Goal: Task Accomplishment & Management: Manage account settings

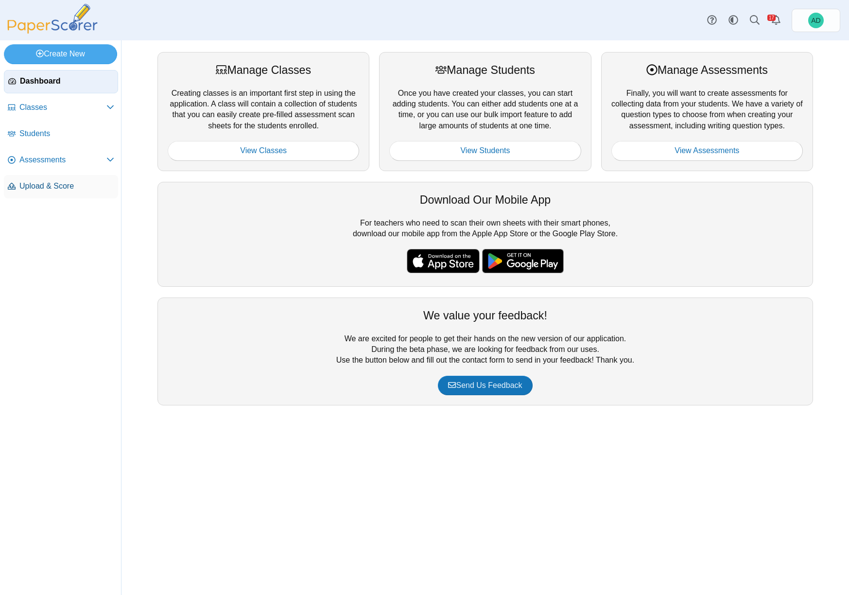
click at [56, 183] on span "Upload & Score" at bounding box center [66, 186] width 95 height 11
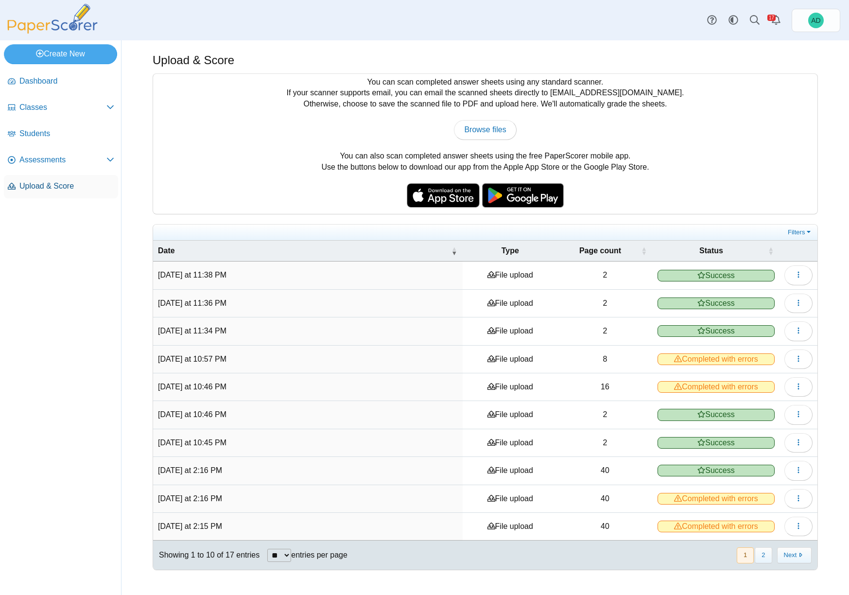
click at [35, 186] on span "Upload & Score" at bounding box center [66, 186] width 95 height 11
click at [485, 131] on span "Browse files" at bounding box center [485, 129] width 42 height 8
type input "**********"
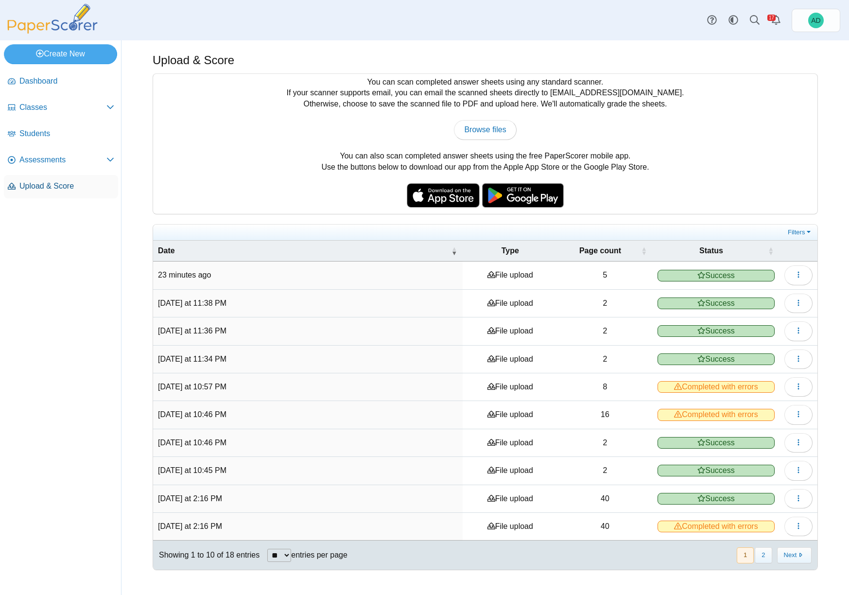
click at [52, 185] on span "Upload & Score" at bounding box center [66, 186] width 95 height 11
click at [494, 117] on div "You can scan completed answer sheets using any standard scanner. If your scanne…" at bounding box center [485, 144] width 664 height 140
click at [489, 127] on span "Browse files" at bounding box center [485, 129] width 42 height 8
type input "**********"
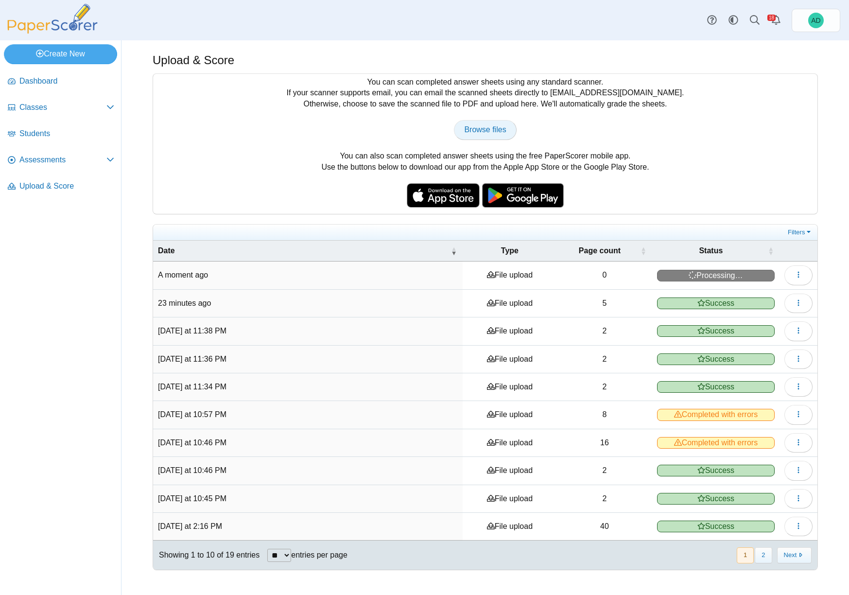
click at [488, 126] on span "Browse files" at bounding box center [485, 129] width 42 height 8
type input "**********"
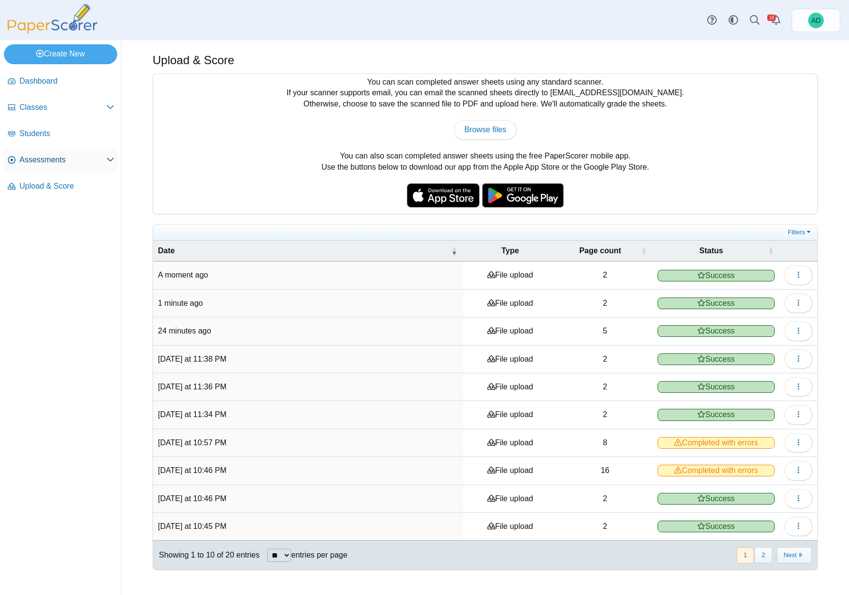
click at [48, 159] on span "Assessments" at bounding box center [62, 159] width 87 height 11
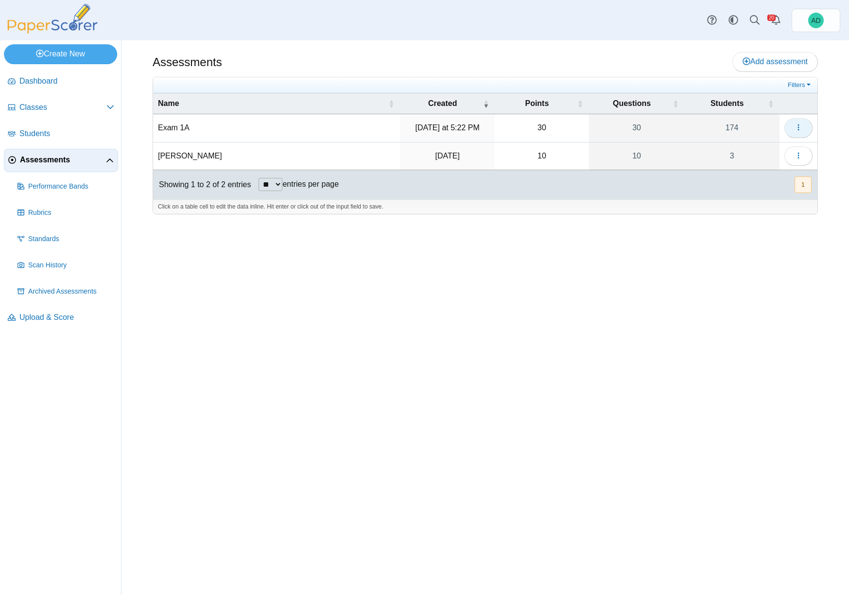
click at [801, 127] on icon "button" at bounding box center [798, 127] width 8 height 8
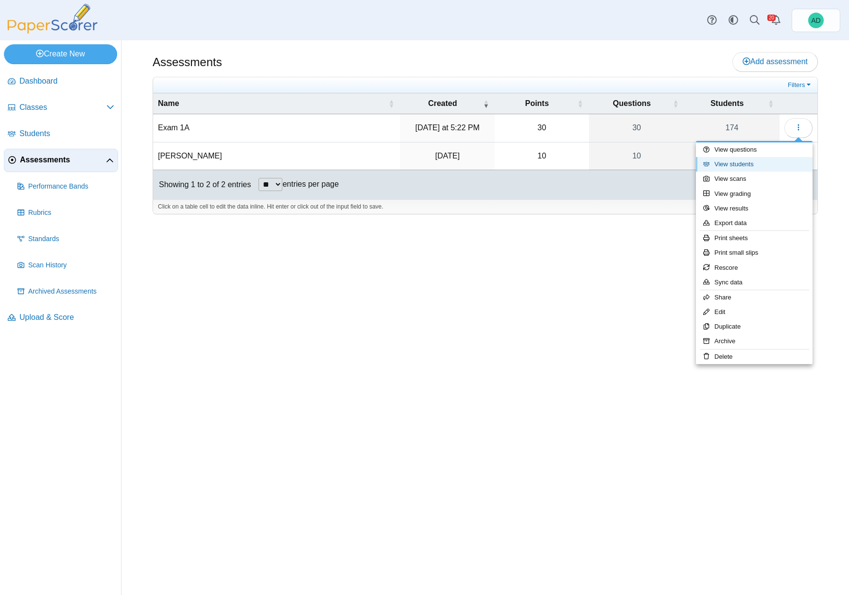
click at [742, 162] on link "View students" at bounding box center [754, 164] width 117 height 15
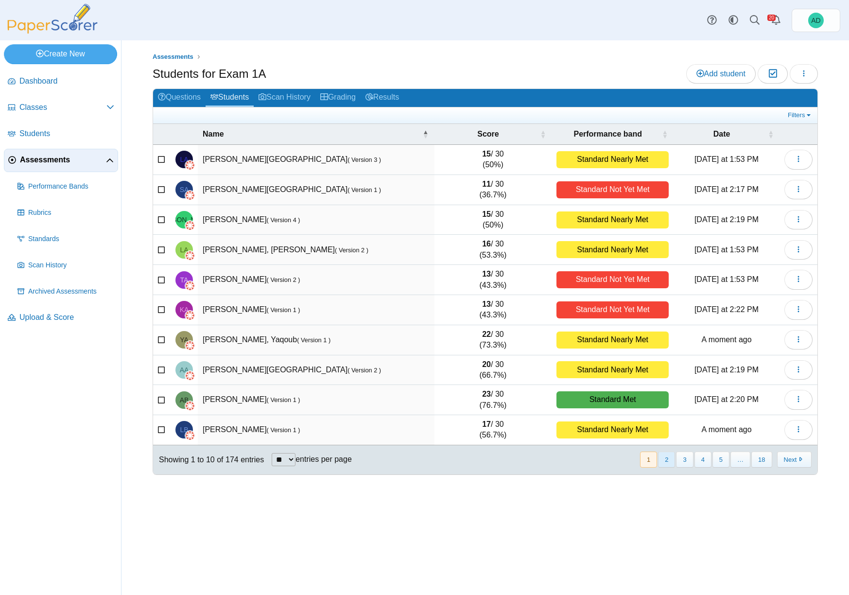
click at [666, 460] on button "2" at bounding box center [666, 459] width 17 height 16
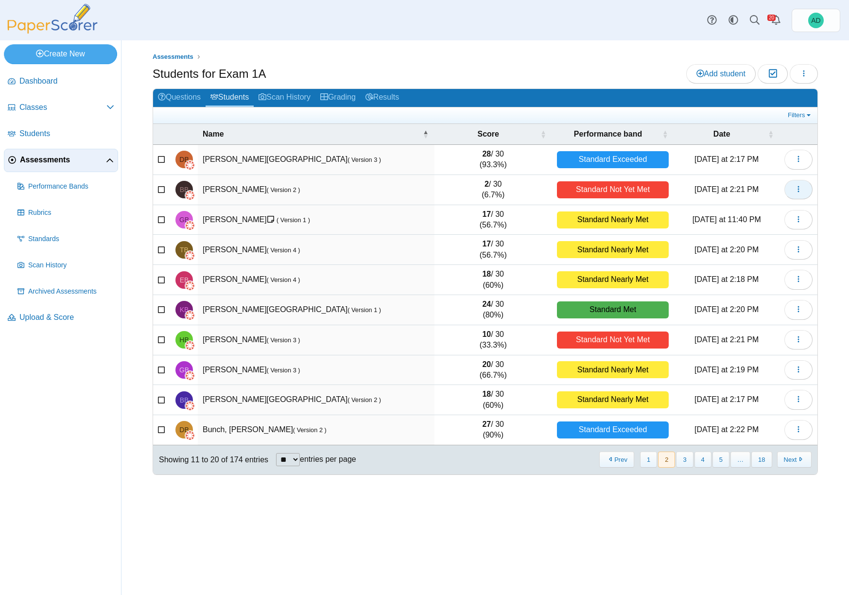
click at [797, 186] on icon "button" at bounding box center [798, 189] width 8 height 8
click at [745, 225] on link "View scanned test" at bounding box center [754, 226] width 117 height 15
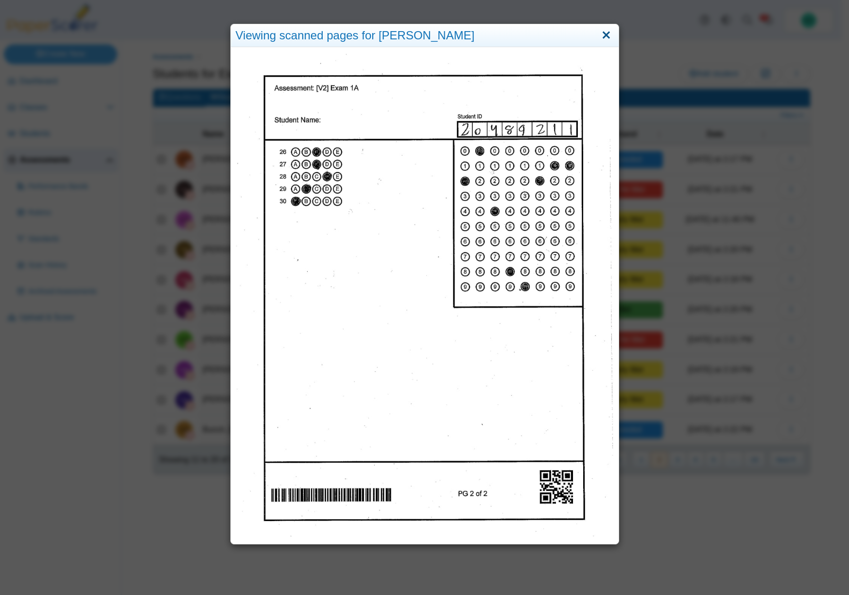
click at [603, 35] on link "Close" at bounding box center [605, 35] width 15 height 17
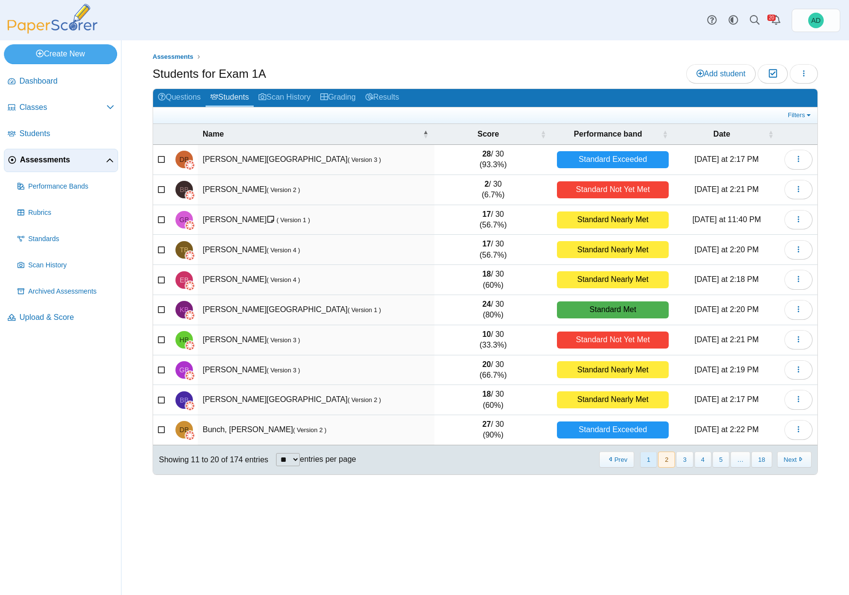
click at [652, 458] on button "1" at bounding box center [648, 459] width 17 height 16
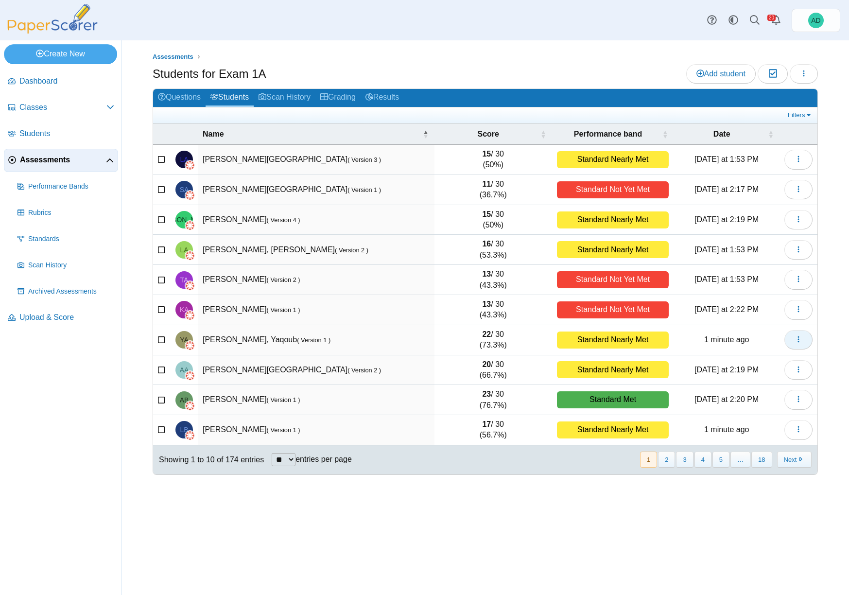
click at [803, 340] on button "button" at bounding box center [798, 339] width 28 height 19
click at [749, 375] on link "View scanned test" at bounding box center [754, 377] width 117 height 15
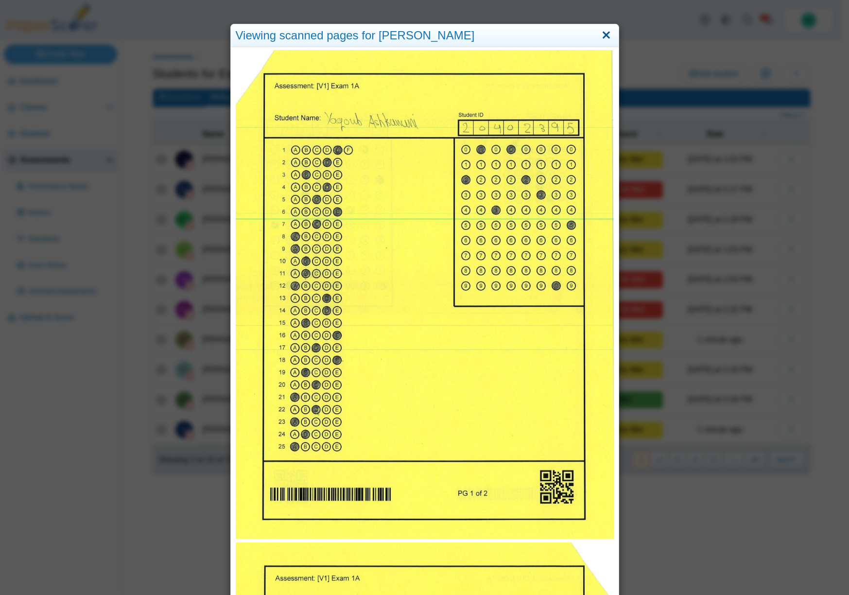
click at [602, 34] on link "Close" at bounding box center [605, 35] width 15 height 17
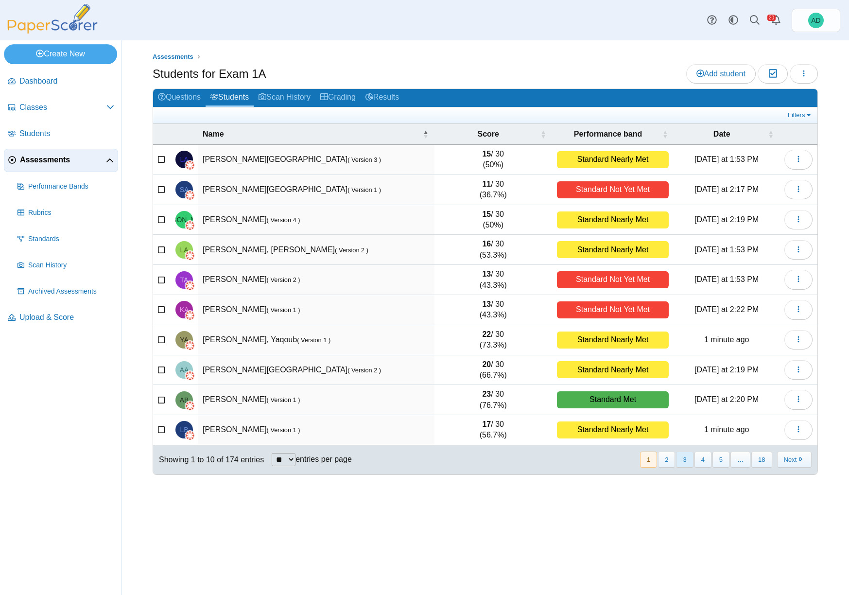
click at [686, 461] on button "3" at bounding box center [684, 459] width 17 height 16
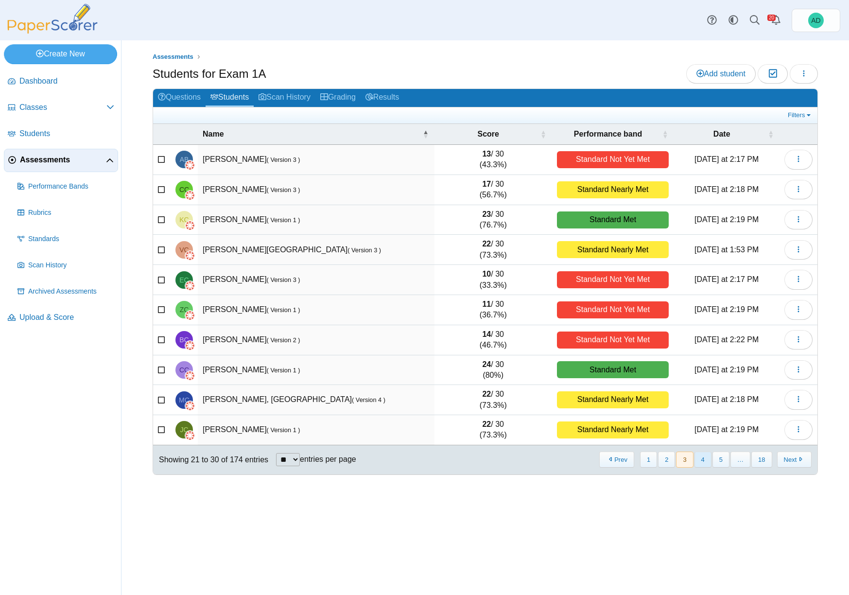
click at [706, 459] on button "4" at bounding box center [702, 459] width 17 height 16
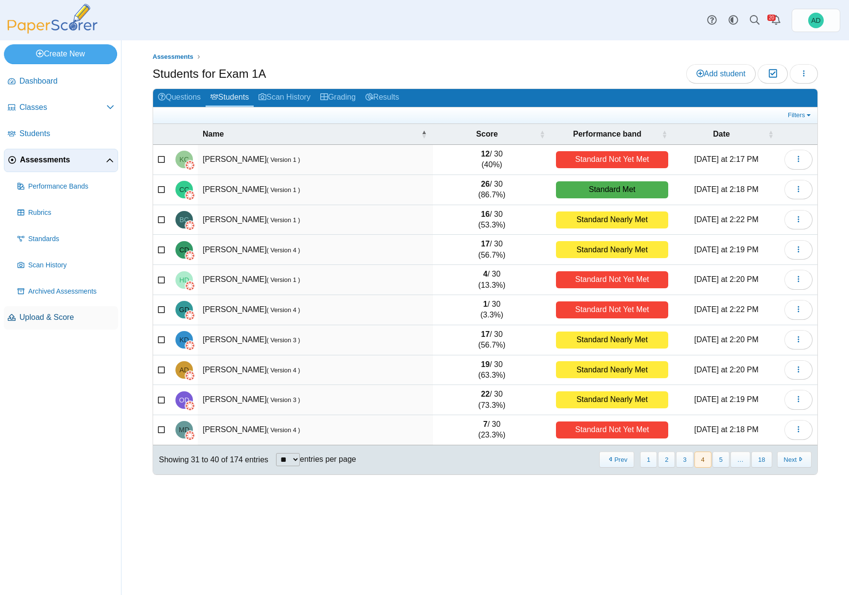
click at [52, 318] on span "Upload & Score" at bounding box center [66, 317] width 95 height 11
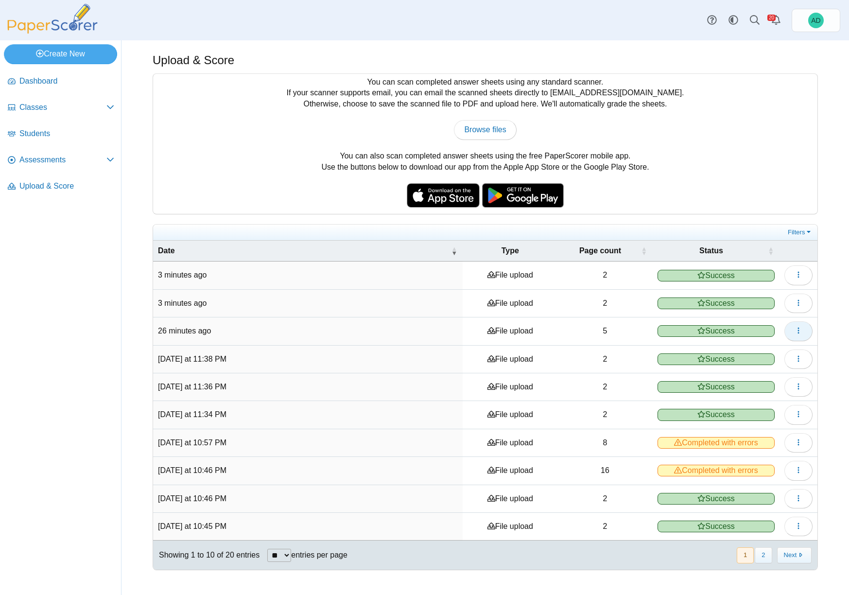
click at [799, 331] on icon "button" at bounding box center [798, 330] width 8 height 8
click at [751, 353] on link "View scanned pages" at bounding box center [754, 352] width 117 height 15
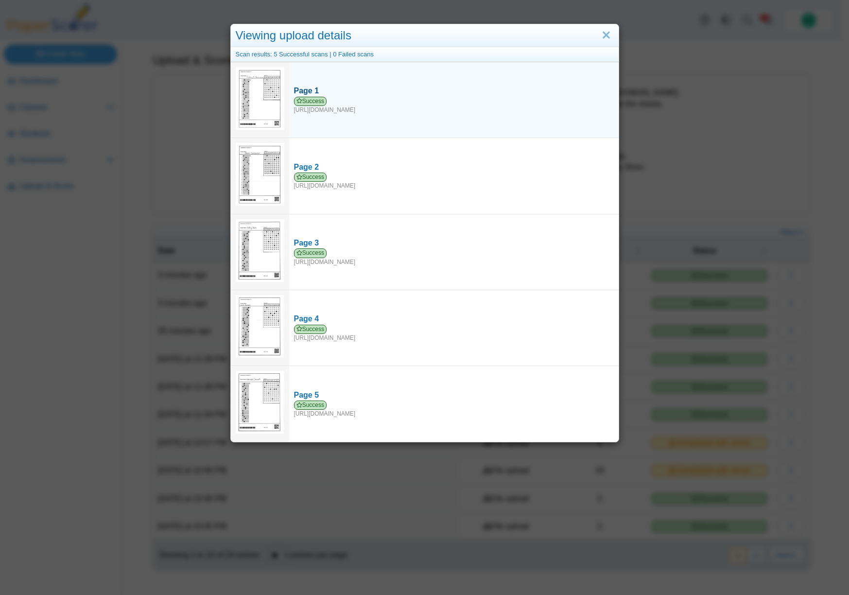
click at [307, 100] on span "Success" at bounding box center [310, 101] width 33 height 9
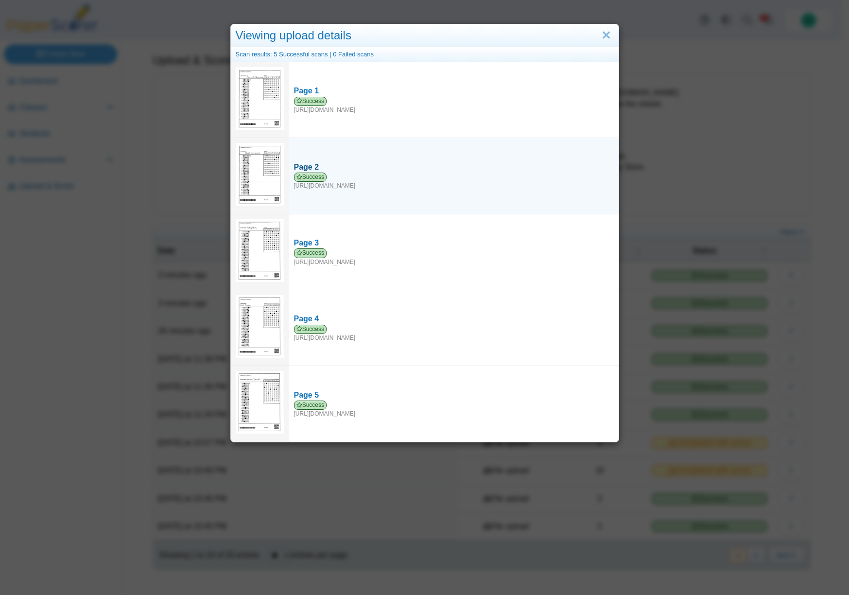
click at [315, 176] on span "Success" at bounding box center [310, 176] width 33 height 9
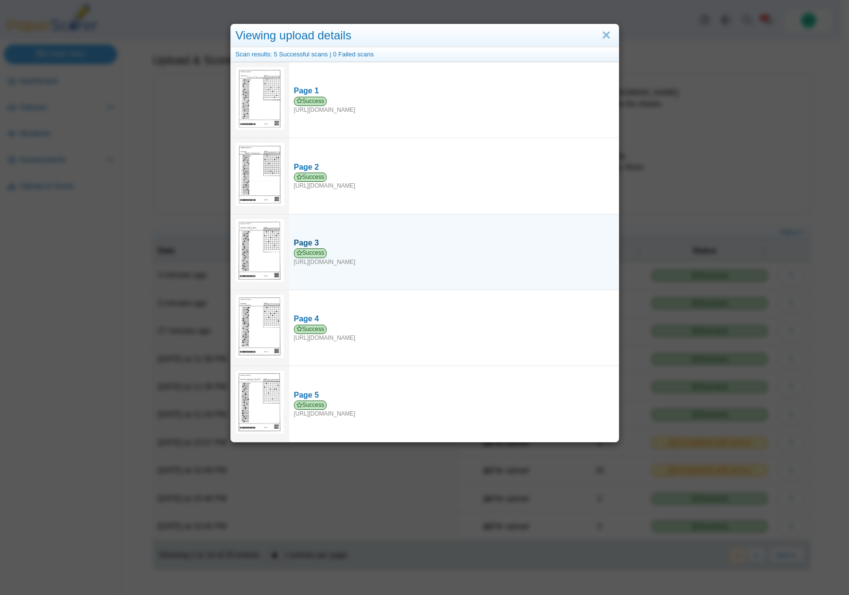
click at [306, 250] on span "Success" at bounding box center [310, 252] width 33 height 9
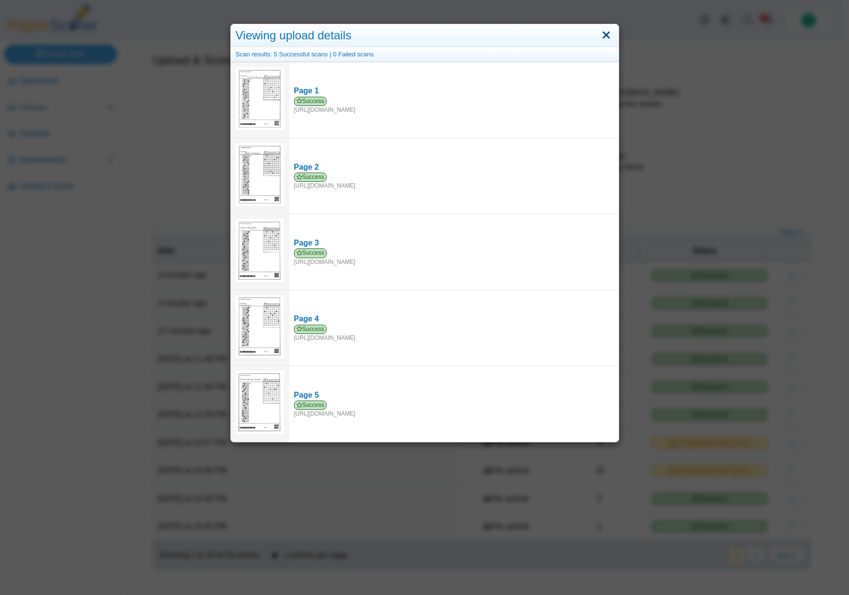
click at [601, 37] on link "Close" at bounding box center [605, 35] width 15 height 17
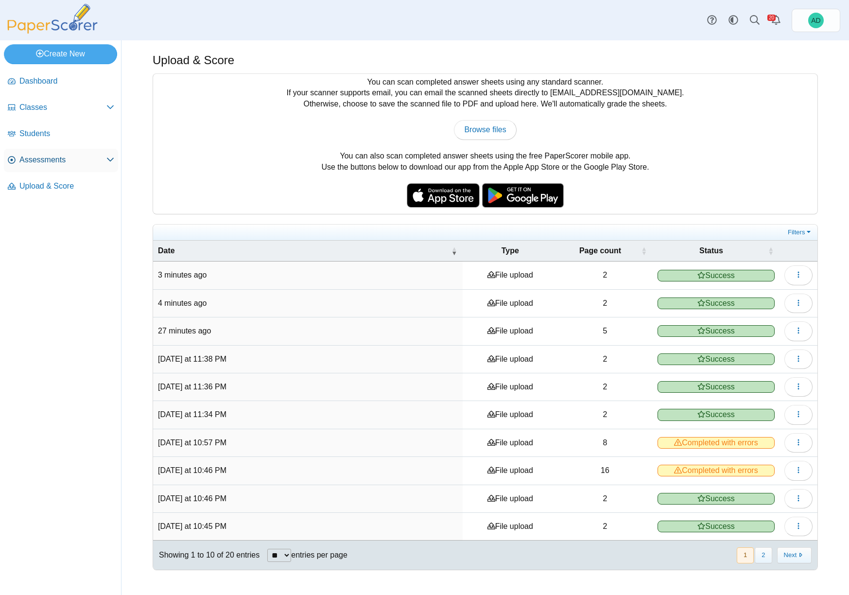
click at [59, 164] on span "Assessments" at bounding box center [62, 159] width 87 height 11
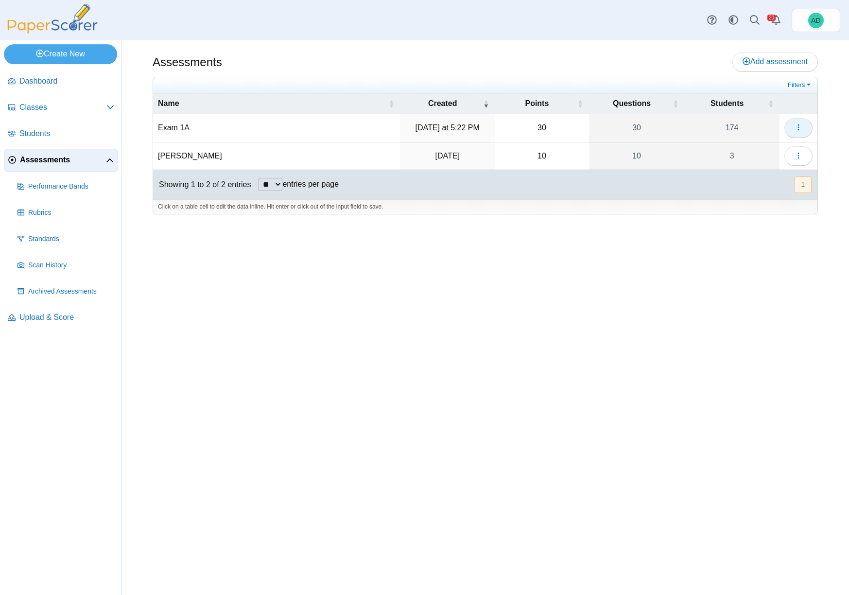
click at [795, 129] on icon "button" at bounding box center [798, 127] width 8 height 8
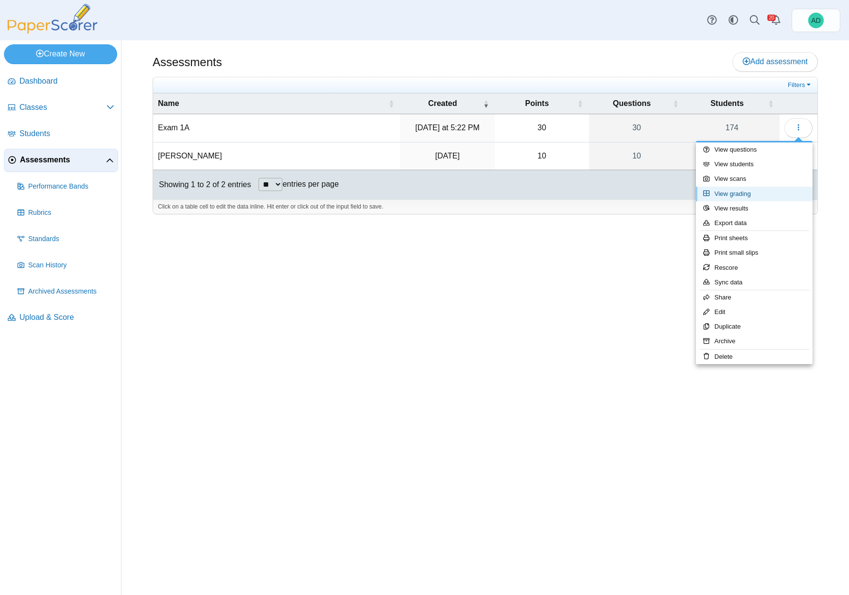
click at [741, 191] on link "View grading" at bounding box center [754, 194] width 117 height 15
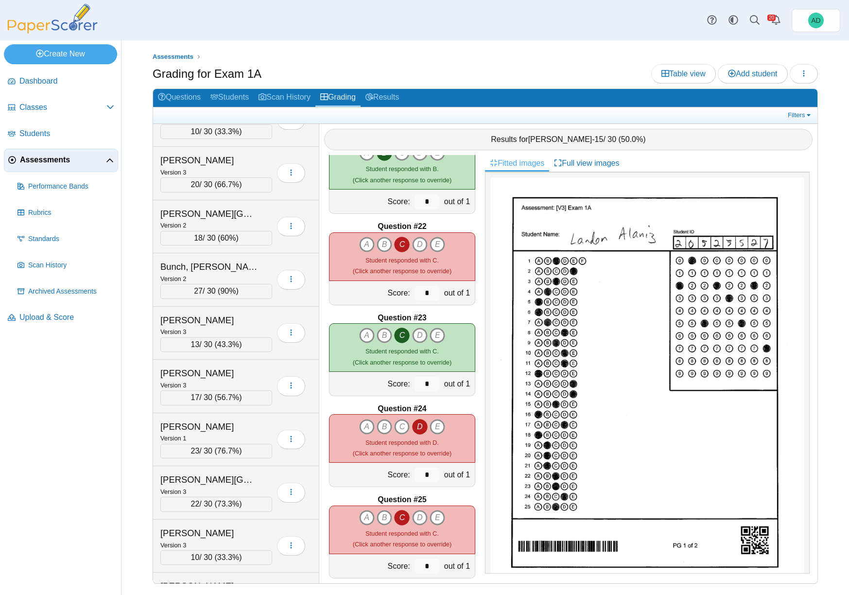
scroll to position [441, 0]
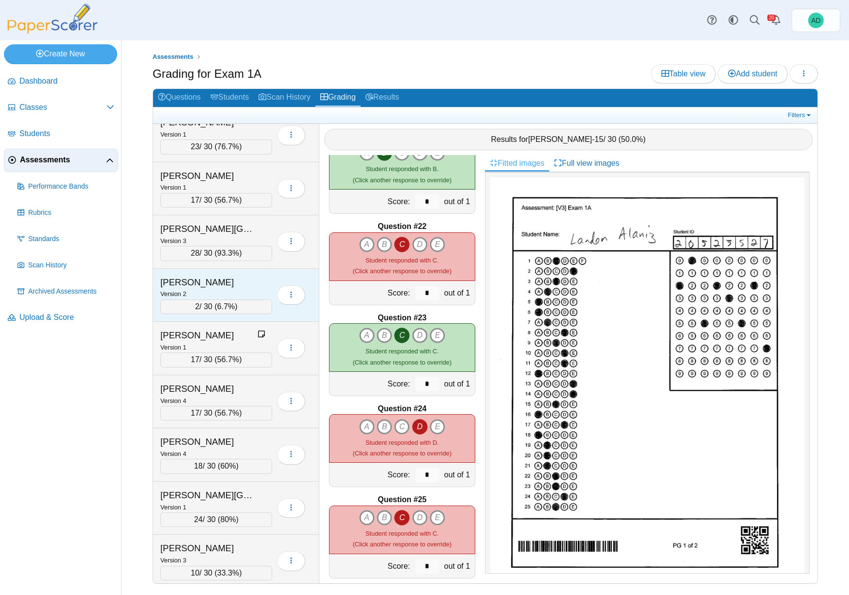
click at [239, 289] on div "Version 2" at bounding box center [216, 293] width 112 height 11
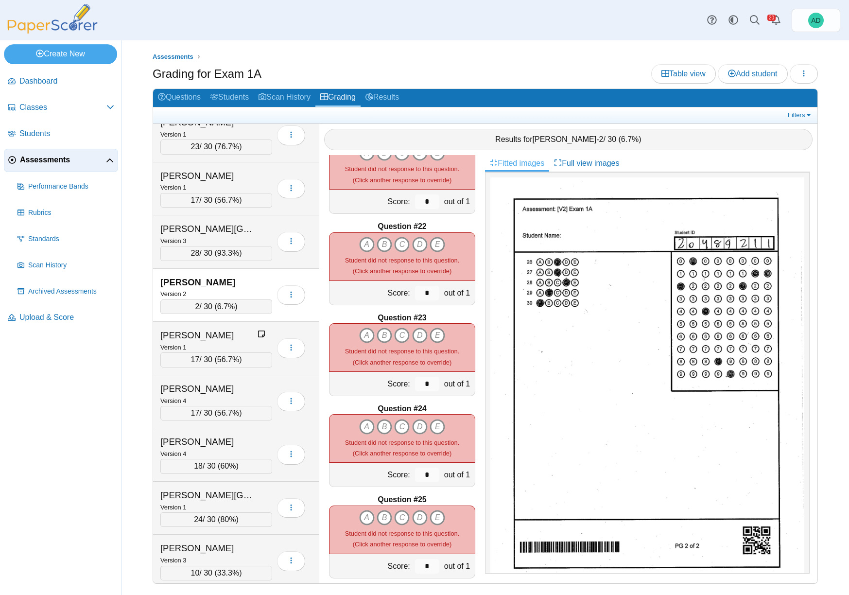
scroll to position [1855, 0]
click at [51, 318] on span "Upload & Score" at bounding box center [66, 317] width 95 height 11
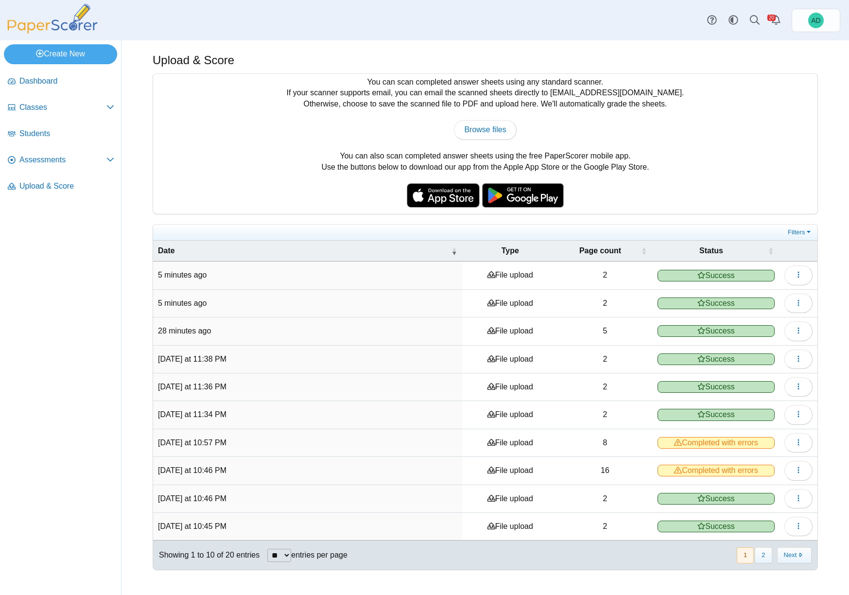
click at [729, 334] on span "Success" at bounding box center [715, 331] width 117 height 12
click at [795, 330] on icon "button" at bounding box center [798, 330] width 8 height 8
click at [739, 351] on link "View scanned pages" at bounding box center [754, 352] width 117 height 15
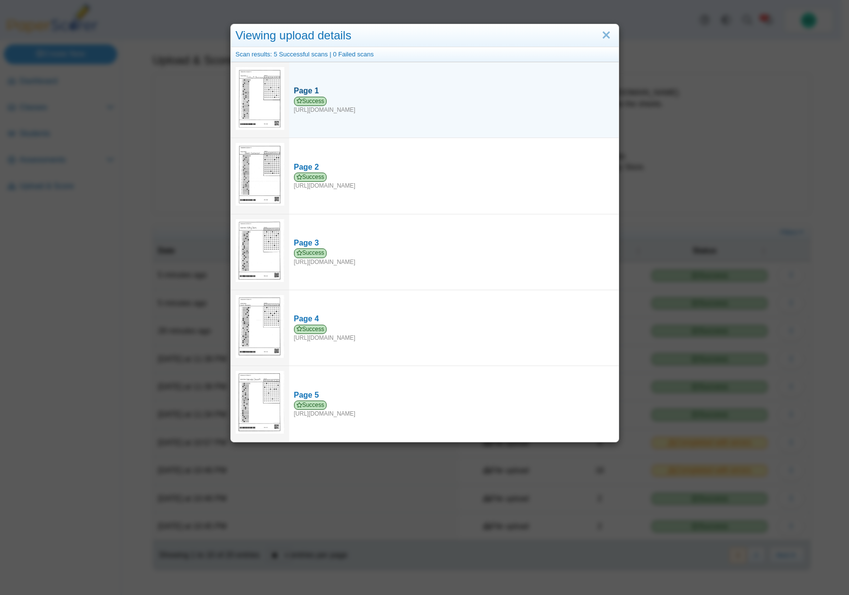
click at [309, 100] on span "Success" at bounding box center [310, 101] width 33 height 9
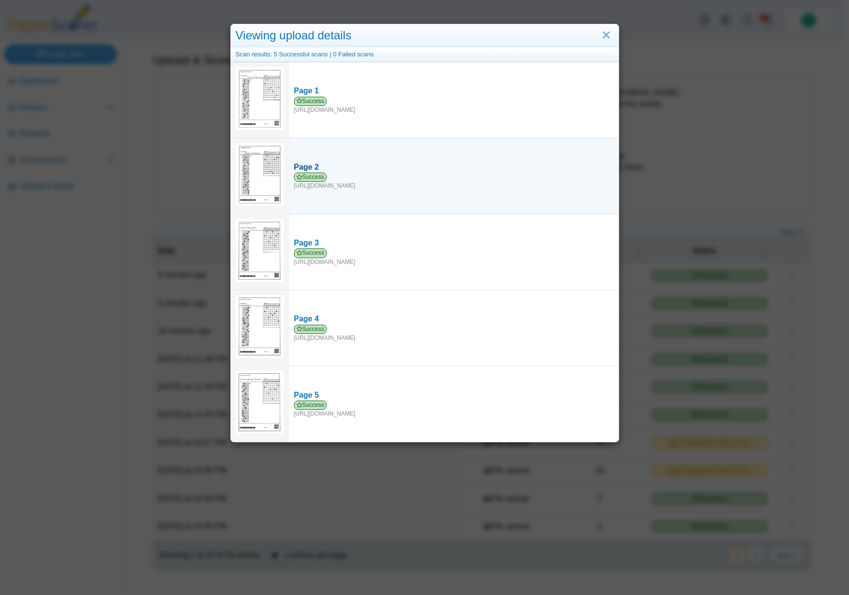
click at [309, 175] on span "Success" at bounding box center [310, 176] width 33 height 9
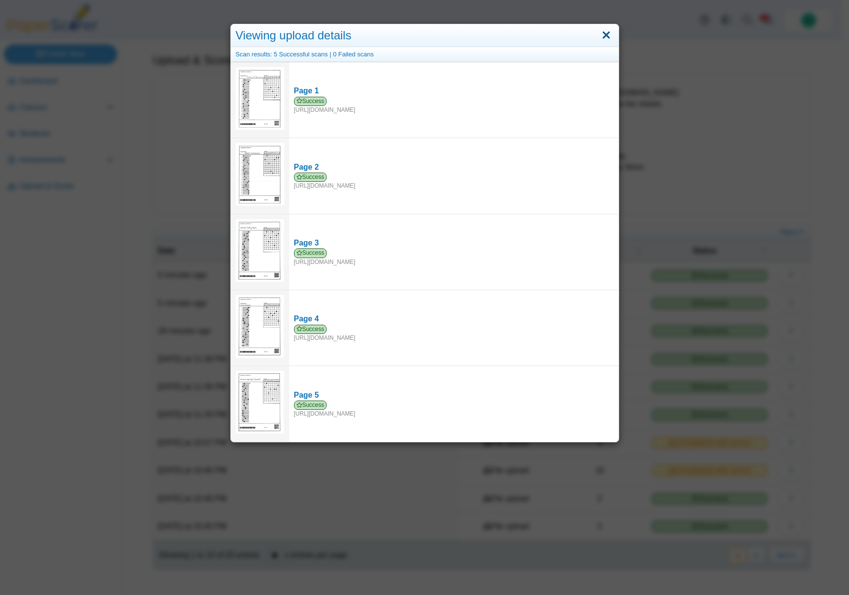
click at [607, 34] on link "Close" at bounding box center [605, 35] width 15 height 17
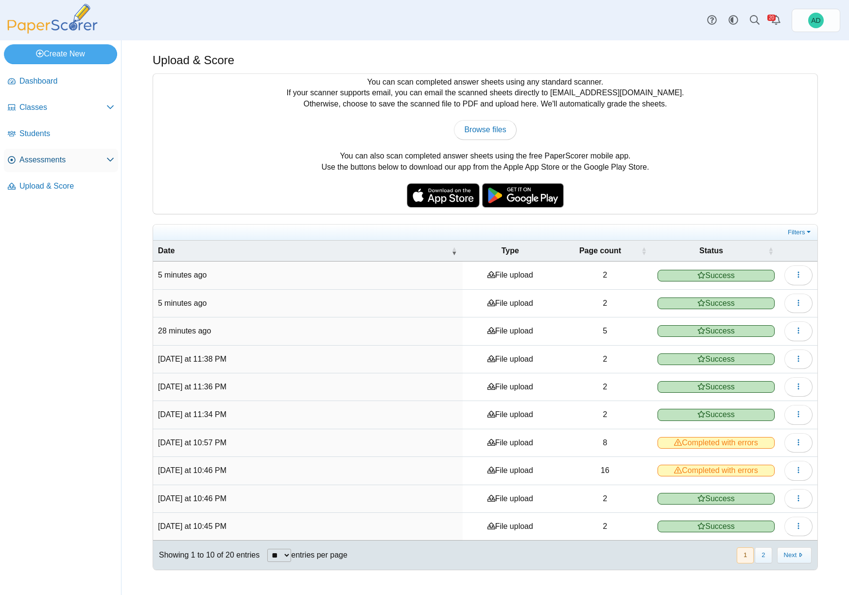
click at [58, 158] on span "Assessments" at bounding box center [62, 159] width 87 height 11
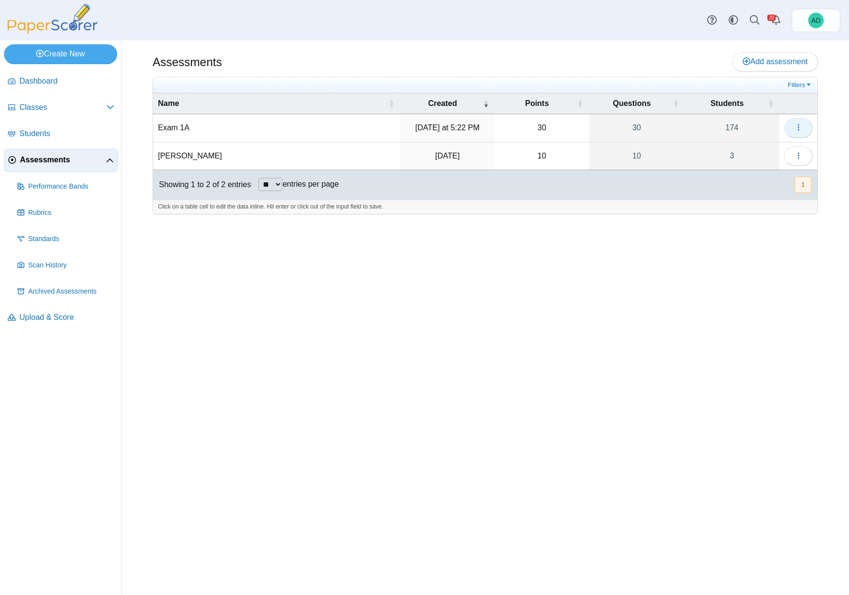
click at [799, 127] on icon "button" at bounding box center [798, 127] width 8 height 8
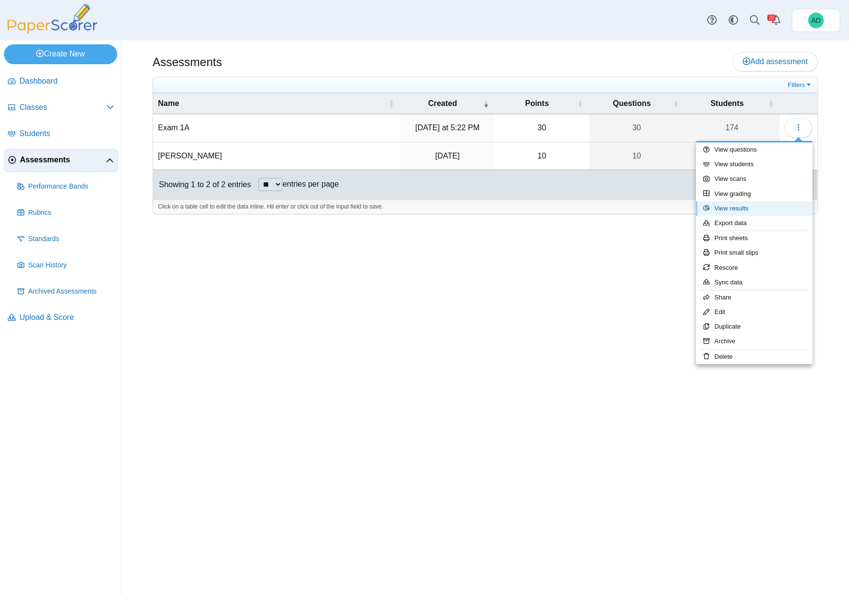
click at [733, 207] on link "View results" at bounding box center [754, 208] width 117 height 15
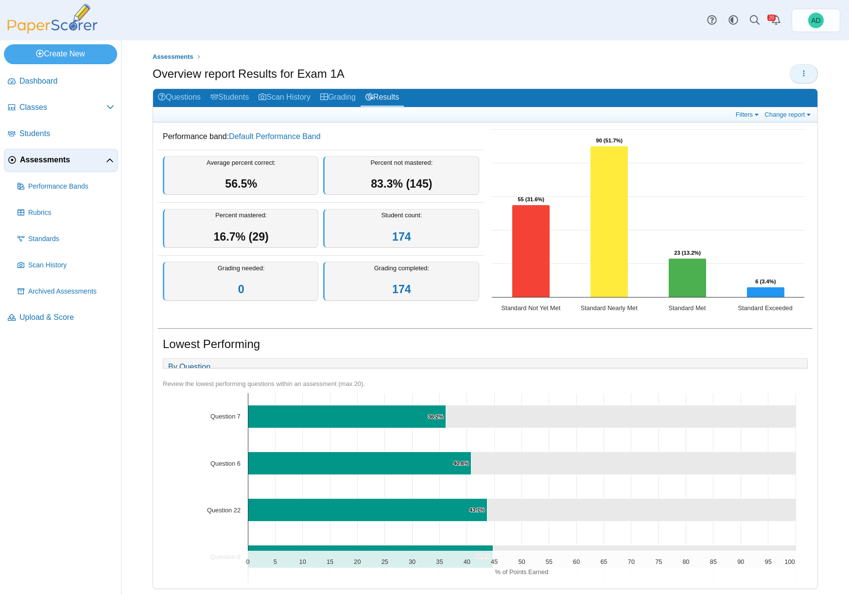
click at [800, 71] on icon "button" at bounding box center [804, 73] width 8 height 8
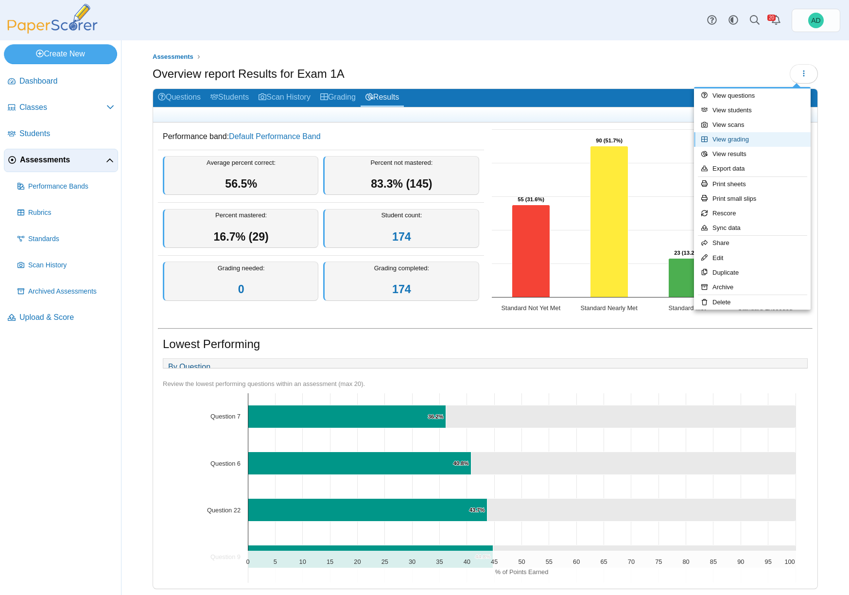
click at [747, 139] on link "View grading" at bounding box center [752, 139] width 117 height 15
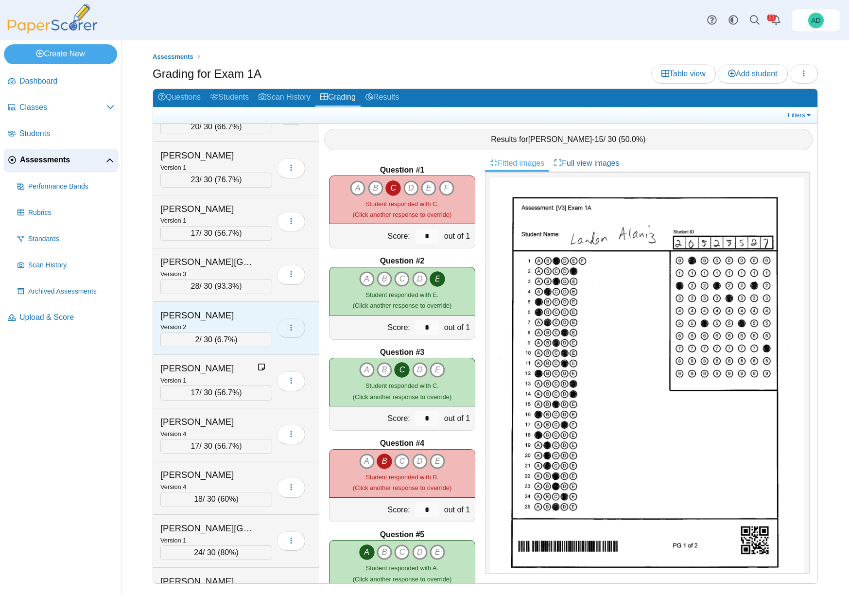
scroll to position [409, 0]
click at [214, 316] on div "[PERSON_NAME]" at bounding box center [208, 313] width 97 height 13
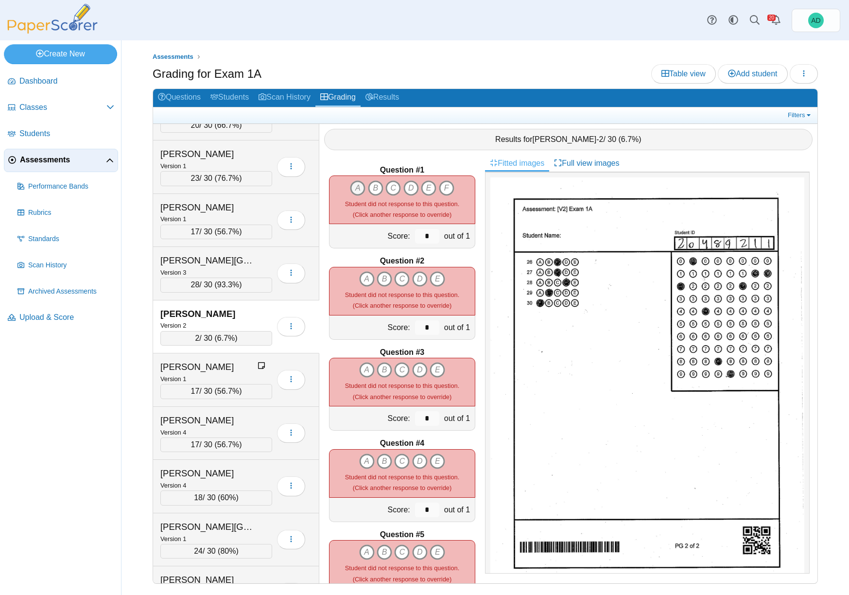
click at [354, 189] on icon "A" at bounding box center [358, 188] width 16 height 16
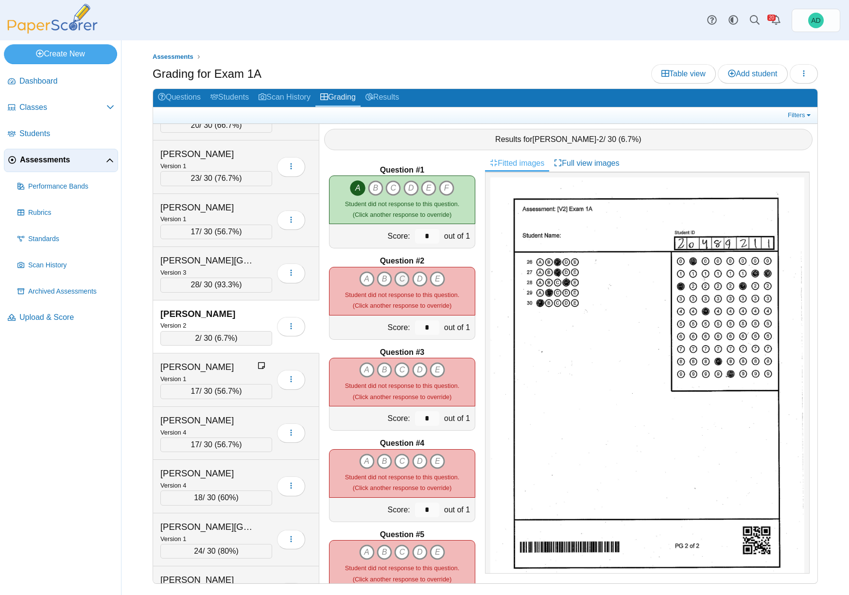
click at [399, 278] on icon "C" at bounding box center [402, 279] width 16 height 16
click at [379, 369] on icon "B" at bounding box center [384, 370] width 16 height 16
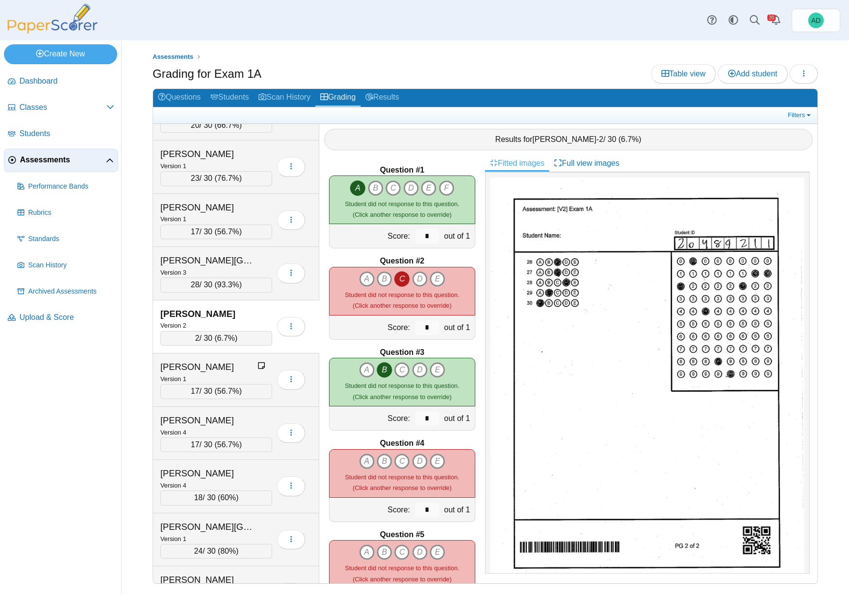
click at [364, 461] on icon "A" at bounding box center [367, 461] width 16 height 16
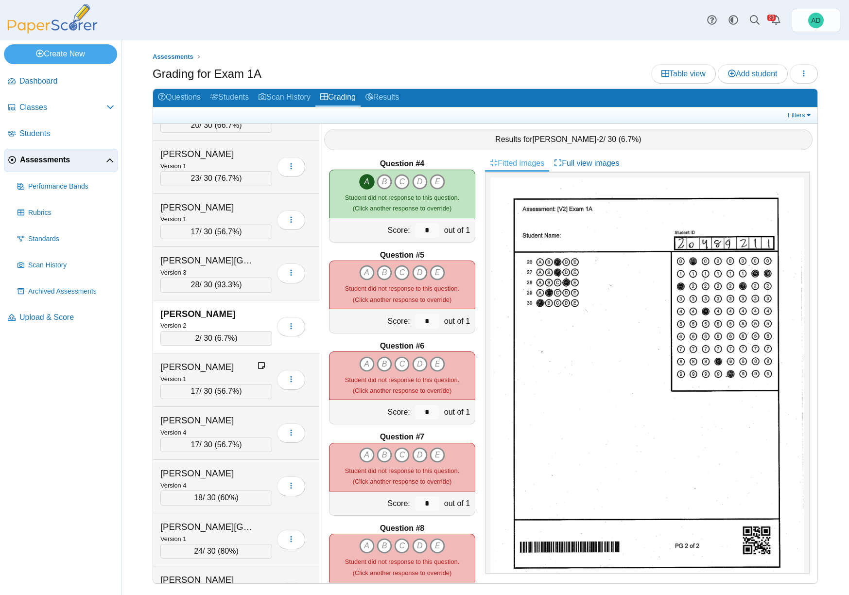
scroll to position [280, 0]
click at [417, 272] on icon "D" at bounding box center [420, 272] width 16 height 16
click at [435, 364] on icon "E" at bounding box center [437, 364] width 16 height 16
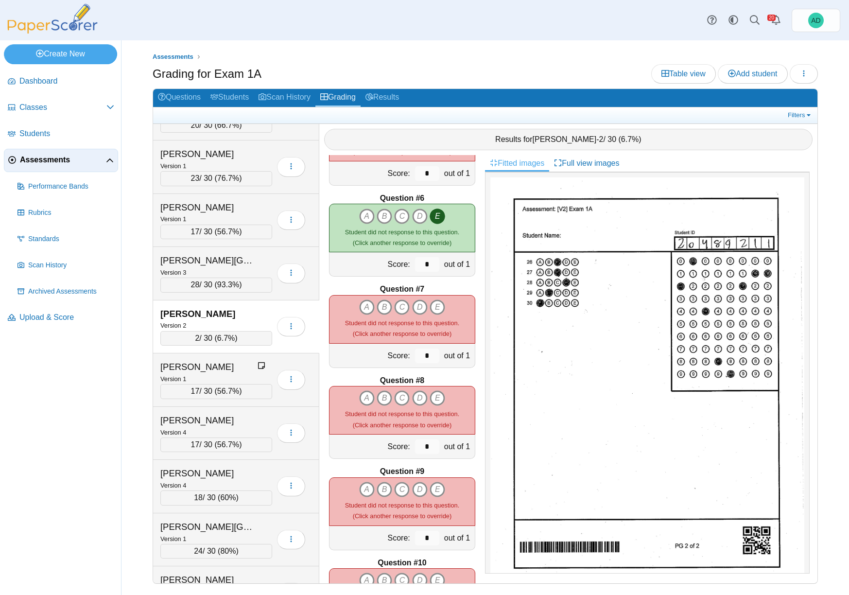
scroll to position [455, 0]
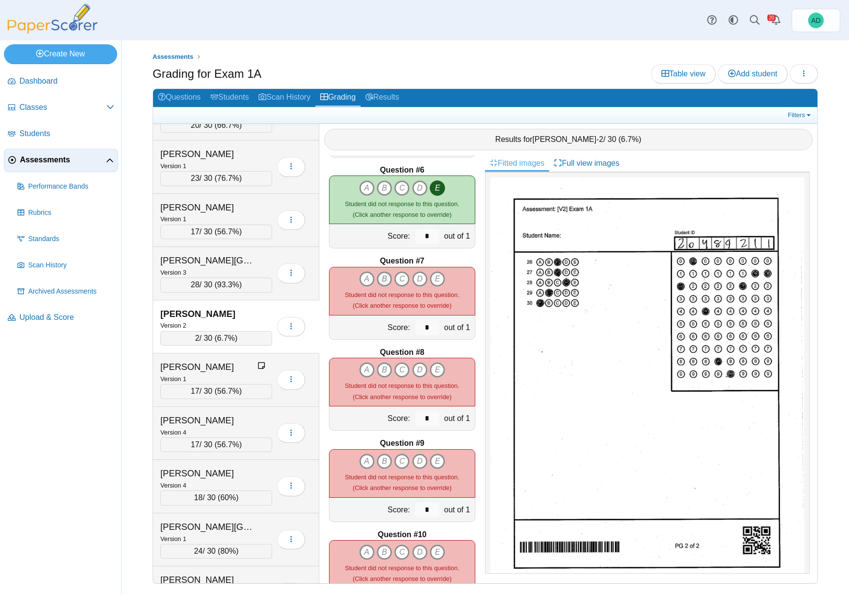
click at [381, 279] on icon "B" at bounding box center [384, 279] width 16 height 16
click at [364, 368] on icon "A" at bounding box center [367, 370] width 16 height 16
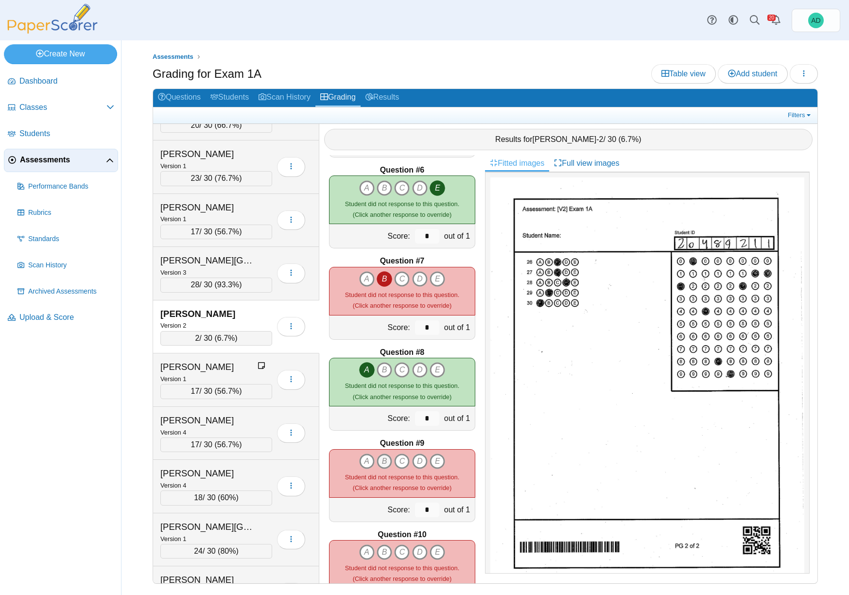
click at [385, 461] on icon "B" at bounding box center [384, 461] width 16 height 16
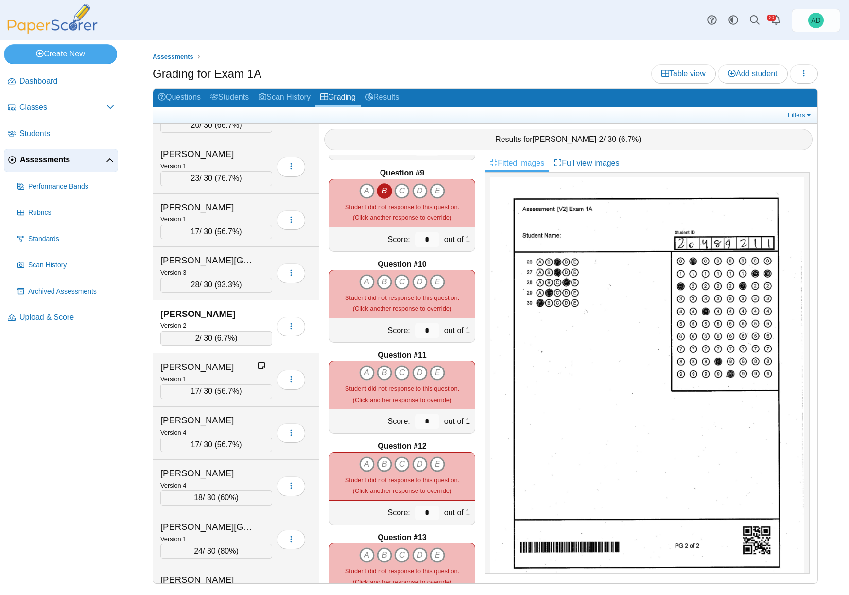
scroll to position [730, 0]
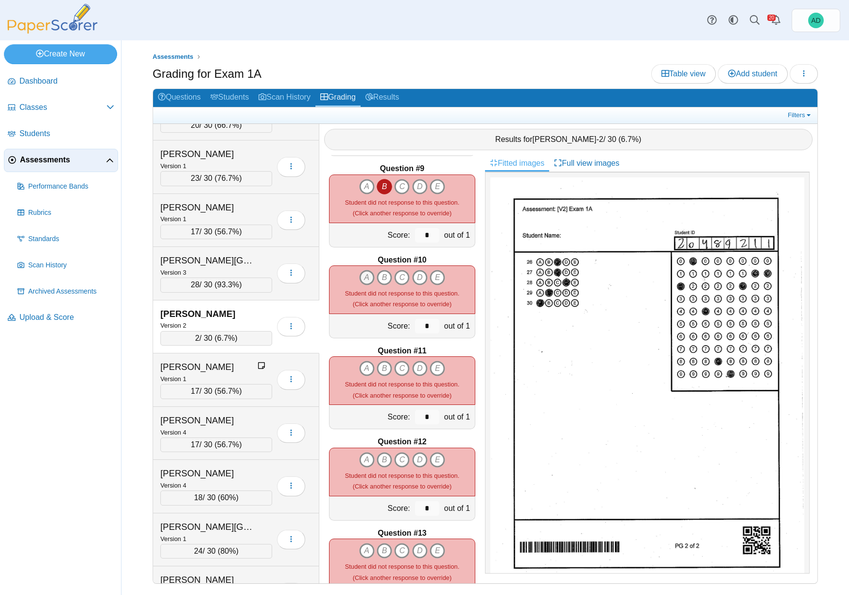
click at [365, 276] on icon "A" at bounding box center [367, 278] width 16 height 16
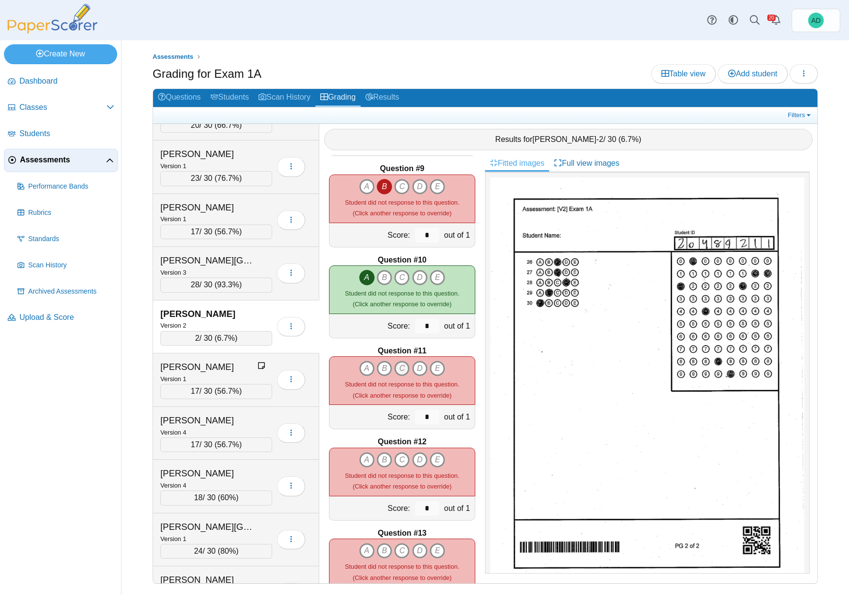
click at [400, 367] on icon "C" at bounding box center [402, 368] width 16 height 16
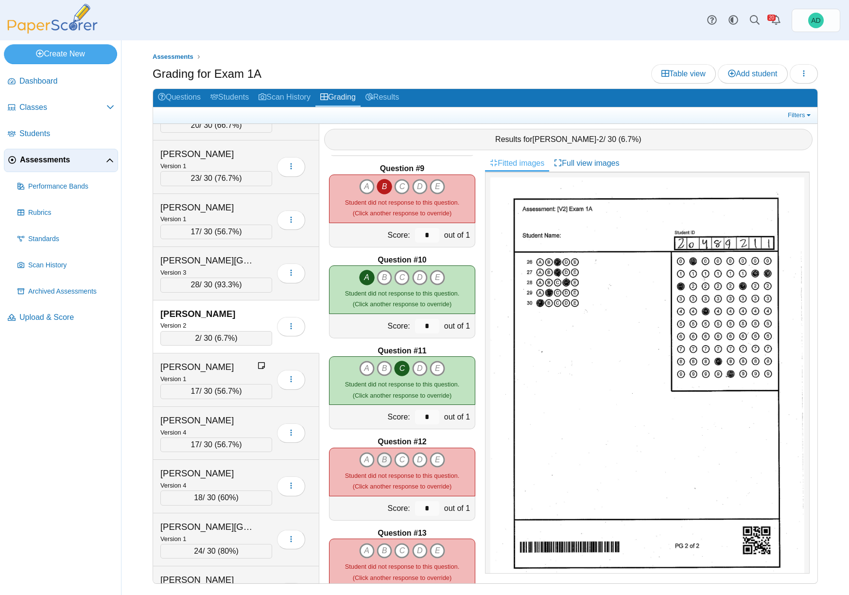
click at [383, 459] on icon "B" at bounding box center [384, 460] width 16 height 16
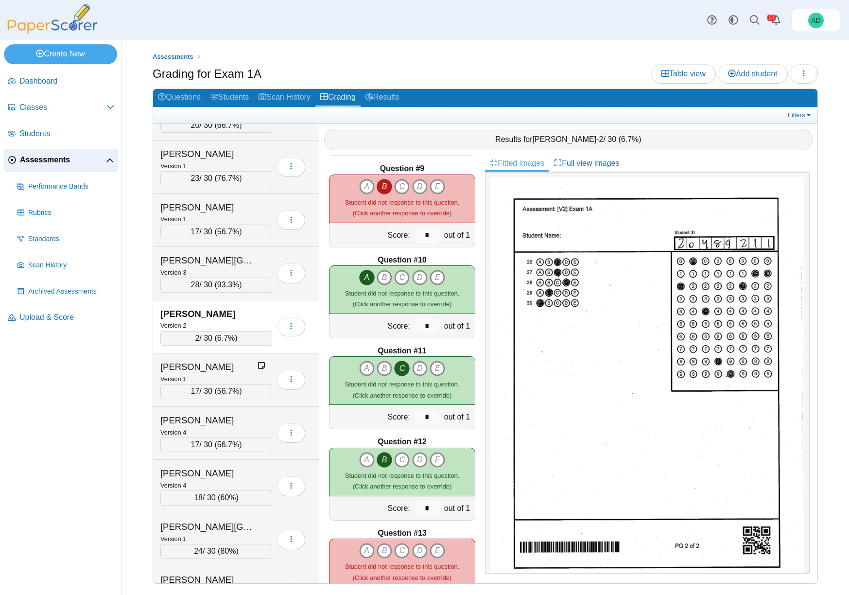
drag, startPoint x: 382, startPoint y: 550, endPoint x: 398, endPoint y: 501, distance: 51.6
click at [381, 547] on icon "B" at bounding box center [384, 551] width 16 height 16
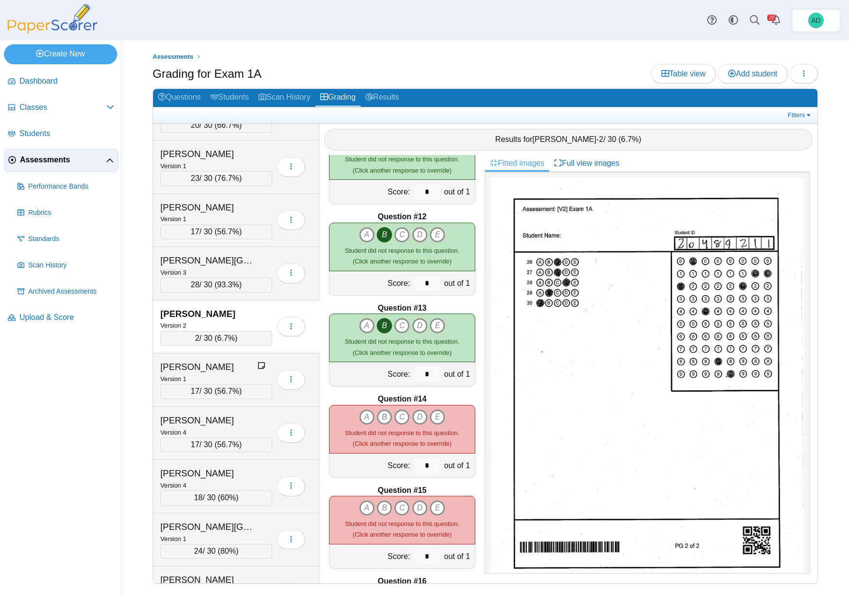
scroll to position [955, 0]
click at [383, 416] on icon "B" at bounding box center [384, 417] width 16 height 16
click at [400, 505] on icon "C" at bounding box center [402, 507] width 16 height 16
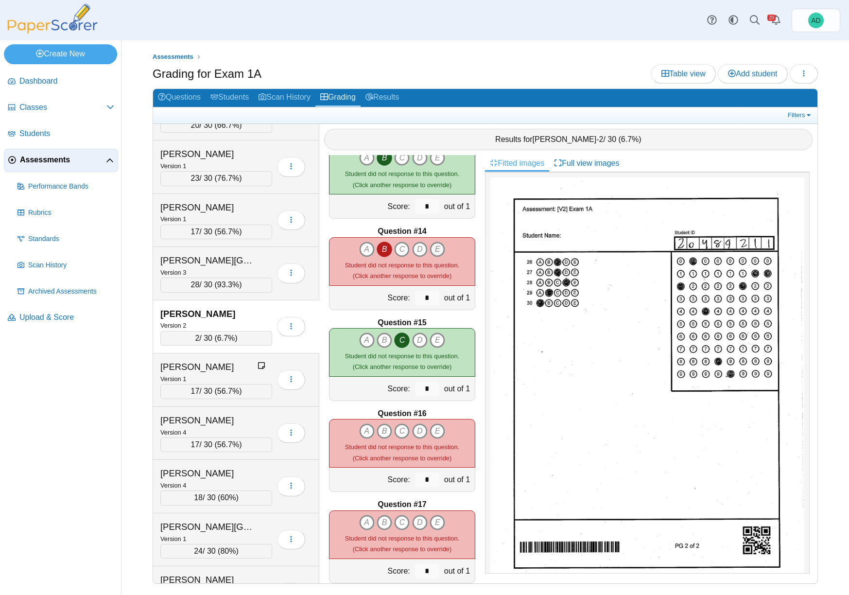
scroll to position [1152, 0]
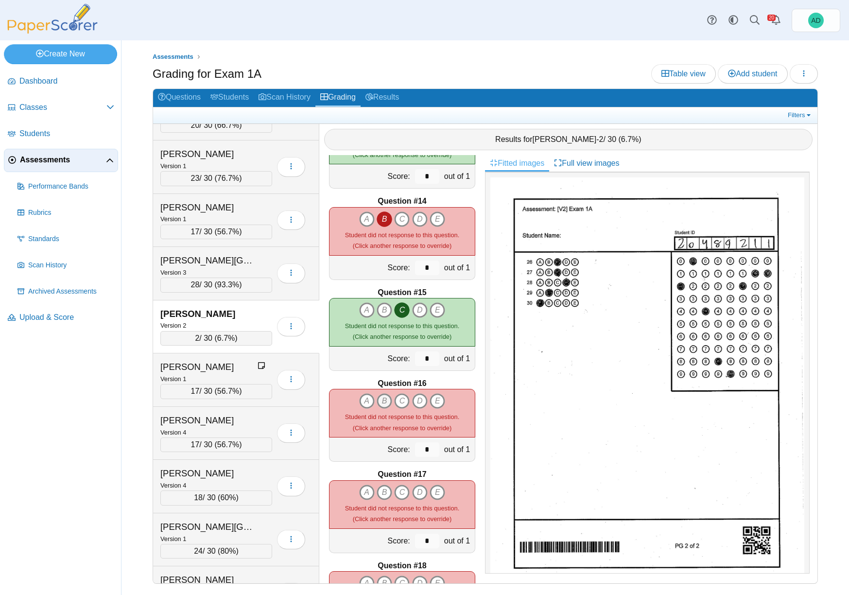
click at [381, 398] on icon "B" at bounding box center [384, 401] width 16 height 16
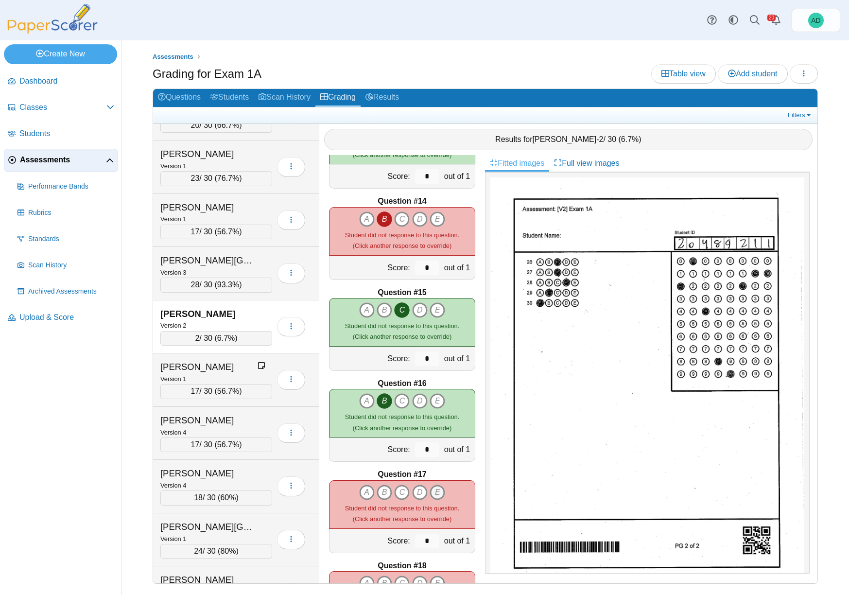
click at [432, 490] on icon "E" at bounding box center [437, 492] width 16 height 16
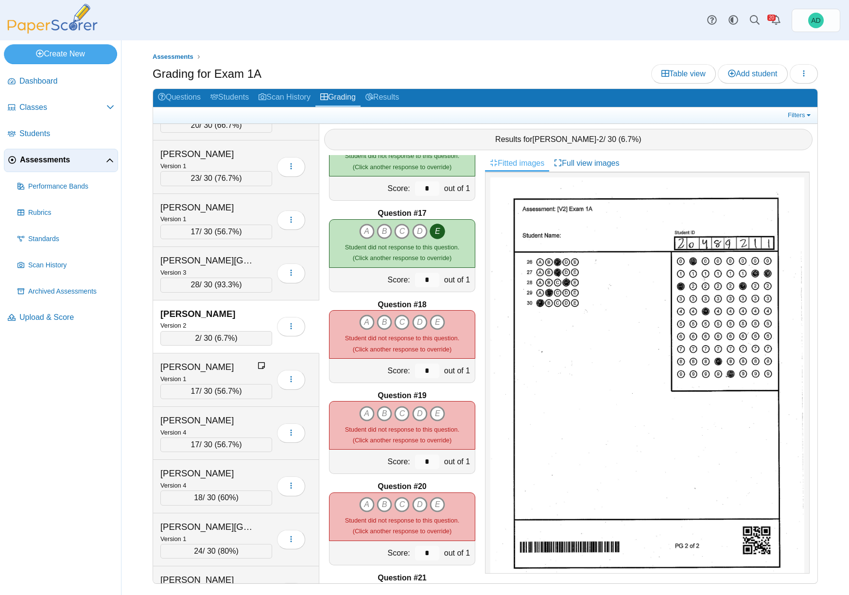
scroll to position [1420, 0]
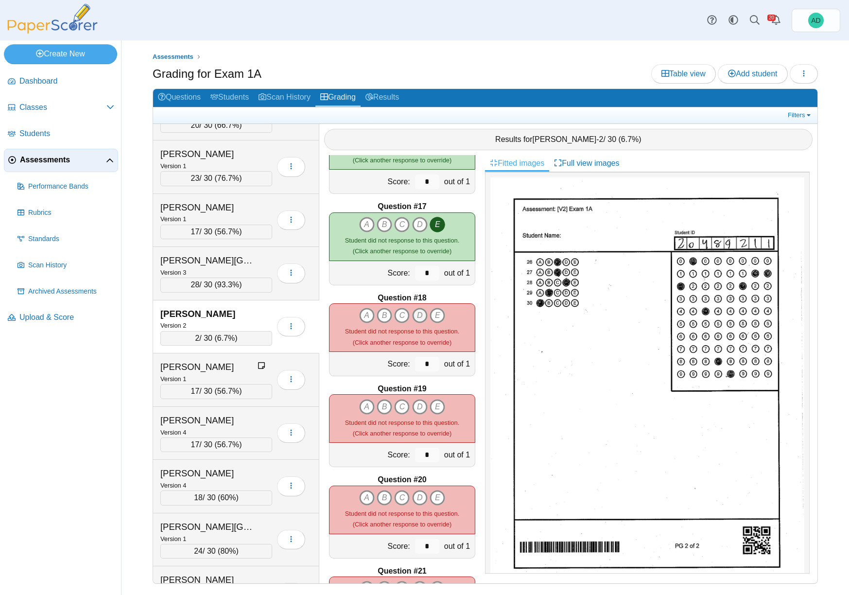
click at [418, 312] on icon "D" at bounding box center [420, 315] width 16 height 16
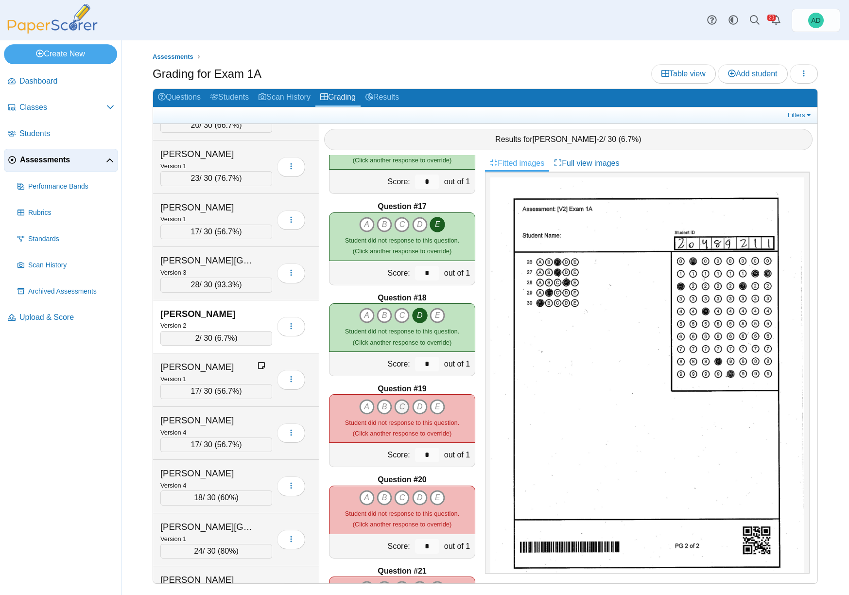
click at [396, 407] on icon "C" at bounding box center [402, 407] width 16 height 16
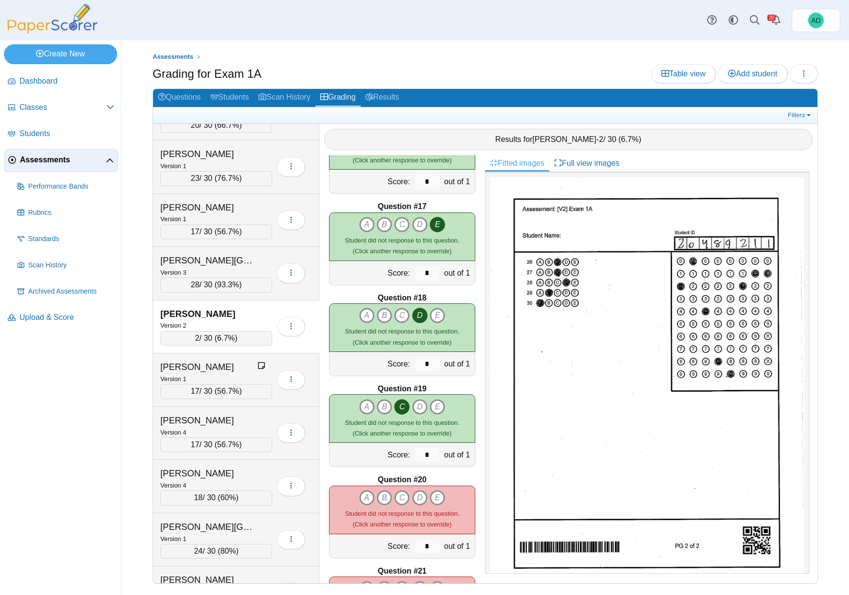
drag, startPoint x: 398, startPoint y: 495, endPoint x: 412, endPoint y: 448, distance: 49.5
click at [398, 494] on icon "C" at bounding box center [402, 498] width 16 height 16
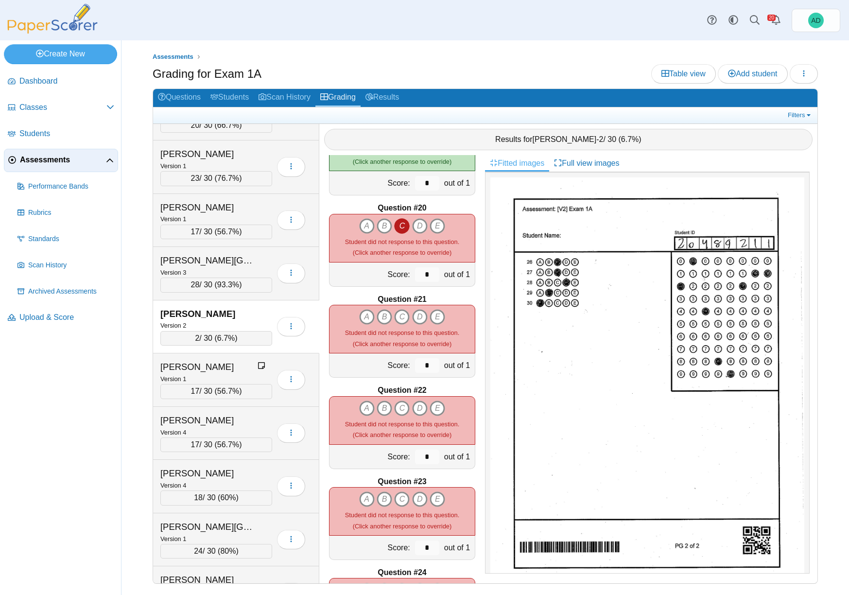
scroll to position [1694, 0]
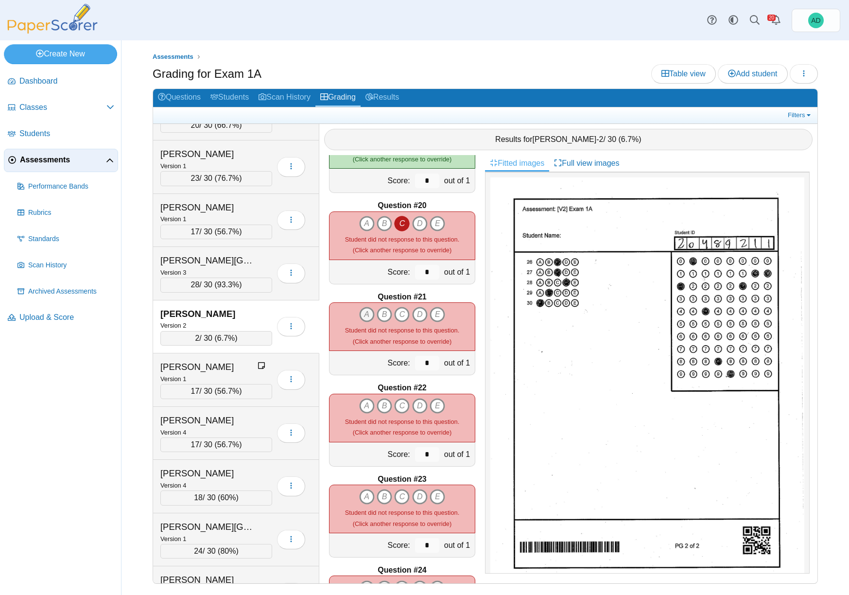
click at [361, 312] on icon "A" at bounding box center [367, 315] width 16 height 16
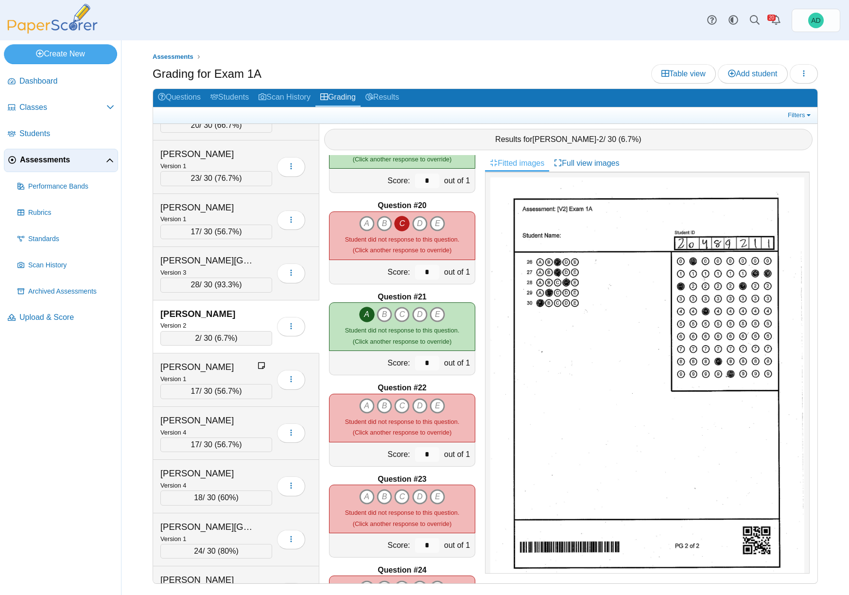
drag, startPoint x: 415, startPoint y: 404, endPoint x: 427, endPoint y: 395, distance: 15.4
click at [415, 404] on icon "D" at bounding box center [420, 406] width 16 height 16
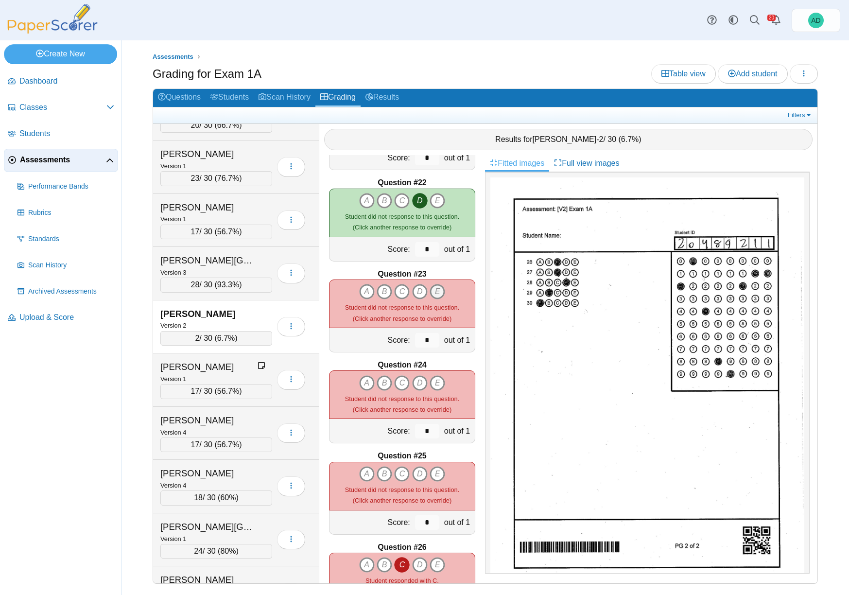
scroll to position [1904, 0]
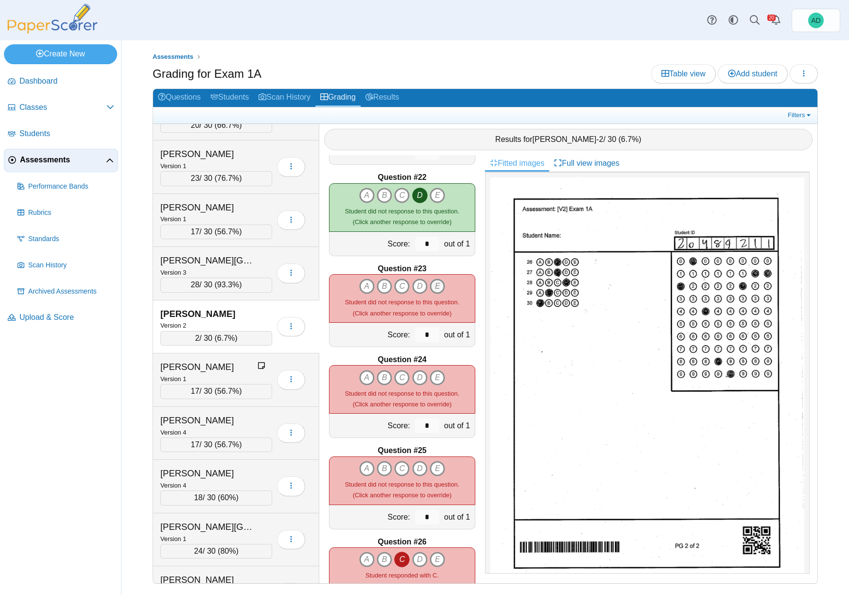
click at [435, 286] on icon "E" at bounding box center [437, 286] width 16 height 16
click at [433, 375] on icon "E" at bounding box center [437, 378] width 16 height 16
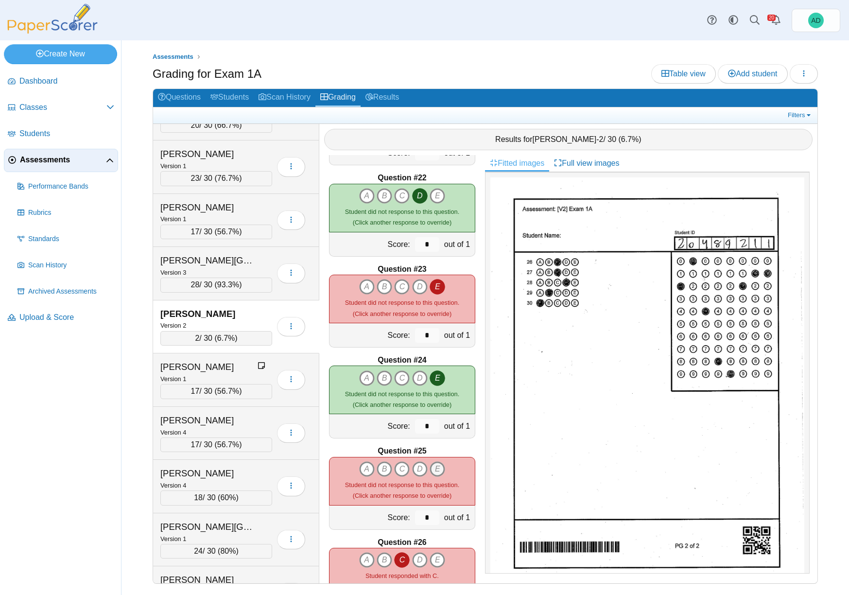
click at [434, 467] on icon "E" at bounding box center [437, 469] width 16 height 16
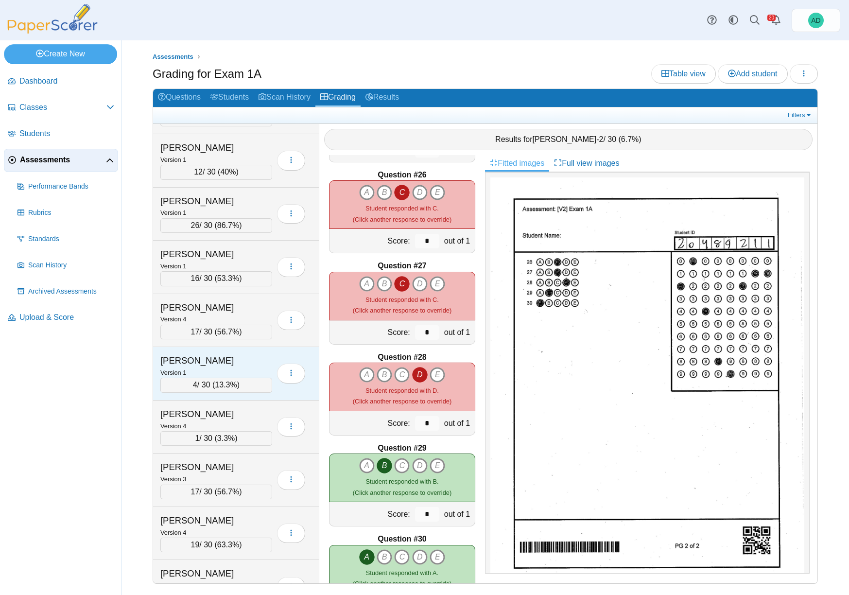
scroll to position [1587, 0]
click at [222, 360] on div "Davis, Hadley" at bounding box center [208, 360] width 97 height 13
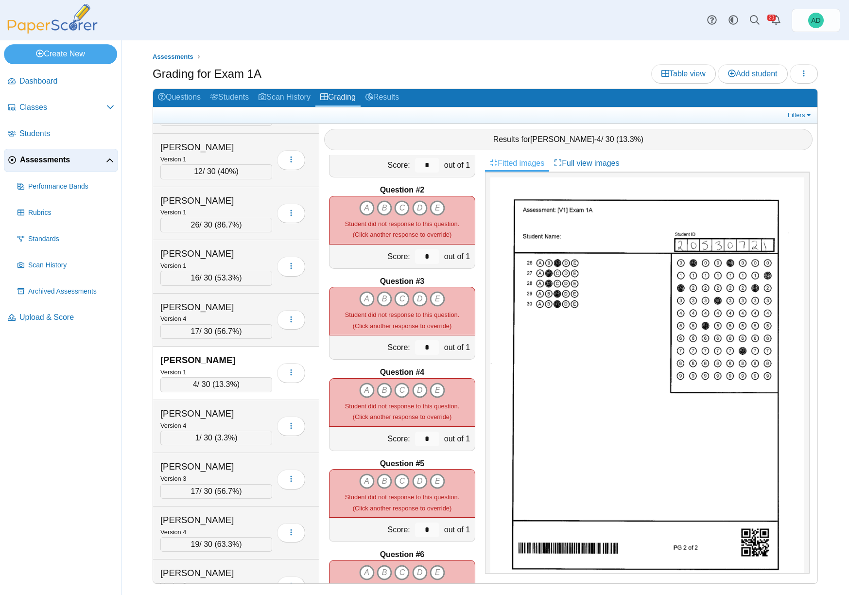
scroll to position [0, 0]
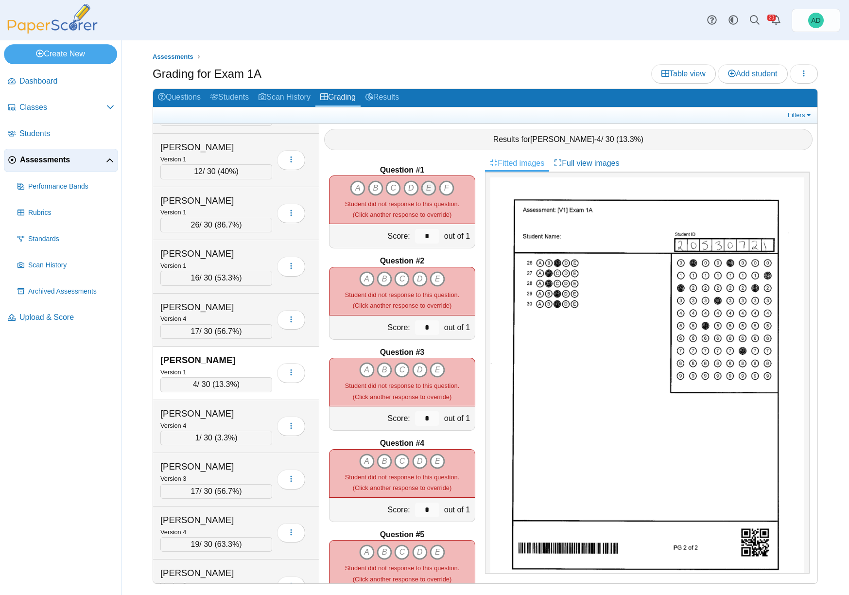
drag, startPoint x: 427, startPoint y: 188, endPoint x: 423, endPoint y: 191, distance: 5.3
click at [427, 188] on icon "E" at bounding box center [429, 188] width 16 height 16
type input "*"
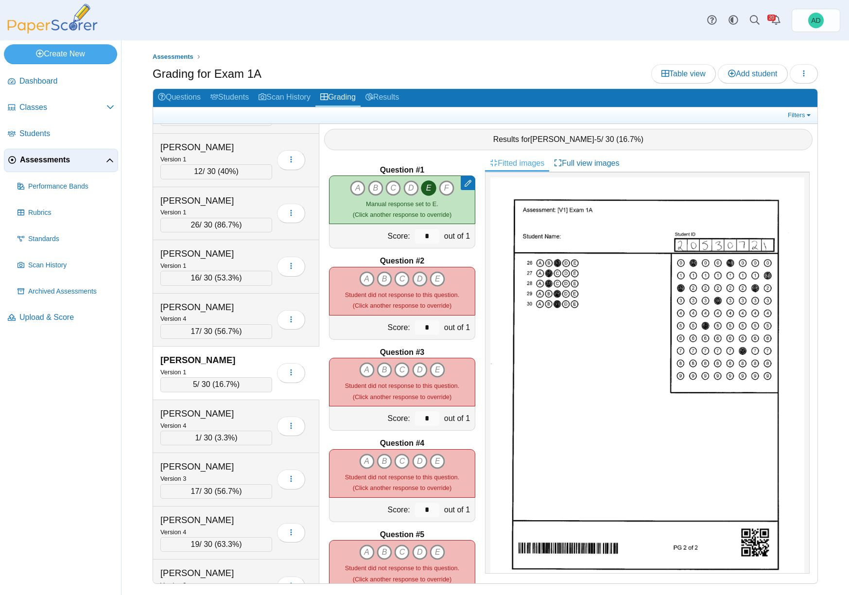
click at [416, 277] on icon "D" at bounding box center [420, 279] width 16 height 16
type input "*"
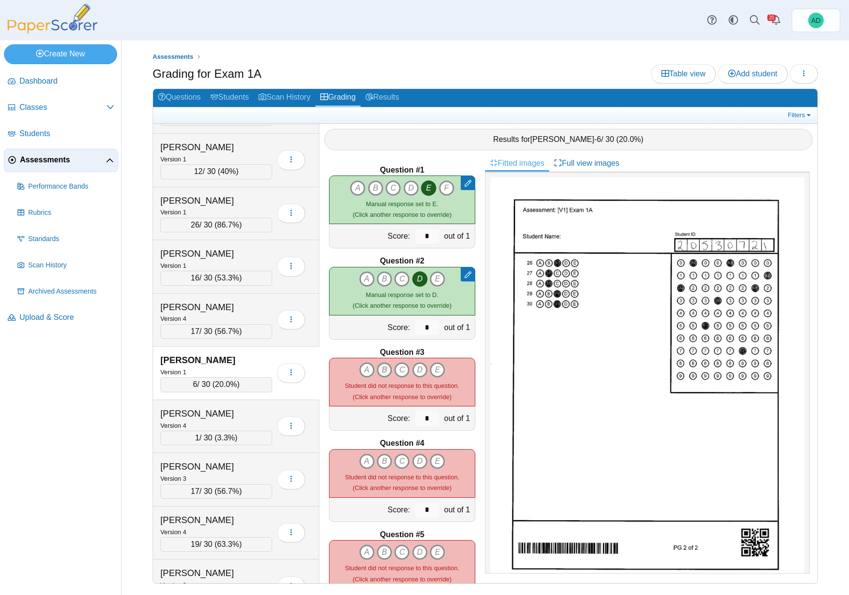
click at [378, 368] on icon "B" at bounding box center [384, 370] width 16 height 16
type input "*"
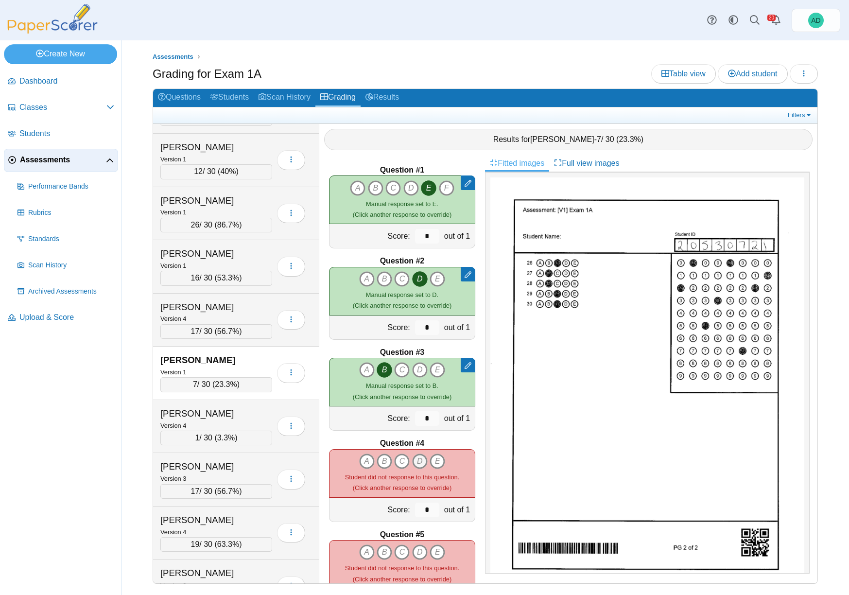
click at [418, 459] on icon "D" at bounding box center [420, 461] width 16 height 16
type input "*"
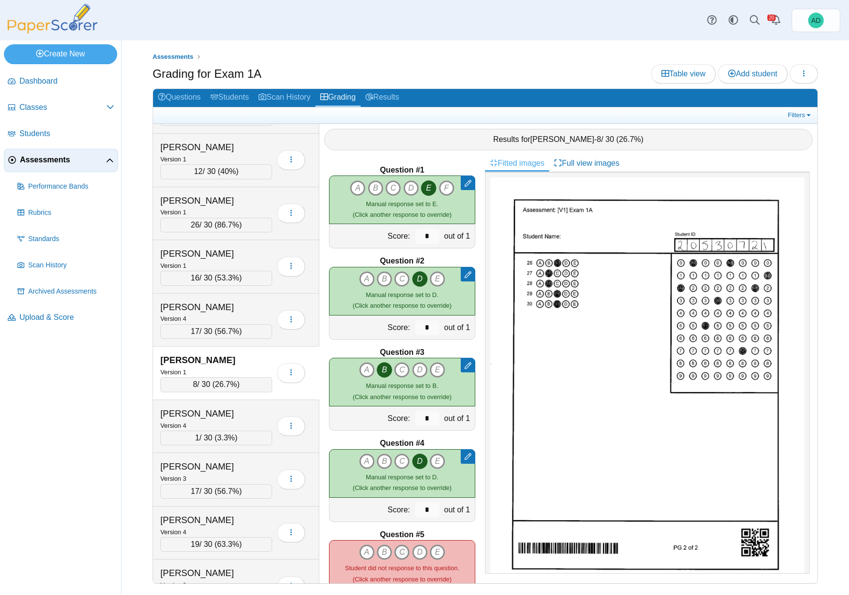
drag, startPoint x: 400, startPoint y: 555, endPoint x: 400, endPoint y: 548, distance: 6.3
click at [399, 552] on icon "C" at bounding box center [402, 552] width 16 height 16
type input "*"
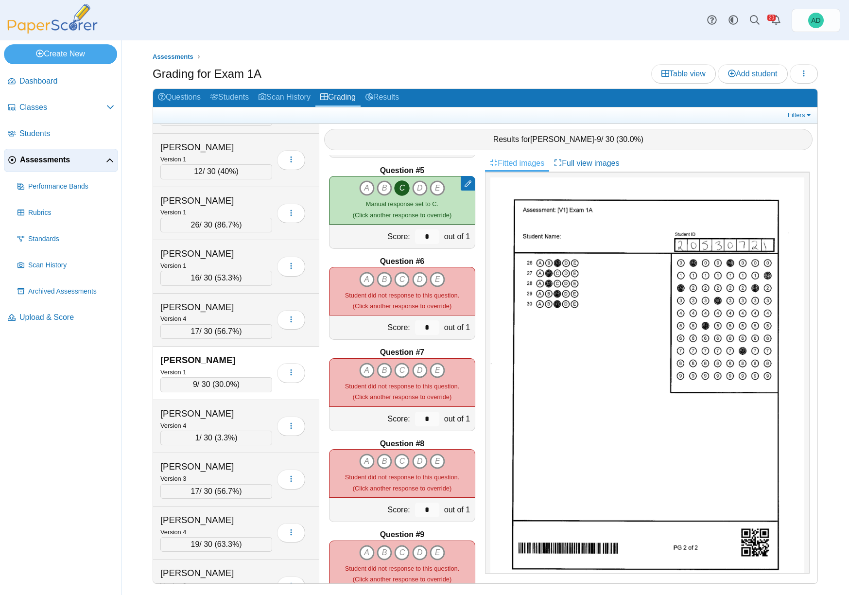
scroll to position [368, 0]
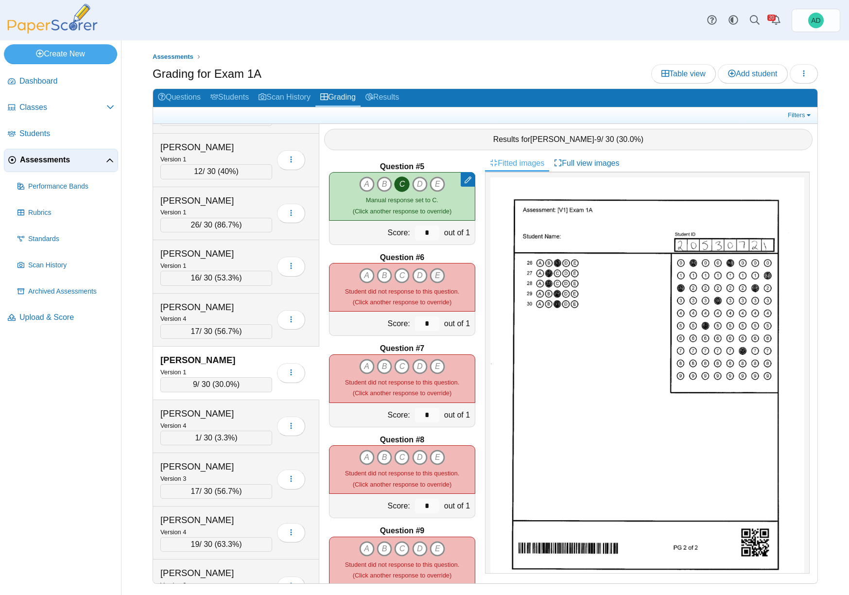
click at [438, 275] on icon "E" at bounding box center [437, 276] width 16 height 16
type input "*"
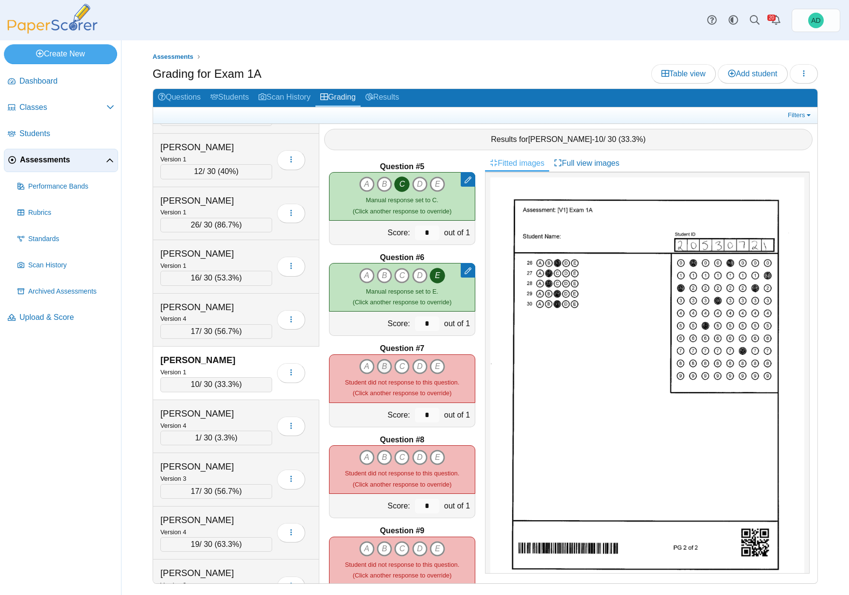
click at [383, 365] on icon "B" at bounding box center [384, 367] width 16 height 16
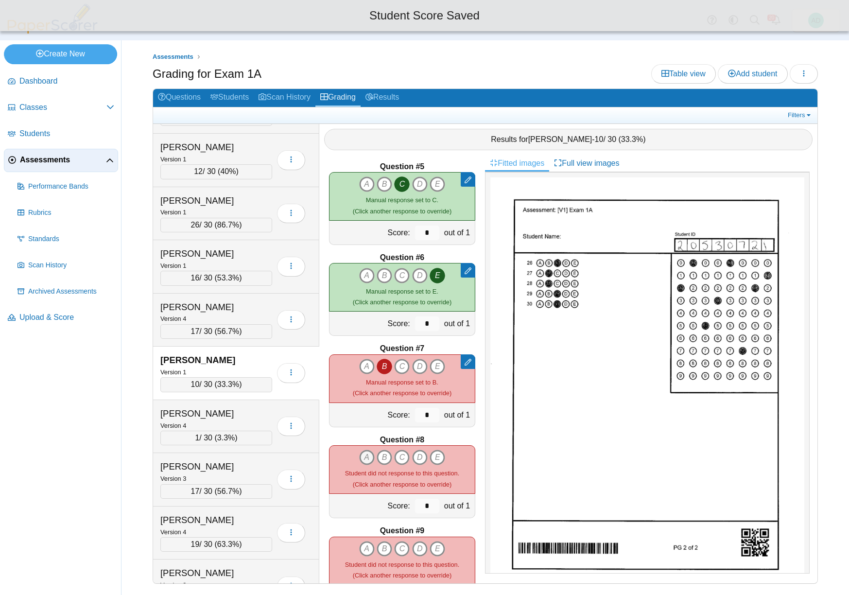
click at [361, 455] on icon "A" at bounding box center [367, 457] width 16 height 16
type input "*"
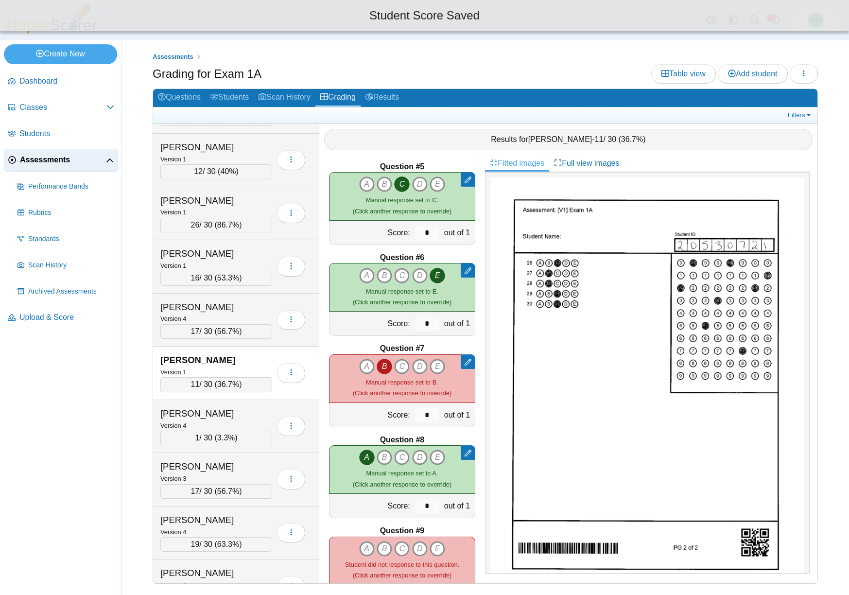
click at [364, 550] on icon "A" at bounding box center [367, 549] width 16 height 16
type input "*"
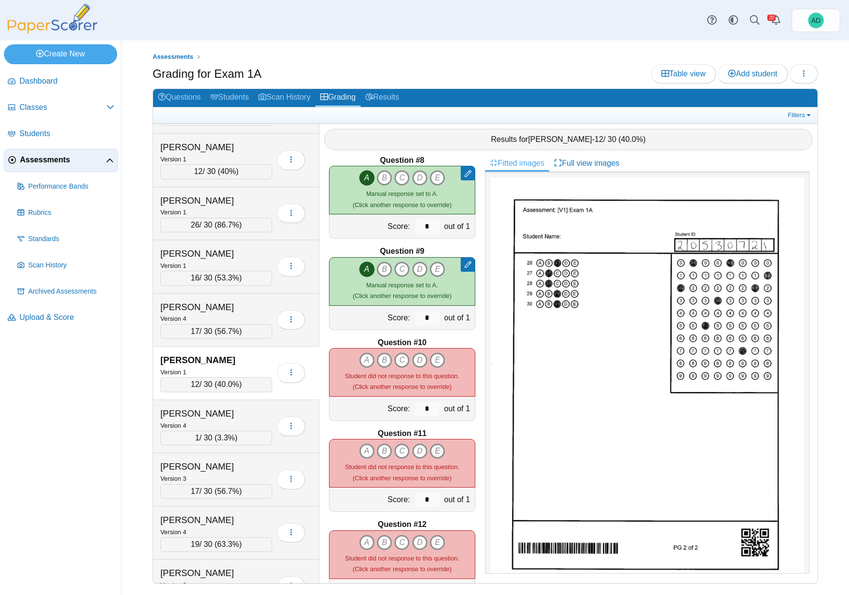
scroll to position [650, 0]
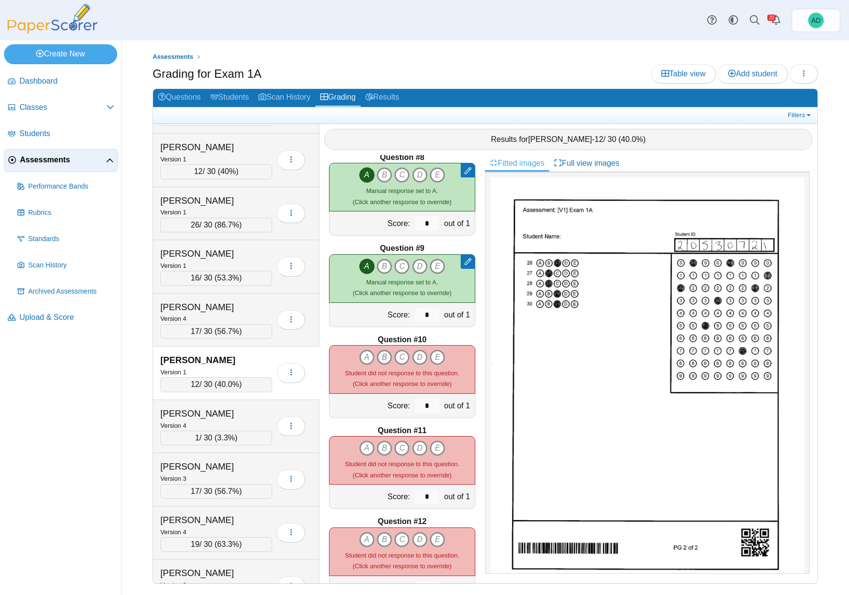
drag, startPoint x: 382, startPoint y: 355, endPoint x: 385, endPoint y: 360, distance: 6.3
click at [382, 355] on icon "B" at bounding box center [384, 357] width 16 height 16
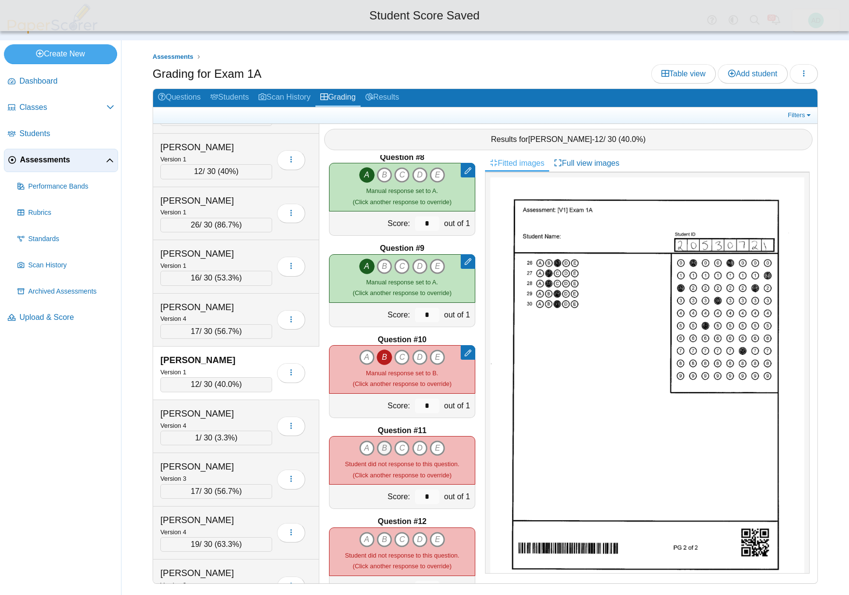
click at [384, 449] on icon "B" at bounding box center [384, 448] width 16 height 16
type input "*"
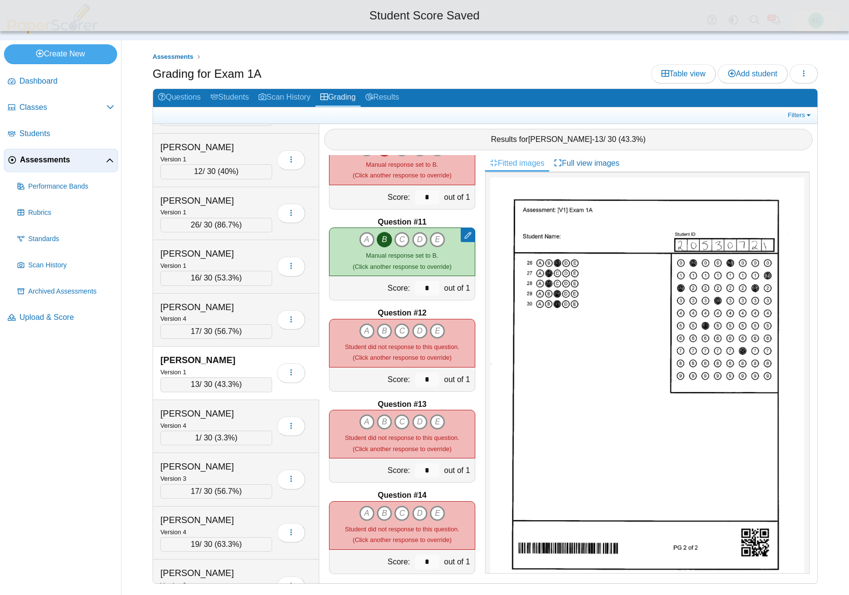
scroll to position [860, 0]
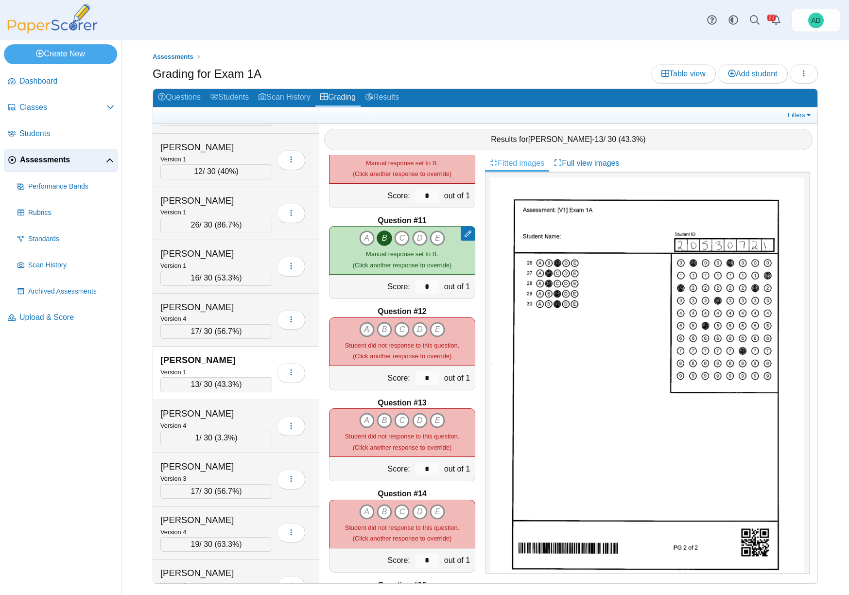
click at [361, 329] on icon "A" at bounding box center [367, 330] width 16 height 16
type input "*"
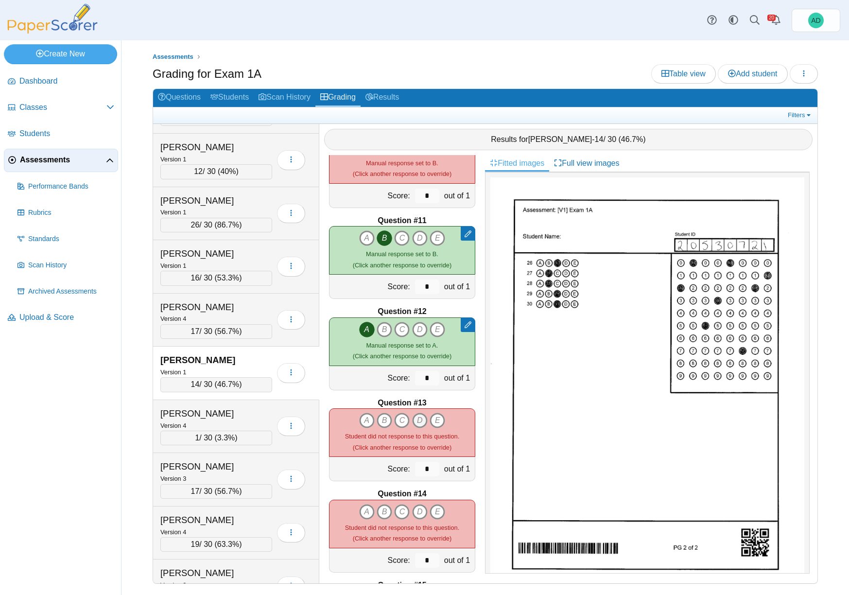
click at [416, 424] on icon "D" at bounding box center [420, 420] width 16 height 16
type input "*"
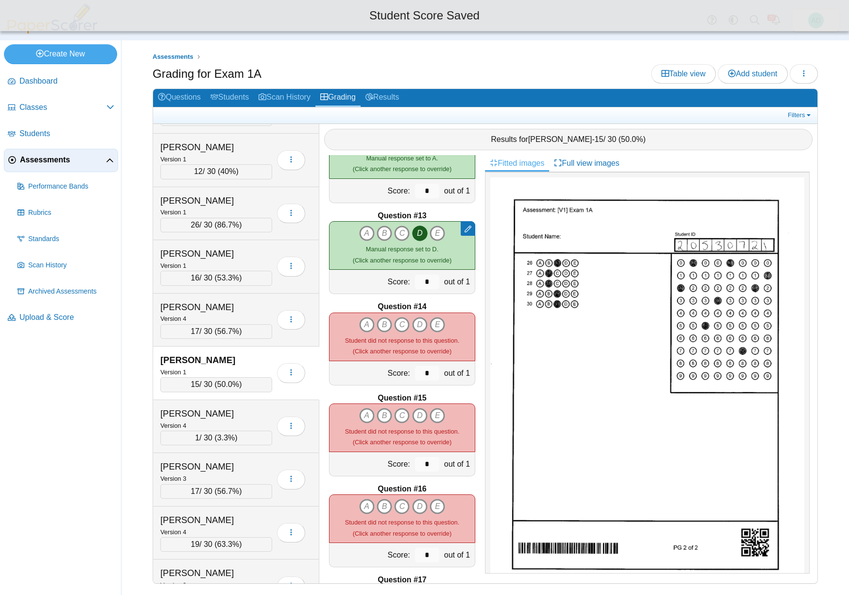
scroll to position [1049, 0]
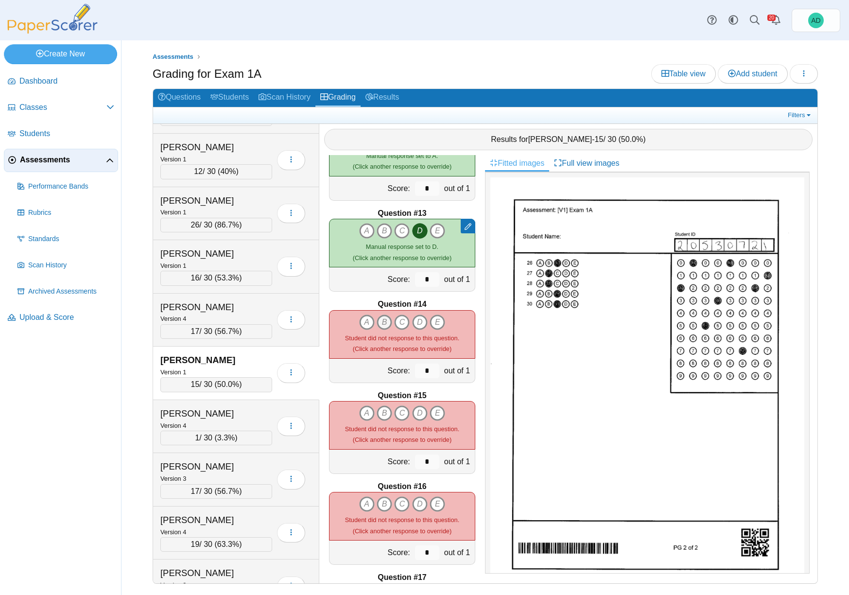
click at [382, 319] on icon "B" at bounding box center [384, 322] width 16 height 16
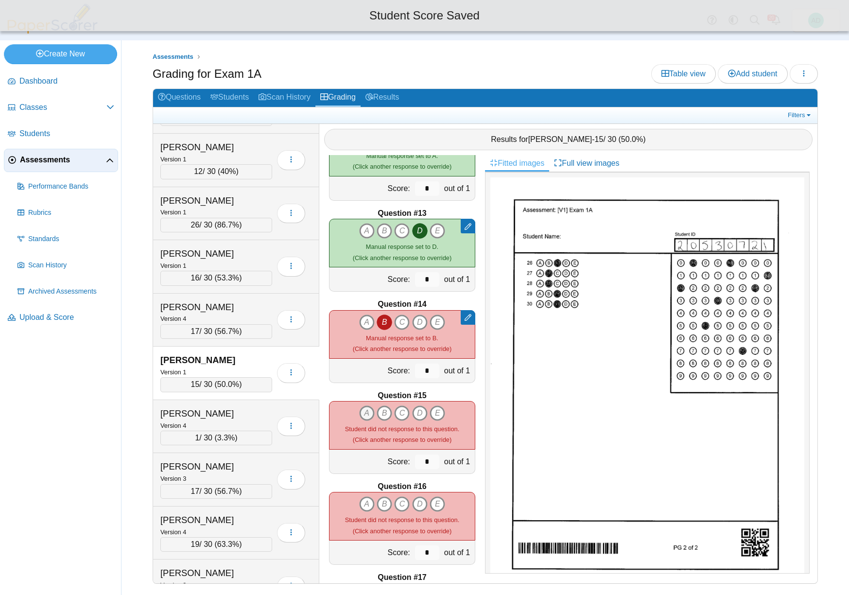
click at [364, 412] on icon "A" at bounding box center [367, 413] width 16 height 16
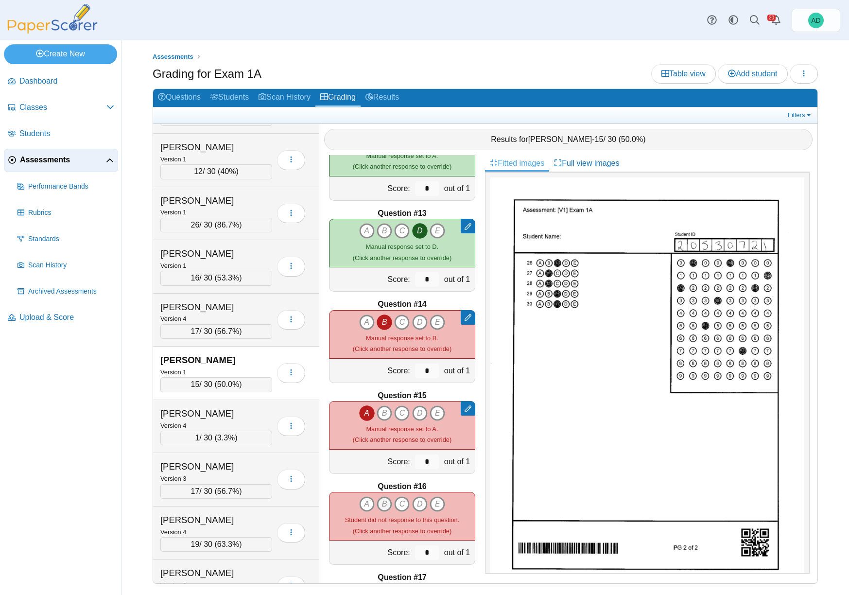
click at [382, 501] on icon "B" at bounding box center [384, 504] width 16 height 16
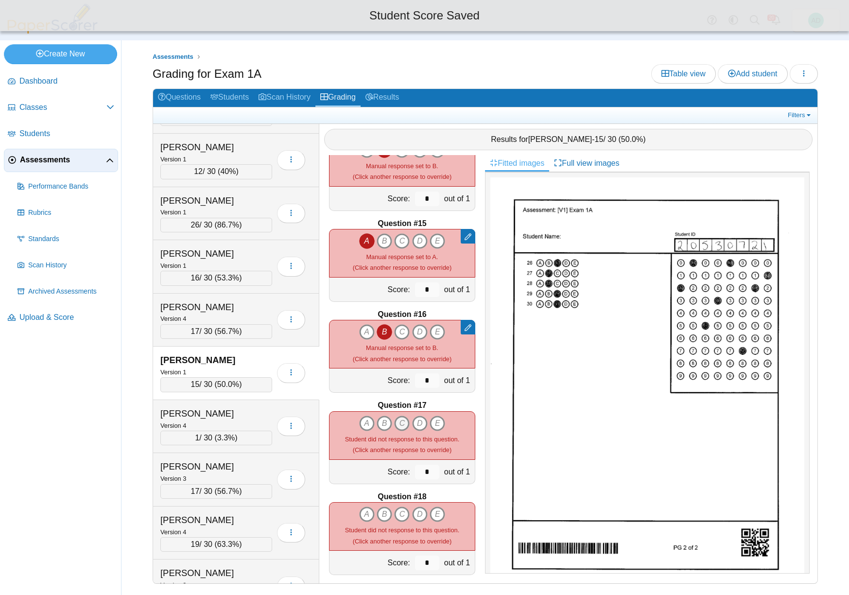
scroll to position [1223, 0]
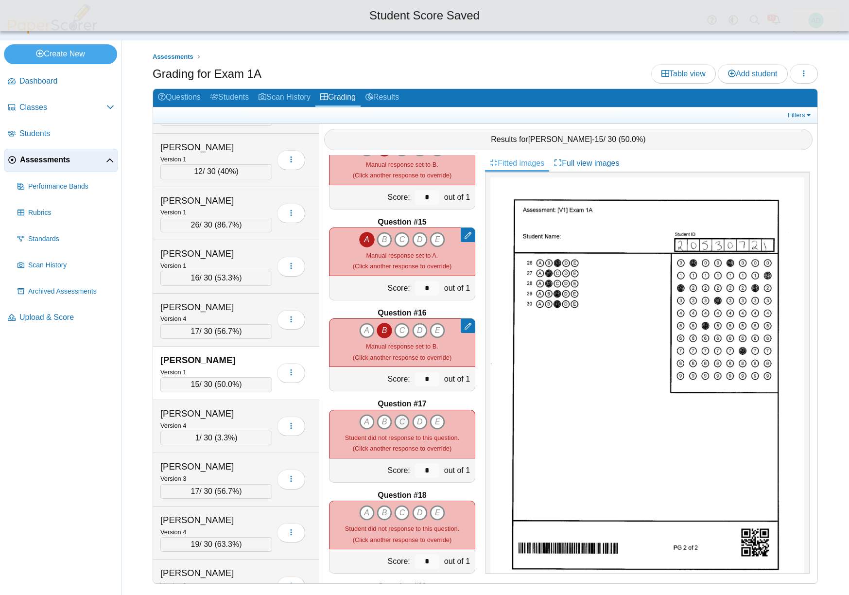
click at [400, 424] on icon "C" at bounding box center [402, 422] width 16 height 16
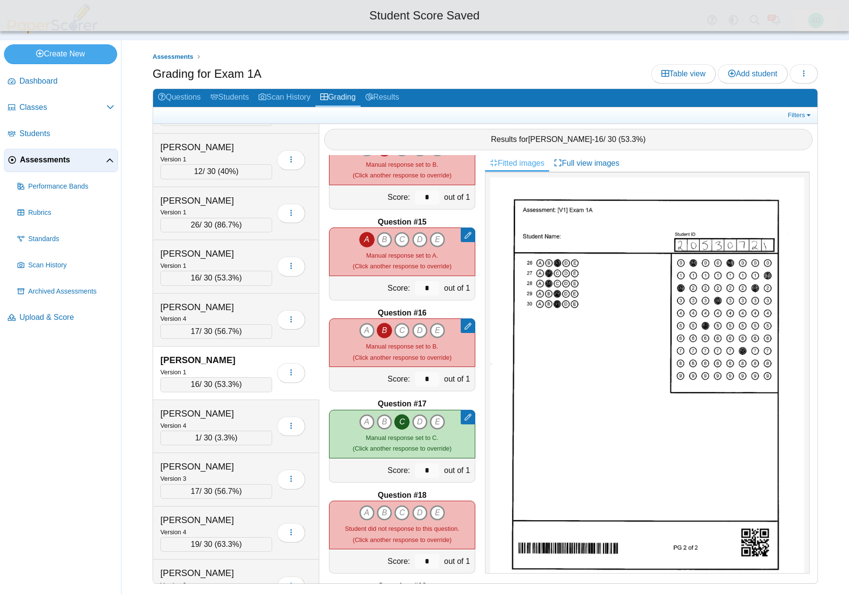
type input "*"
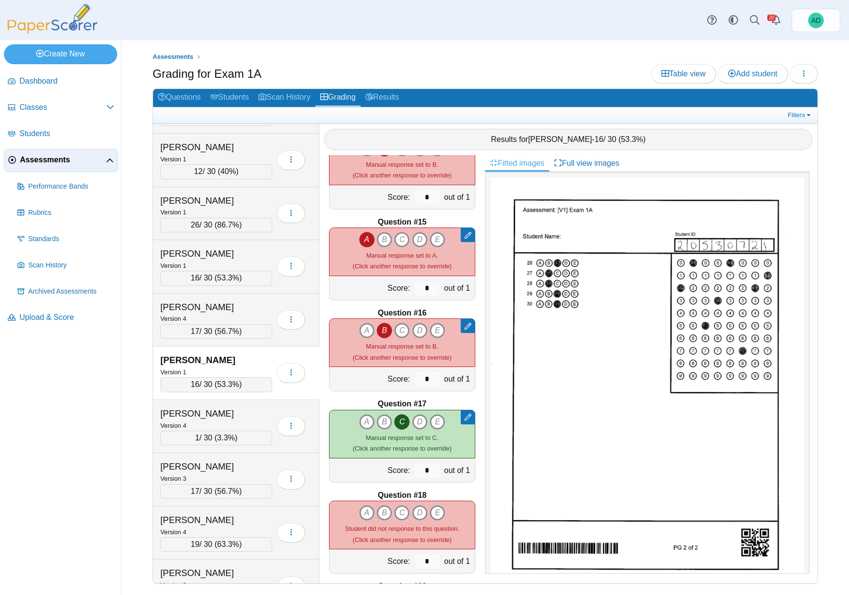
drag, startPoint x: 379, startPoint y: 512, endPoint x: 401, endPoint y: 471, distance: 46.9
click at [378, 512] on icon "B" at bounding box center [384, 513] width 16 height 16
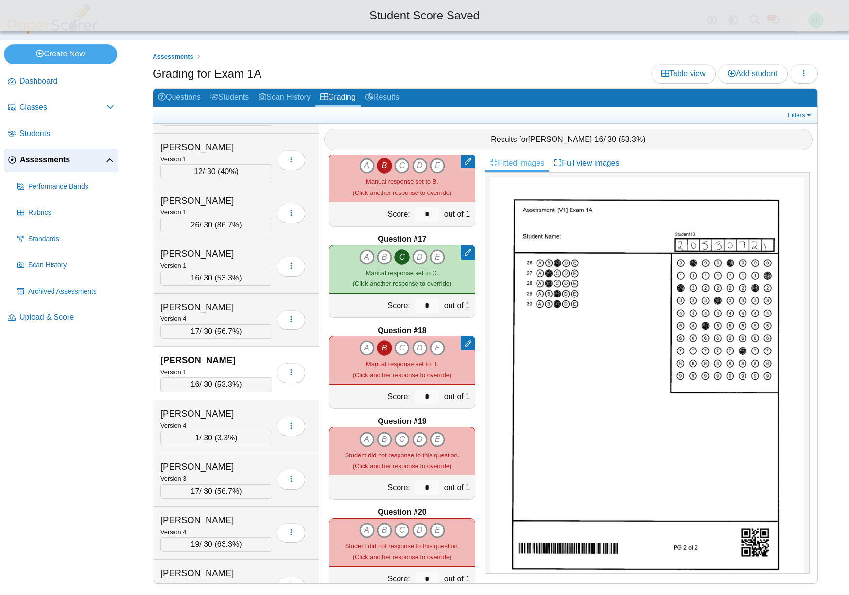
scroll to position [1398, 0]
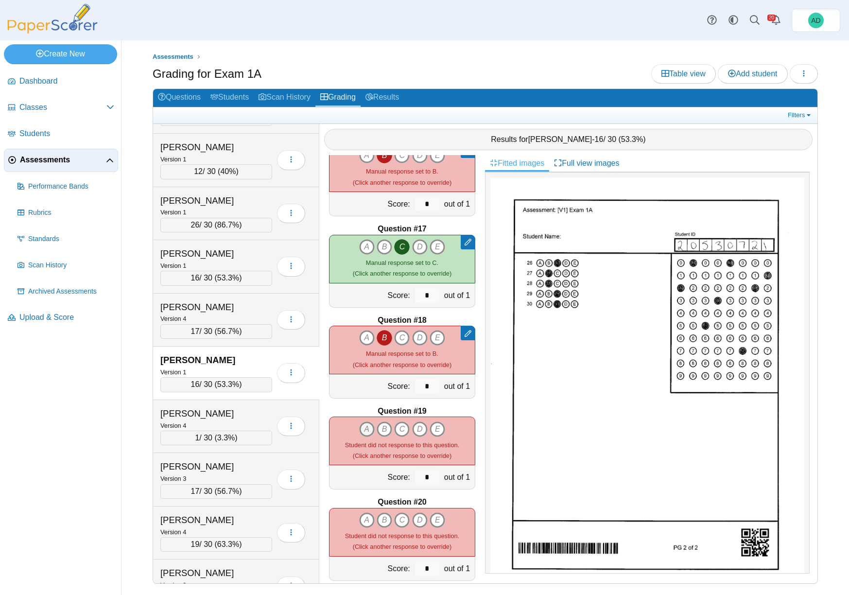
click at [363, 428] on icon "A" at bounding box center [367, 429] width 16 height 16
type input "*"
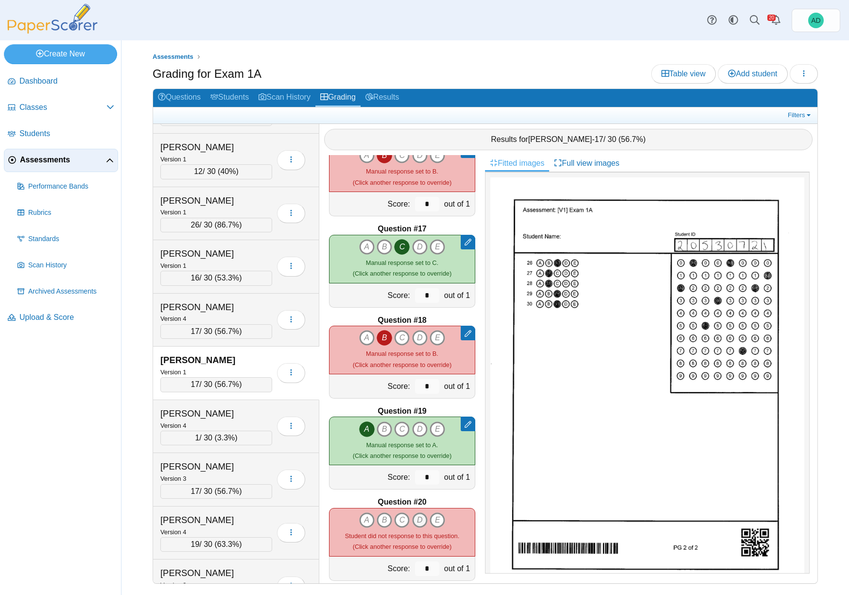
click at [418, 518] on icon "D" at bounding box center [420, 520] width 16 height 16
type input "*"
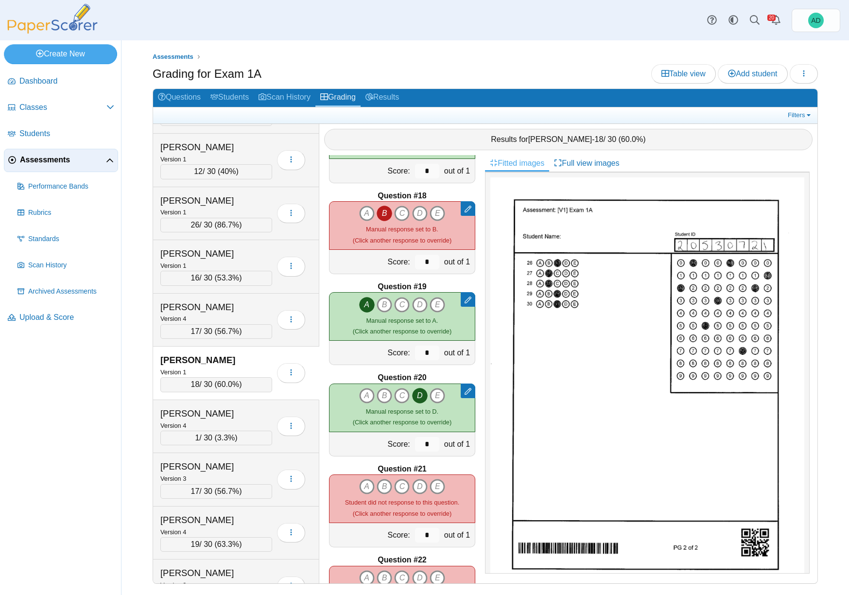
scroll to position [1523, 0]
click at [382, 487] on icon "B" at bounding box center [384, 486] width 16 height 16
type input "*"
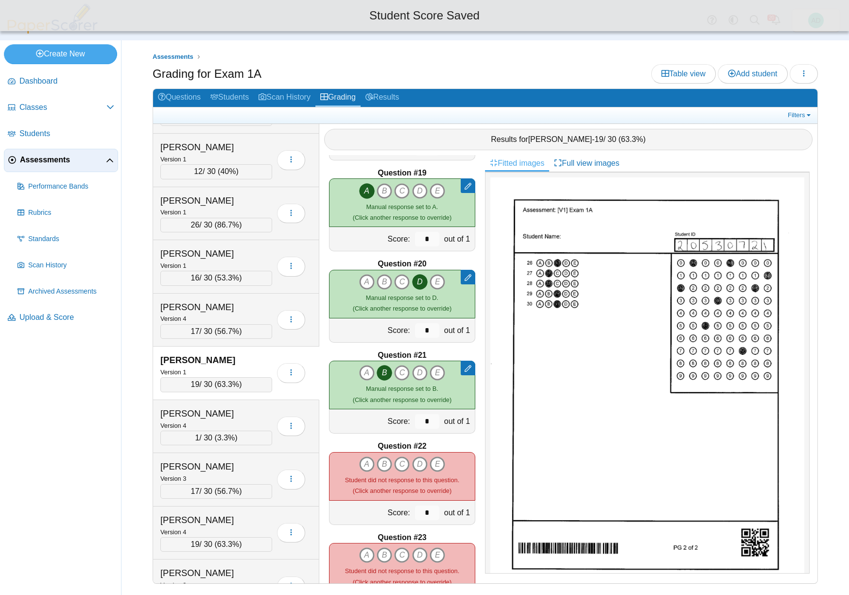
scroll to position [1682, 0]
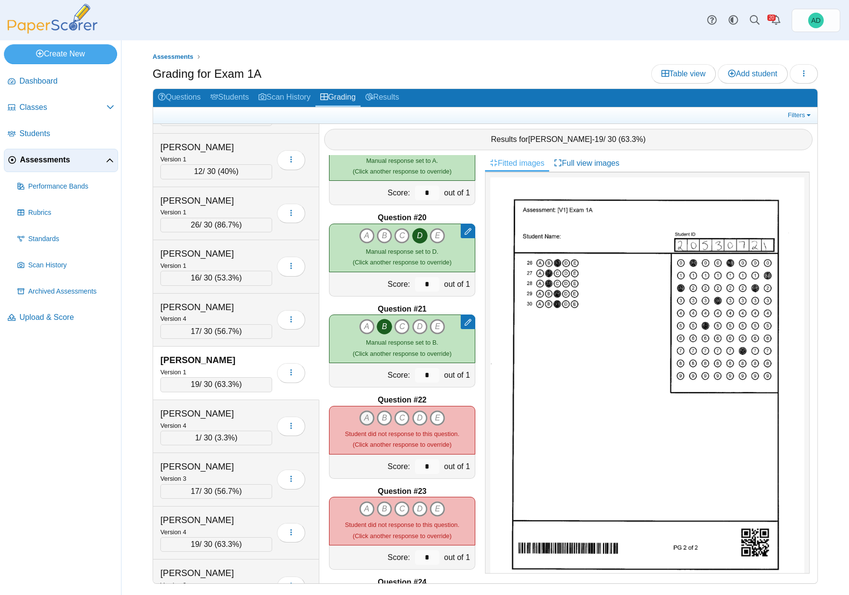
click at [362, 417] on icon "A" at bounding box center [367, 418] width 16 height 16
type input "*"
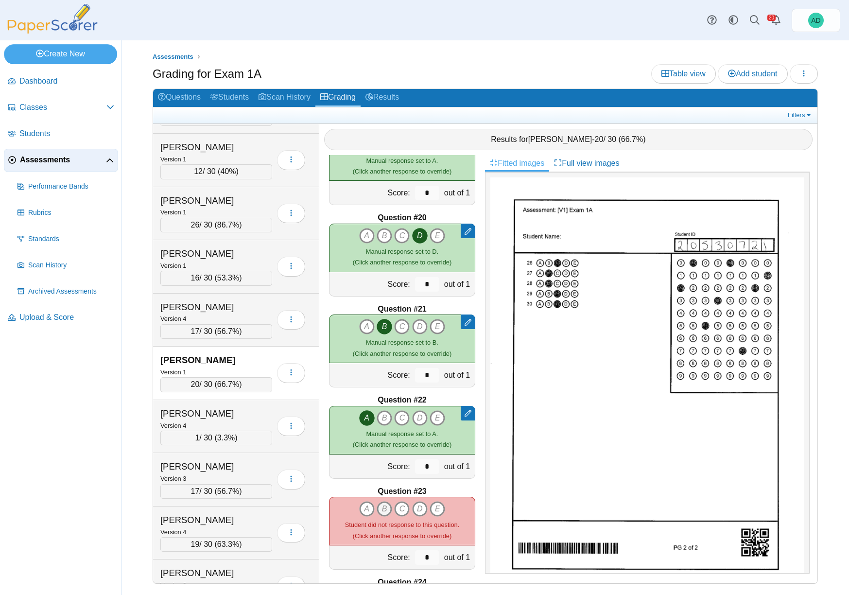
click at [382, 510] on icon "B" at bounding box center [384, 509] width 16 height 16
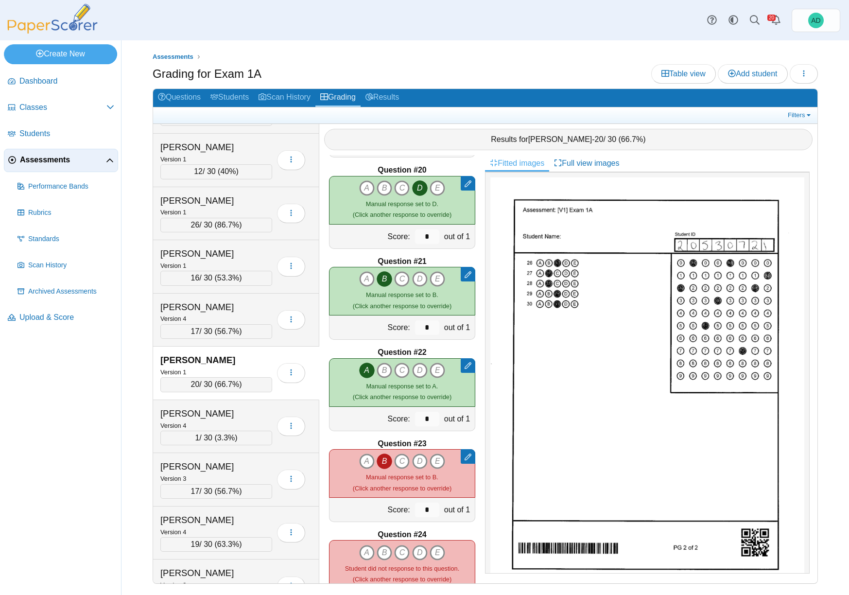
scroll to position [1730, 0]
drag, startPoint x: 361, startPoint y: 550, endPoint x: 372, endPoint y: 536, distance: 17.7
click at [361, 550] on icon "A" at bounding box center [367, 552] width 16 height 16
type input "*"
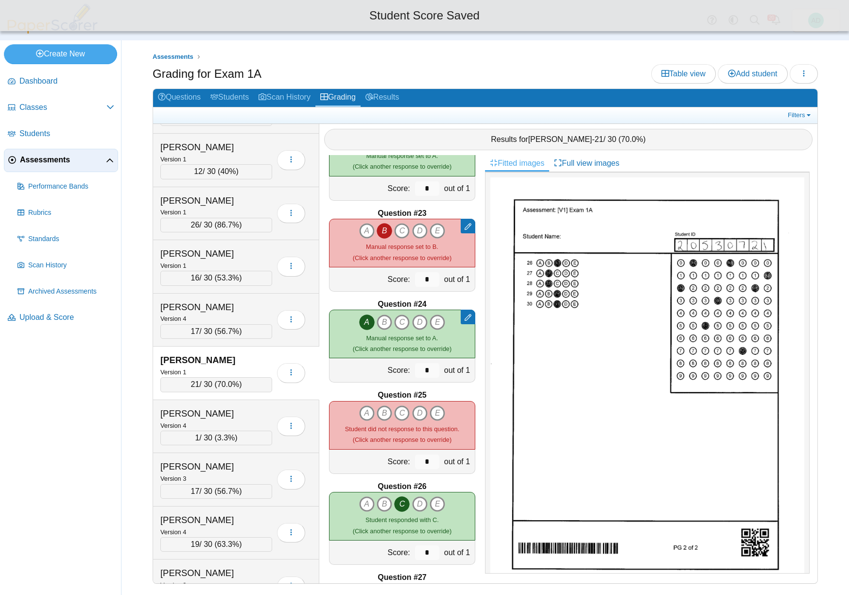
scroll to position [1967, 0]
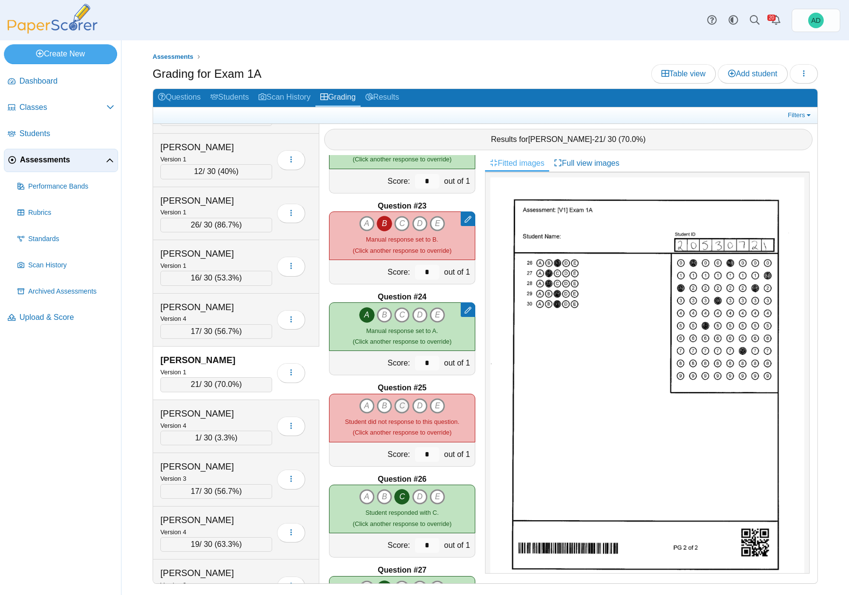
click at [397, 406] on icon "C" at bounding box center [402, 406] width 16 height 16
click at [239, 413] on div "Denwalt, Gabriella" at bounding box center [208, 413] width 97 height 13
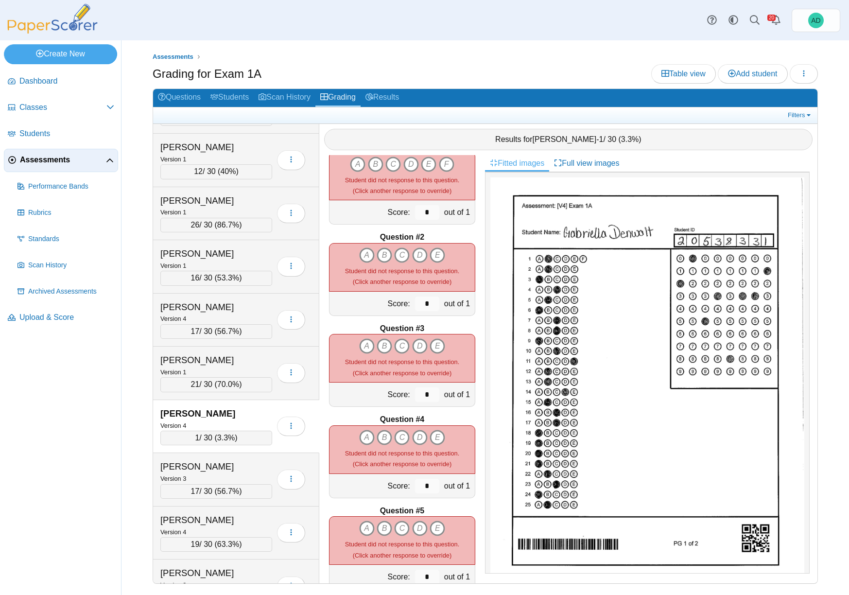
scroll to position [0, 0]
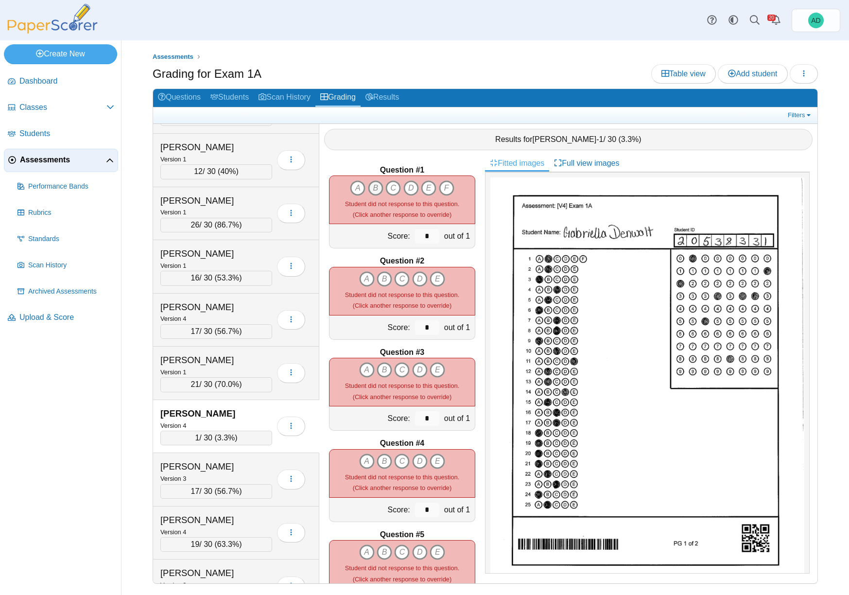
click at [372, 188] on icon "B" at bounding box center [376, 188] width 16 height 16
click at [383, 277] on icon "B" at bounding box center [384, 279] width 16 height 16
click at [359, 367] on icon "A" at bounding box center [367, 370] width 16 height 16
type input "*"
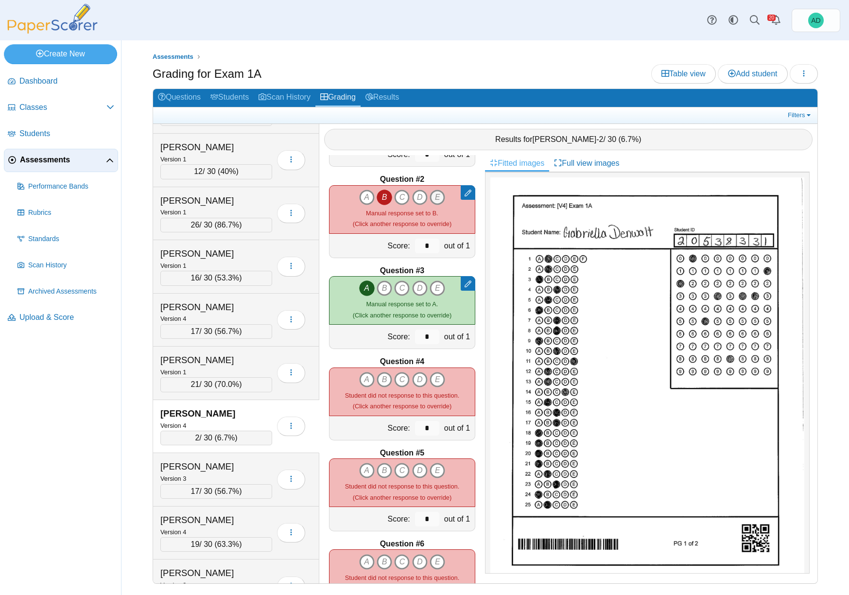
scroll to position [140, 0]
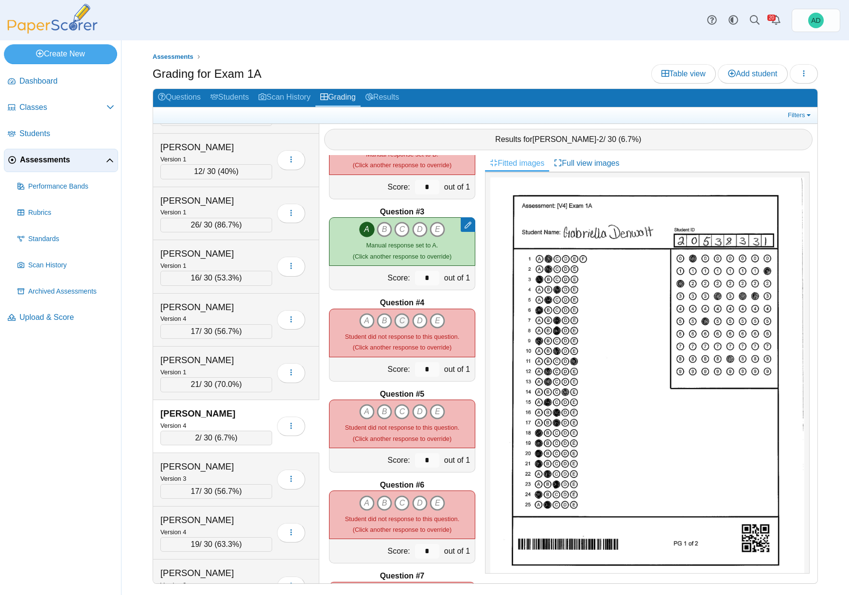
click at [399, 320] on icon "C" at bounding box center [402, 321] width 16 height 16
type input "*"
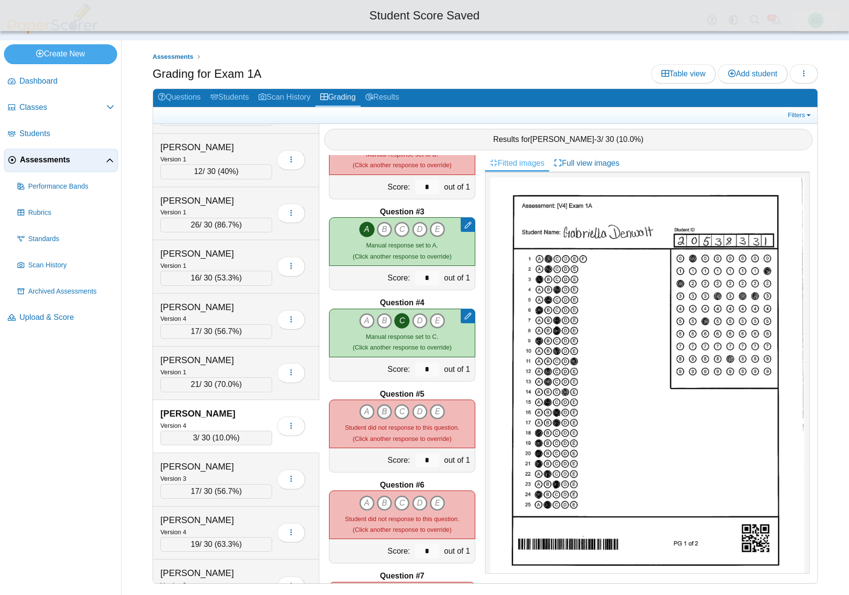
click at [380, 409] on icon "B" at bounding box center [384, 412] width 16 height 16
type input "*"
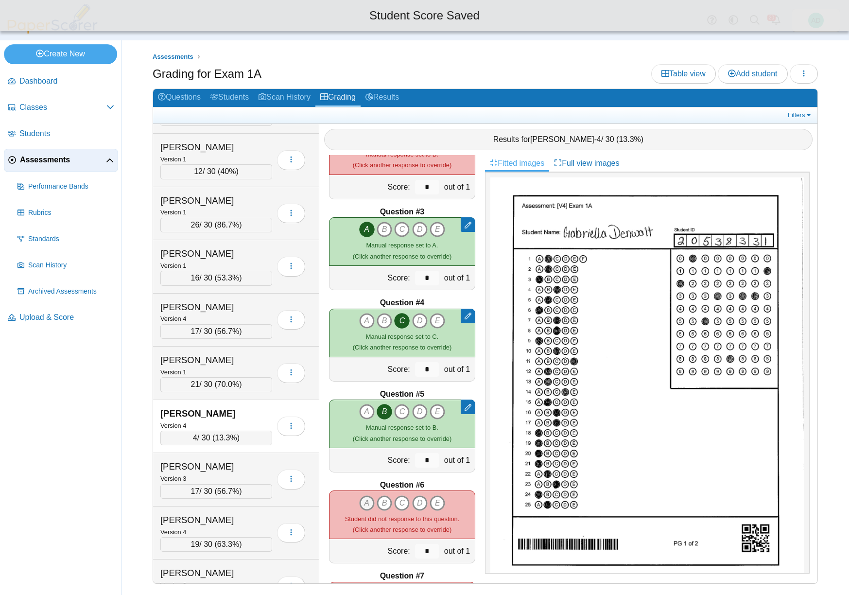
drag, startPoint x: 364, startPoint y: 503, endPoint x: 389, endPoint y: 481, distance: 32.7
click at [364, 503] on icon "A" at bounding box center [367, 503] width 16 height 16
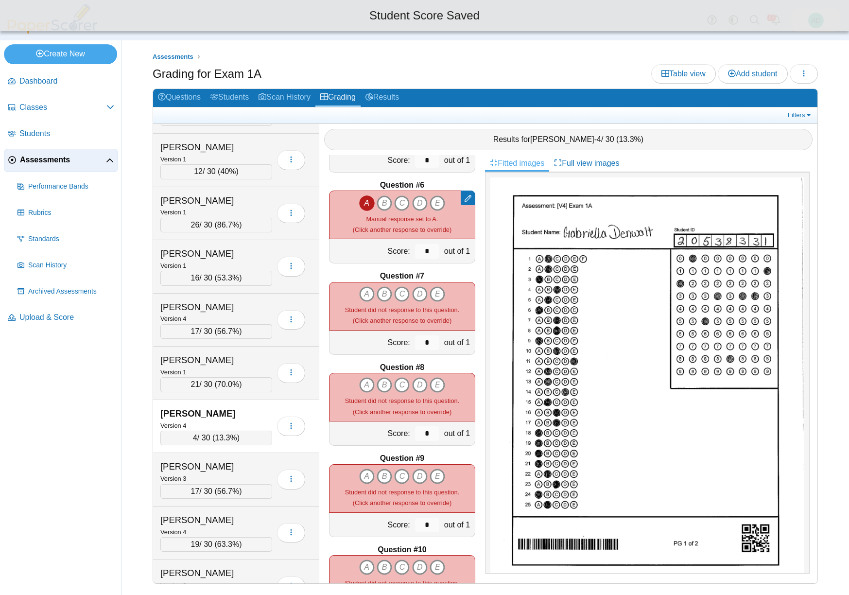
scroll to position [443, 0]
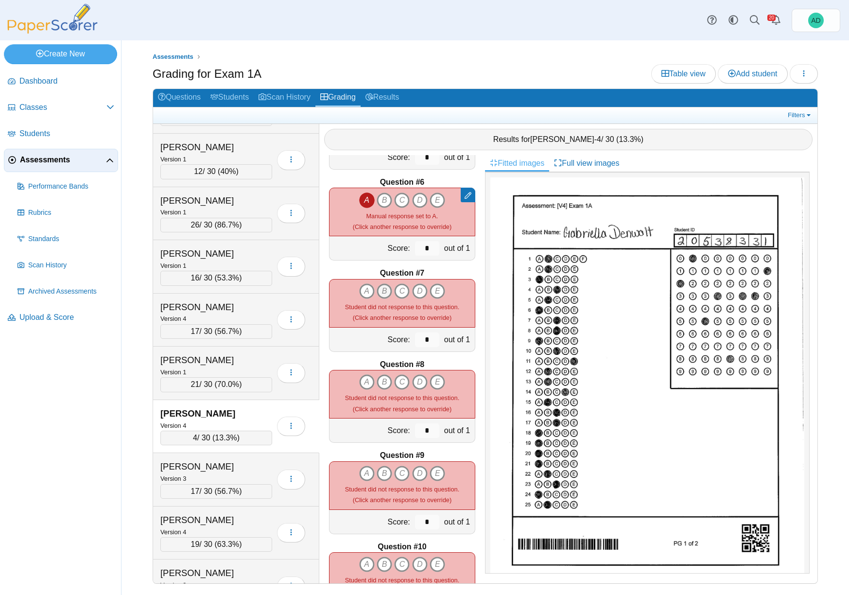
click at [384, 290] on icon "B" at bounding box center [384, 291] width 16 height 16
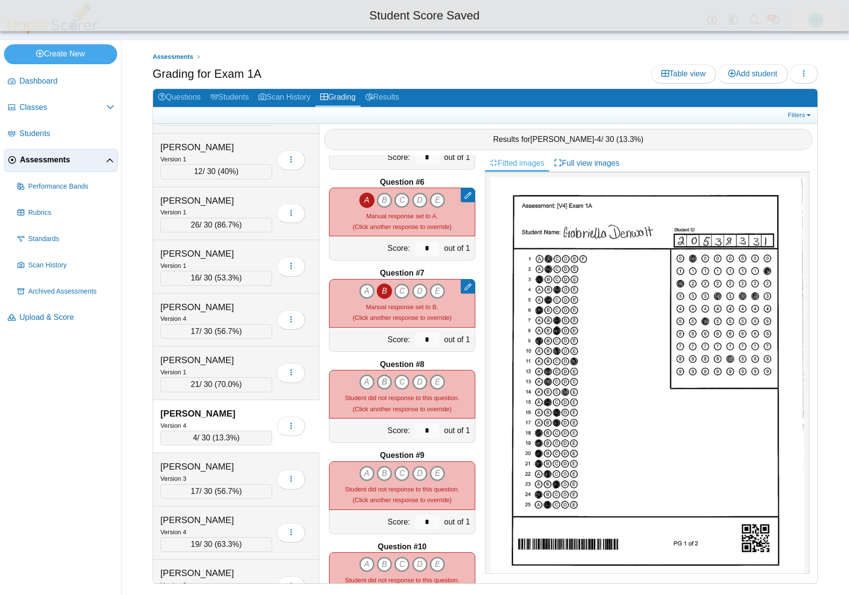
click at [382, 382] on icon "B" at bounding box center [384, 382] width 16 height 16
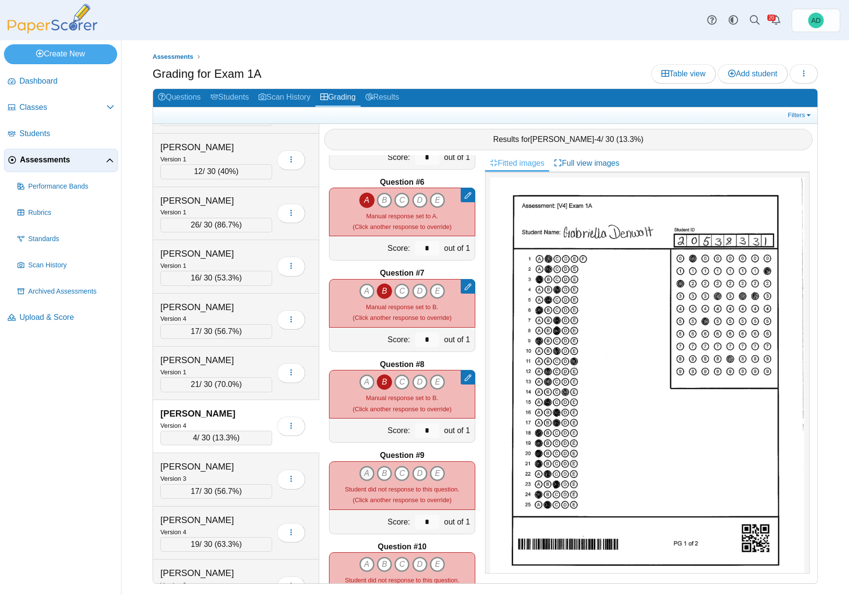
click at [362, 470] on icon "A" at bounding box center [367, 473] width 16 height 16
drag, startPoint x: 398, startPoint y: 561, endPoint x: 407, endPoint y: 530, distance: 31.4
click at [398, 560] on icon "C" at bounding box center [402, 564] width 16 height 16
type input "*"
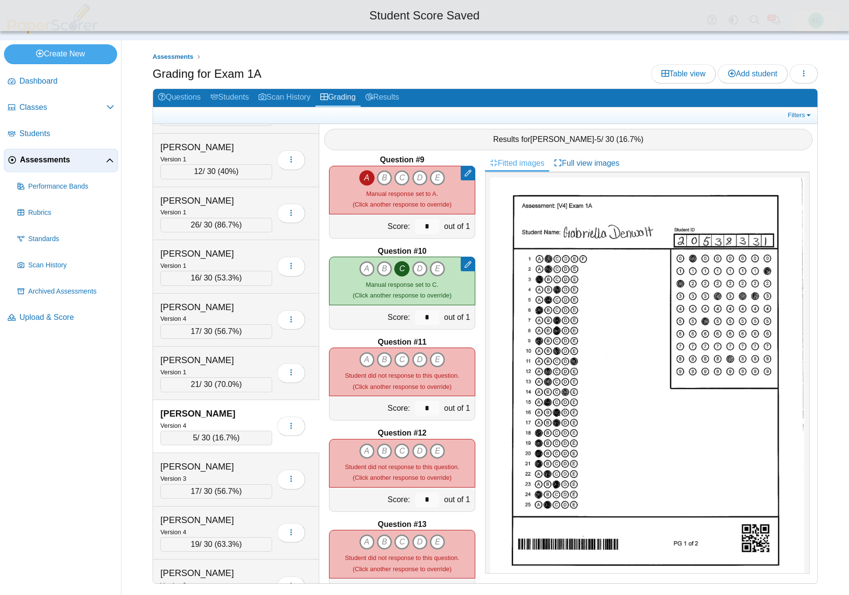
scroll to position [742, 0]
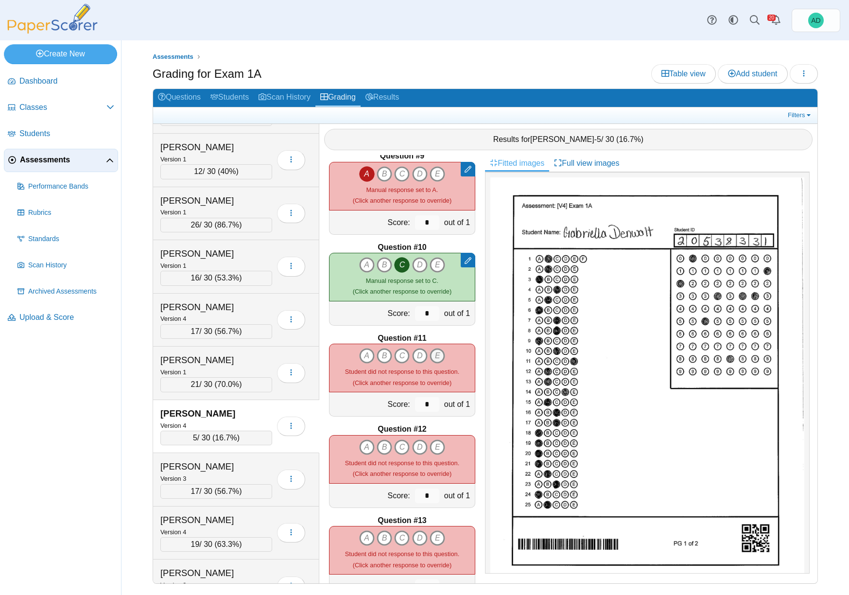
click at [431, 354] on icon "E" at bounding box center [437, 356] width 16 height 16
type input "*"
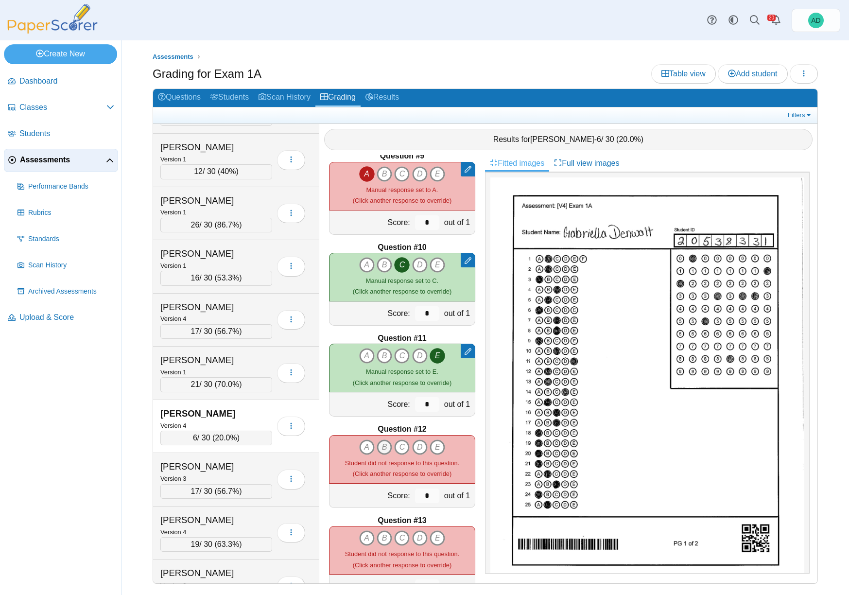
click at [385, 447] on icon "B" at bounding box center [384, 447] width 16 height 16
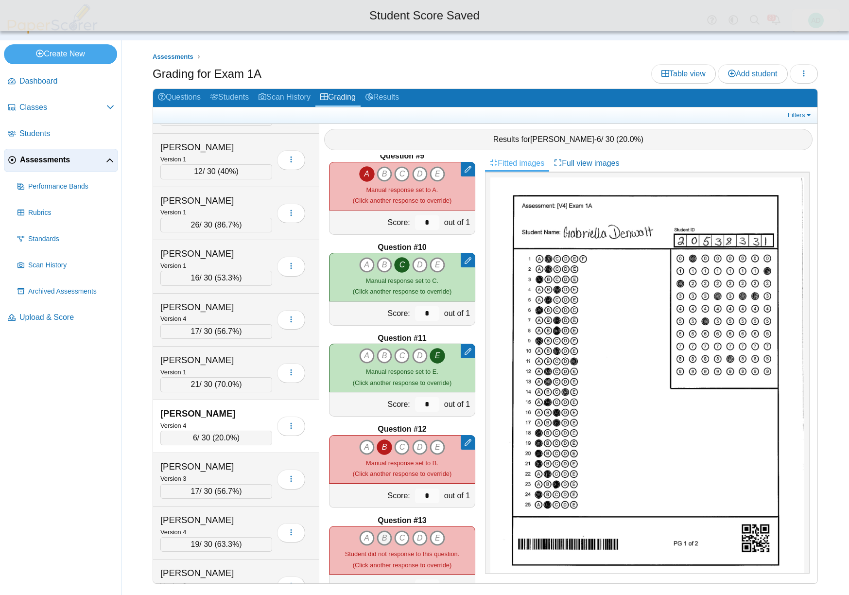
click at [381, 535] on icon "B" at bounding box center [384, 538] width 16 height 16
type input "*"
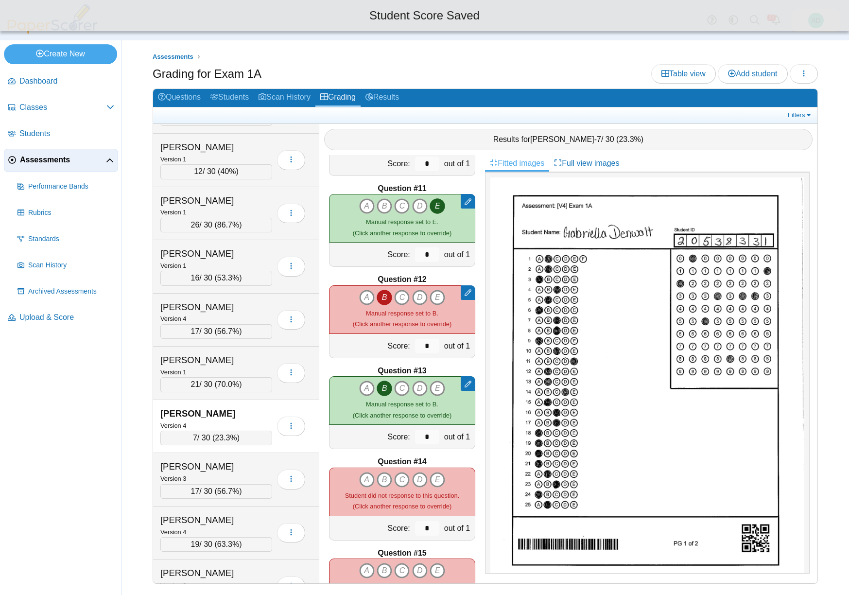
scroll to position [891, 0]
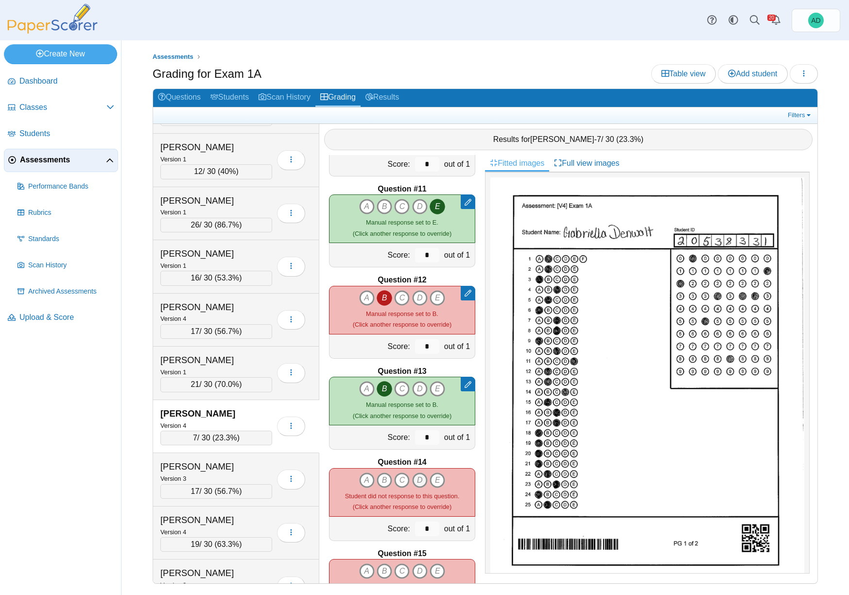
click at [417, 481] on icon "D" at bounding box center [420, 480] width 16 height 16
type input "*"
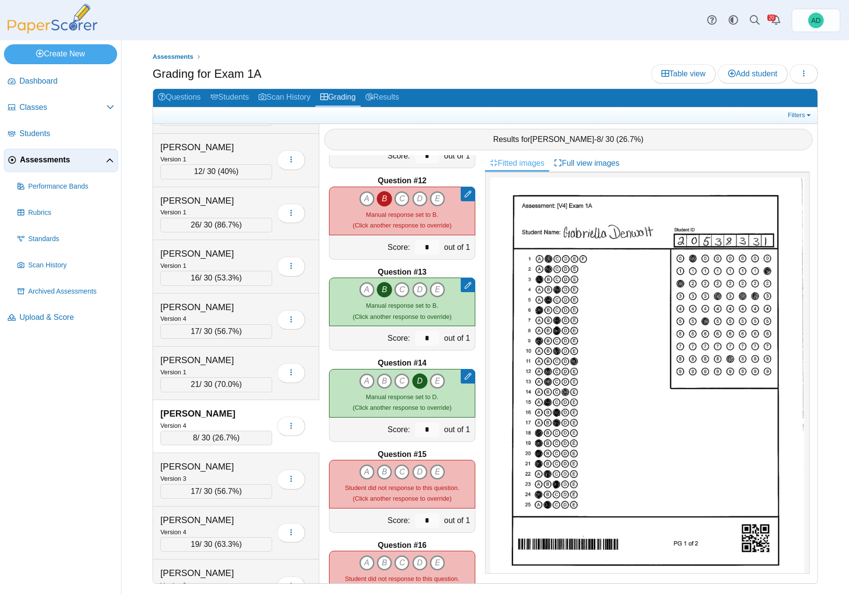
scroll to position [992, 0]
click at [379, 469] on icon "B" at bounding box center [384, 470] width 16 height 16
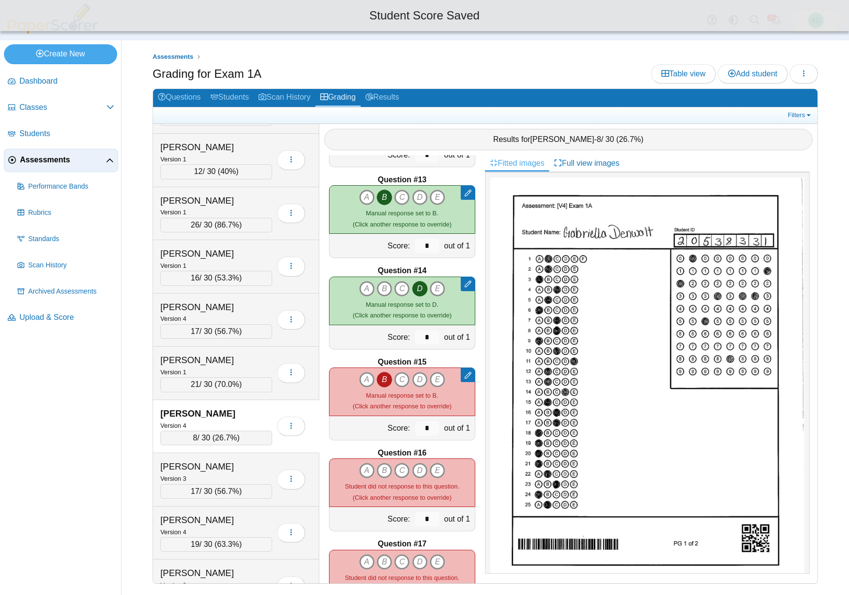
scroll to position [1095, 0]
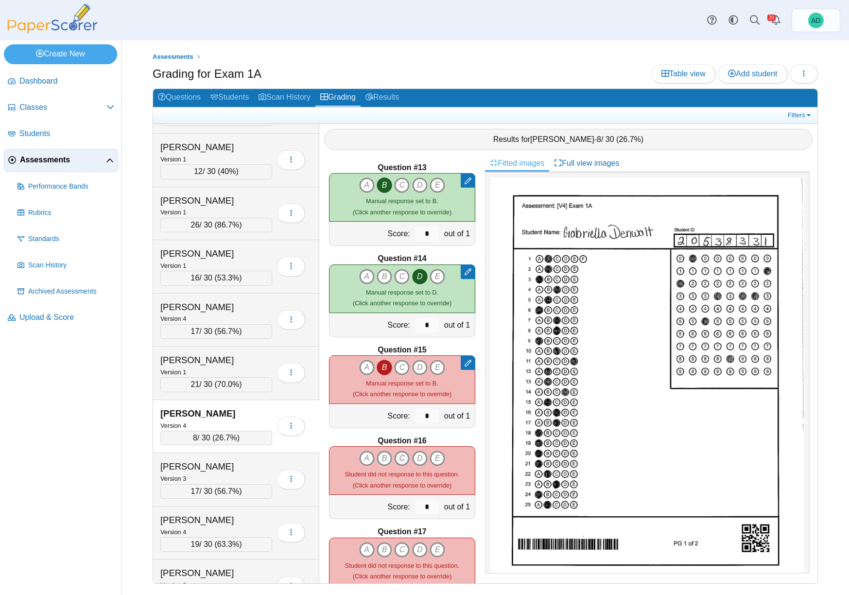
click at [402, 459] on icon "C" at bounding box center [402, 458] width 16 height 16
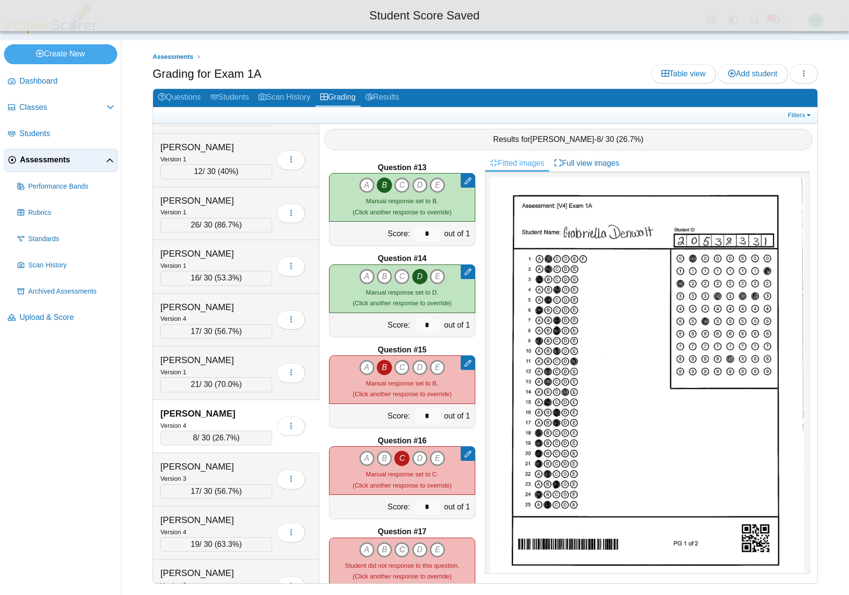
click at [399, 547] on icon "C" at bounding box center [402, 550] width 16 height 16
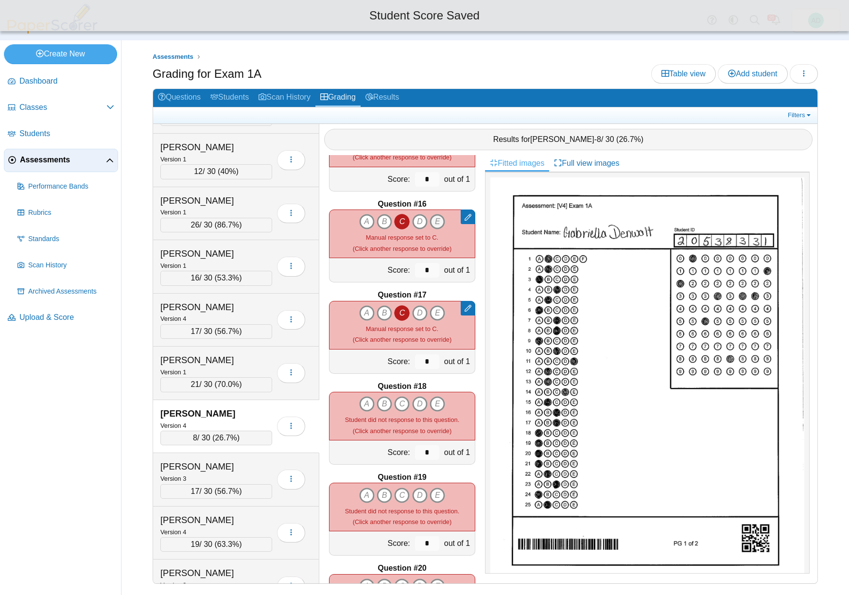
scroll to position [1333, 0]
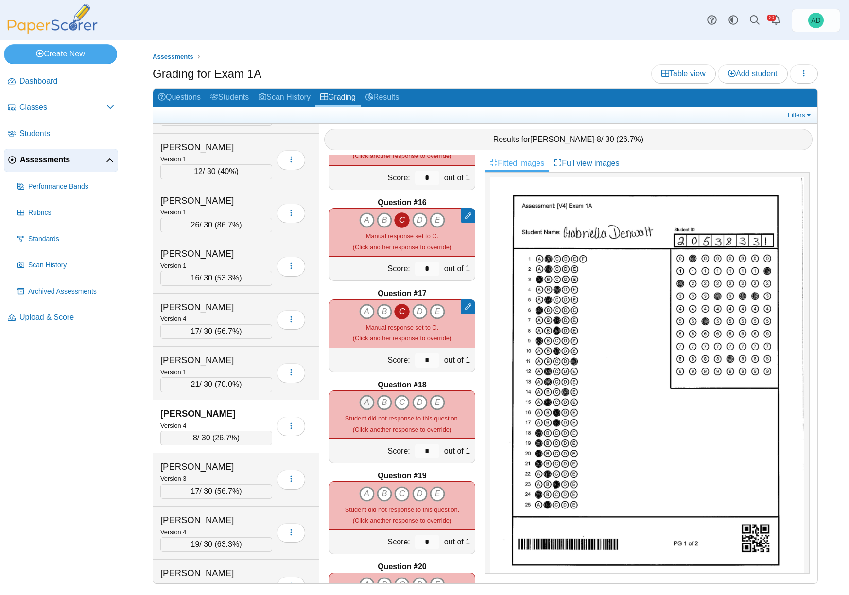
click at [363, 402] on icon "A" at bounding box center [367, 402] width 16 height 16
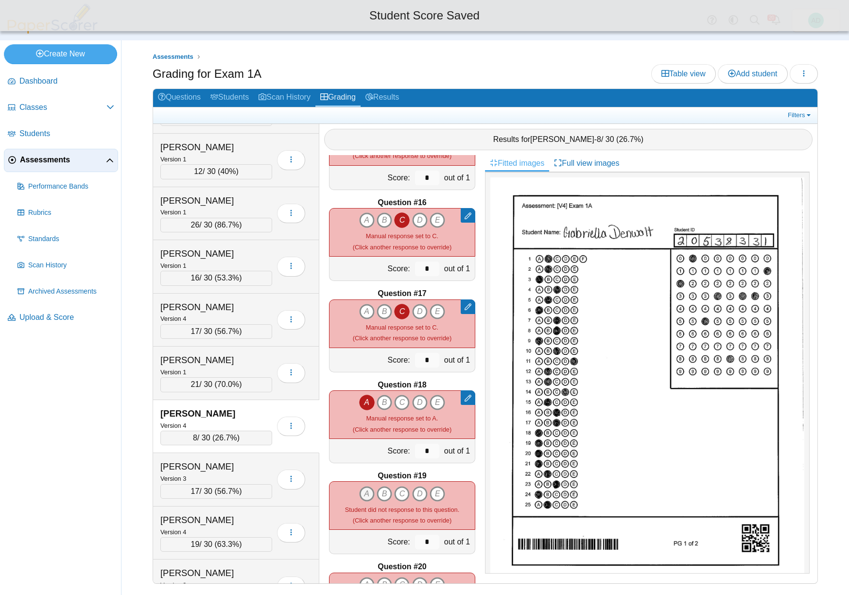
click at [362, 491] on icon "A" at bounding box center [367, 494] width 16 height 16
type input "*"
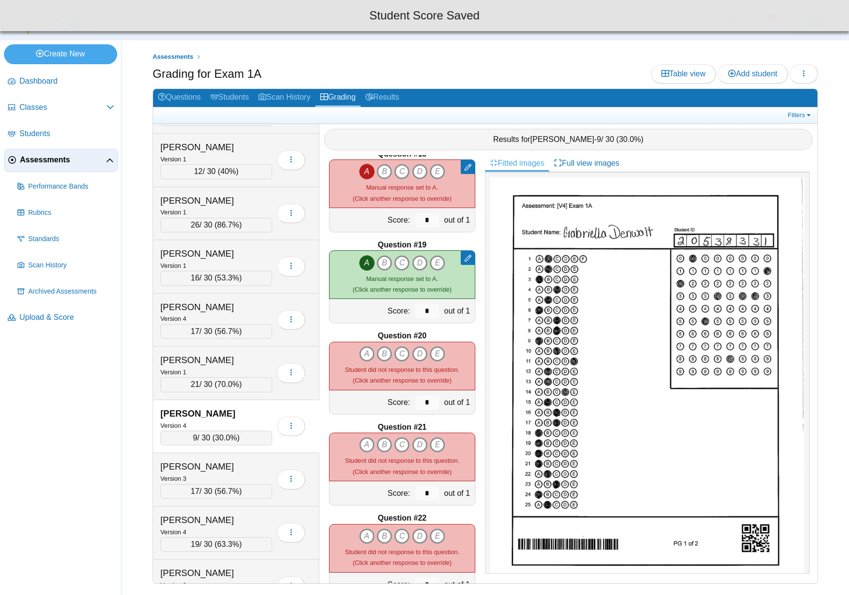
scroll to position [1597, 0]
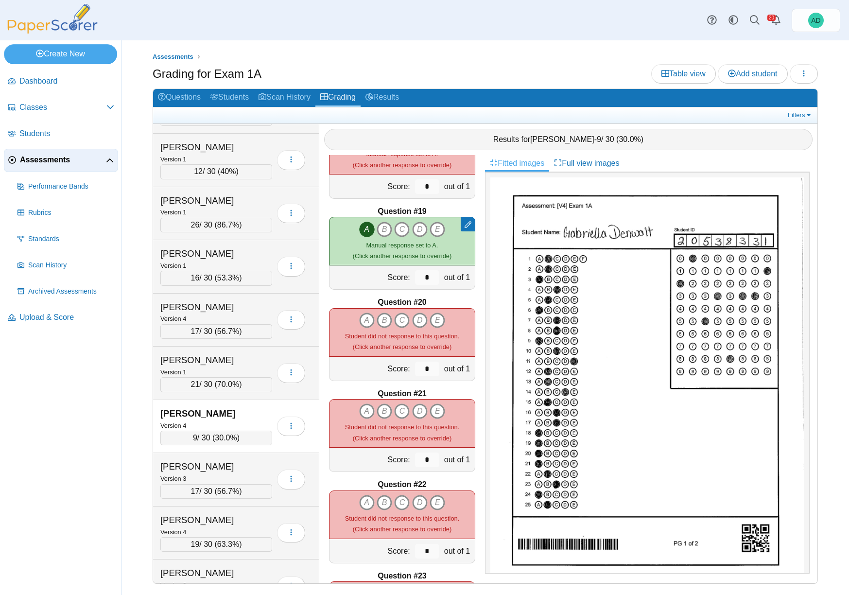
drag, startPoint x: 364, startPoint y: 318, endPoint x: 366, endPoint y: 328, distance: 10.0
click at [364, 319] on icon "A" at bounding box center [367, 320] width 16 height 16
type input "*"
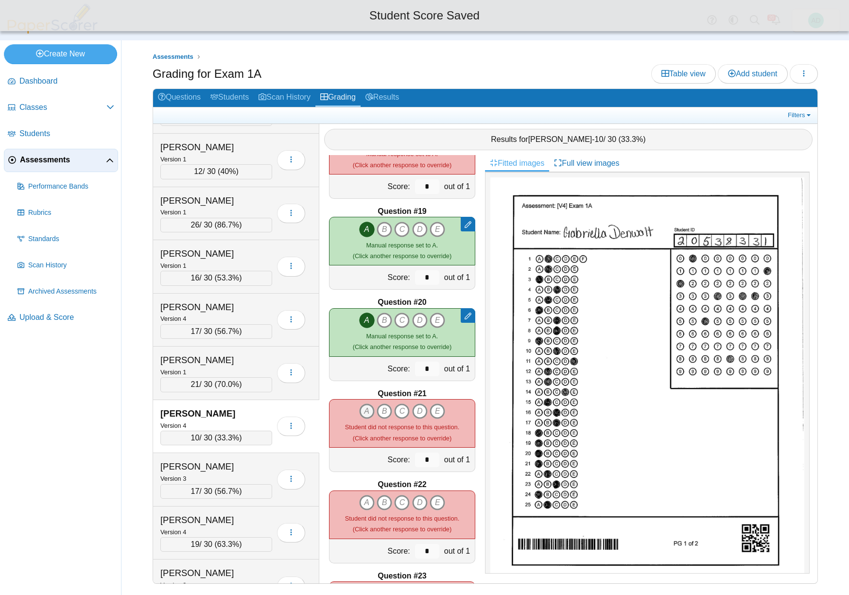
click at [362, 408] on icon "A" at bounding box center [367, 411] width 16 height 16
type input "*"
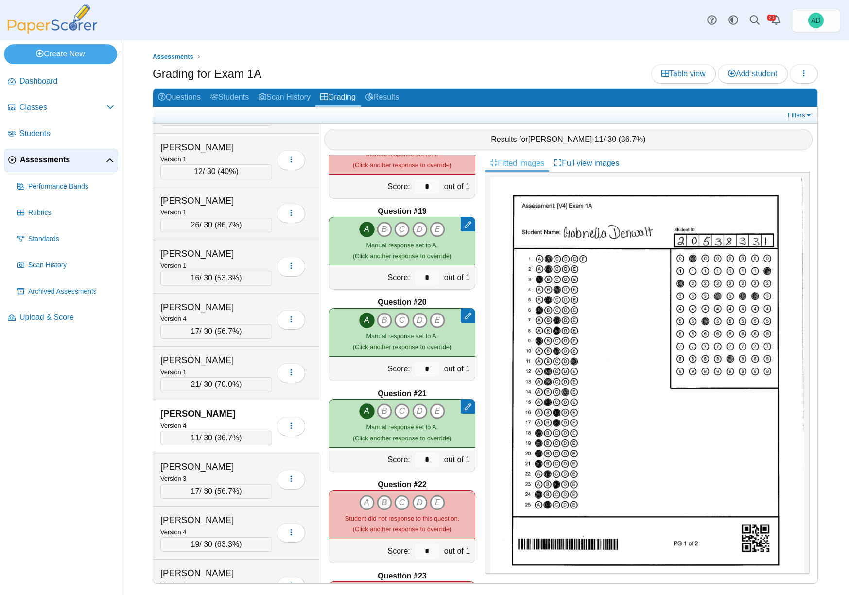
click at [380, 501] on icon "B" at bounding box center [384, 503] width 16 height 16
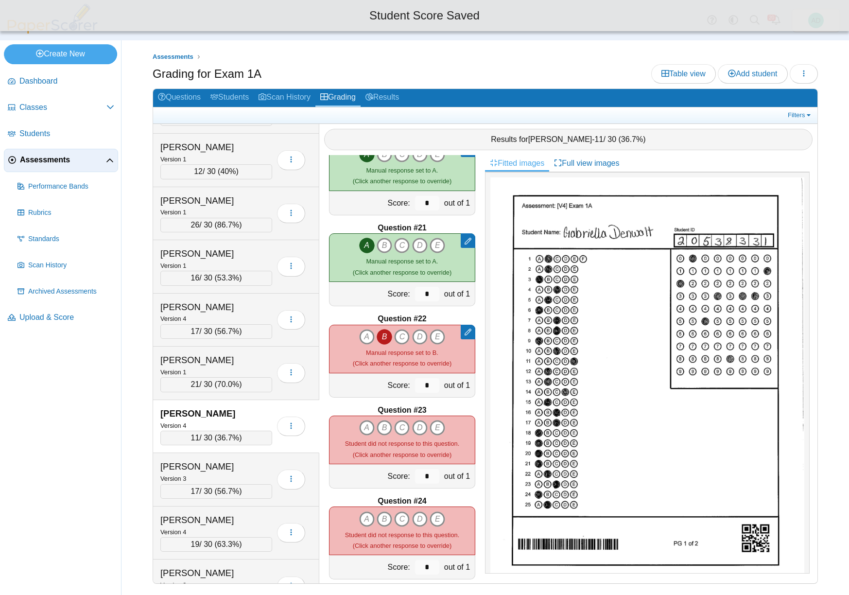
scroll to position [1764, 0]
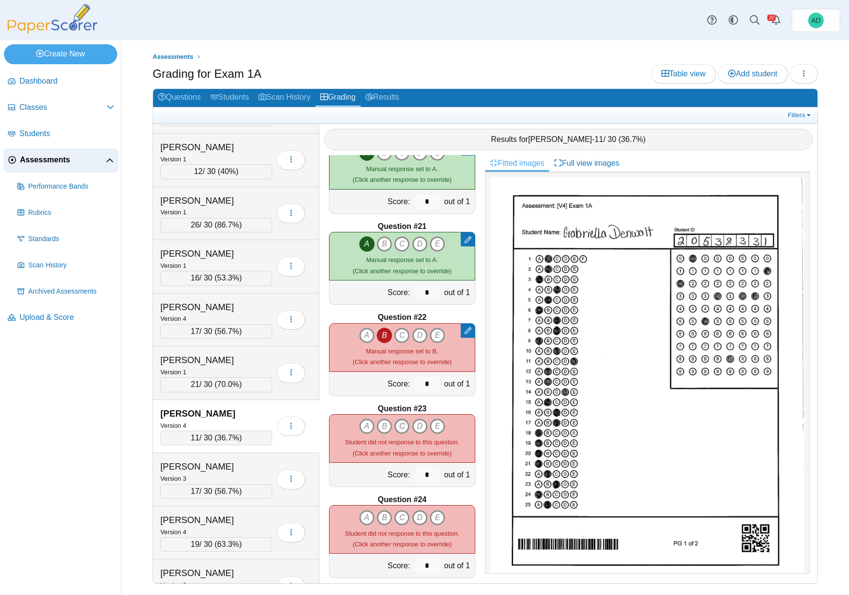
click at [399, 425] on icon "C" at bounding box center [402, 426] width 16 height 16
type input "*"
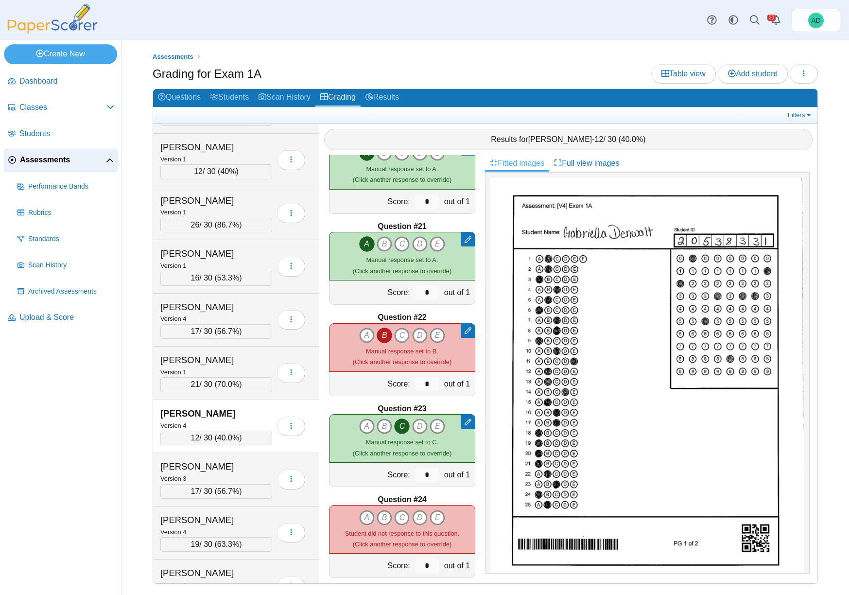
click at [362, 514] on icon "A" at bounding box center [367, 518] width 16 height 16
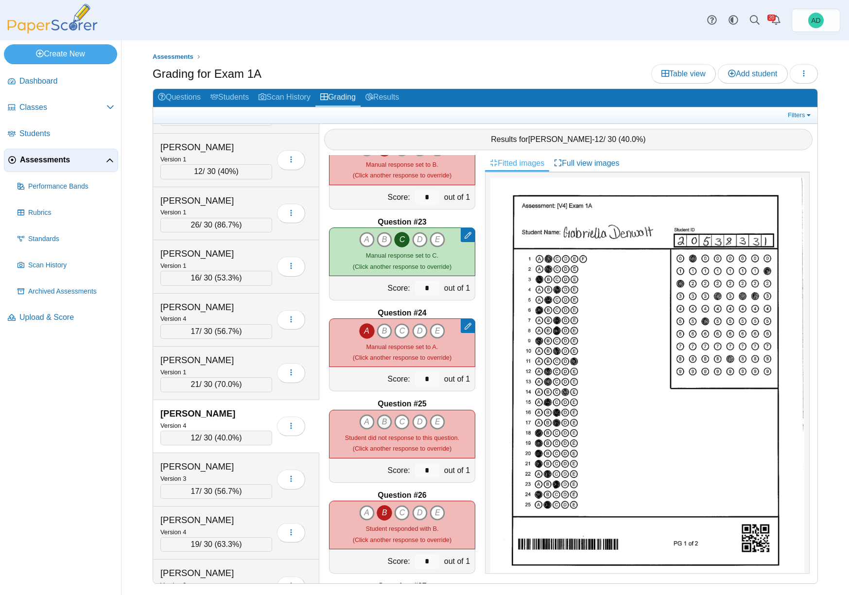
scroll to position [1952, 0]
click at [382, 419] on icon "B" at bounding box center [384, 421] width 16 height 16
type input "*"
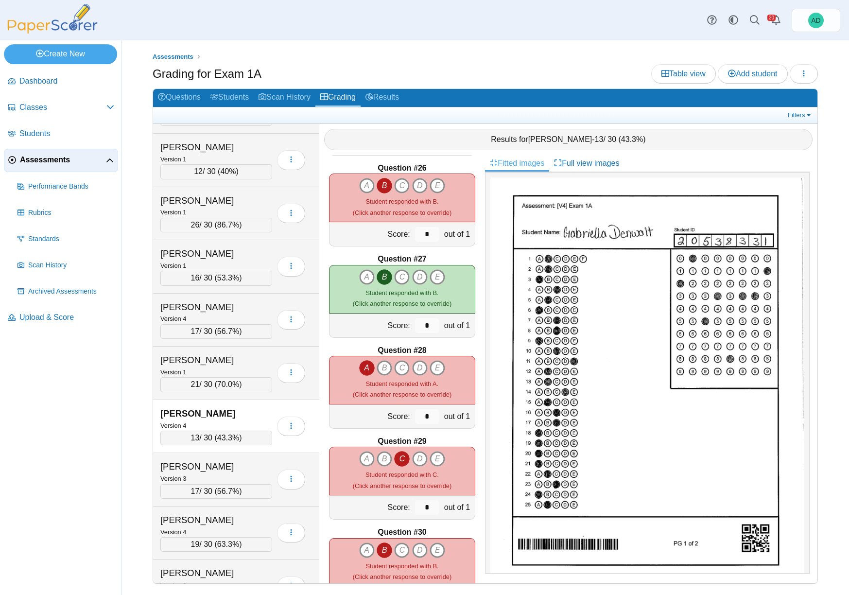
scroll to position [2322, 0]
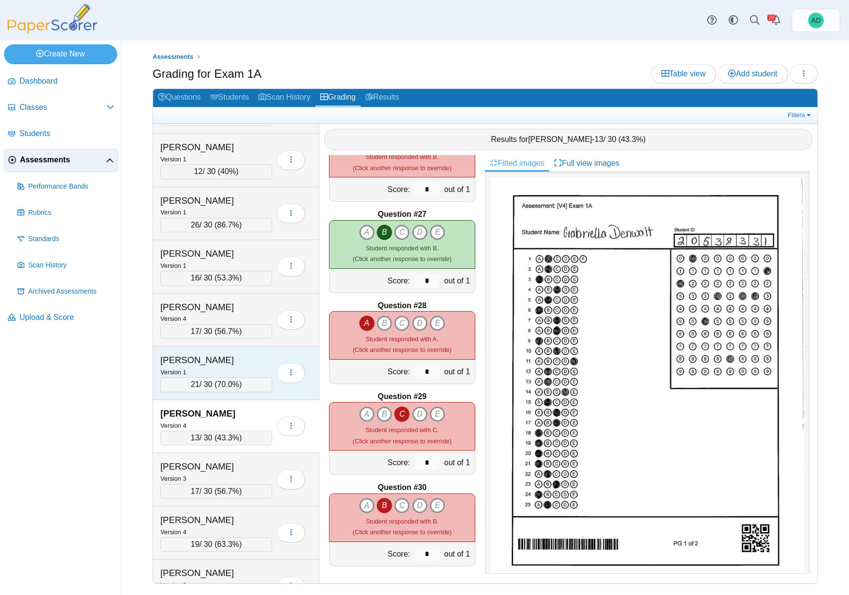
click at [251, 362] on div "Davis, Hadley" at bounding box center [208, 360] width 97 height 13
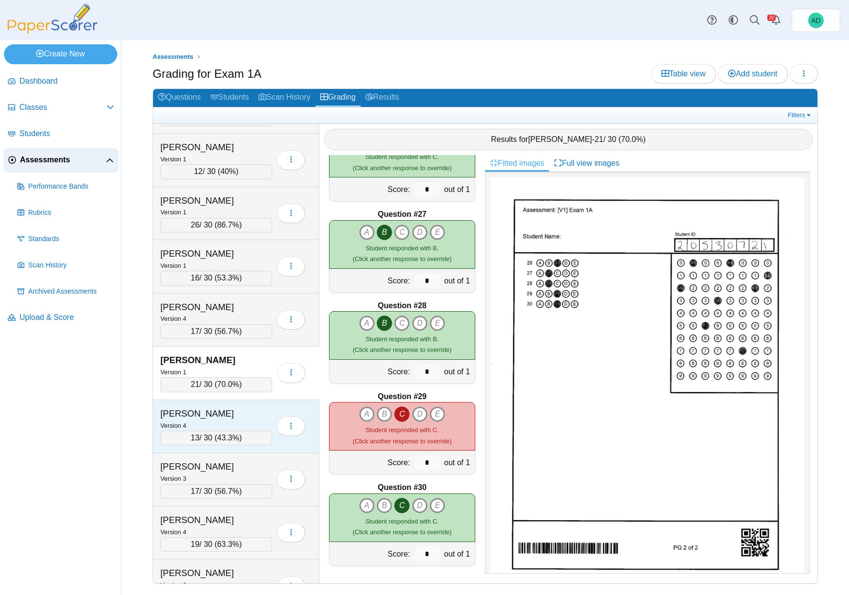
click at [243, 407] on div "Denwalt, Gabriella Version 4 13 / 30 ( 43.3% )" at bounding box center [236, 426] width 166 height 53
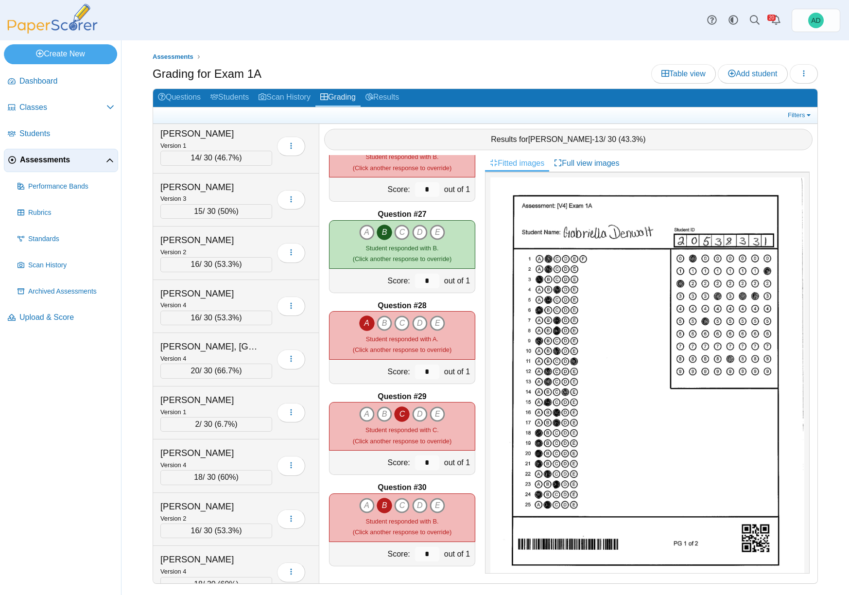
scroll to position [6087, 0]
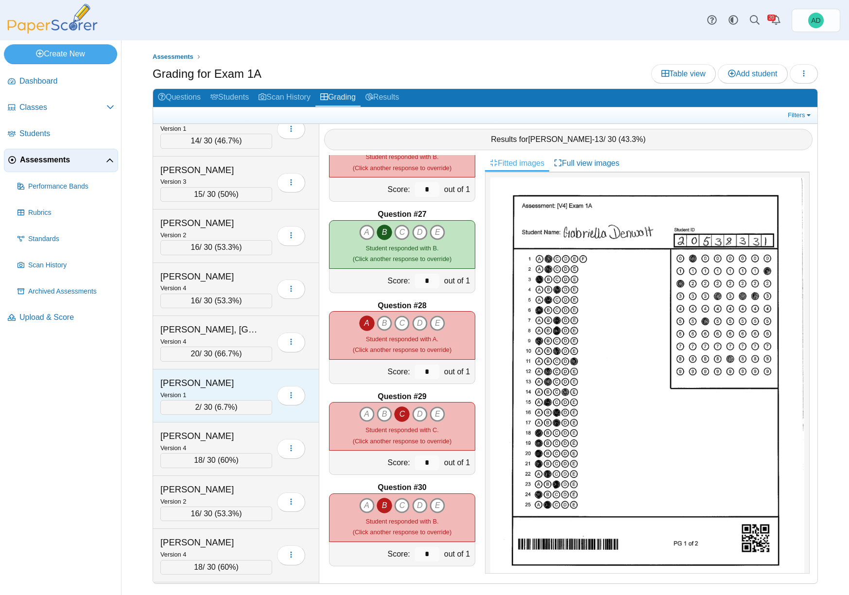
click at [253, 387] on div "Plemons, Claire" at bounding box center [208, 382] width 97 height 13
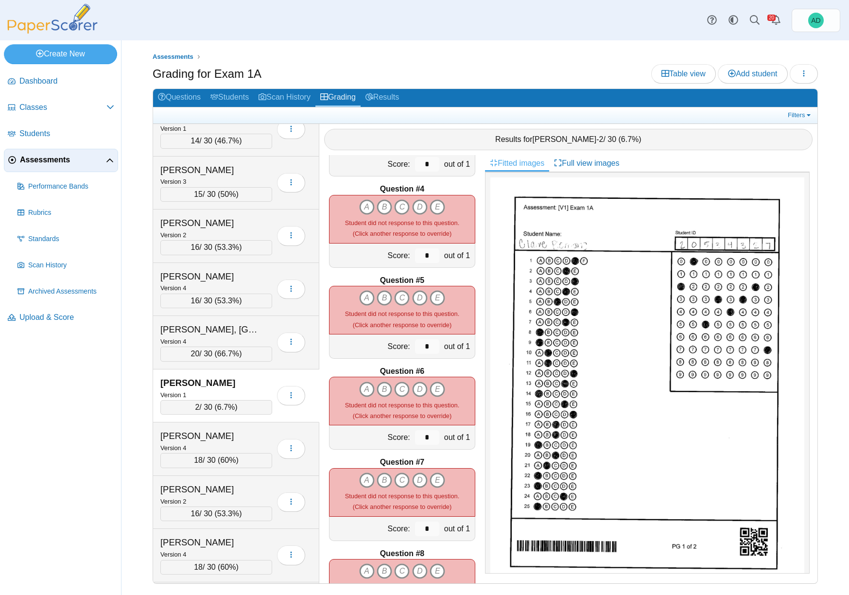
scroll to position [0, 0]
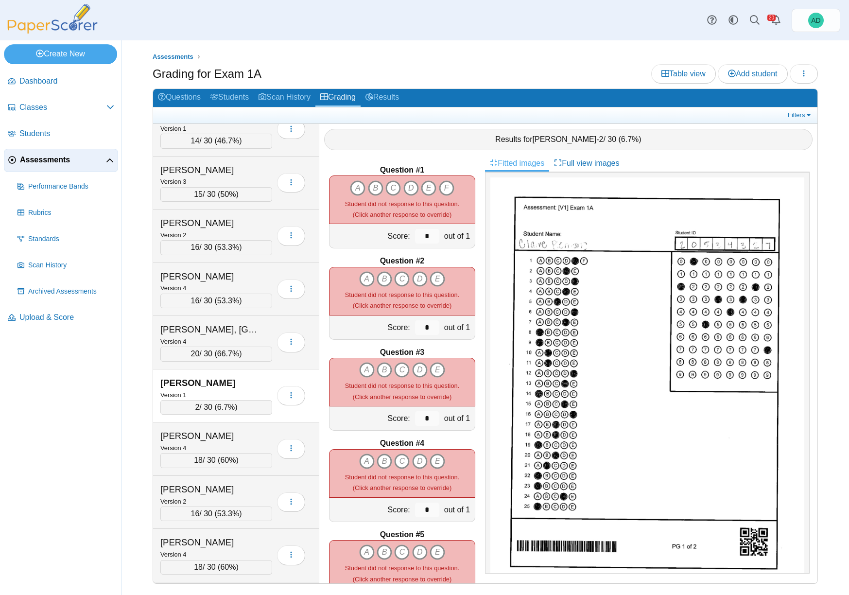
drag, startPoint x: 426, startPoint y: 185, endPoint x: 412, endPoint y: 240, distance: 57.4
click at [425, 185] on icon "E" at bounding box center [429, 188] width 16 height 16
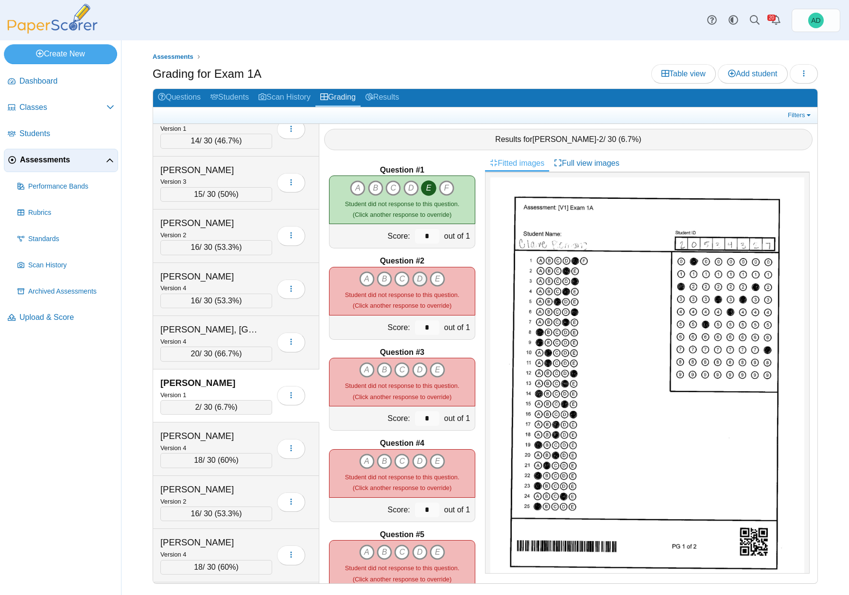
click at [416, 277] on icon "D" at bounding box center [420, 279] width 16 height 16
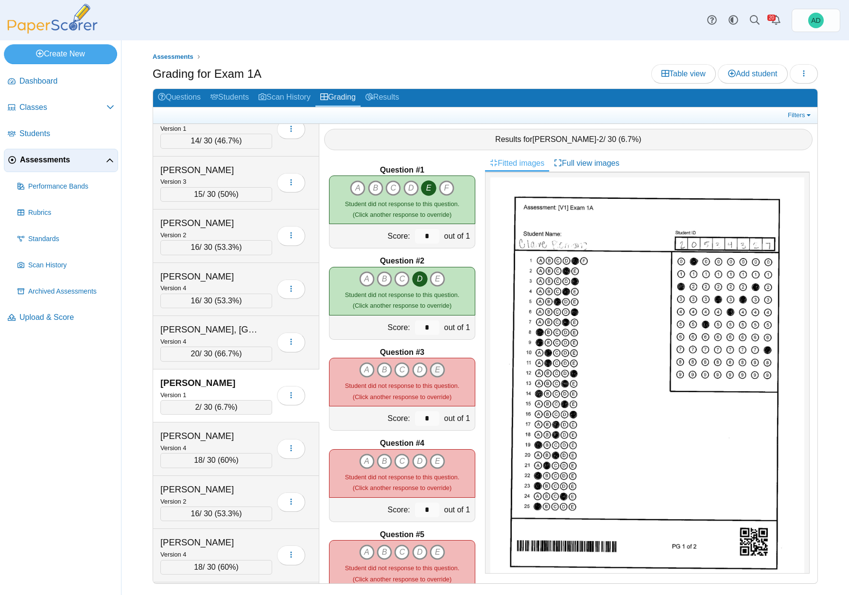
click at [436, 369] on icon "E" at bounding box center [437, 370] width 16 height 16
click at [412, 460] on icon "D" at bounding box center [420, 461] width 16 height 16
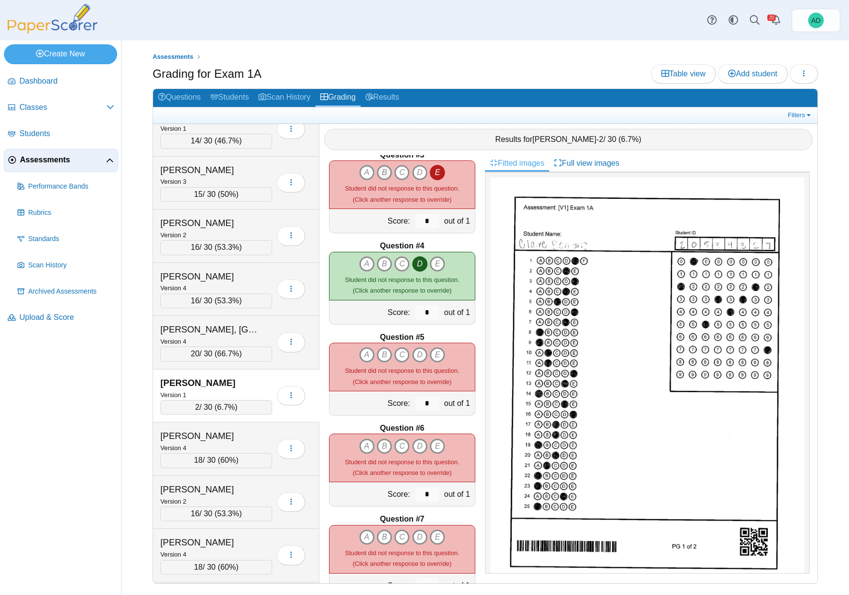
scroll to position [198, 0]
click at [401, 353] on icon "C" at bounding box center [402, 354] width 16 height 16
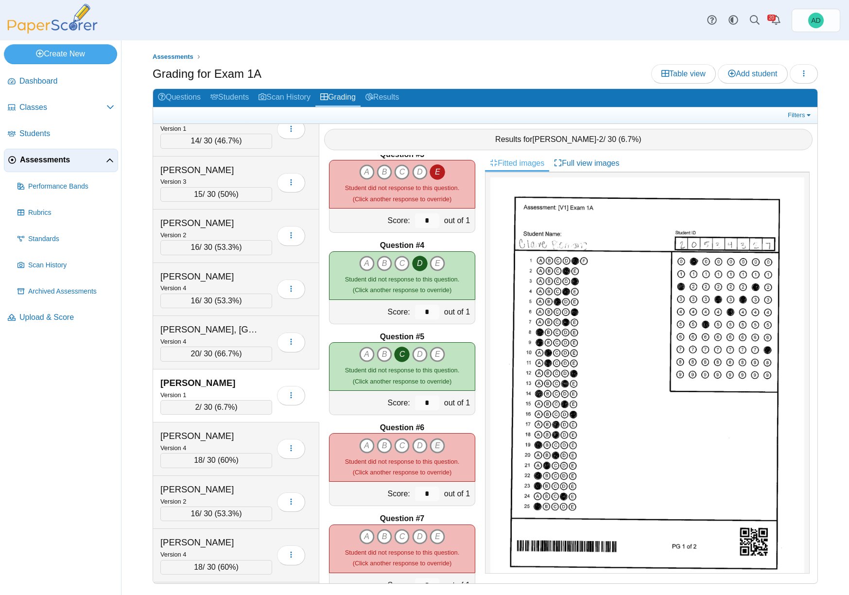
click at [433, 440] on icon "E" at bounding box center [437, 446] width 16 height 16
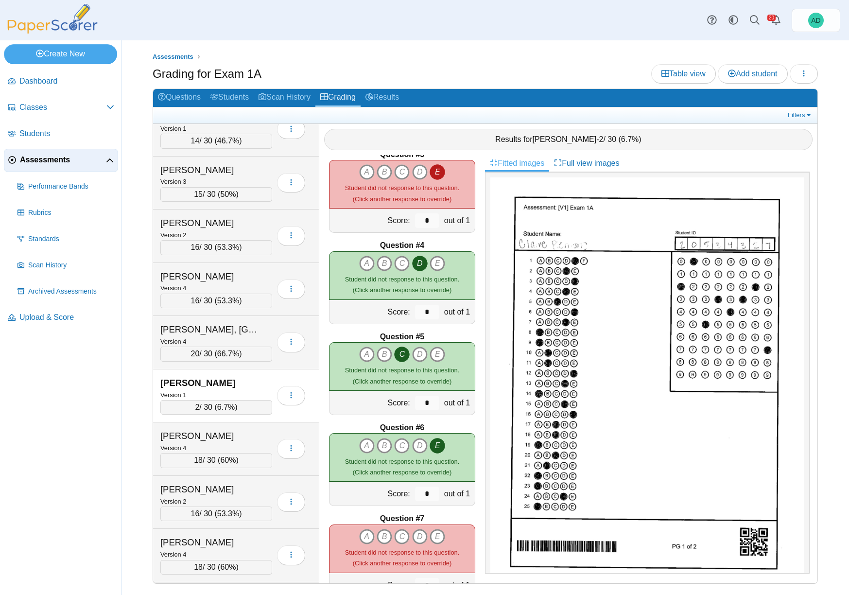
drag, startPoint x: 418, startPoint y: 535, endPoint x: 410, endPoint y: 499, distance: 36.9
click at [418, 534] on icon "D" at bounding box center [420, 537] width 16 height 16
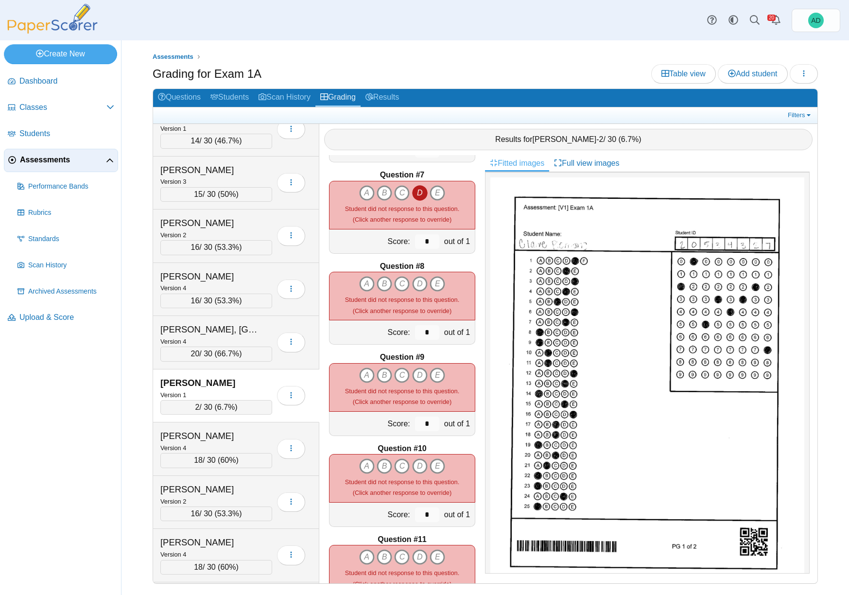
scroll to position [543, 0]
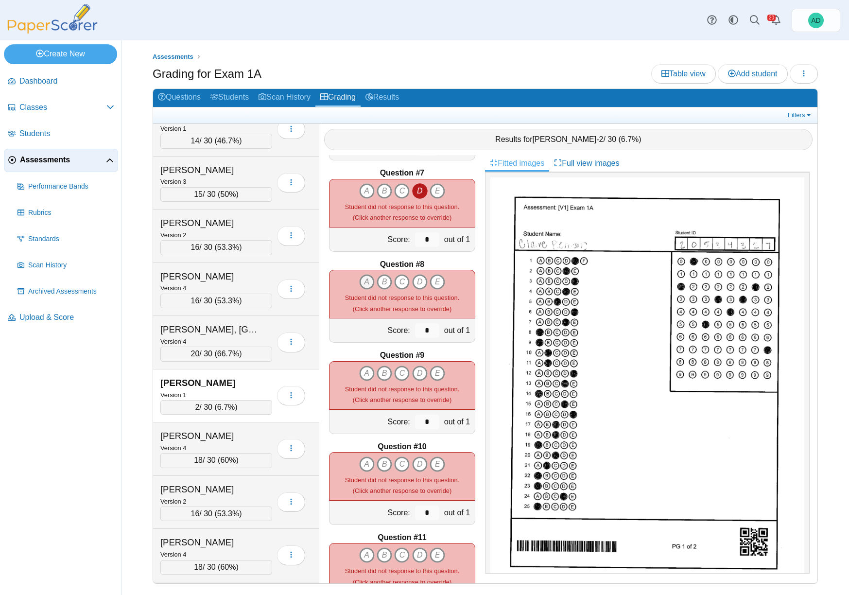
click at [365, 281] on icon "A" at bounding box center [367, 282] width 16 height 16
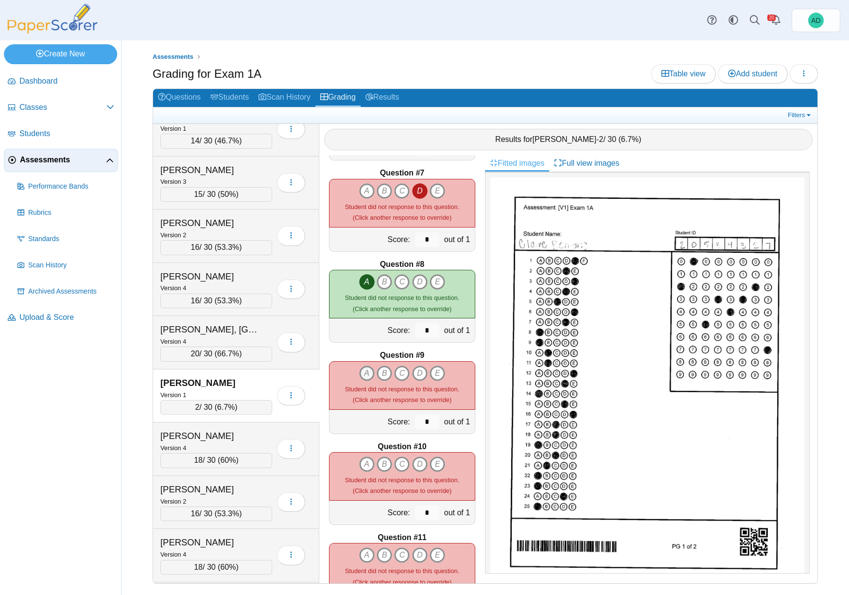
click at [366, 372] on icon "A" at bounding box center [367, 373] width 16 height 16
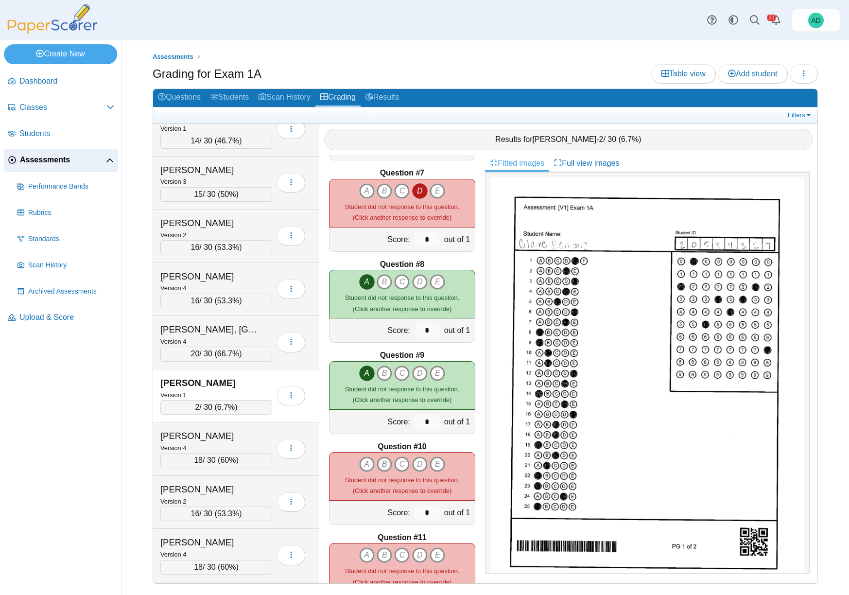
click at [382, 460] on icon "B" at bounding box center [384, 464] width 16 height 16
drag, startPoint x: 382, startPoint y: 552, endPoint x: 390, endPoint y: 545, distance: 10.0
click at [382, 552] on icon "B" at bounding box center [384, 555] width 16 height 16
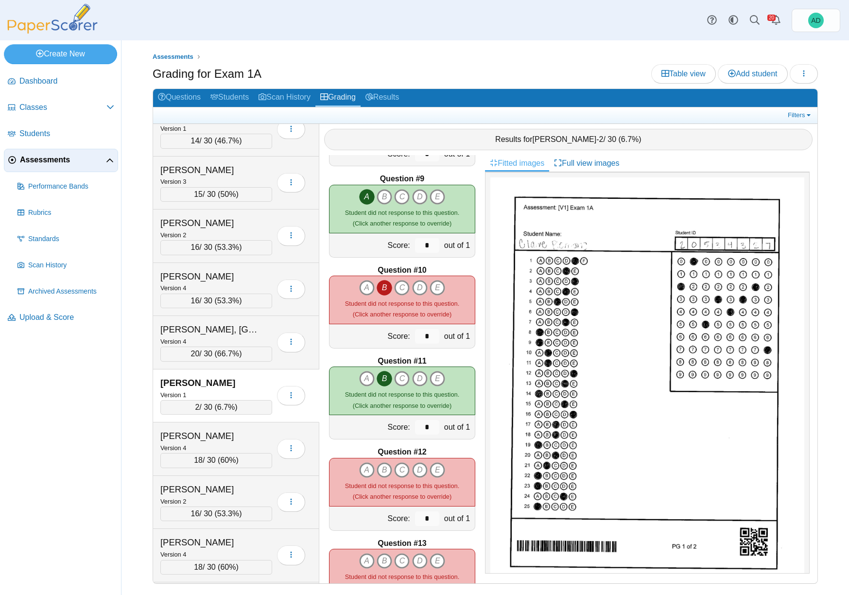
scroll to position [750, 0]
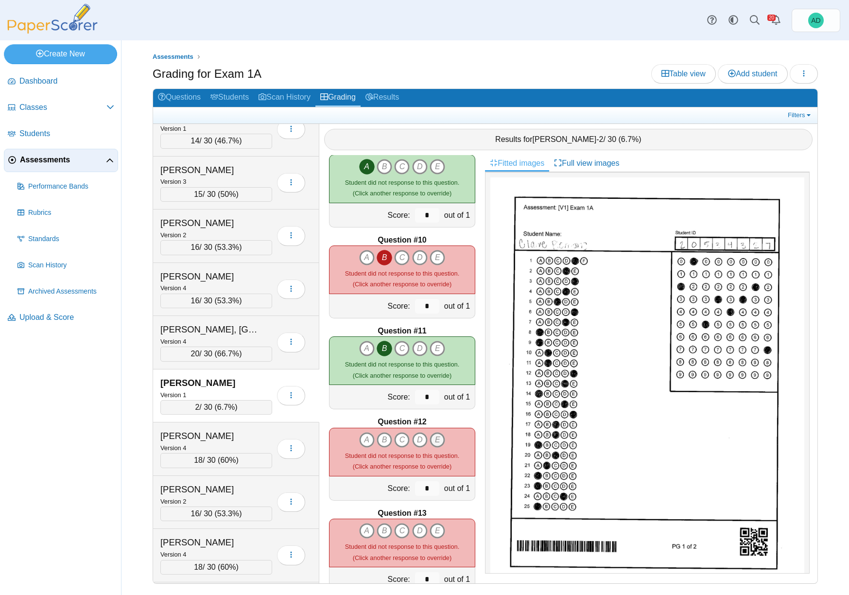
click at [435, 439] on icon "E" at bounding box center [437, 440] width 16 height 16
click at [415, 529] on icon "D" at bounding box center [420, 532] width 16 height 16
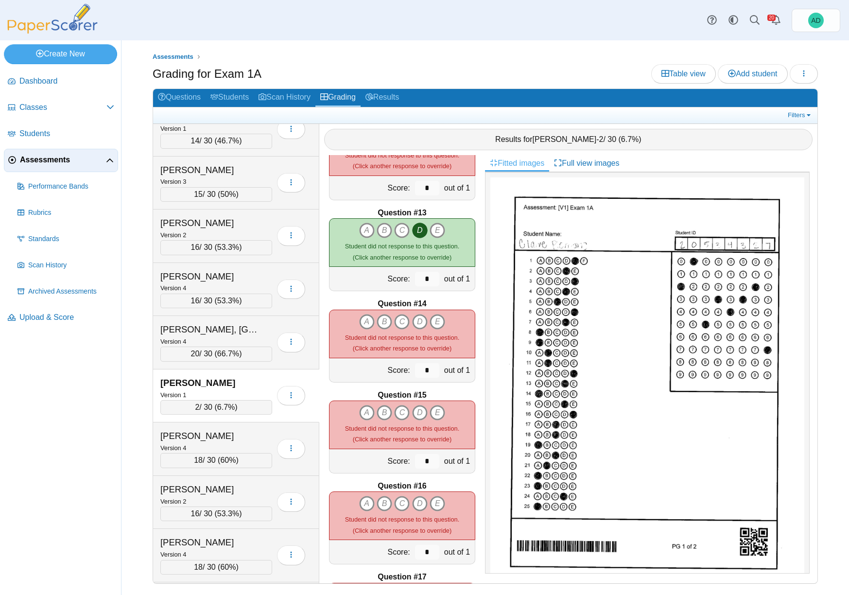
scroll to position [1082, 0]
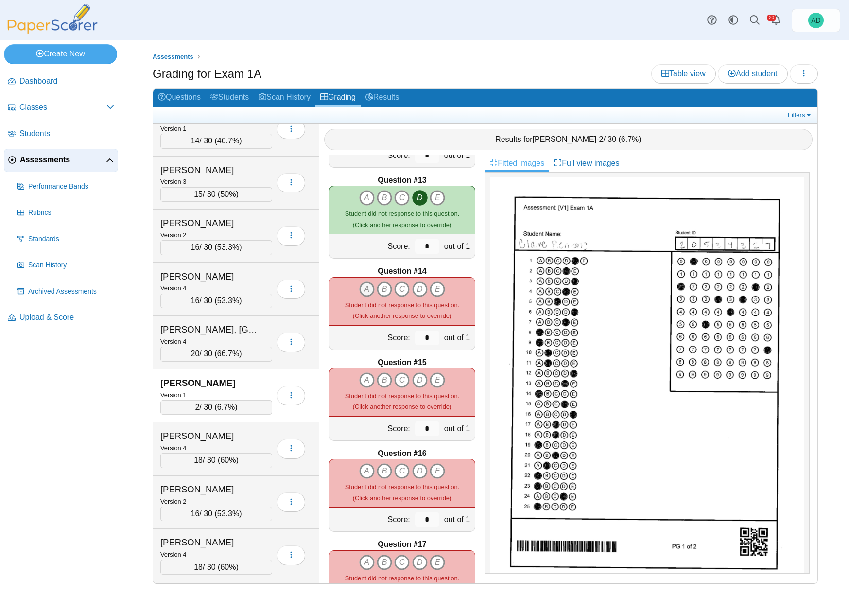
click at [365, 287] on icon "A" at bounding box center [367, 289] width 16 height 16
click at [417, 379] on icon "D" at bounding box center [420, 380] width 16 height 16
click at [438, 469] on icon "E" at bounding box center [437, 471] width 16 height 16
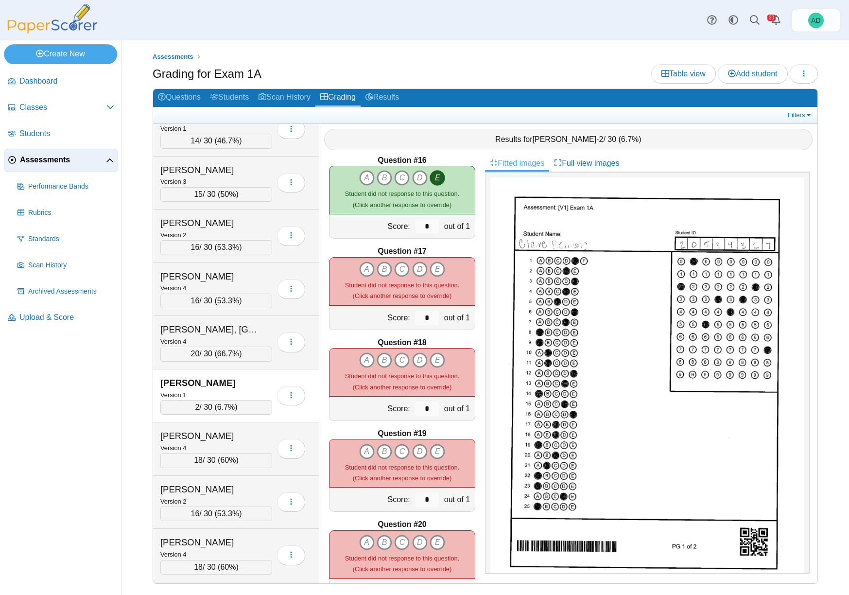
scroll to position [1394, 0]
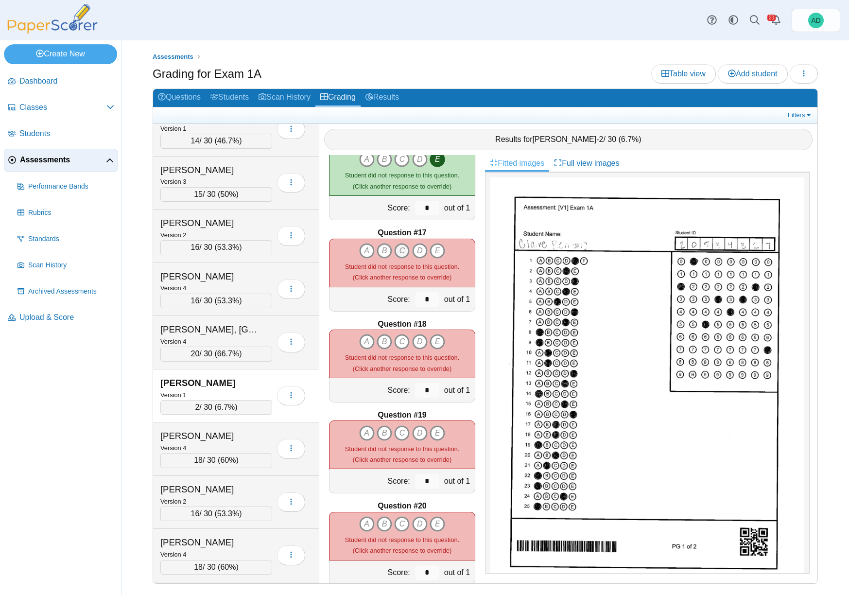
click at [400, 252] on icon "C" at bounding box center [402, 251] width 16 height 16
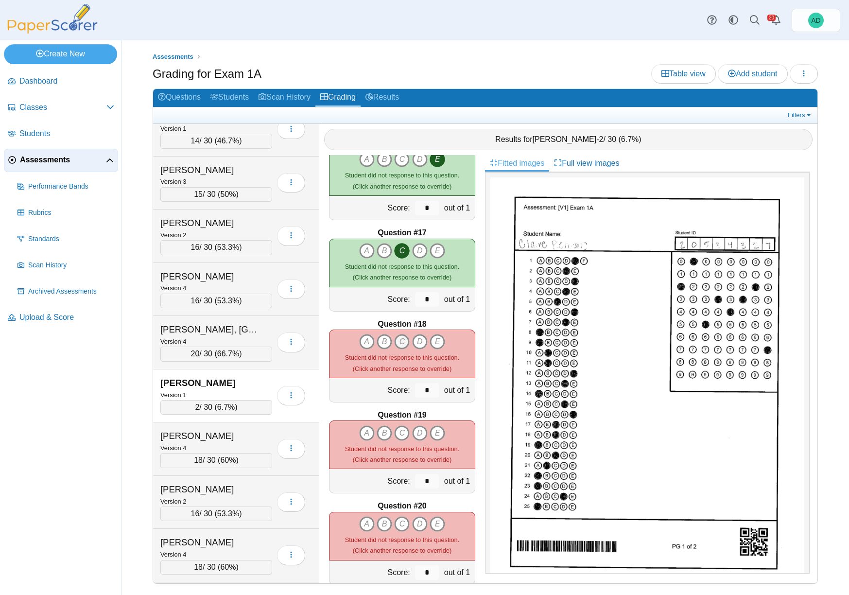
click at [403, 343] on icon "C" at bounding box center [402, 342] width 16 height 16
click at [364, 435] on icon "A" at bounding box center [367, 433] width 16 height 16
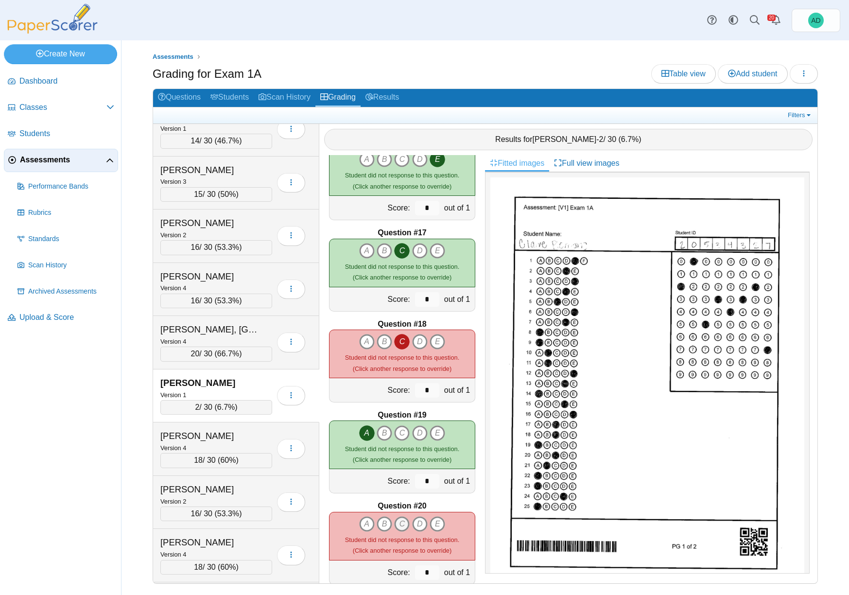
click at [400, 521] on icon "C" at bounding box center [402, 524] width 16 height 16
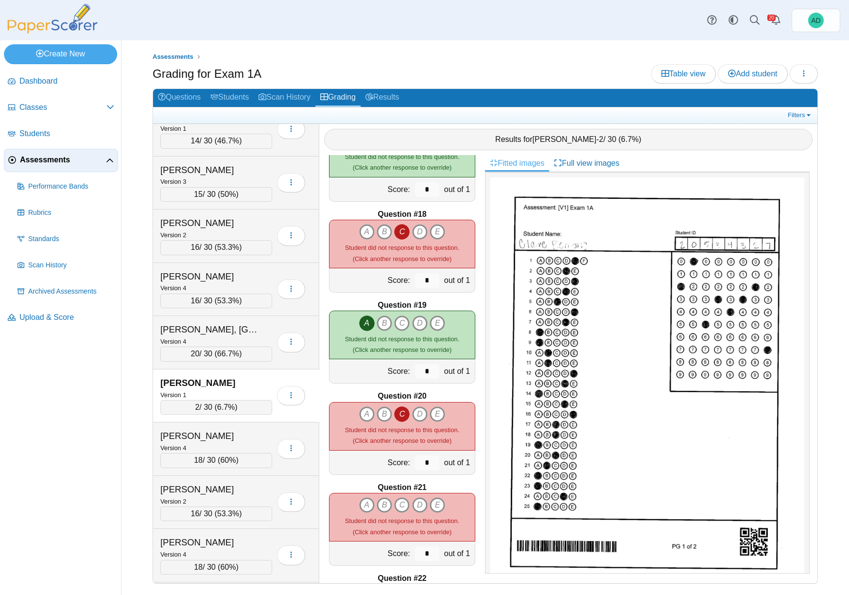
scroll to position [1508, 0]
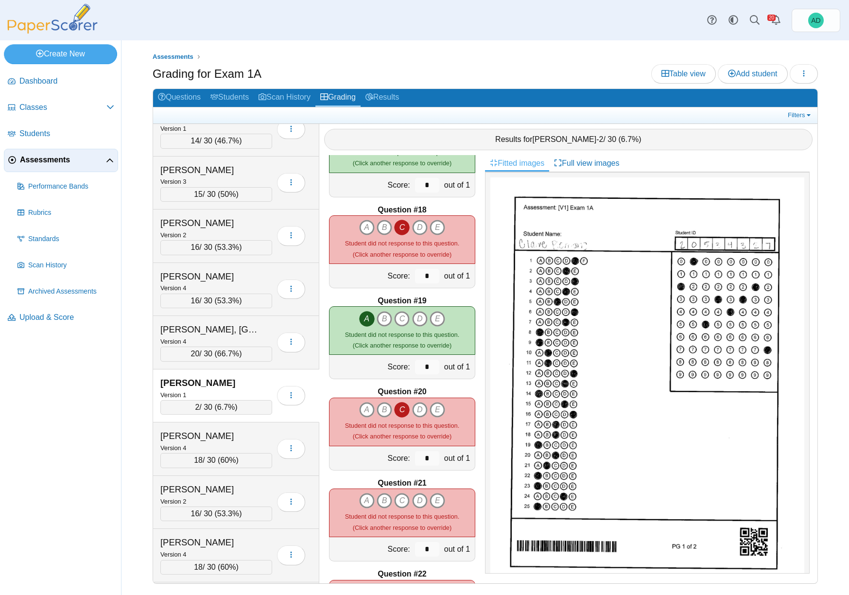
drag, startPoint x: 381, startPoint y: 502, endPoint x: 407, endPoint y: 472, distance: 38.9
click at [382, 501] on icon "B" at bounding box center [384, 501] width 16 height 16
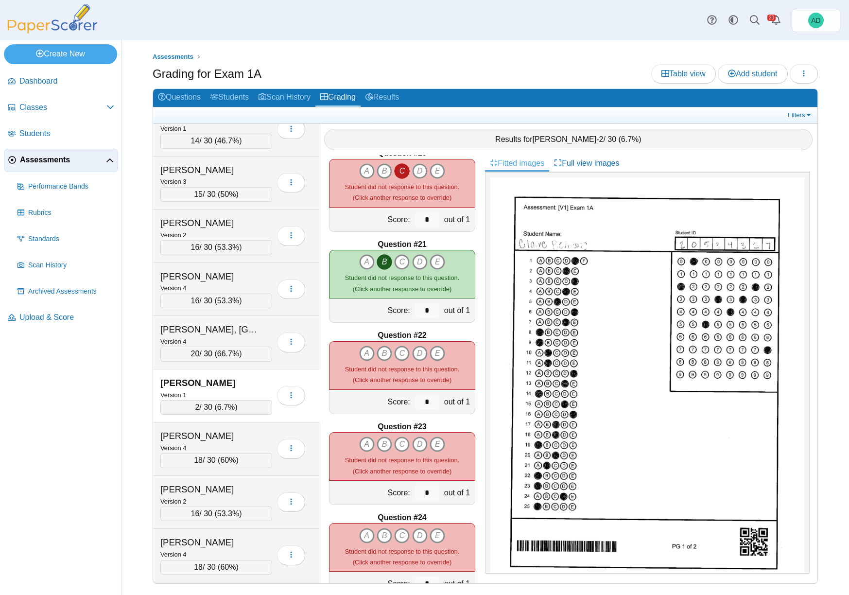
scroll to position [1748, 0]
drag, startPoint x: 363, startPoint y: 350, endPoint x: 365, endPoint y: 354, distance: 5.0
click at [363, 350] on icon "A" at bounding box center [367, 352] width 16 height 16
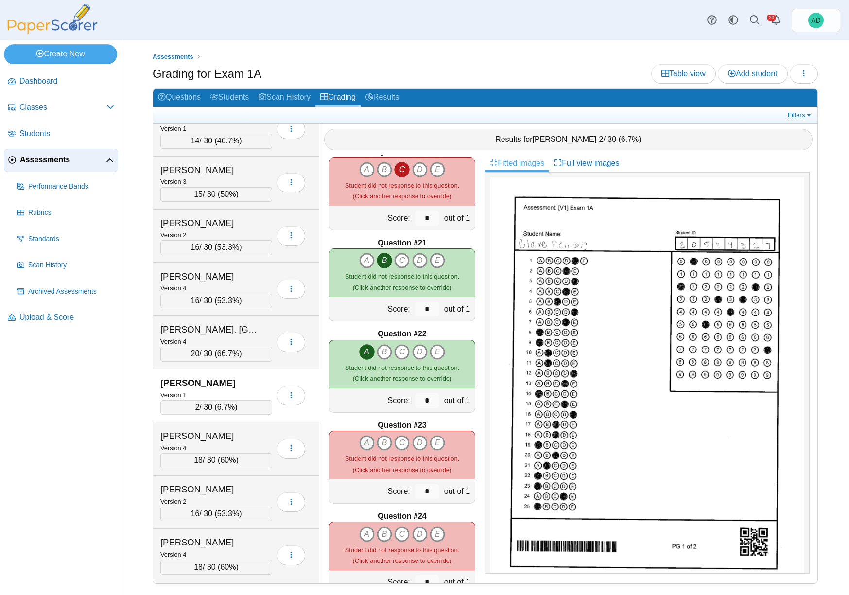
click at [365, 441] on icon "A" at bounding box center [367, 443] width 16 height 16
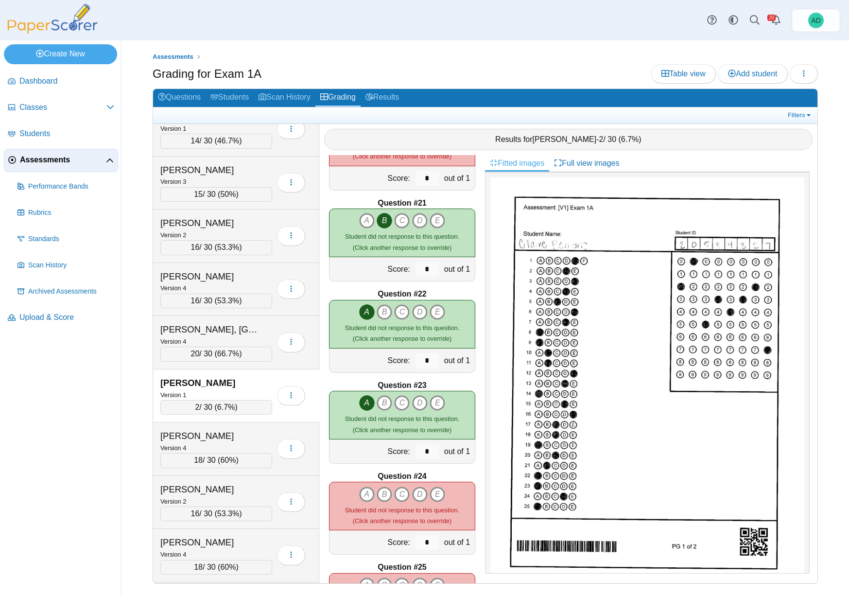
scroll to position [1830, 0]
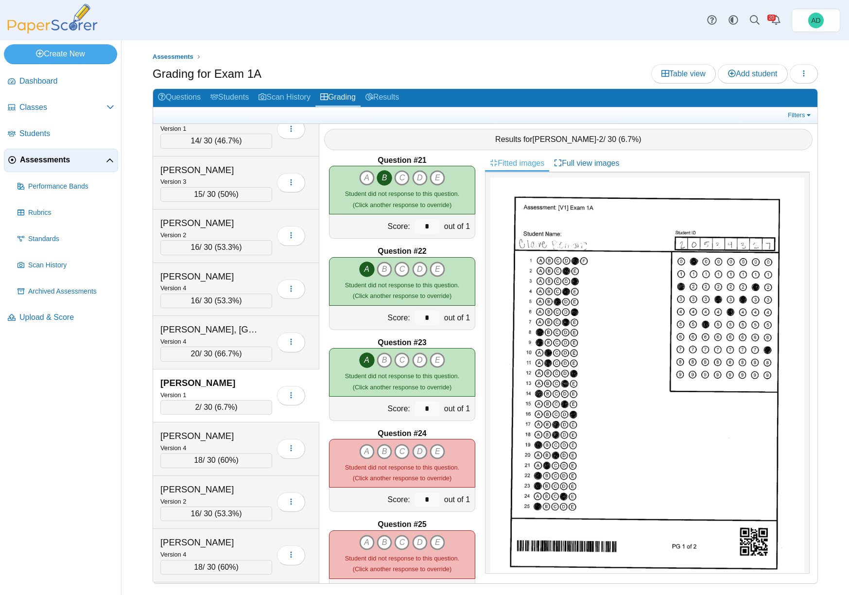
click at [417, 453] on icon "D" at bounding box center [420, 452] width 16 height 16
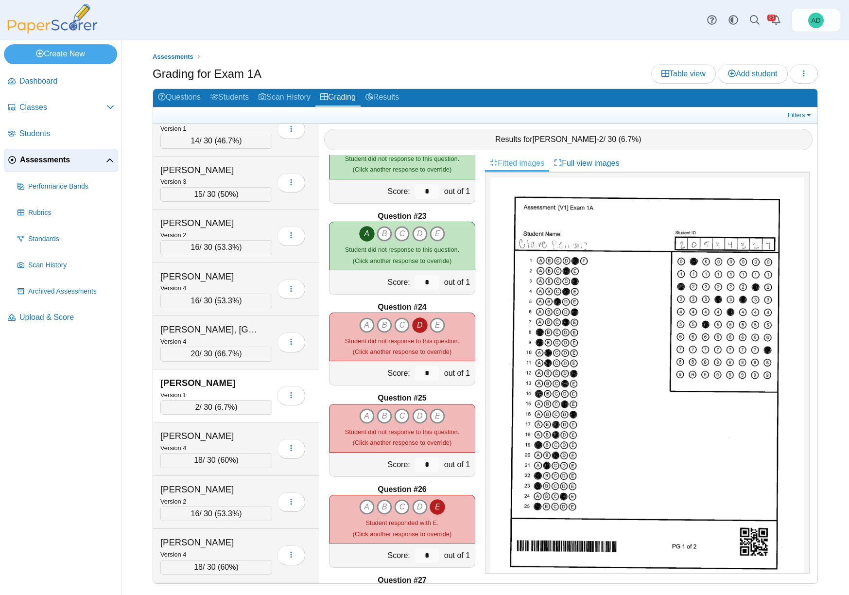
scroll to position [1957, 0]
click at [364, 412] on icon "A" at bounding box center [367, 416] width 16 height 16
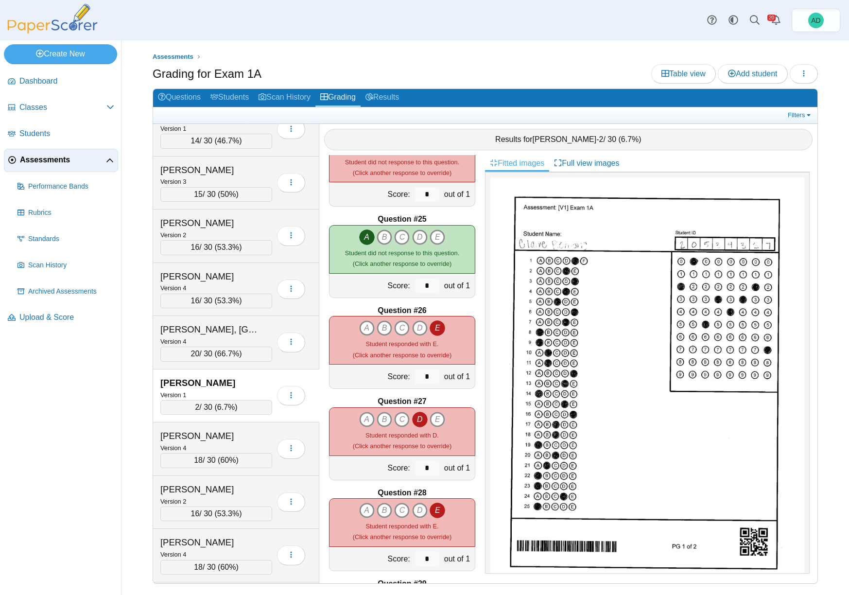
scroll to position [2114, 0]
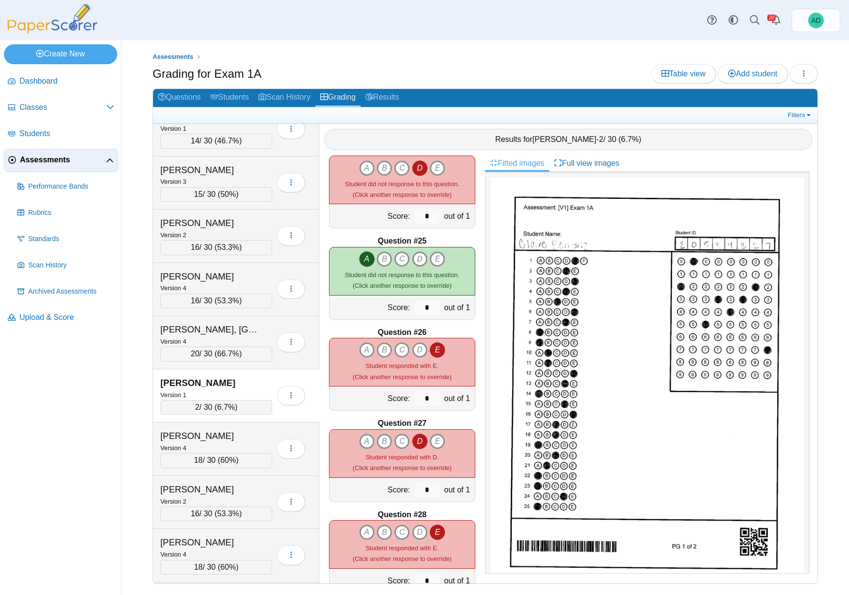
click at [234, 387] on div "Plemons, Claire" at bounding box center [208, 382] width 97 height 13
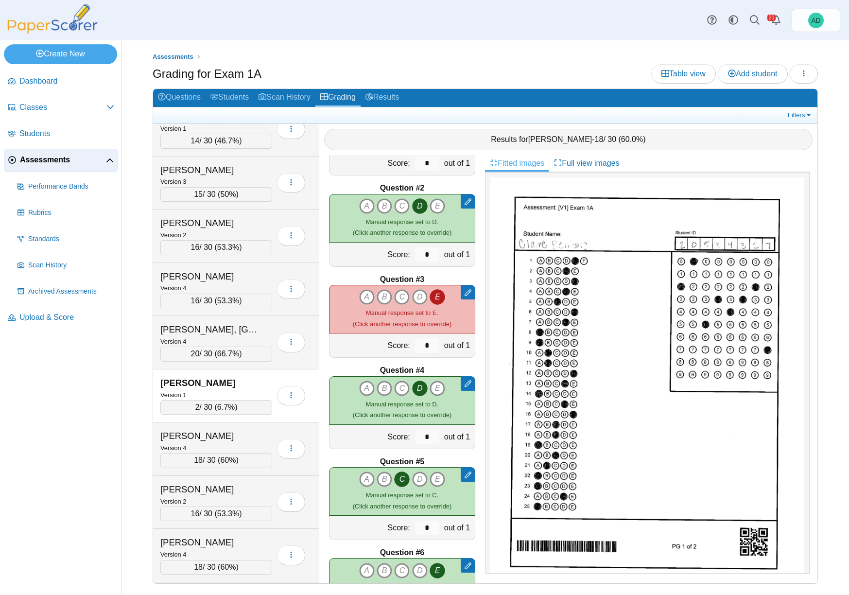
scroll to position [0, 0]
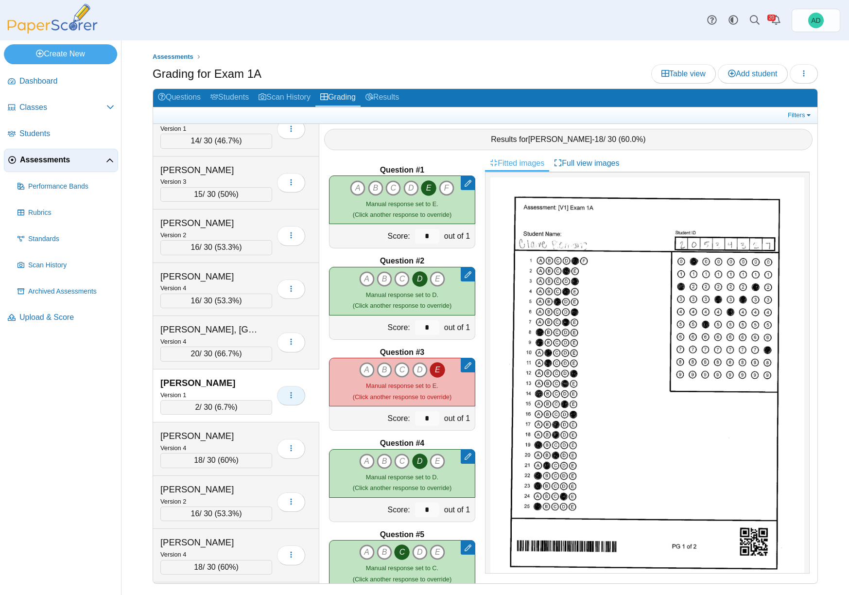
click at [293, 396] on icon "button" at bounding box center [291, 395] width 8 height 8
click at [435, 432] on div "Question #1 Remove manual response A B C D" at bounding box center [402, 369] width 166 height 428
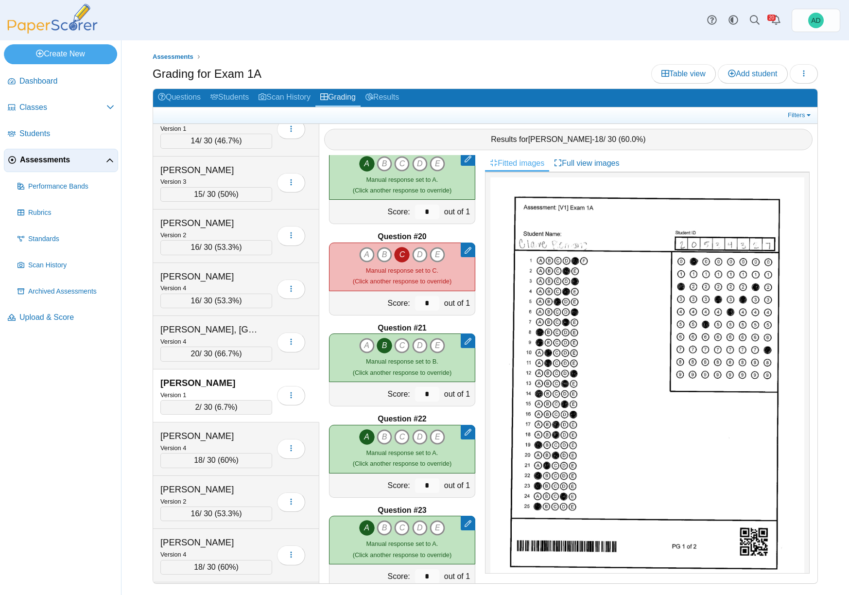
scroll to position [1519, 0]
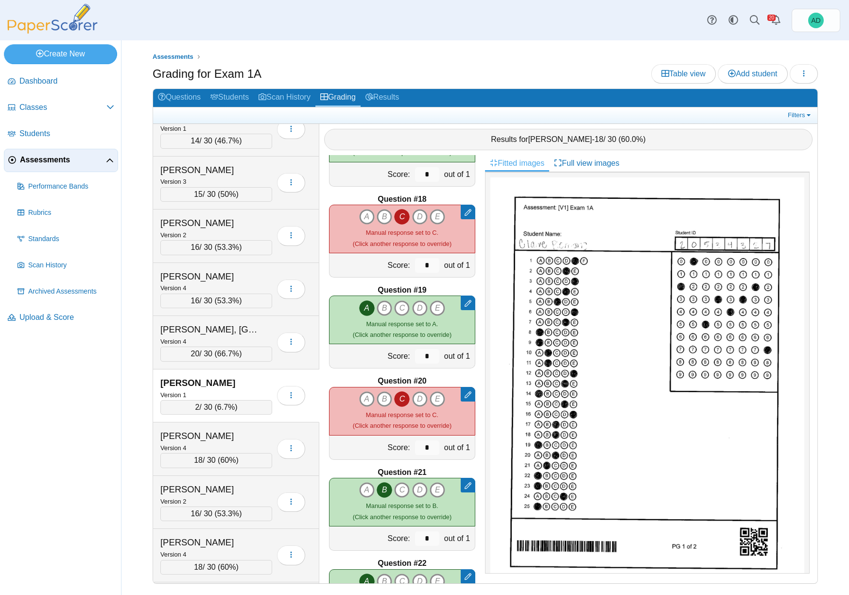
click at [464, 303] on icon at bounding box center [467, 303] width 7 height 7
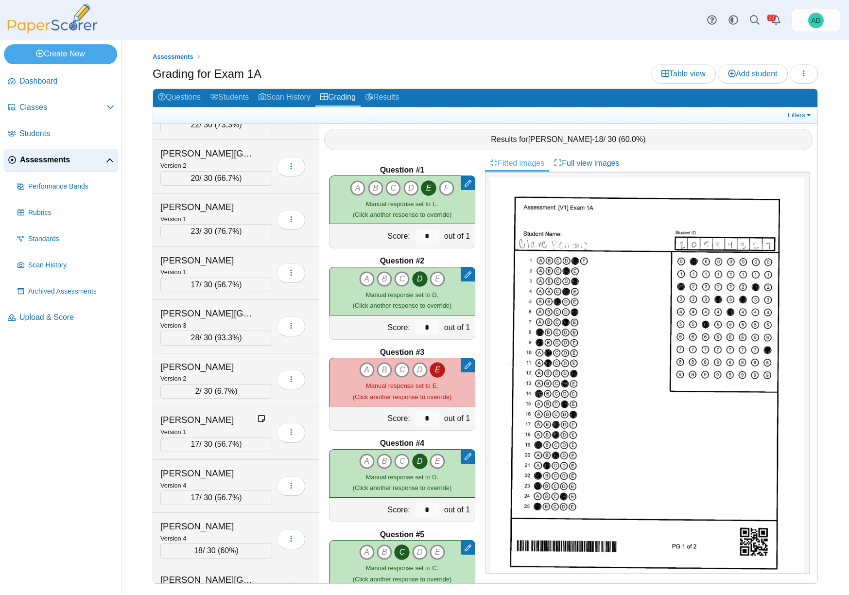
scroll to position [363, 0]
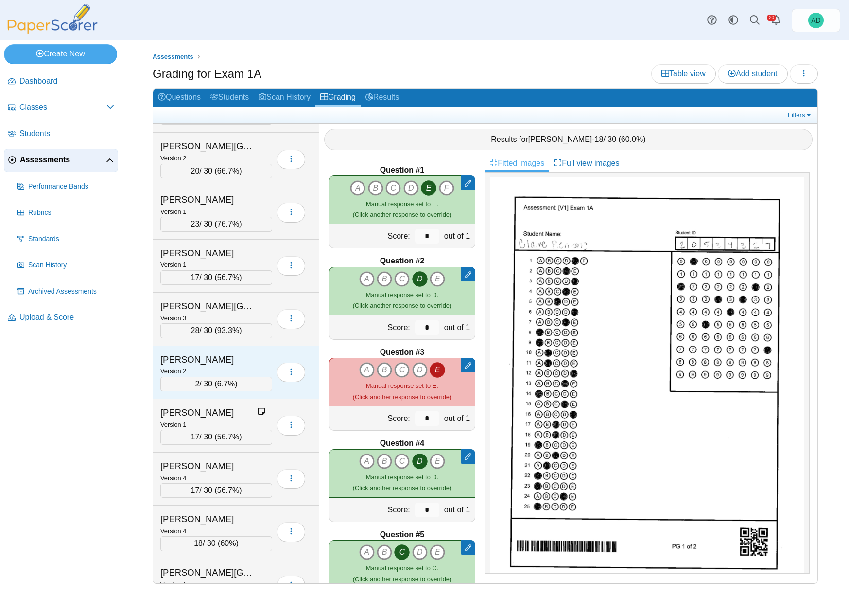
click at [253, 355] on div "Batchelder, Brady" at bounding box center [208, 359] width 97 height 13
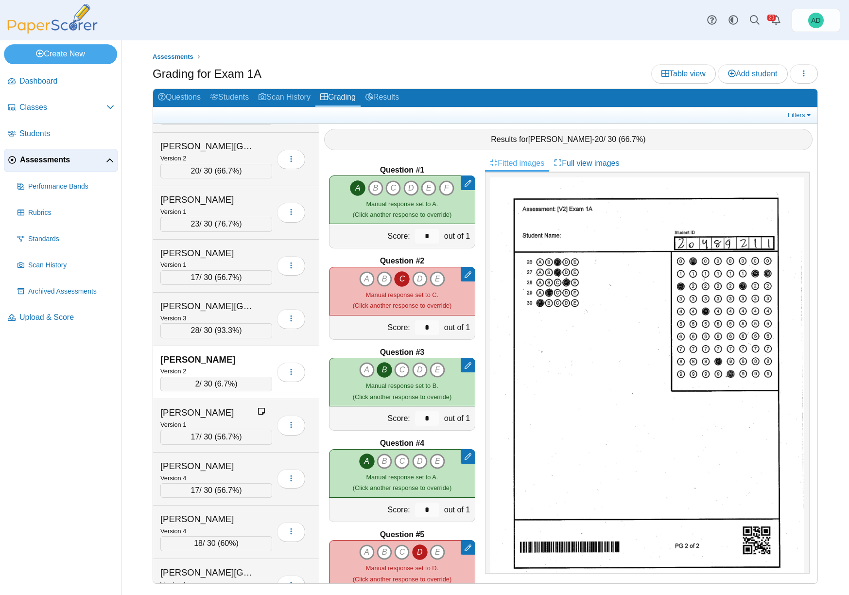
click at [254, 355] on div "Batchelder, Brady" at bounding box center [208, 359] width 97 height 13
click at [264, 357] on div "Batchelder, Brady" at bounding box center [216, 359] width 112 height 13
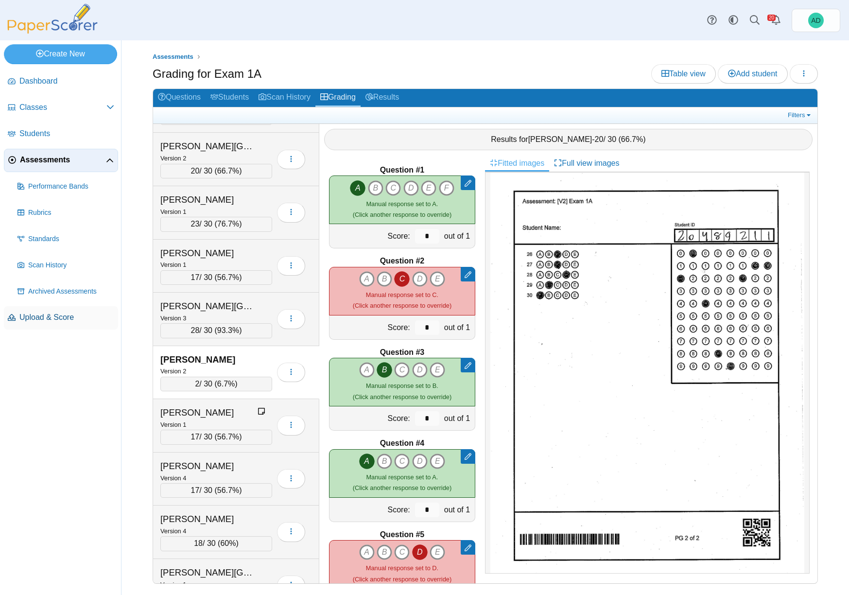
click at [40, 317] on span "Upload & Score" at bounding box center [66, 317] width 95 height 11
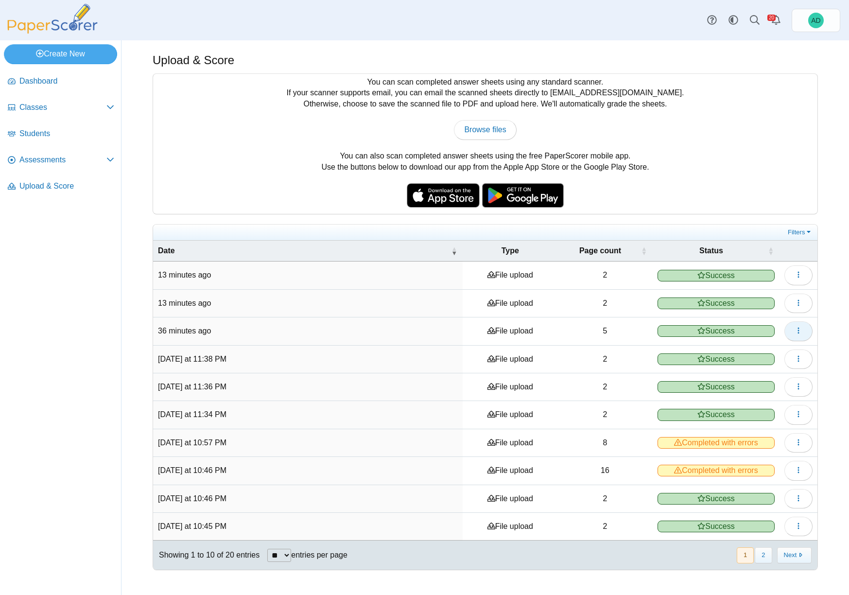
click at [796, 330] on icon "button" at bounding box center [798, 330] width 8 height 8
click at [750, 351] on link "View scanned pages" at bounding box center [754, 352] width 117 height 15
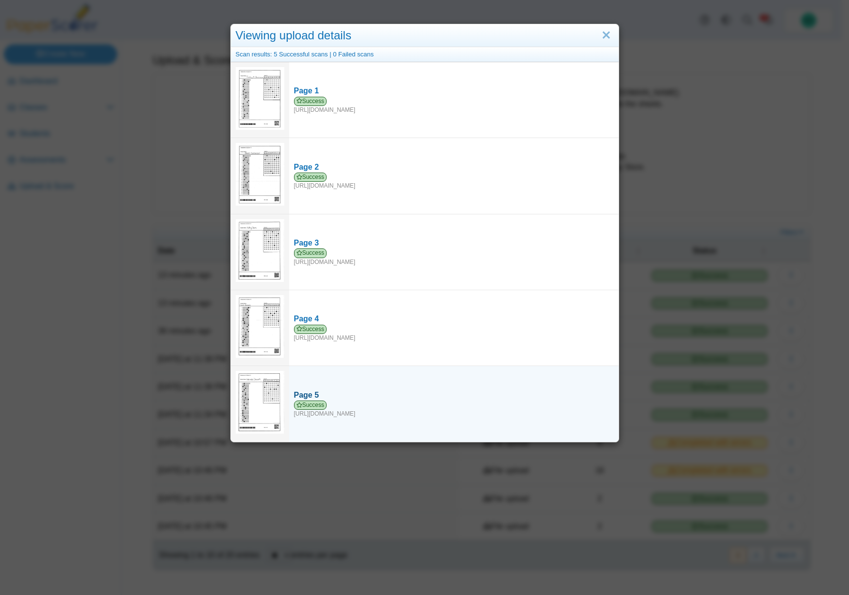
click at [305, 400] on span "Success" at bounding box center [310, 404] width 33 height 9
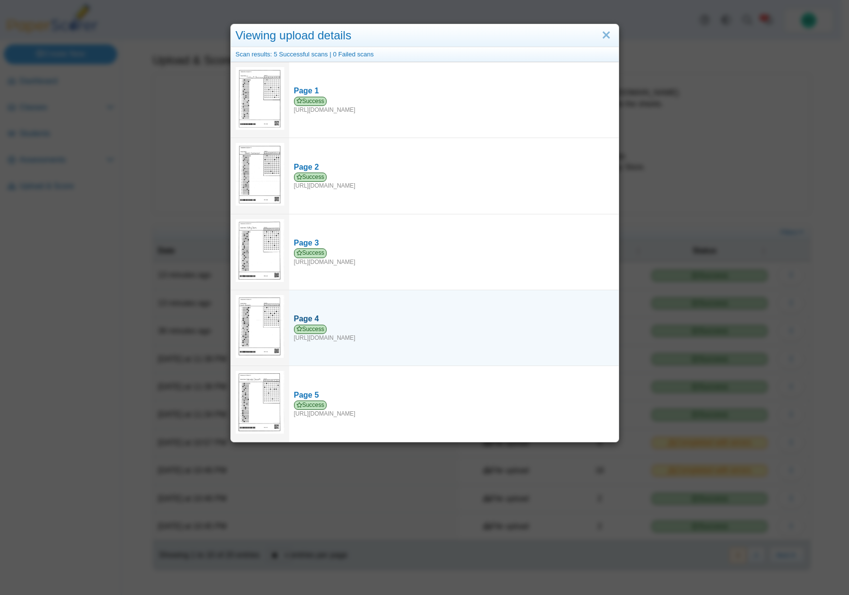
click at [316, 324] on span "Success" at bounding box center [310, 328] width 33 height 9
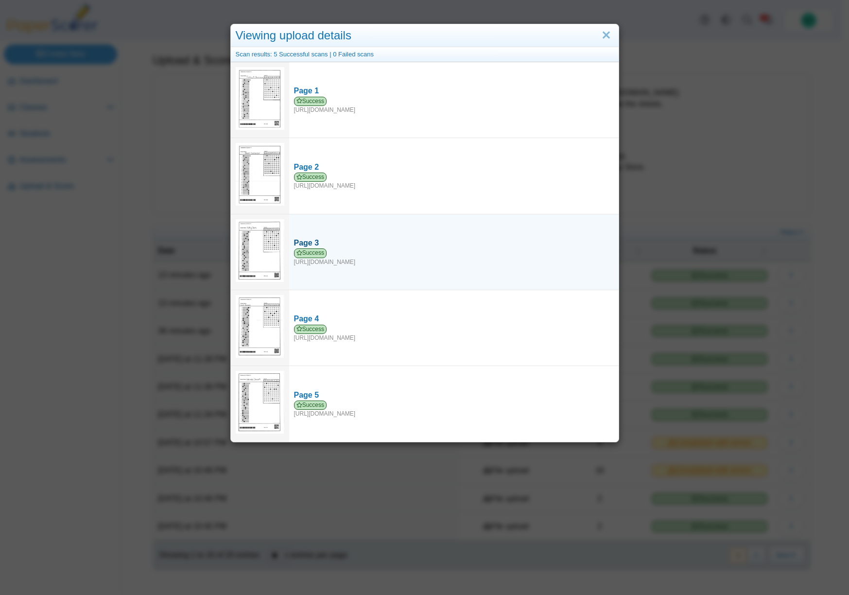
click at [309, 250] on span "Success" at bounding box center [310, 252] width 33 height 9
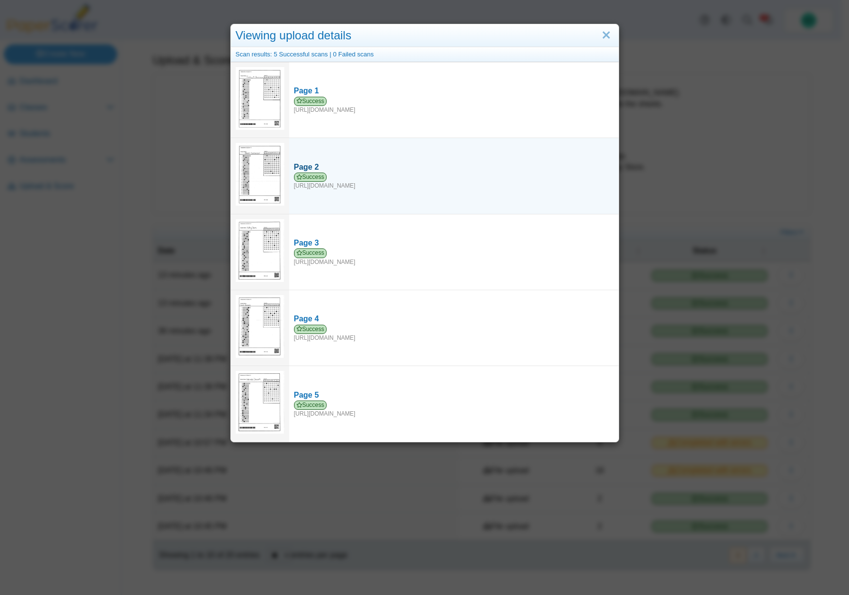
click at [311, 174] on span "Success" at bounding box center [310, 176] width 33 height 9
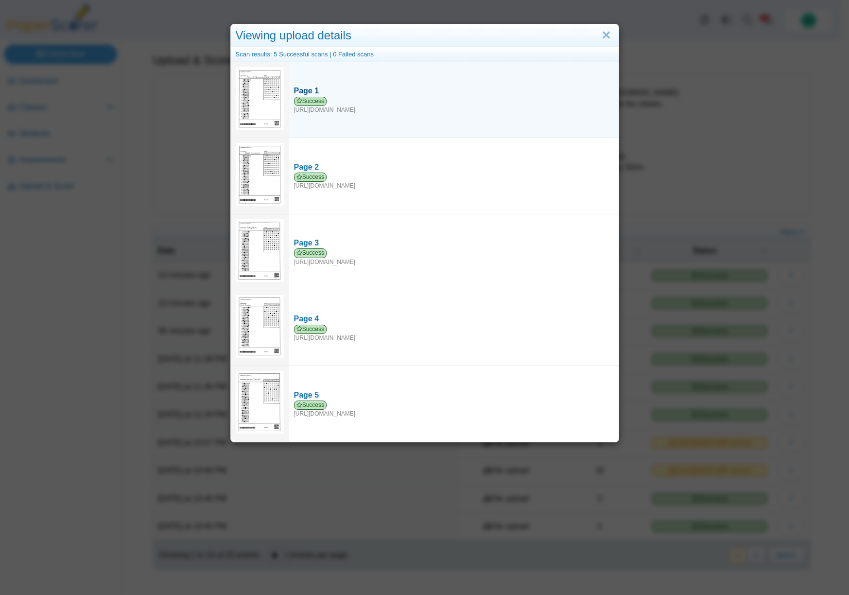
click at [314, 101] on span "Success" at bounding box center [310, 101] width 33 height 9
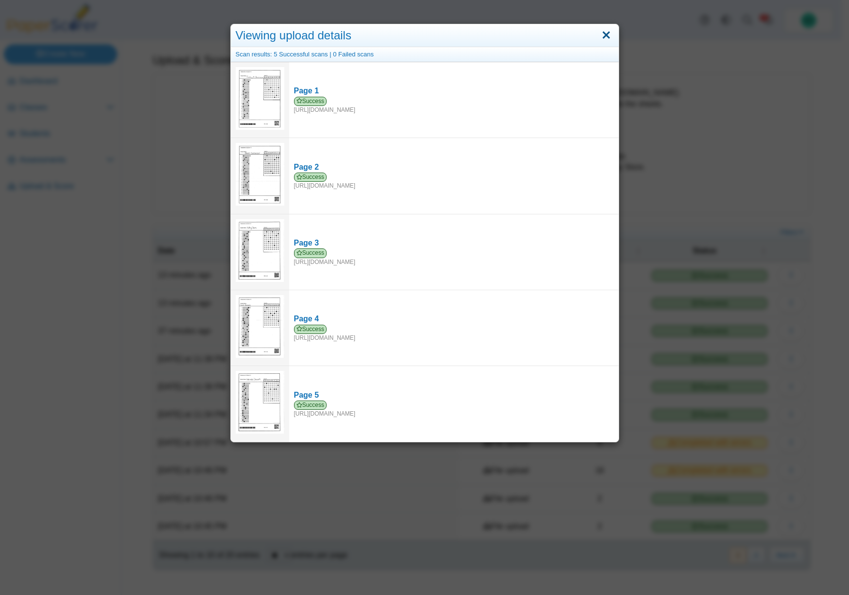
click at [601, 34] on link "Close" at bounding box center [605, 35] width 15 height 17
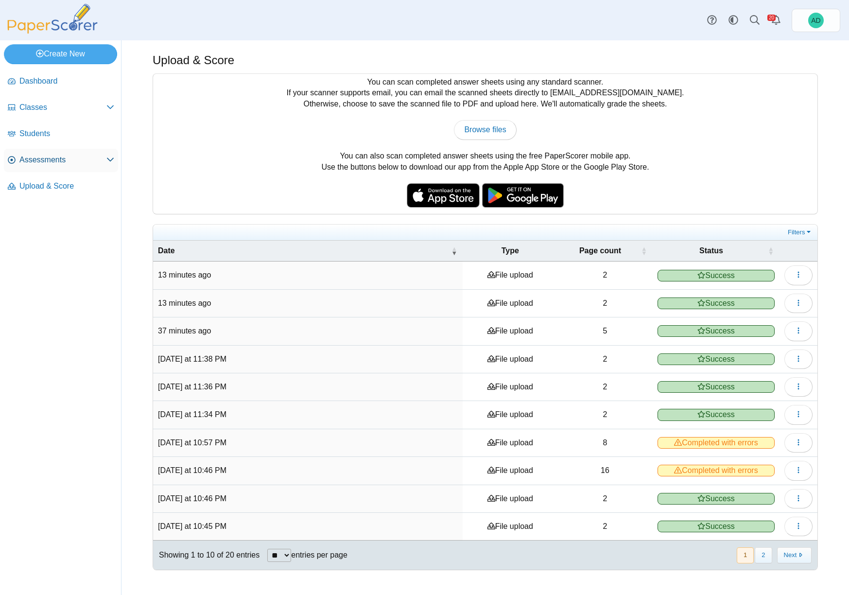
click at [36, 159] on span "Assessments" at bounding box center [62, 159] width 87 height 11
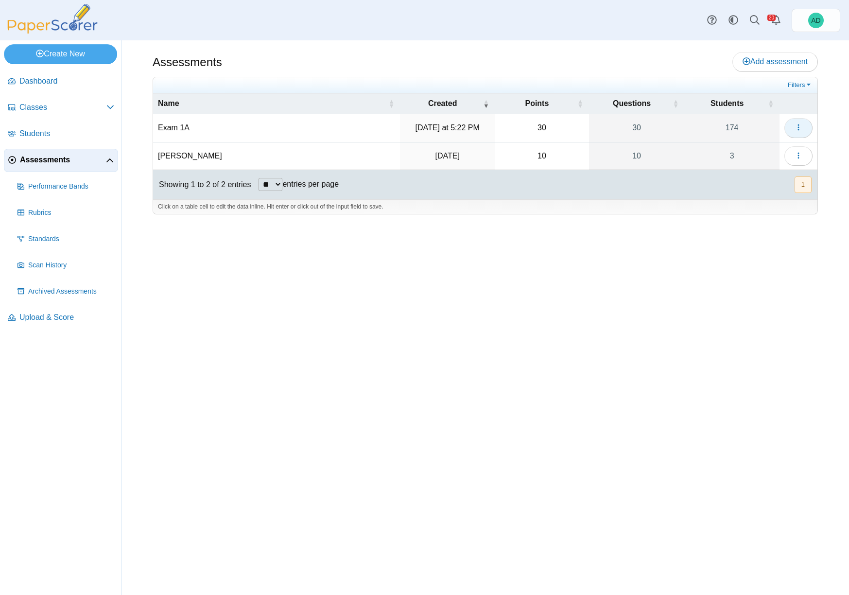
click at [802, 125] on button "button" at bounding box center [798, 127] width 28 height 19
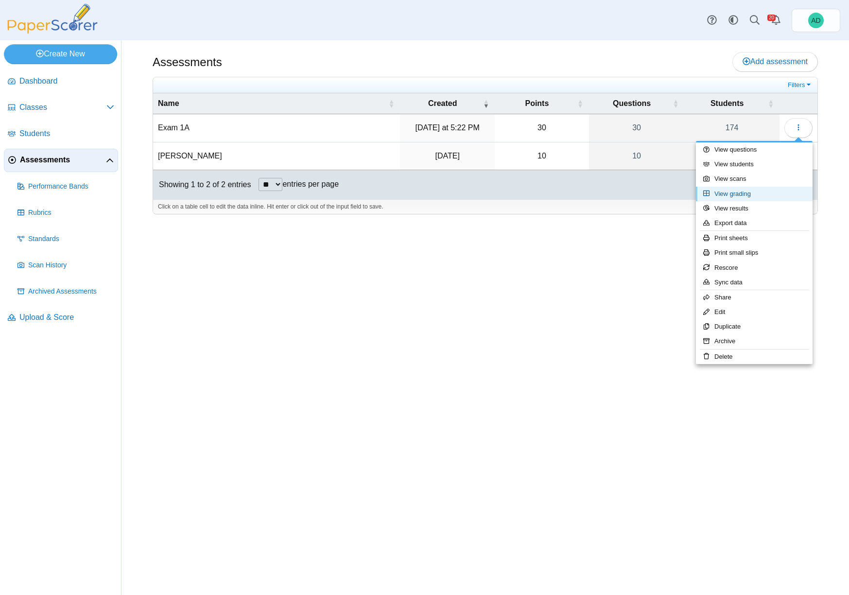
click at [735, 195] on link "View grading" at bounding box center [754, 194] width 117 height 15
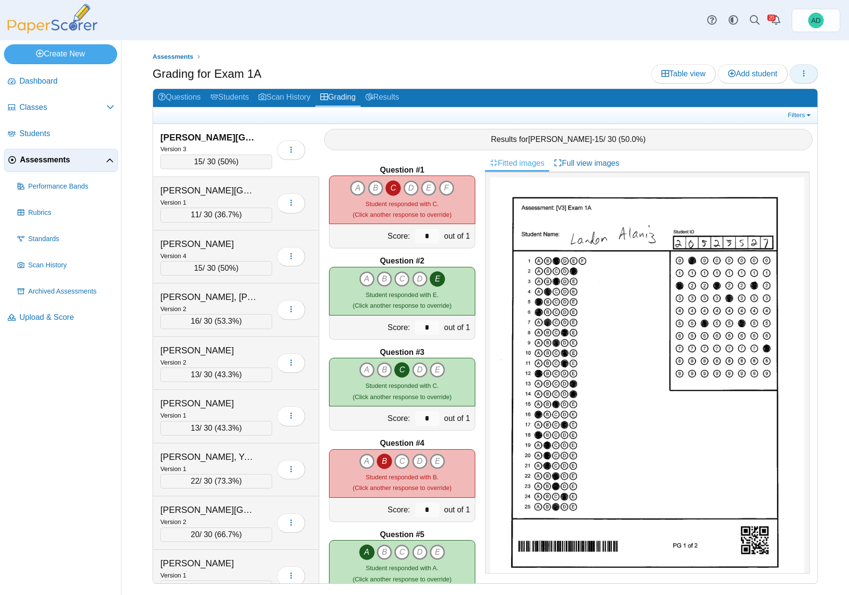
click at [805, 71] on icon "button" at bounding box center [804, 73] width 8 height 8
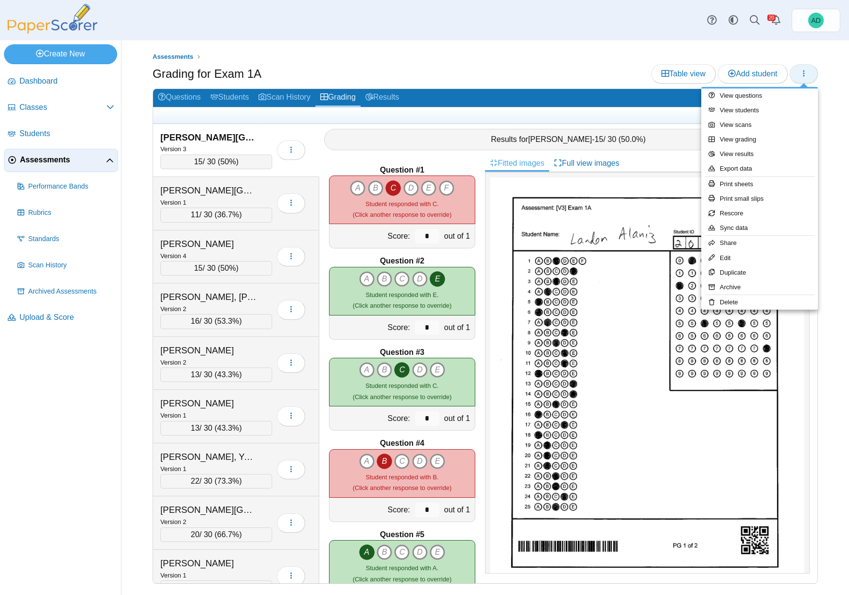
click at [805, 71] on icon "button" at bounding box center [804, 73] width 8 height 8
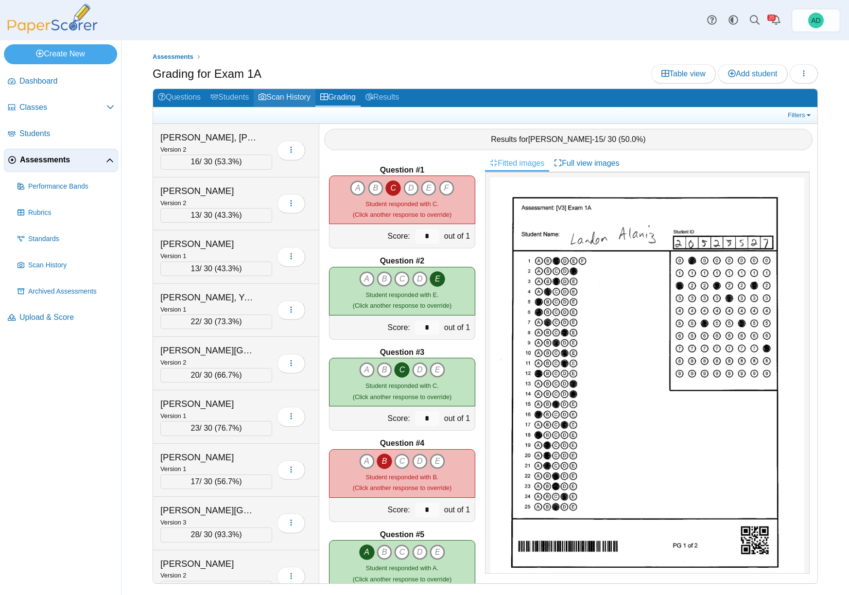
click at [296, 98] on link "Scan History" at bounding box center [285, 98] width 62 height 18
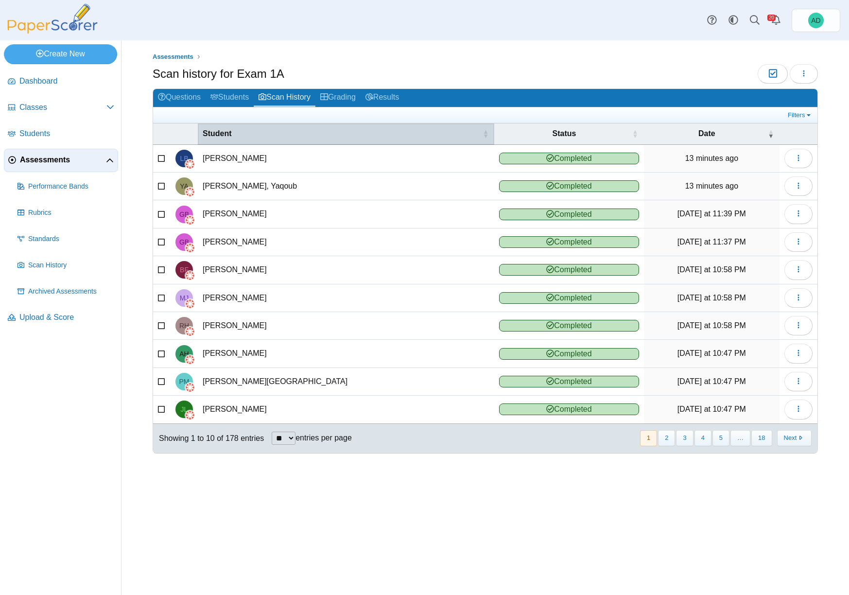
click at [217, 133] on span "Student" at bounding box center [217, 133] width 29 height 8
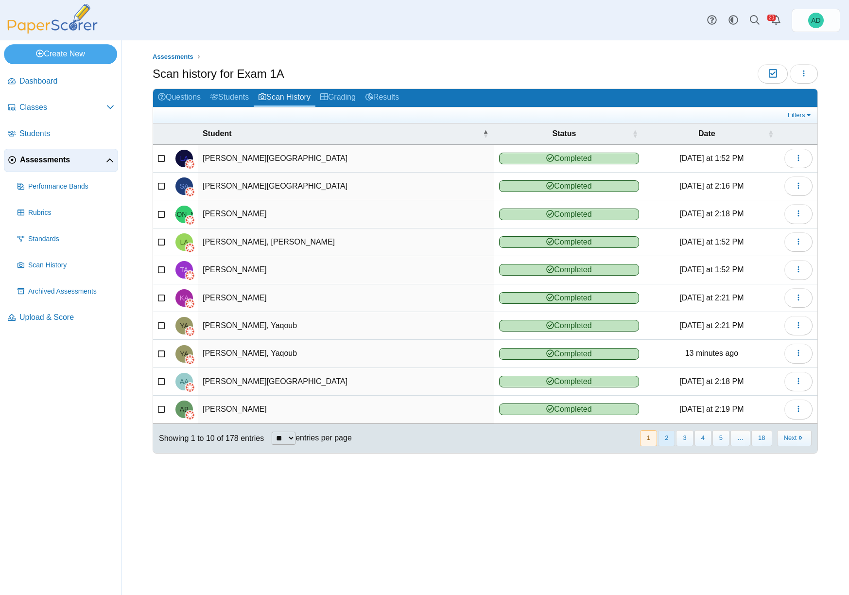
click at [667, 438] on button "2" at bounding box center [666, 438] width 17 height 16
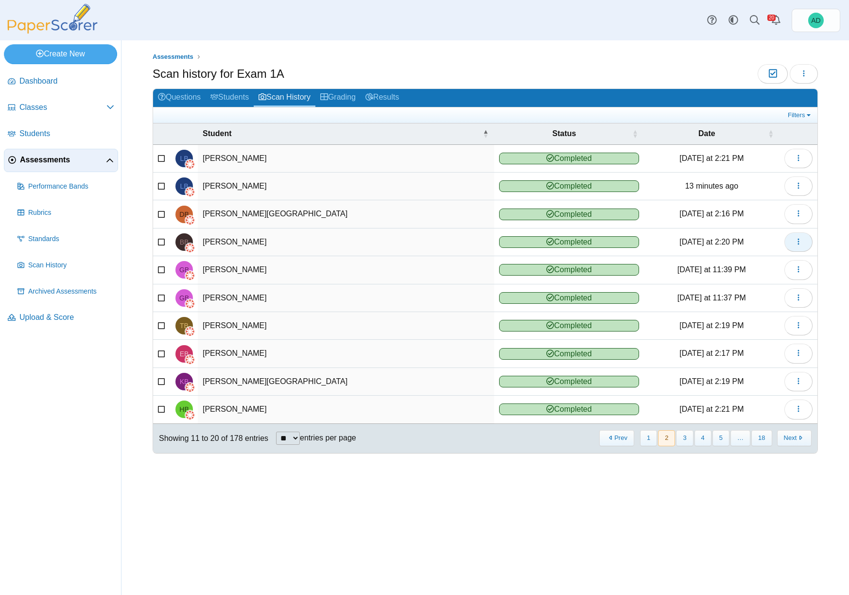
click at [802, 241] on button "button" at bounding box center [798, 241] width 28 height 19
click at [770, 264] on link "View scanned test" at bounding box center [754, 263] width 117 height 15
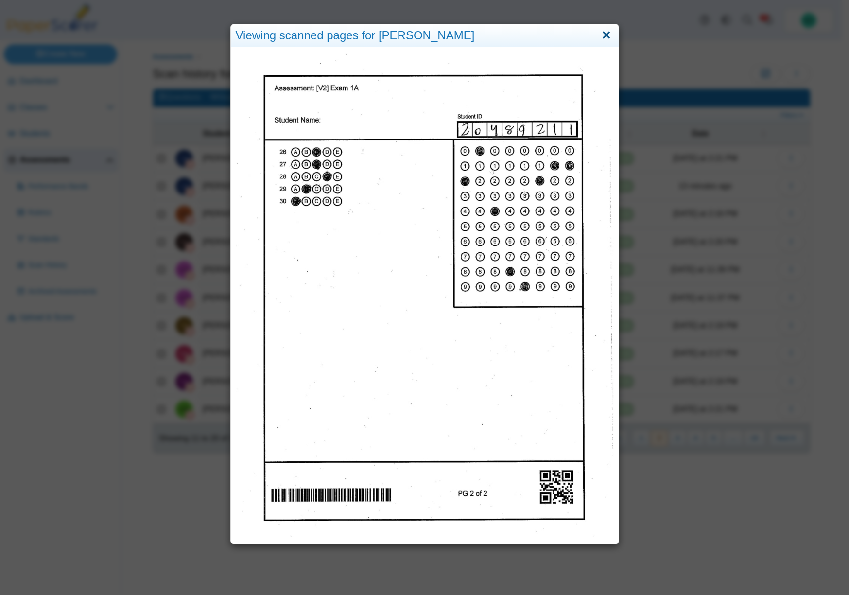
click at [603, 37] on link "Close" at bounding box center [605, 35] width 15 height 17
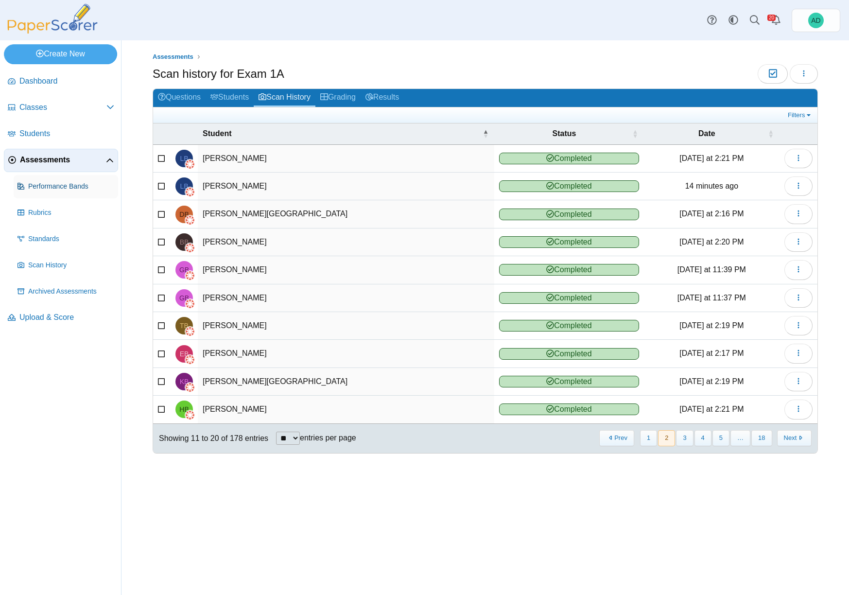
click at [63, 186] on span "Performance Bands" at bounding box center [71, 187] width 86 height 10
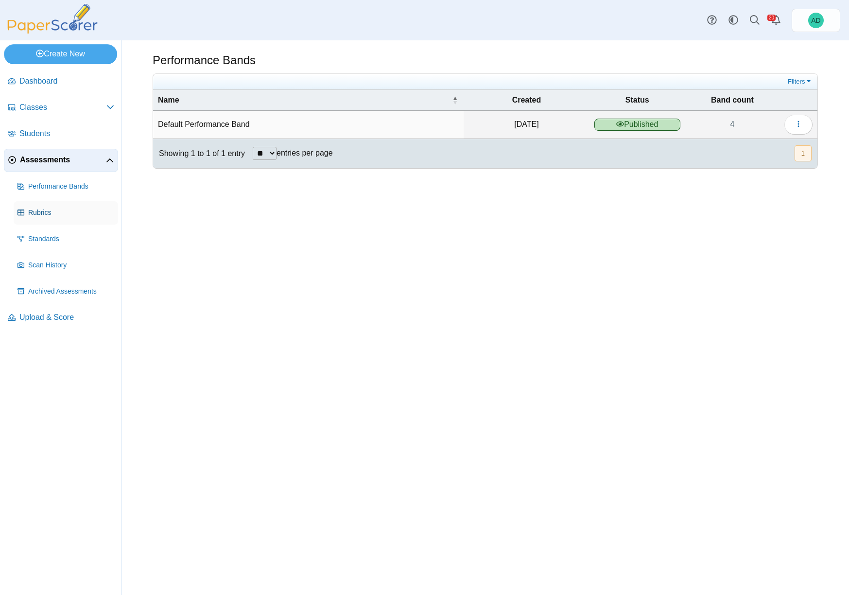
click at [48, 210] on span "Rubrics" at bounding box center [71, 213] width 86 height 10
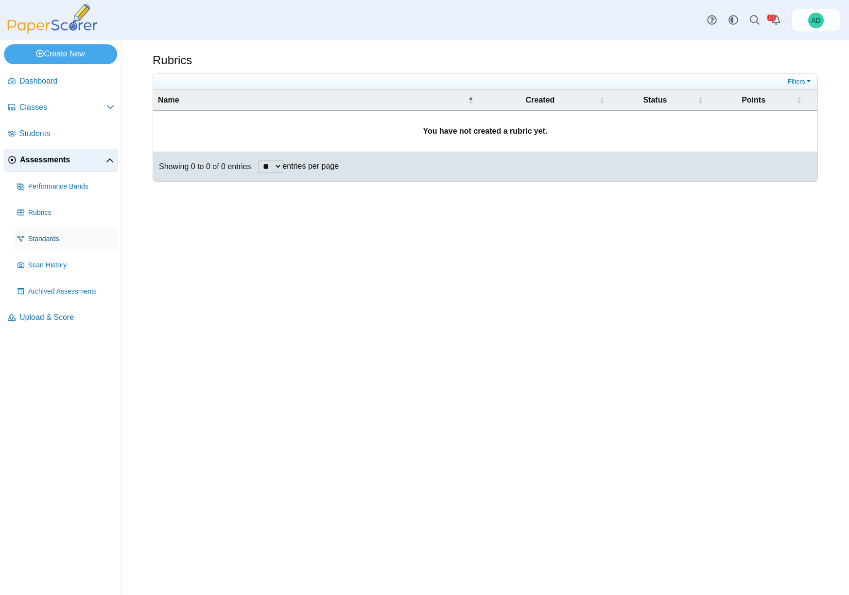
click at [47, 238] on span "Standards" at bounding box center [71, 239] width 86 height 10
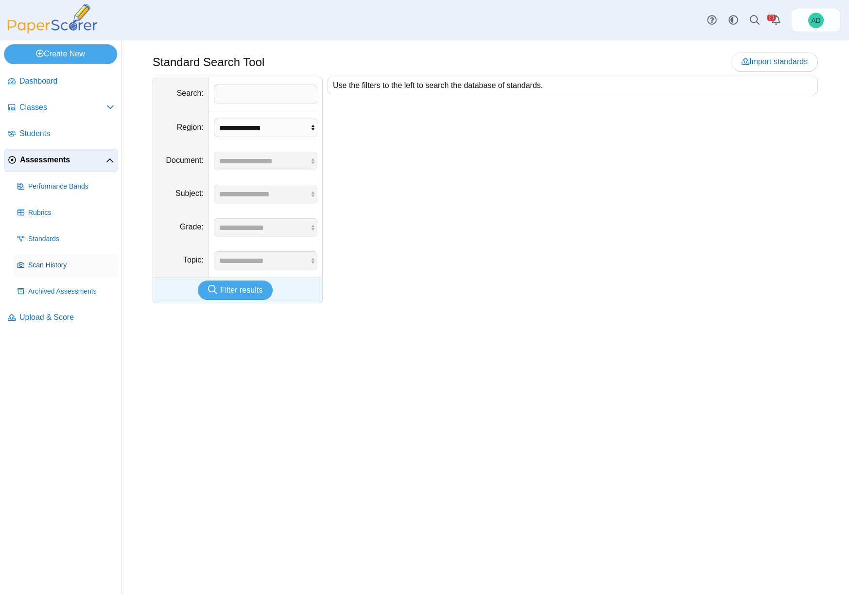
click at [44, 268] on span "Scan History" at bounding box center [71, 265] width 86 height 10
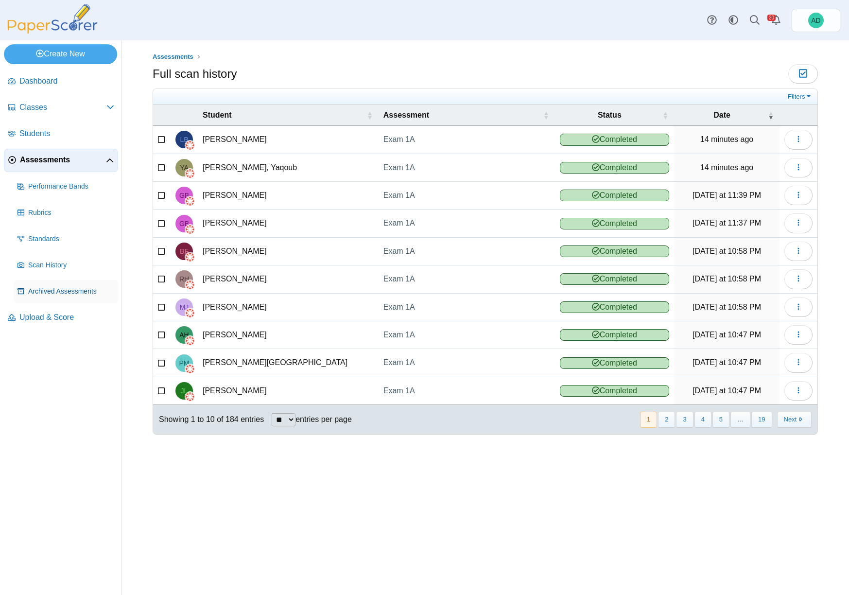
click at [55, 290] on span "Archived Assessments" at bounding box center [71, 292] width 86 height 10
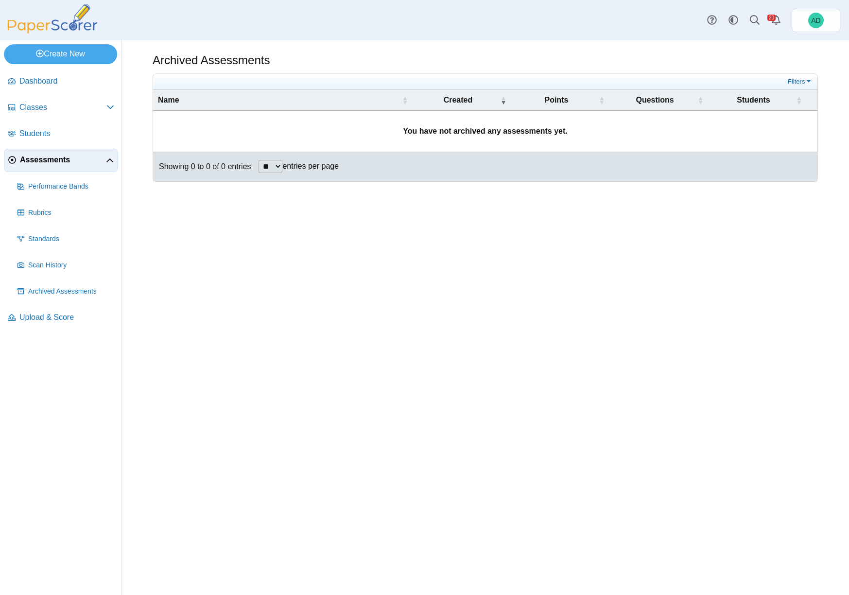
click at [62, 163] on span "Assessments" at bounding box center [63, 159] width 86 height 11
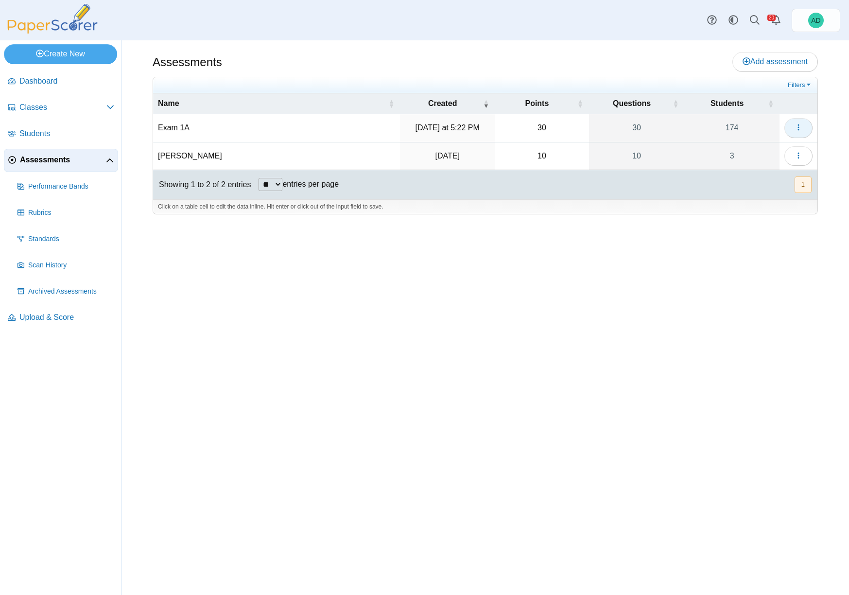
click at [796, 129] on icon "button" at bounding box center [798, 127] width 8 height 8
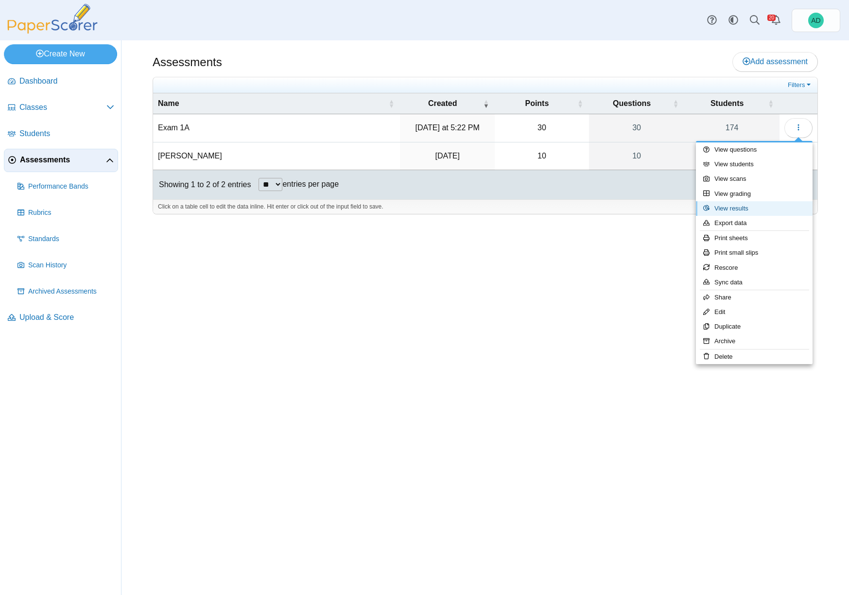
click at [736, 209] on link "View results" at bounding box center [754, 208] width 117 height 15
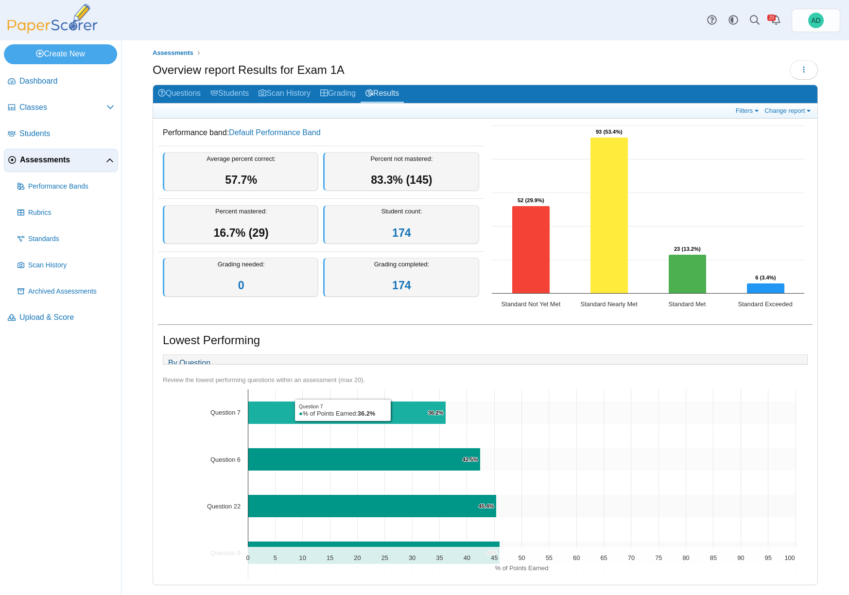
click at [393, 410] on icon "Question 7, 36.2%. % of Points Earned." at bounding box center [347, 412] width 198 height 23
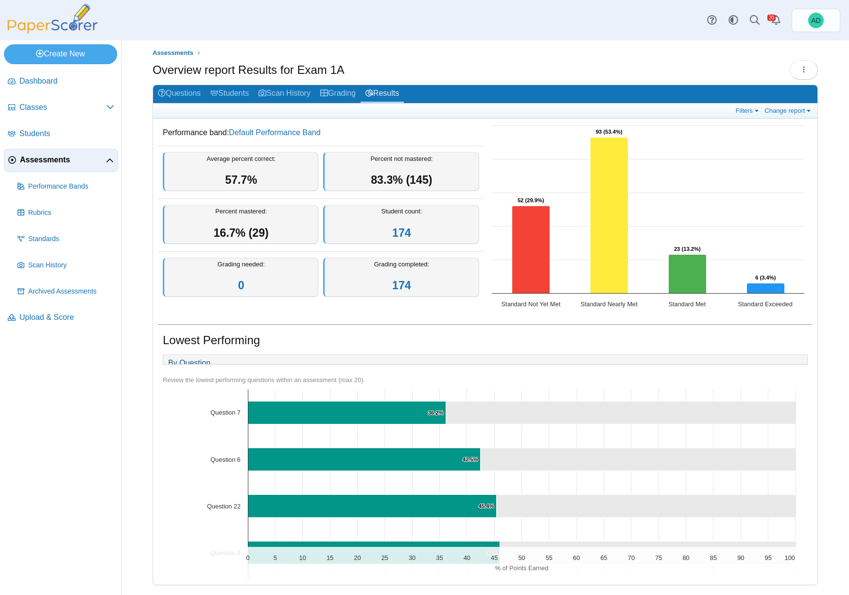
click at [198, 355] on link "By Question" at bounding box center [189, 363] width 52 height 17
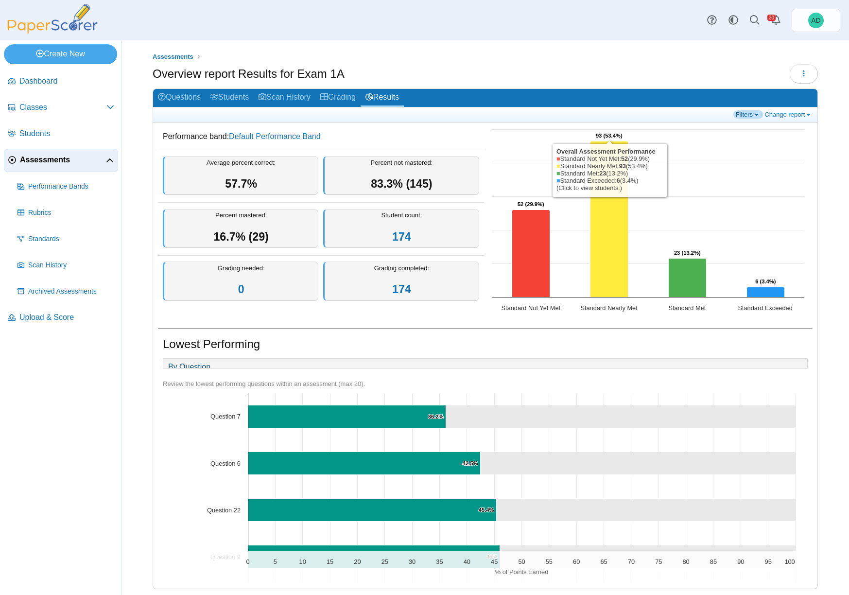
click at [751, 112] on link "Filters" at bounding box center [748, 114] width 30 height 8
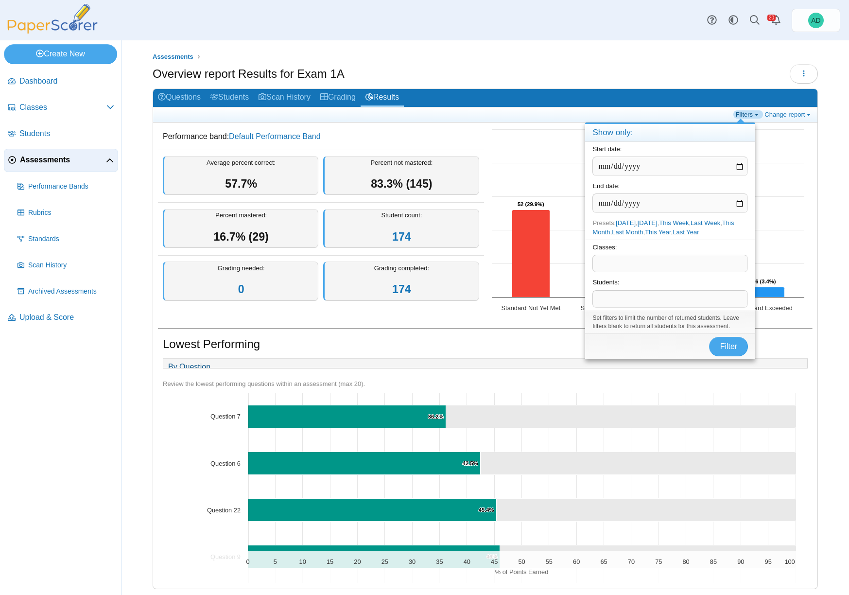
click at [751, 112] on link "Filters" at bounding box center [748, 114] width 30 height 8
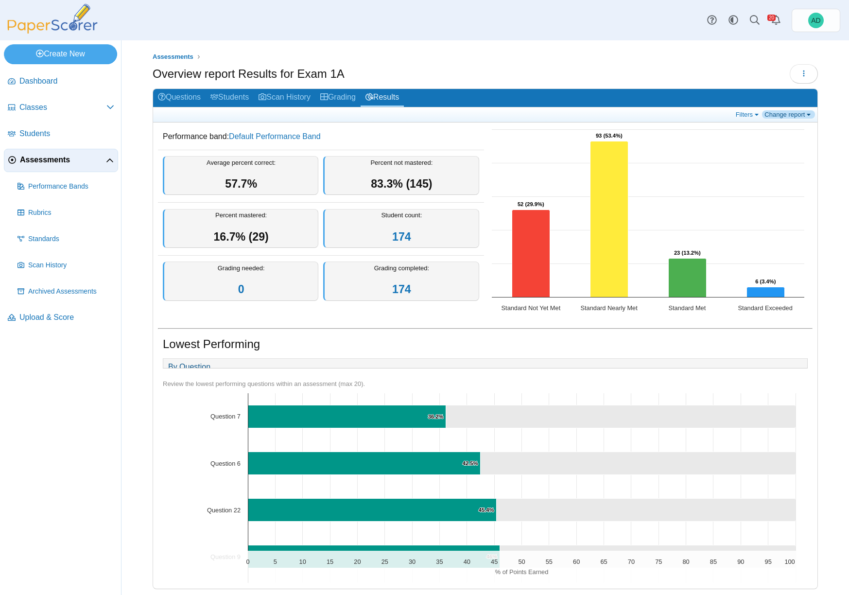
click at [802, 113] on link "Change report" at bounding box center [788, 114] width 53 height 8
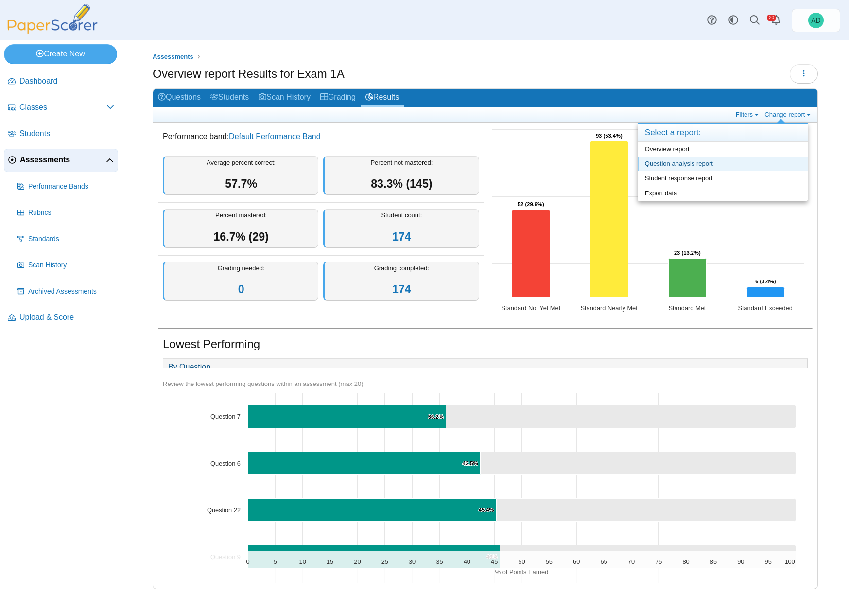
click at [691, 161] on link "Question analysis report" at bounding box center [722, 163] width 170 height 15
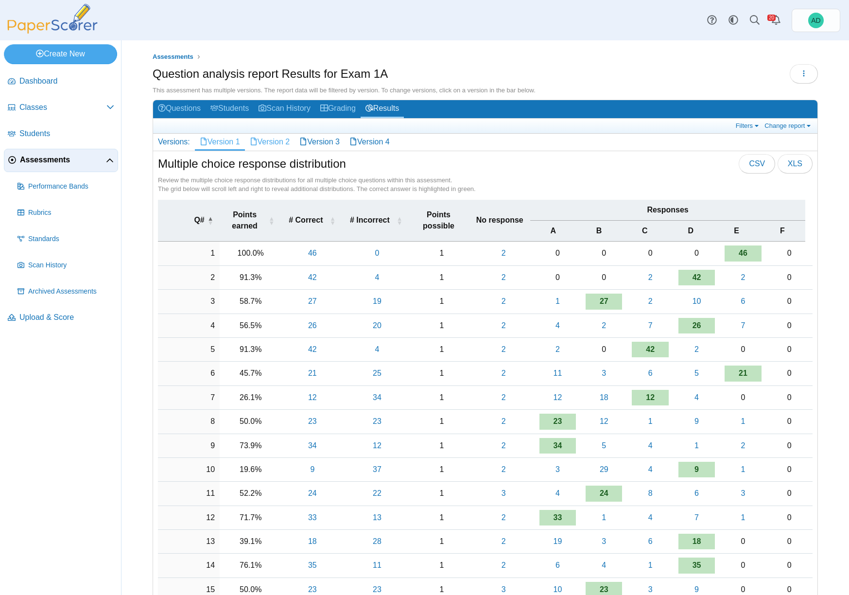
click at [277, 141] on link "Version 2" at bounding box center [270, 142] width 50 height 17
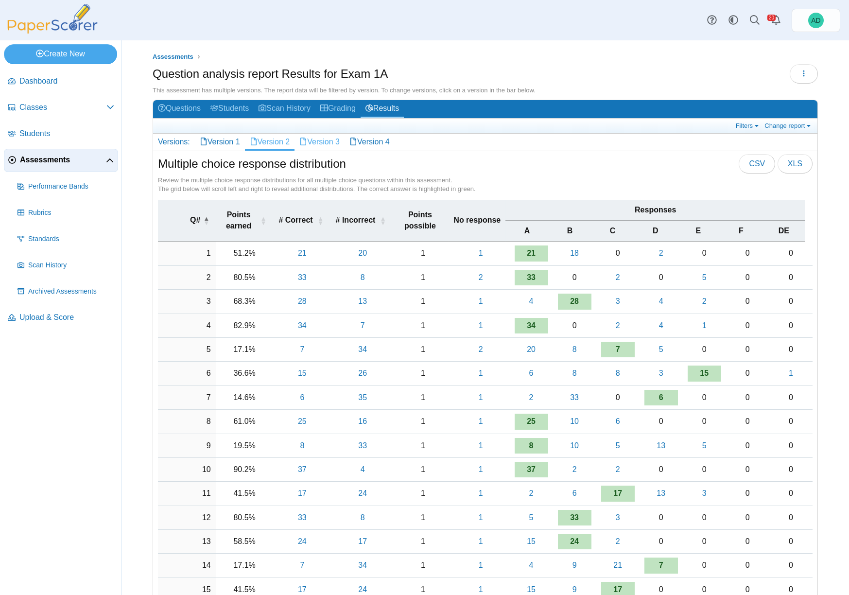
click at [335, 142] on link "Version 3" at bounding box center [319, 142] width 50 height 17
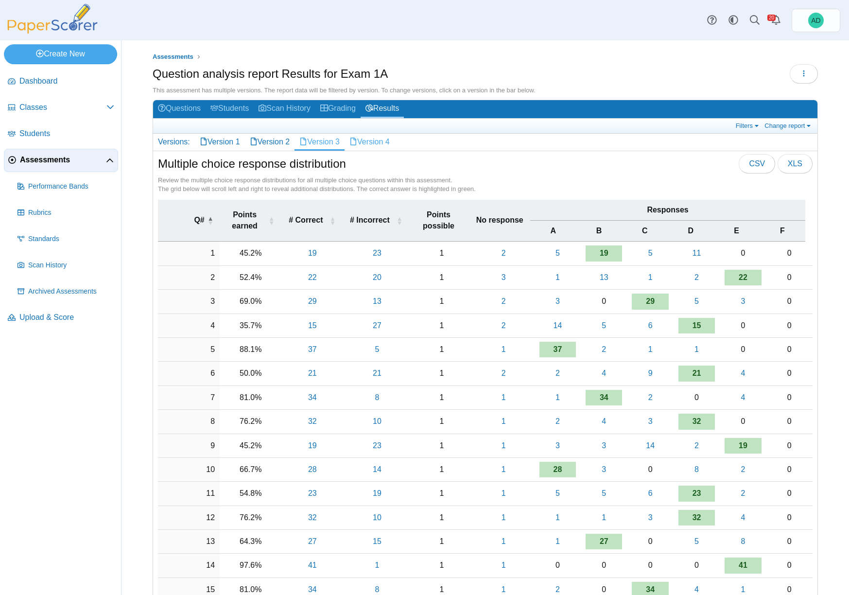
click at [380, 142] on link "Version 4" at bounding box center [369, 142] width 50 height 17
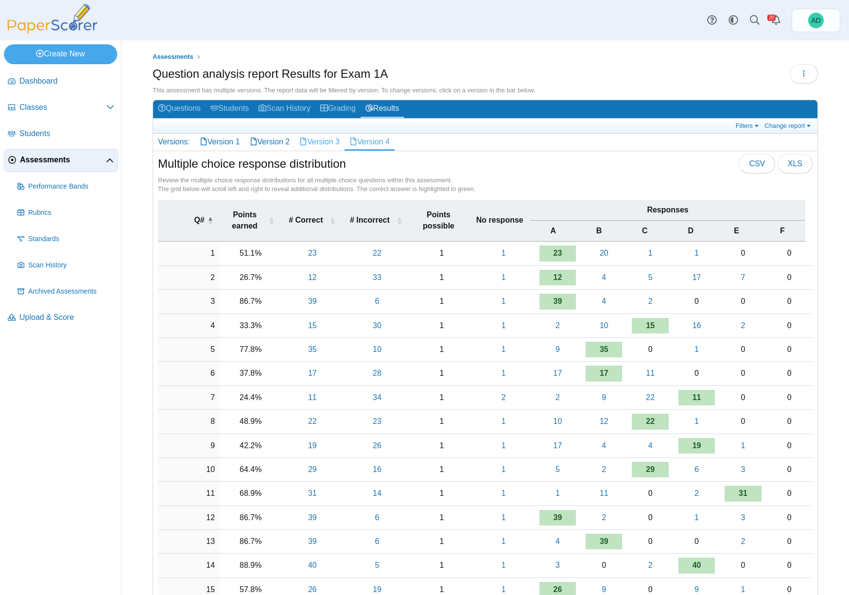
click at [326, 140] on link "Version 3" at bounding box center [319, 142] width 50 height 17
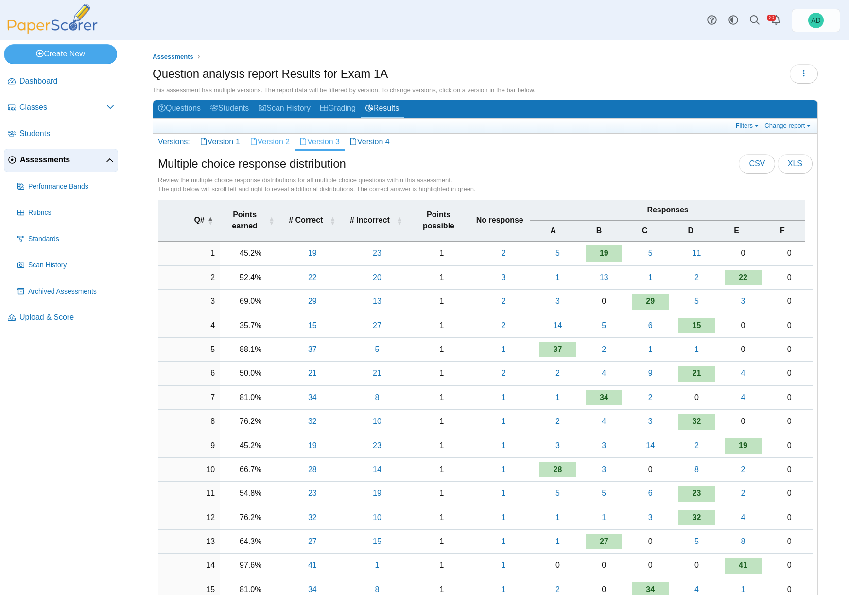
click at [277, 142] on link "Version 2" at bounding box center [270, 142] width 50 height 17
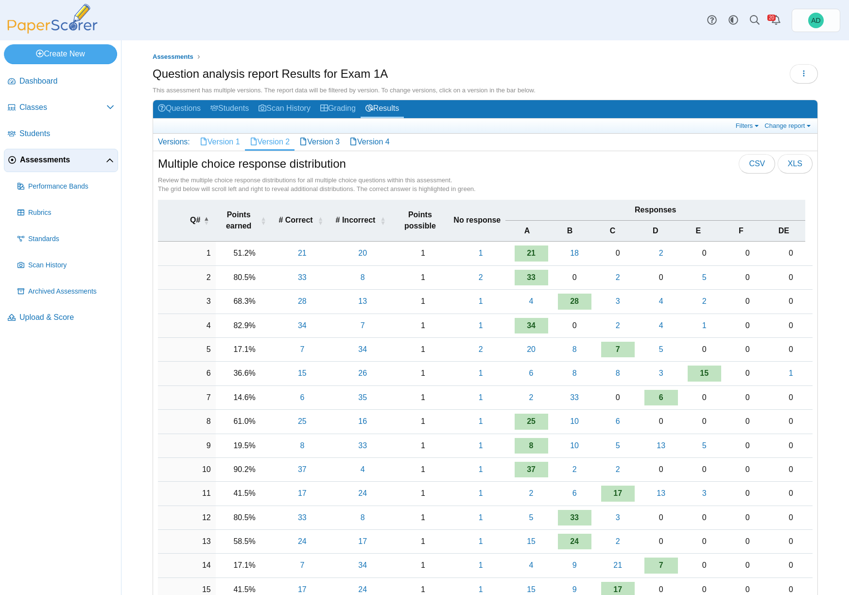
click at [224, 141] on link "Version 1" at bounding box center [220, 142] width 50 height 17
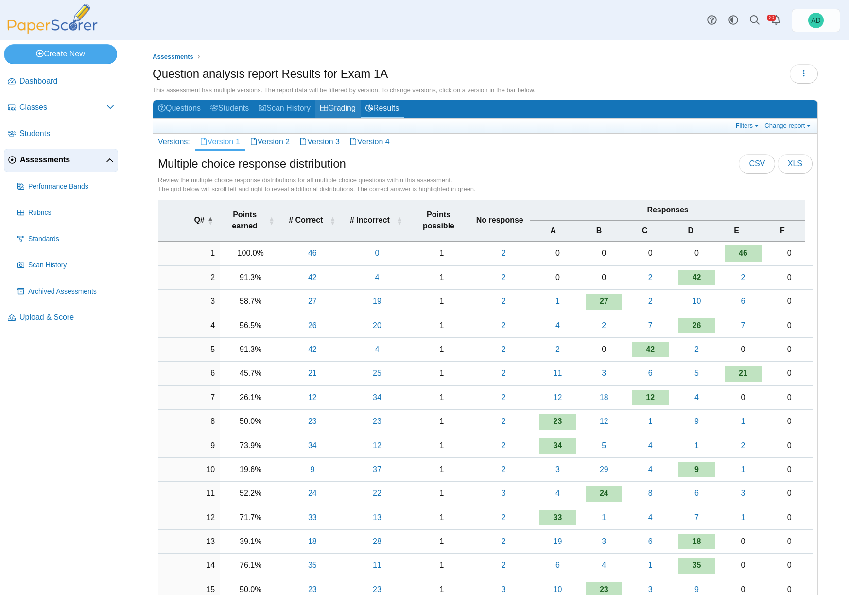
click at [345, 108] on link "Grading" at bounding box center [337, 109] width 45 height 18
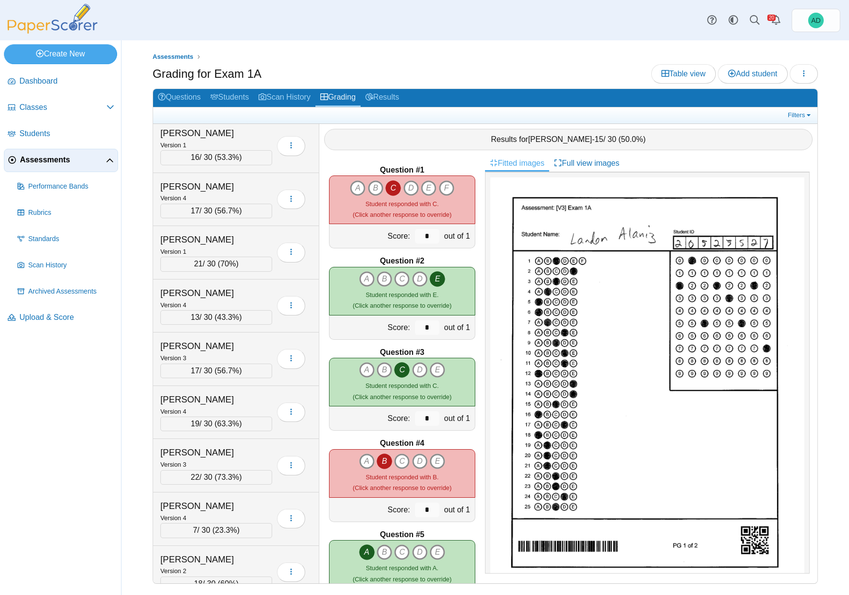
scroll to position [1711, 0]
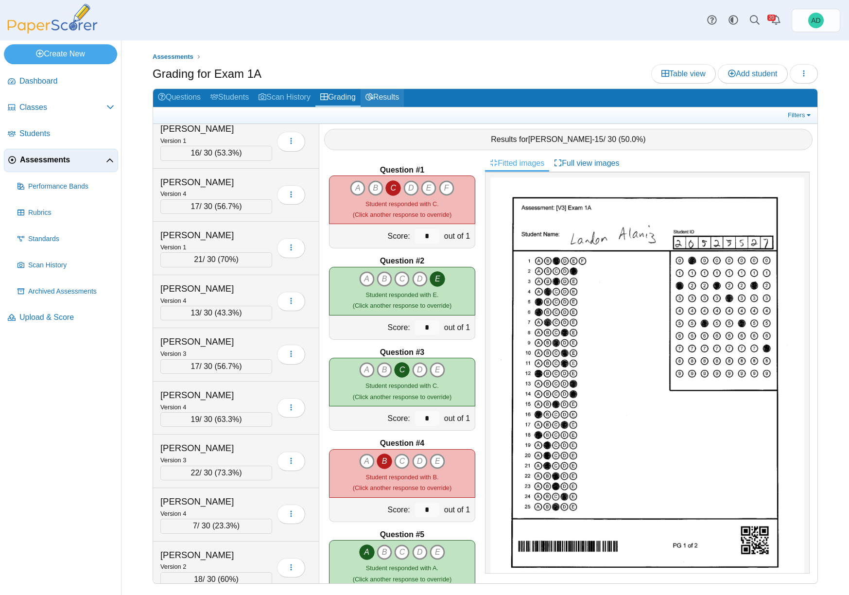
click at [404, 95] on link "Results" at bounding box center [381, 98] width 43 height 18
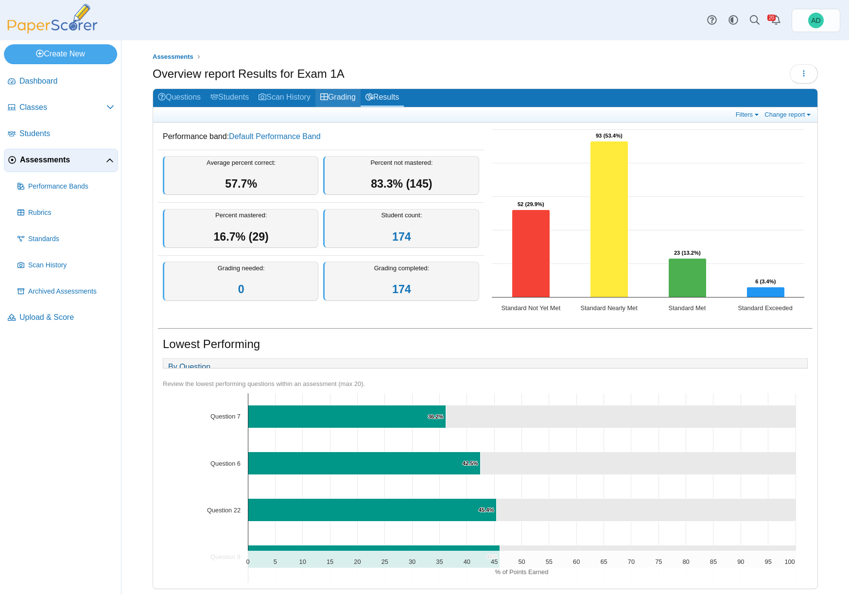
click at [360, 95] on link "Grading" at bounding box center [337, 98] width 45 height 18
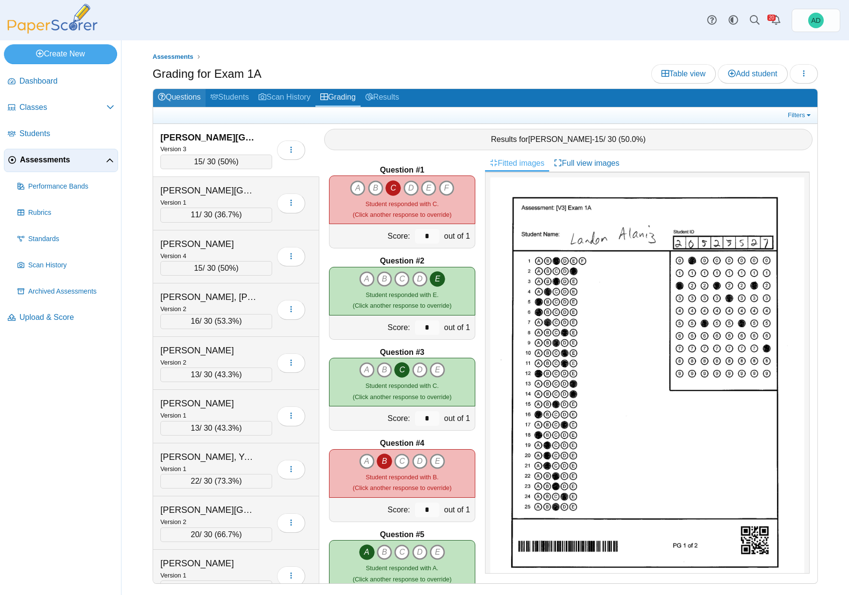
click at [189, 96] on link "Questions" at bounding box center [179, 98] width 52 height 18
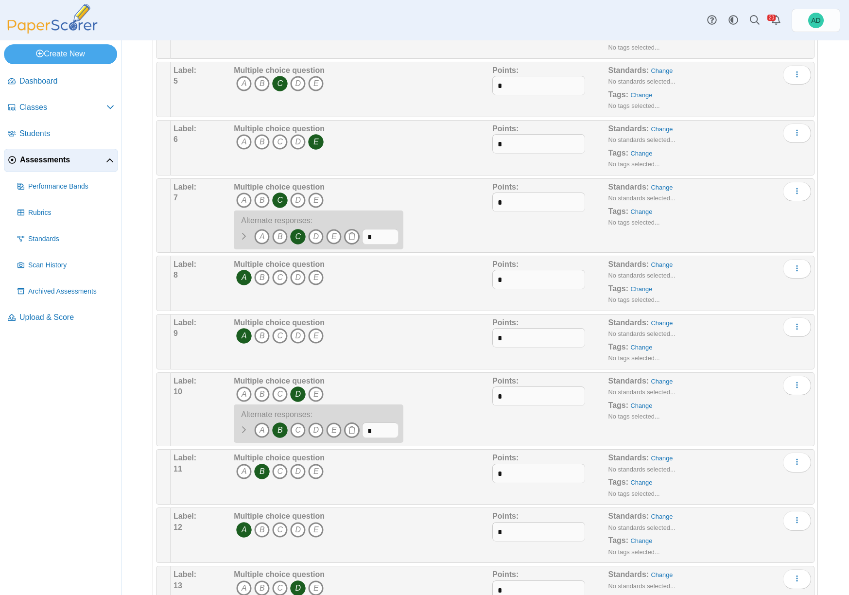
scroll to position [363, 0]
click at [265, 396] on icon "B" at bounding box center [262, 394] width 16 height 16
click at [793, 384] on icon "More options" at bounding box center [797, 384] width 8 height 8
click at [712, 407] on link "Edit" at bounding box center [745, 406] width 117 height 15
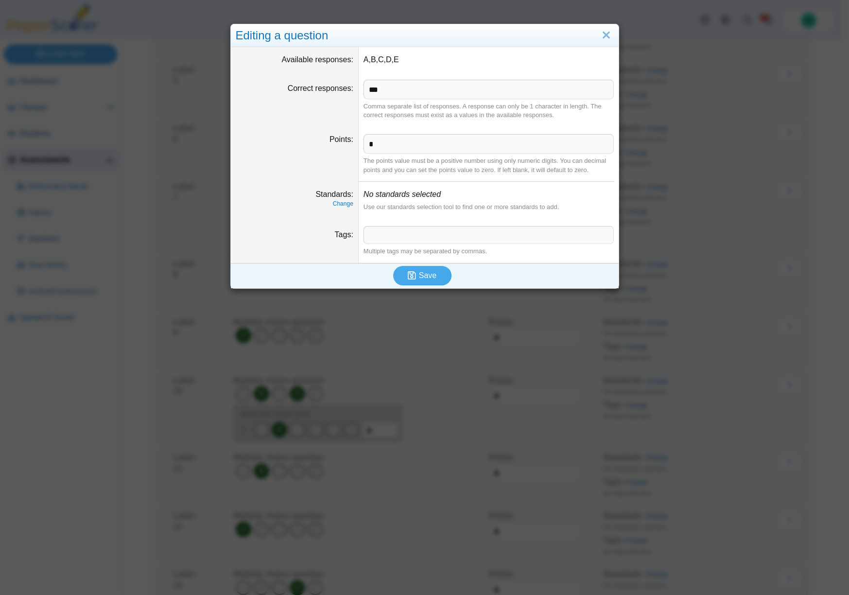
scroll to position [374, 0]
click at [602, 34] on link "Close" at bounding box center [605, 35] width 15 height 17
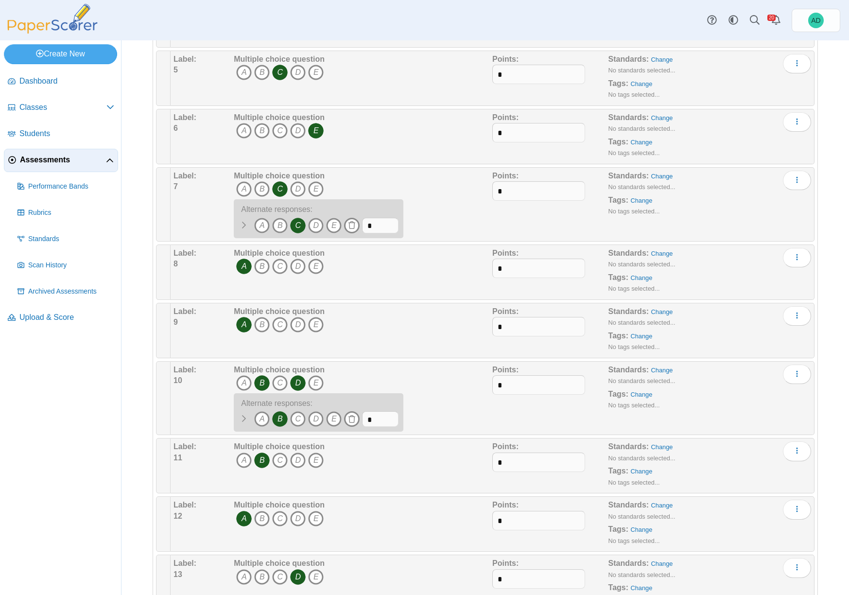
scroll to position [363, 0]
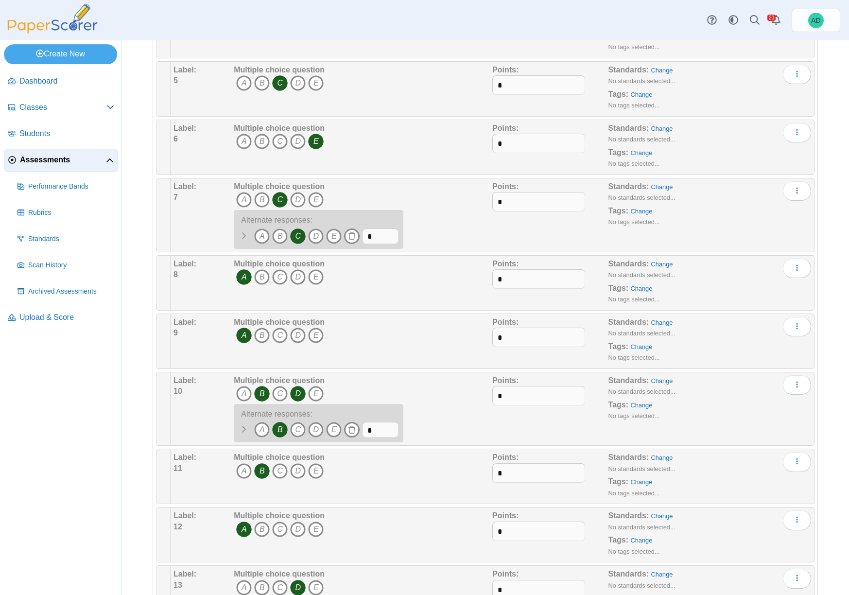
click at [260, 393] on icon "B" at bounding box center [262, 394] width 16 height 16
click at [796, 385] on use "More options" at bounding box center [796, 384] width 1 height 6
click at [716, 405] on link "Edit" at bounding box center [745, 406] width 117 height 15
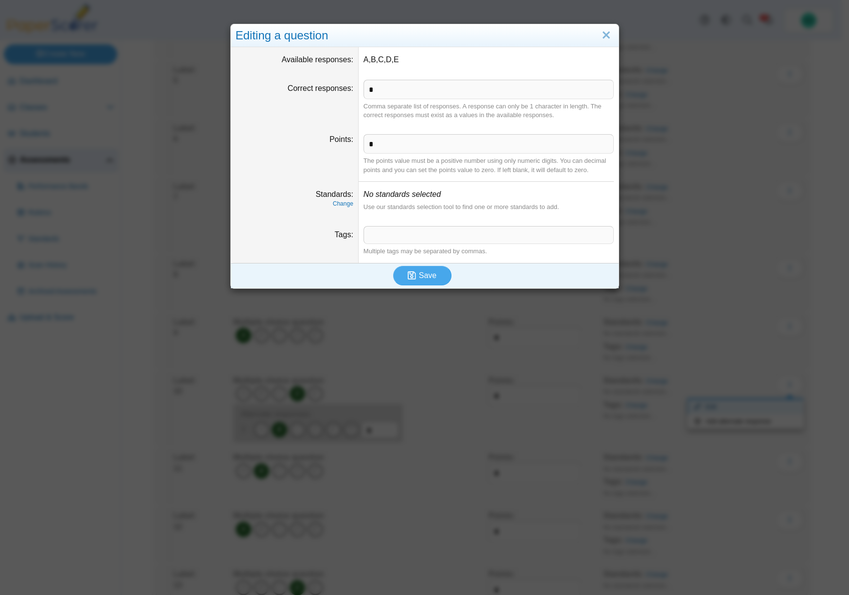
scroll to position [374, 0]
drag, startPoint x: 605, startPoint y: 34, endPoint x: 595, endPoint y: 40, distance: 11.5
click at [604, 34] on link "Close" at bounding box center [605, 35] width 15 height 17
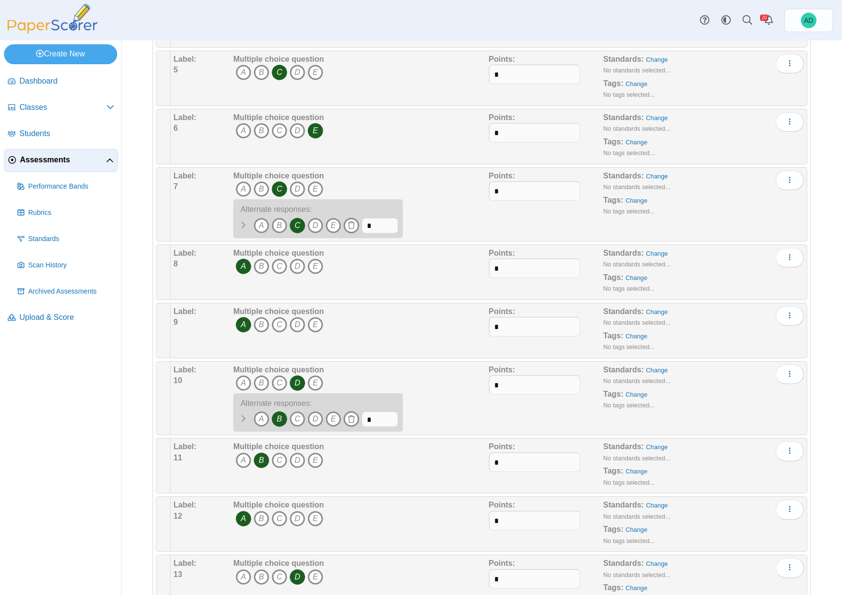
scroll to position [363, 0]
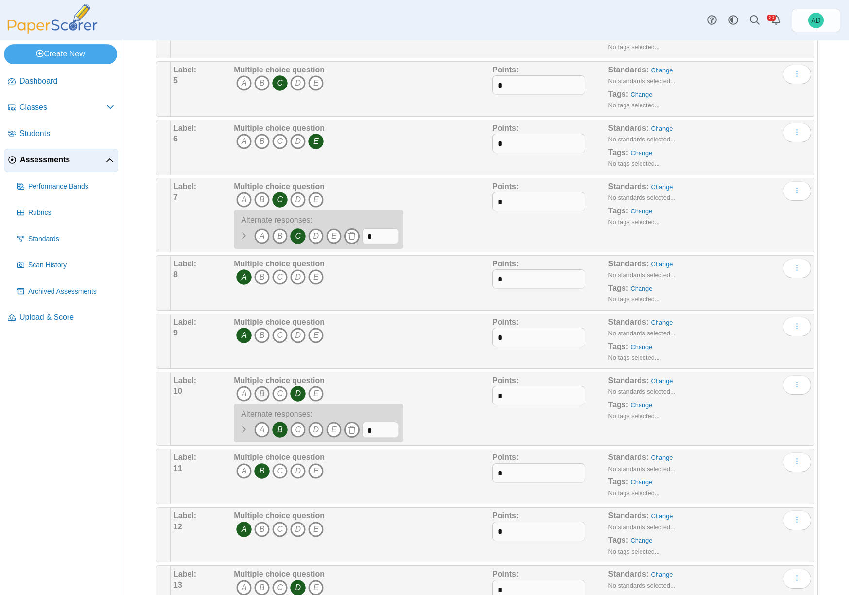
click at [262, 393] on icon "B" at bounding box center [262, 394] width 16 height 16
click at [656, 381] on link "Change" at bounding box center [662, 380] width 22 height 7
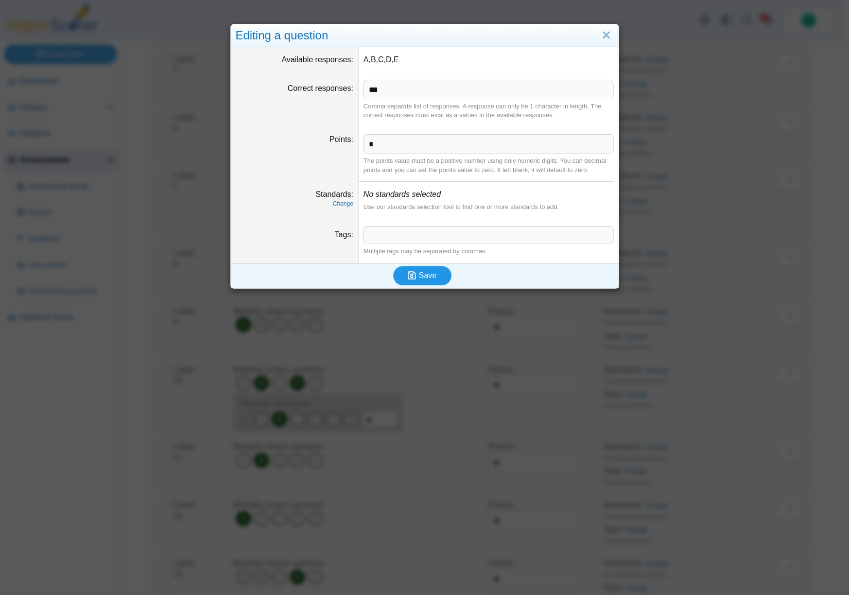
click at [424, 273] on span "Save" at bounding box center [427, 275] width 17 height 8
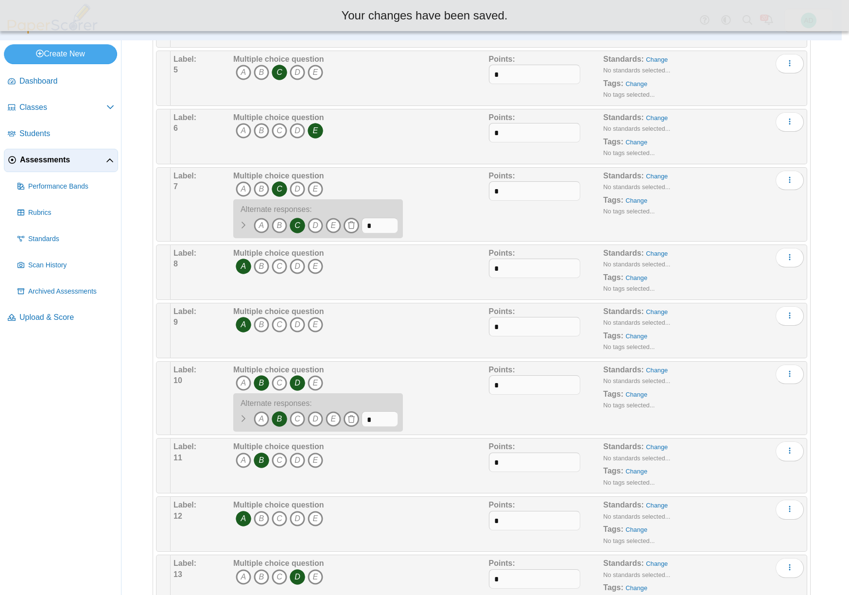
scroll to position [363, 0]
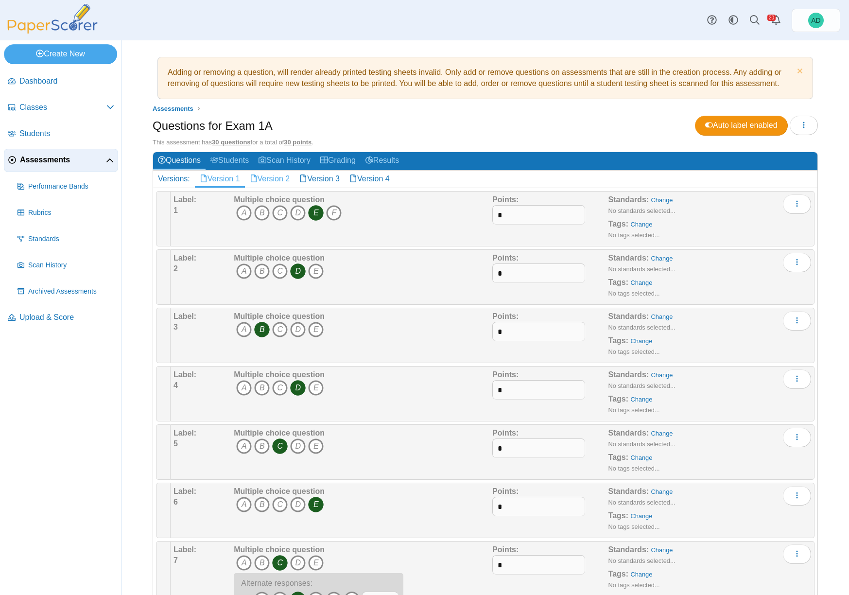
click at [271, 178] on link "Version 2" at bounding box center [270, 179] width 50 height 17
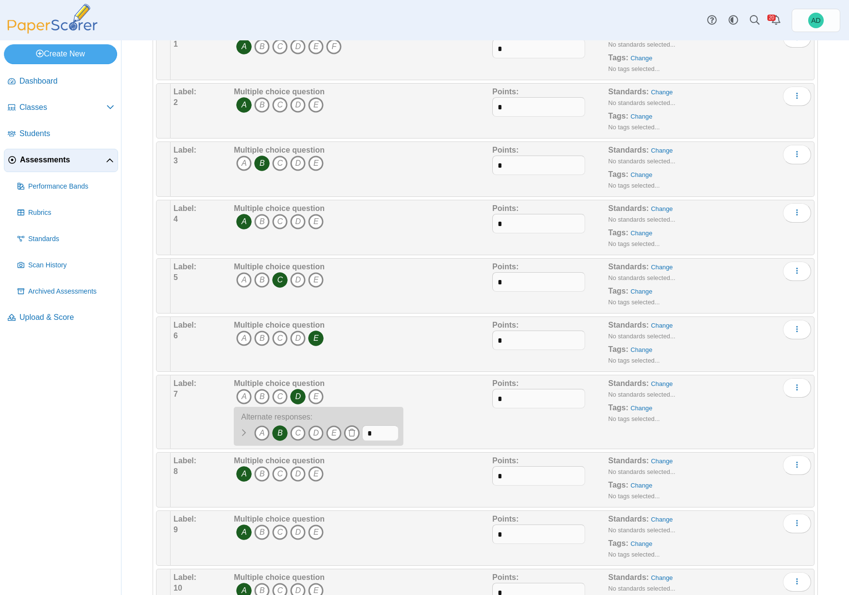
scroll to position [168, 0]
click at [262, 396] on icon "B" at bounding box center [262, 395] width 16 height 16
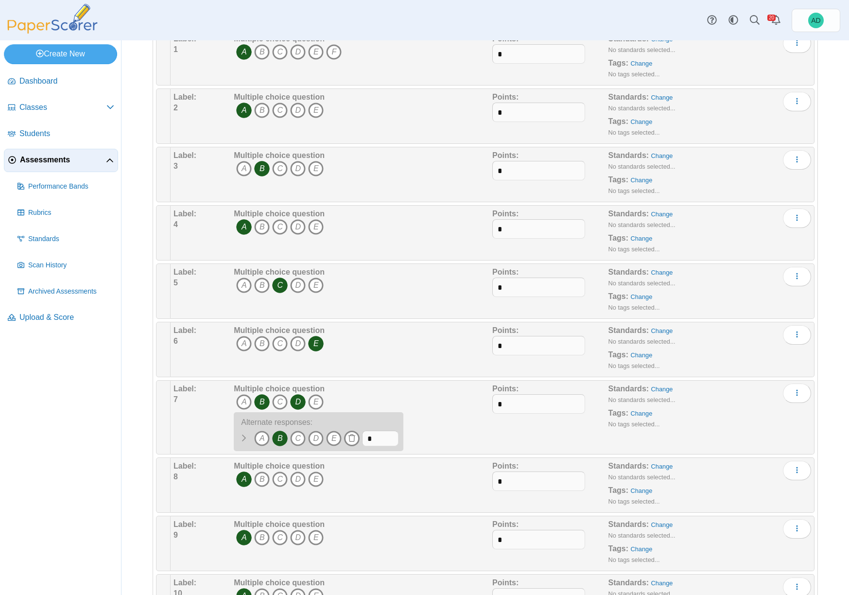
scroll to position [218, 0]
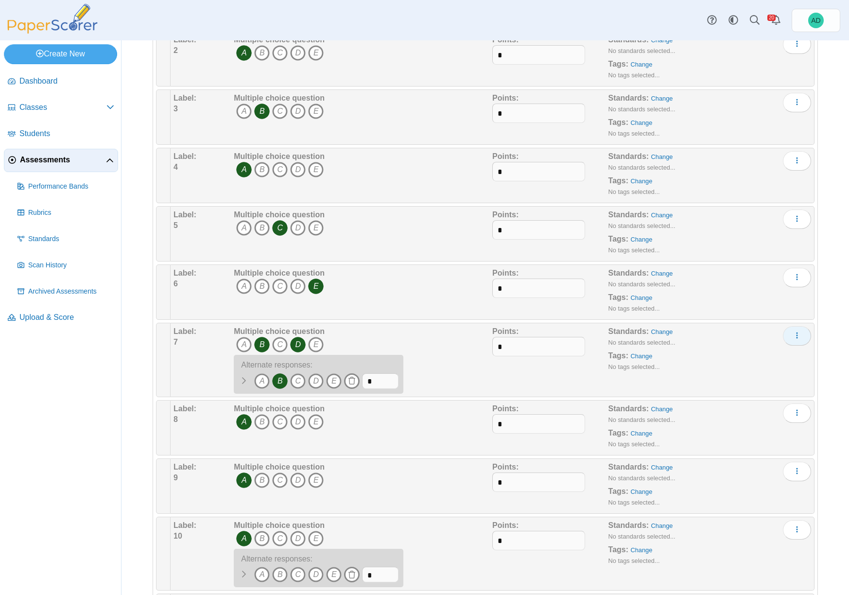
click at [796, 336] on use "More options" at bounding box center [796, 335] width 1 height 6
click at [709, 358] on link "Edit" at bounding box center [745, 357] width 117 height 15
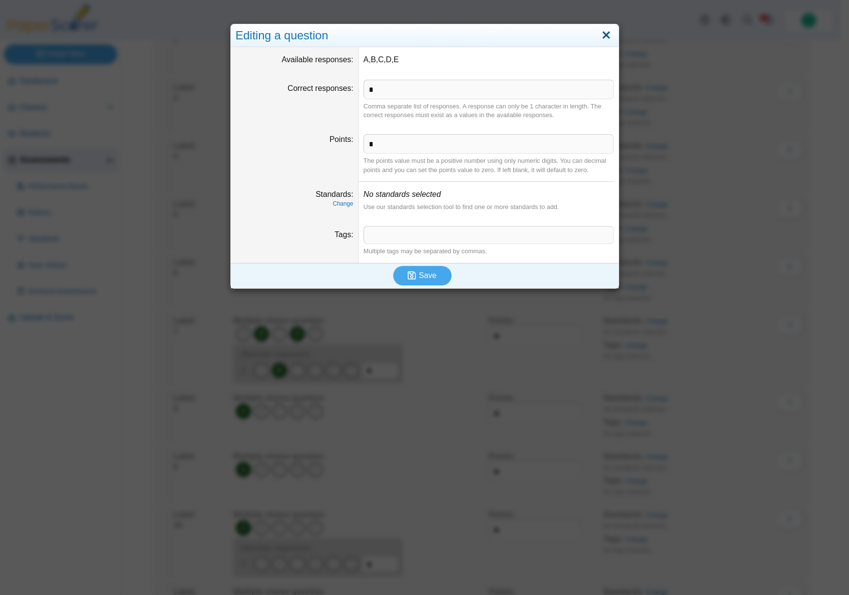
click at [601, 36] on link "Close" at bounding box center [605, 35] width 15 height 17
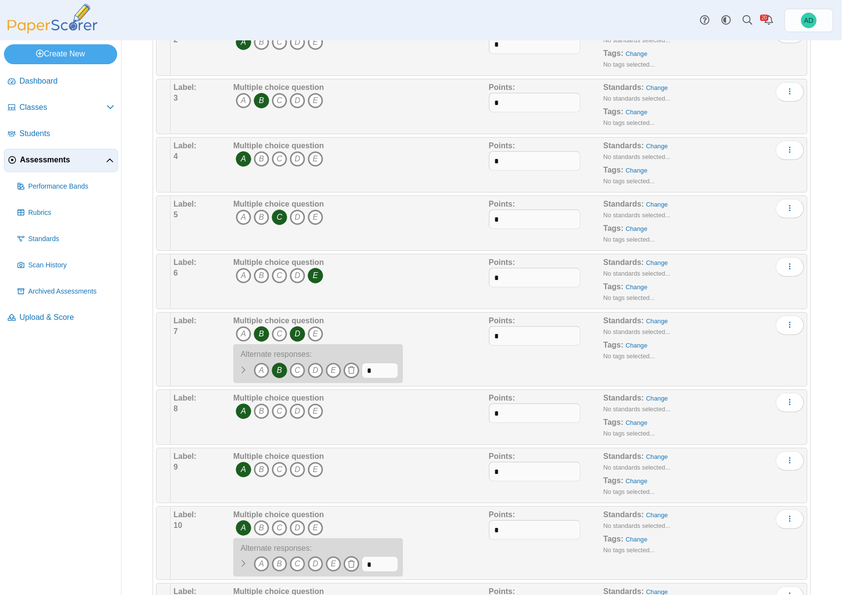
scroll to position [218, 0]
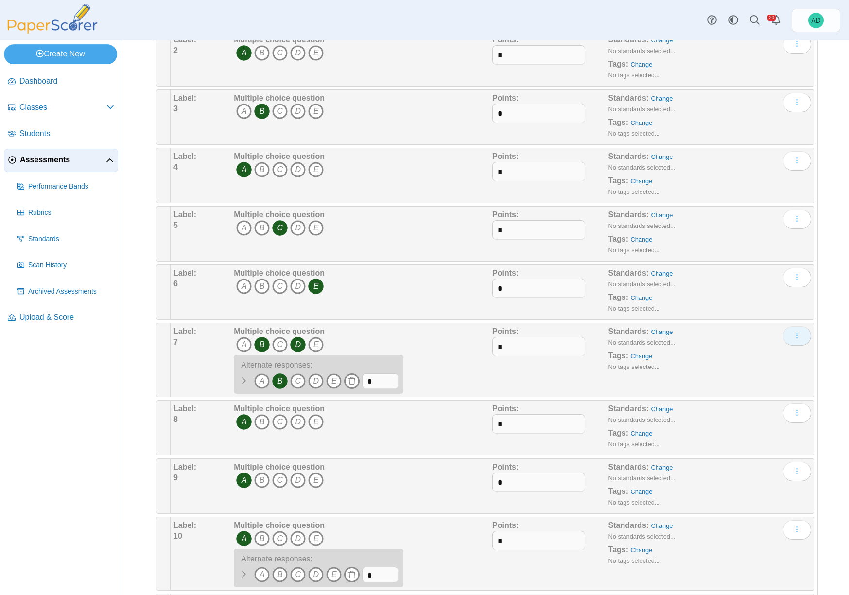
click at [793, 336] on icon "More options" at bounding box center [797, 335] width 8 height 8
click at [717, 359] on link "Edit" at bounding box center [745, 357] width 117 height 15
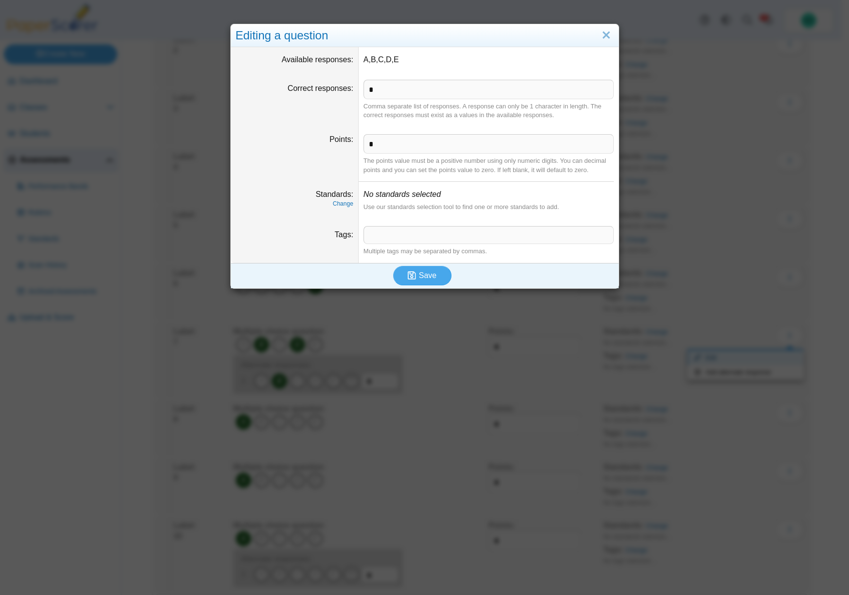
scroll to position [229, 0]
click at [604, 37] on link "Close" at bounding box center [605, 35] width 15 height 17
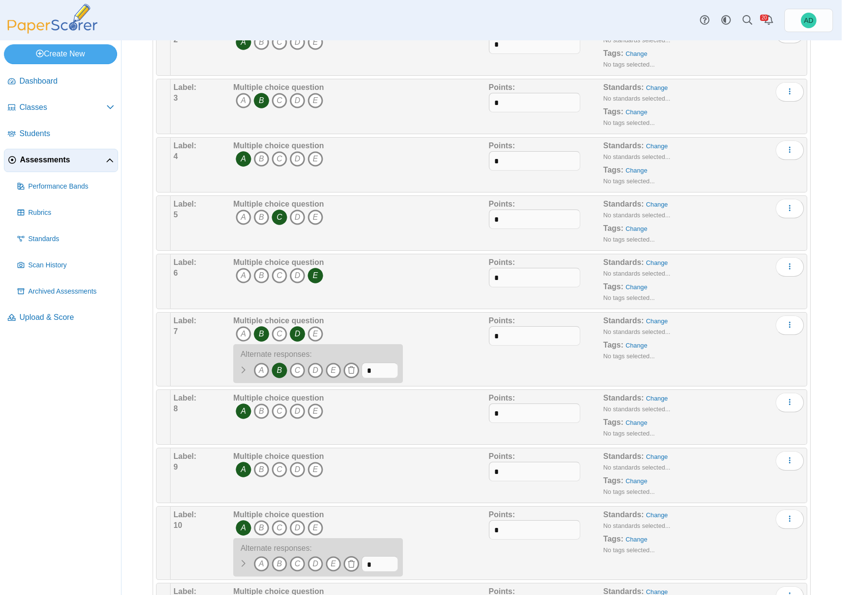
scroll to position [218, 0]
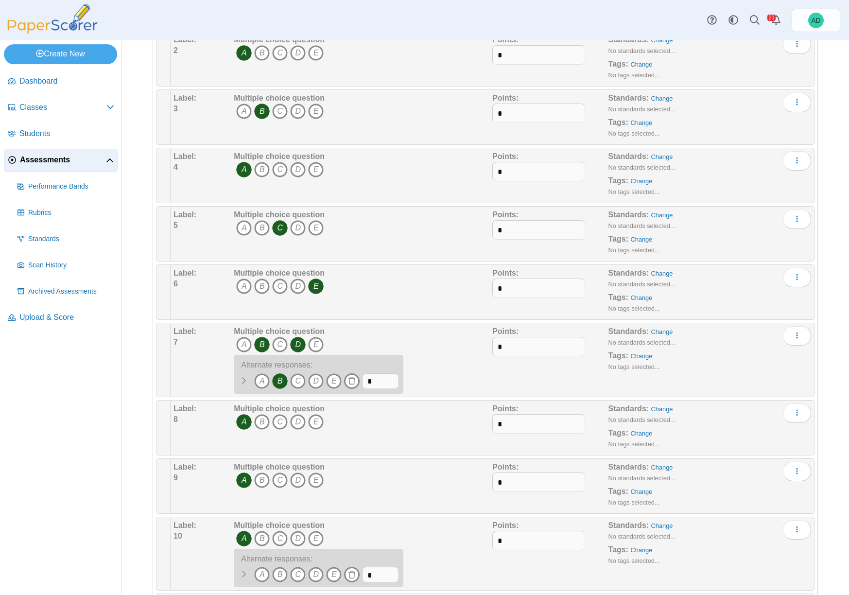
click at [371, 364] on div "Alternate responses:" at bounding box center [316, 365] width 165 height 13
click at [657, 333] on link "Change" at bounding box center [662, 331] width 22 height 7
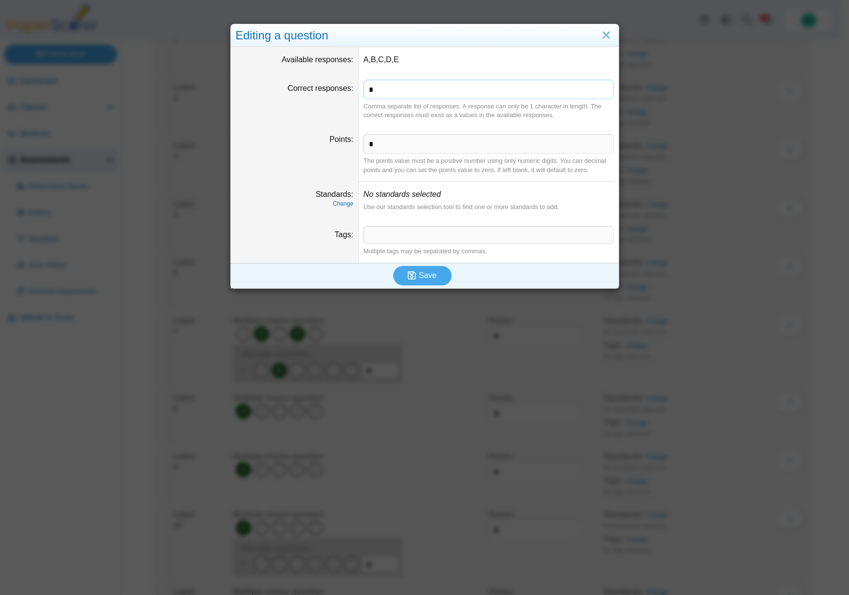
drag, startPoint x: 376, startPoint y: 88, endPoint x: 360, endPoint y: 89, distance: 16.1
click at [363, 89] on input "*" at bounding box center [488, 89] width 250 height 19
type input "***"
click at [427, 273] on span "Save" at bounding box center [427, 275] width 17 height 8
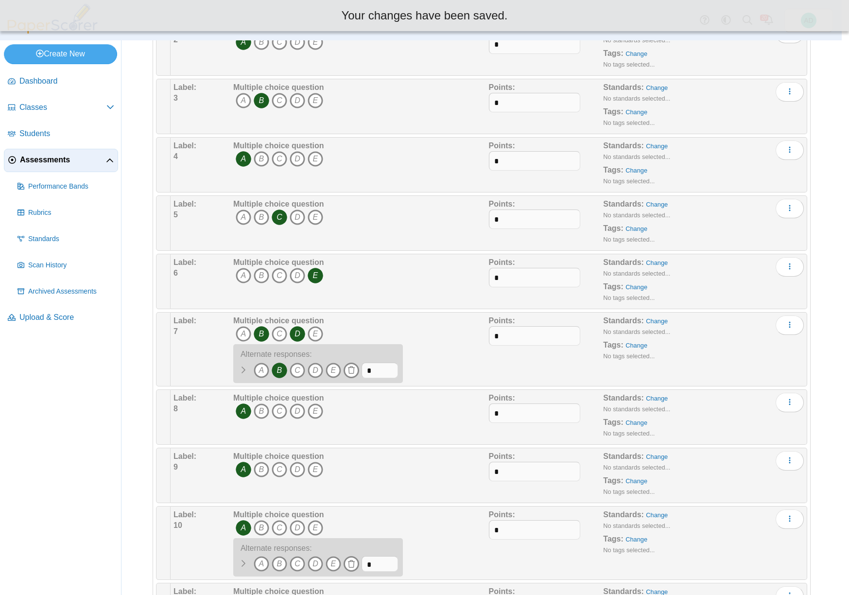
scroll to position [218, 0]
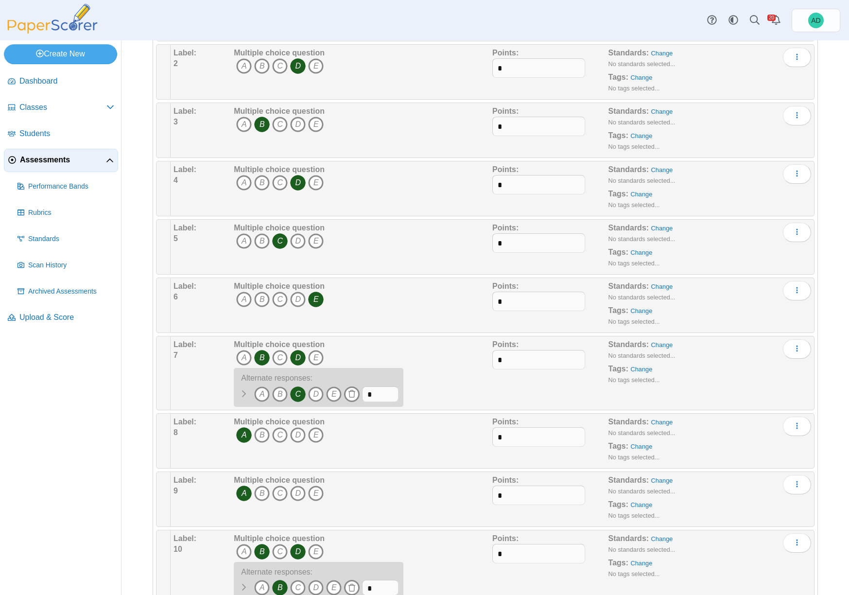
scroll to position [205, 0]
click at [299, 394] on icon "C" at bounding box center [298, 394] width 16 height 16
click at [658, 344] on link "Change" at bounding box center [662, 344] width 22 height 7
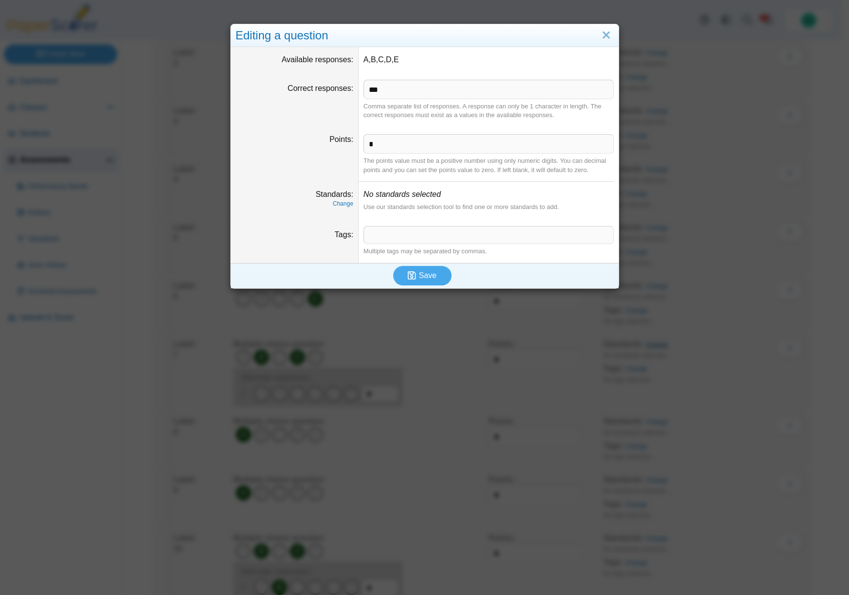
scroll to position [216, 0]
click at [427, 274] on span "Save" at bounding box center [427, 275] width 17 height 8
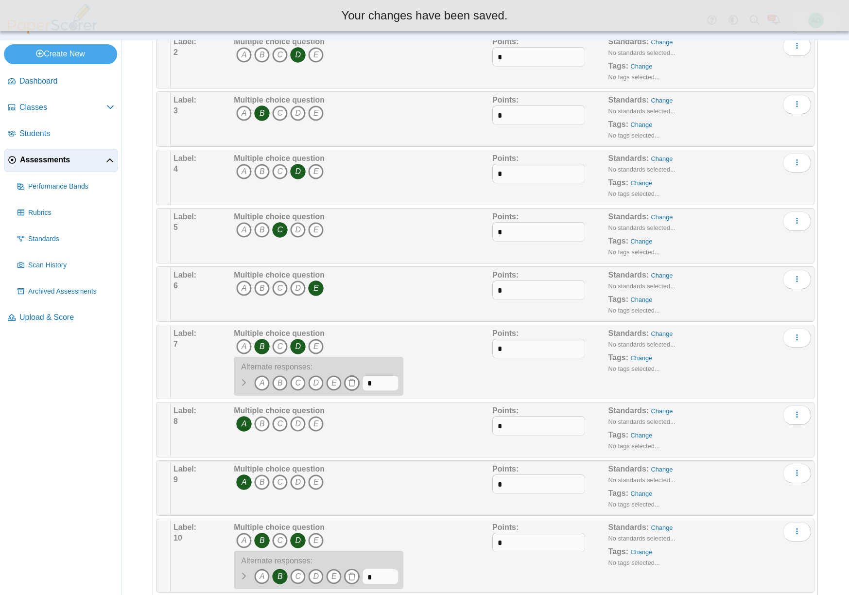
scroll to position [205, 0]
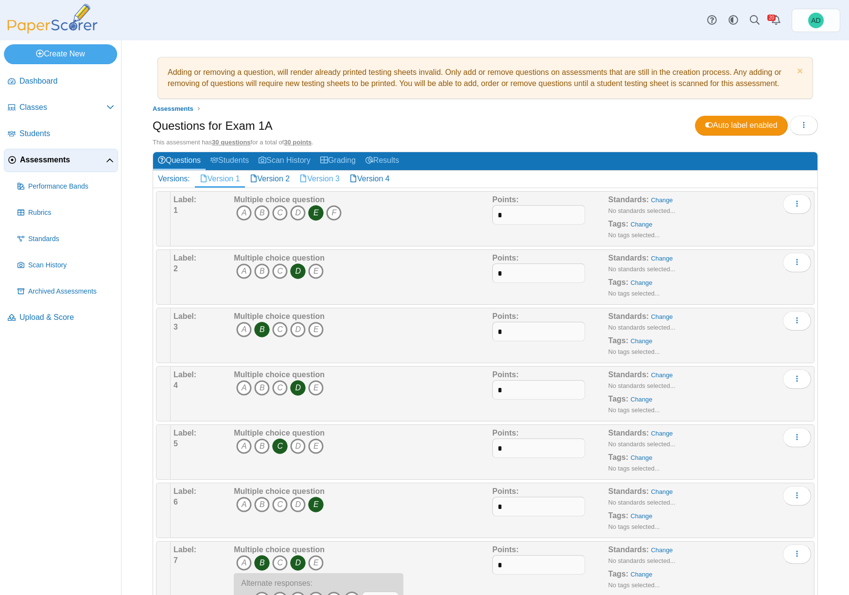
click at [333, 177] on link "Version 3" at bounding box center [319, 179] width 50 height 17
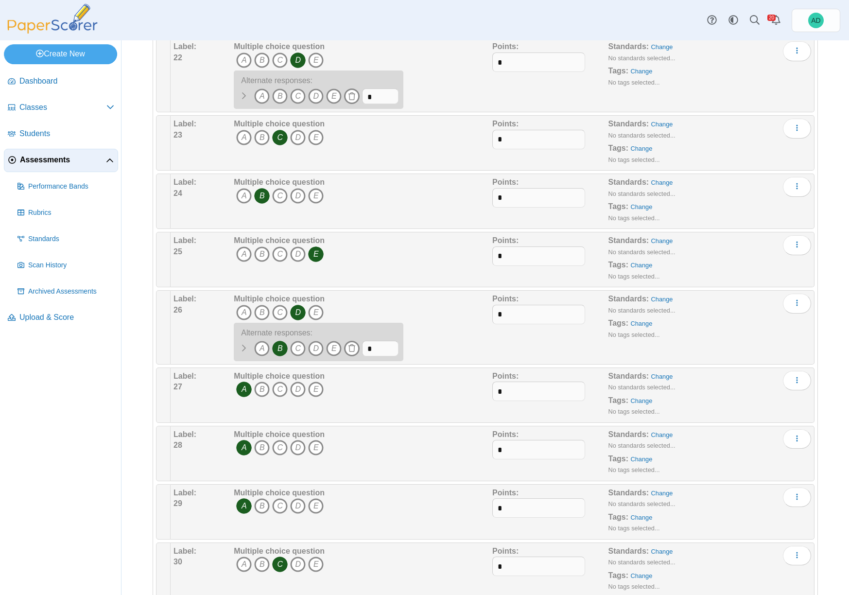
scroll to position [1418, 0]
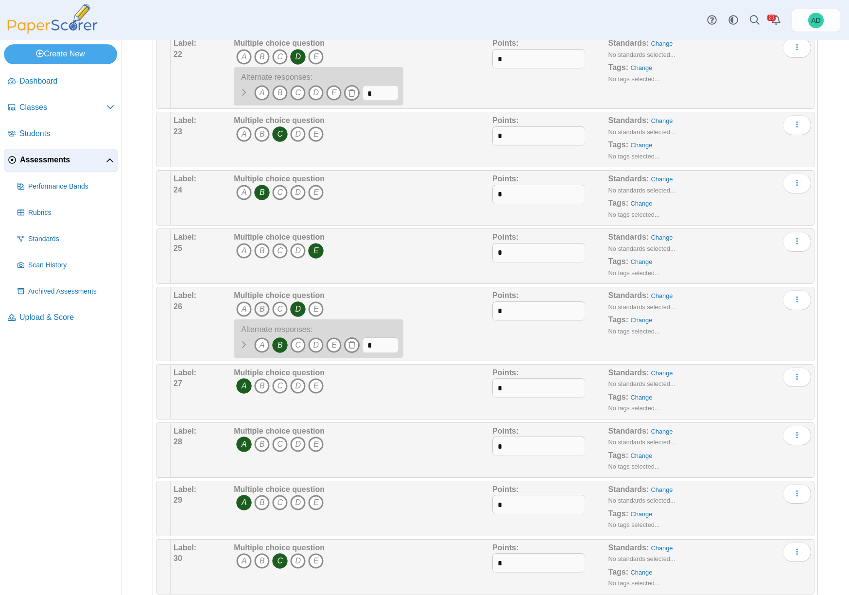
click at [263, 310] on icon "B" at bounding box center [262, 309] width 16 height 16
click at [793, 300] on icon "More options" at bounding box center [797, 299] width 8 height 8
click at [728, 323] on link "Edit" at bounding box center [745, 322] width 117 height 15
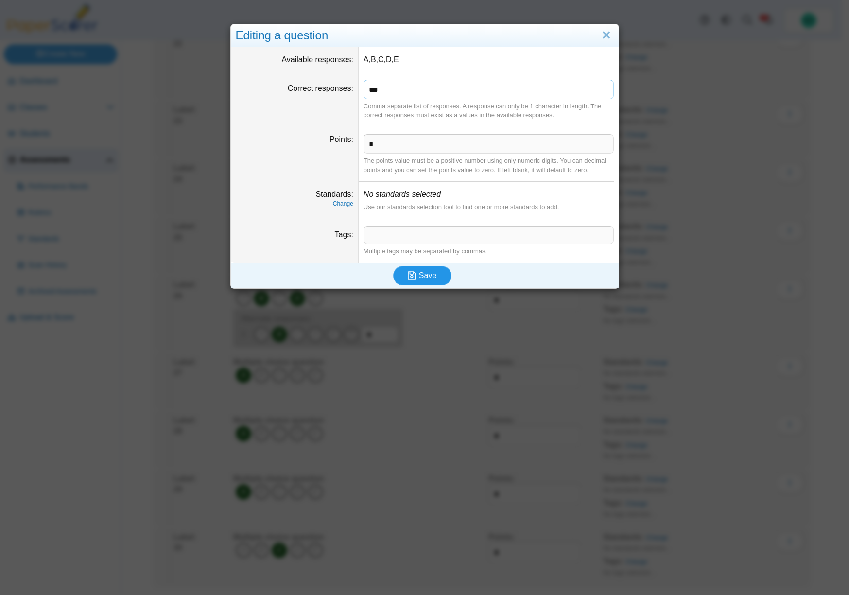
type input "***"
click at [419, 273] on span "Save" at bounding box center [427, 275] width 17 height 8
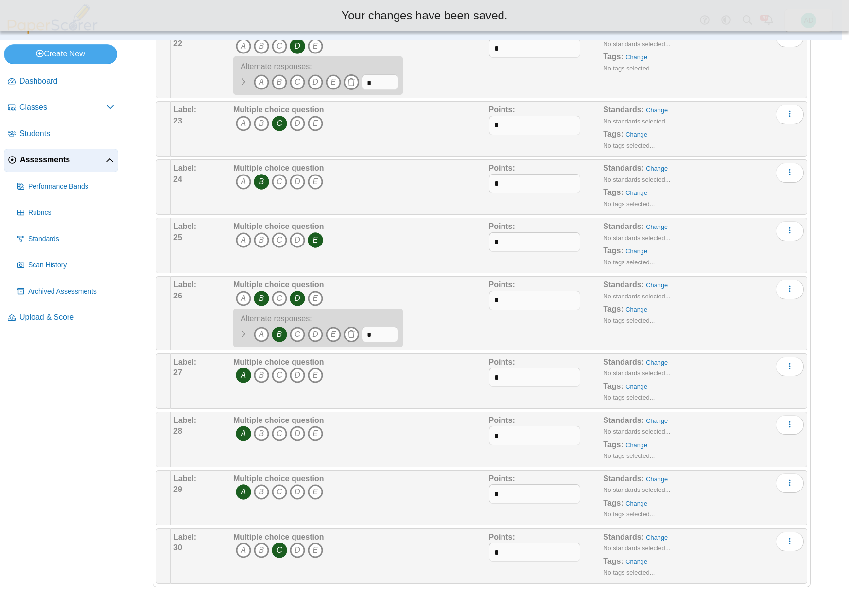
scroll to position [1418, 0]
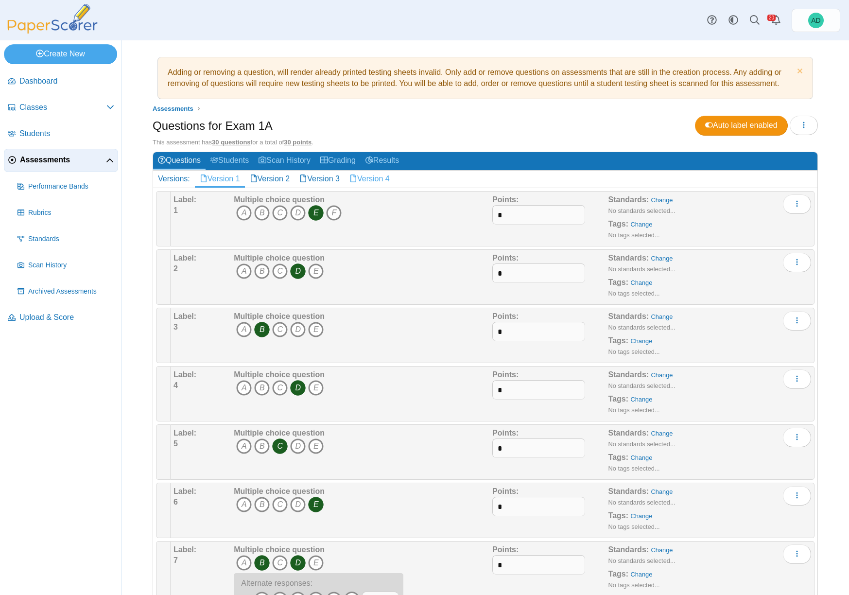
click at [371, 179] on link "Version 4" at bounding box center [369, 179] width 50 height 17
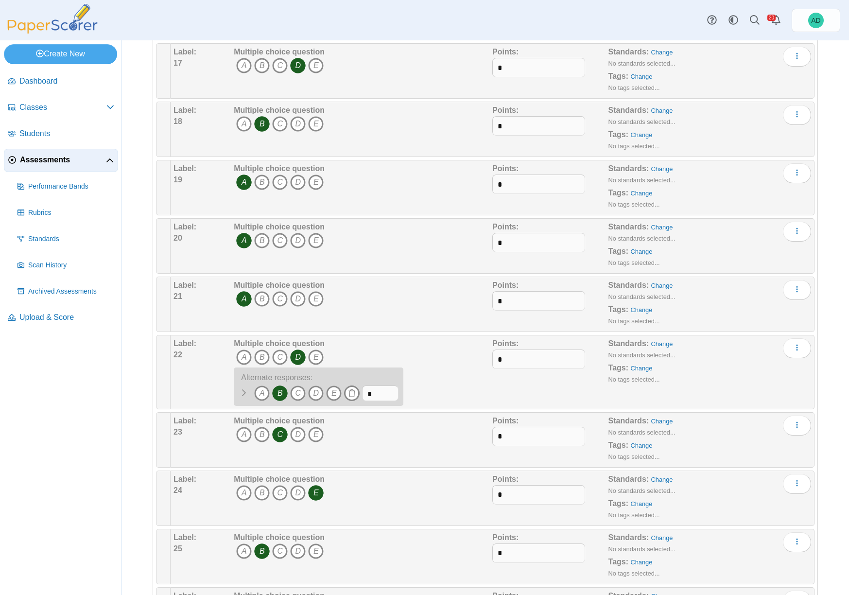
scroll to position [1126, 0]
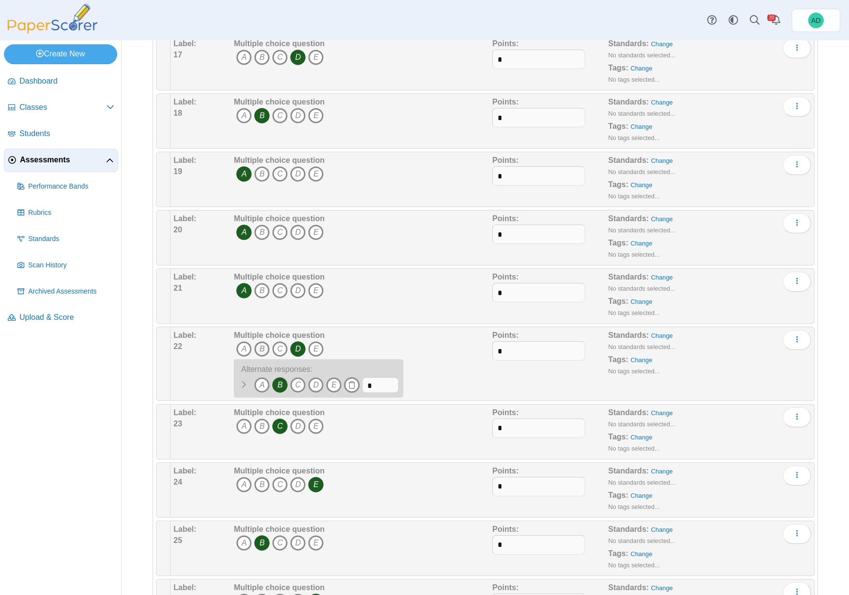
click at [262, 349] on icon "B" at bounding box center [262, 349] width 16 height 16
click at [793, 340] on icon "More options" at bounding box center [797, 339] width 8 height 8
click at [716, 360] on link "Edit" at bounding box center [745, 362] width 117 height 15
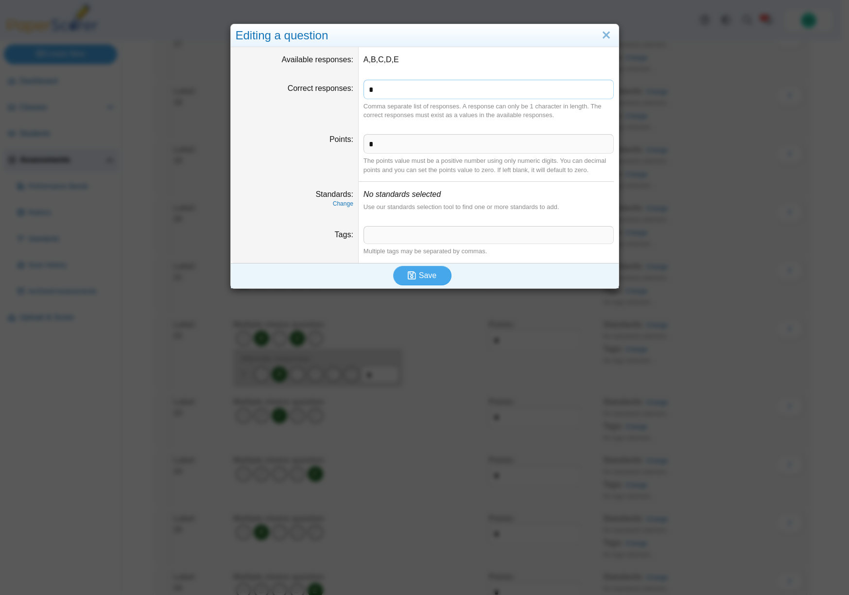
click at [364, 90] on input "*" at bounding box center [488, 89] width 250 height 19
type input "***"
click at [425, 276] on span "Save" at bounding box center [427, 275] width 17 height 8
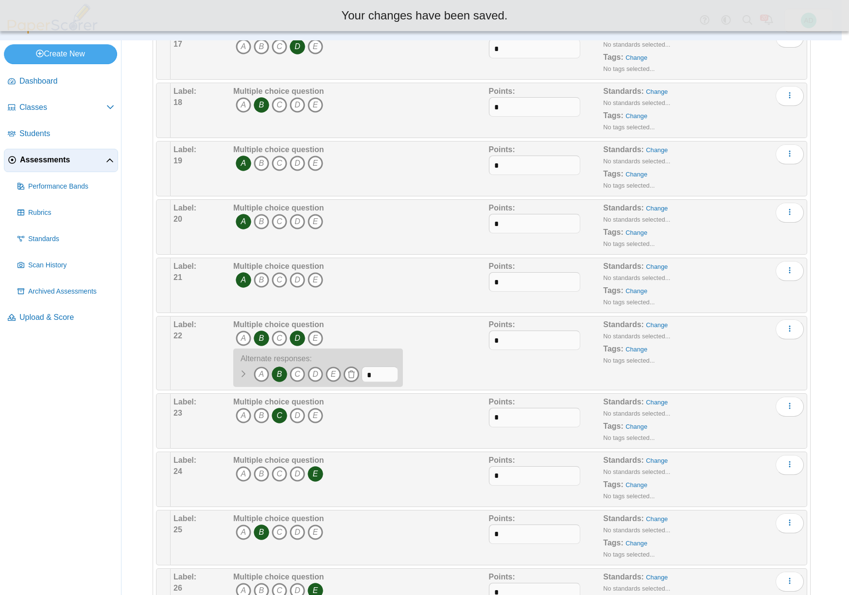
scroll to position [1126, 0]
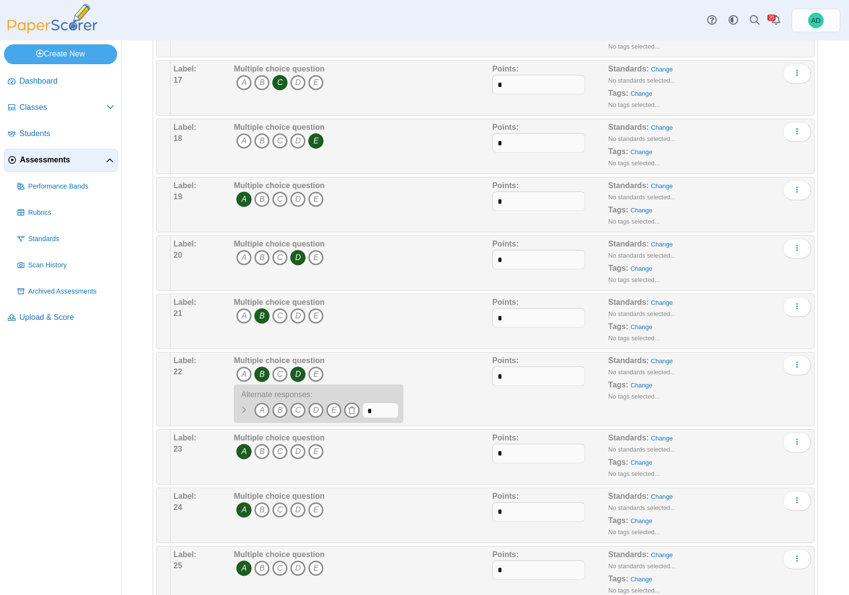
scroll to position [1101, 0]
click at [279, 410] on icon "B" at bounding box center [280, 410] width 16 height 16
click at [282, 409] on icon "B" at bounding box center [280, 410] width 16 height 16
click at [57, 315] on span "Upload & Score" at bounding box center [66, 317] width 95 height 11
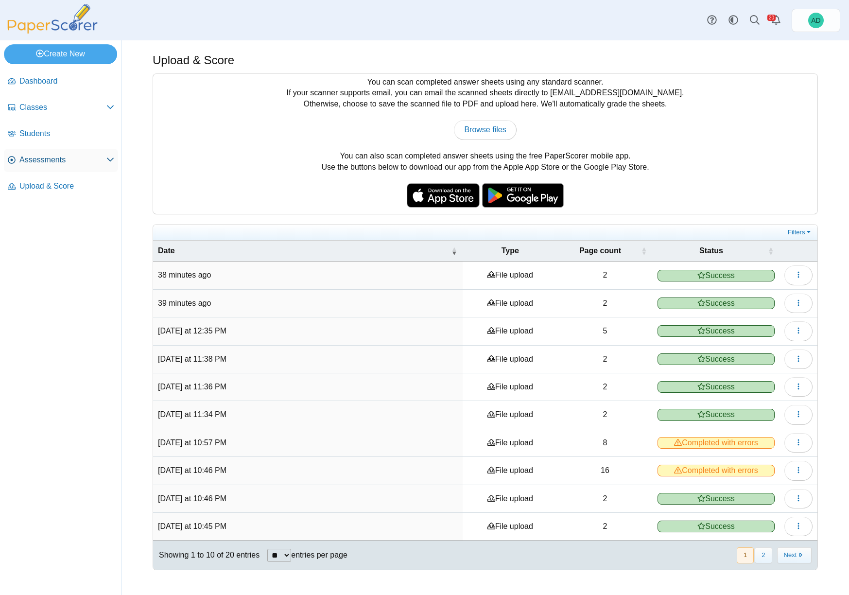
click at [60, 162] on span "Assessments" at bounding box center [62, 159] width 87 height 11
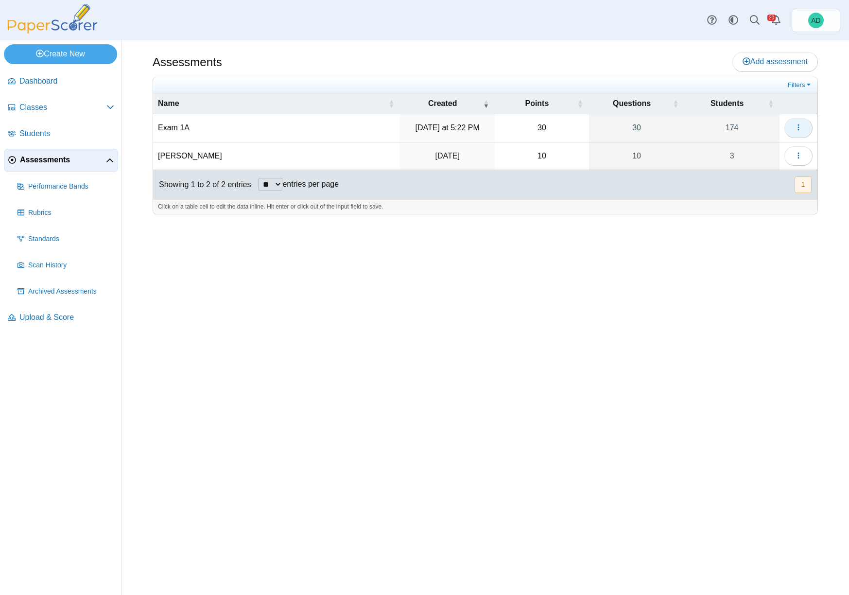
click at [800, 127] on icon "button" at bounding box center [798, 127] width 8 height 8
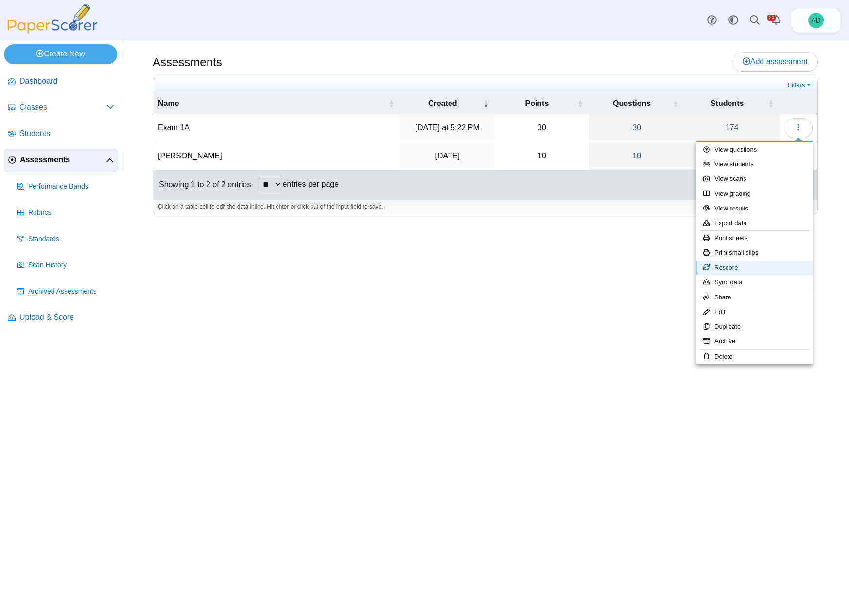
click at [752, 265] on link "Rescore" at bounding box center [754, 267] width 117 height 15
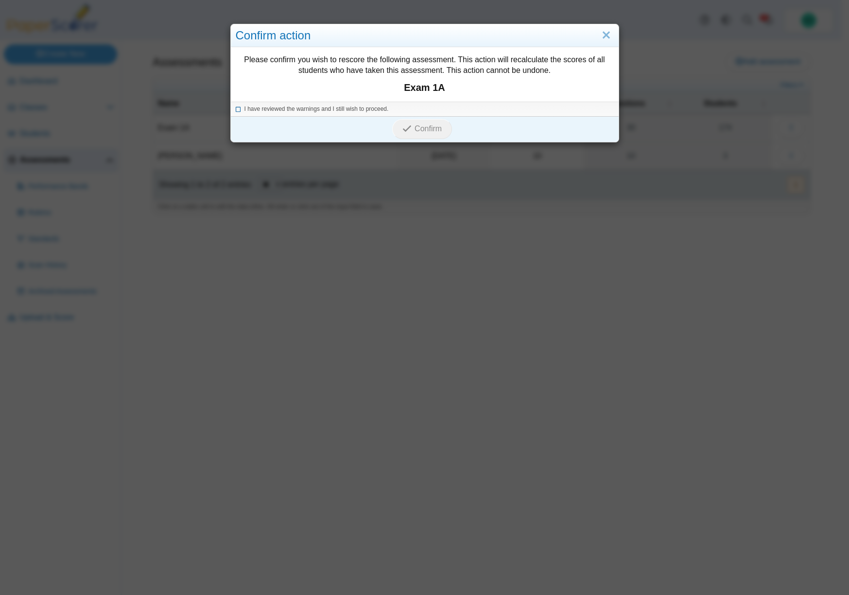
click at [236, 110] on icon at bounding box center [239, 107] width 6 height 5
click at [426, 127] on span "Confirm" at bounding box center [427, 128] width 27 height 8
click at [603, 35] on link "Close" at bounding box center [605, 35] width 15 height 17
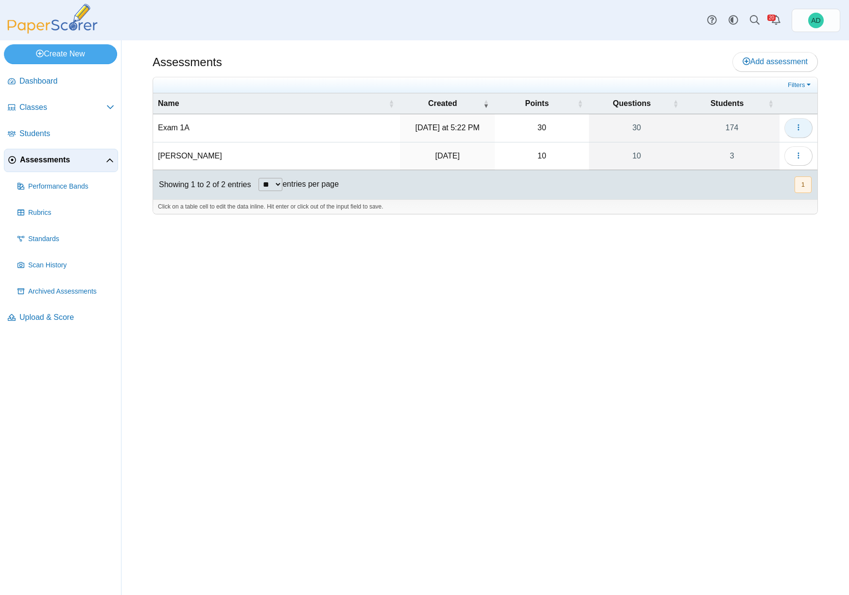
click at [802, 126] on button "button" at bounding box center [798, 127] width 28 height 19
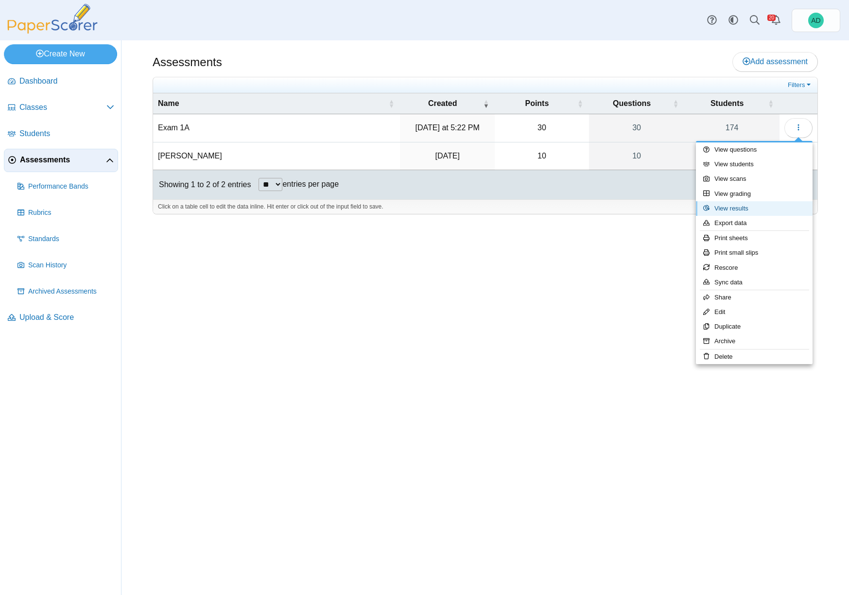
click at [743, 209] on link "View results" at bounding box center [754, 208] width 117 height 15
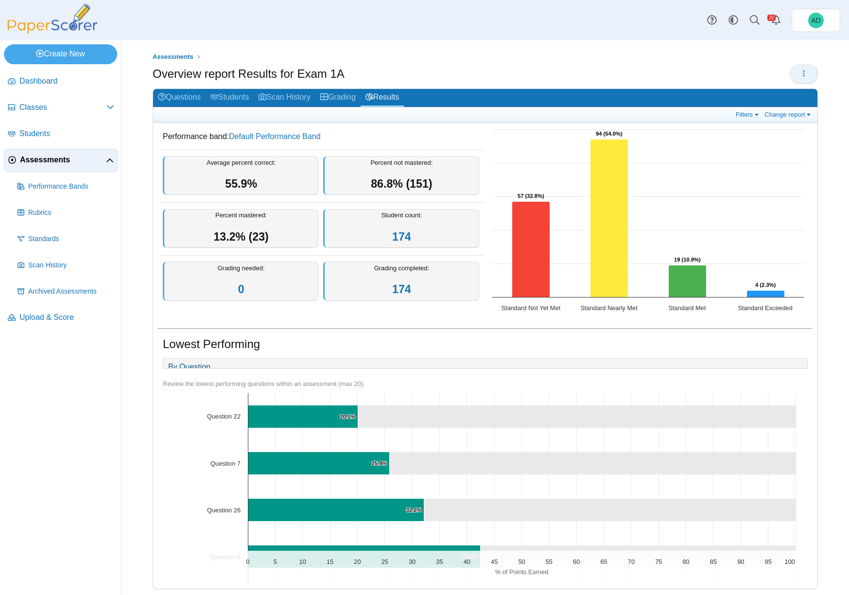
click at [800, 75] on icon "button" at bounding box center [804, 73] width 8 height 8
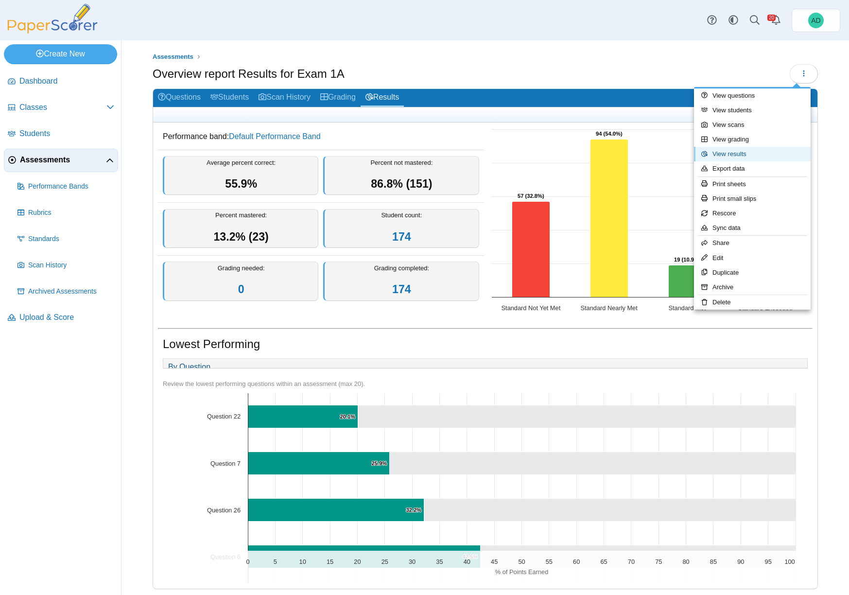
click at [736, 154] on link "View results" at bounding box center [752, 154] width 117 height 15
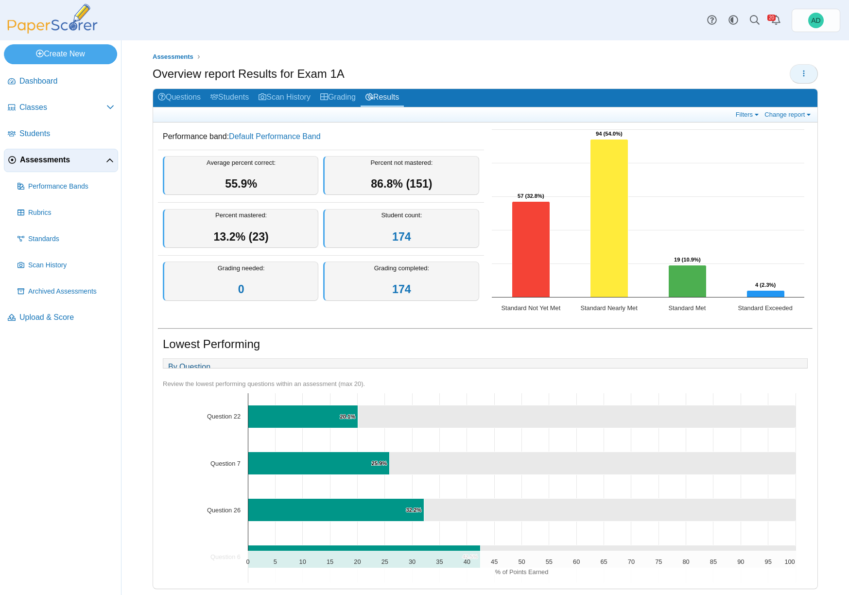
click at [800, 75] on icon "button" at bounding box center [804, 73] width 8 height 8
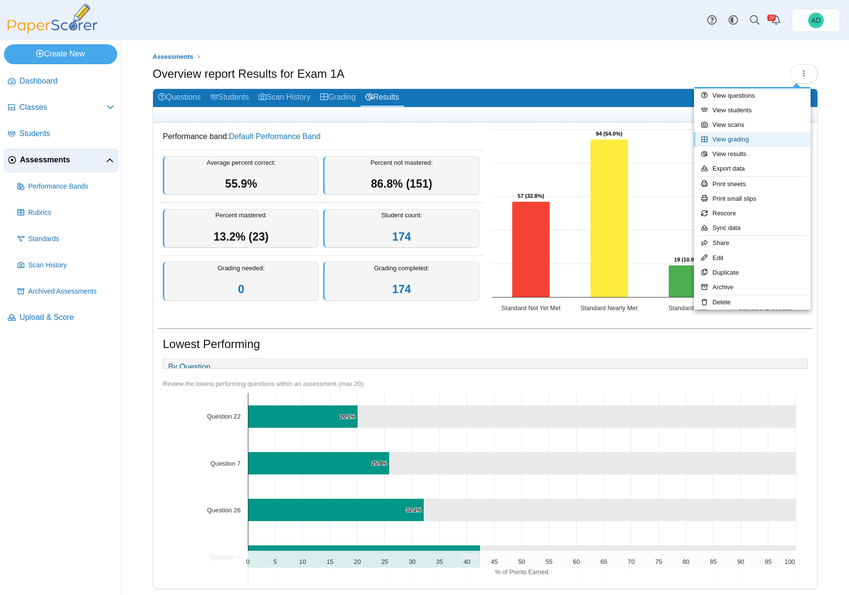
click at [751, 140] on link "View grading" at bounding box center [752, 139] width 117 height 15
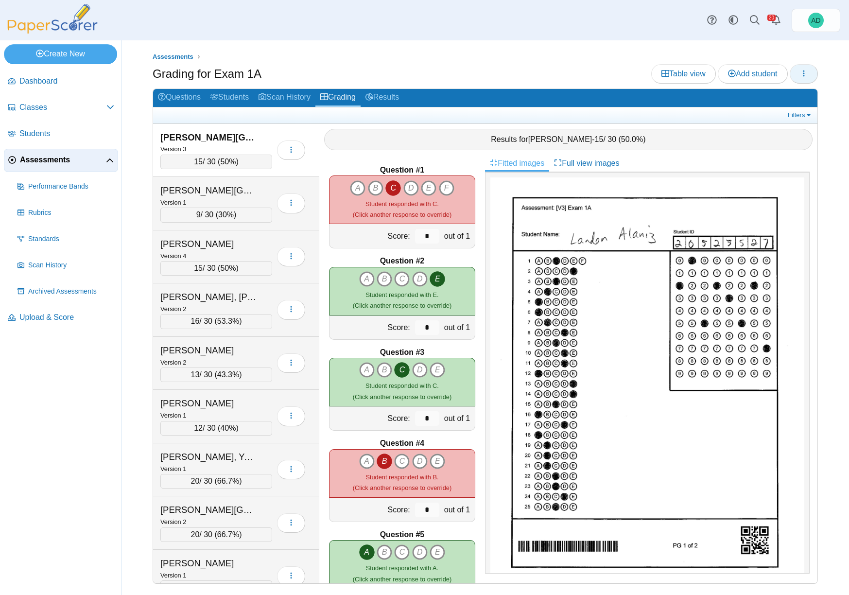
click at [804, 73] on use "button" at bounding box center [803, 73] width 1 height 6
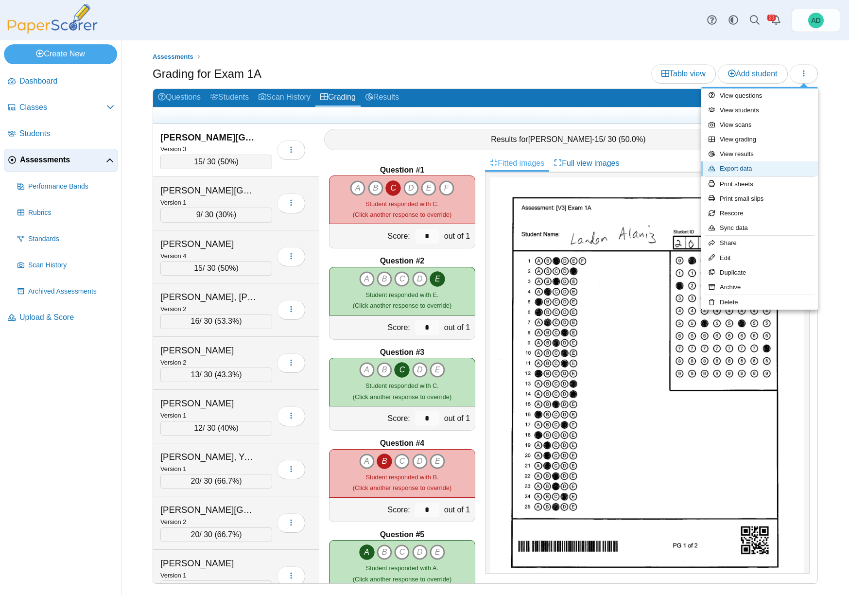
click at [750, 169] on link "Export data" at bounding box center [759, 168] width 117 height 15
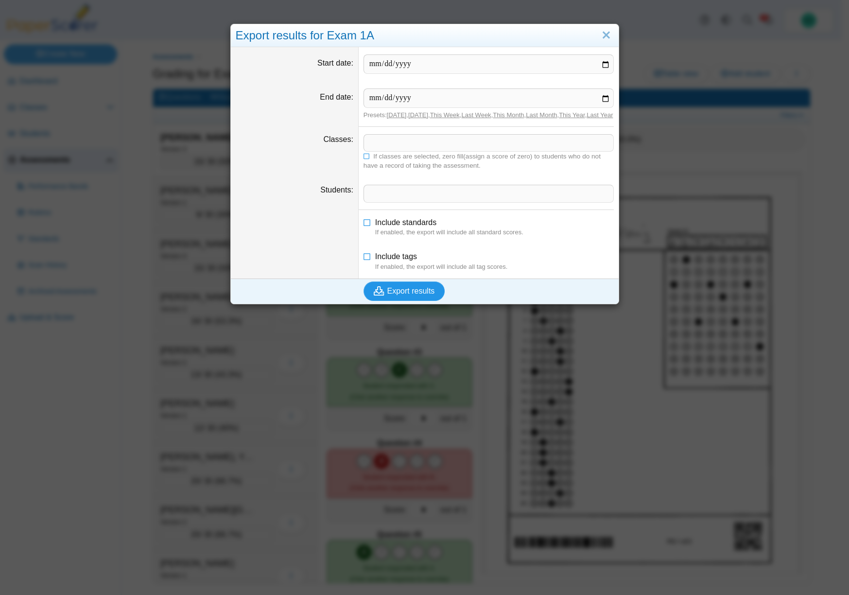
click at [403, 295] on span "Export results" at bounding box center [411, 291] width 48 height 8
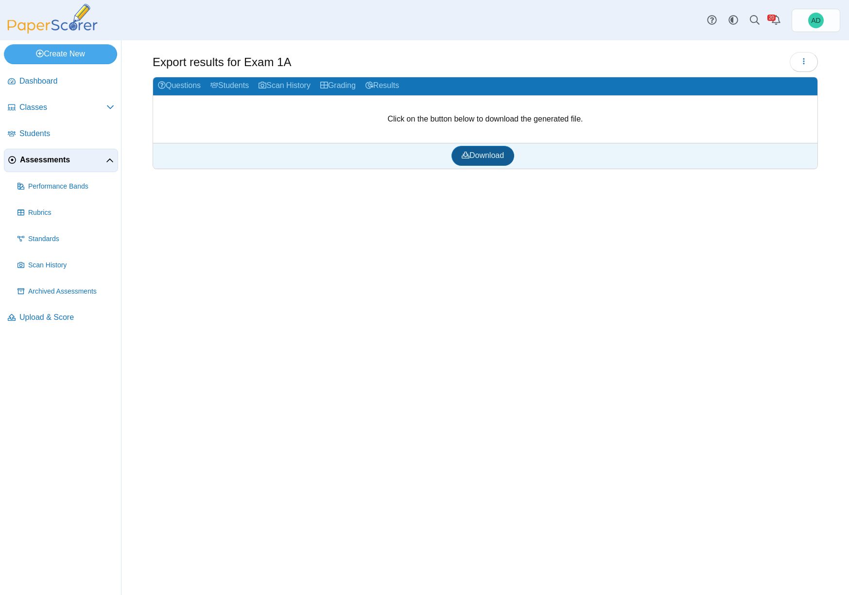
click at [486, 158] on span "Download" at bounding box center [482, 155] width 42 height 8
click at [65, 160] on span "Assessments" at bounding box center [63, 159] width 86 height 11
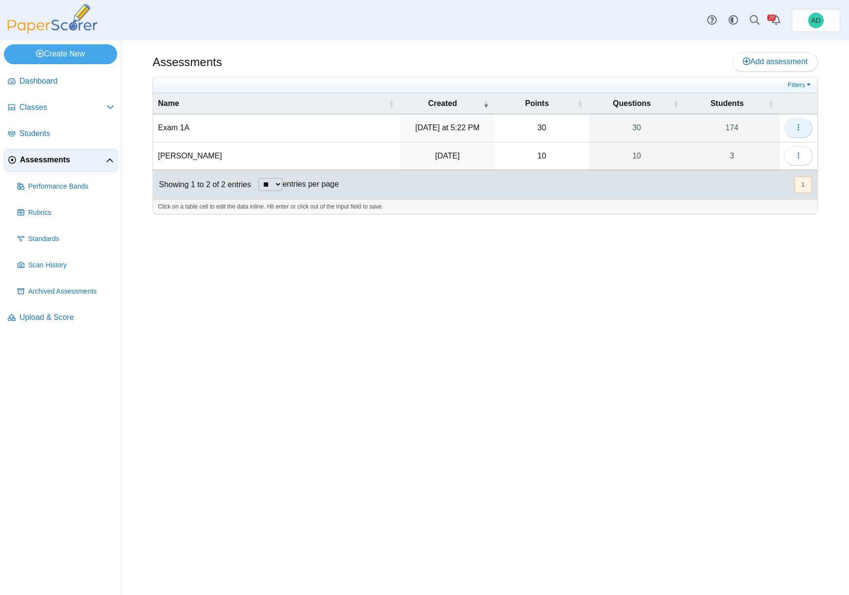
click at [794, 125] on icon "button" at bounding box center [798, 127] width 8 height 8
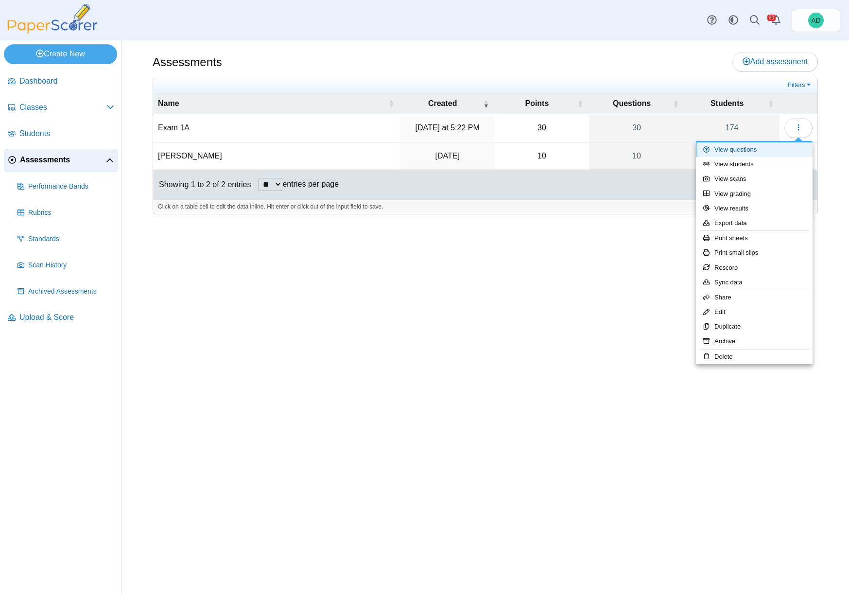
click at [743, 150] on link "View questions" at bounding box center [754, 149] width 117 height 15
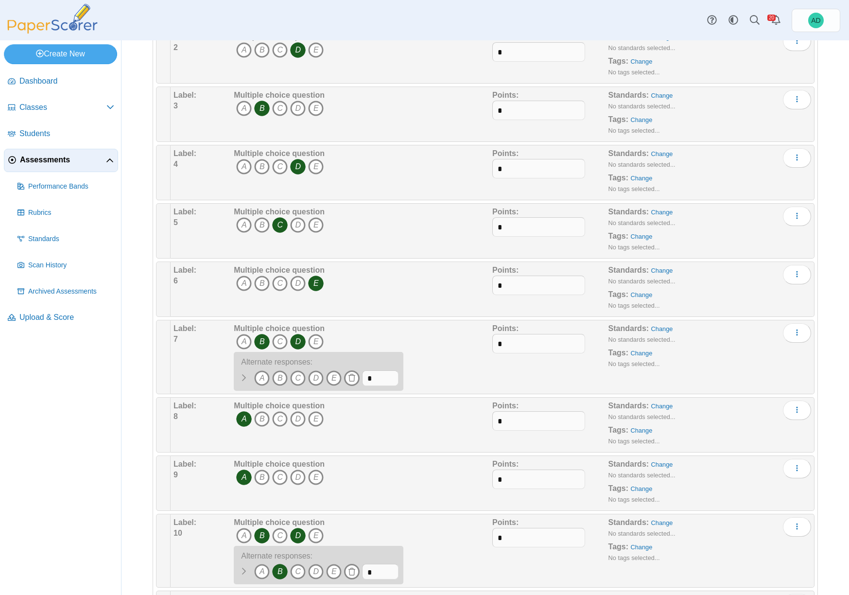
scroll to position [284, 0]
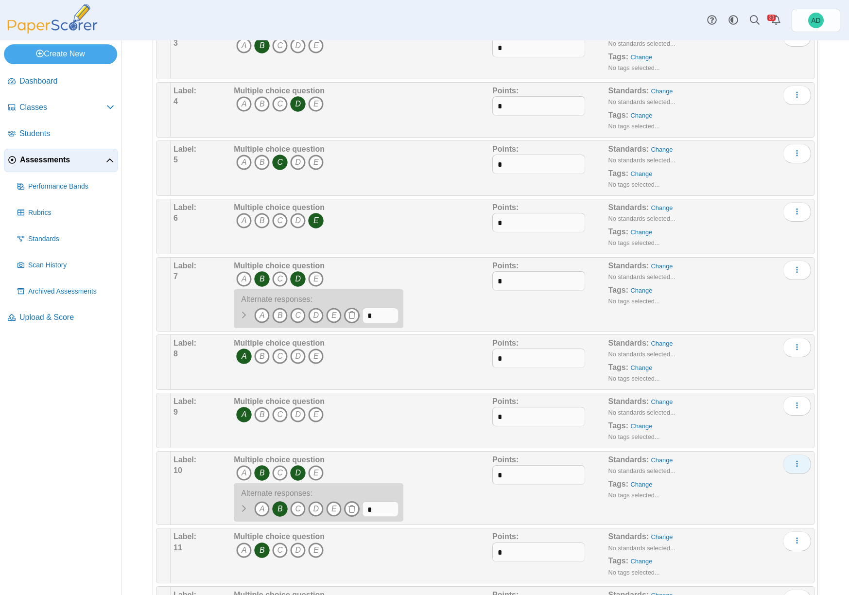
click at [793, 461] on icon "More options" at bounding box center [797, 464] width 8 height 8
click at [263, 474] on icon "B" at bounding box center [262, 473] width 16 height 16
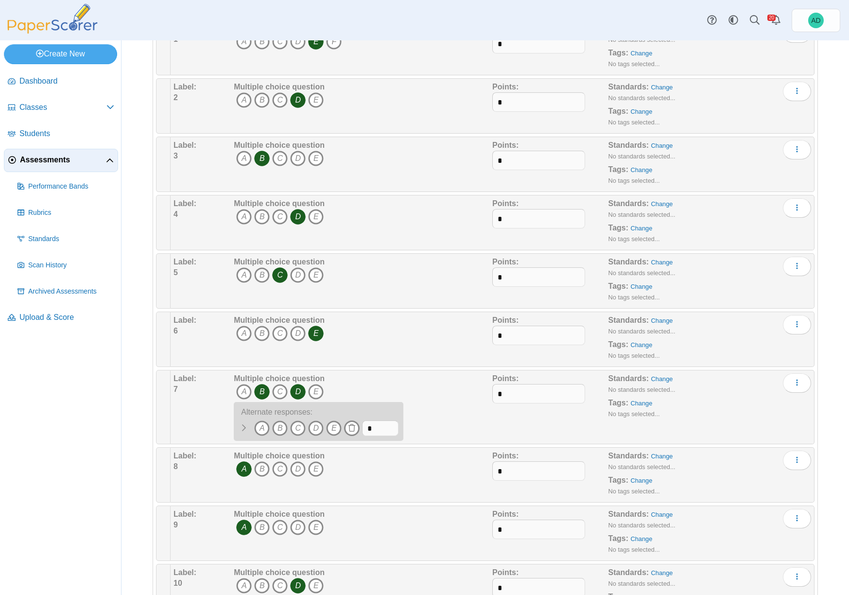
scroll to position [0, 0]
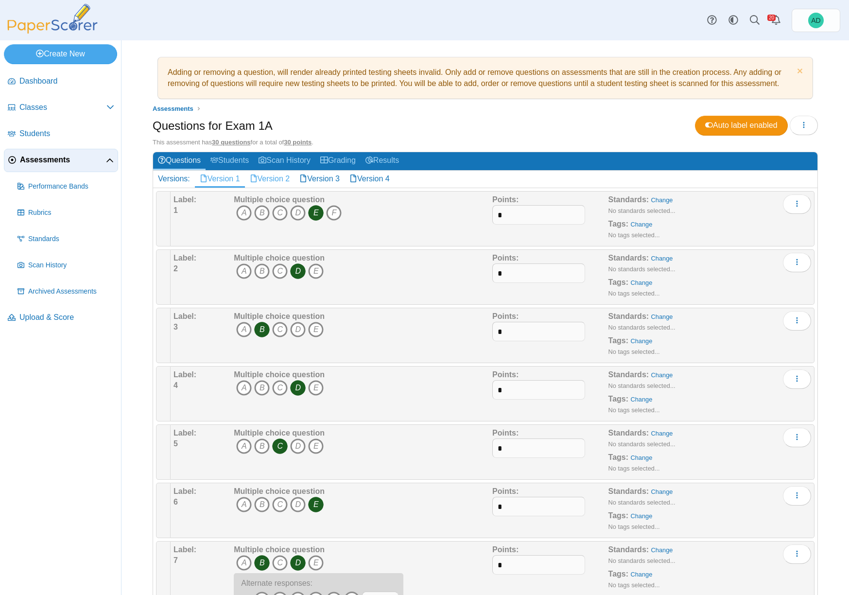
click at [273, 180] on link "Version 2" at bounding box center [270, 179] width 50 height 17
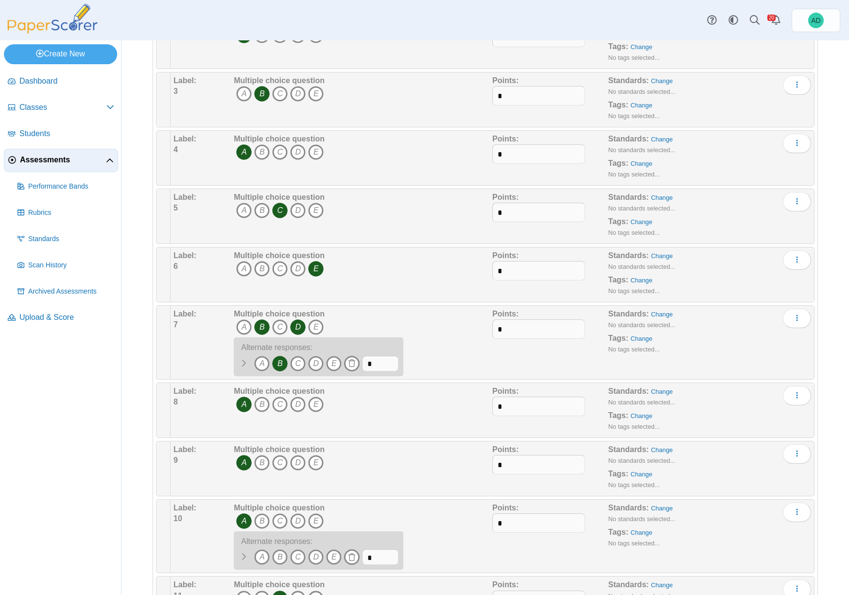
scroll to position [237, 0]
click at [260, 323] on icon "B" at bounding box center [262, 326] width 16 height 16
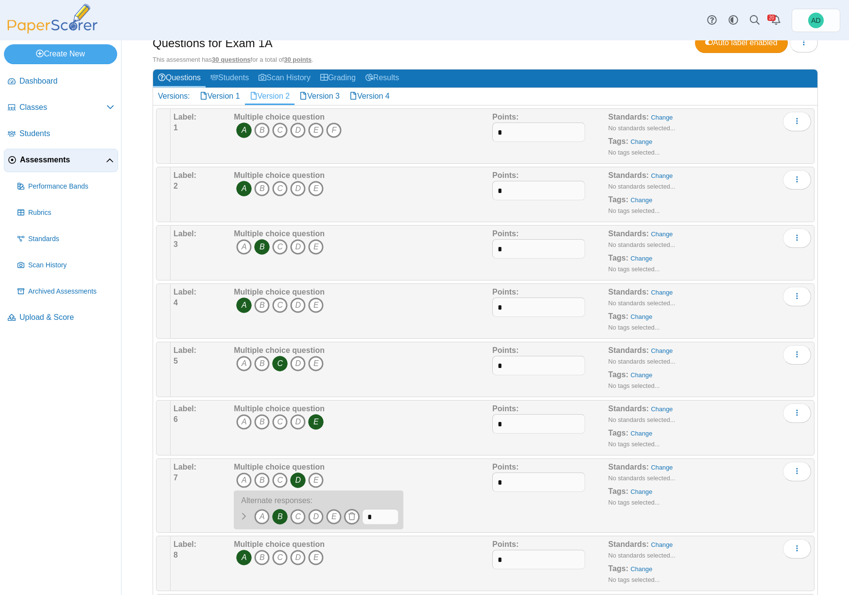
scroll to position [0, 0]
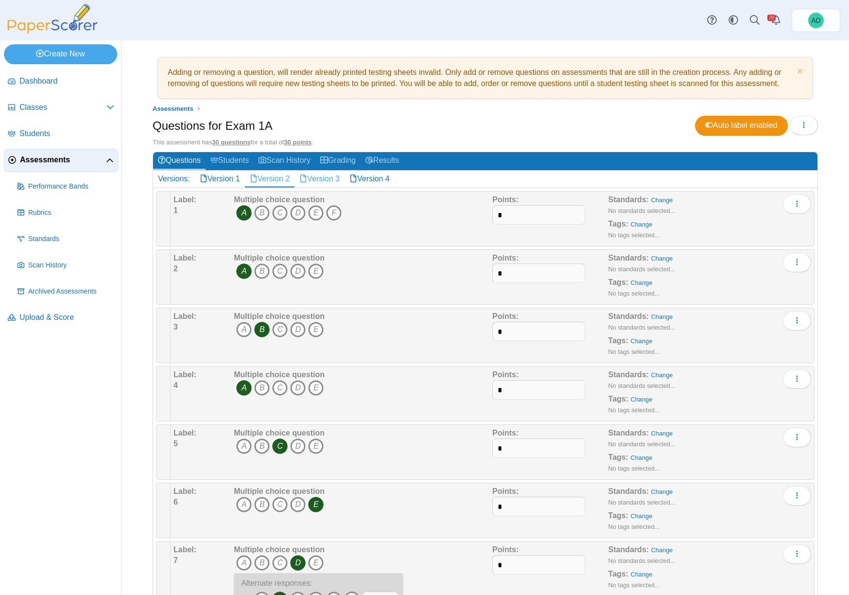
click at [323, 180] on link "Version 3" at bounding box center [319, 179] width 50 height 17
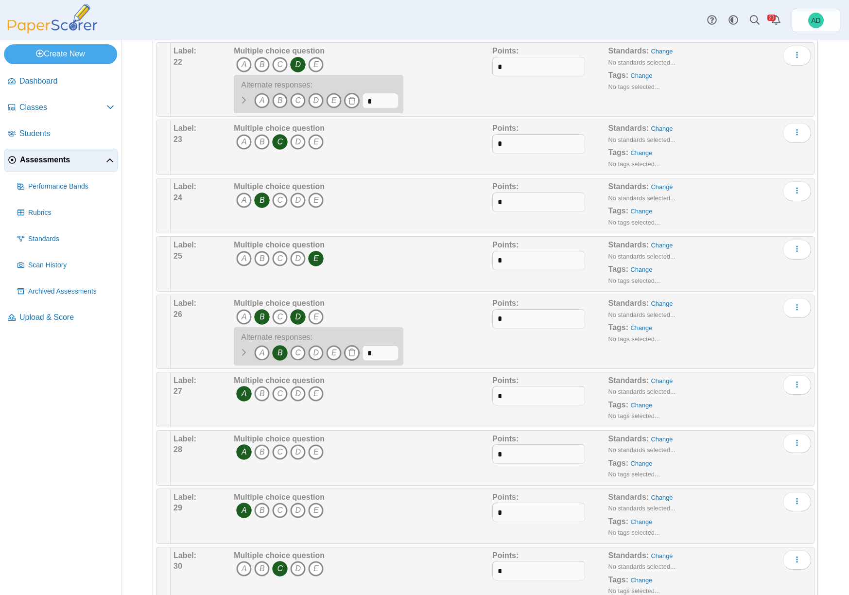
scroll to position [1431, 0]
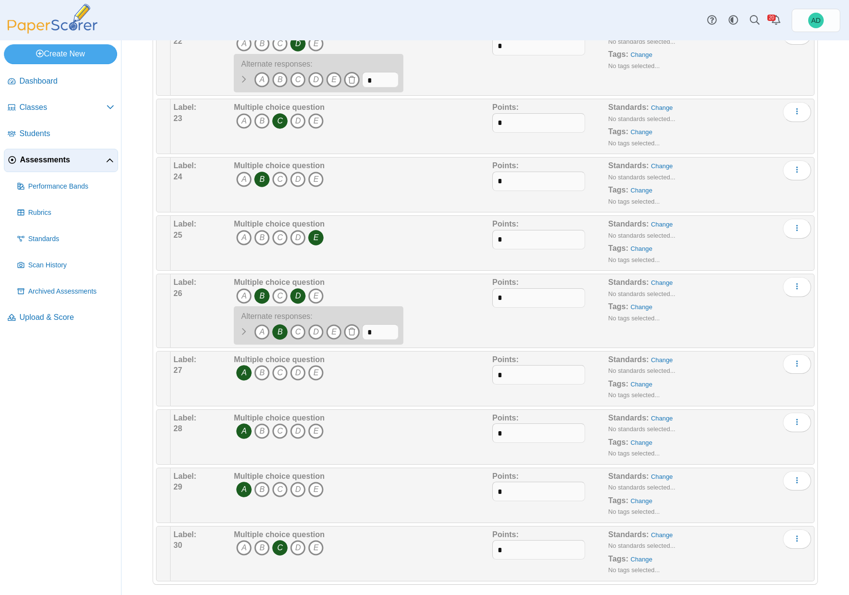
click at [262, 296] on icon "B" at bounding box center [262, 296] width 16 height 16
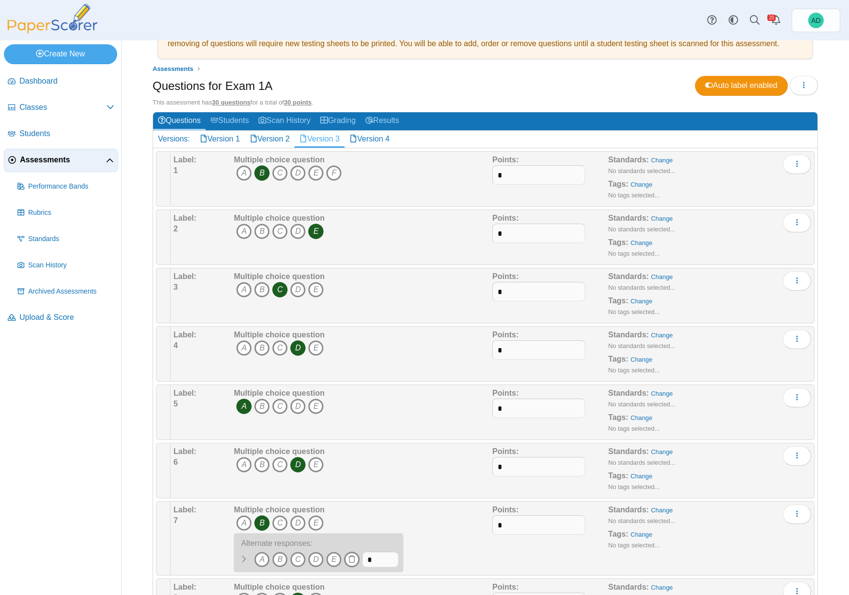
scroll to position [0, 0]
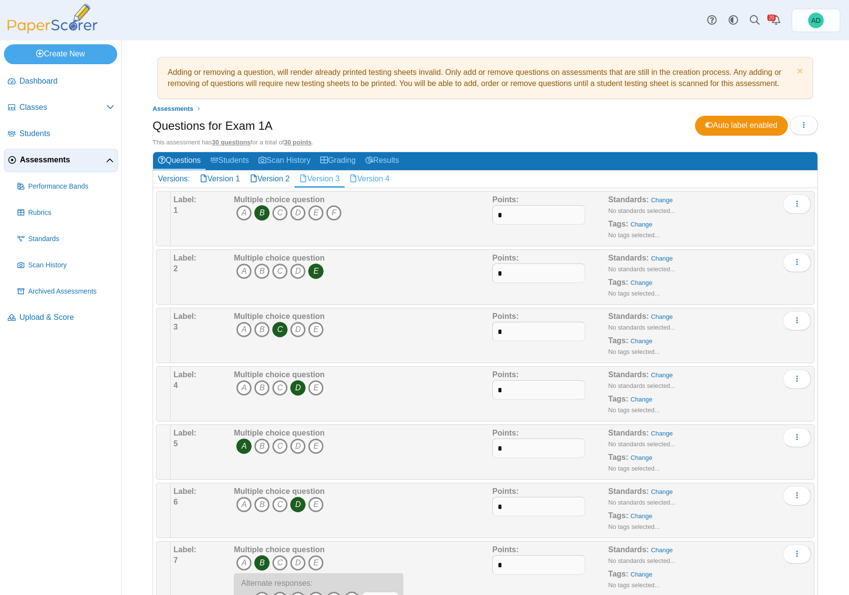
click at [377, 178] on link "Version 4" at bounding box center [369, 179] width 50 height 17
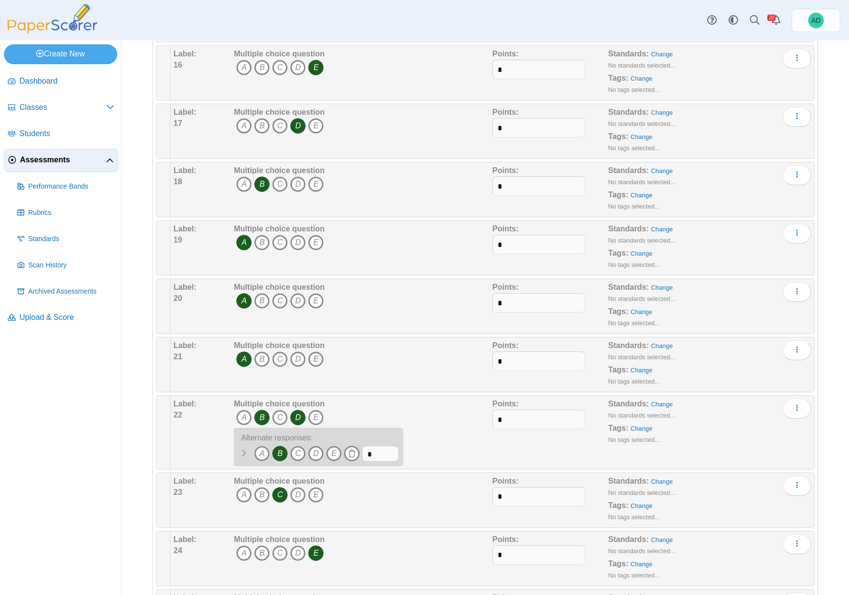
scroll to position [1059, 0]
click at [262, 415] on icon "B" at bounding box center [262, 416] width 16 height 16
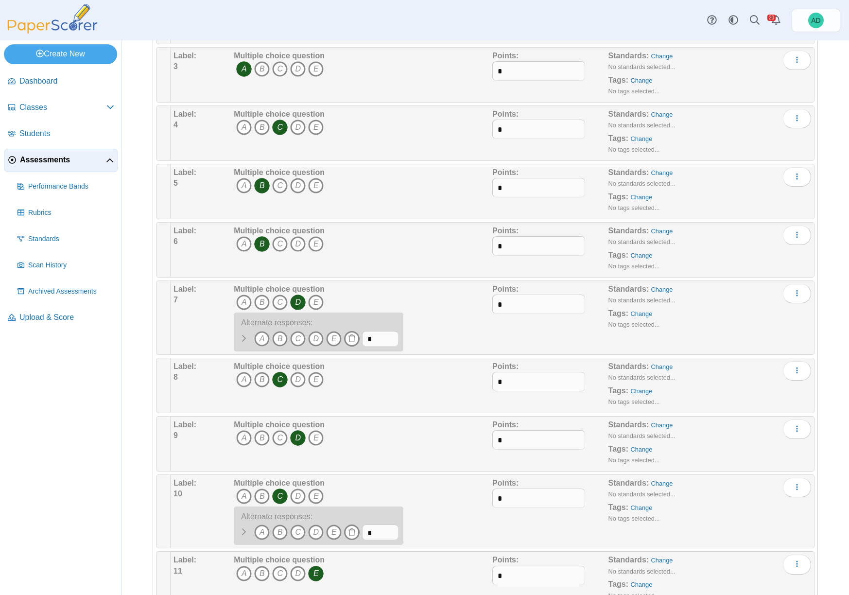
scroll to position [0, 0]
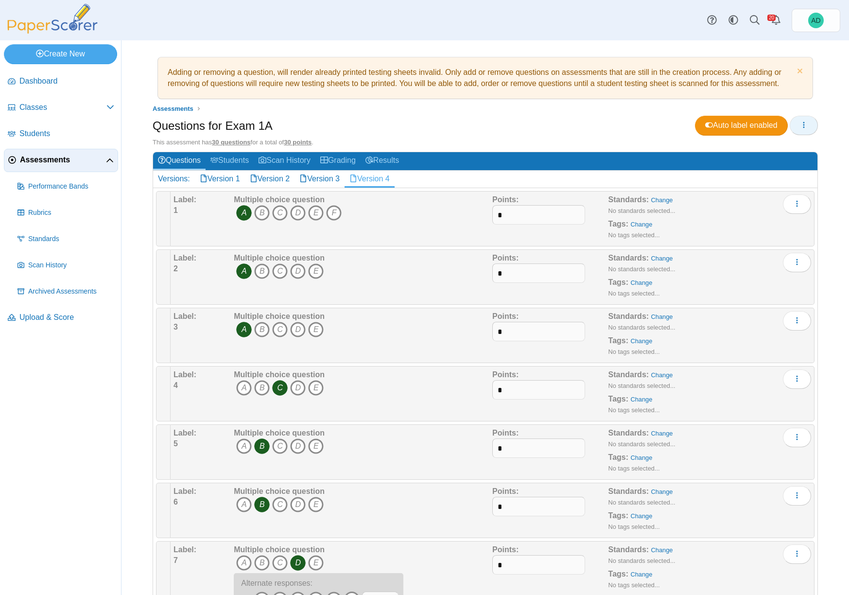
click at [800, 128] on icon "button" at bounding box center [804, 125] width 8 height 8
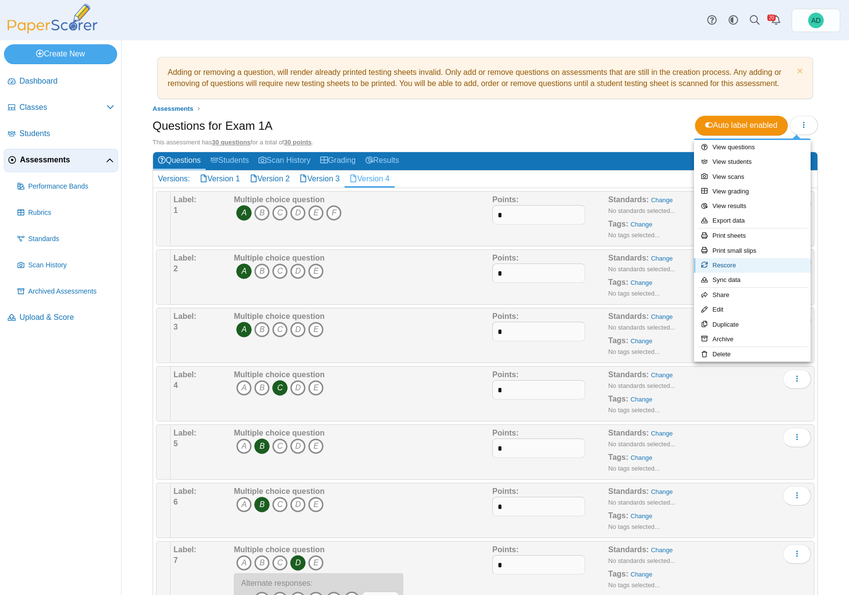
click at [735, 263] on link "Rescore" at bounding box center [752, 265] width 117 height 15
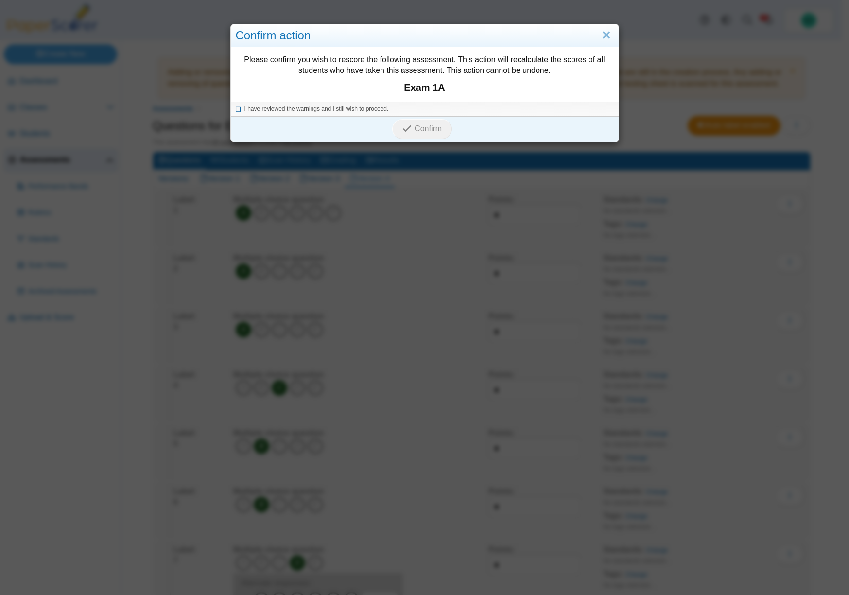
click at [236, 108] on icon at bounding box center [239, 107] width 6 height 5
click at [418, 127] on span "Confirm" at bounding box center [427, 128] width 27 height 8
click at [603, 34] on link "Close" at bounding box center [605, 35] width 15 height 17
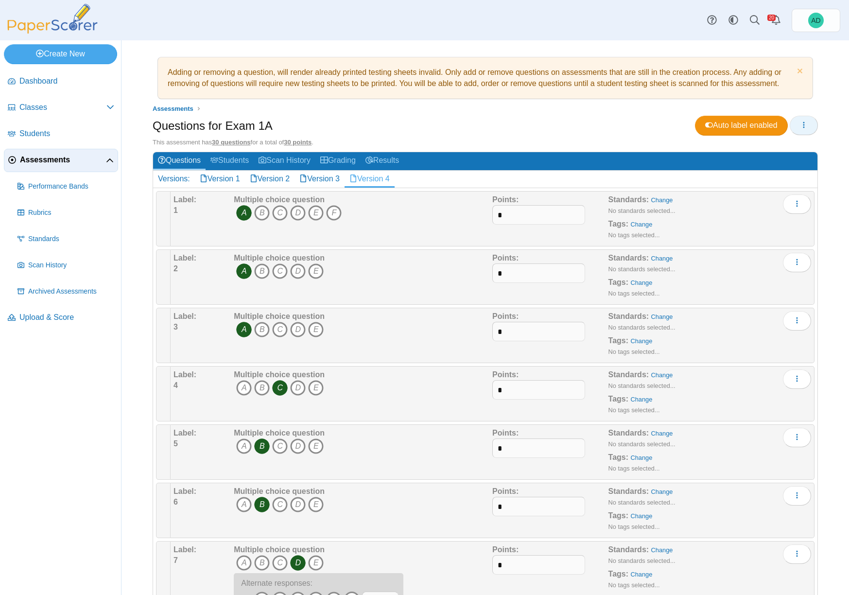
click at [800, 125] on icon "button" at bounding box center [804, 125] width 8 height 8
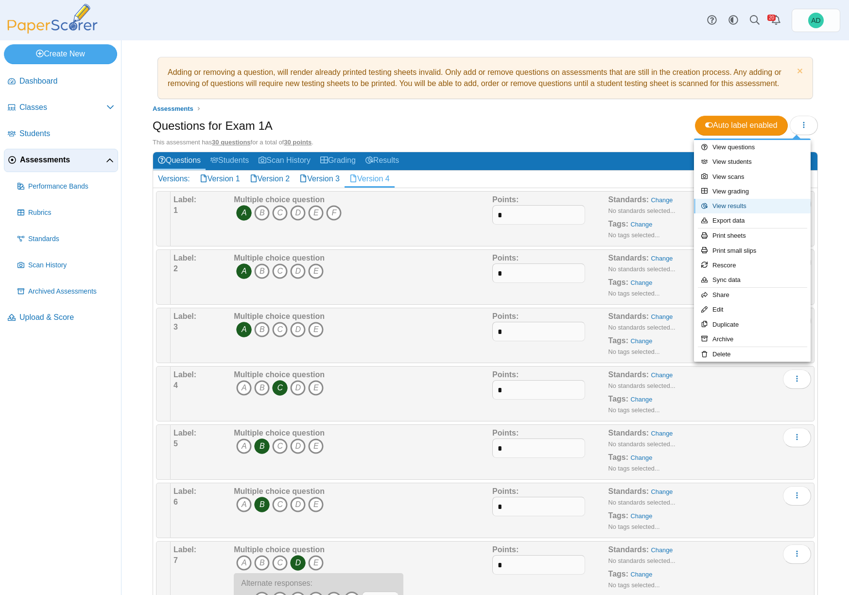
click at [743, 205] on link "View results" at bounding box center [752, 206] width 117 height 15
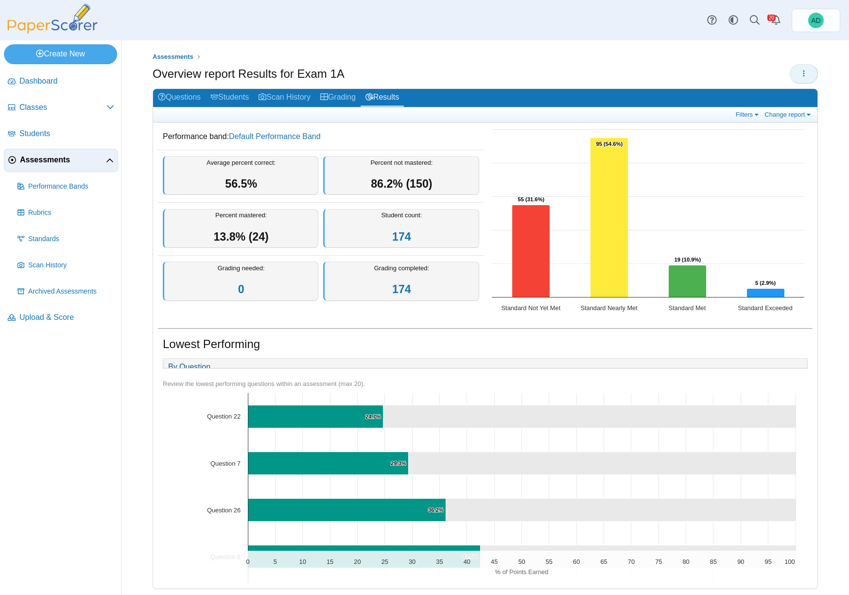
click at [800, 71] on icon "button" at bounding box center [804, 73] width 8 height 8
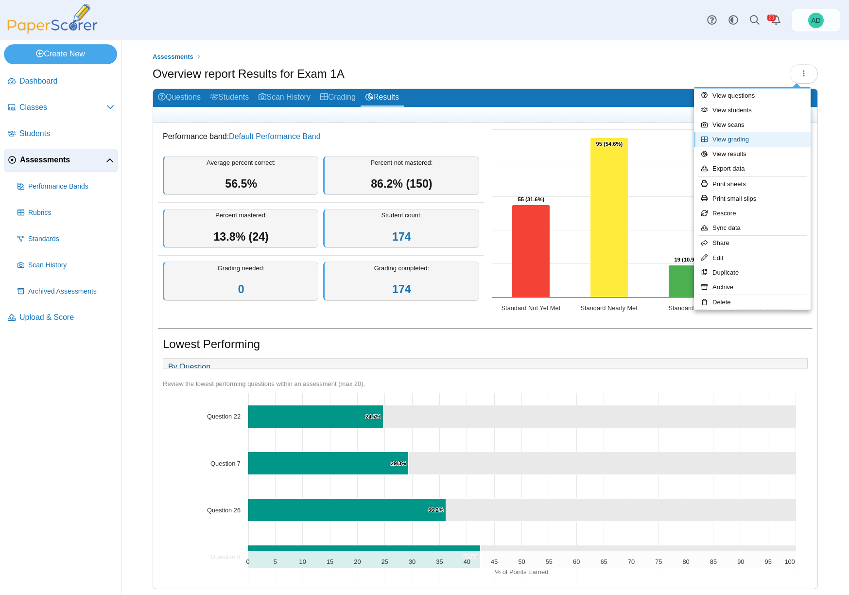
click at [733, 138] on link "View grading" at bounding box center [752, 139] width 117 height 15
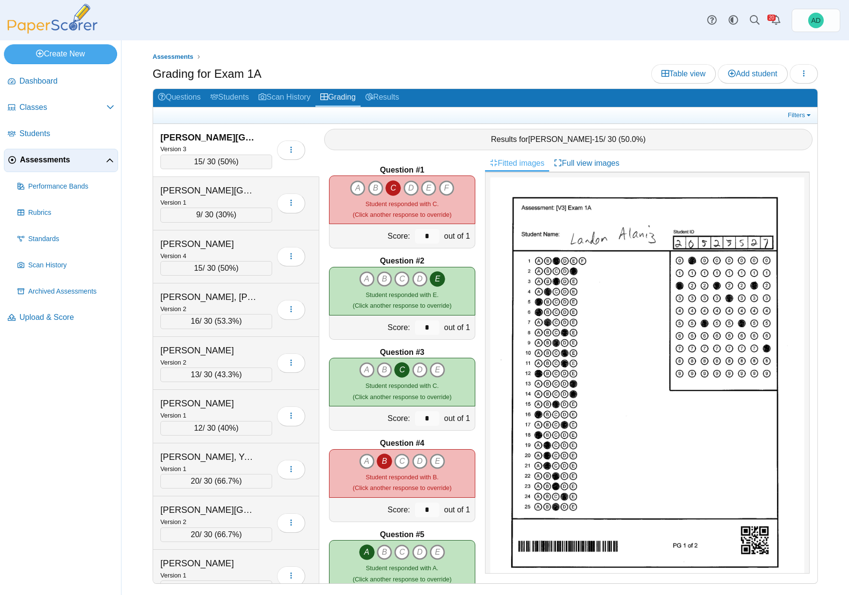
click at [222, 145] on div "Version 3" at bounding box center [216, 148] width 112 height 11
click at [221, 193] on div "Alexander, Sydney" at bounding box center [208, 190] width 97 height 13
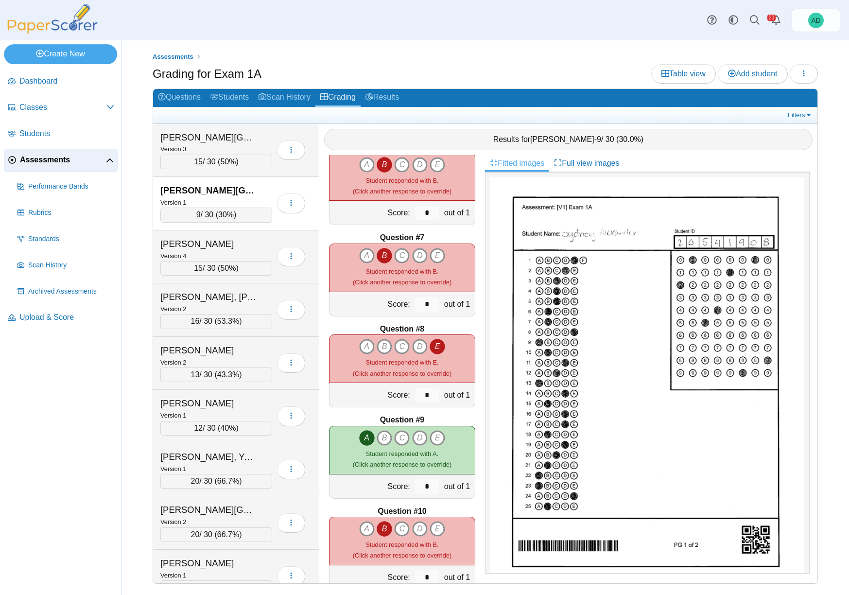
scroll to position [479, 0]
click at [417, 528] on icon "D" at bounding box center [420, 528] width 16 height 16
click at [377, 527] on icon "B" at bounding box center [384, 528] width 16 height 16
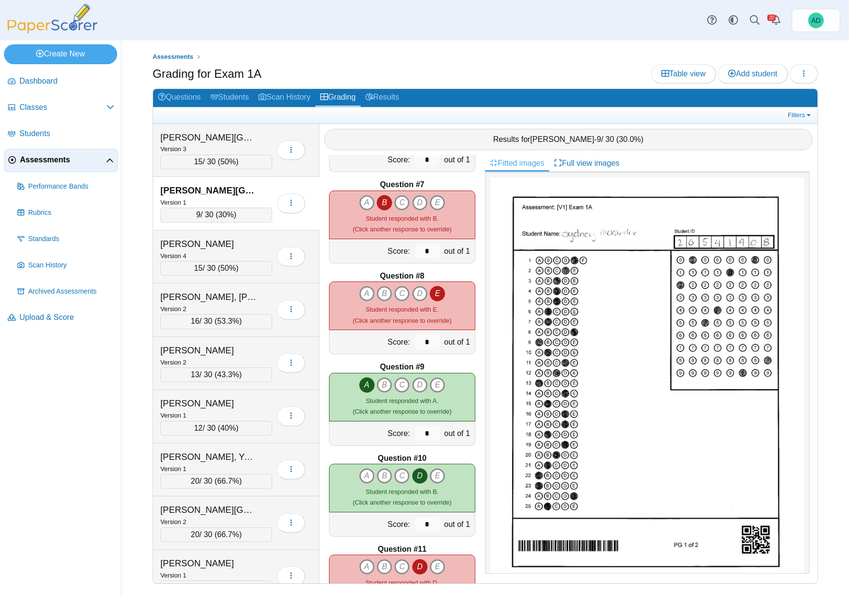
scroll to position [533, 0]
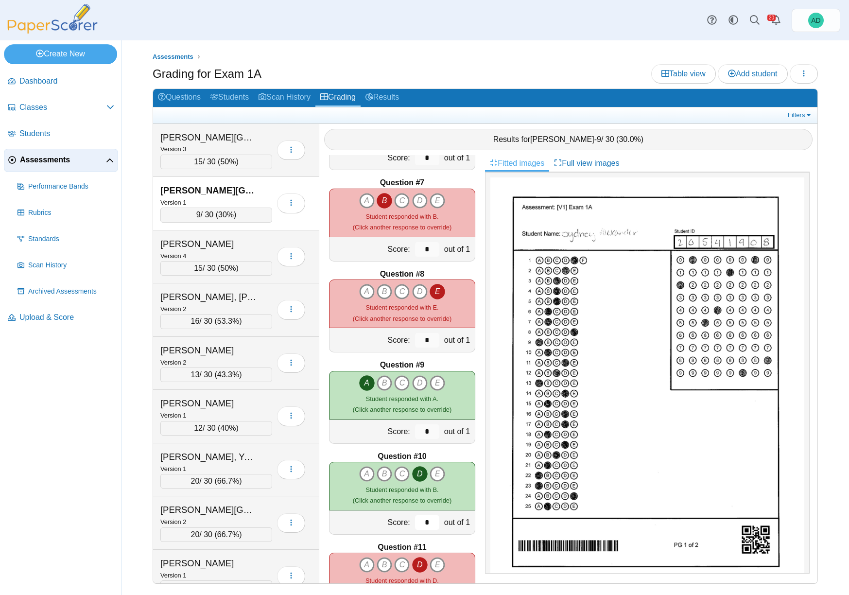
click at [421, 525] on input "*" at bounding box center [427, 522] width 24 height 15
click at [427, 502] on small "Student responded with B. (Click another response to override)" at bounding box center [402, 495] width 99 height 18
click at [419, 527] on input "*" at bounding box center [427, 522] width 24 height 15
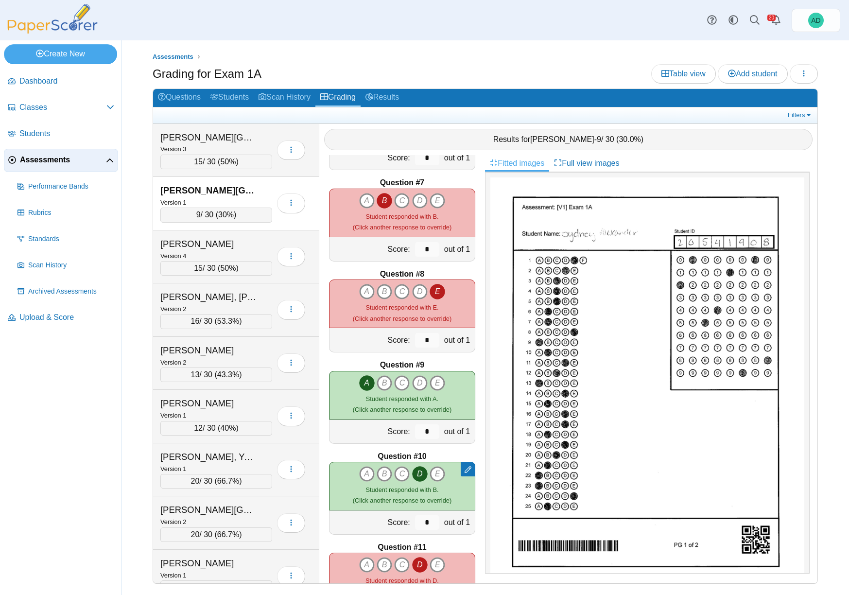
click at [457, 495] on div "Remove manual score Remove manual response A B C" at bounding box center [402, 485] width 146 height 49
click at [381, 473] on icon "B" at bounding box center [384, 474] width 16 height 16
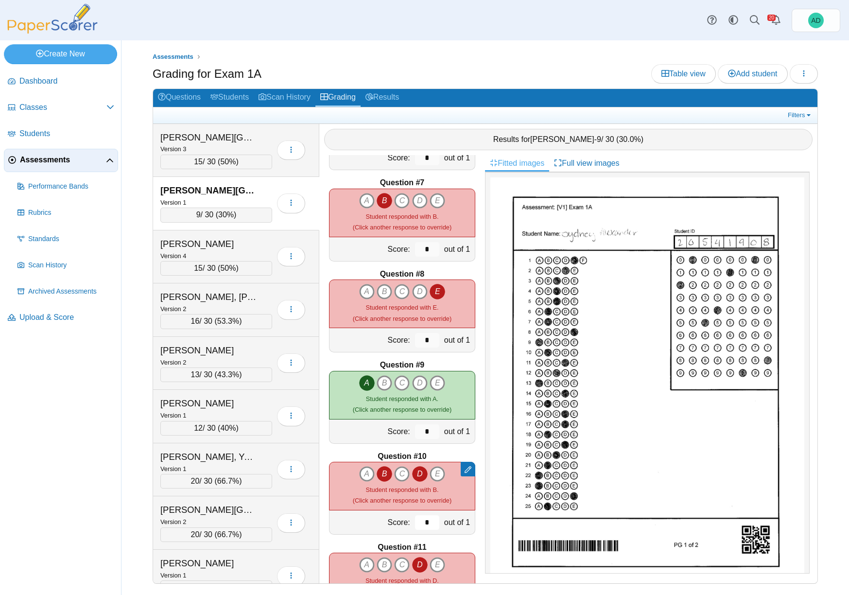
click at [422, 524] on input "*" at bounding box center [427, 522] width 24 height 15
click at [416, 471] on icon "D" at bounding box center [420, 474] width 16 height 16
drag, startPoint x: 422, startPoint y: 524, endPoint x: 414, endPoint y: 524, distance: 7.8
click at [415, 524] on input "*" at bounding box center [427, 522] width 24 height 15
type input "*"
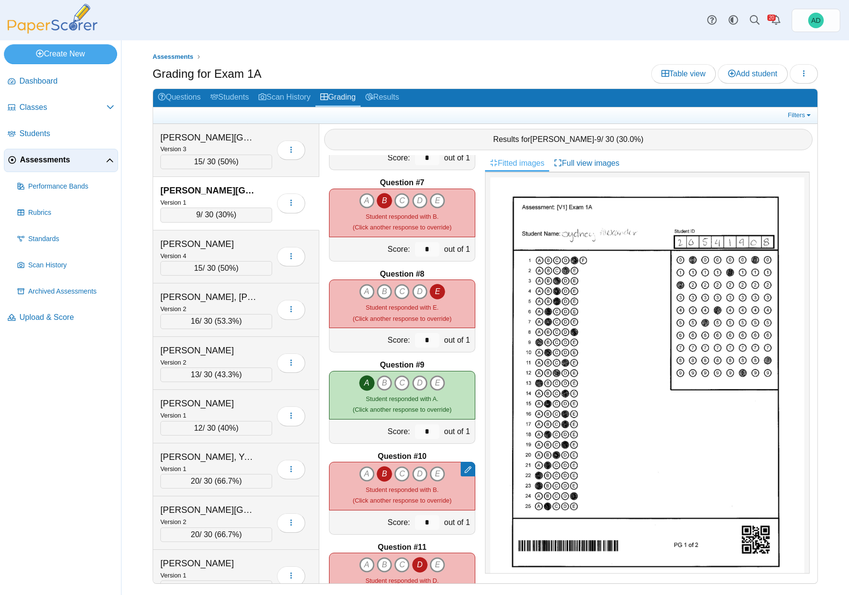
click at [452, 565] on div "A B C D" at bounding box center [402, 576] width 146 height 49
click at [449, 495] on div "Remove manual score Remove manual response Remove manual score Remove manual re…" at bounding box center [402, 485] width 146 height 49
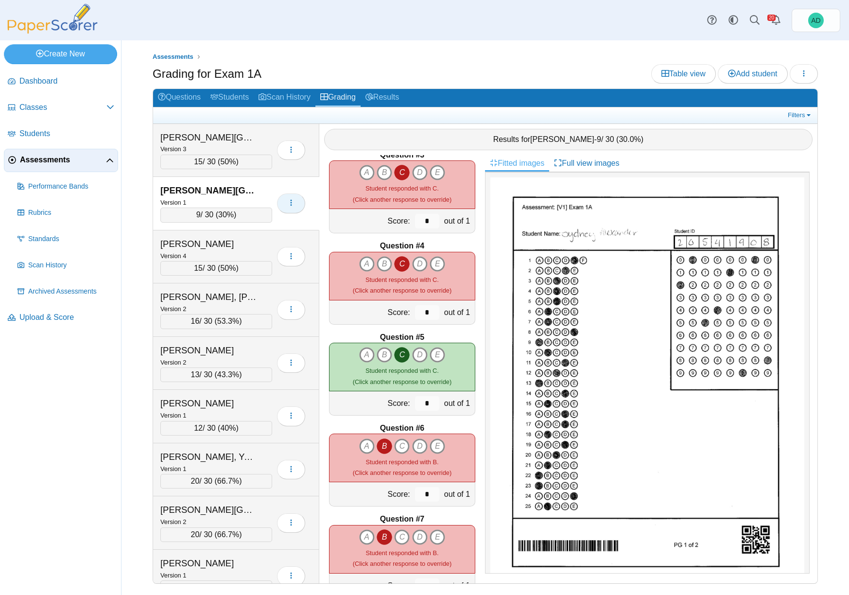
scroll to position [197, 0]
click at [290, 201] on icon "button" at bounding box center [291, 203] width 8 height 8
click at [192, 95] on link "Questions" at bounding box center [179, 98] width 52 height 18
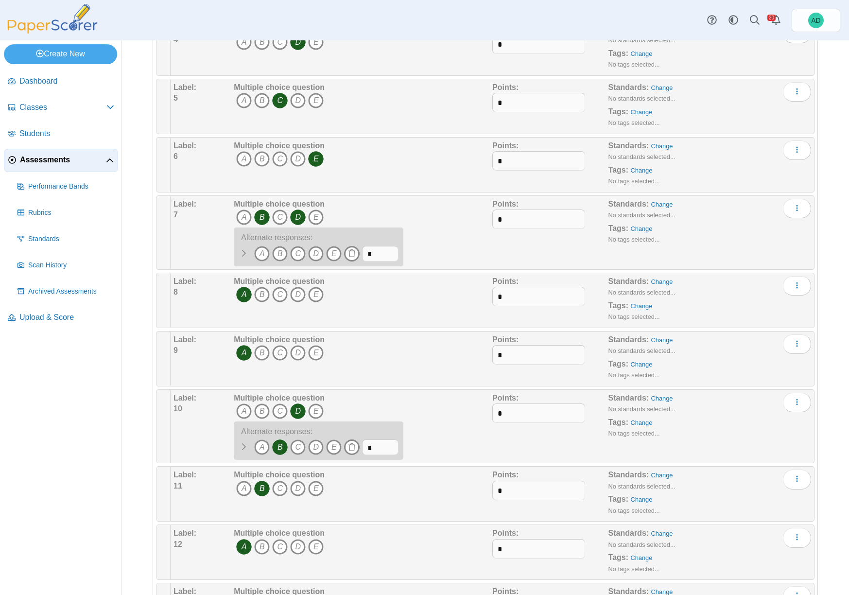
scroll to position [347, 0]
click at [793, 399] on icon "More options" at bounding box center [797, 400] width 8 height 8
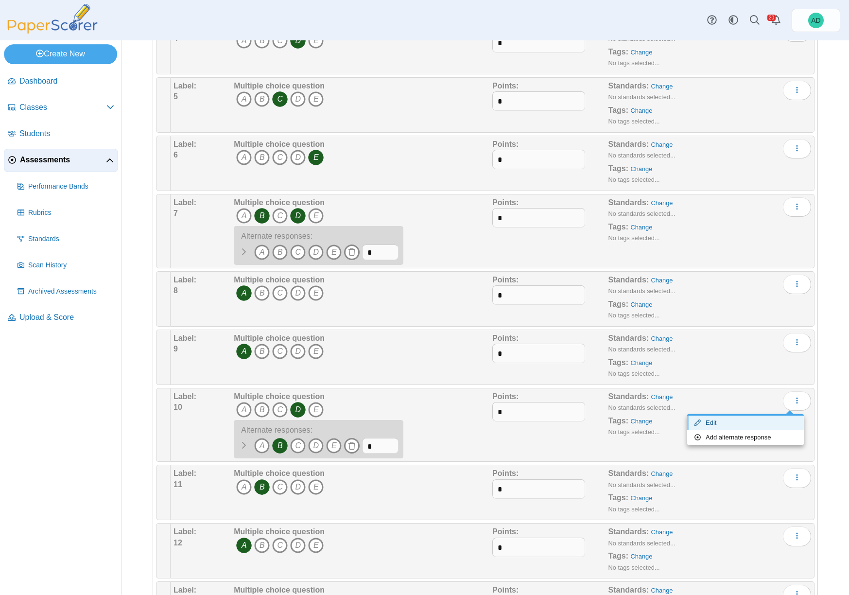
click at [715, 424] on link "Edit" at bounding box center [745, 422] width 117 height 15
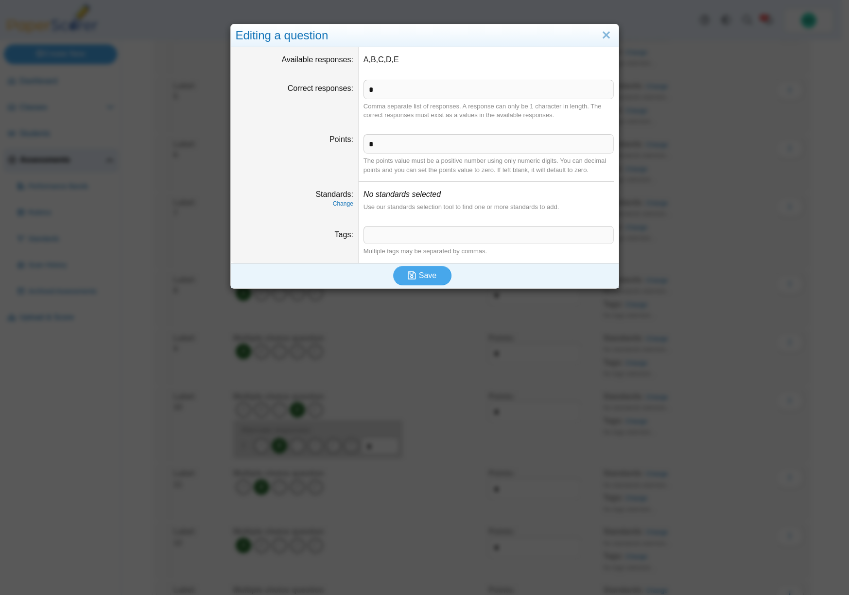
scroll to position [358, 0]
click at [606, 35] on link "Close" at bounding box center [605, 35] width 15 height 17
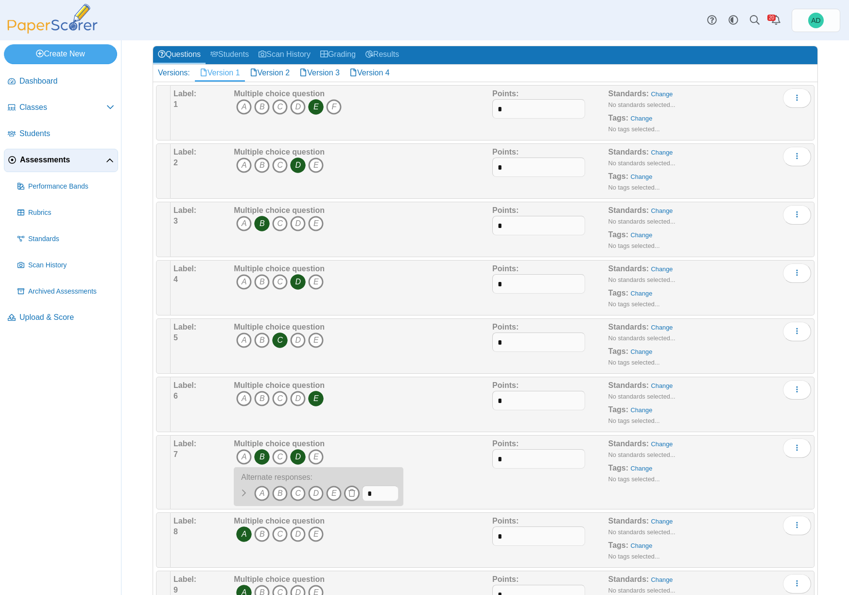
scroll to position [0, 0]
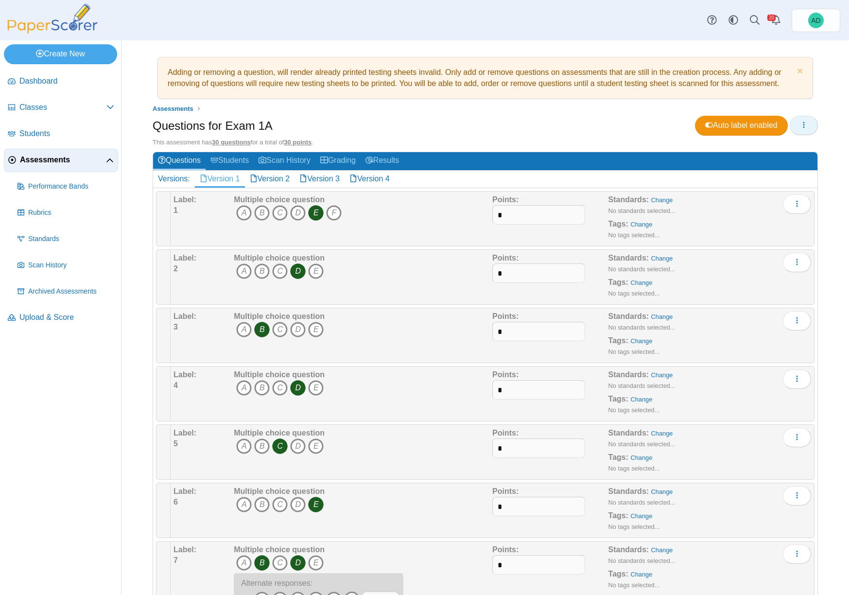
click at [800, 125] on icon "button" at bounding box center [804, 125] width 8 height 8
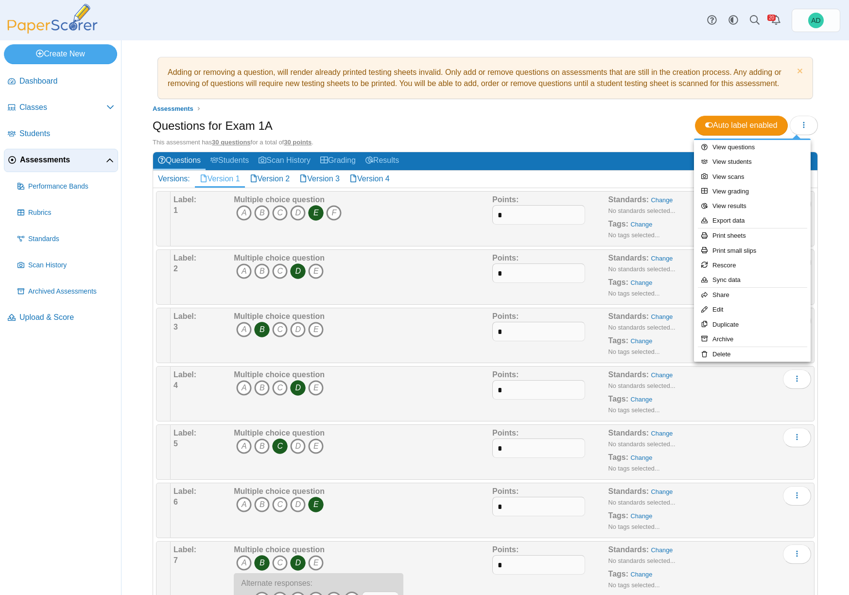
click at [512, 118] on div "Questions for Exam 1A Auto label enabled" at bounding box center [485, 127] width 665 height 22
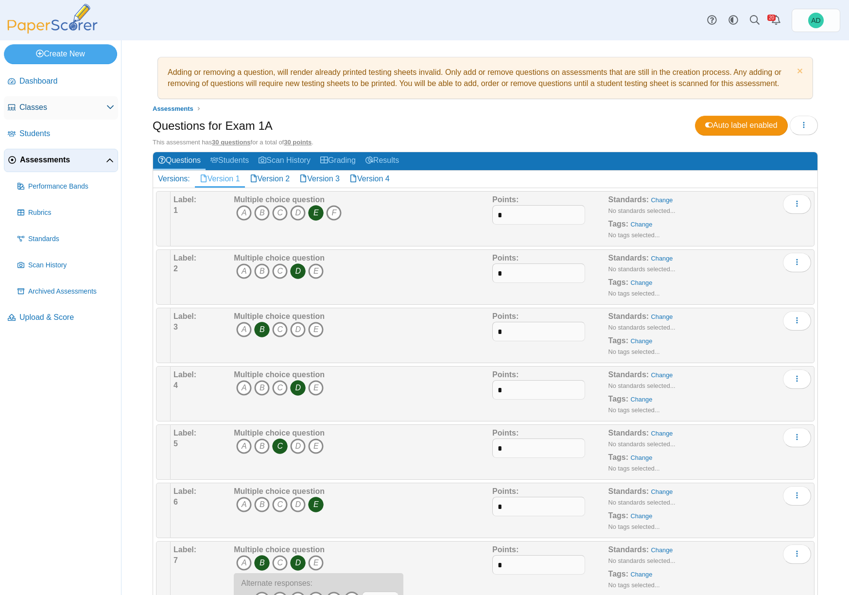
click at [35, 104] on span "Classes" at bounding box center [62, 107] width 87 height 11
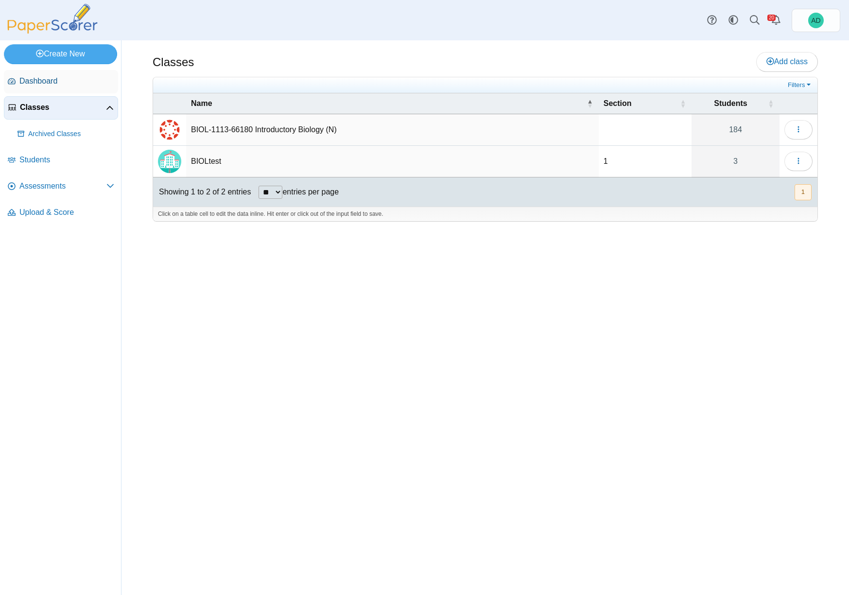
click at [39, 79] on span "Dashboard" at bounding box center [66, 81] width 95 height 11
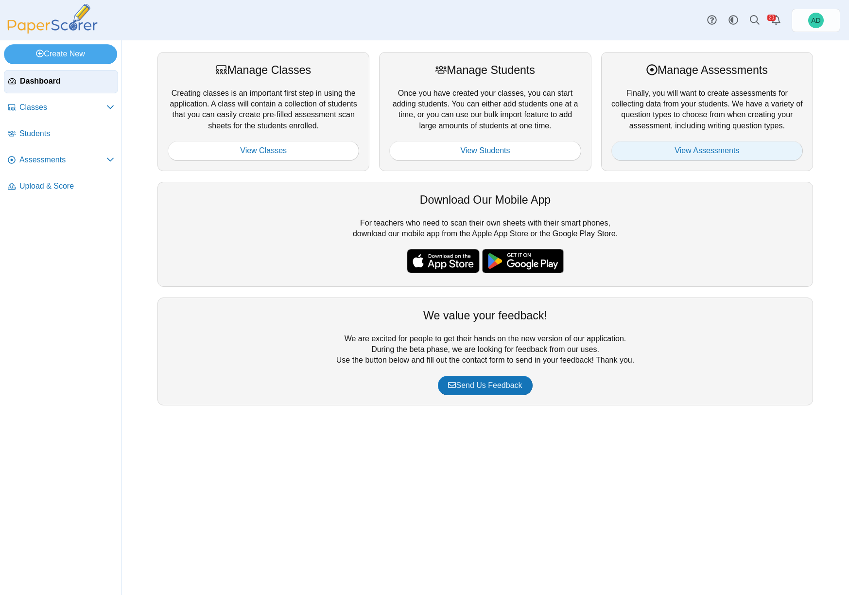
click at [723, 145] on link "View Assessments" at bounding box center [706, 150] width 191 height 19
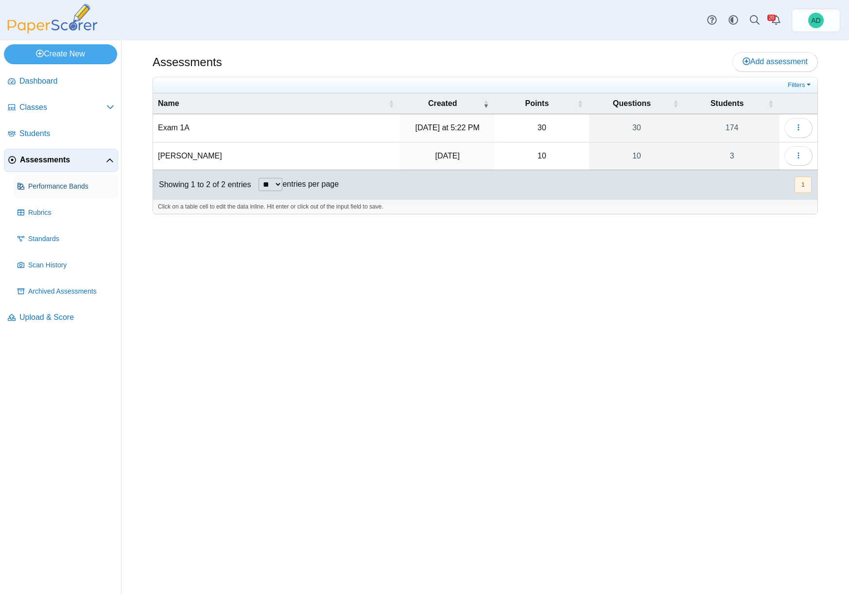
click at [60, 185] on span "Performance Bands" at bounding box center [71, 187] width 86 height 10
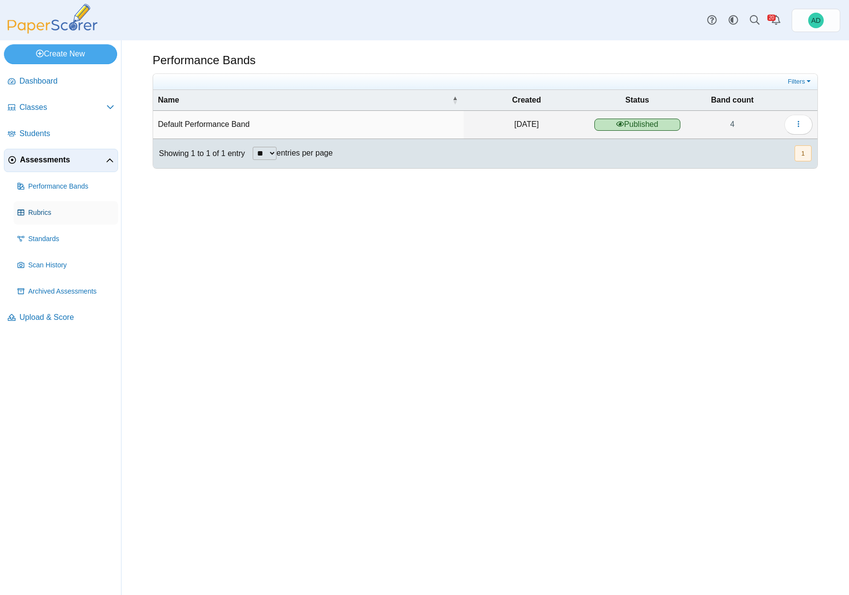
click at [38, 212] on span "Rubrics" at bounding box center [71, 213] width 86 height 10
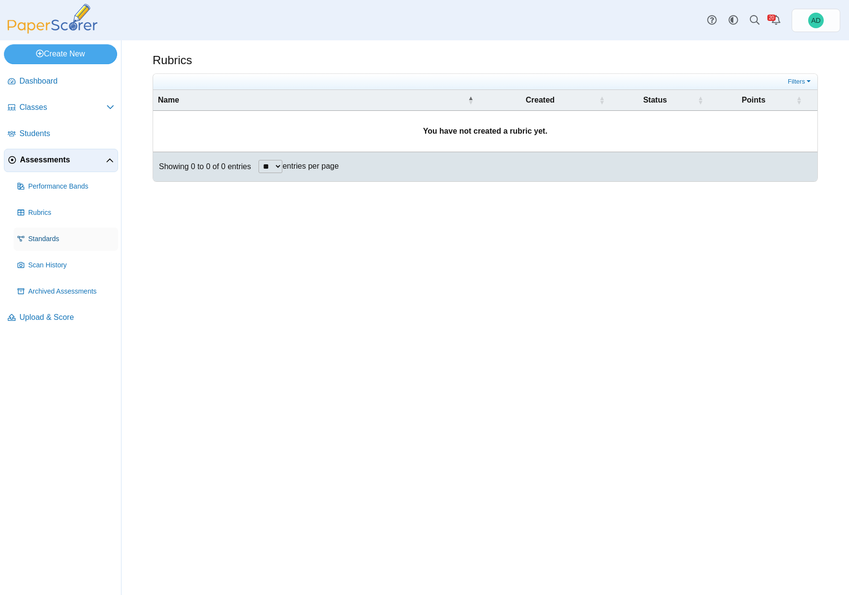
click at [48, 237] on span "Standards" at bounding box center [71, 239] width 86 height 10
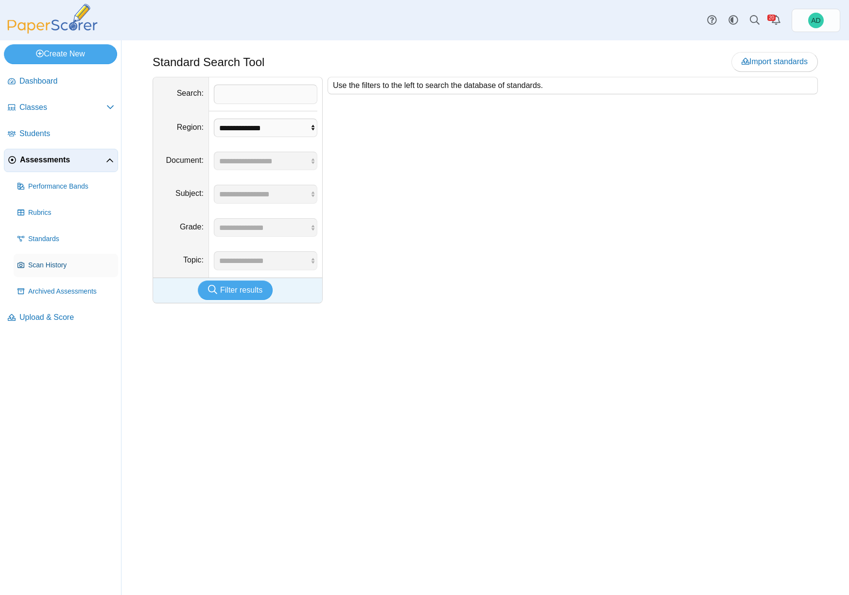
click at [54, 265] on span "Scan History" at bounding box center [71, 265] width 86 height 10
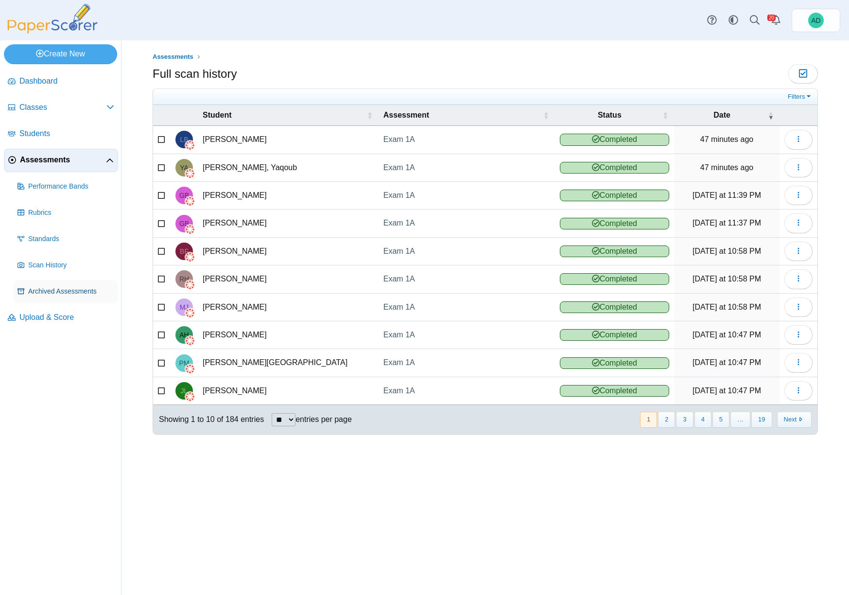
click at [49, 291] on span "Archived Assessments" at bounding box center [71, 292] width 86 height 10
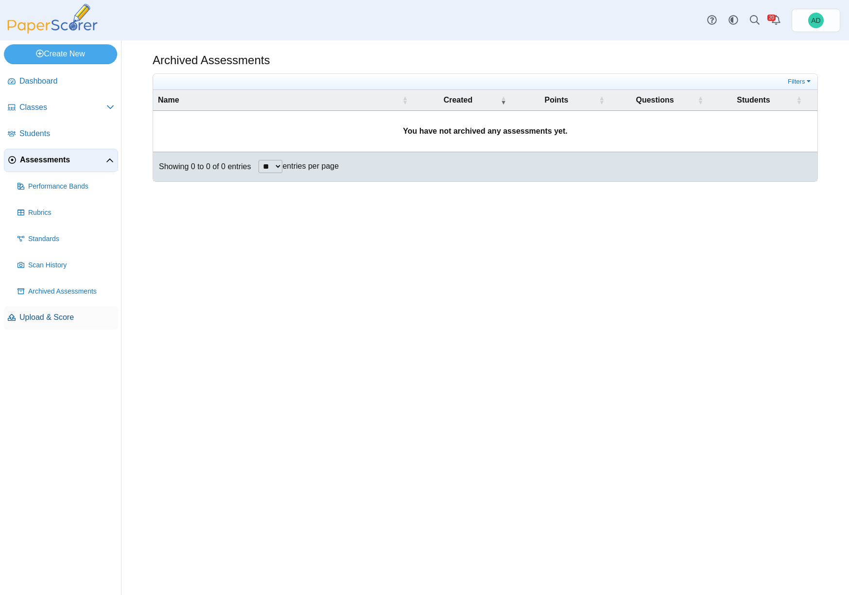
click at [44, 319] on span "Upload & Score" at bounding box center [66, 317] width 95 height 11
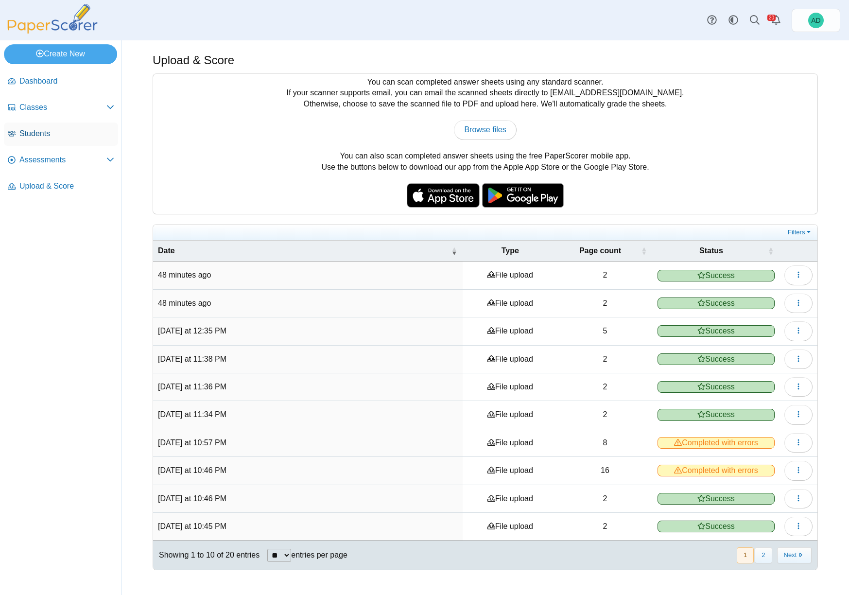
click at [46, 137] on span "Students" at bounding box center [66, 133] width 95 height 11
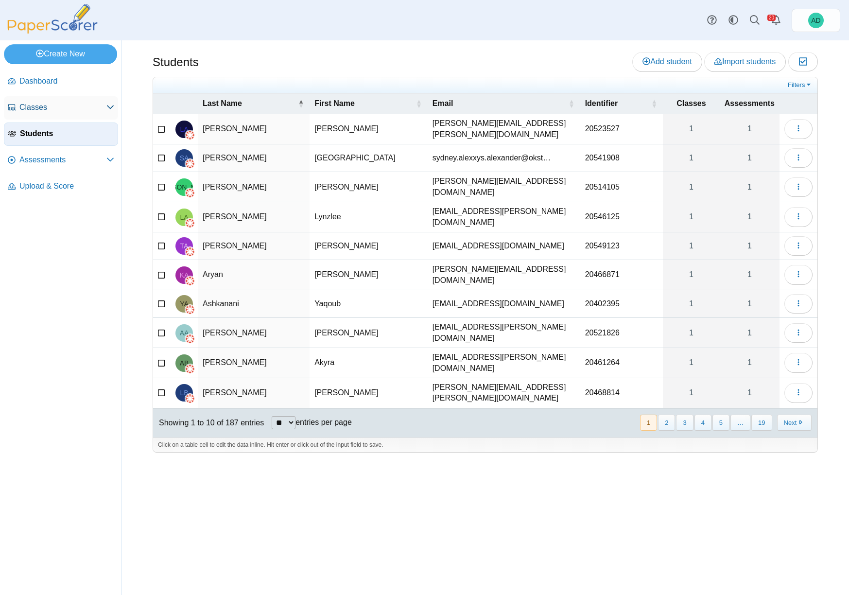
click at [44, 112] on span "Classes" at bounding box center [62, 107] width 87 height 11
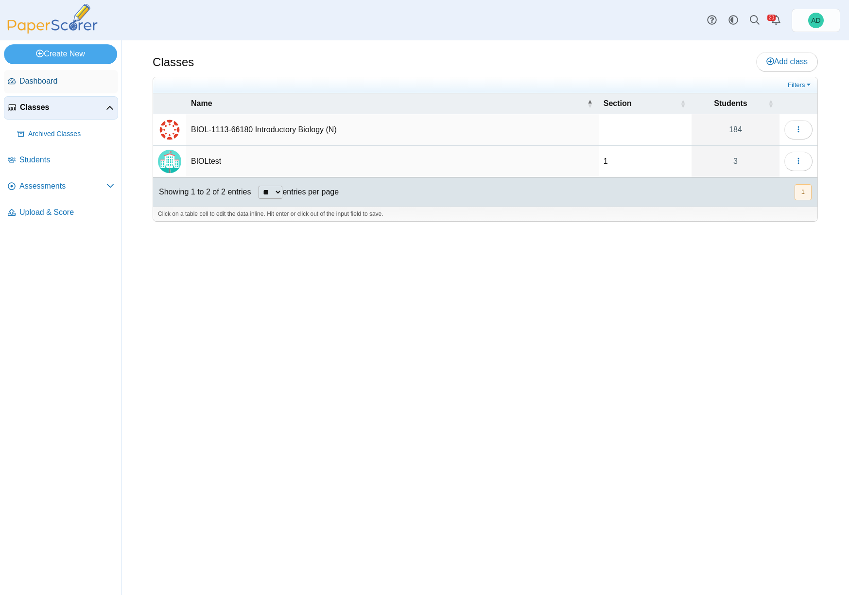
click at [46, 83] on span "Dashboard" at bounding box center [66, 81] width 95 height 11
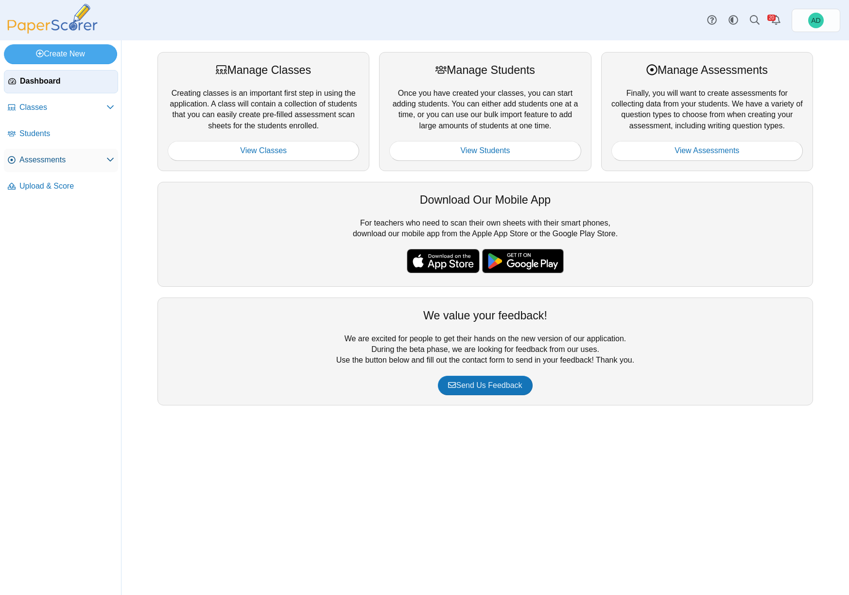
click at [110, 159] on icon at bounding box center [110, 159] width 8 height 8
click at [43, 164] on span "Assessments" at bounding box center [62, 159] width 87 height 11
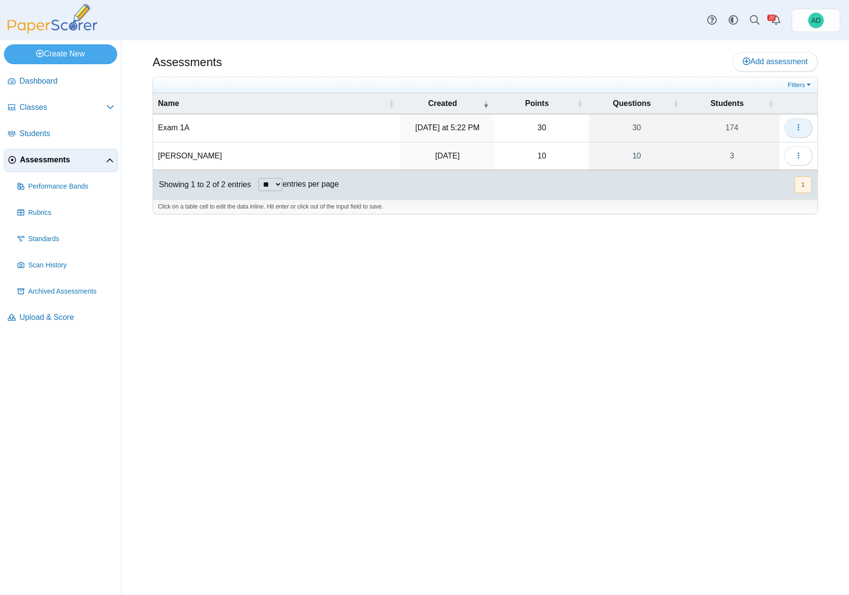
click at [800, 127] on icon "button" at bounding box center [798, 127] width 8 height 8
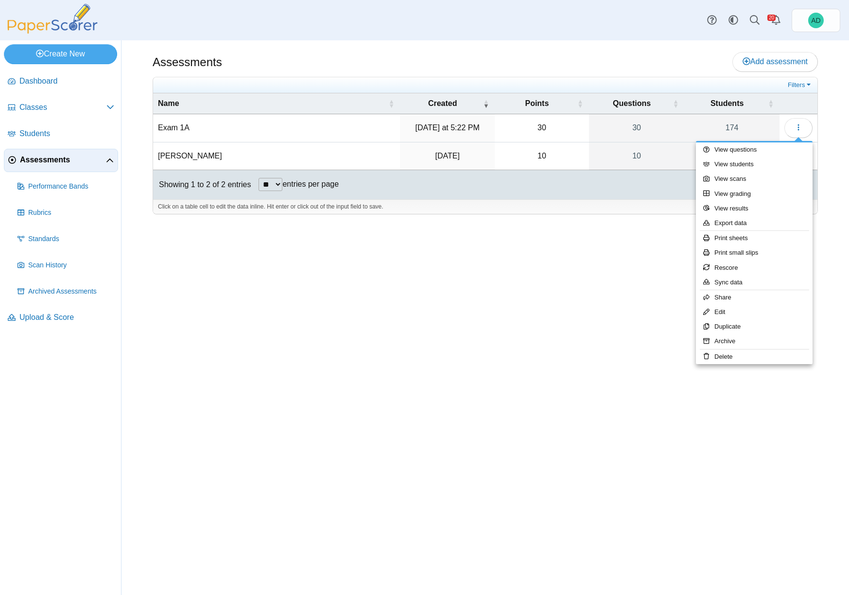
click at [649, 29] on div "Dashboard Classes Archived classes Students Assessments" at bounding box center [424, 20] width 849 height 40
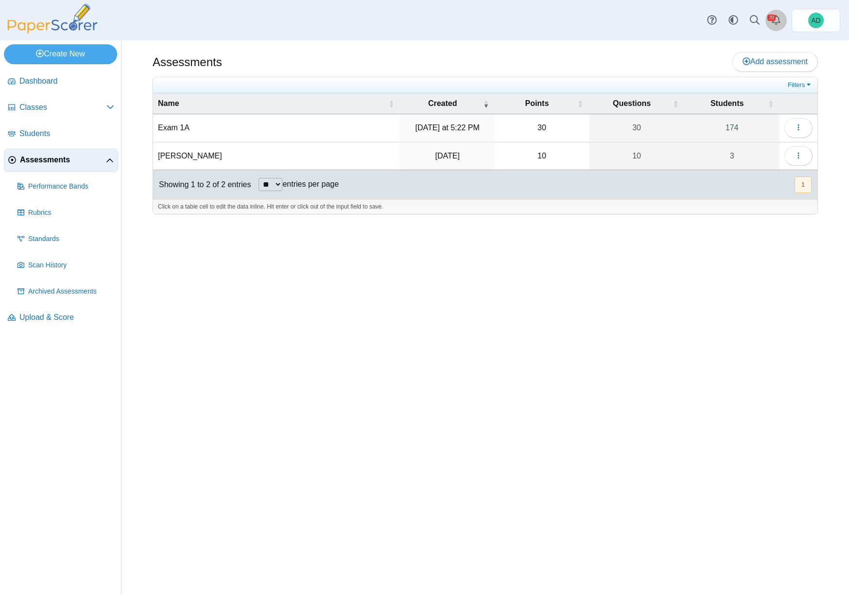
click at [775, 16] on link "Alerts" at bounding box center [775, 20] width 21 height 21
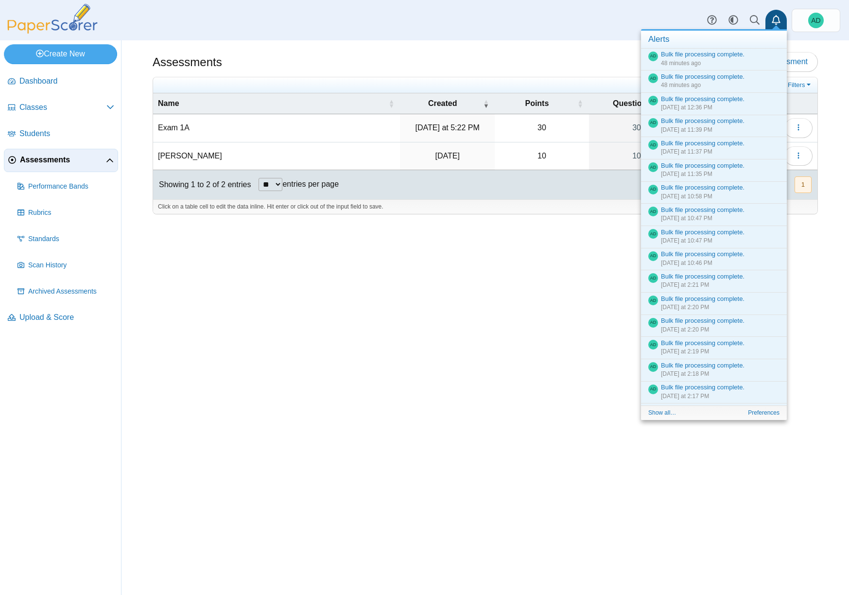
click at [775, 16] on icon "Alerts" at bounding box center [776, 20] width 10 height 10
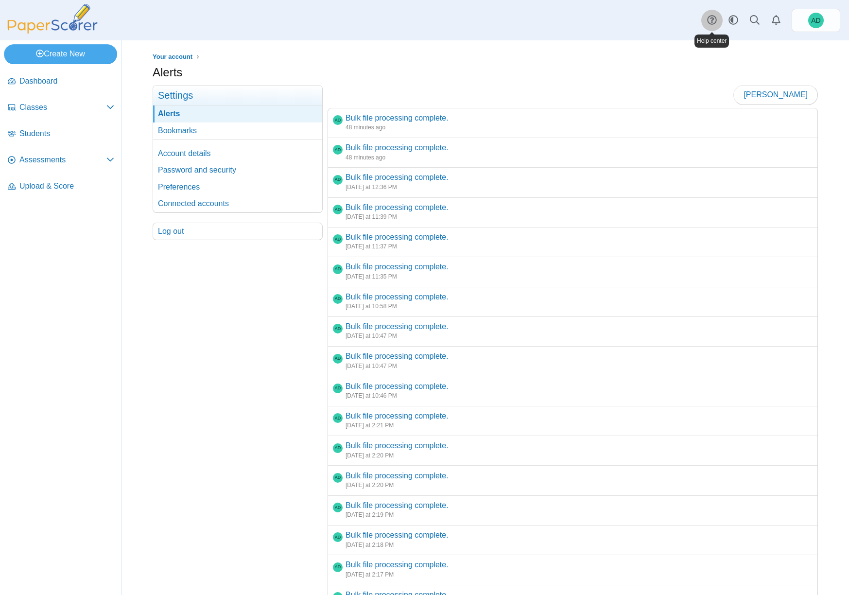
click at [712, 19] on icon at bounding box center [712, 20] width 10 height 10
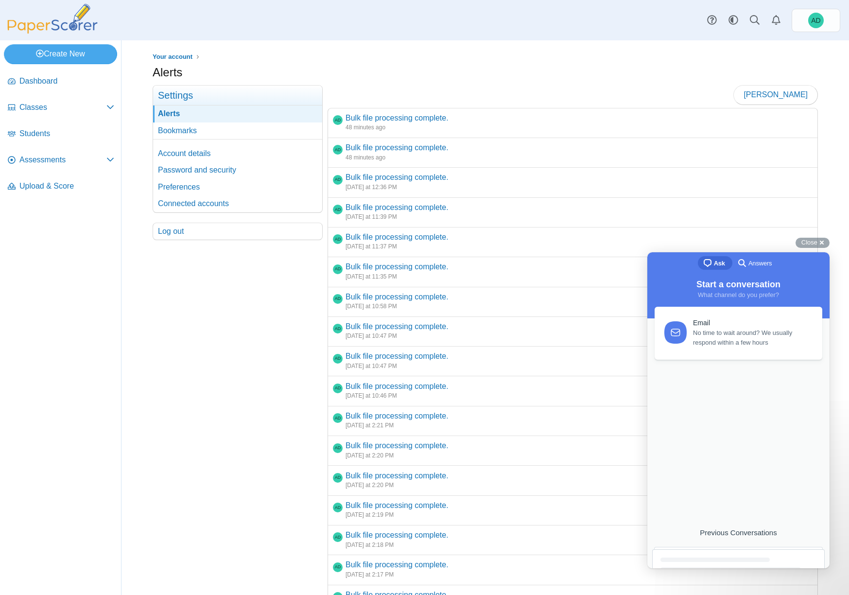
click at [717, 347] on span "No time to wait around? We usually respond within a few hours" at bounding box center [752, 337] width 118 height 19
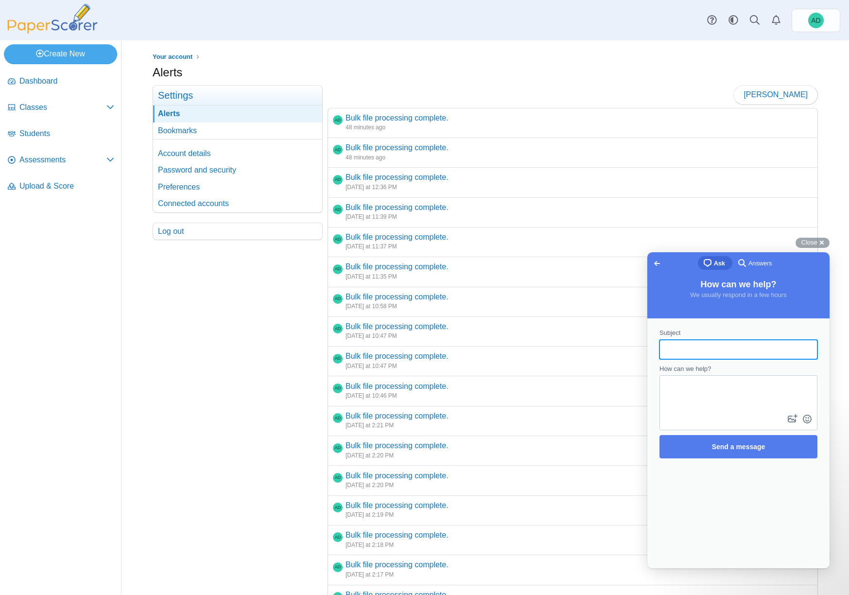
click at [717, 352] on input "Subject" at bounding box center [738, 349] width 142 height 17
type input "**********"
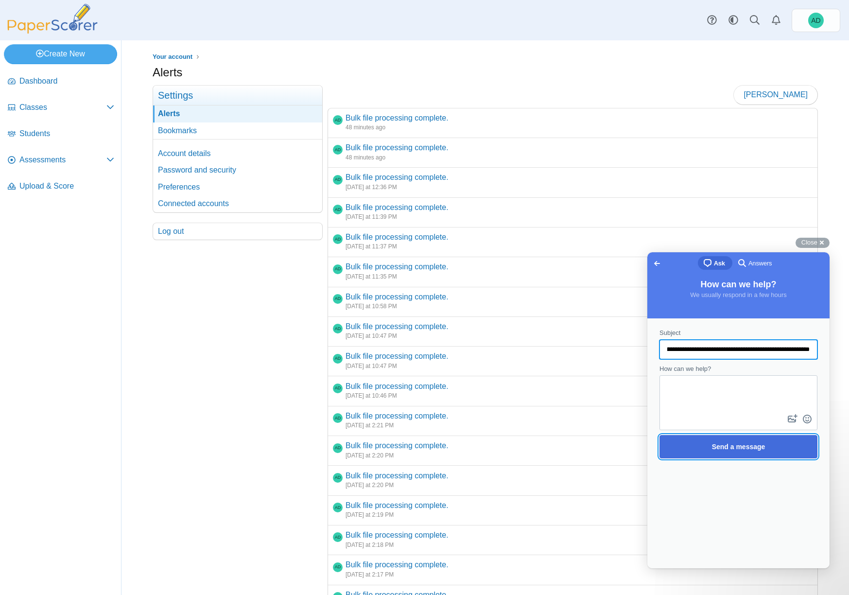
click at [744, 447] on span "Send a message" at bounding box center [738, 447] width 53 height 8
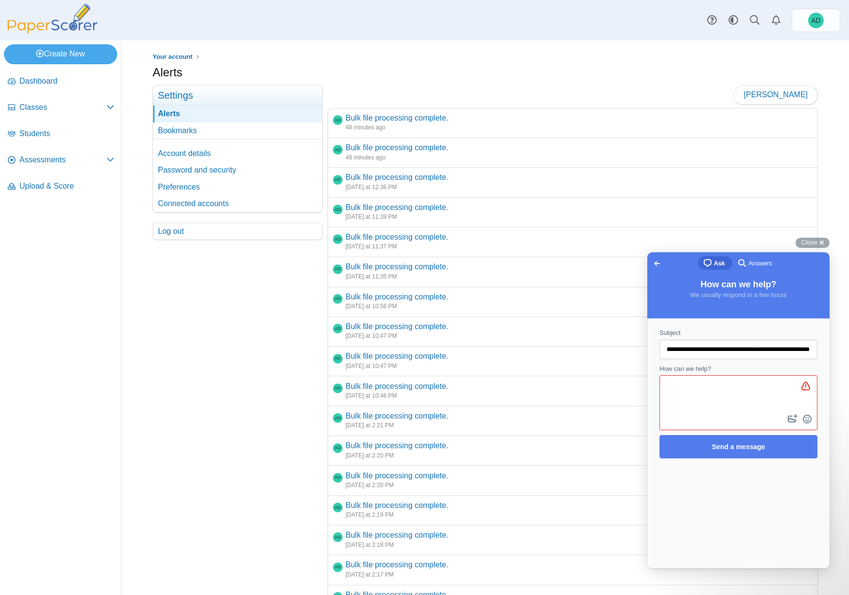
click at [811, 347] on div "Contact form" at bounding box center [738, 349] width 158 height 19
click at [730, 404] on textarea "How can we help?" at bounding box center [737, 394] width 154 height 36
click at [683, 350] on input "**********" at bounding box center [738, 349] width 142 height 17
click at [687, 395] on textarea "How can we help?" at bounding box center [737, 394] width 154 height 36
click at [689, 351] on input "**********" at bounding box center [738, 349] width 142 height 17
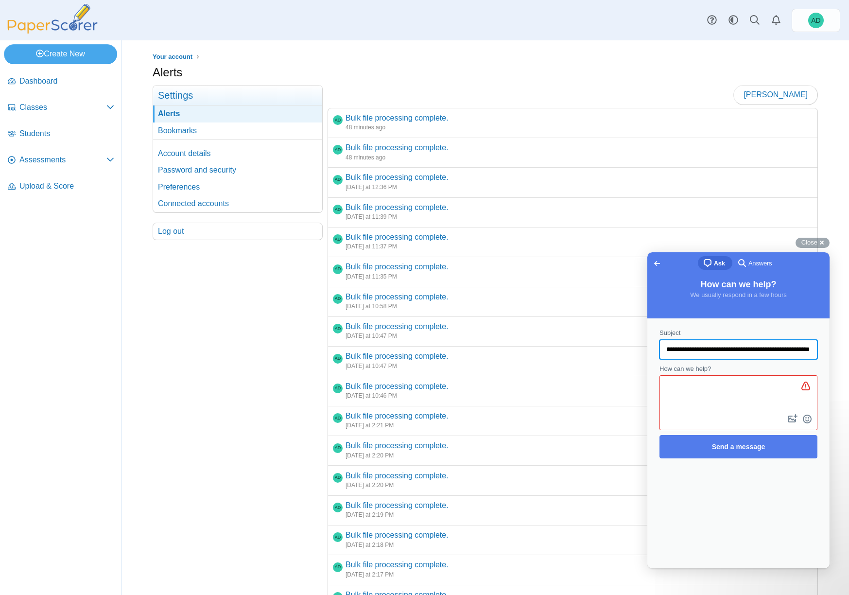
click at [691, 354] on input "**********" at bounding box center [738, 349] width 142 height 17
click at [687, 406] on textarea "How can we help?" at bounding box center [737, 394] width 154 height 36
paste textarea "**********"
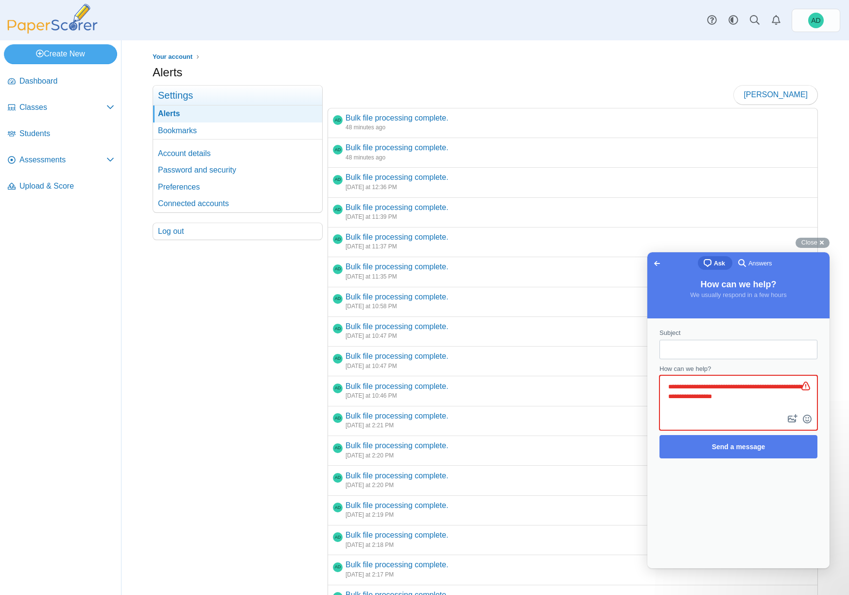
type textarea "**********"
click at [698, 348] on input "Subject" at bounding box center [738, 349] width 142 height 17
type input "*"
type input "**********"
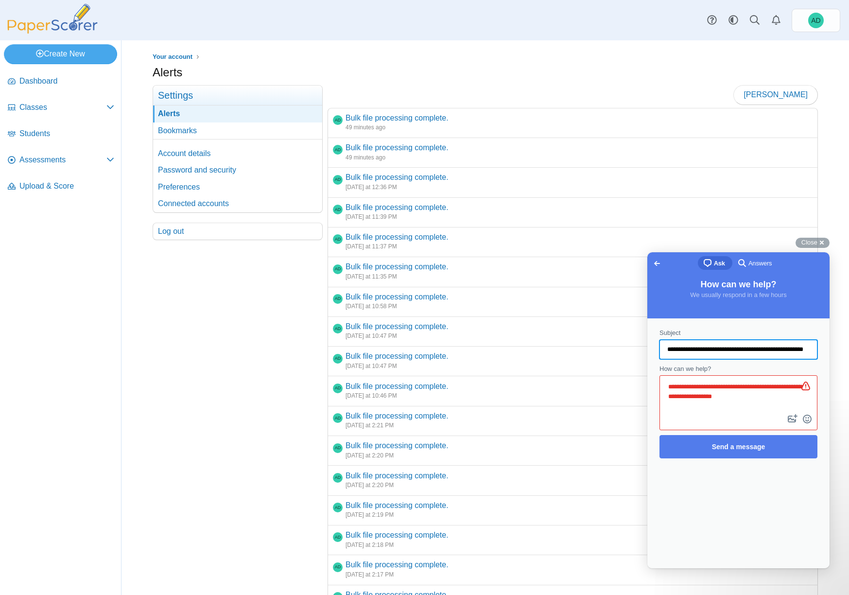
click at [785, 411] on button "image-plus" at bounding box center [792, 419] width 15 height 16
click at [740, 443] on span "Send a message" at bounding box center [738, 447] width 53 height 8
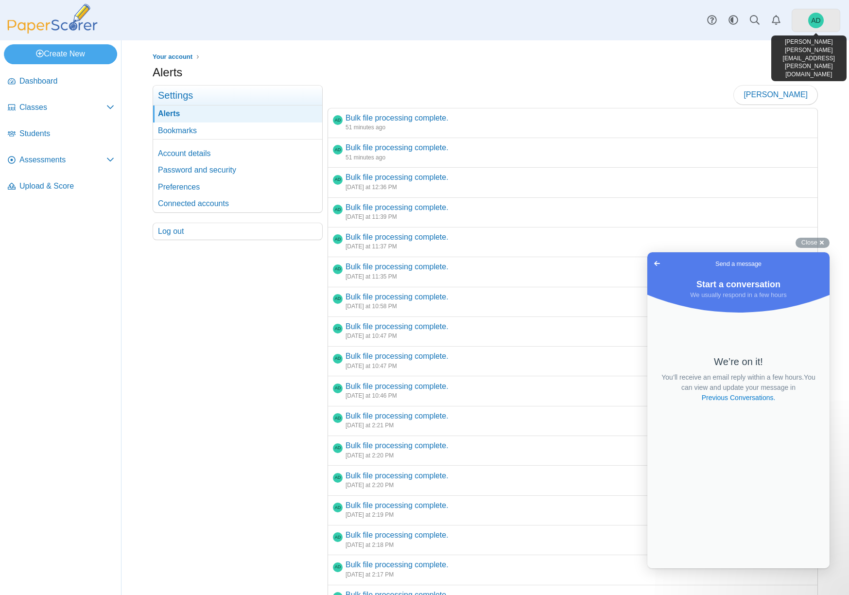
click at [812, 21] on span "AD" at bounding box center [815, 20] width 9 height 7
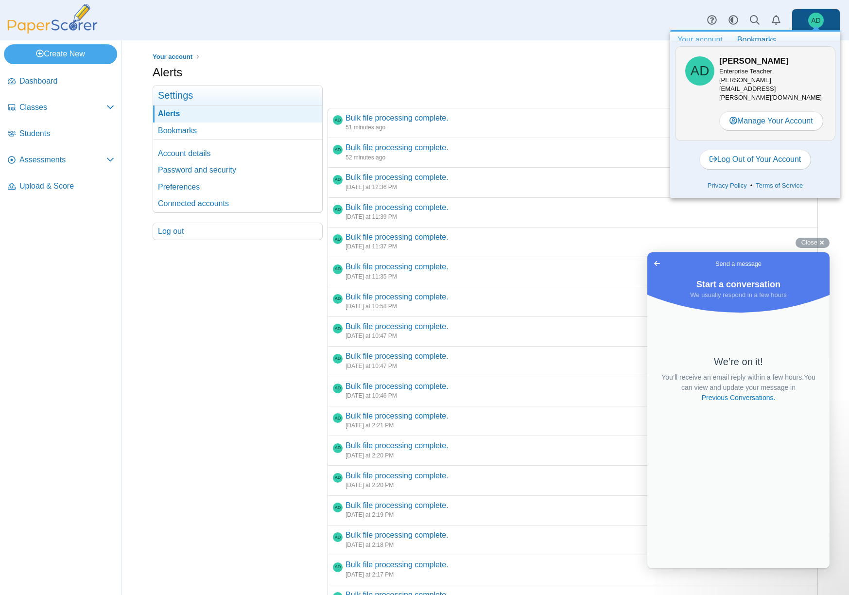
click at [606, 22] on div "Dashboard Classes Archived classes Students Assessments" at bounding box center [424, 20] width 849 height 40
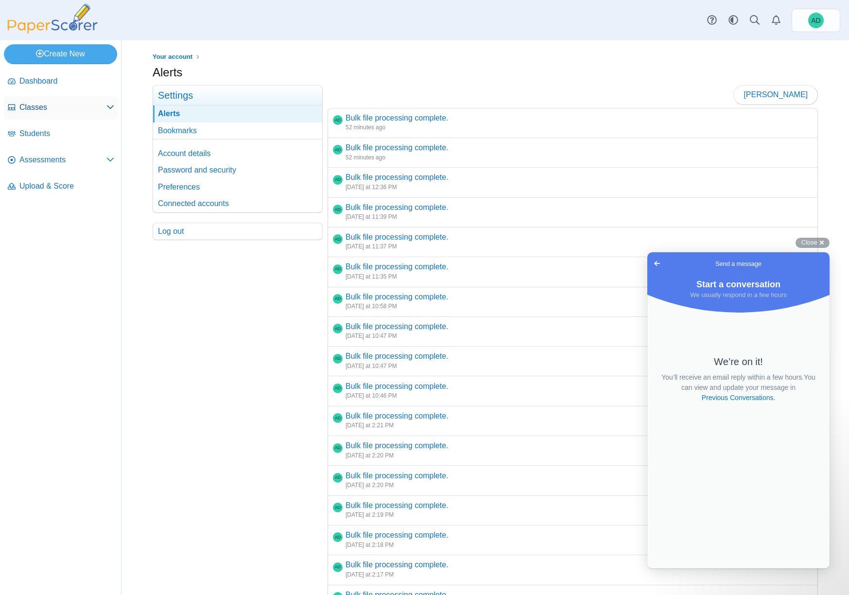
click at [40, 107] on span "Classes" at bounding box center [62, 107] width 87 height 11
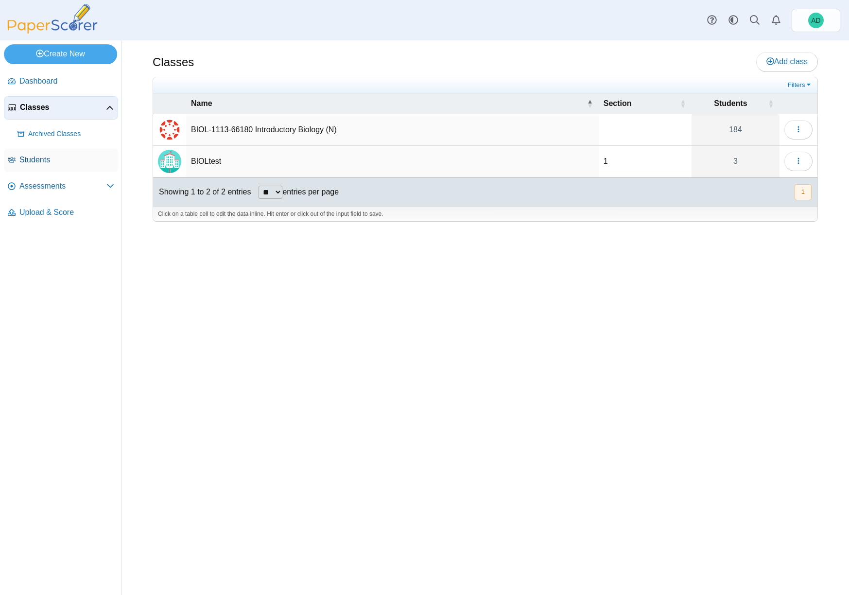
click at [35, 158] on span "Students" at bounding box center [66, 159] width 95 height 11
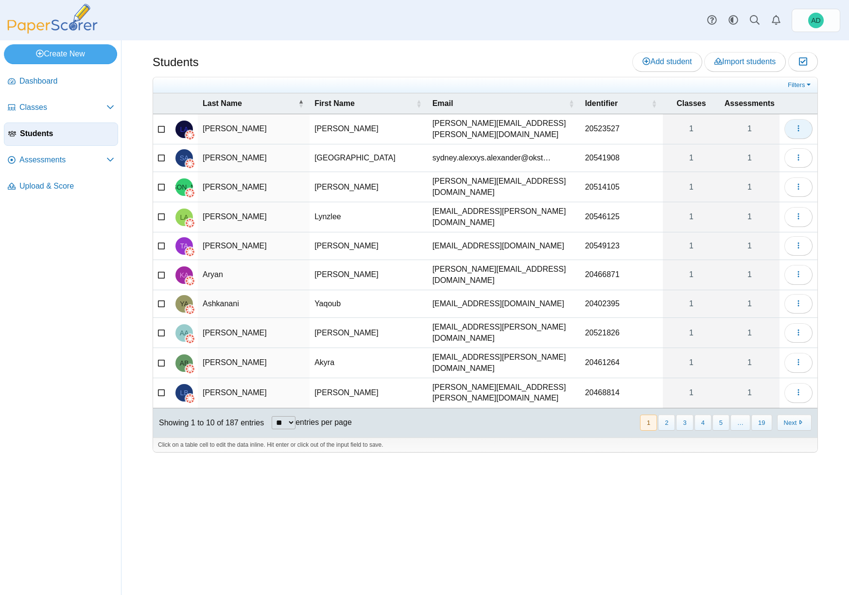
click at [798, 127] on use "button" at bounding box center [797, 128] width 1 height 6
click at [54, 164] on span "Assessments" at bounding box center [62, 159] width 87 height 11
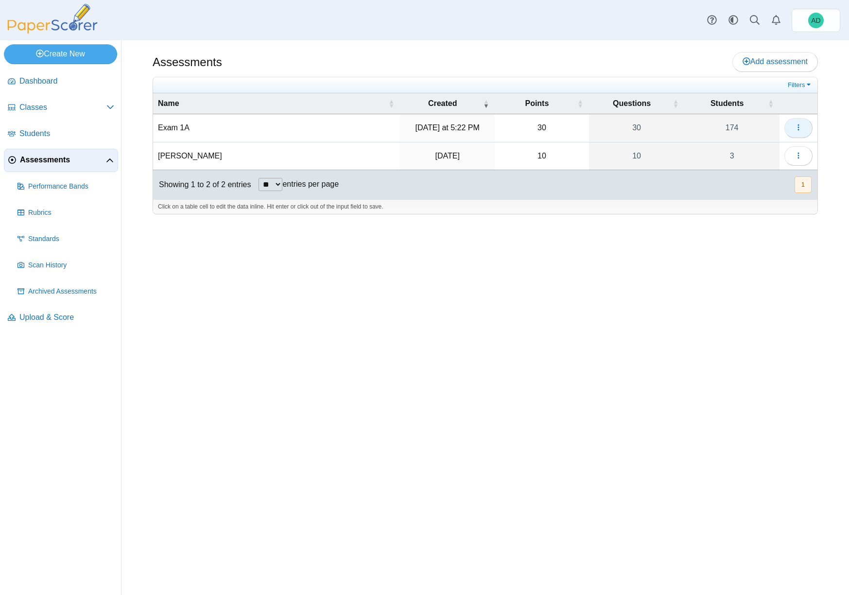
click at [802, 123] on span "button" at bounding box center [798, 127] width 8 height 8
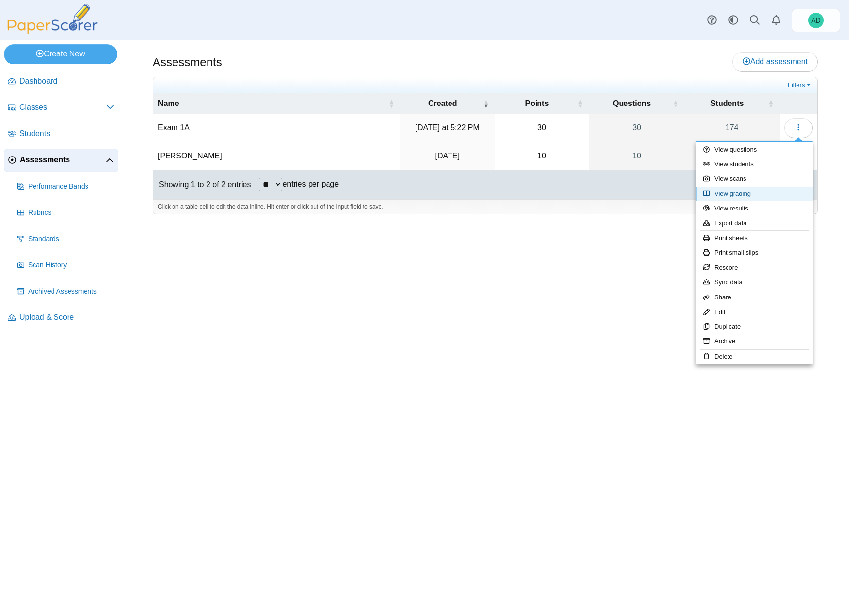
click at [742, 193] on link "View grading" at bounding box center [754, 194] width 117 height 15
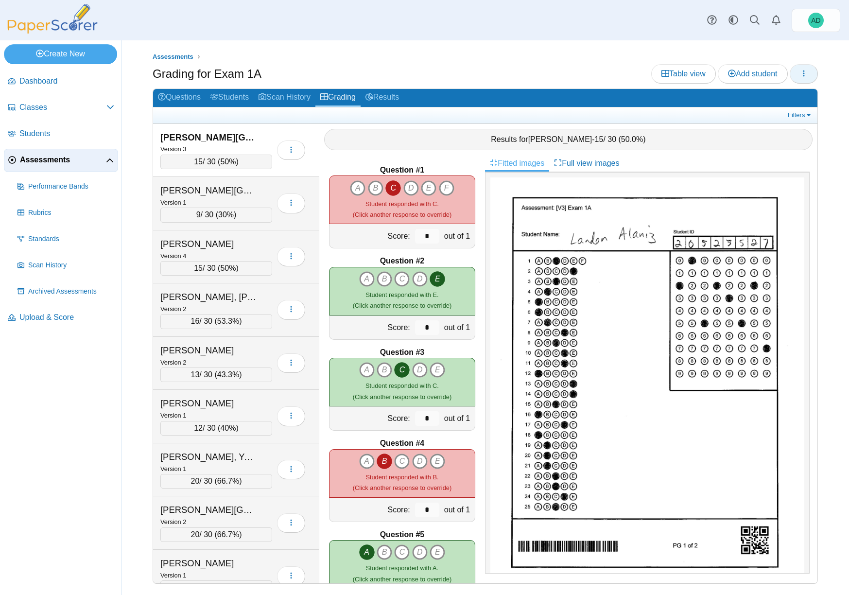
click at [804, 73] on use "button" at bounding box center [803, 73] width 1 height 6
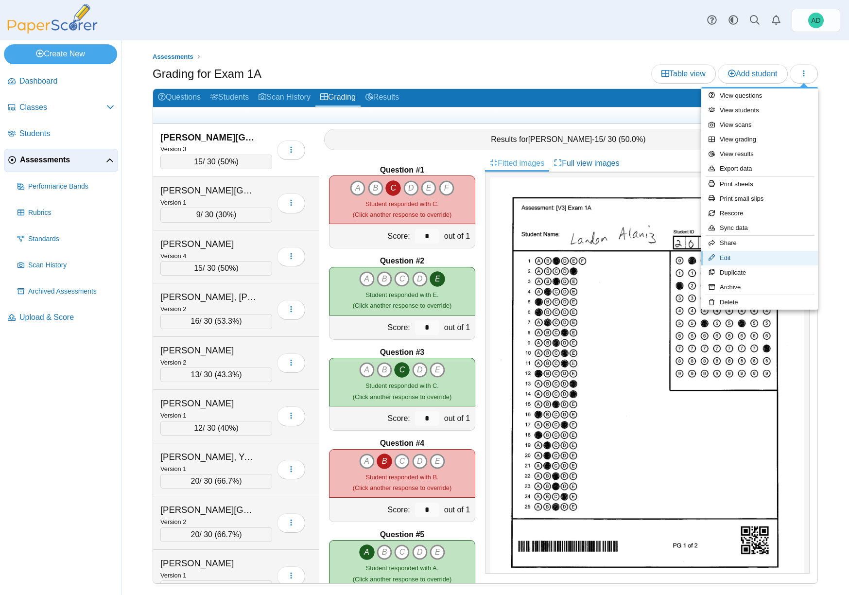
click at [730, 257] on link "Edit" at bounding box center [759, 258] width 117 height 15
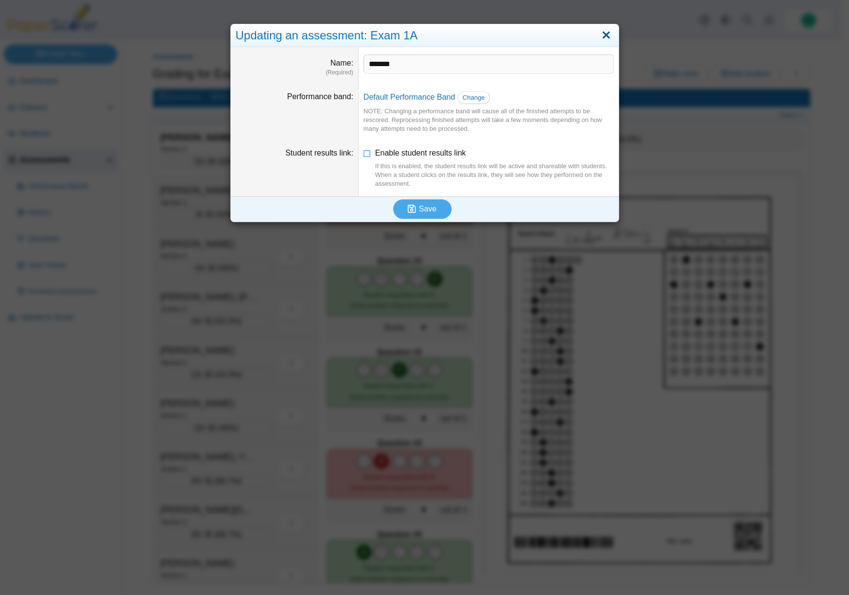
click at [603, 34] on link "Close" at bounding box center [605, 35] width 15 height 17
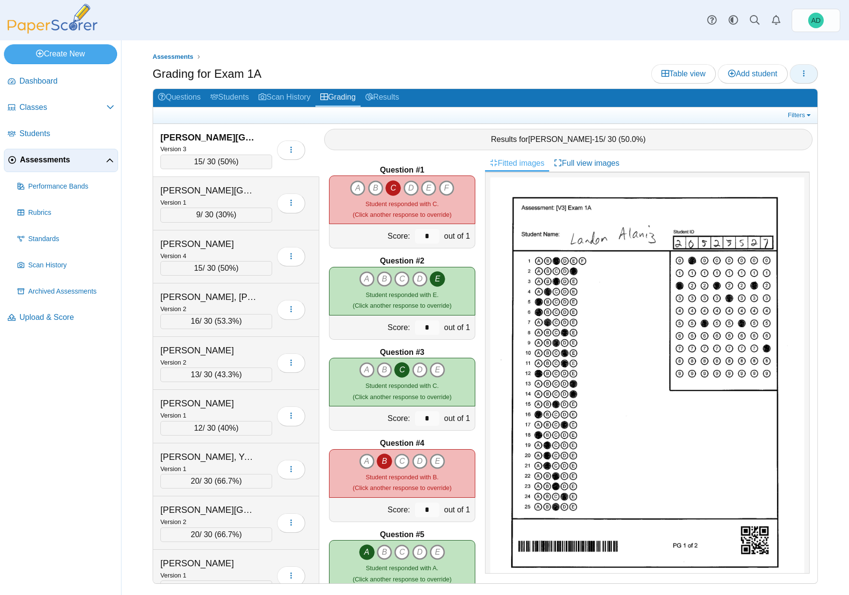
click at [804, 71] on icon "button" at bounding box center [804, 73] width 8 height 8
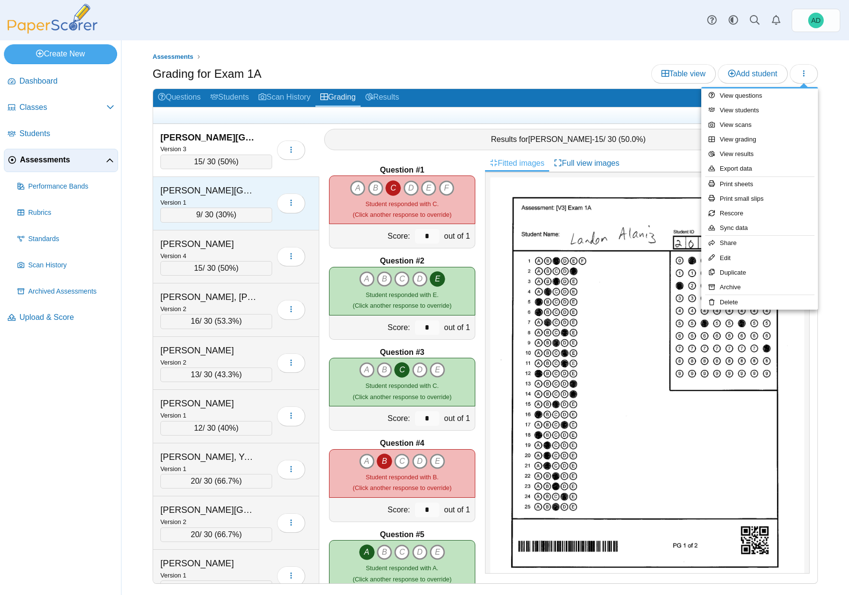
click at [220, 195] on div "Alexander, Sydney" at bounding box center [208, 190] width 97 height 13
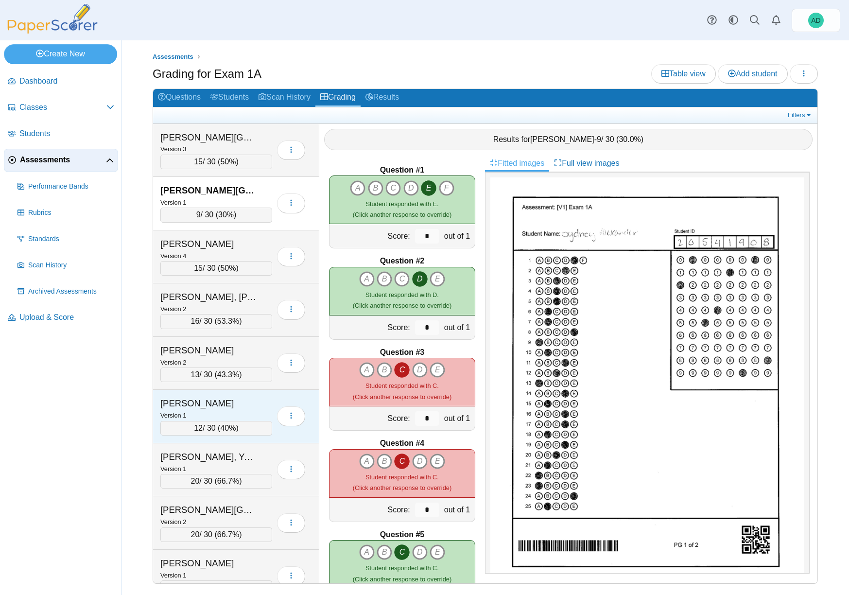
click at [223, 403] on div "Aryan, Kylie" at bounding box center [208, 403] width 97 height 13
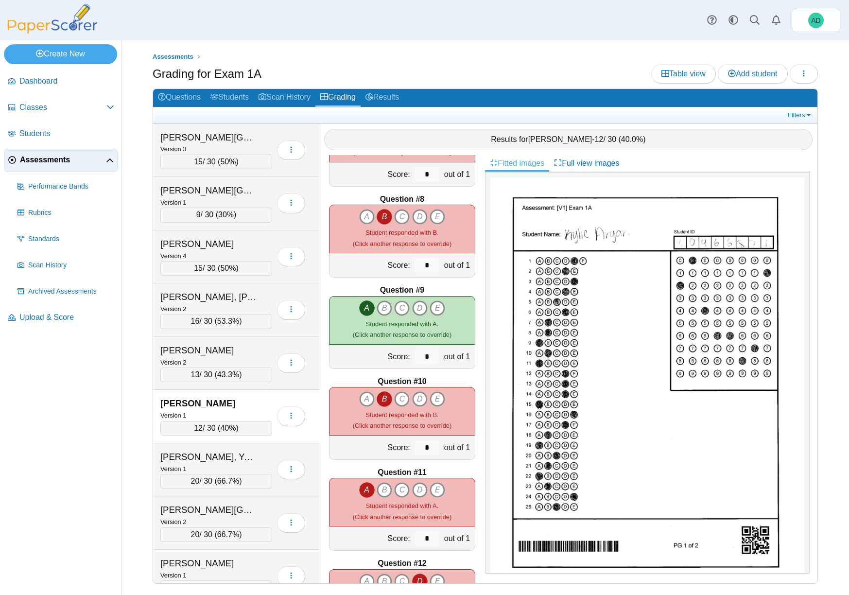
scroll to position [609, 0]
click at [423, 447] on input "*" at bounding box center [427, 446] width 24 height 15
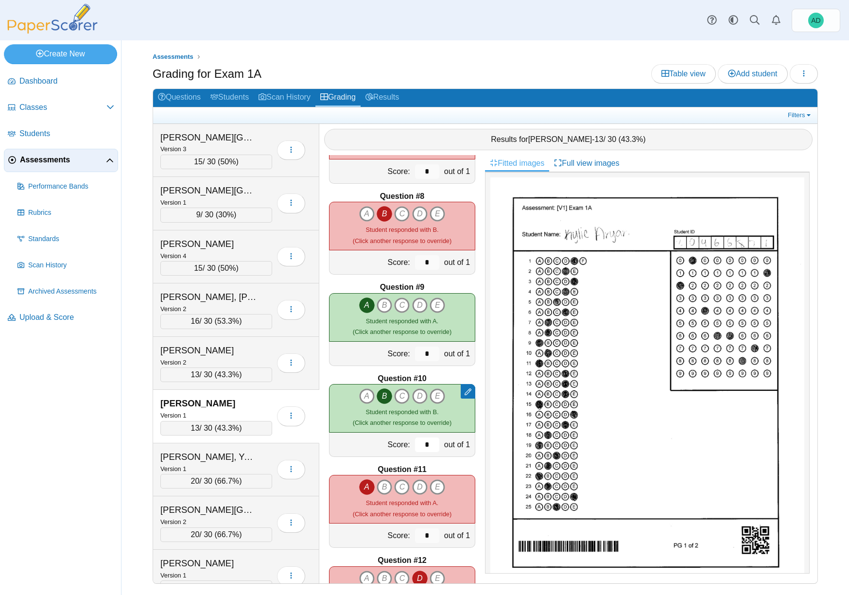
scroll to position [612, 0]
click at [440, 428] on div "Remove manual score A B" at bounding box center [402, 407] width 146 height 49
click at [464, 391] on icon at bounding box center [467, 390] width 7 height 7
click at [483, 410] on link "Remove manual score" at bounding box center [511, 409] width 117 height 15
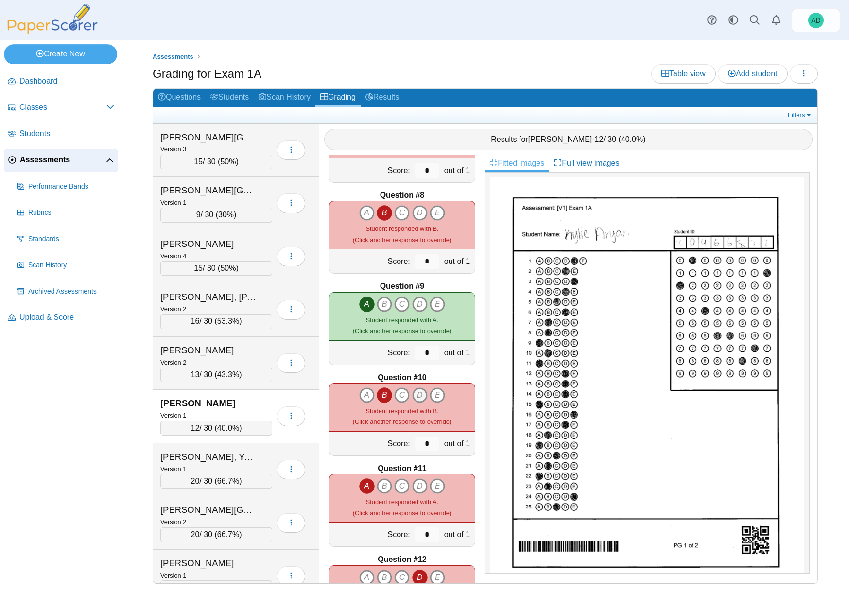
click at [419, 395] on icon "D" at bounding box center [420, 395] width 16 height 16
click at [378, 395] on icon "B" at bounding box center [384, 395] width 16 height 16
type input "*"
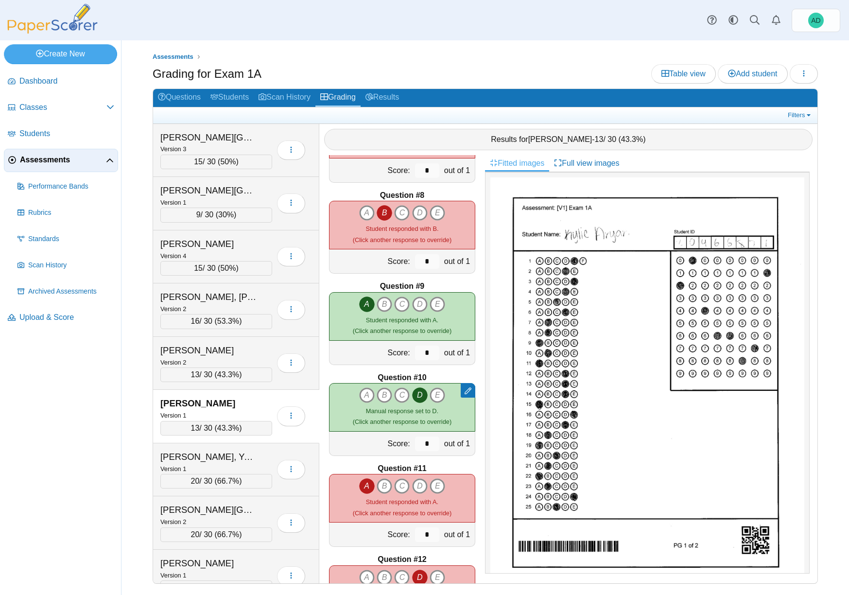
click at [452, 418] on div "Remove manual response Remove manual response A B" at bounding box center [402, 407] width 146 height 49
click at [415, 504] on span "Student responded with A." at bounding box center [402, 501] width 72 height 7
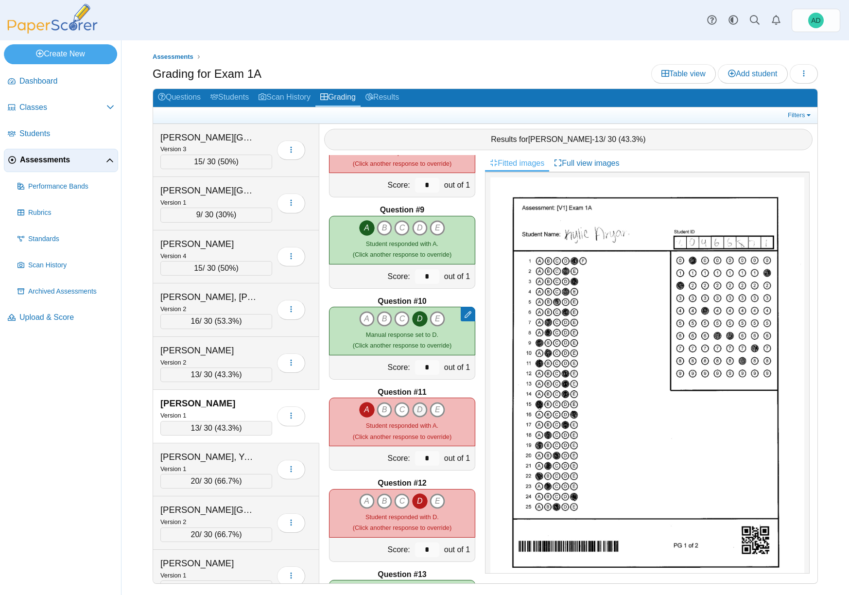
scroll to position [698, 0]
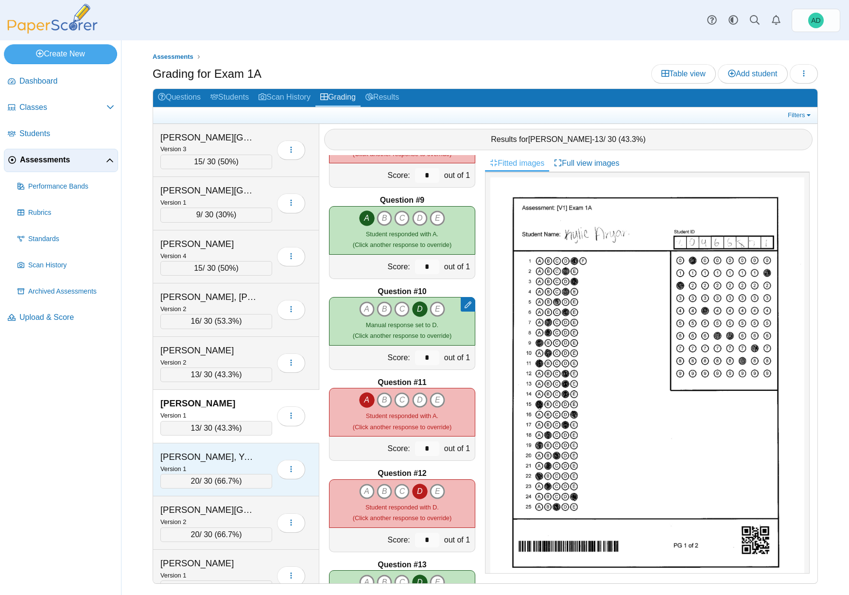
click at [222, 466] on div "Version 1" at bounding box center [216, 468] width 112 height 11
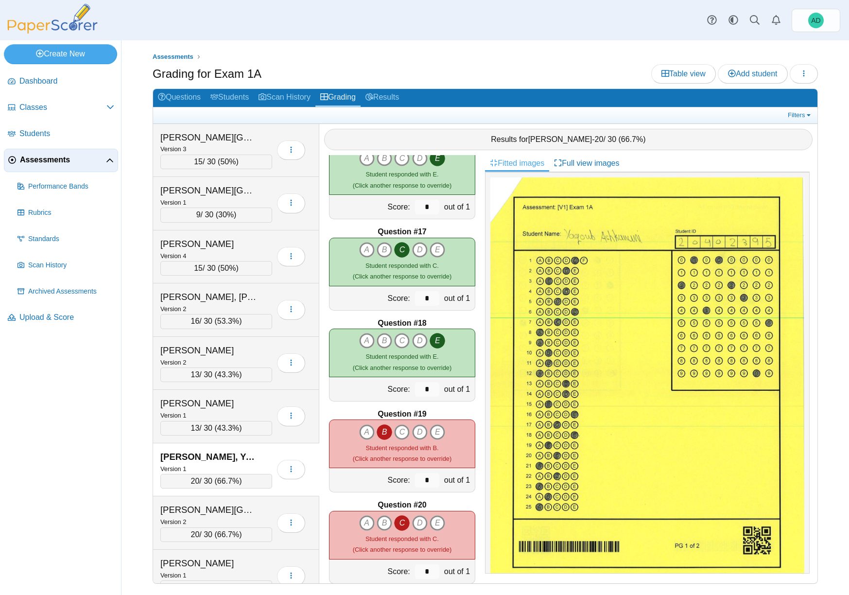
scroll to position [1396, 0]
click at [418, 429] on icon "D" at bounding box center [420, 431] width 16 height 16
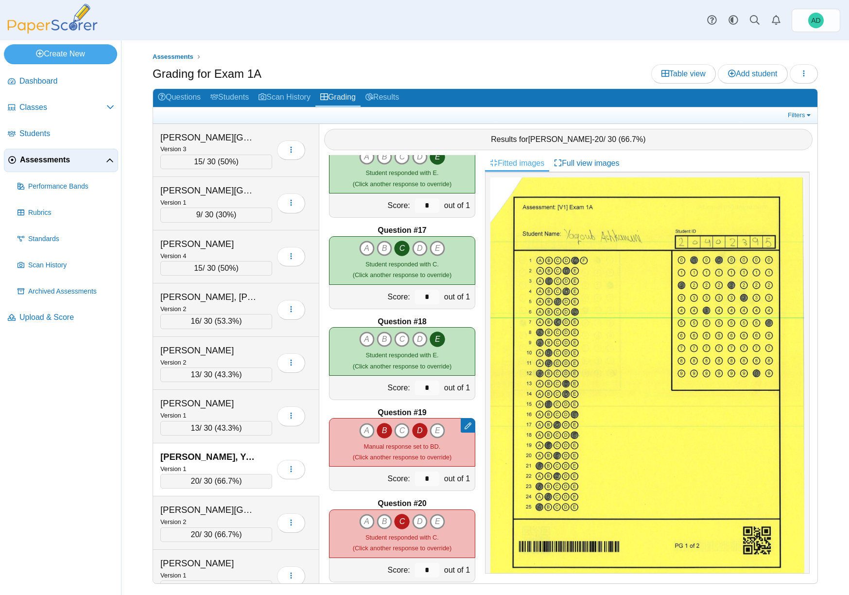
click at [382, 429] on icon "B" at bounding box center [384, 431] width 16 height 16
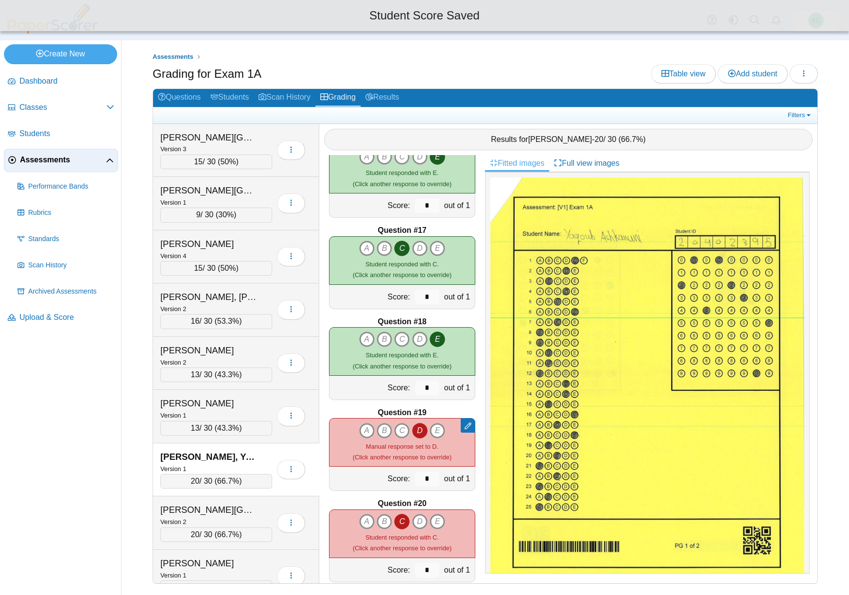
click at [410, 444] on span "Manual response set to D." at bounding box center [402, 446] width 72 height 7
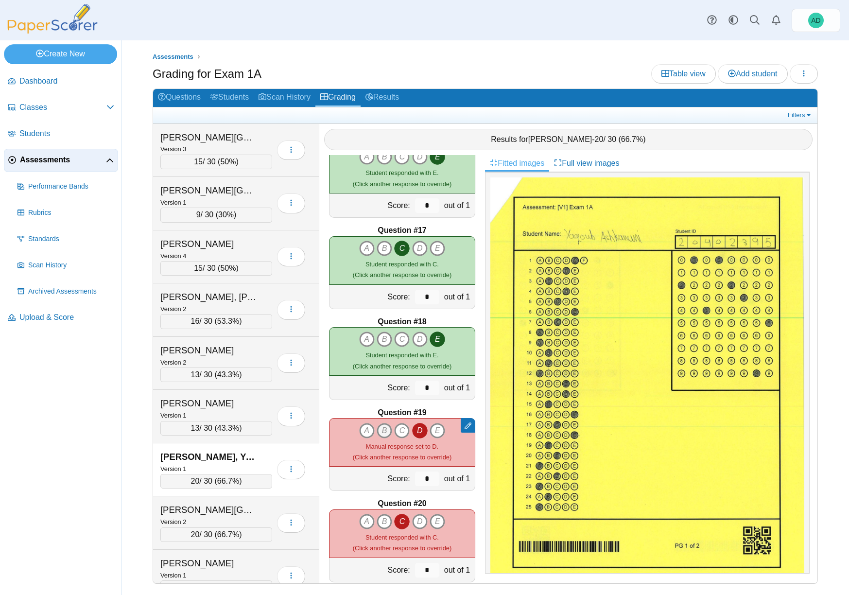
click at [378, 430] on icon "B" at bounding box center [384, 431] width 16 height 16
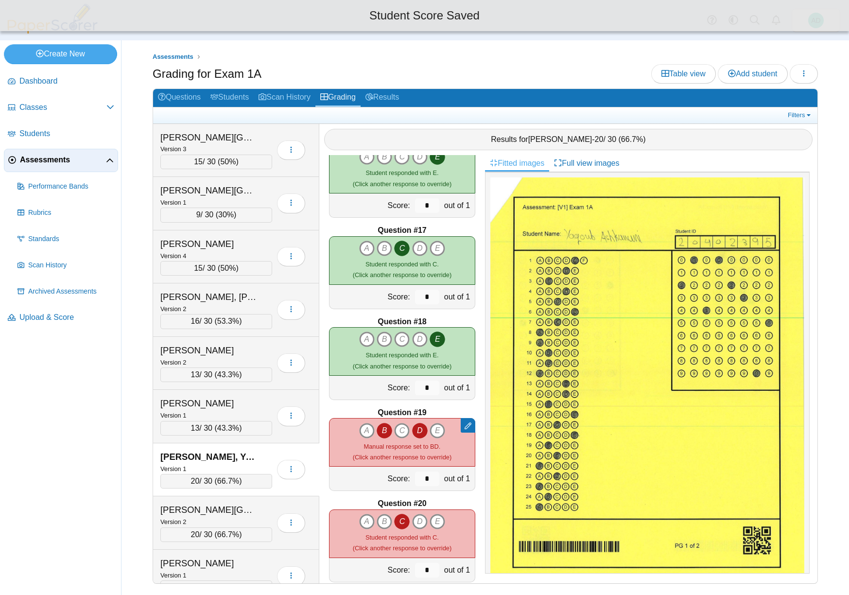
click at [418, 429] on icon "D" at bounding box center [420, 431] width 16 height 16
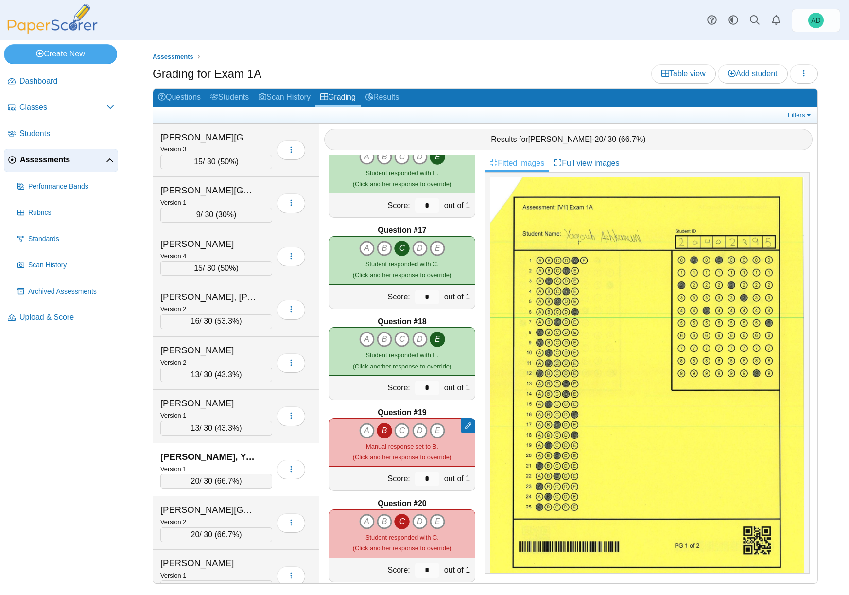
click at [228, 452] on div "Ashkanani, Yaqoub" at bounding box center [208, 456] width 97 height 13
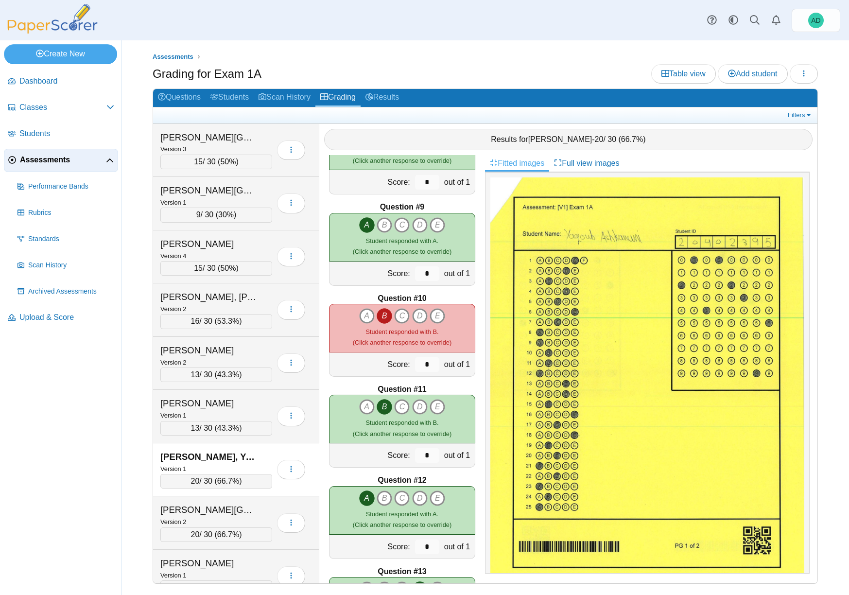
scroll to position [690, 0]
click at [418, 317] on icon "D" at bounding box center [420, 317] width 16 height 16
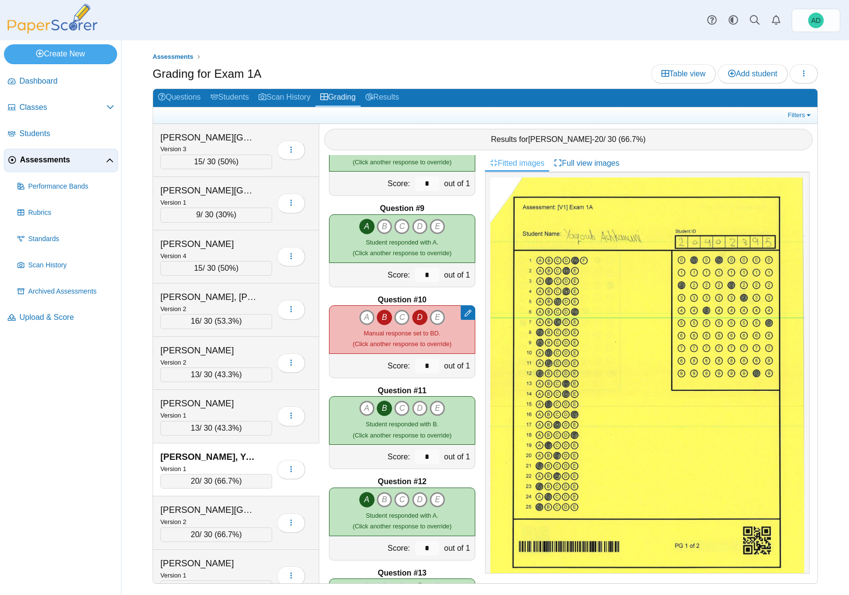
click at [382, 317] on icon "B" at bounding box center [384, 317] width 16 height 16
type input "*"
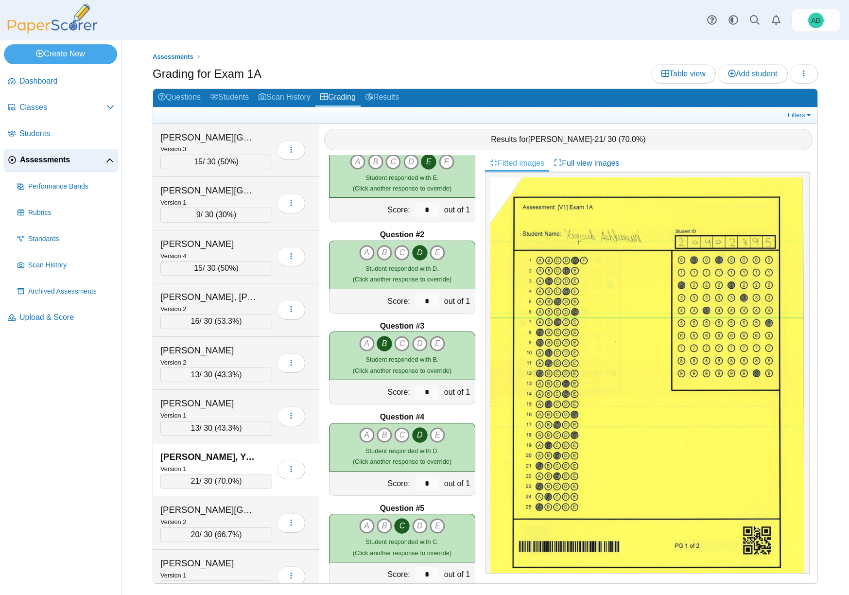
scroll to position [0, 0]
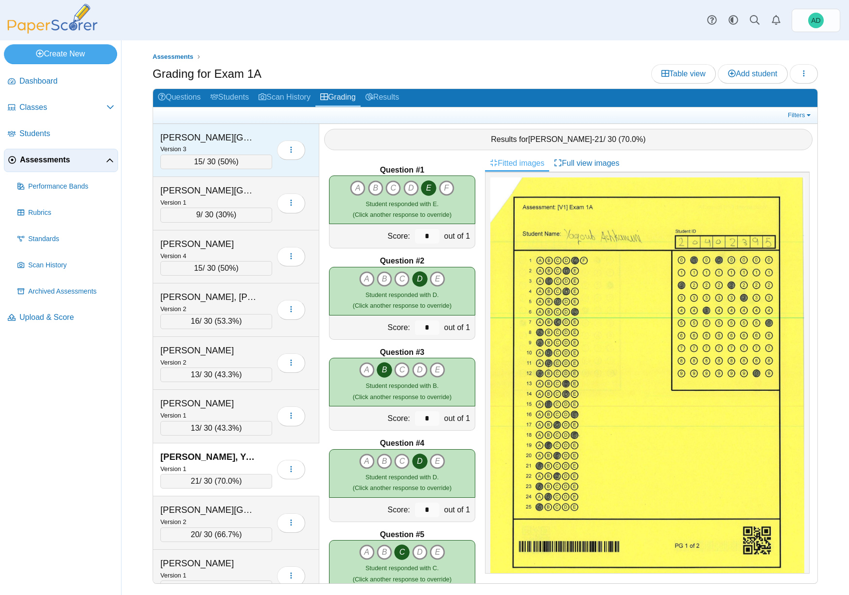
click at [191, 138] on div "Alaniz, Landon" at bounding box center [208, 137] width 97 height 13
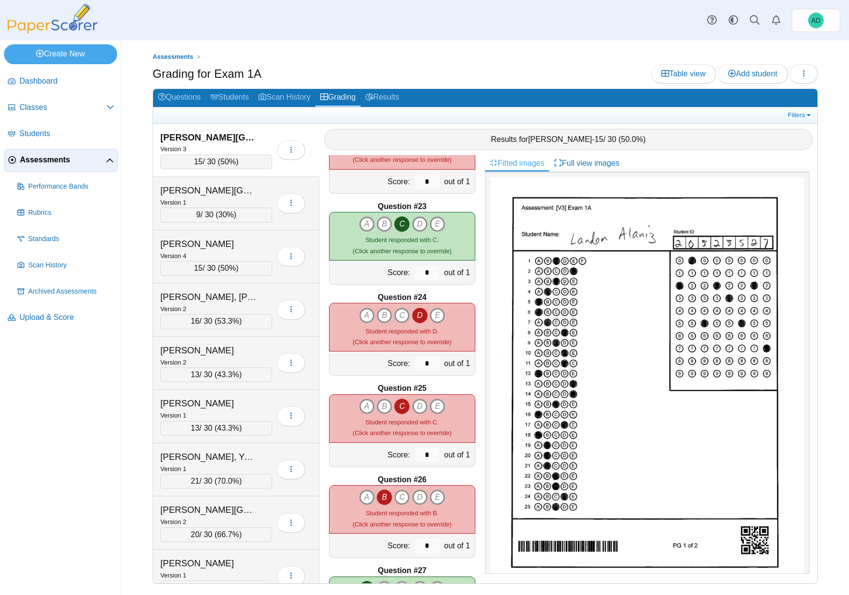
scroll to position [1971, 0]
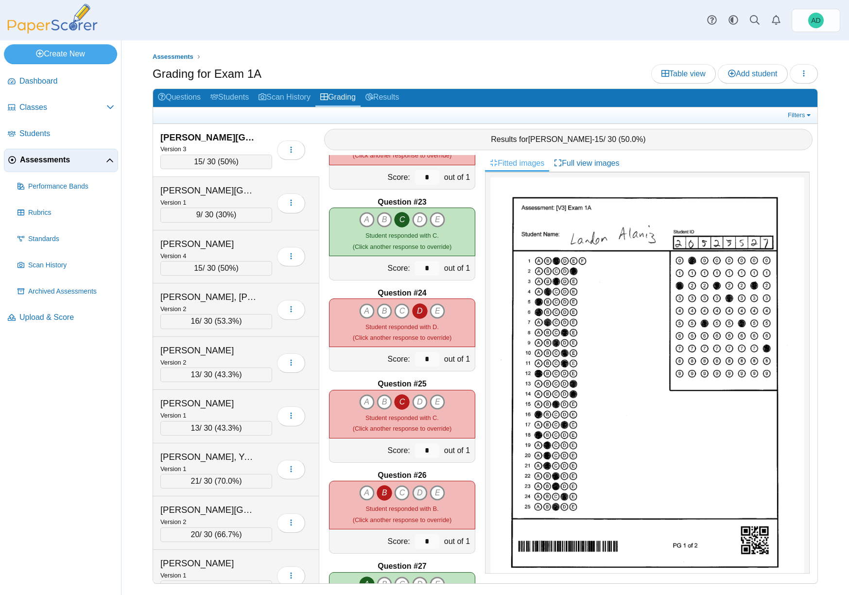
click at [417, 492] on icon "D" at bounding box center [420, 493] width 16 height 16
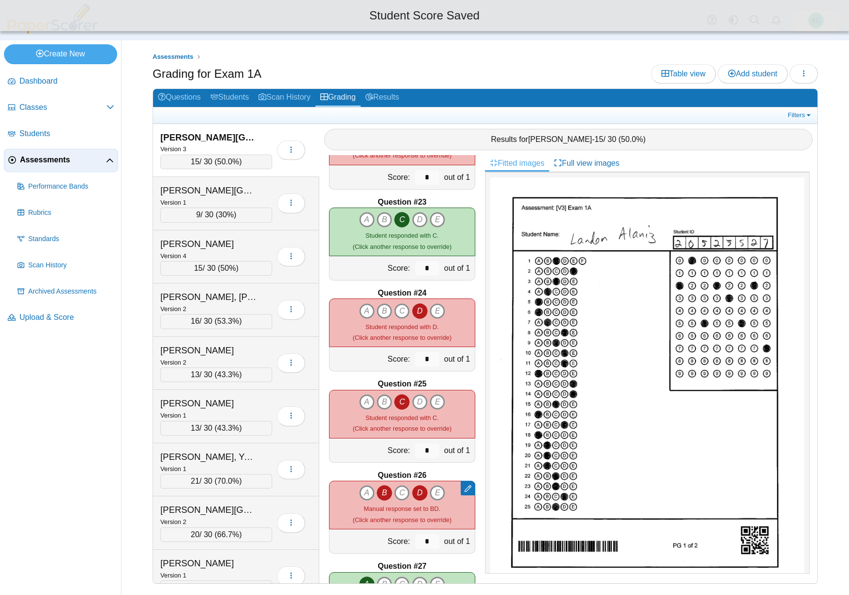
click at [380, 492] on icon "B" at bounding box center [384, 493] width 16 height 16
type input "*"
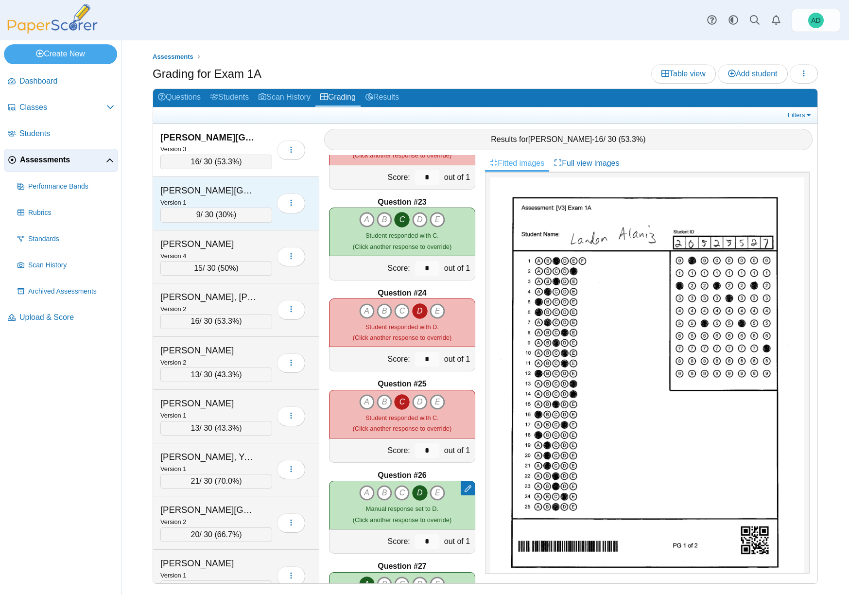
click at [255, 198] on div "Version 1" at bounding box center [216, 202] width 112 height 11
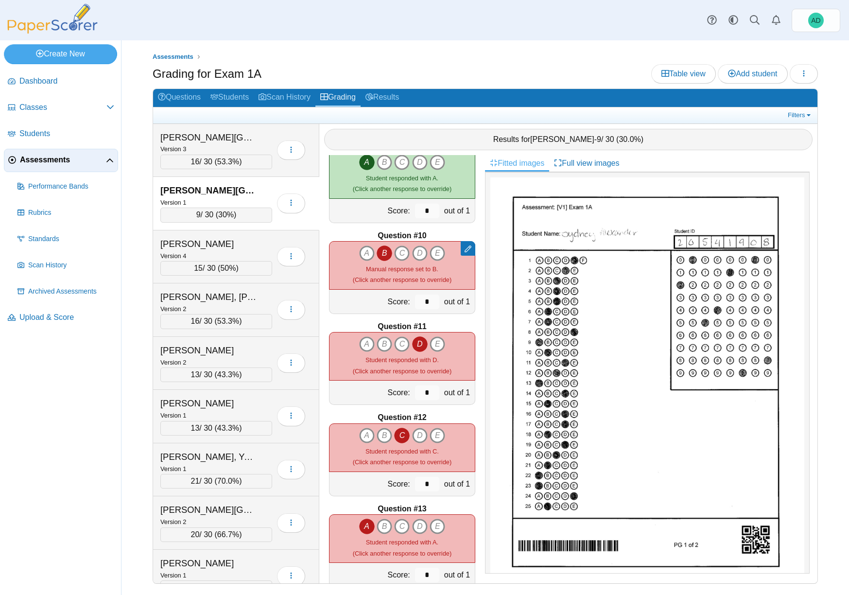
scroll to position [748, 0]
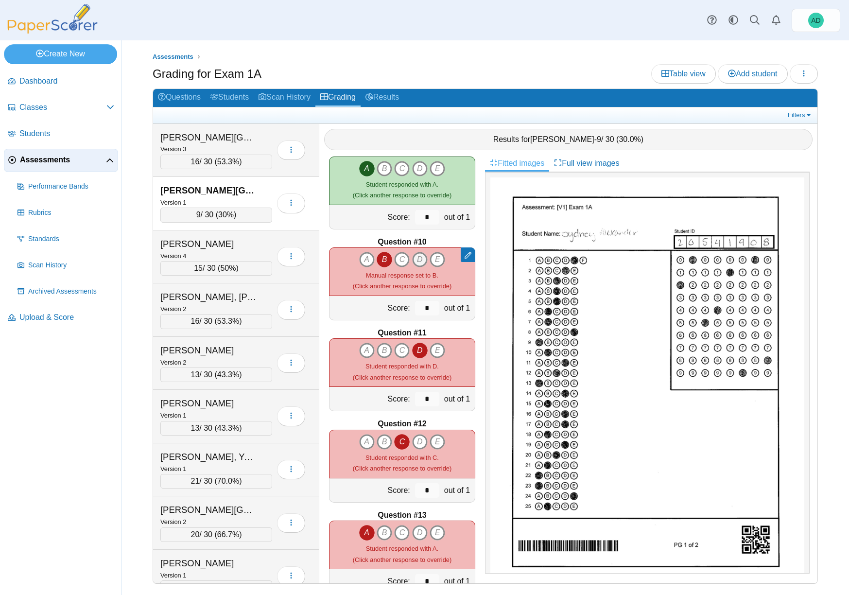
click at [417, 260] on icon "D" at bounding box center [420, 260] width 16 height 16
click at [380, 257] on icon "B" at bounding box center [384, 260] width 16 height 16
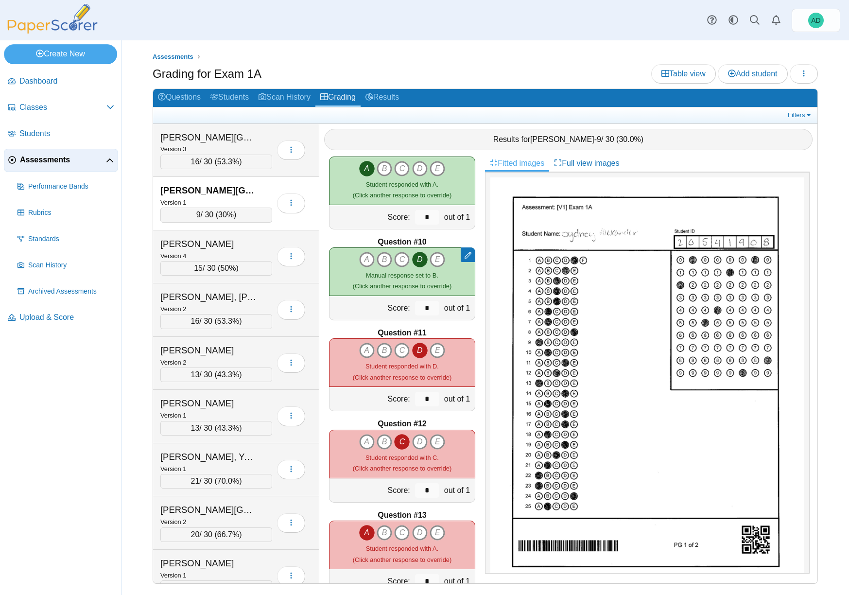
click at [444, 284] on small "Manual response set to B. (Click another response to override)" at bounding box center [402, 281] width 99 height 18
click at [429, 310] on input "*" at bounding box center [427, 308] width 24 height 15
click at [436, 274] on div "Manual response set to B. (Click another response to override)" at bounding box center [402, 281] width 99 height 22
drag, startPoint x: 382, startPoint y: 261, endPoint x: 388, endPoint y: 261, distance: 5.8
click at [382, 261] on icon "B" at bounding box center [384, 260] width 16 height 16
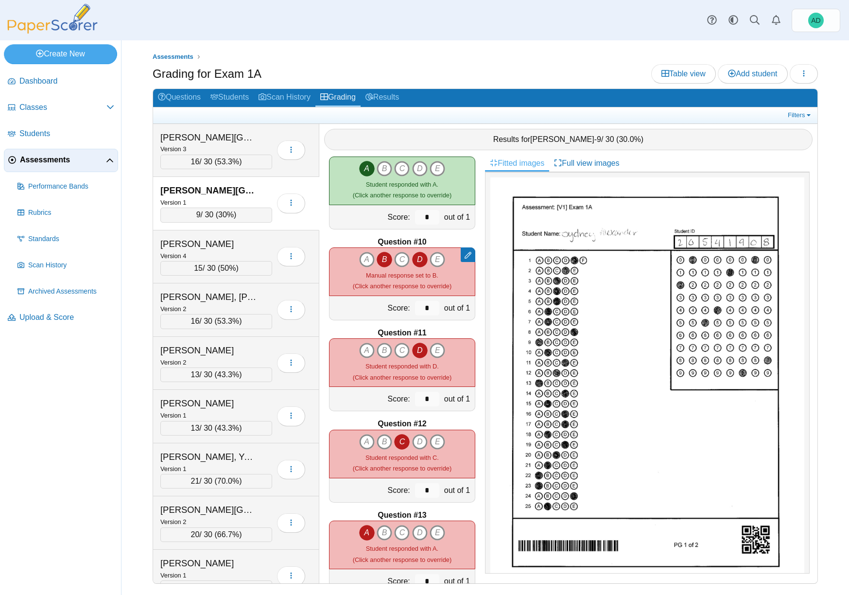
click at [417, 259] on icon "D" at bounding box center [420, 260] width 16 height 16
click at [382, 260] on icon "B" at bounding box center [384, 260] width 16 height 16
click at [419, 258] on icon "D" at bounding box center [420, 260] width 16 height 16
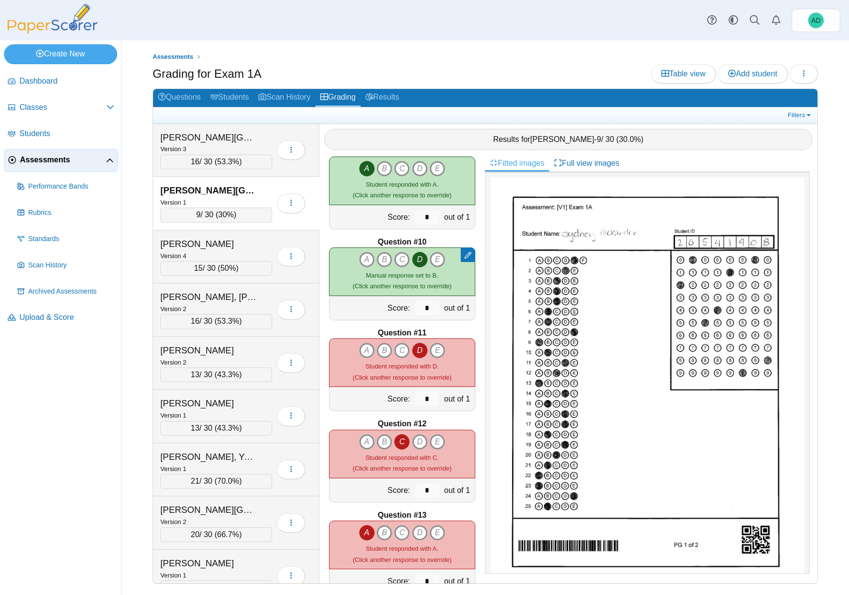
click at [419, 258] on icon "D" at bounding box center [420, 260] width 16 height 16
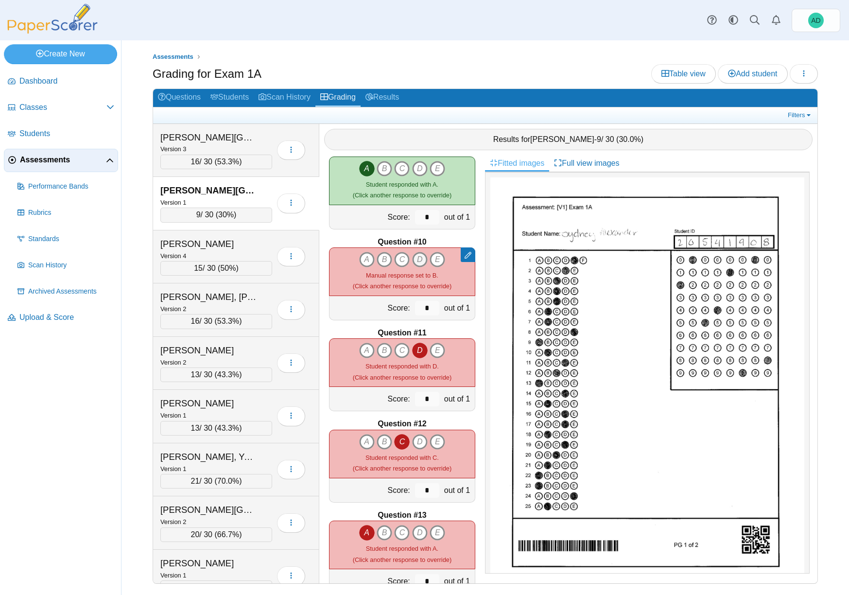
click at [419, 258] on icon "D" at bounding box center [420, 260] width 16 height 16
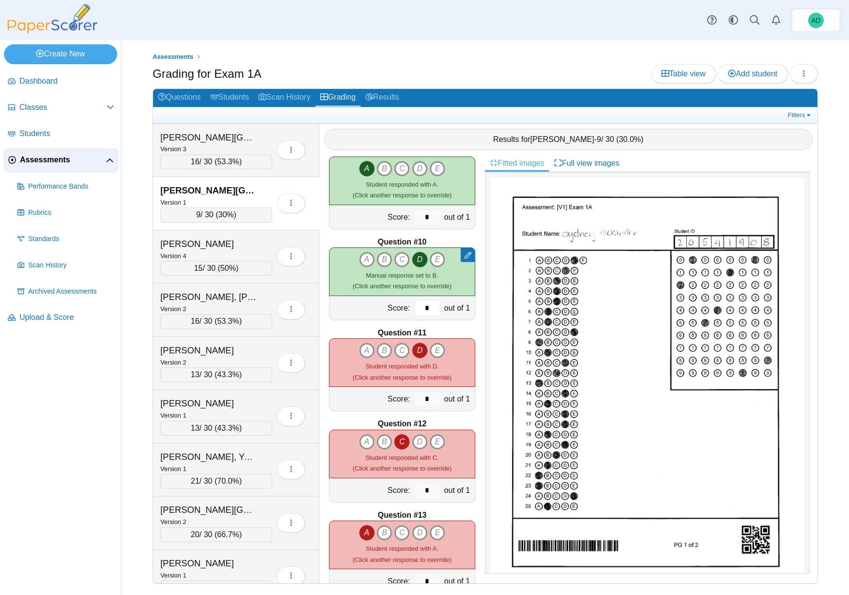
click at [415, 308] on input "*" at bounding box center [427, 308] width 24 height 15
type input "*"
click at [252, 252] on div "Version 4" at bounding box center [216, 255] width 112 height 11
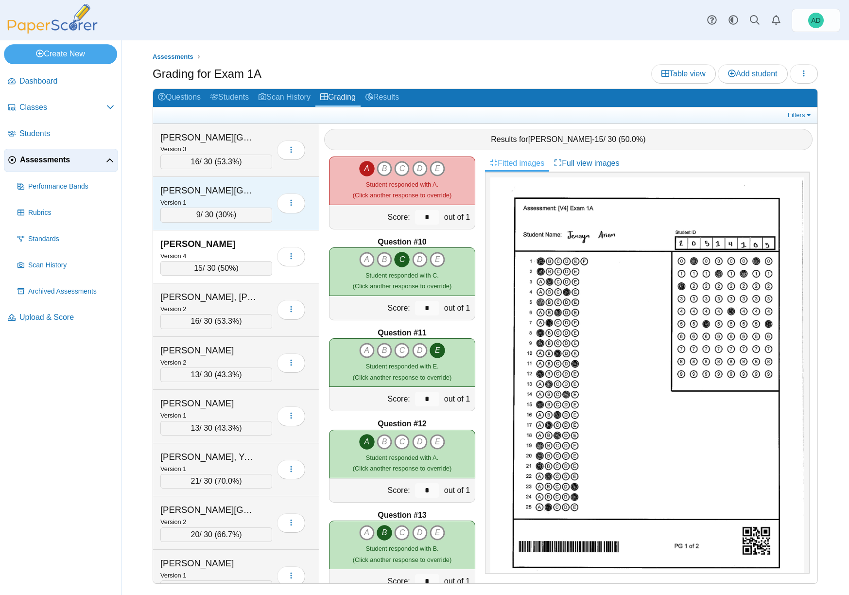
click at [256, 210] on div "9 / 30 ( 30% )" at bounding box center [216, 214] width 112 height 15
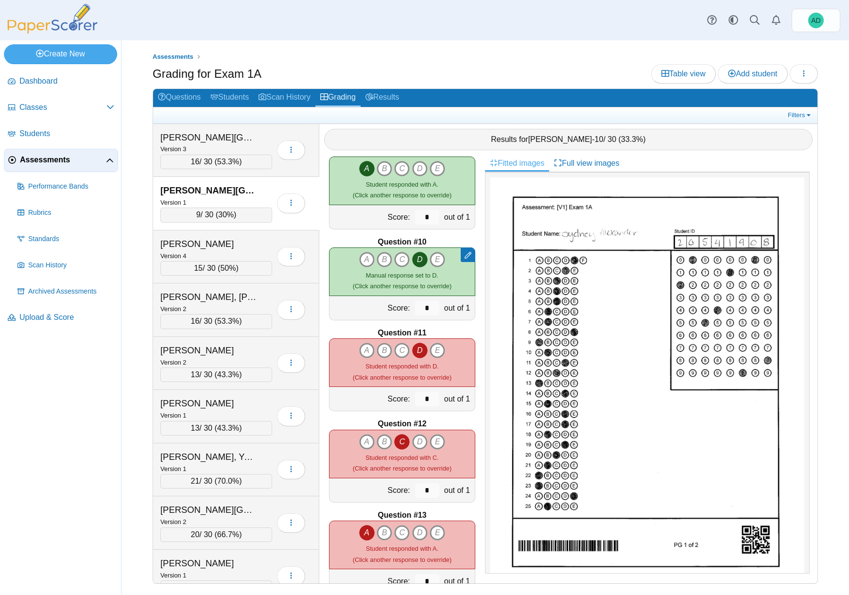
click at [413, 289] on small "Manual response set to D. (Click another response to override)" at bounding box center [402, 281] width 99 height 18
click at [248, 252] on div "Version 4" at bounding box center [216, 255] width 112 height 11
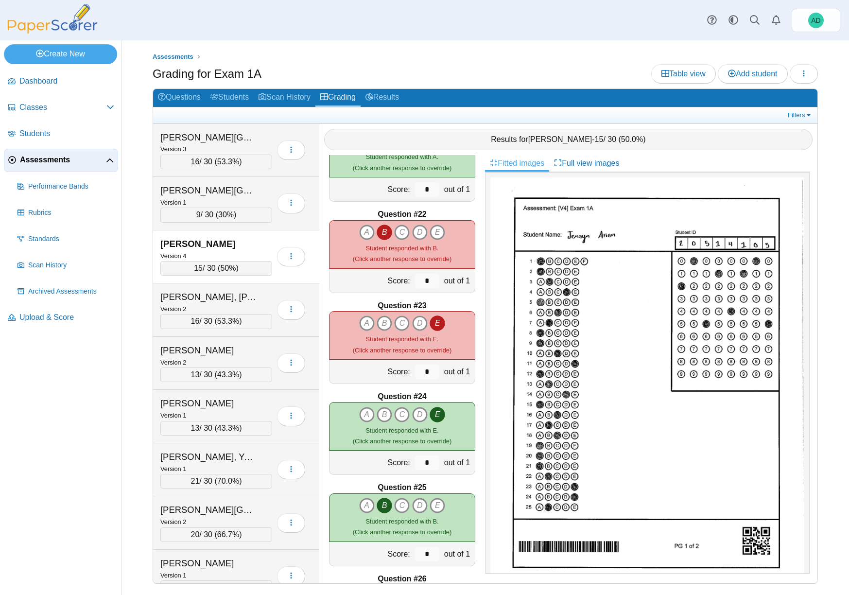
scroll to position [1863, 0]
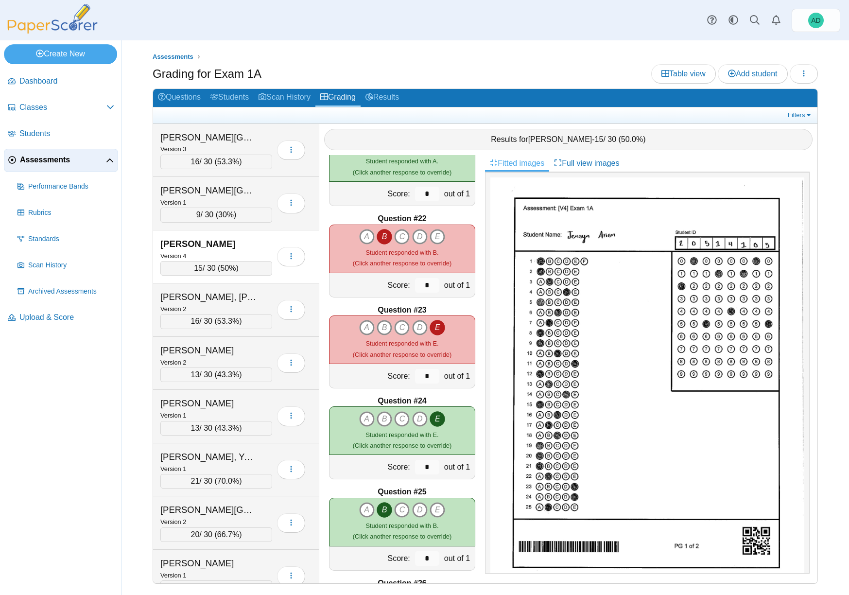
click at [381, 238] on icon "B" at bounding box center [384, 237] width 16 height 16
click at [418, 235] on icon "D" at bounding box center [420, 237] width 16 height 16
type input "*"
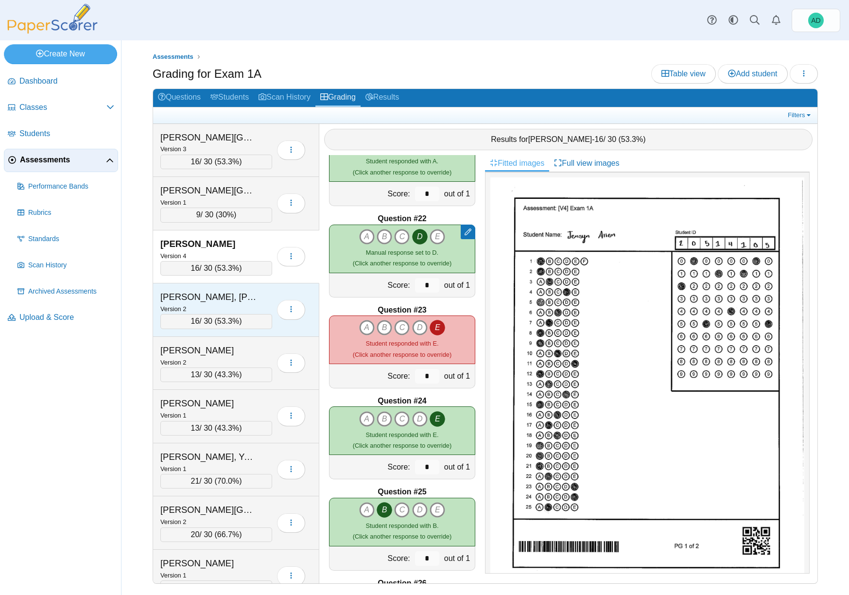
click at [249, 297] on div "Anderson, Lynzlee" at bounding box center [208, 296] width 97 height 13
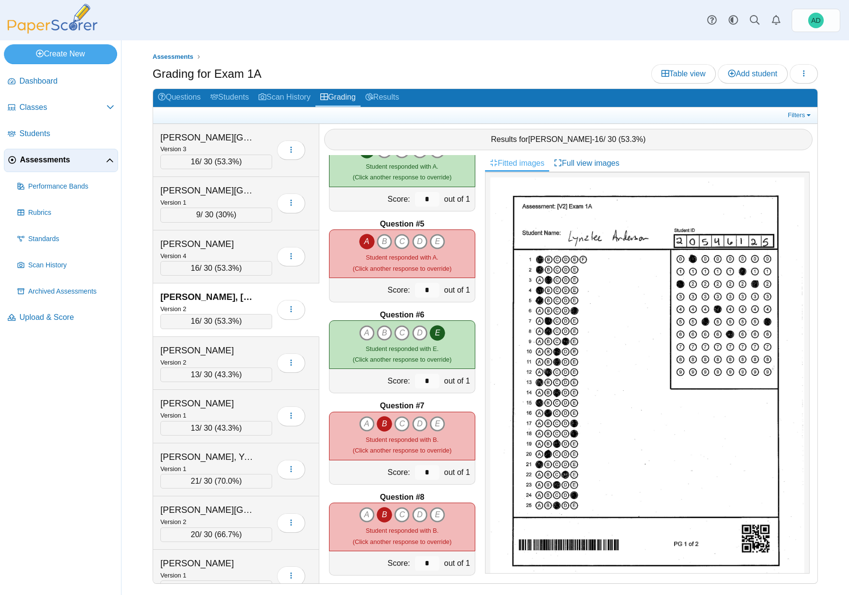
scroll to position [312, 0]
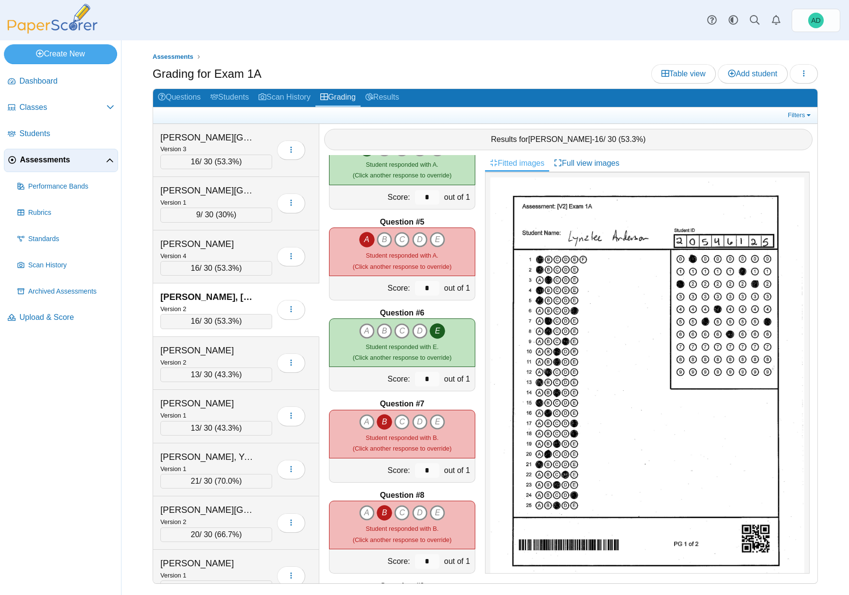
click at [381, 421] on icon "B" at bounding box center [384, 422] width 16 height 16
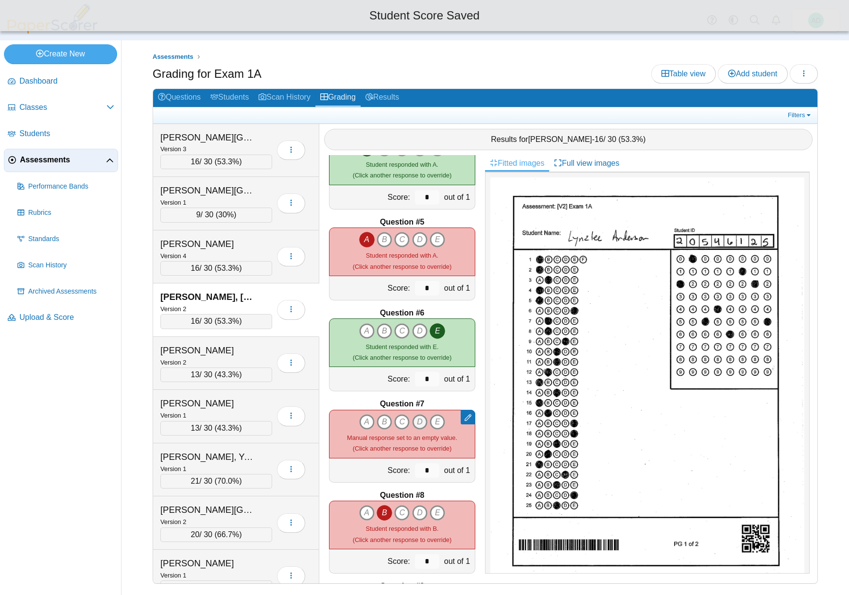
click at [413, 420] on icon "D" at bounding box center [420, 422] width 16 height 16
type input "*"
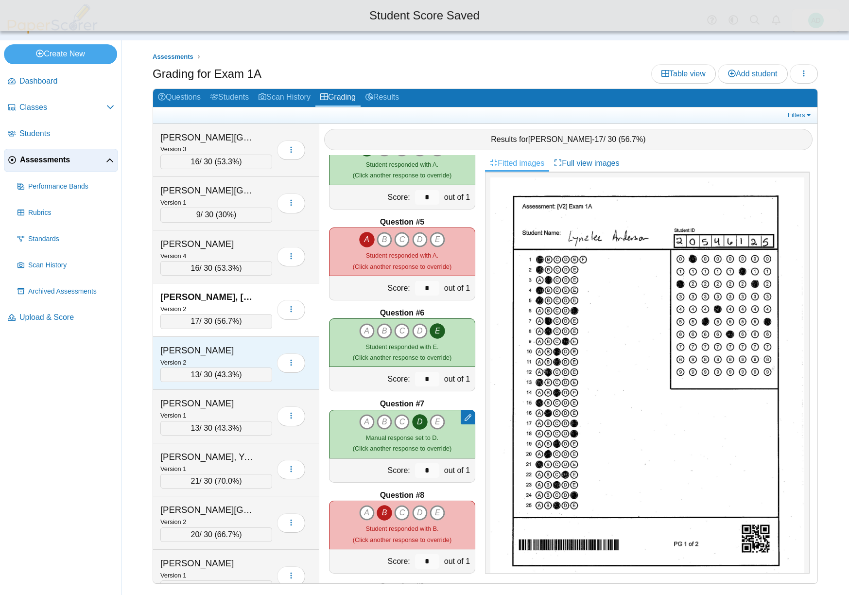
click at [237, 354] on div "Anderson, Travis" at bounding box center [208, 350] width 97 height 13
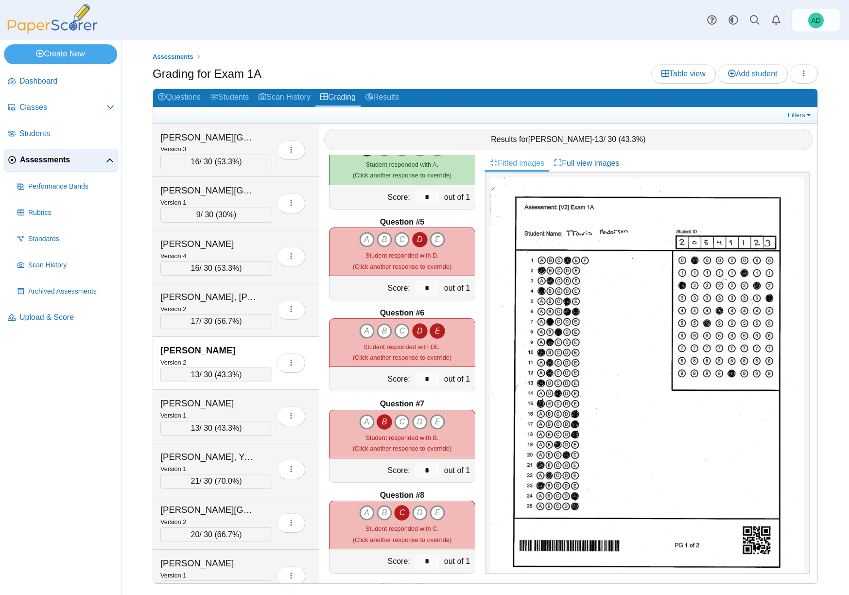
click at [383, 421] on icon "B" at bounding box center [384, 422] width 16 height 16
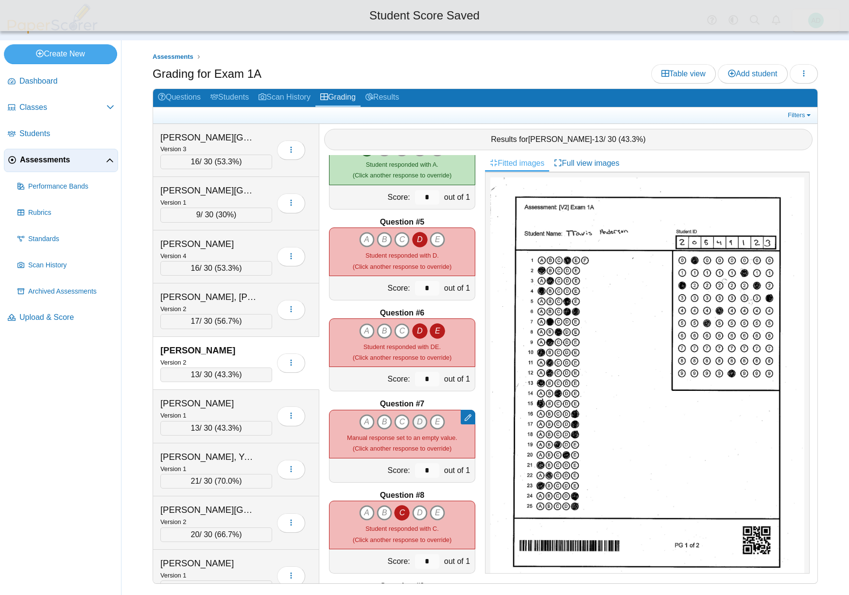
click at [417, 421] on icon "D" at bounding box center [420, 422] width 16 height 16
type input "*"
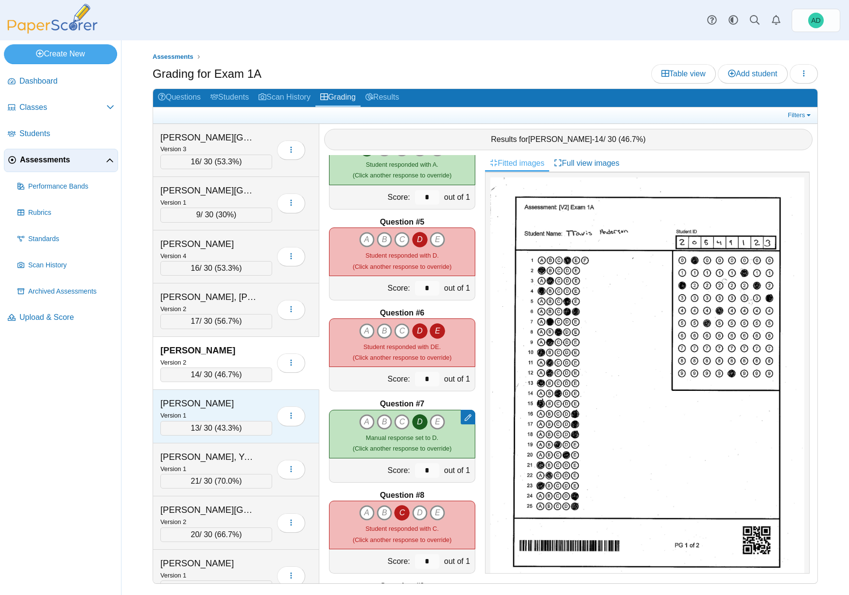
click at [247, 401] on div "Aryan, Kylie" at bounding box center [208, 403] width 97 height 13
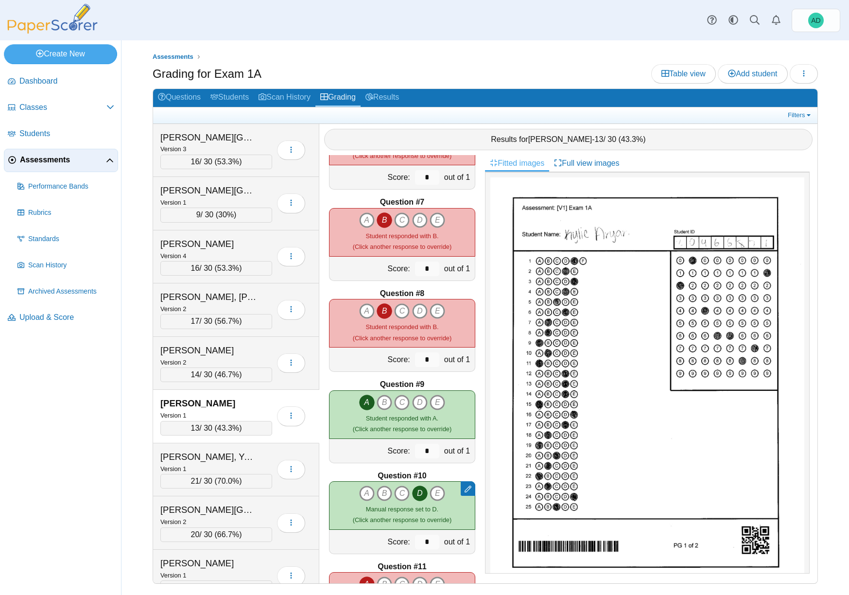
scroll to position [550, 0]
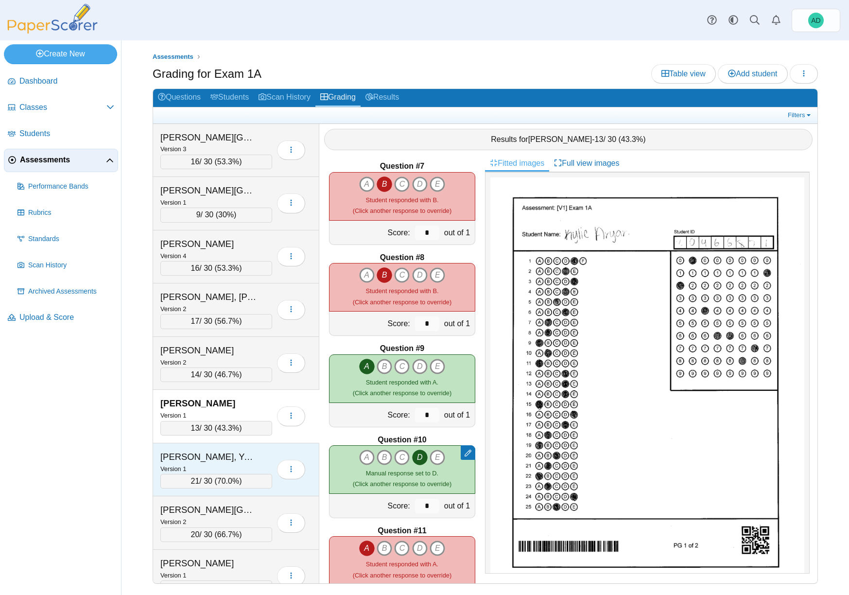
click at [234, 458] on div "Ashkanani, Yaqoub" at bounding box center [208, 456] width 97 height 13
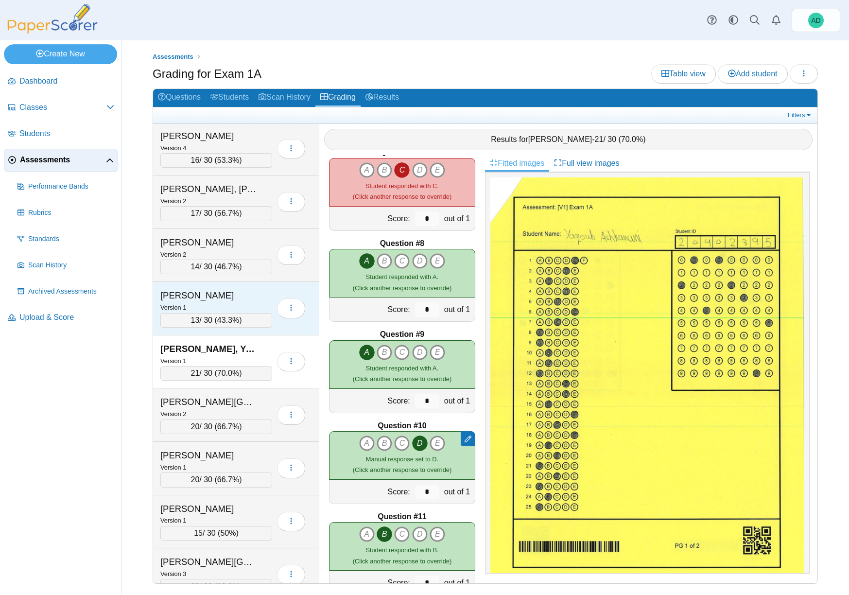
scroll to position [109, 0]
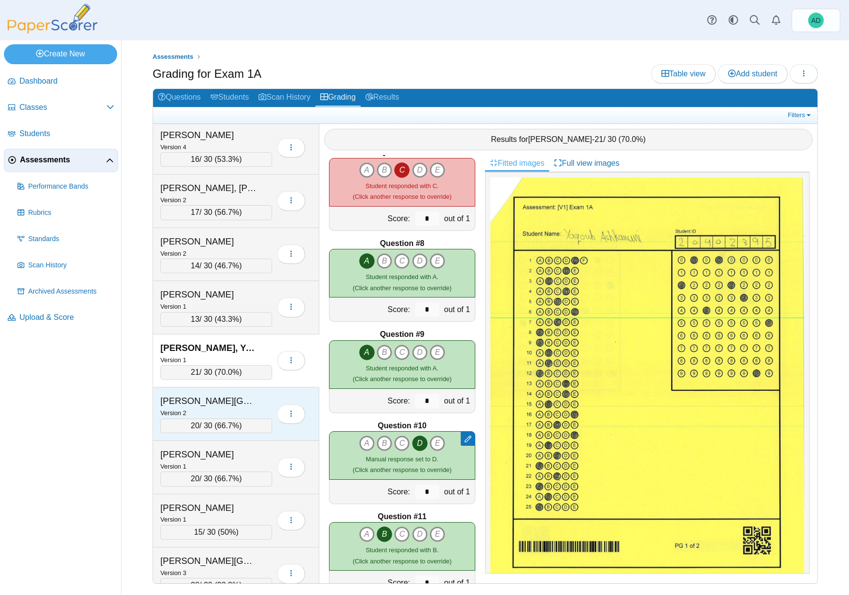
click at [245, 403] on div "Ault, Addison" at bounding box center [208, 400] width 97 height 13
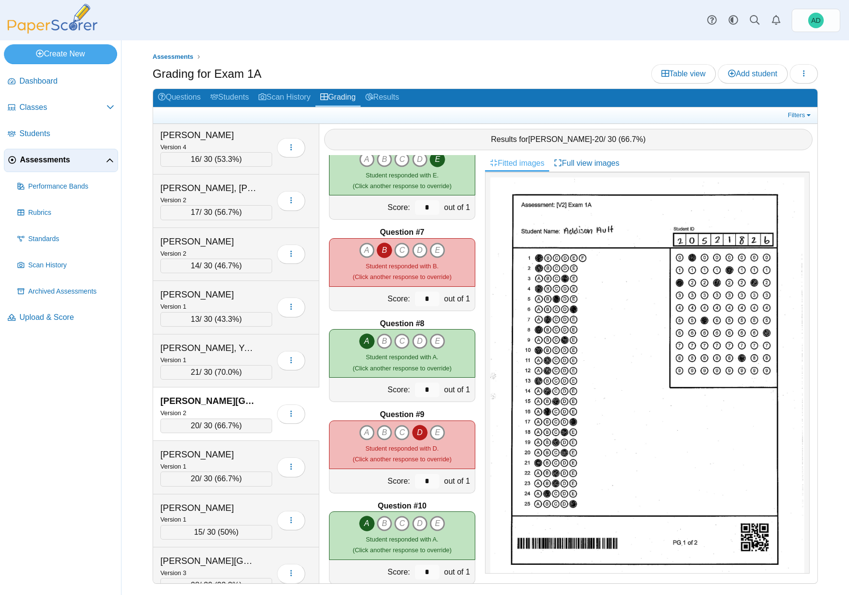
scroll to position [483, 0]
click at [382, 252] on icon "B" at bounding box center [384, 251] width 16 height 16
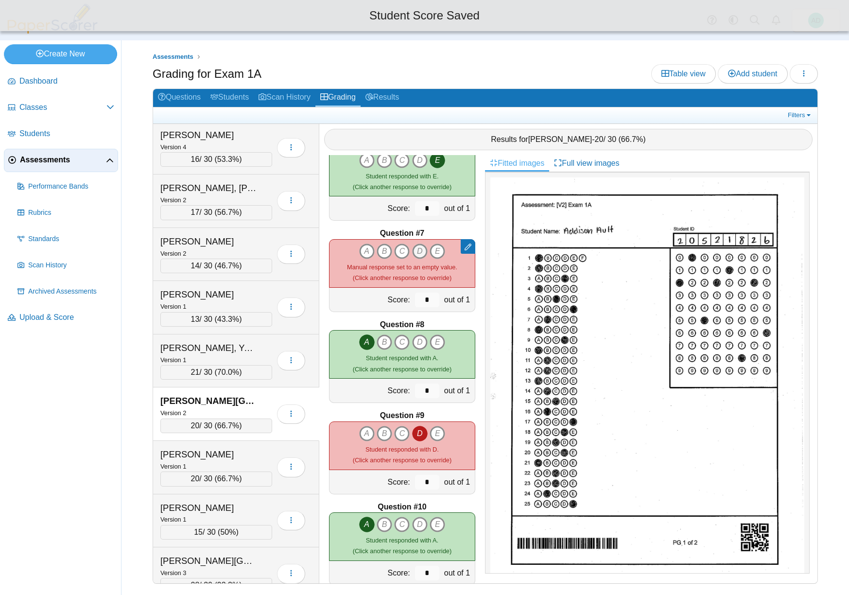
click at [414, 249] on icon "D" at bounding box center [420, 251] width 16 height 16
type input "*"
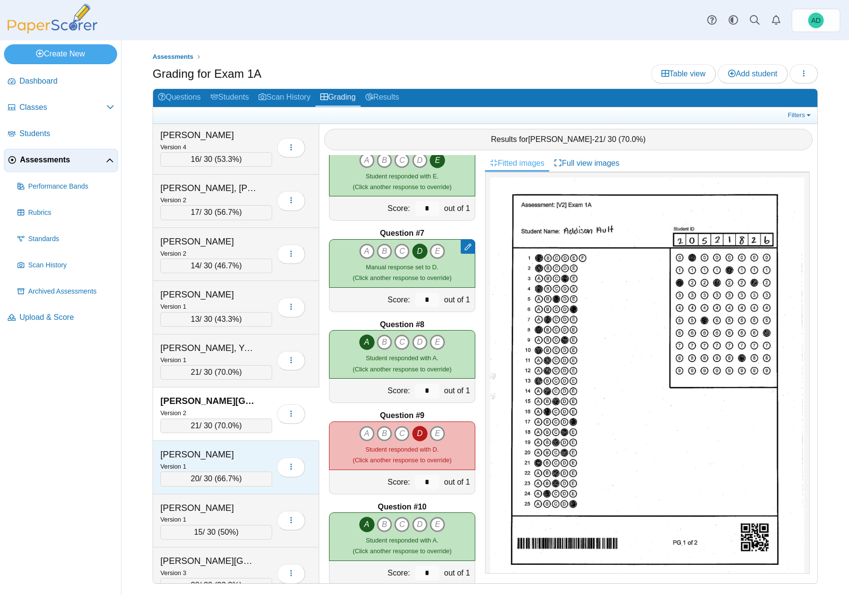
click at [243, 453] on div "Bagby, Akyra" at bounding box center [208, 454] width 97 height 13
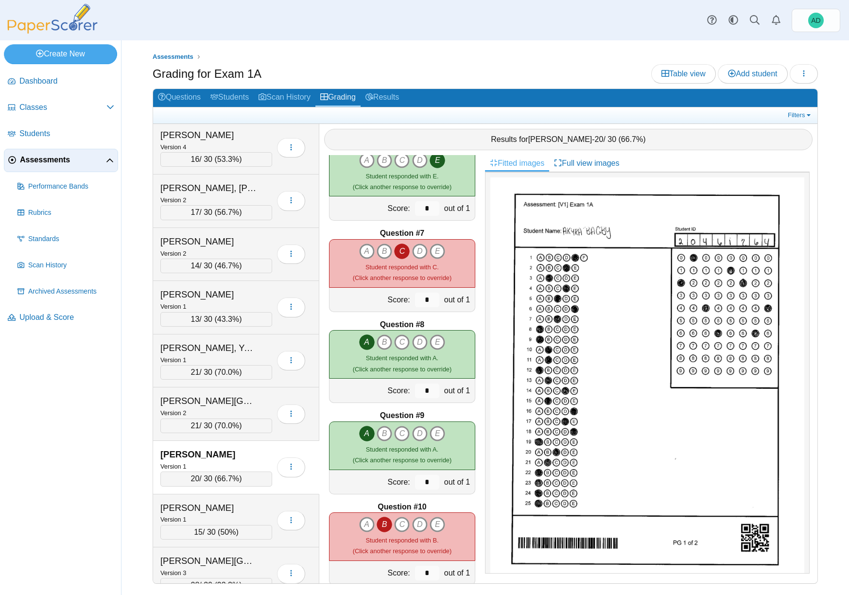
click at [381, 524] on icon "B" at bounding box center [384, 524] width 16 height 16
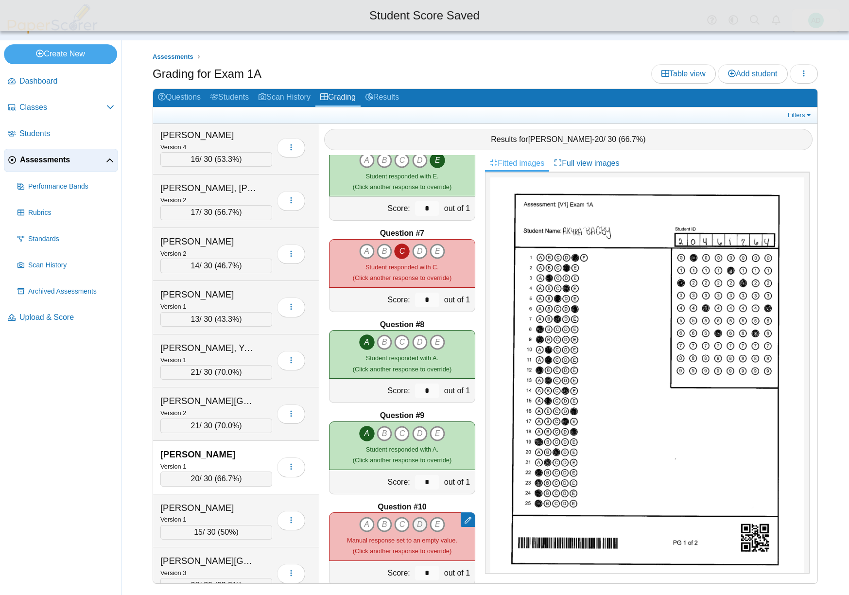
click at [417, 522] on icon "D" at bounding box center [420, 524] width 16 height 16
type input "*"
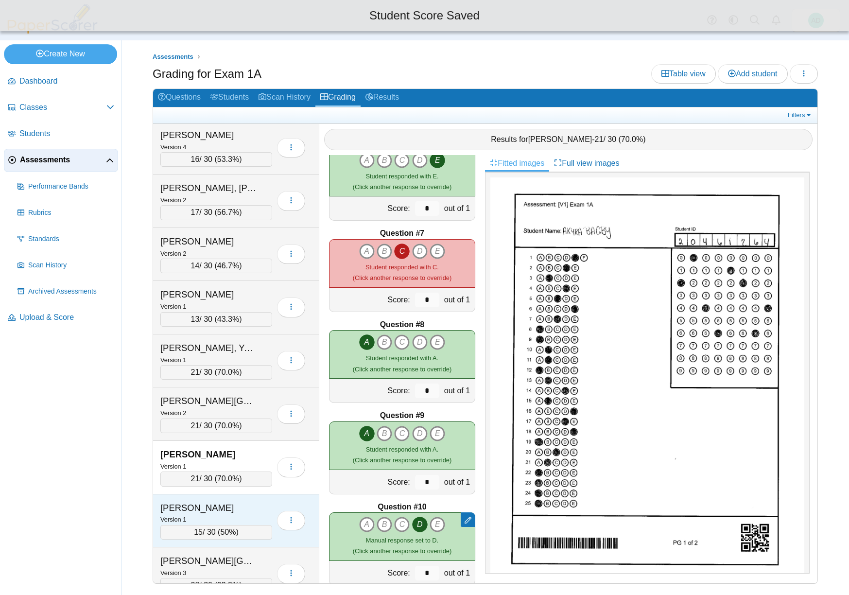
click at [250, 507] on div "Barnett, Libbie" at bounding box center [208, 507] width 97 height 13
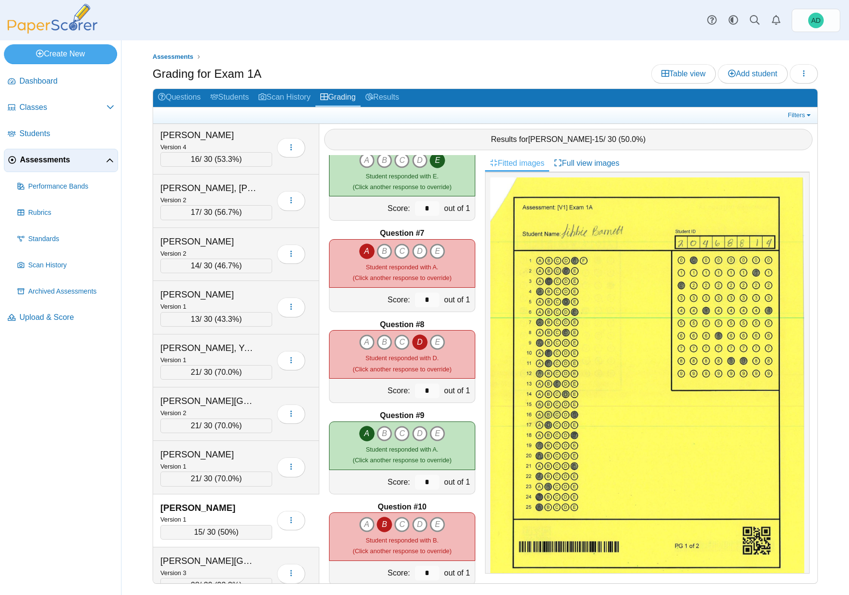
scroll to position [508, 0]
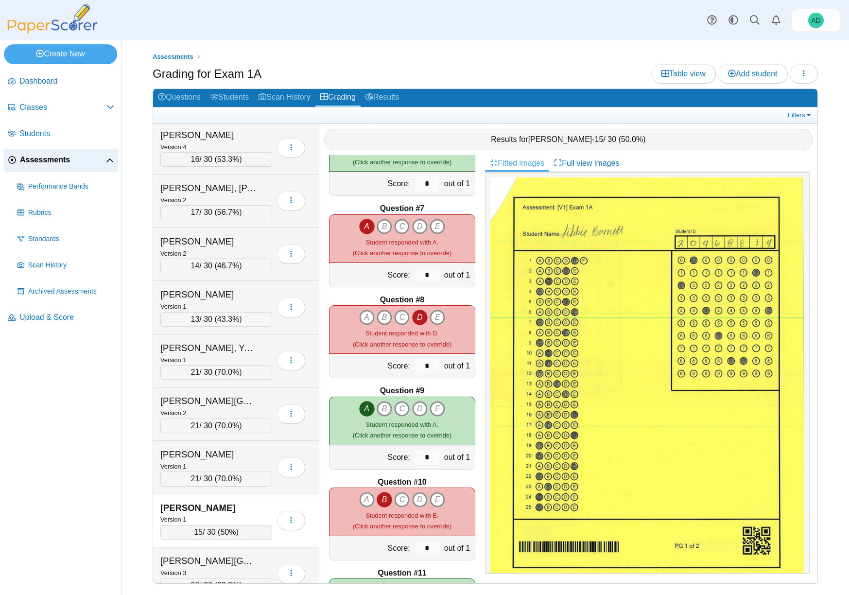
click at [382, 499] on icon "B" at bounding box center [384, 500] width 16 height 16
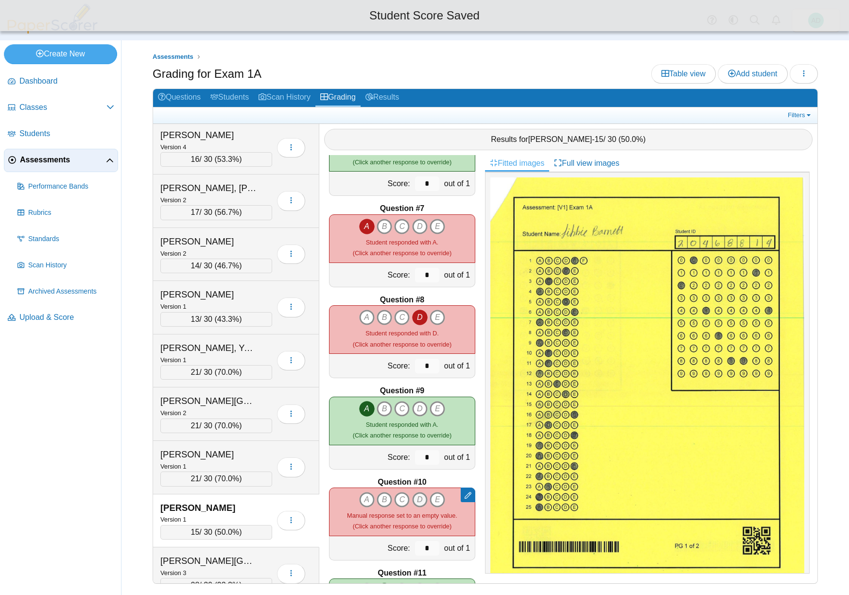
click at [415, 498] on icon "D" at bounding box center [420, 500] width 16 height 16
type input "*"
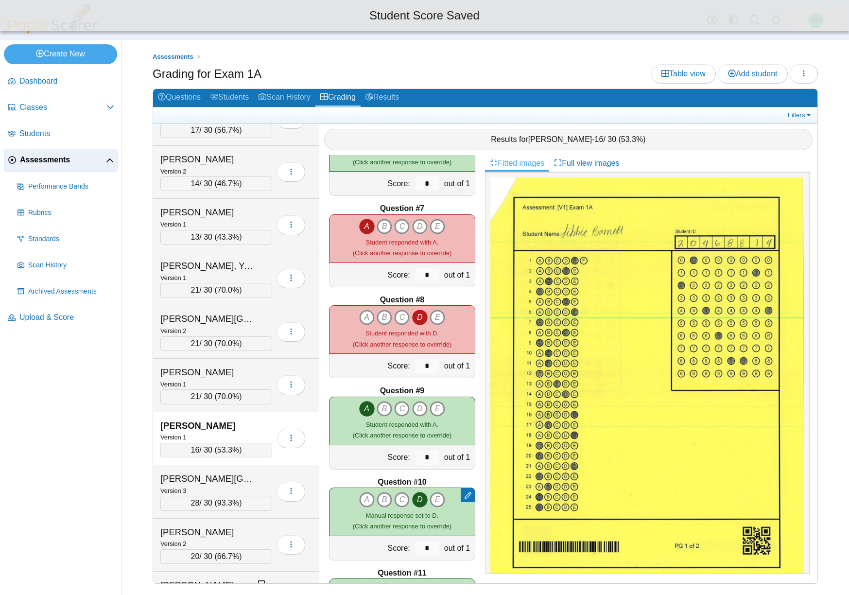
scroll to position [195, 0]
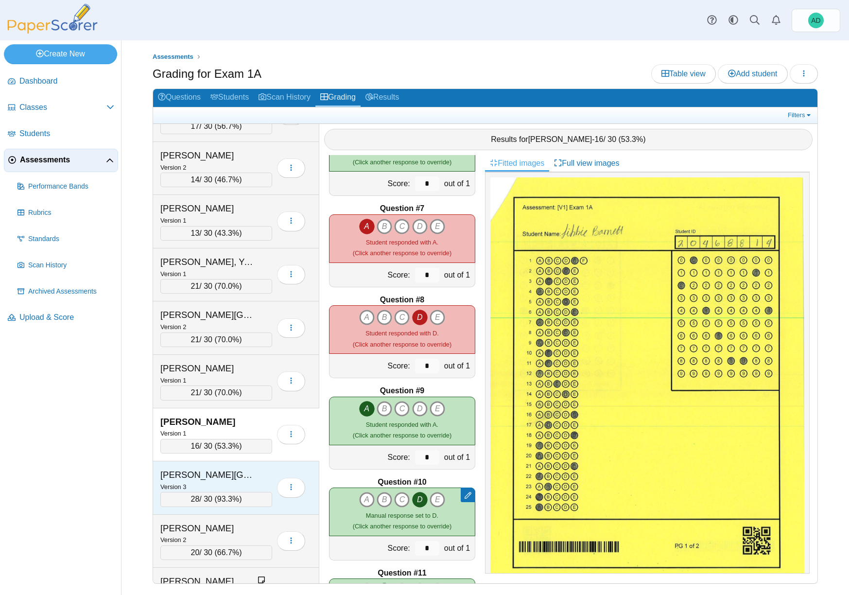
click at [256, 479] on div "Barragan, Dominick" at bounding box center [208, 474] width 97 height 13
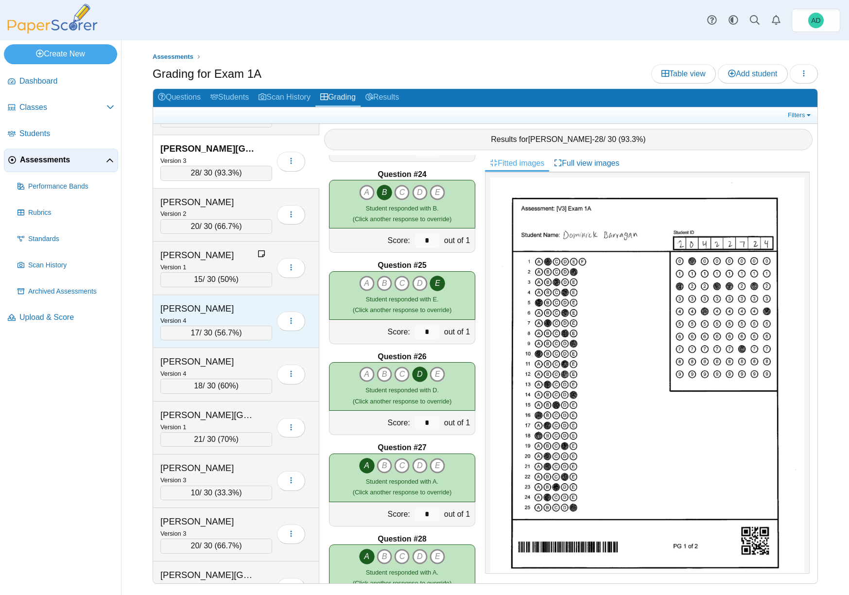
scroll to position [521, 0]
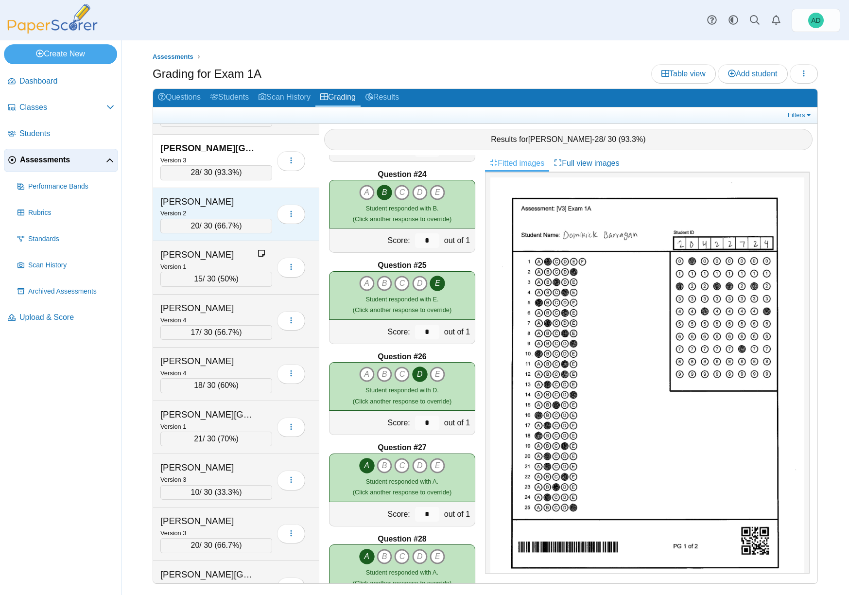
click at [235, 206] on div "Batchelder, Brady" at bounding box center [208, 201] width 97 height 13
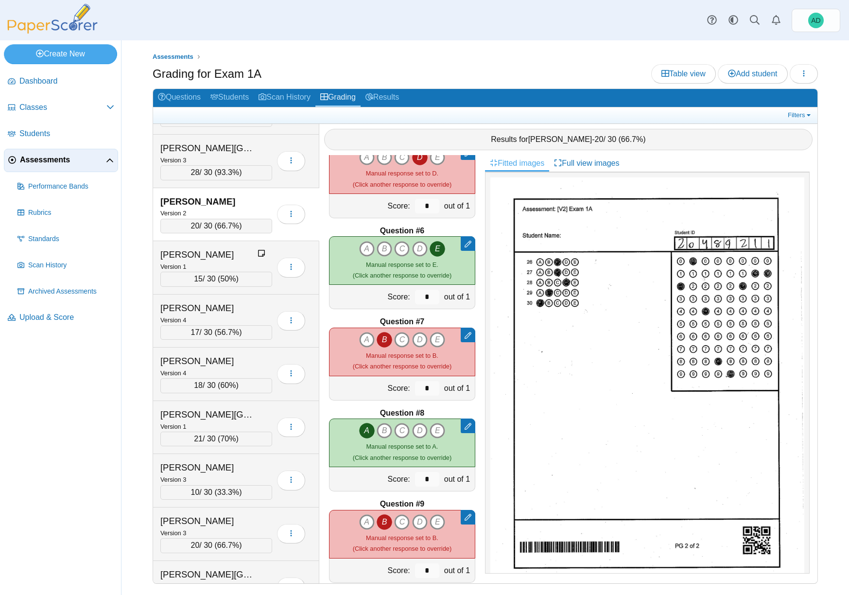
scroll to position [395, 0]
click at [379, 339] on icon "B" at bounding box center [384, 339] width 16 height 16
click at [418, 338] on icon "D" at bounding box center [420, 339] width 16 height 16
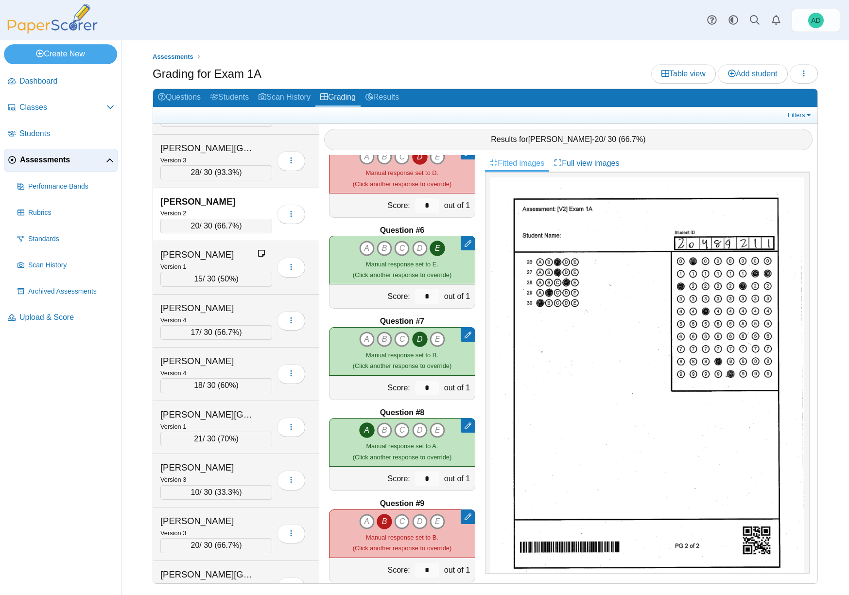
click at [379, 340] on icon "B" at bounding box center [384, 339] width 16 height 16
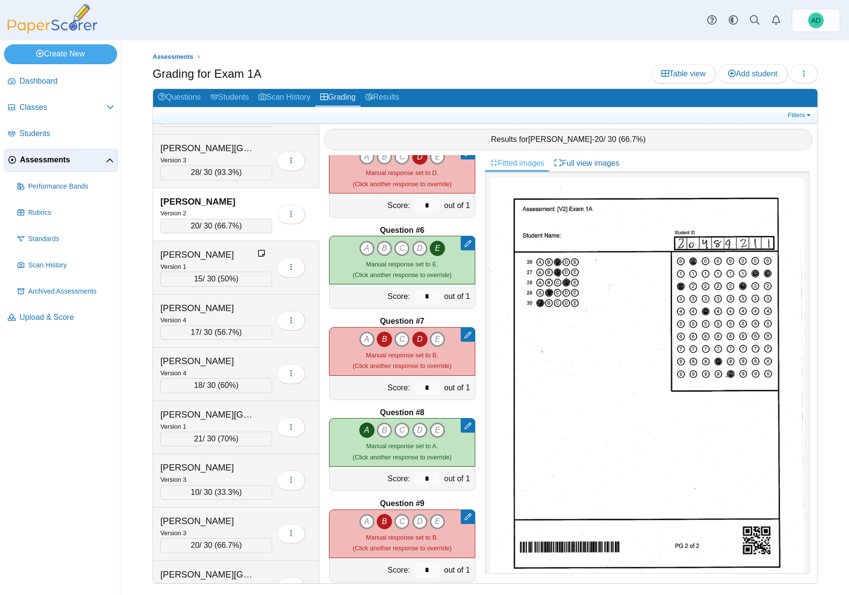
click at [380, 338] on icon "B" at bounding box center [384, 339] width 16 height 16
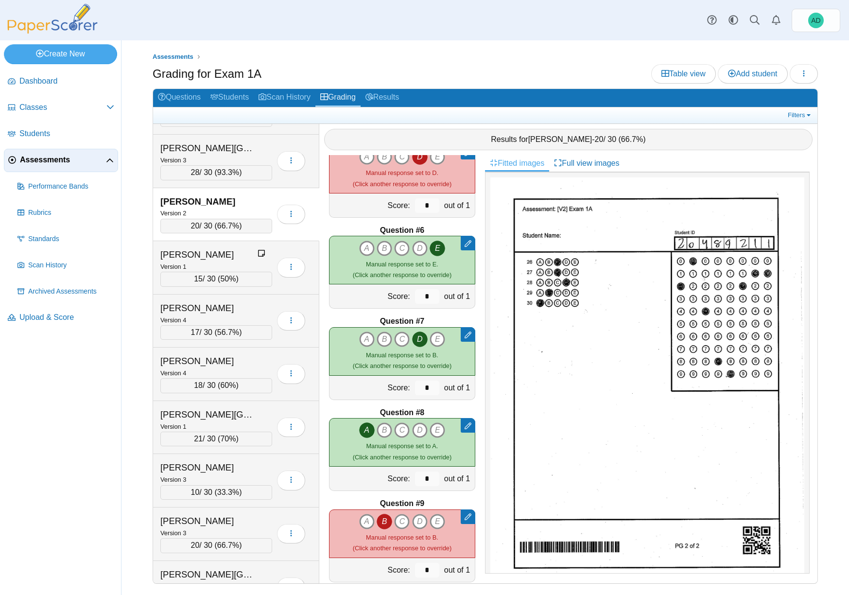
click at [417, 338] on icon "D" at bounding box center [420, 339] width 16 height 16
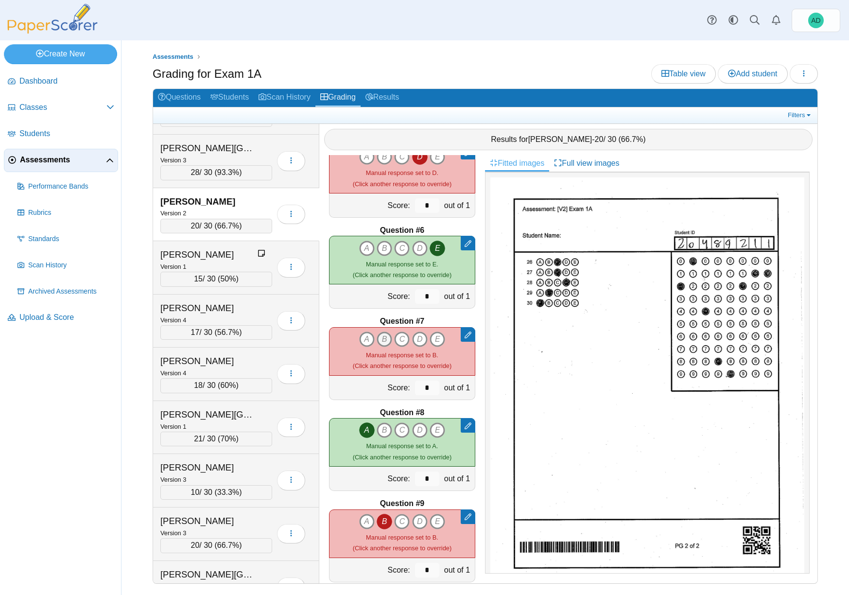
click at [378, 338] on icon "B" at bounding box center [384, 339] width 16 height 16
click at [381, 338] on icon "B" at bounding box center [384, 339] width 16 height 16
click at [418, 337] on icon "D" at bounding box center [420, 339] width 16 height 16
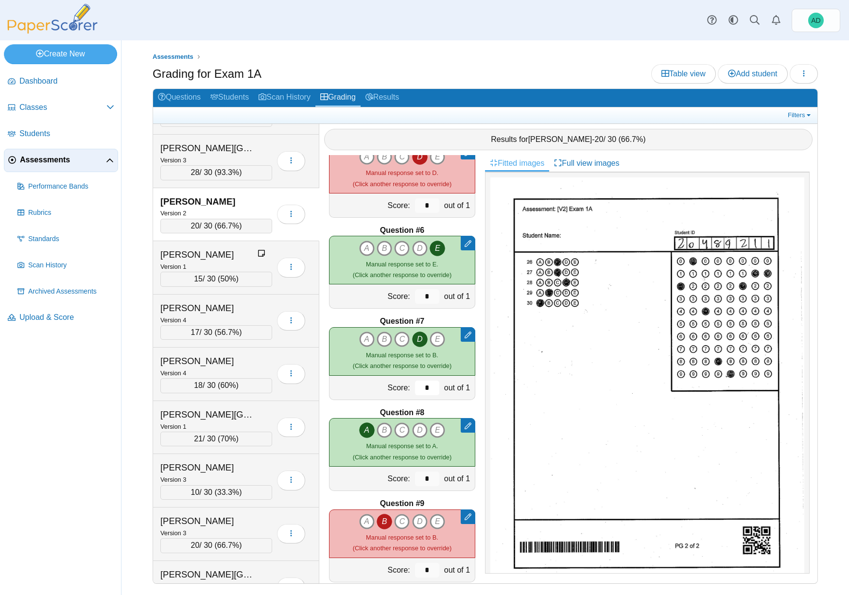
click at [416, 388] on input "*" at bounding box center [427, 387] width 24 height 15
type input "*"
click at [419, 338] on icon "D" at bounding box center [420, 339] width 16 height 16
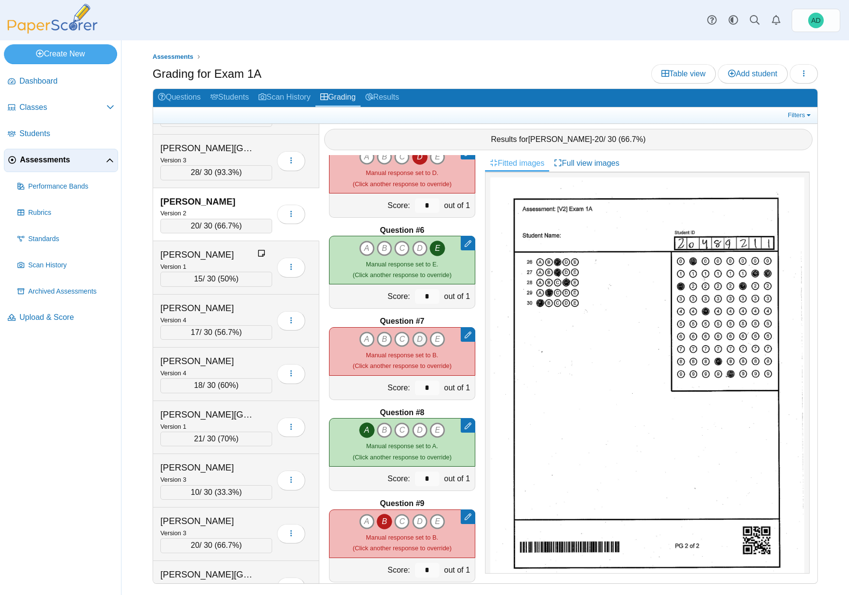
click at [419, 338] on icon "D" at bounding box center [420, 339] width 16 height 16
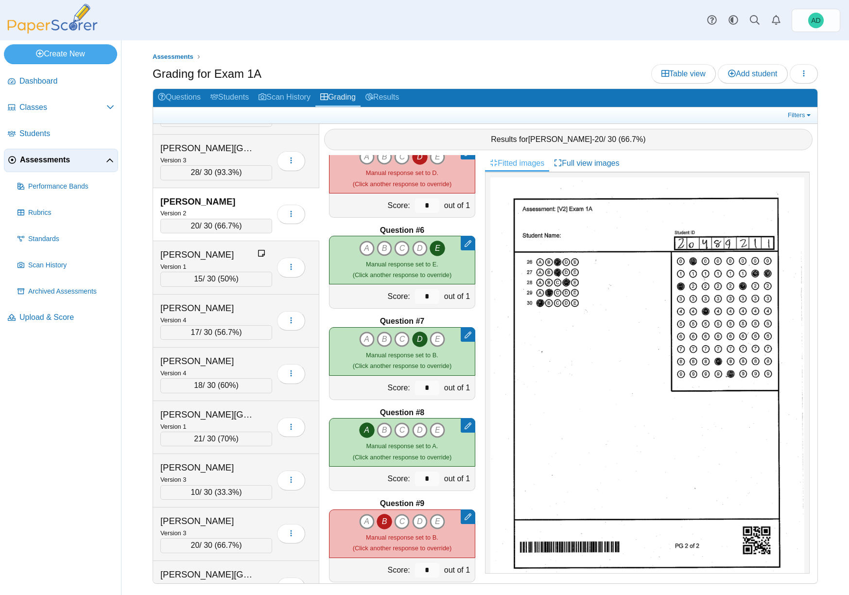
click at [438, 373] on div "Remove manual score Remove manual response Remove manual score Remove manual re…" at bounding box center [402, 351] width 146 height 49
click at [234, 259] on div "Begg, Giovanni" at bounding box center [208, 254] width 97 height 13
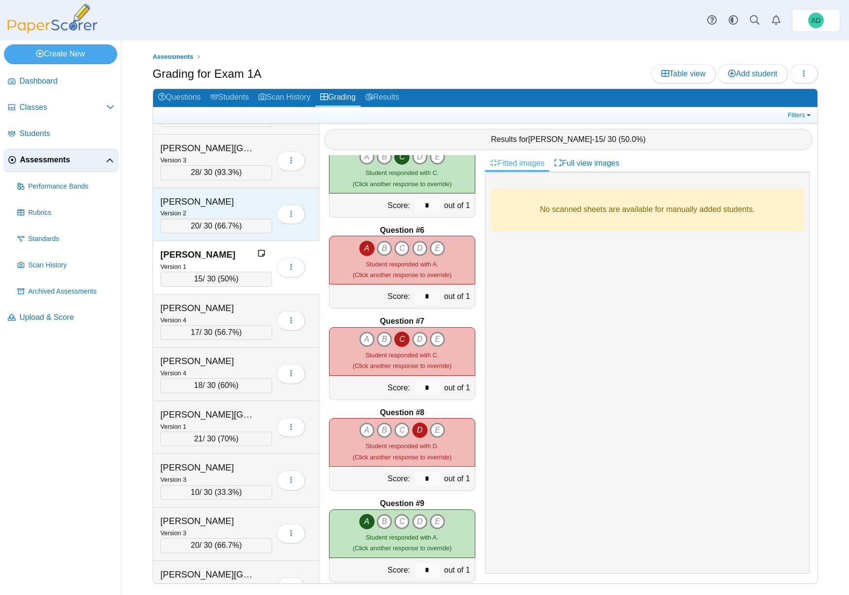
click at [254, 208] on div "Version 2" at bounding box center [216, 212] width 112 height 11
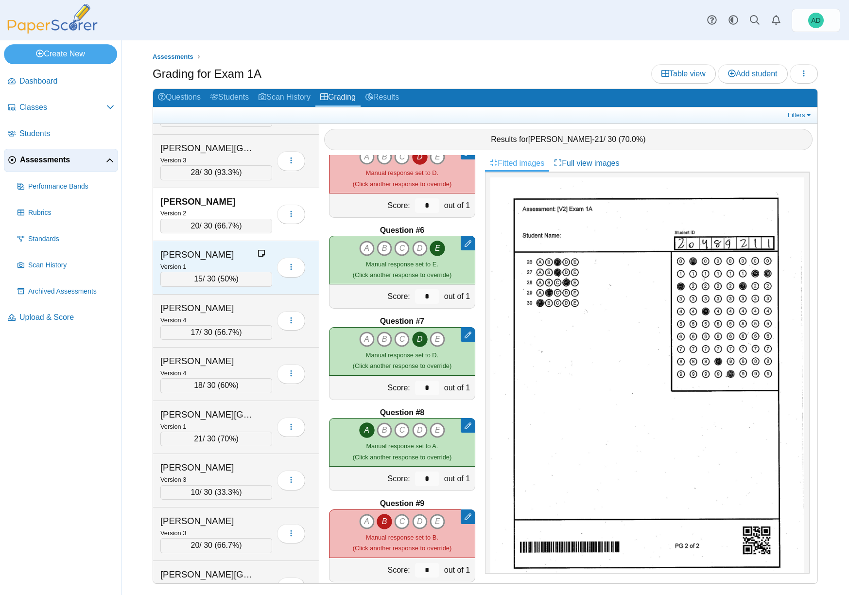
click at [251, 259] on div "Begg, Giovanni" at bounding box center [208, 254] width 97 height 13
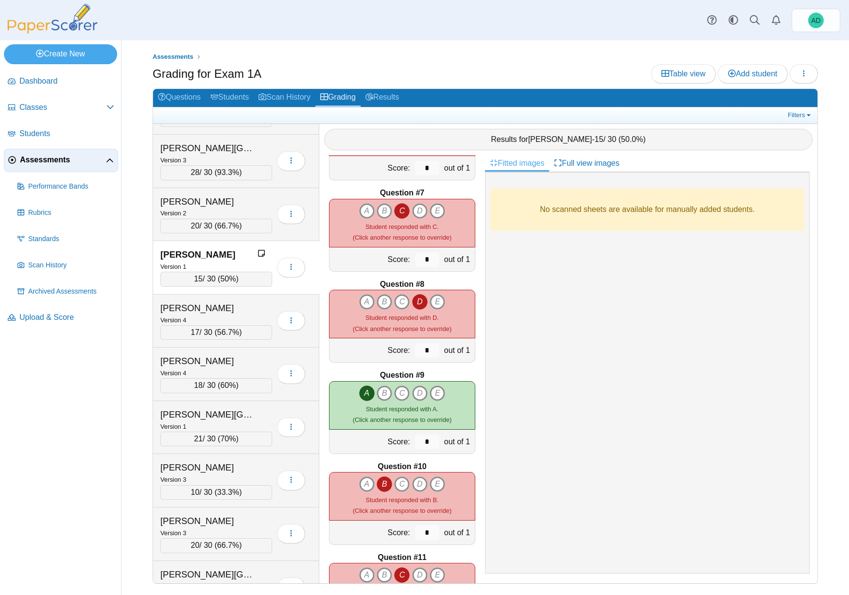
scroll to position [525, 0]
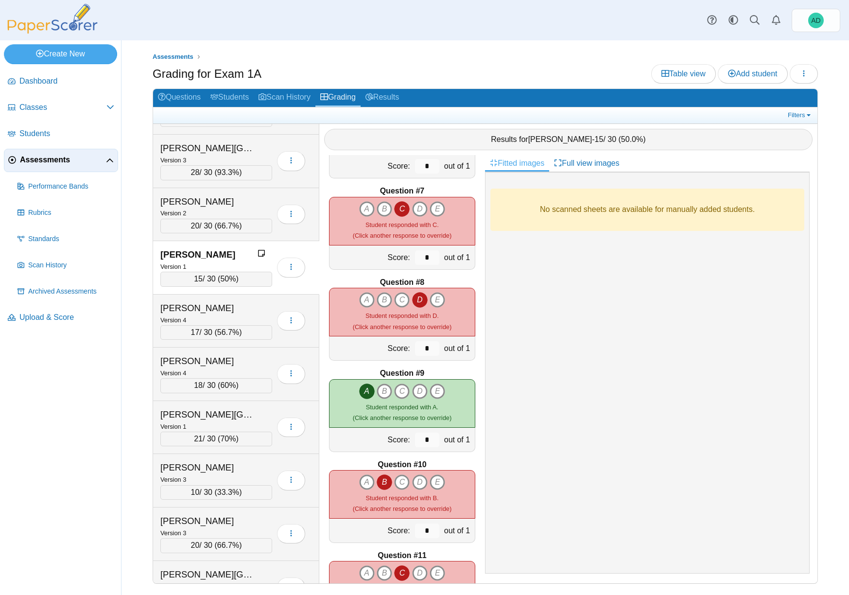
click at [380, 481] on icon "B" at bounding box center [384, 482] width 16 height 16
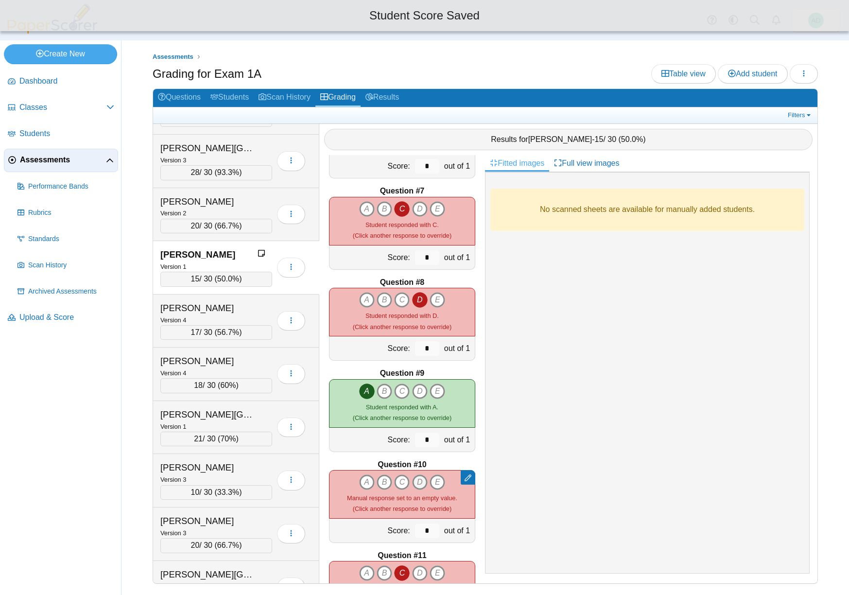
click at [416, 479] on icon "D" at bounding box center [420, 482] width 16 height 16
type input "*"
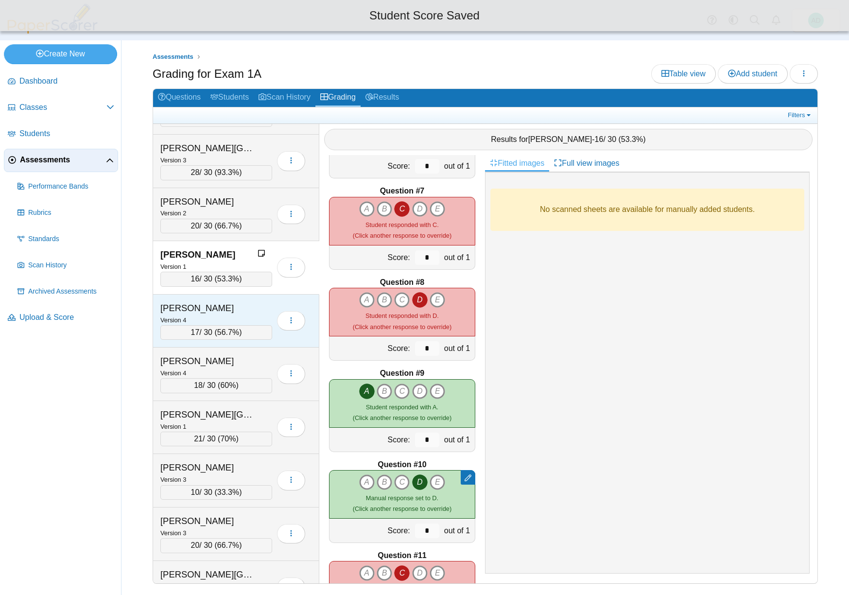
click at [210, 307] on div "Bishop, Ty" at bounding box center [208, 308] width 97 height 13
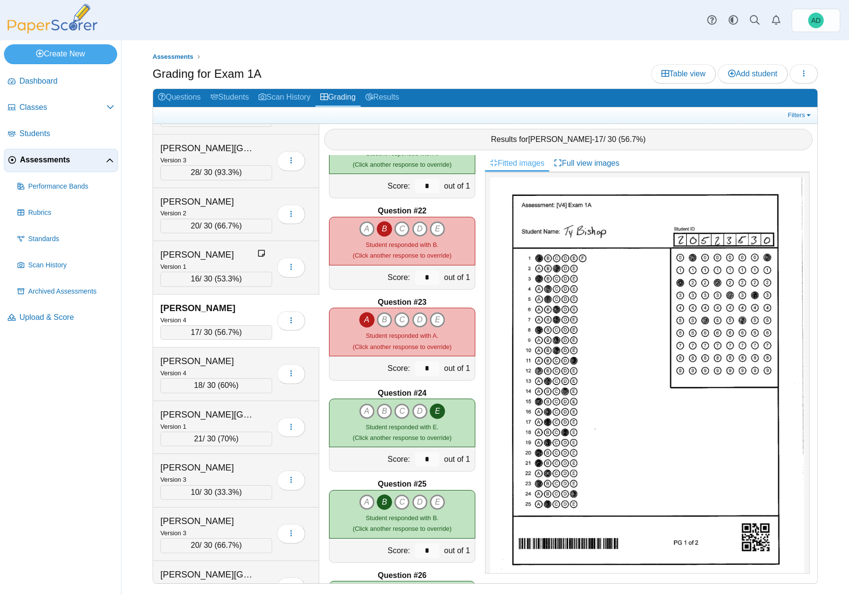
scroll to position [1870, 0]
click at [380, 227] on icon "B" at bounding box center [384, 230] width 16 height 16
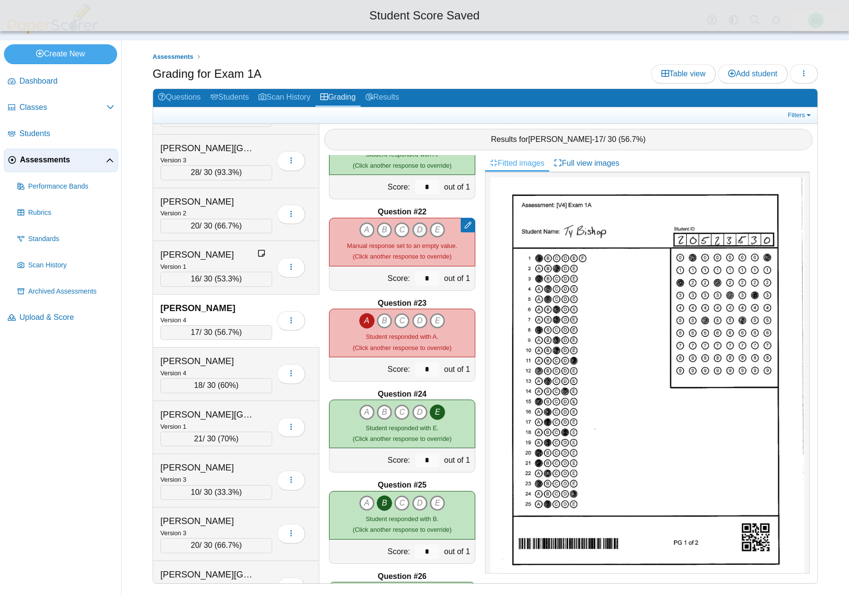
click at [416, 227] on icon "D" at bounding box center [420, 230] width 16 height 16
type input "*"
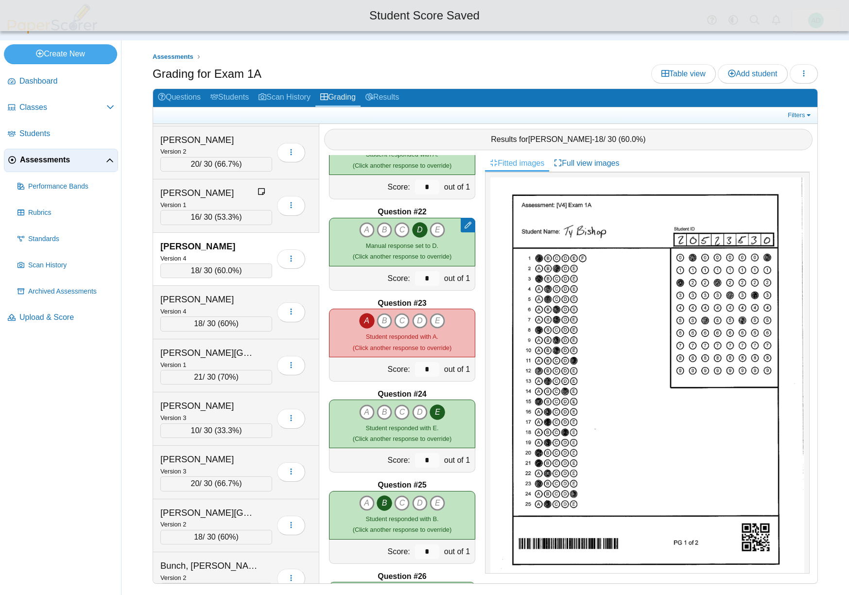
scroll to position [592, 0]
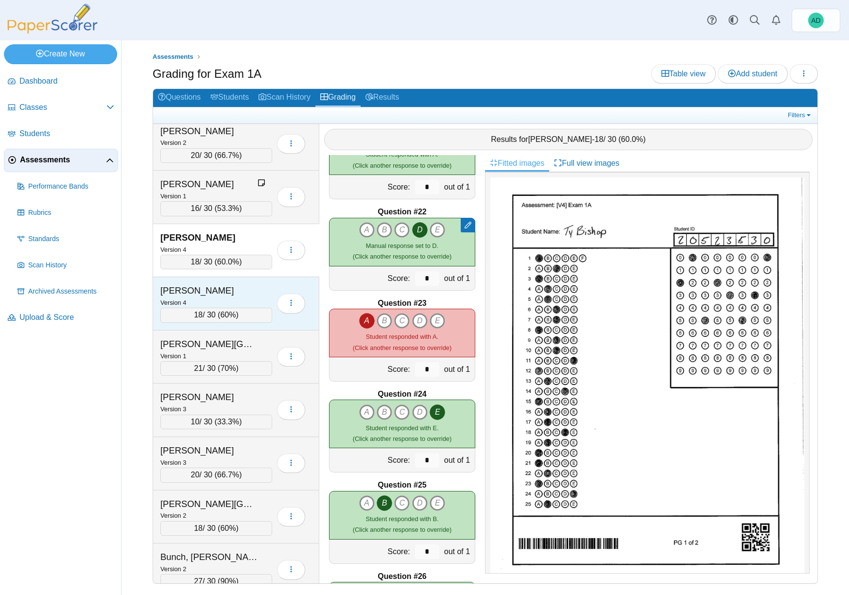
click at [229, 291] on div "Bosley, Eleanor" at bounding box center [208, 290] width 97 height 13
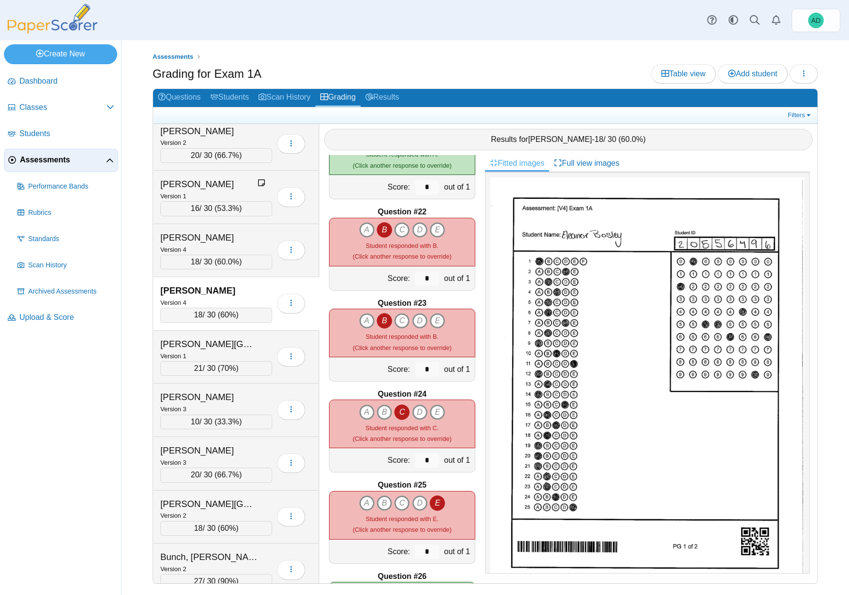
scroll to position [1870, 0]
click at [380, 227] on icon "B" at bounding box center [384, 230] width 16 height 16
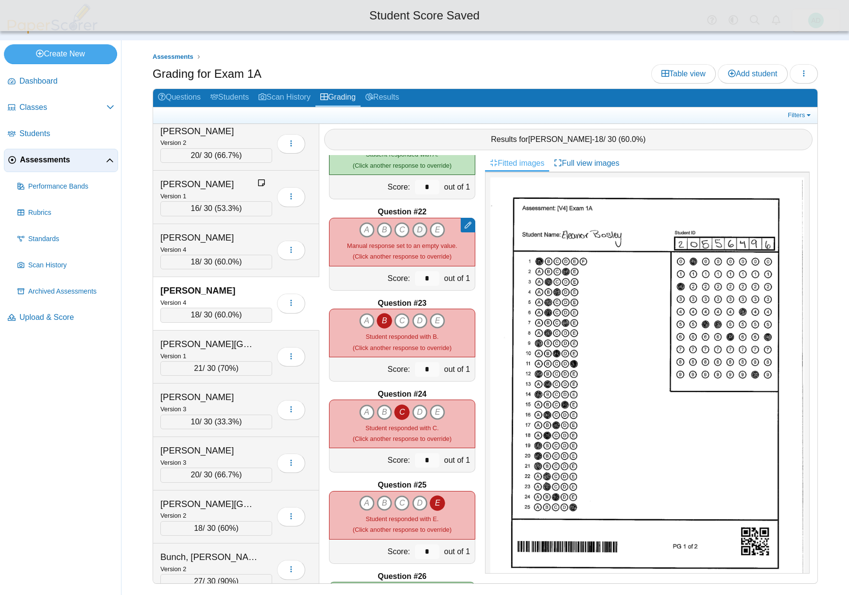
click at [420, 227] on icon "D" at bounding box center [420, 230] width 16 height 16
type input "*"
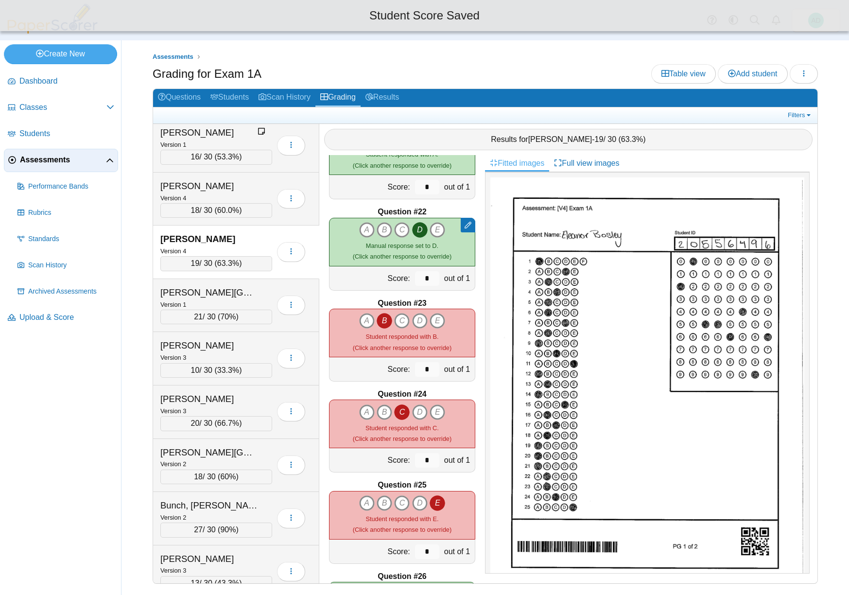
scroll to position [644, 0]
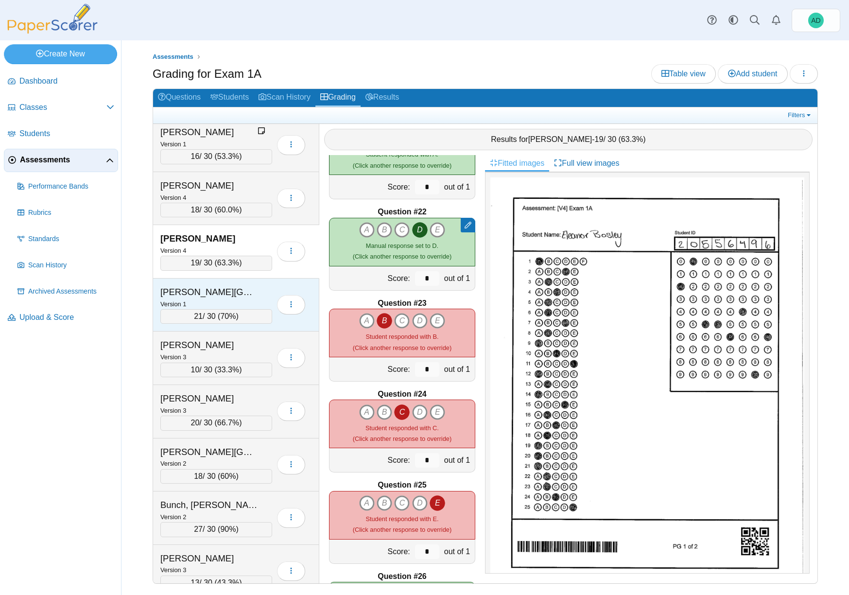
click at [234, 290] on div "Bowie, Kayleigh" at bounding box center [208, 292] width 97 height 13
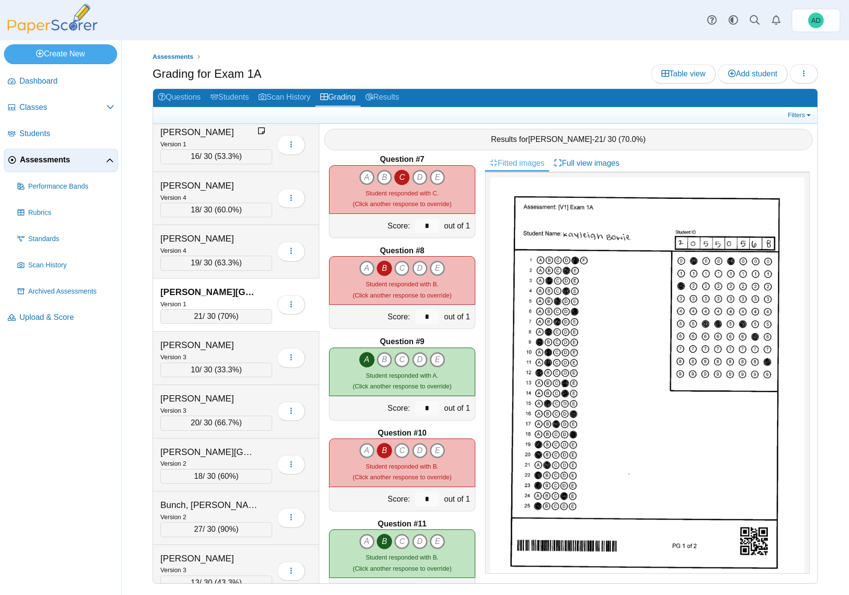
scroll to position [622, 0]
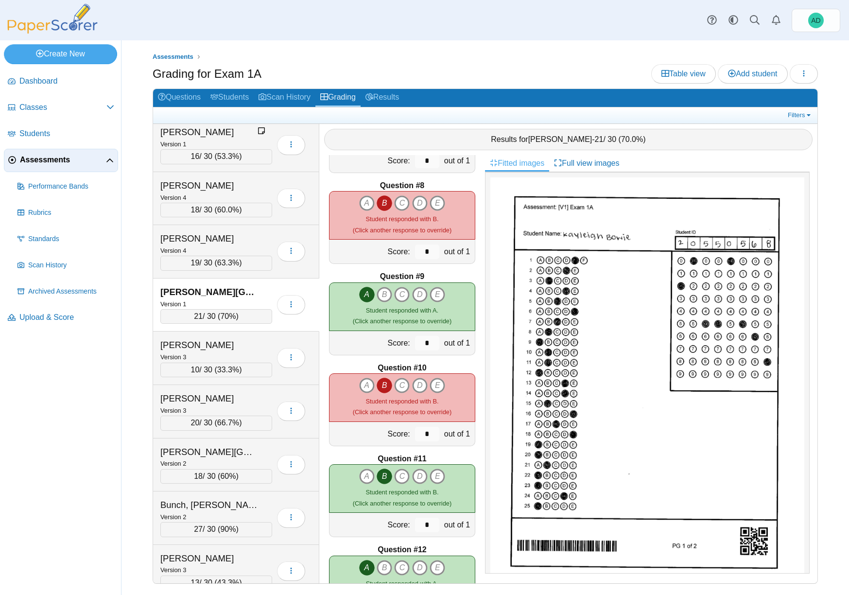
click at [379, 382] on icon "B" at bounding box center [384, 385] width 16 height 16
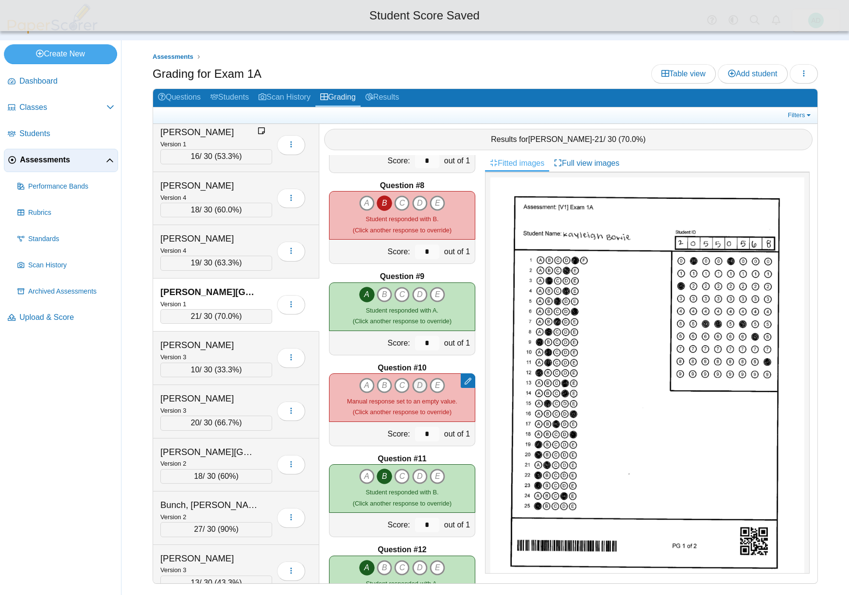
click at [419, 382] on icon "D" at bounding box center [420, 385] width 16 height 16
type input "*"
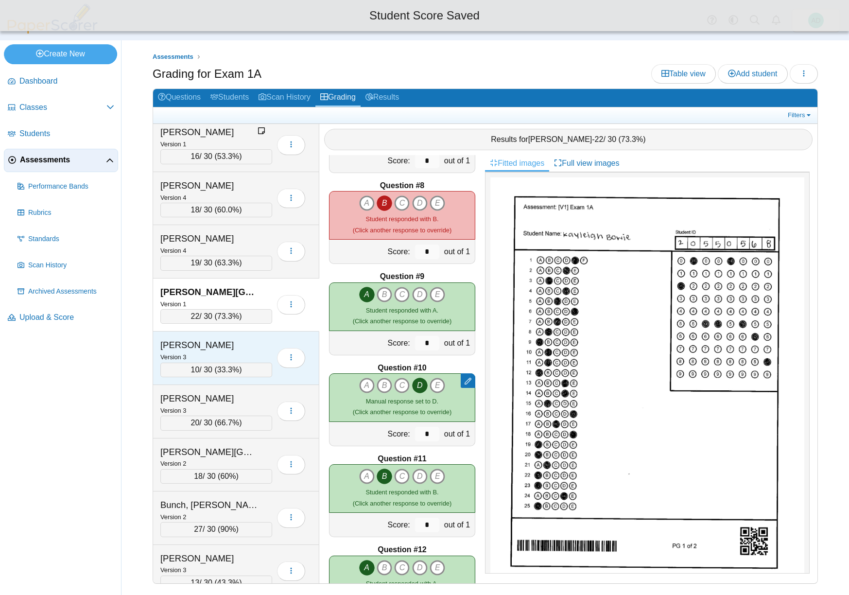
click at [231, 344] on div "Boykins, Hannah" at bounding box center [208, 345] width 97 height 13
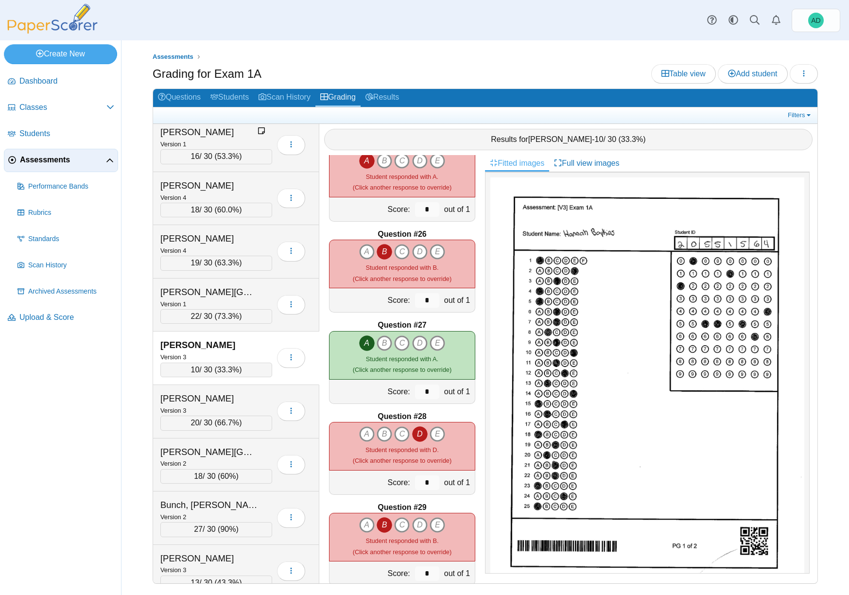
scroll to position [2201, 0]
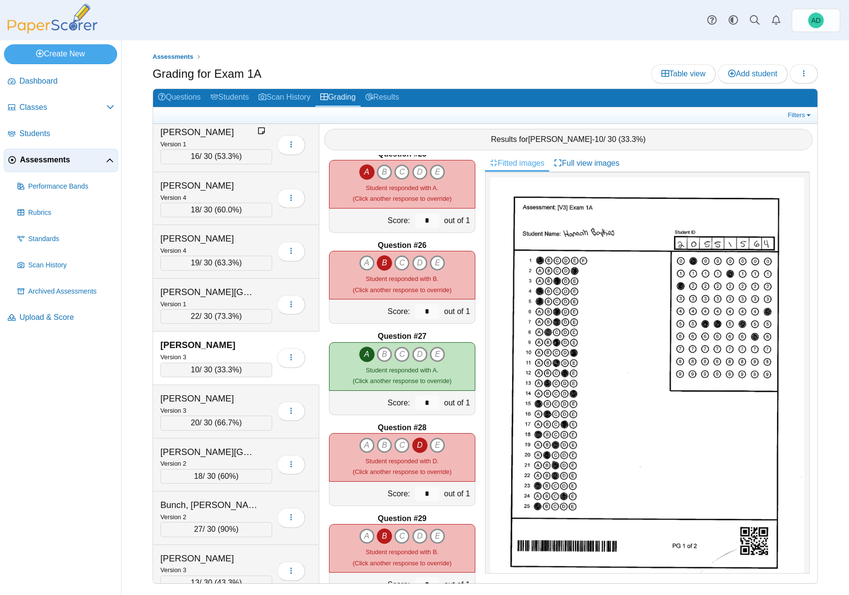
click at [381, 261] on icon "B" at bounding box center [384, 263] width 16 height 16
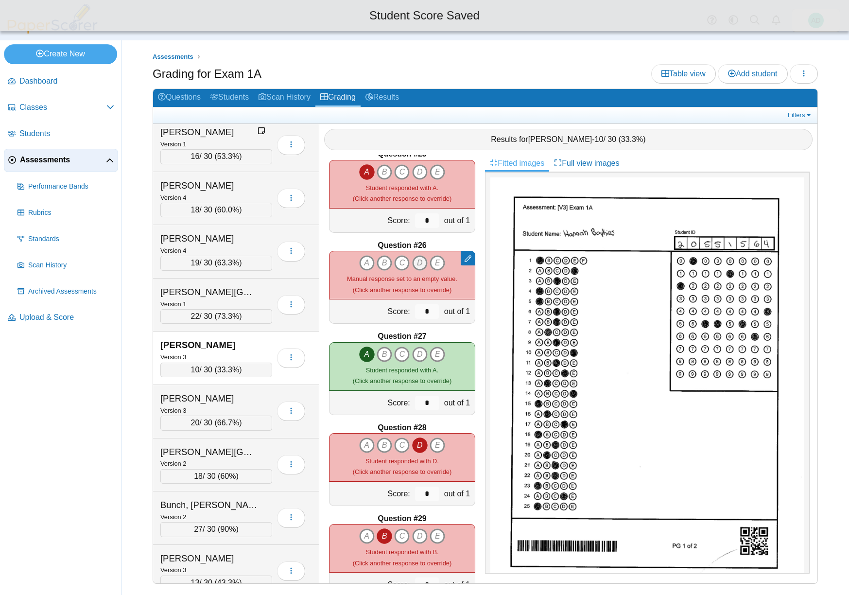
click at [418, 261] on icon "D" at bounding box center [420, 263] width 16 height 16
type input "*"
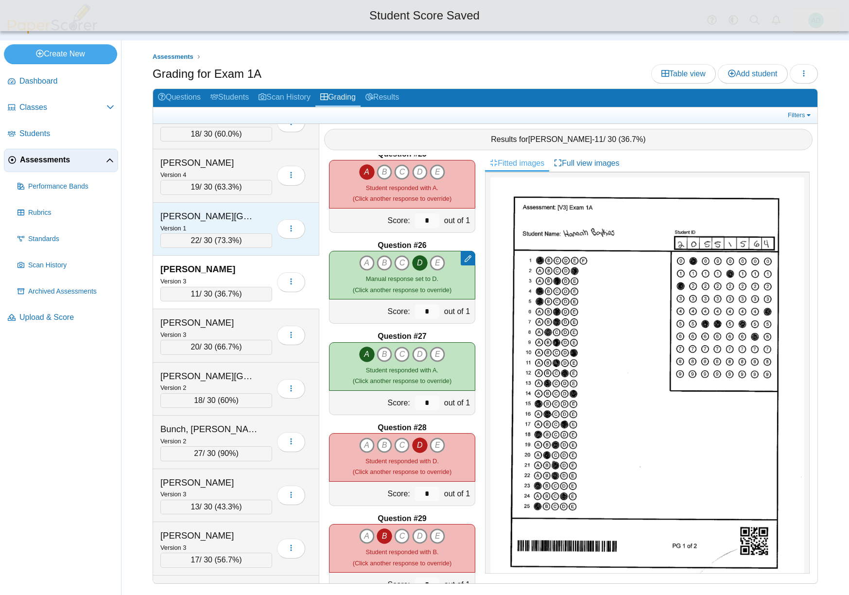
scroll to position [726, 0]
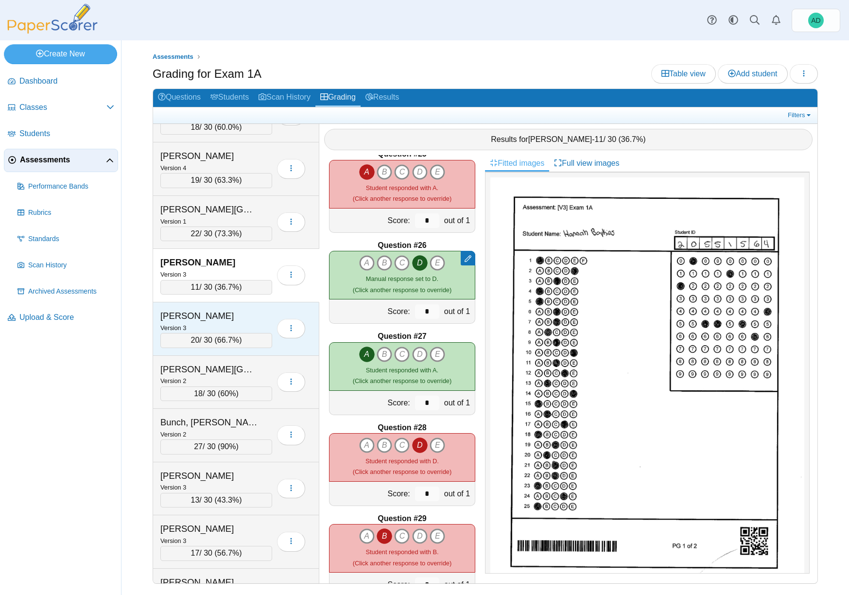
click at [239, 318] on div "Branson, Gavyn" at bounding box center [208, 315] width 97 height 13
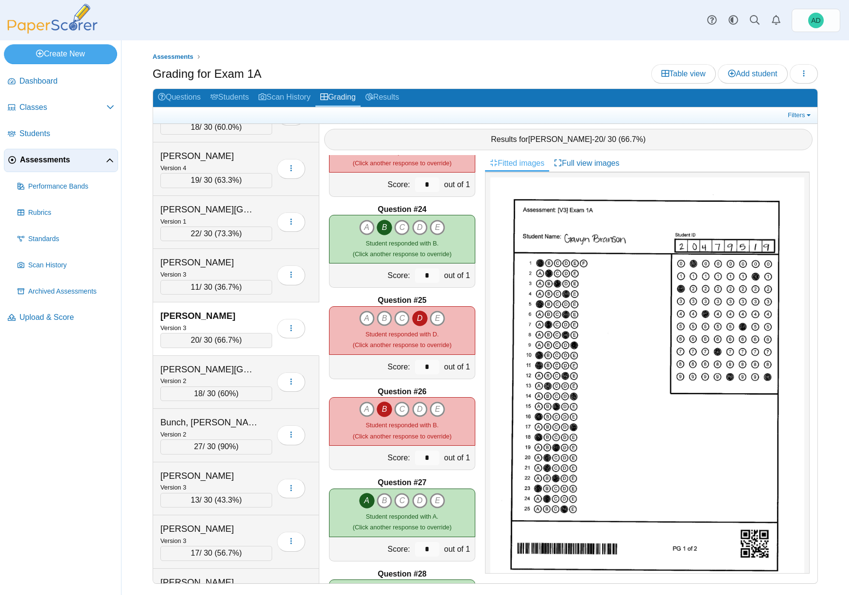
scroll to position [2116, 0]
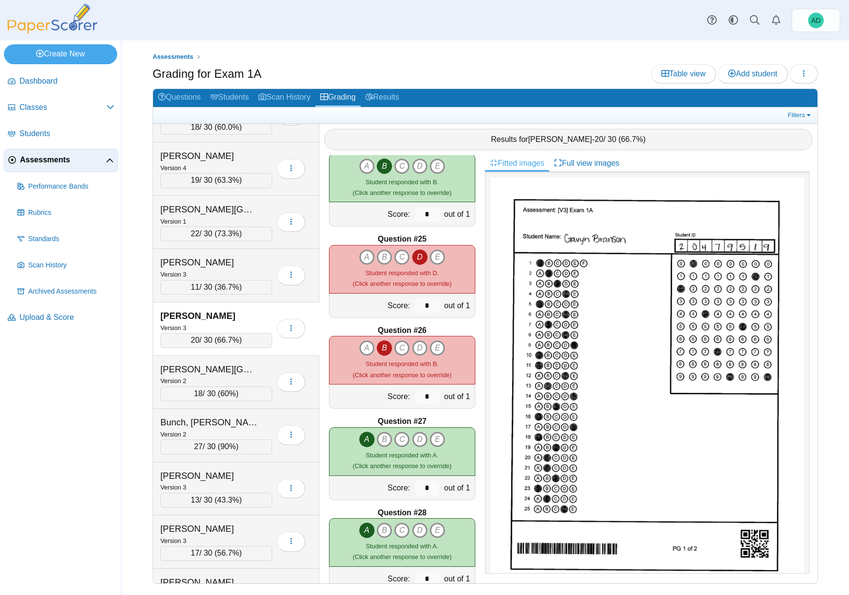
click at [382, 348] on icon "B" at bounding box center [384, 348] width 16 height 16
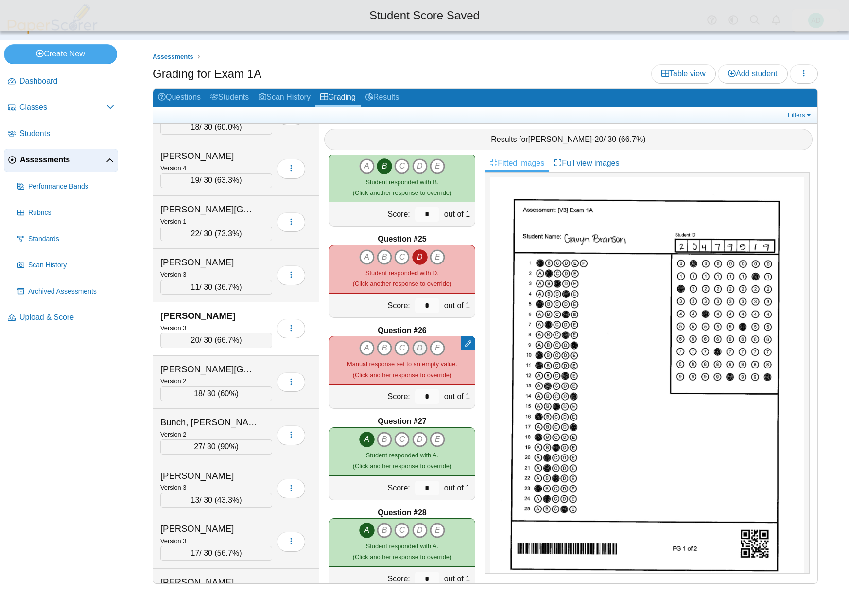
click at [417, 347] on icon "D" at bounding box center [420, 348] width 16 height 16
type input "*"
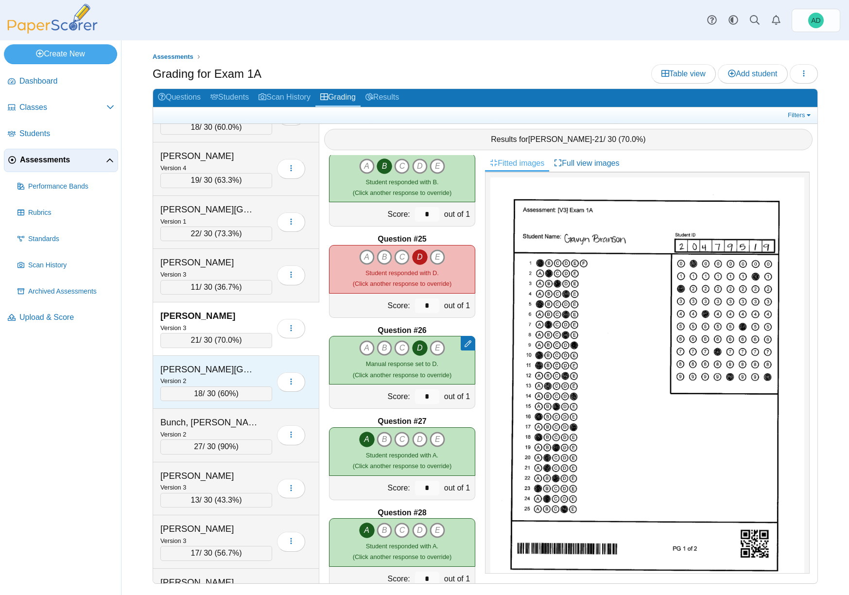
click at [256, 360] on div "Brown, Blakeleigh Version 2 18 / 30 ( 60% )" at bounding box center [236, 382] width 166 height 53
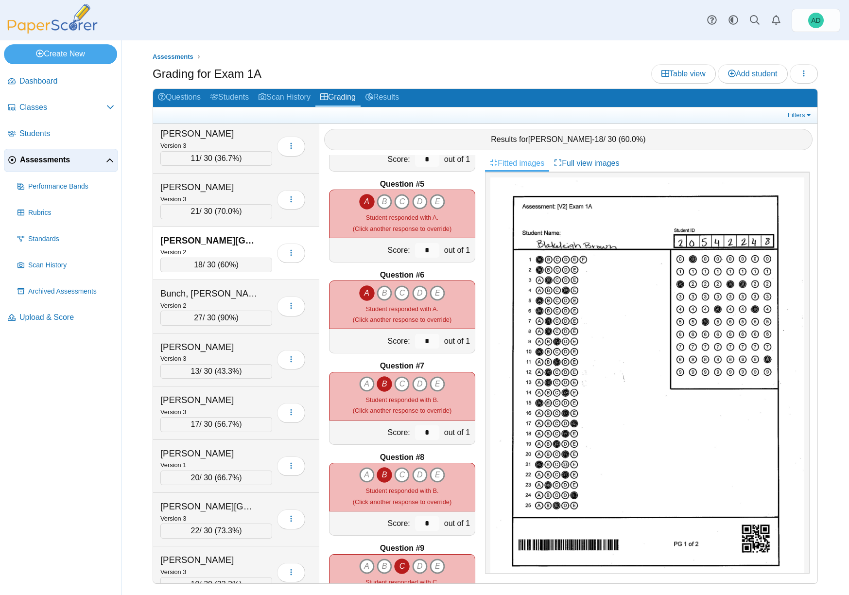
scroll to position [353, 0]
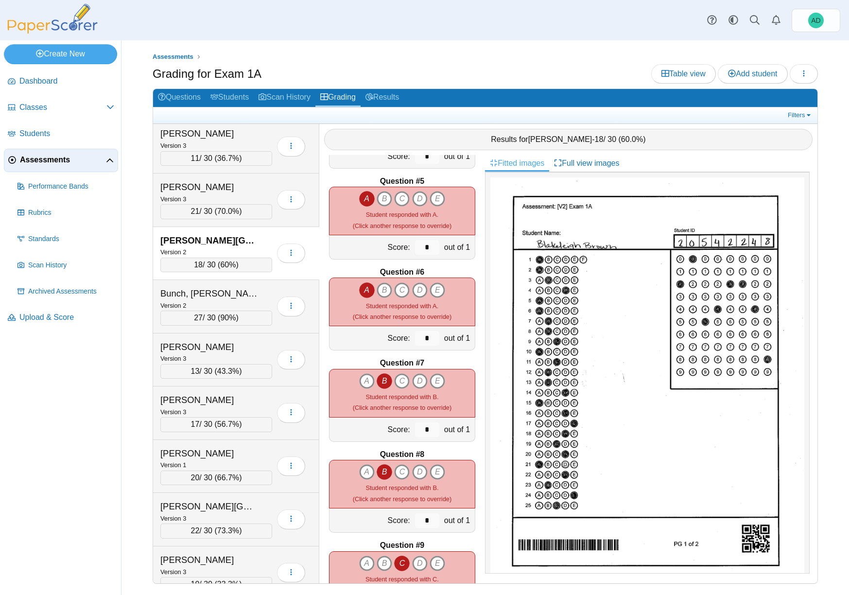
click at [382, 379] on icon "B" at bounding box center [384, 381] width 16 height 16
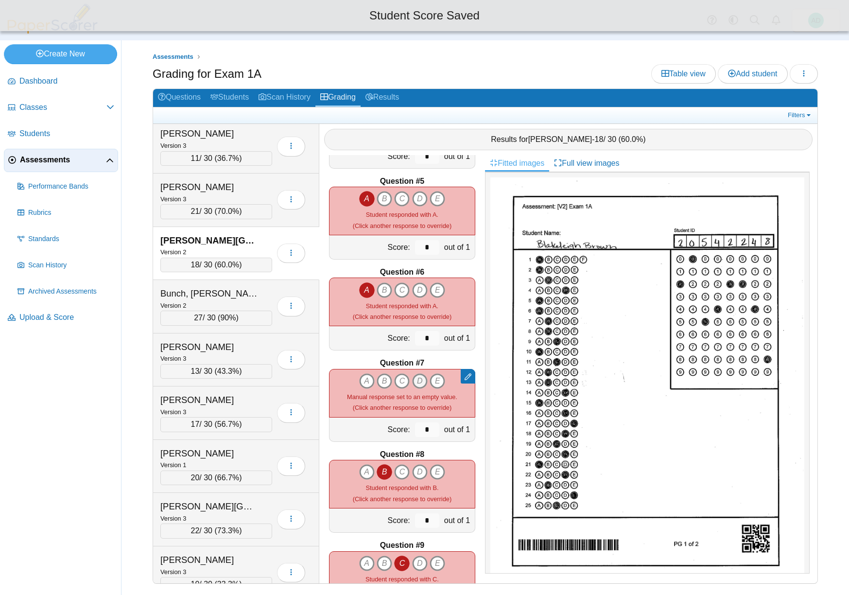
click at [416, 378] on icon "D" at bounding box center [420, 381] width 16 height 16
type input "*"
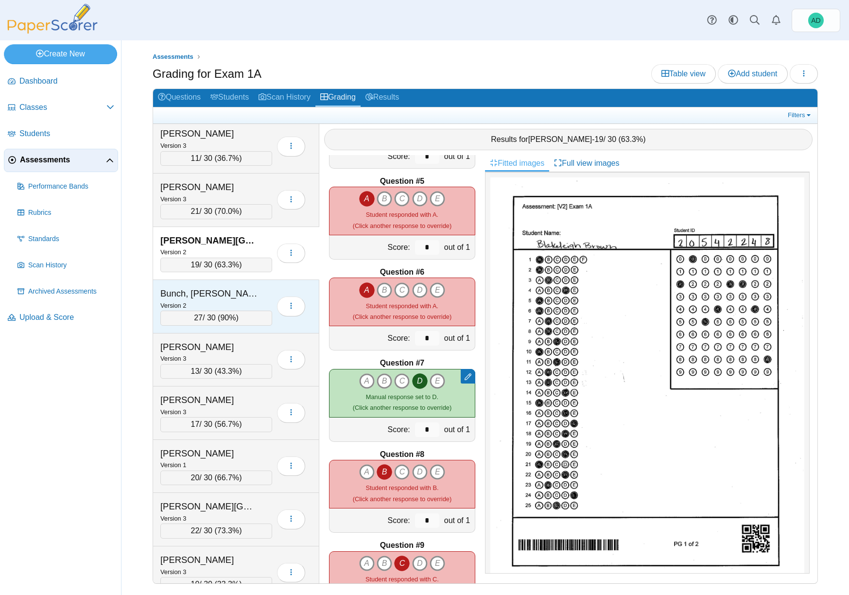
click at [230, 293] on div "Bunch, Delaney" at bounding box center [208, 293] width 97 height 13
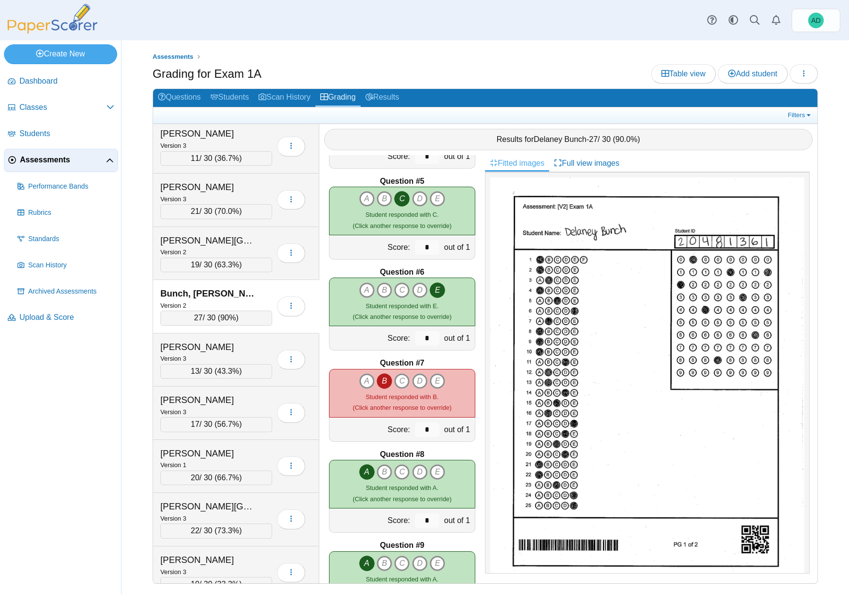
click at [383, 380] on icon "B" at bounding box center [384, 381] width 16 height 16
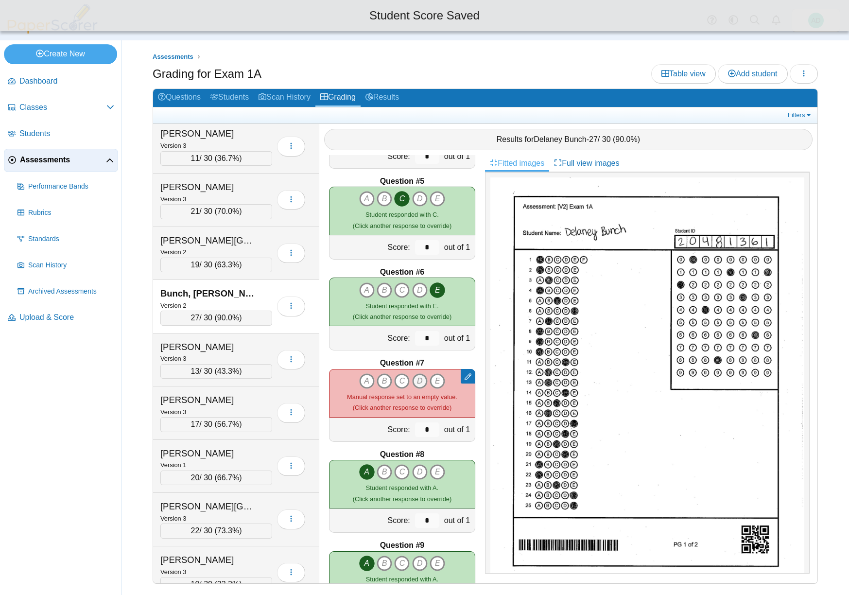
click at [419, 380] on icon "D" at bounding box center [420, 381] width 16 height 16
type input "*"
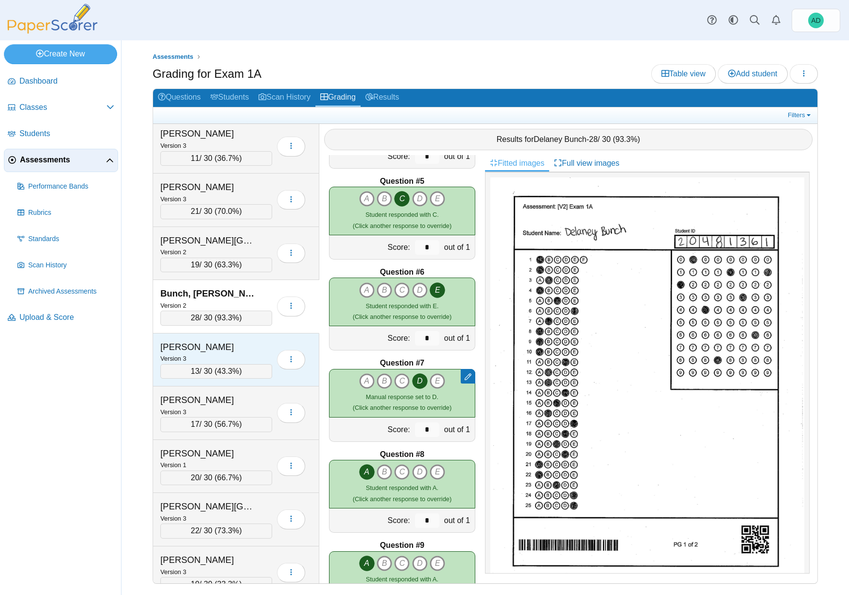
click at [248, 336] on div "Butler, Ansley Version 3 13 / 30 ( 43.3% )" at bounding box center [236, 359] width 166 height 53
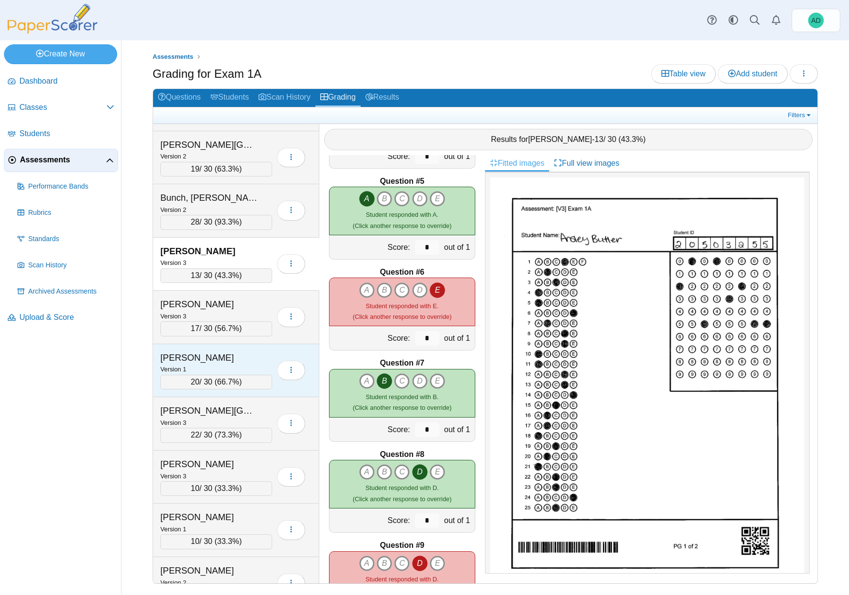
scroll to position [961, 0]
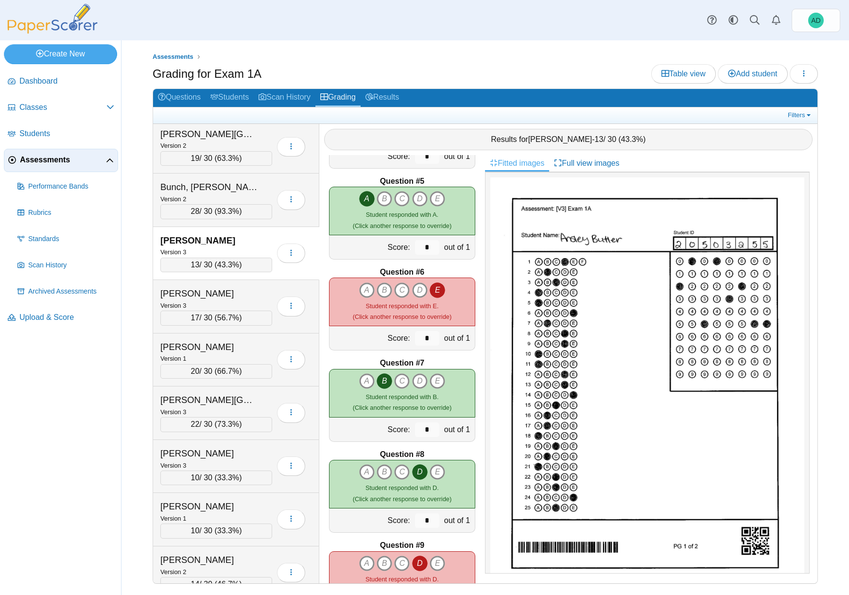
click at [239, 240] on div "Butler, Ansley" at bounding box center [208, 240] width 97 height 13
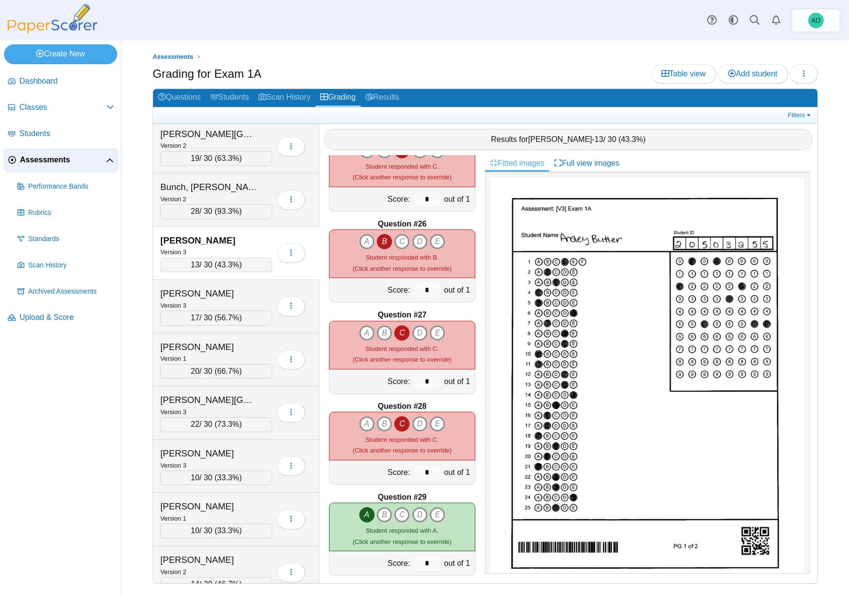
scroll to position [2210, 0]
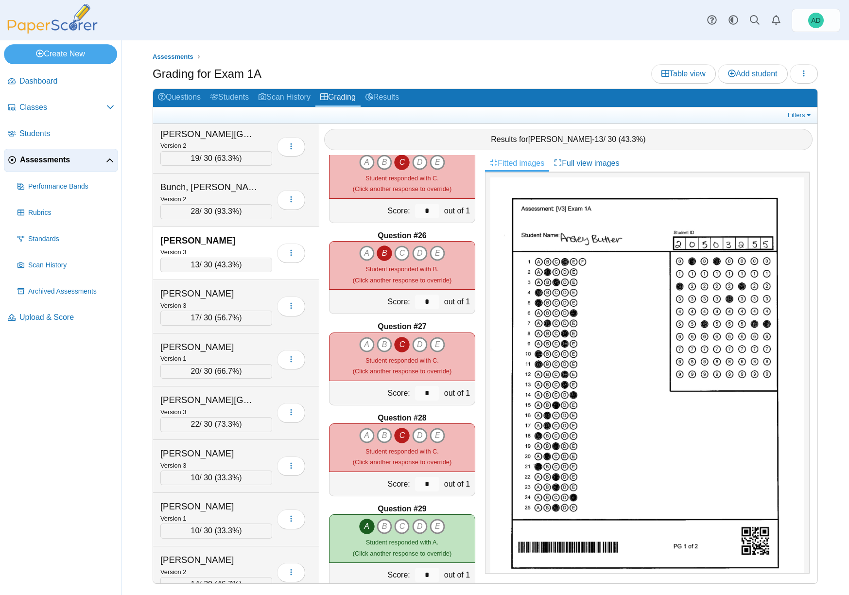
click at [382, 254] on icon "B" at bounding box center [384, 253] width 16 height 16
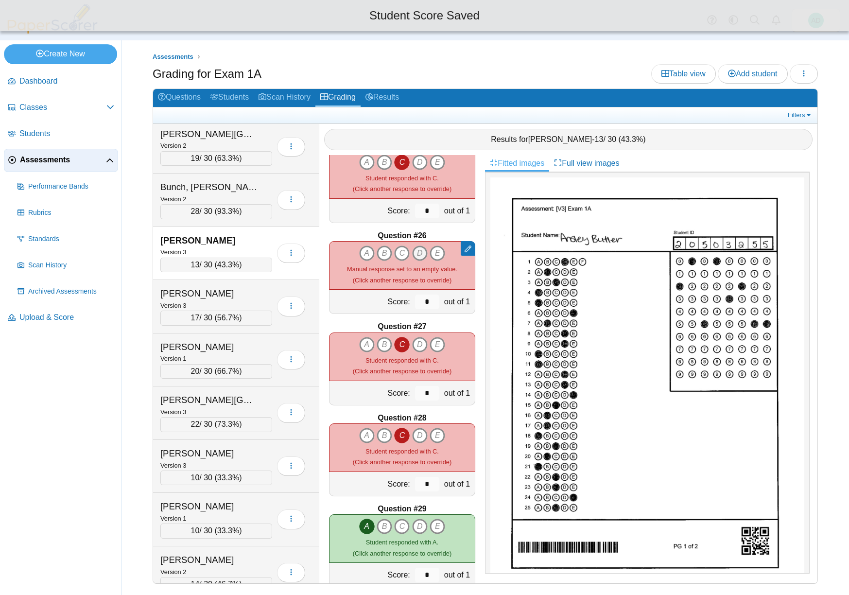
click at [418, 251] on icon "D" at bounding box center [420, 253] width 16 height 16
type input "*"
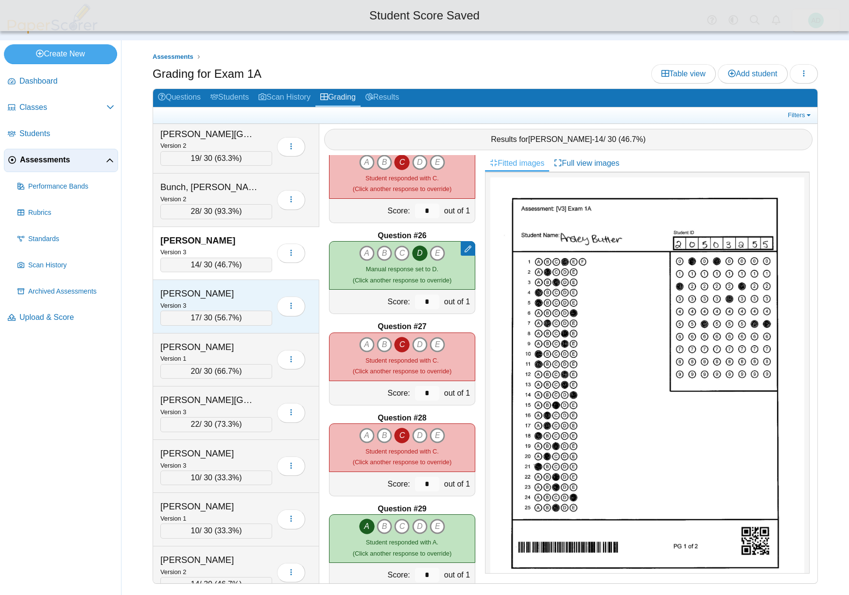
click at [254, 290] on div "Campbell, Callie" at bounding box center [208, 293] width 97 height 13
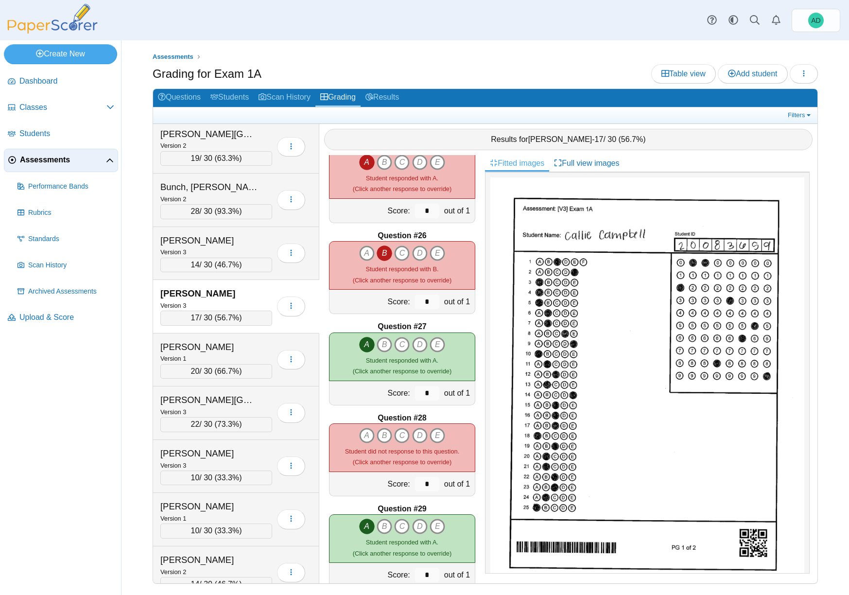
click at [380, 254] on icon "B" at bounding box center [384, 253] width 16 height 16
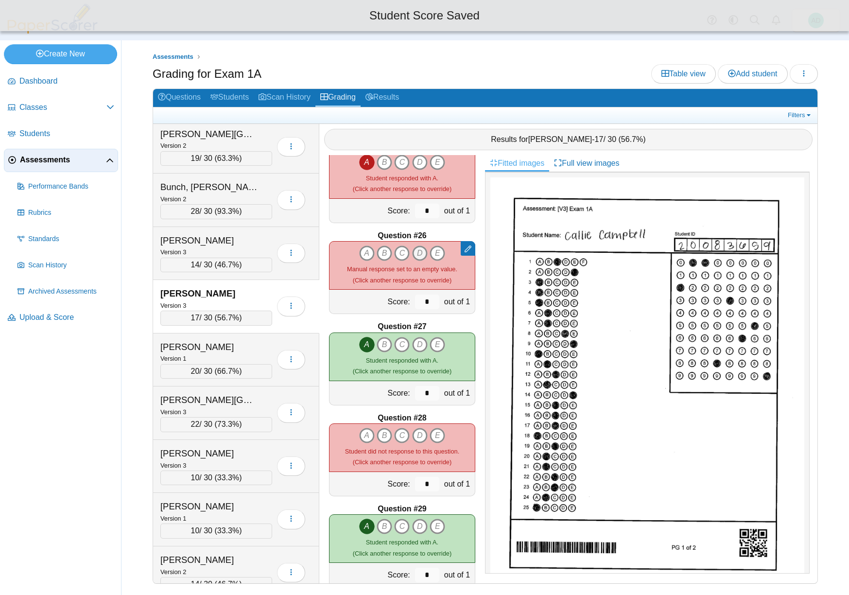
click at [416, 252] on icon "D" at bounding box center [420, 253] width 16 height 16
type input "*"
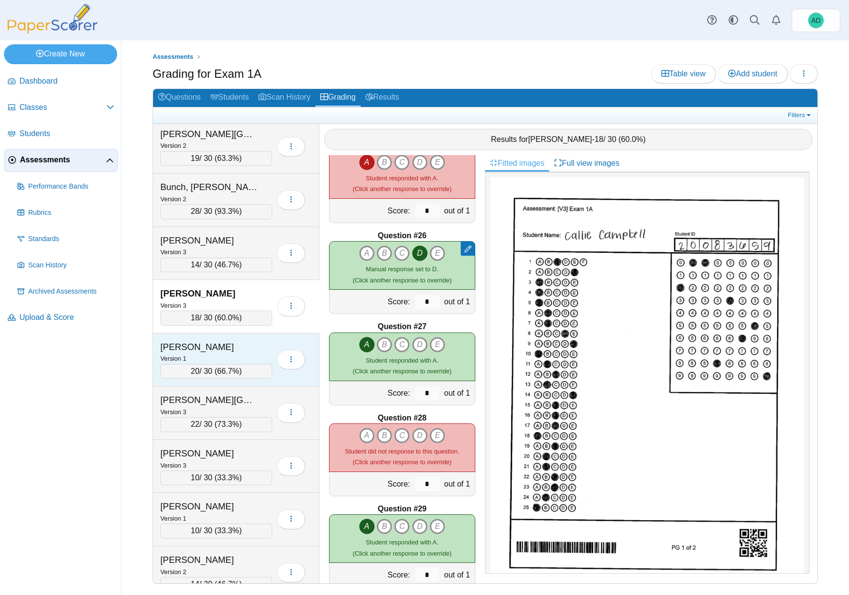
click at [251, 342] on div "Cantrell, Kesley" at bounding box center [208, 347] width 97 height 13
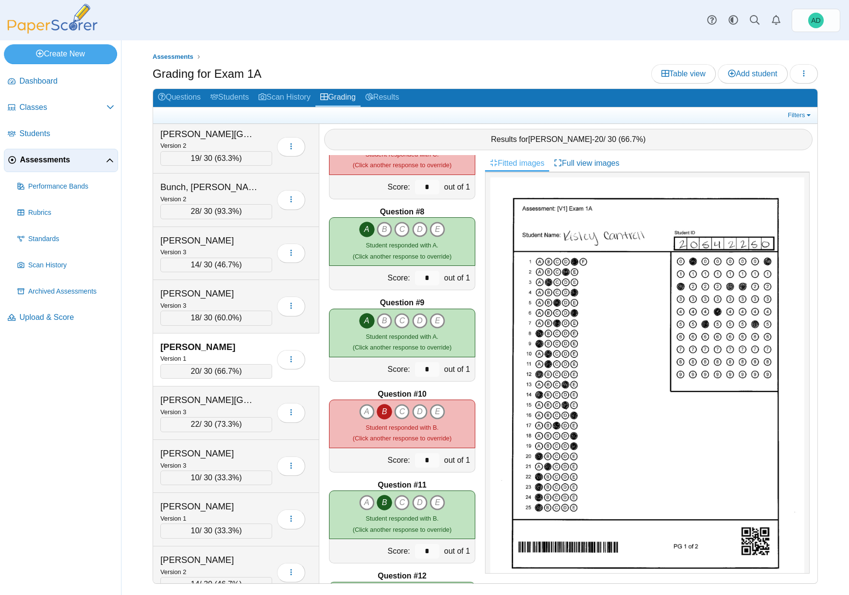
scroll to position [600, 0]
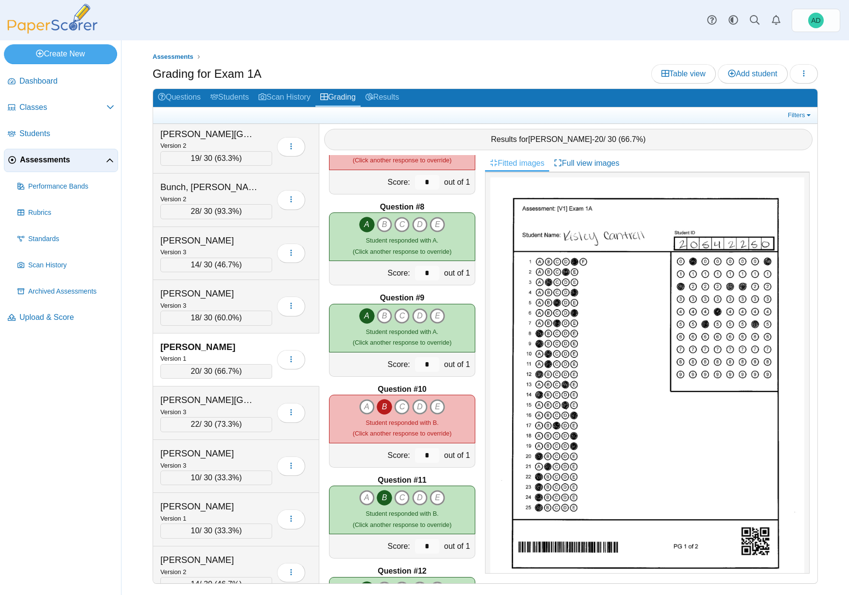
click at [380, 405] on icon "B" at bounding box center [384, 407] width 16 height 16
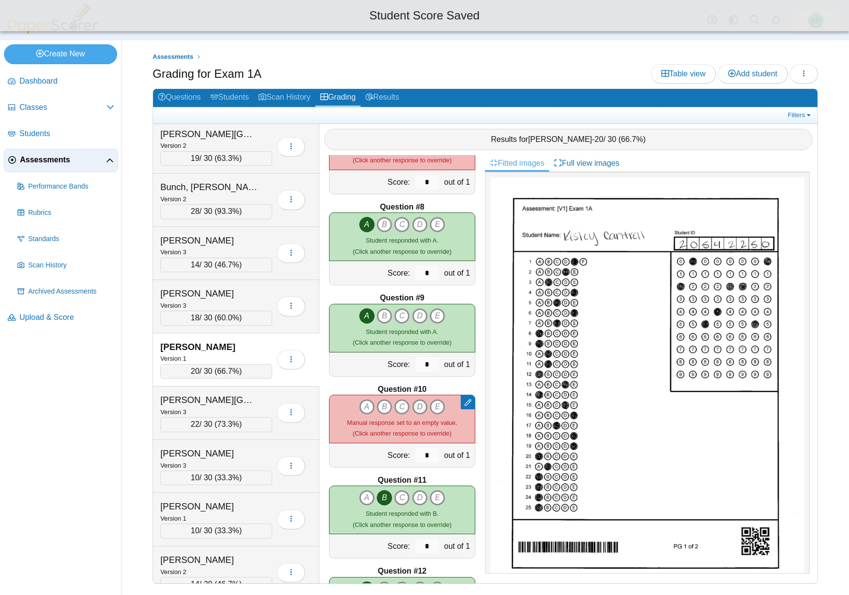
click at [419, 407] on icon "D" at bounding box center [420, 407] width 16 height 16
type input "*"
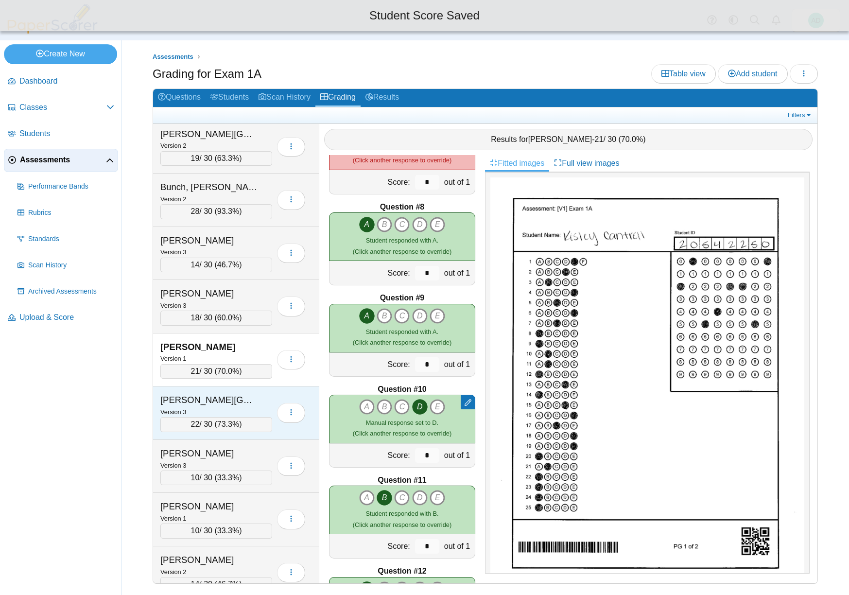
click at [257, 400] on div "Chacon, Valeska" at bounding box center [208, 399] width 97 height 13
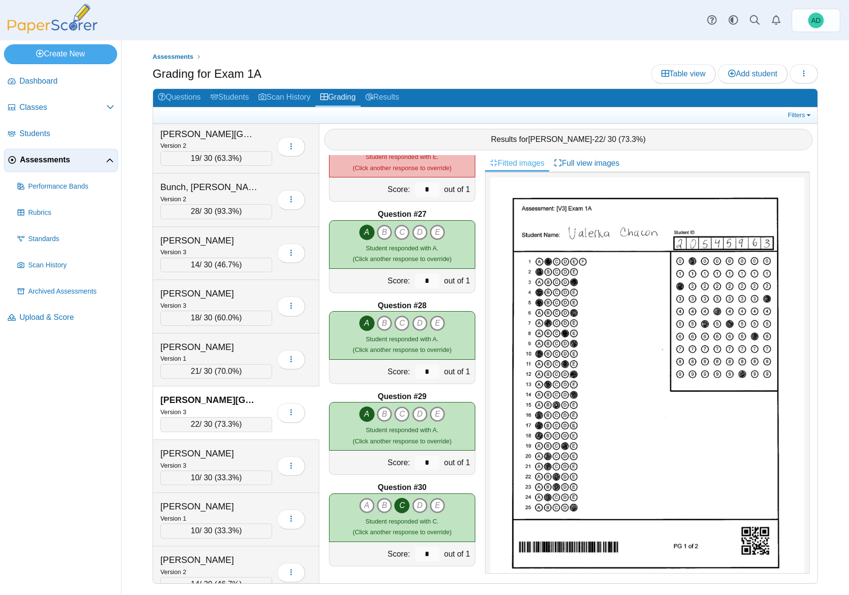
scroll to position [1943, 0]
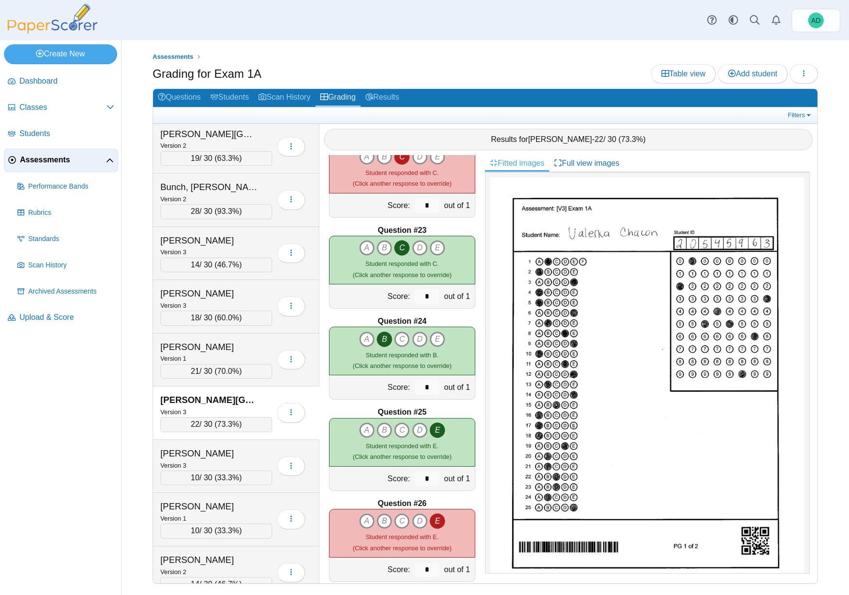
click at [379, 520] on icon "B" at bounding box center [384, 521] width 16 height 16
click at [433, 520] on icon "E" at bounding box center [437, 521] width 16 height 16
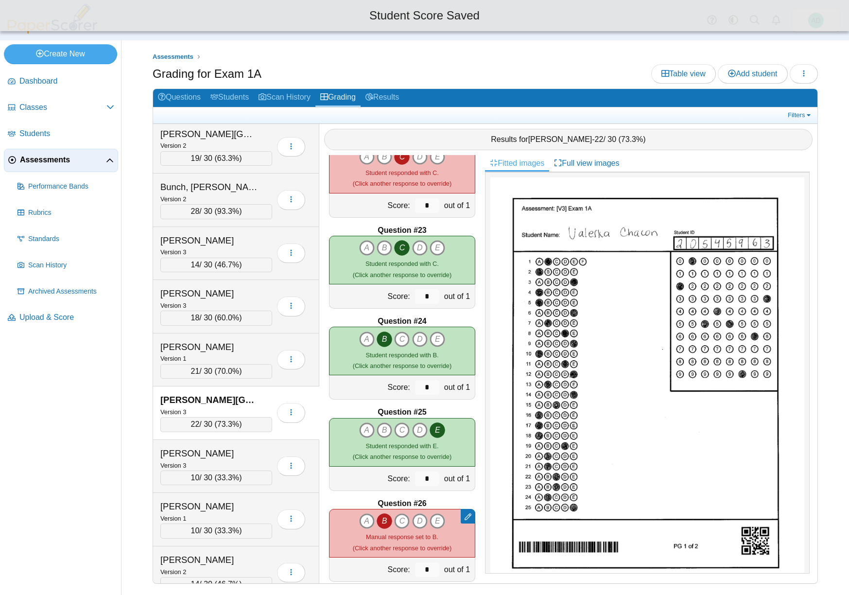
click at [384, 519] on icon "B" at bounding box center [384, 521] width 16 height 16
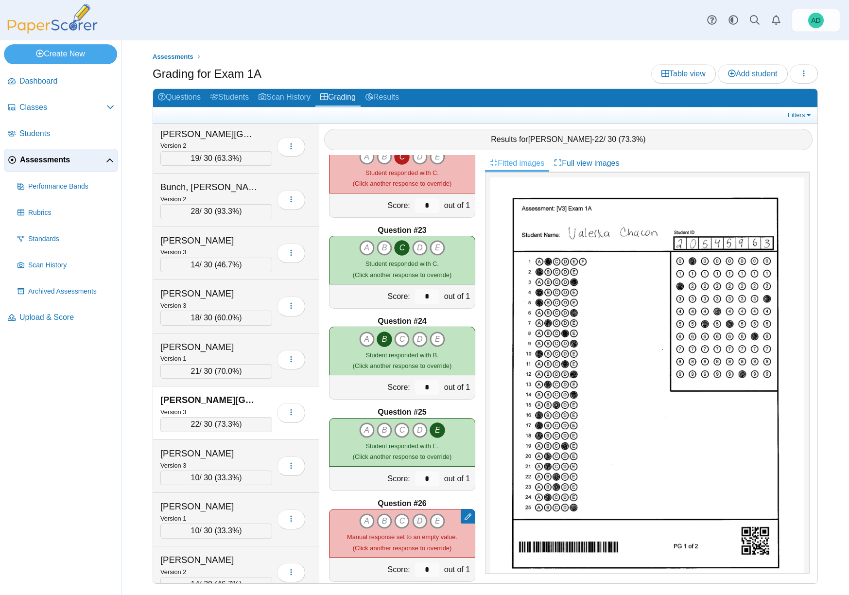
click at [415, 521] on icon "D" at bounding box center [420, 521] width 16 height 16
type input "*"
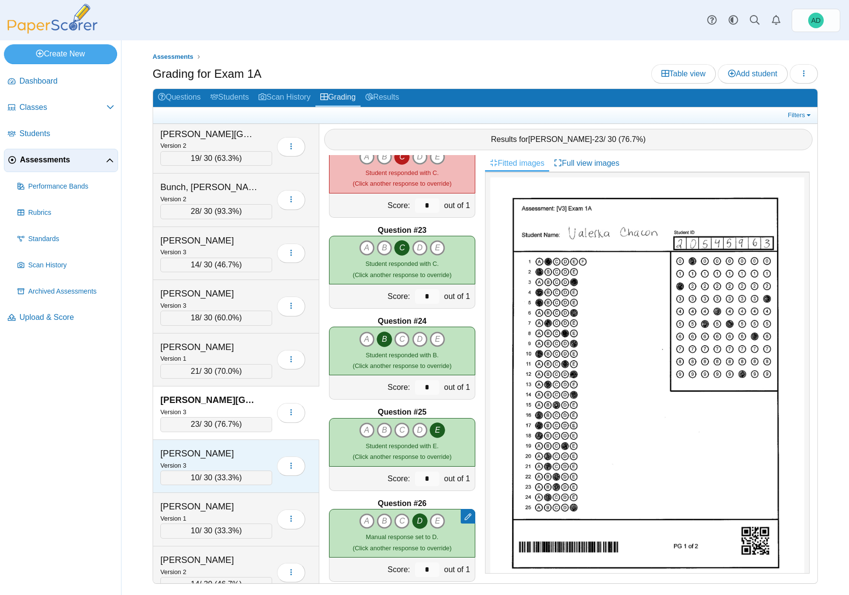
click at [254, 451] on div "Chavers, Evan" at bounding box center [208, 453] width 97 height 13
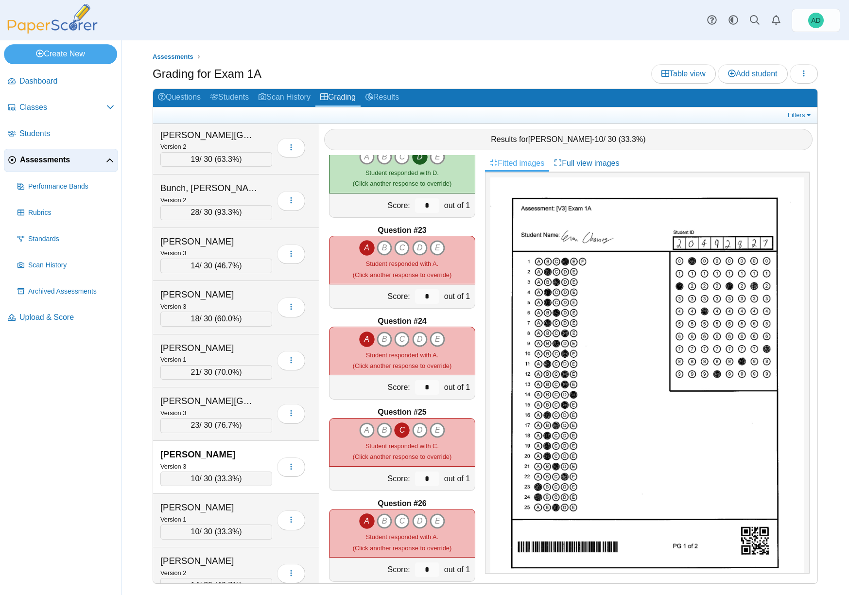
click at [363, 520] on icon "A" at bounding box center [367, 521] width 16 height 16
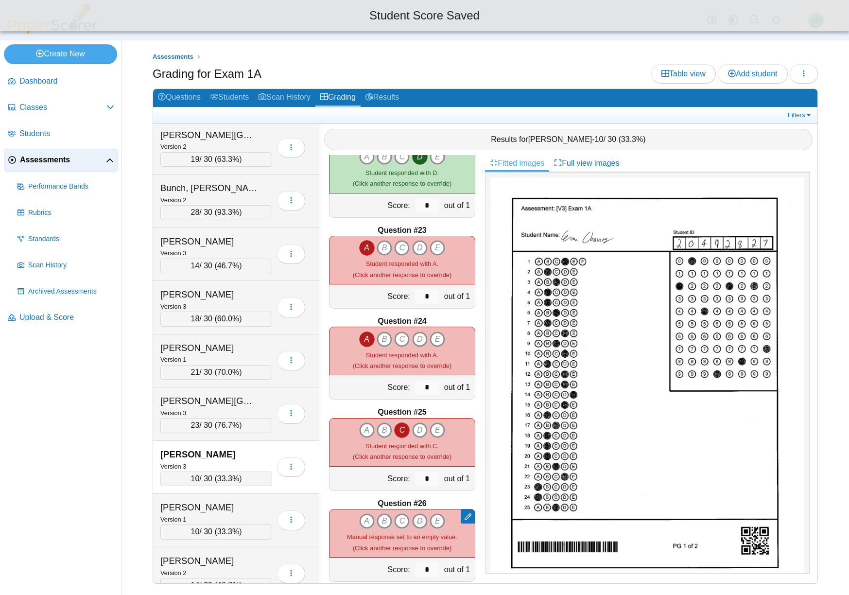
click at [417, 519] on icon "D" at bounding box center [420, 521] width 16 height 16
type input "*"
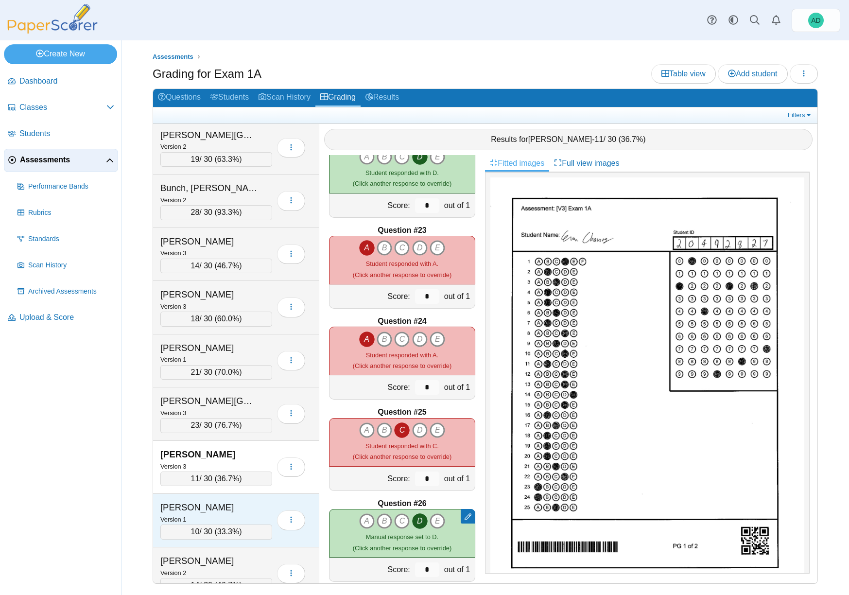
click at [258, 512] on div "Chiariello, Zane-Micah" at bounding box center [216, 507] width 112 height 13
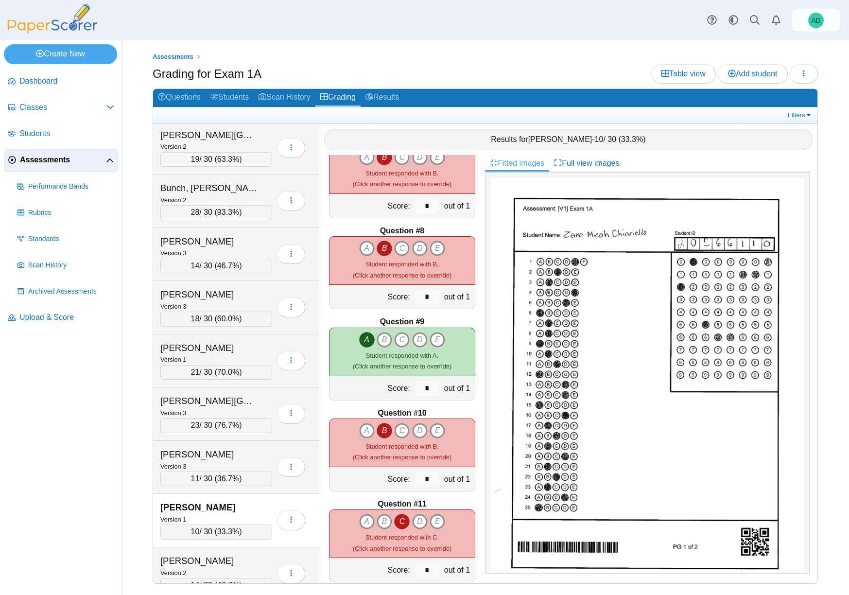
scroll to position [579, 0]
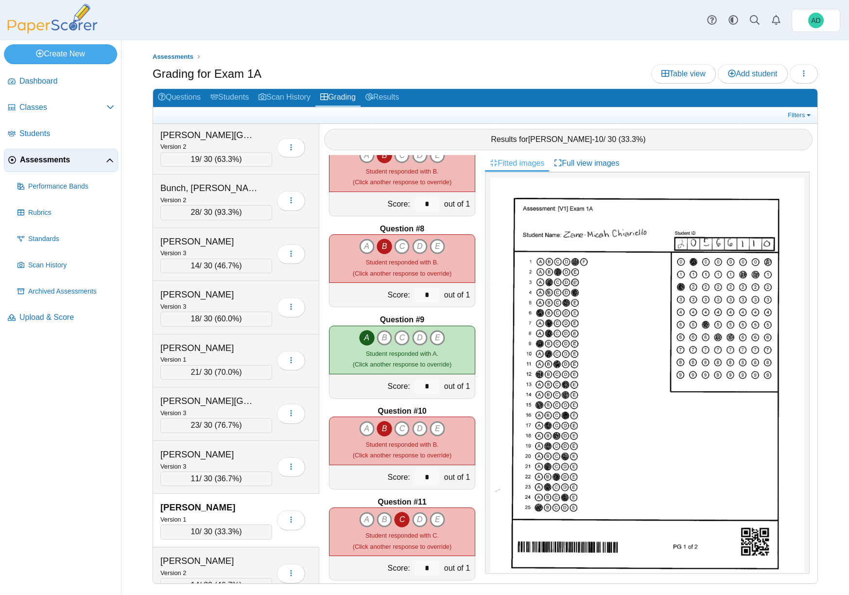
click at [382, 427] on icon "B" at bounding box center [384, 429] width 16 height 16
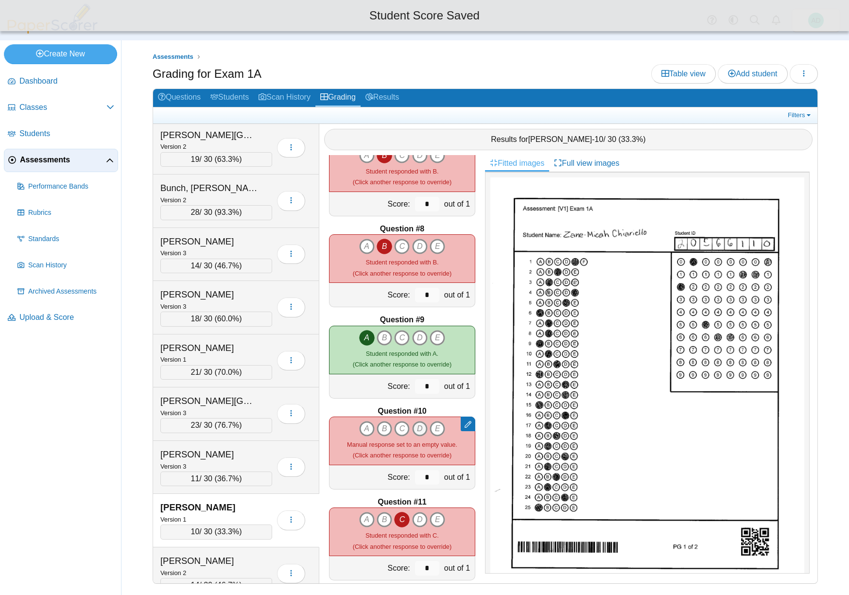
click at [417, 427] on icon "D" at bounding box center [420, 429] width 16 height 16
type input "*"
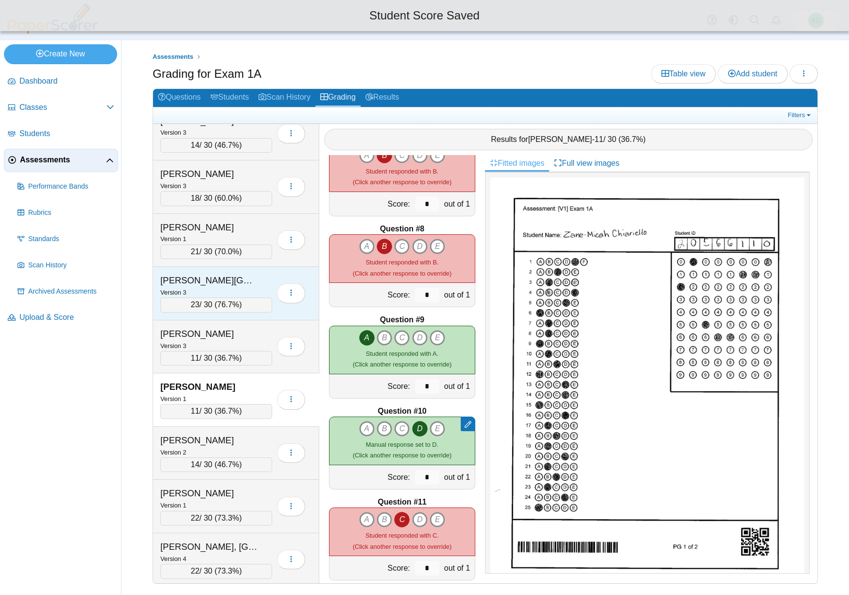
scroll to position [1078, 0]
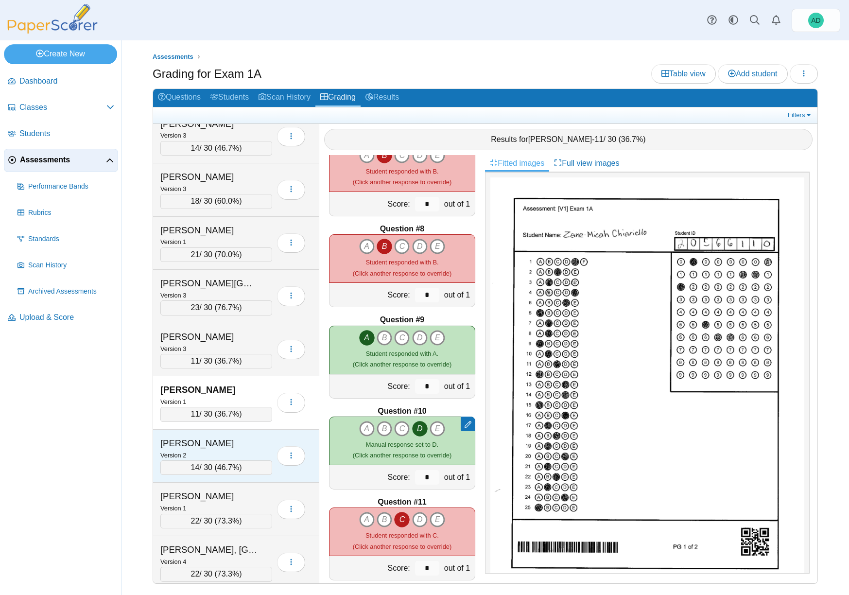
click at [238, 442] on div "Clark, Braelynn" at bounding box center [208, 443] width 97 height 13
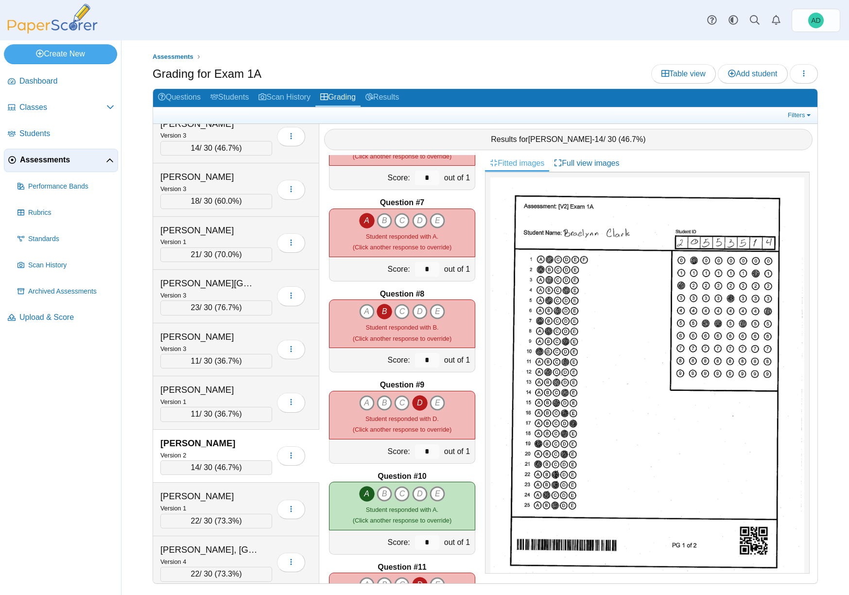
scroll to position [512, 0]
click at [365, 222] on icon "A" at bounding box center [367, 222] width 16 height 16
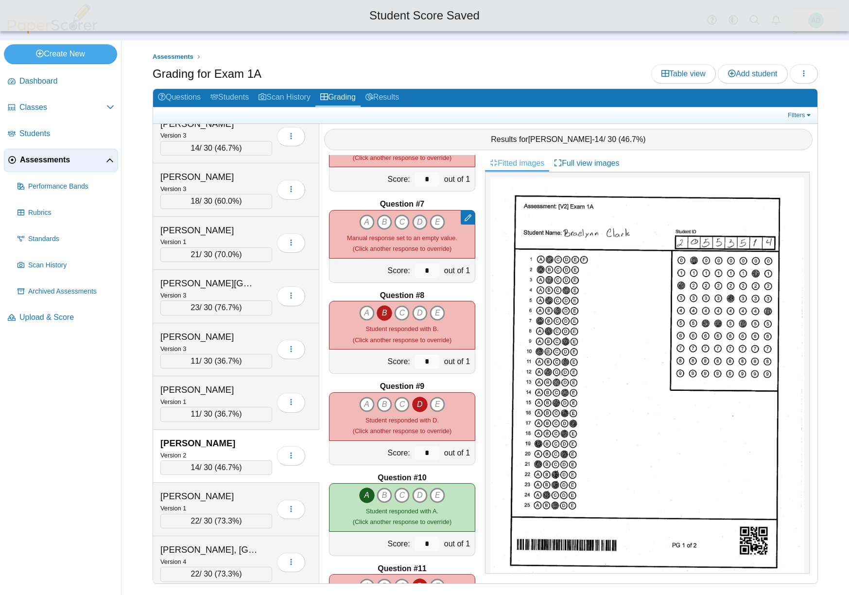
click at [417, 219] on icon "D" at bounding box center [420, 222] width 16 height 16
type input "*"
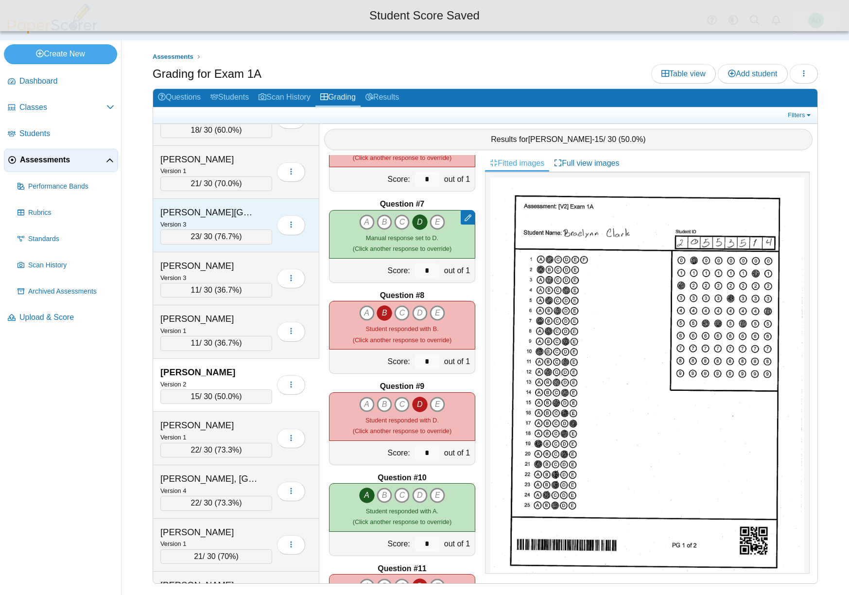
scroll to position [1149, 0]
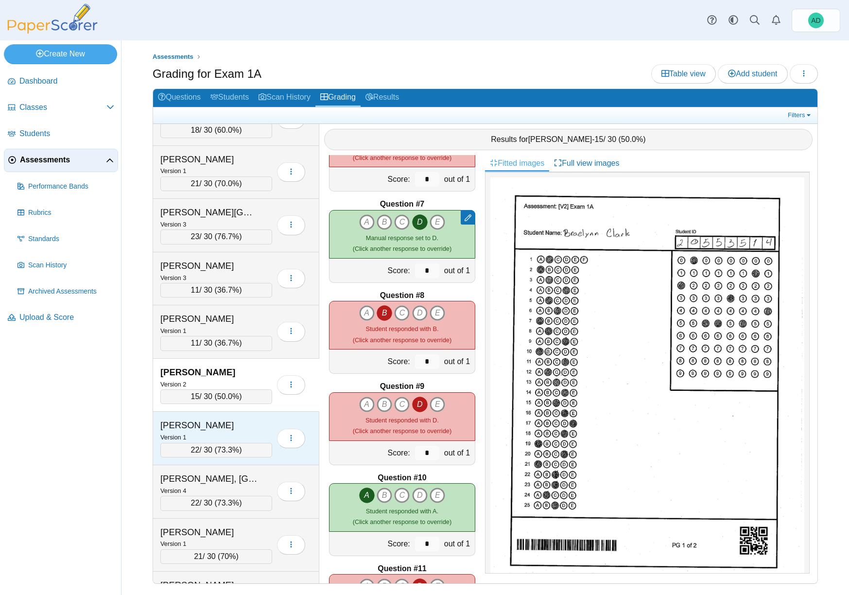
click at [249, 424] on div "Clark, Charley" at bounding box center [208, 425] width 97 height 13
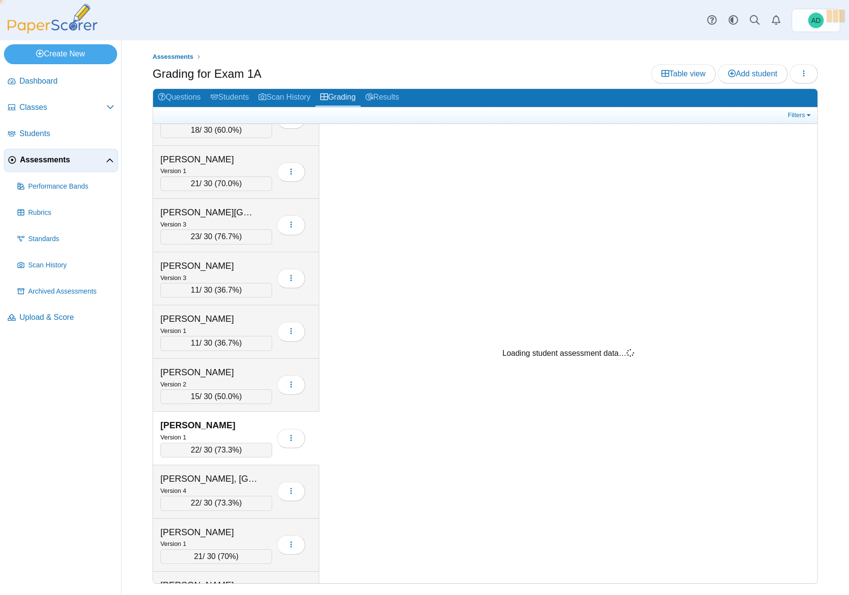
scroll to position [512, 0]
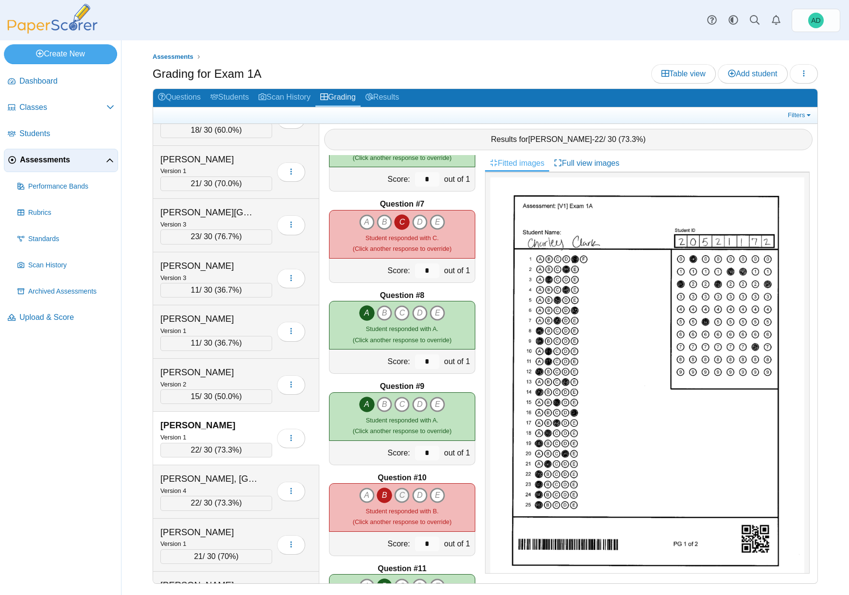
drag, startPoint x: 381, startPoint y: 495, endPoint x: 397, endPoint y: 495, distance: 16.5
click at [381, 495] on icon "B" at bounding box center [384, 495] width 16 height 16
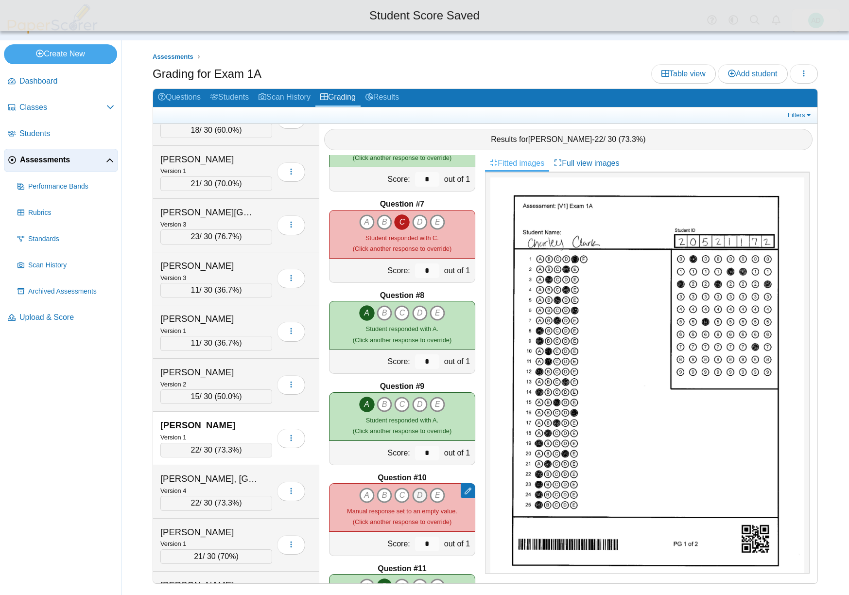
click at [415, 494] on icon "D" at bounding box center [420, 495] width 16 height 16
type input "*"
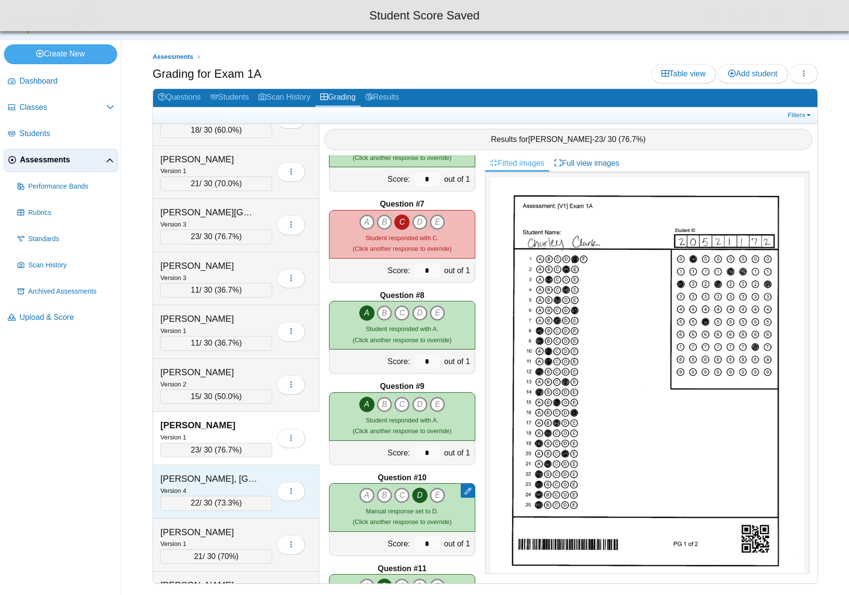
click at [248, 475] on div "Collier, Madison" at bounding box center [208, 478] width 97 height 13
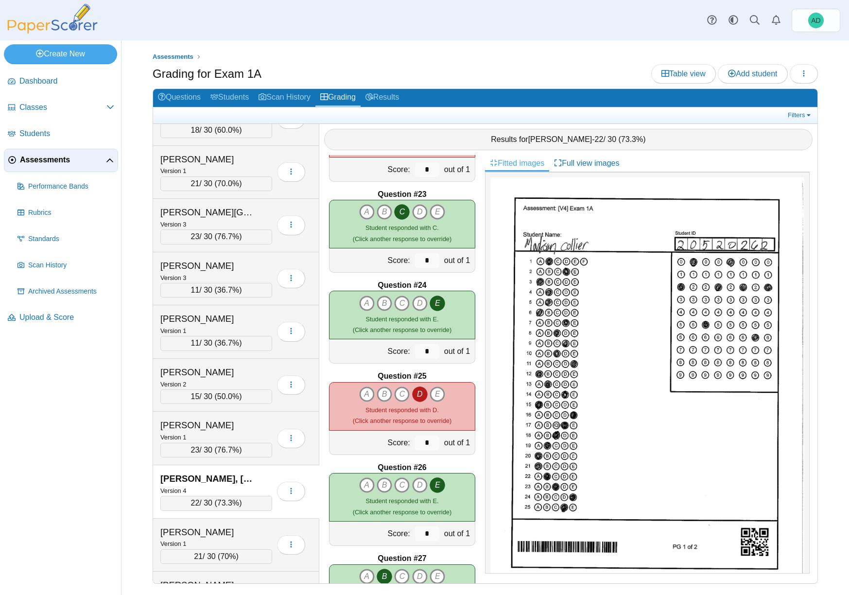
scroll to position [1813, 0]
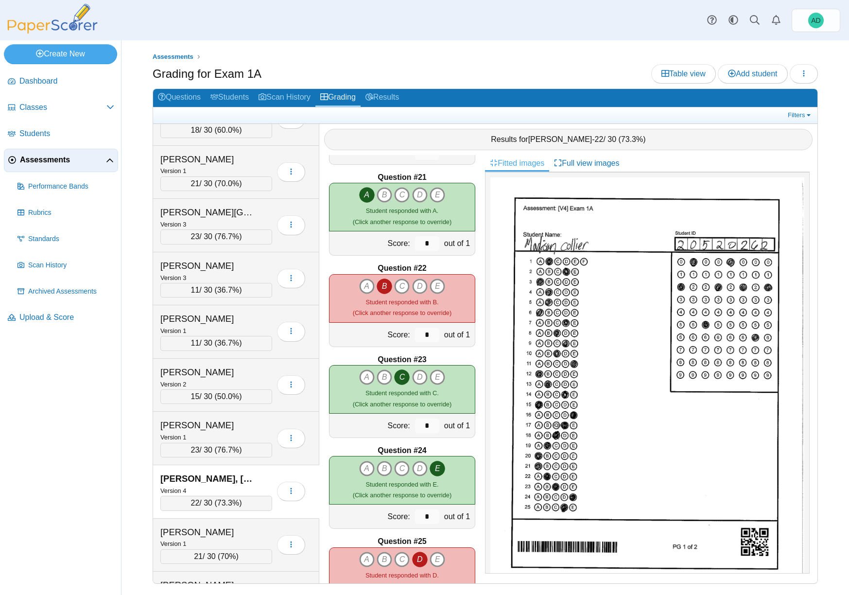
click at [381, 283] on icon "B" at bounding box center [384, 286] width 16 height 16
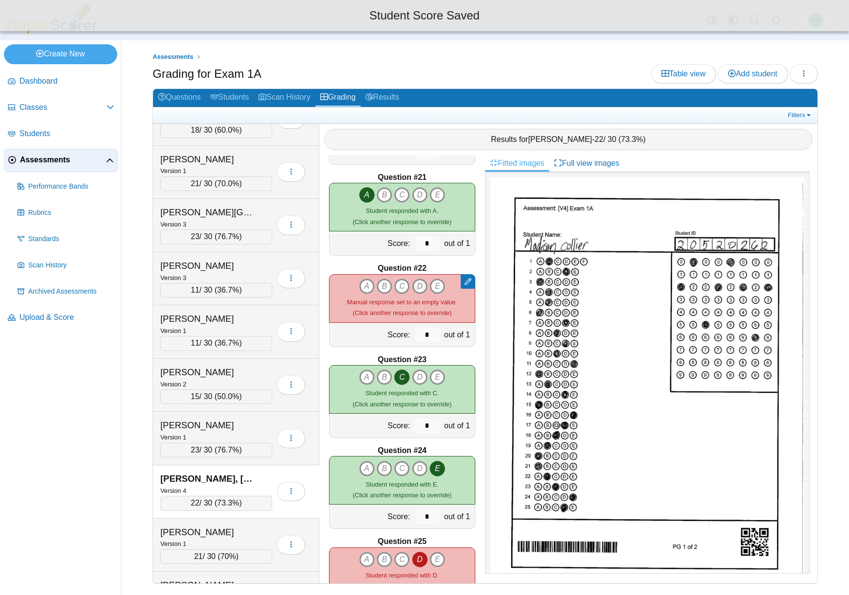
click at [415, 284] on icon "D" at bounding box center [420, 286] width 16 height 16
type input "*"
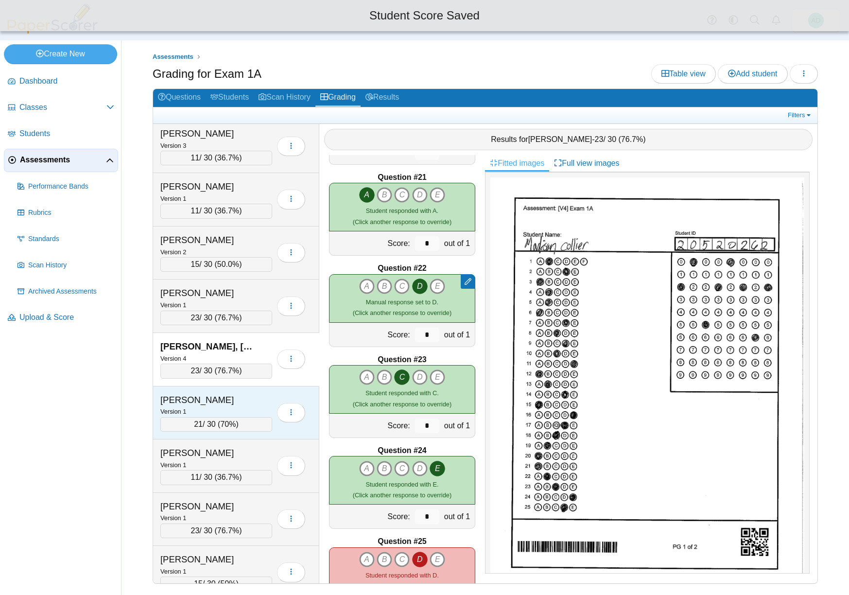
scroll to position [1281, 0]
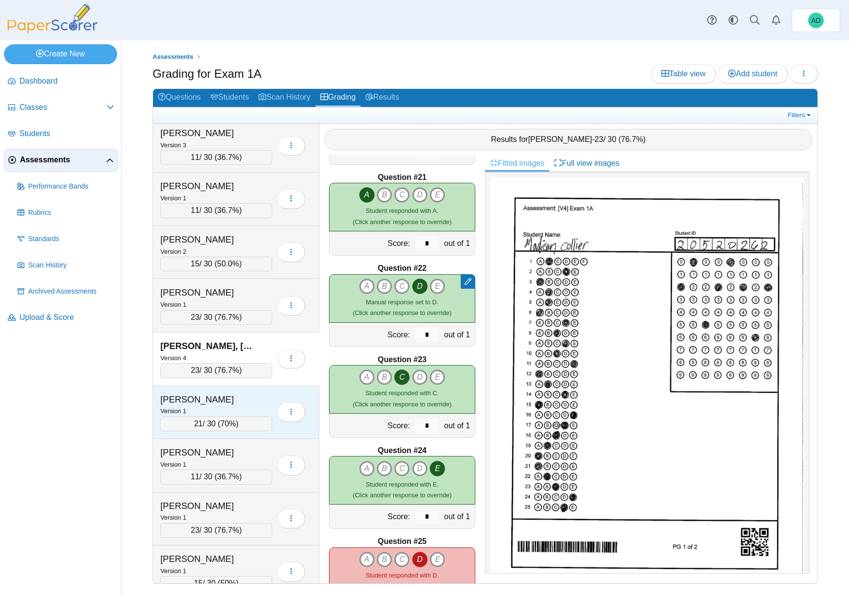
click at [242, 401] on div "Conway, Julia" at bounding box center [208, 399] width 97 height 13
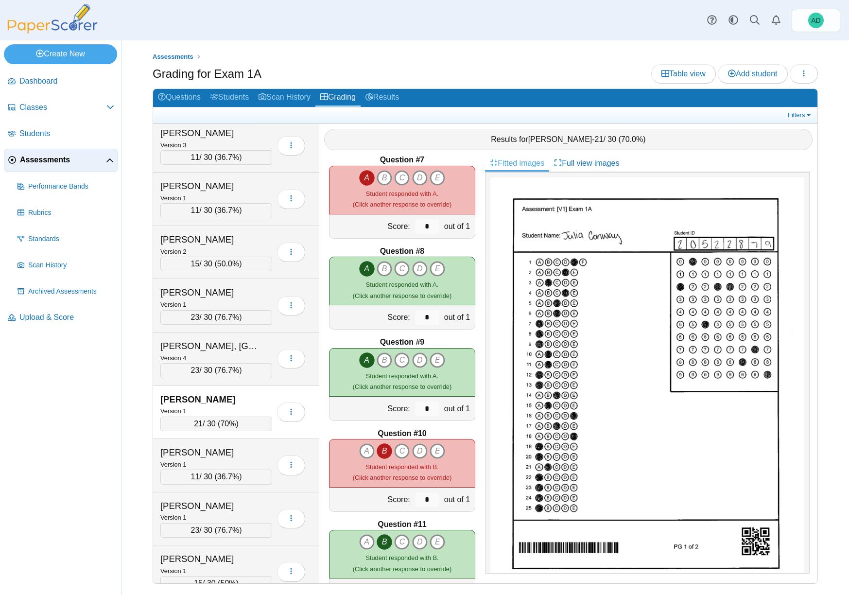
scroll to position [558, 0]
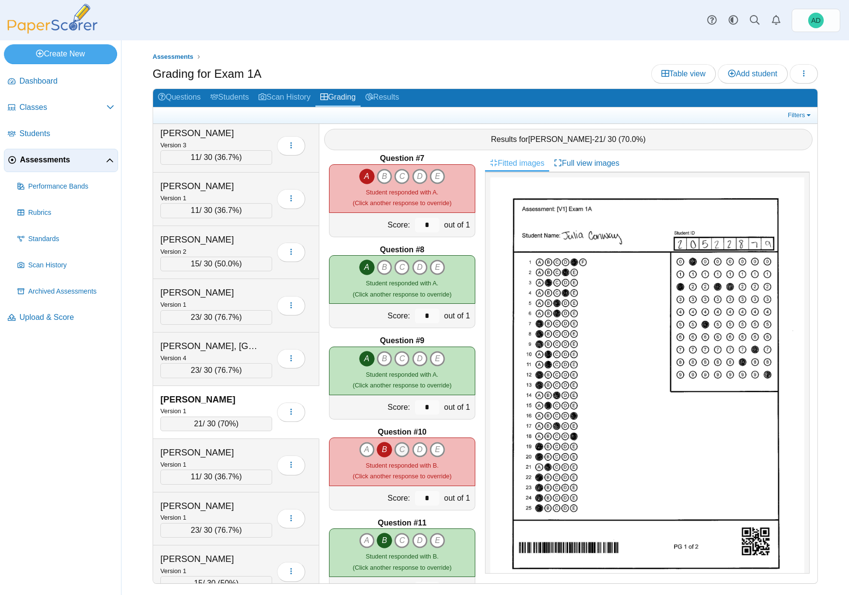
drag, startPoint x: 380, startPoint y: 448, endPoint x: 401, endPoint y: 449, distance: 21.4
click at [380, 448] on icon "B" at bounding box center [384, 450] width 16 height 16
click at [417, 450] on icon "D" at bounding box center [420, 450] width 16 height 16
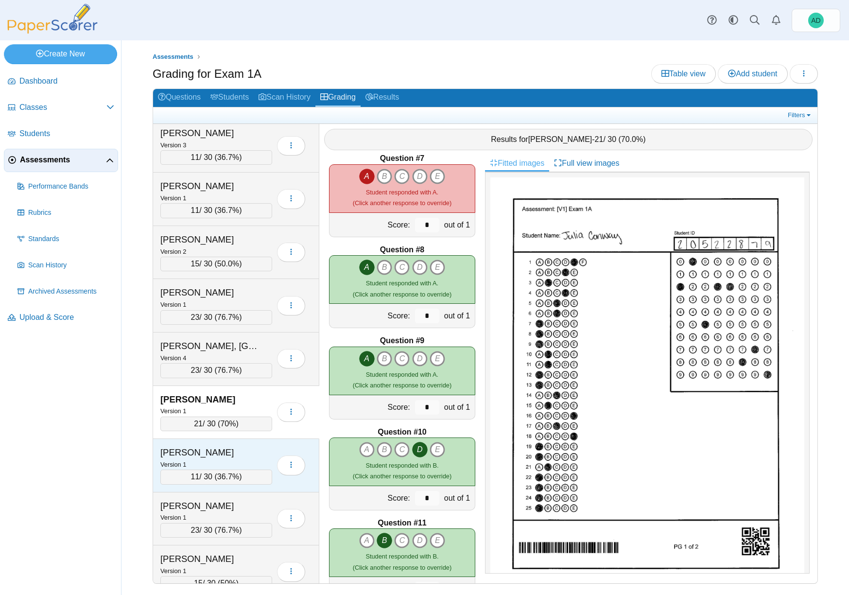
click at [256, 450] on div "Coots, Kylie" at bounding box center [208, 452] width 97 height 13
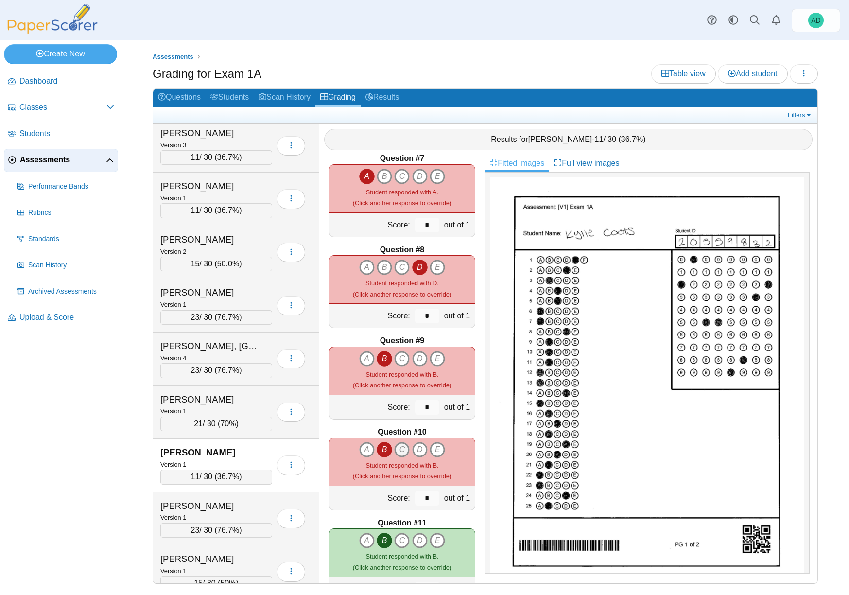
drag, startPoint x: 382, startPoint y: 449, endPoint x: 395, endPoint y: 446, distance: 13.9
click at [383, 448] on icon "B" at bounding box center [384, 450] width 16 height 16
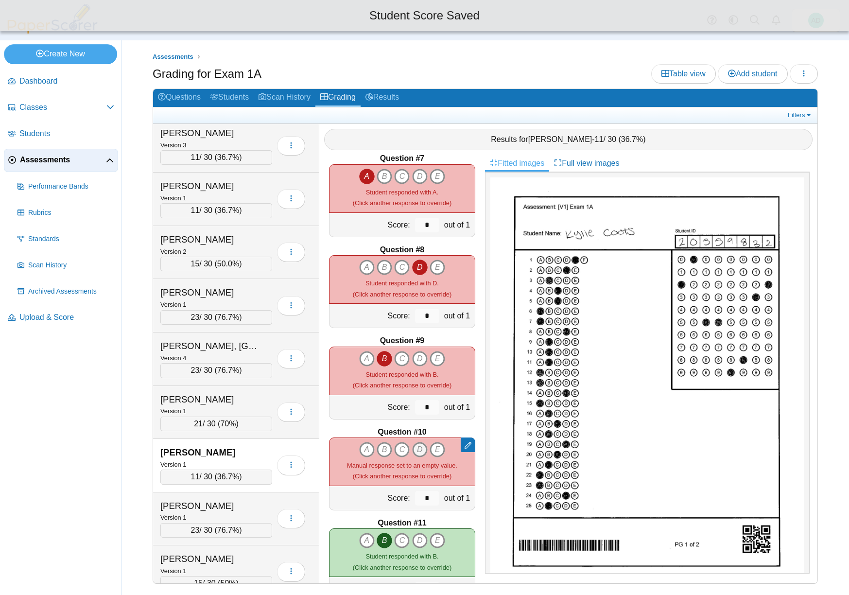
click at [417, 446] on icon "D" at bounding box center [420, 450] width 16 height 16
type input "*"
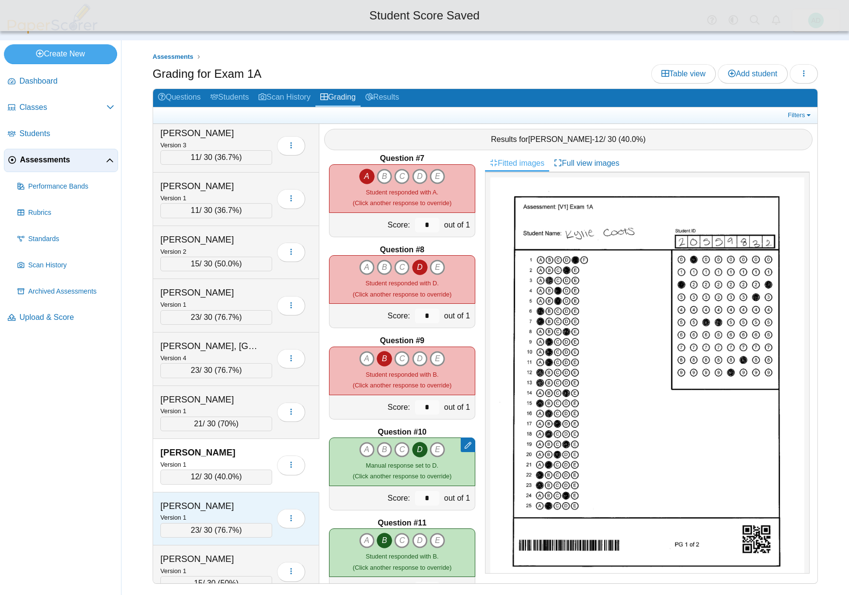
click at [240, 501] on div "Covey, Cesily" at bounding box center [208, 505] width 97 height 13
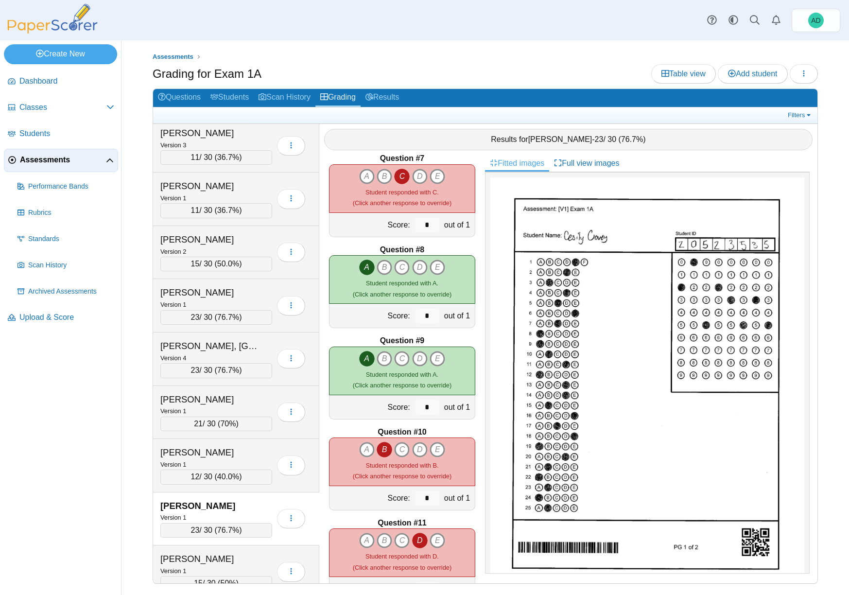
click at [381, 450] on icon "B" at bounding box center [384, 450] width 16 height 16
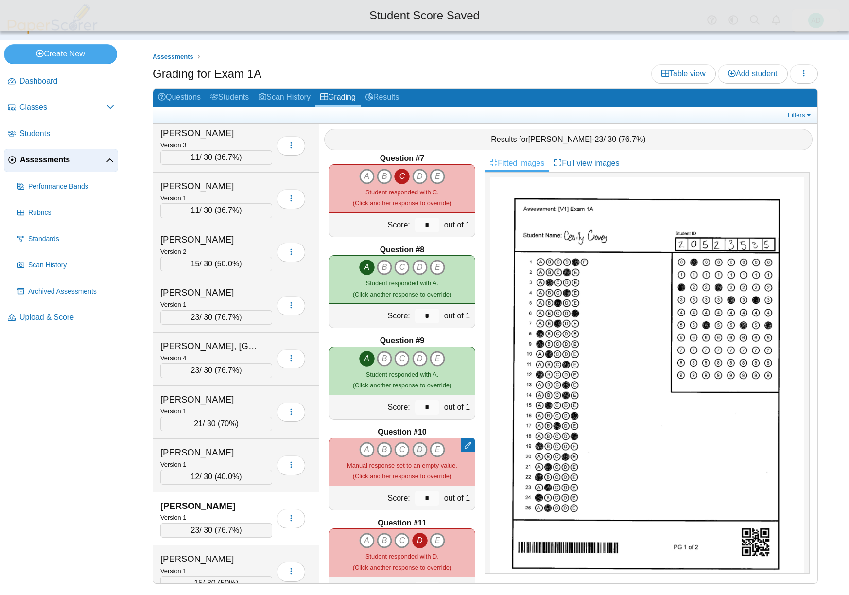
click at [415, 449] on icon "D" at bounding box center [420, 450] width 16 height 16
type input "*"
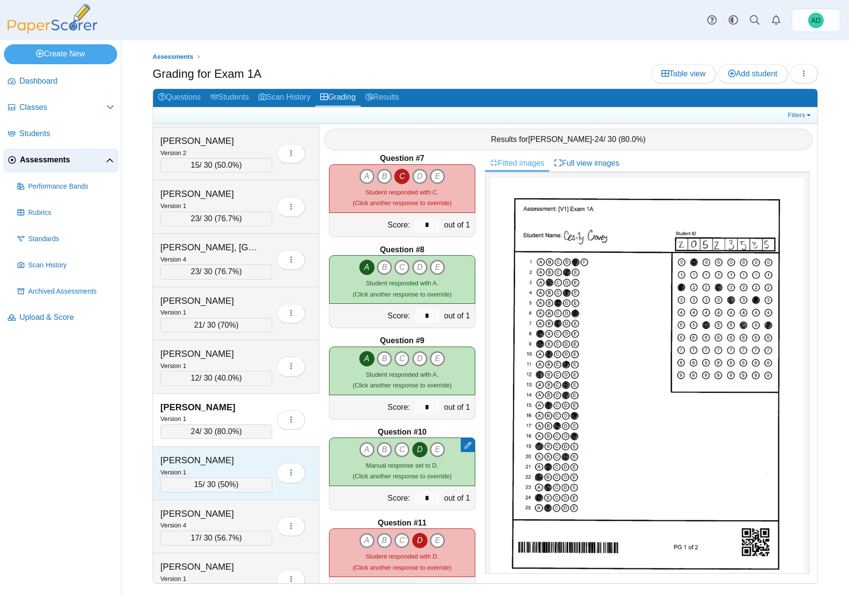
scroll to position [1381, 0]
click at [245, 462] on div "Crawford, Brooke" at bounding box center [208, 459] width 97 height 13
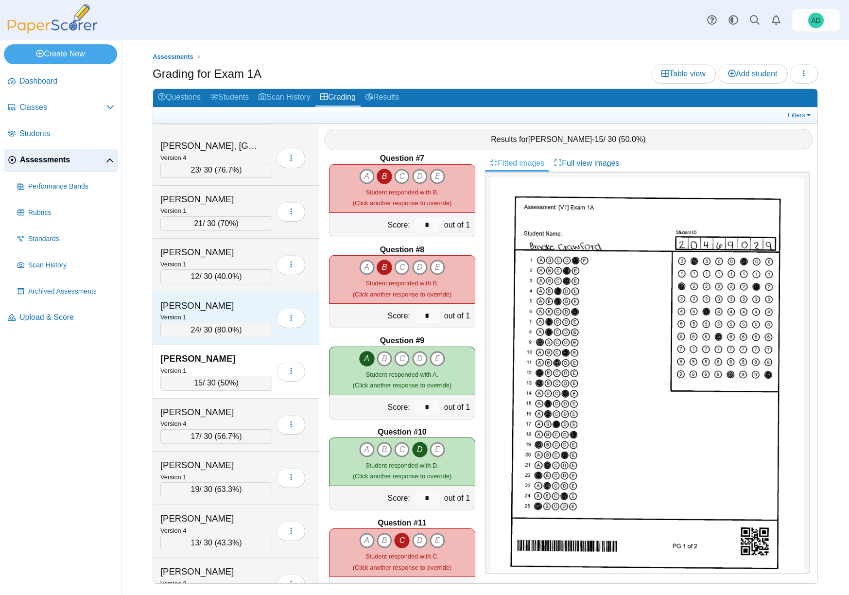
scroll to position [1502, 0]
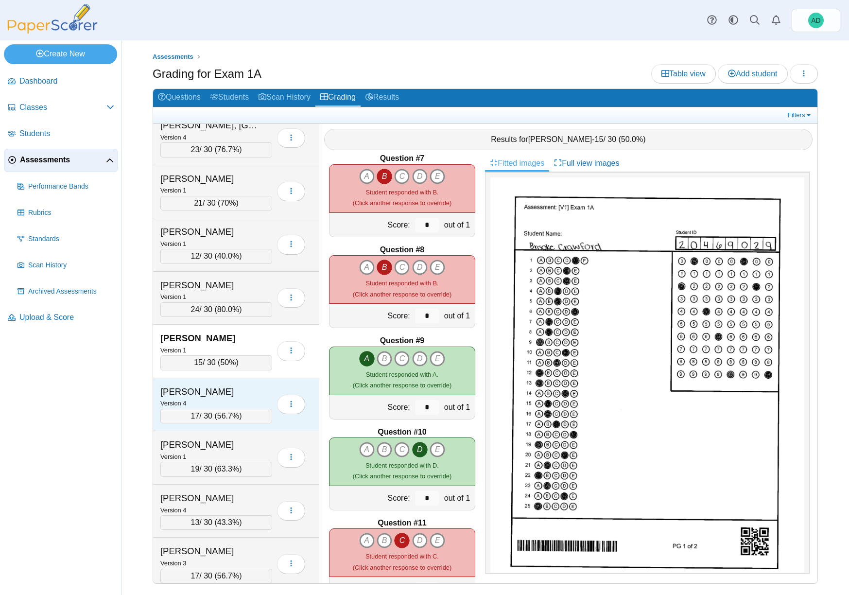
click at [244, 394] on div "Davis, Caisyn" at bounding box center [208, 391] width 97 height 13
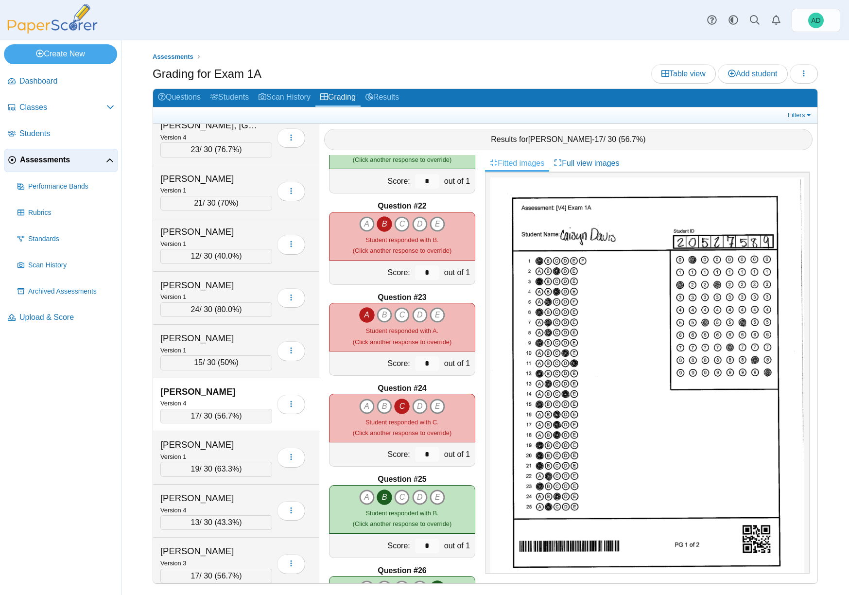
scroll to position [1868, 0]
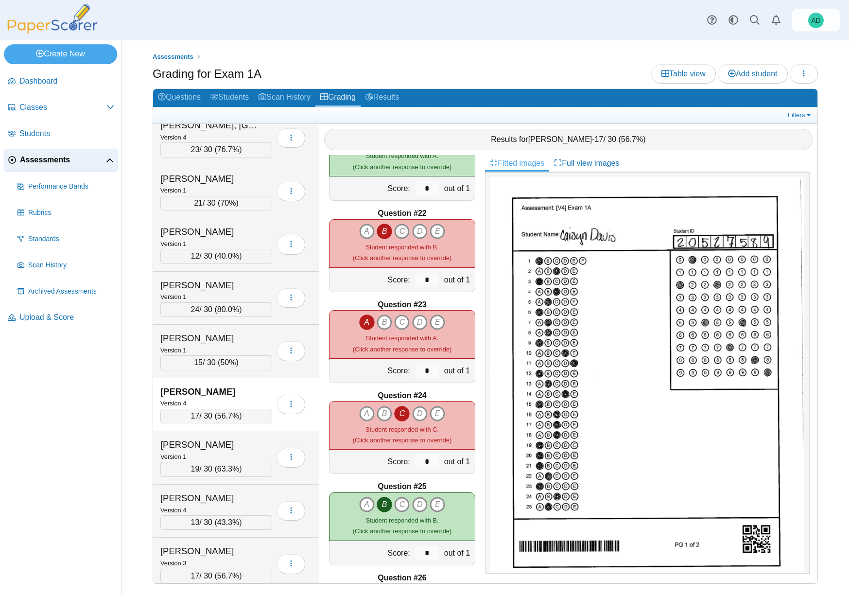
drag, startPoint x: 382, startPoint y: 228, endPoint x: 394, endPoint y: 229, distance: 12.6
click at [383, 227] on icon "B" at bounding box center [384, 231] width 16 height 16
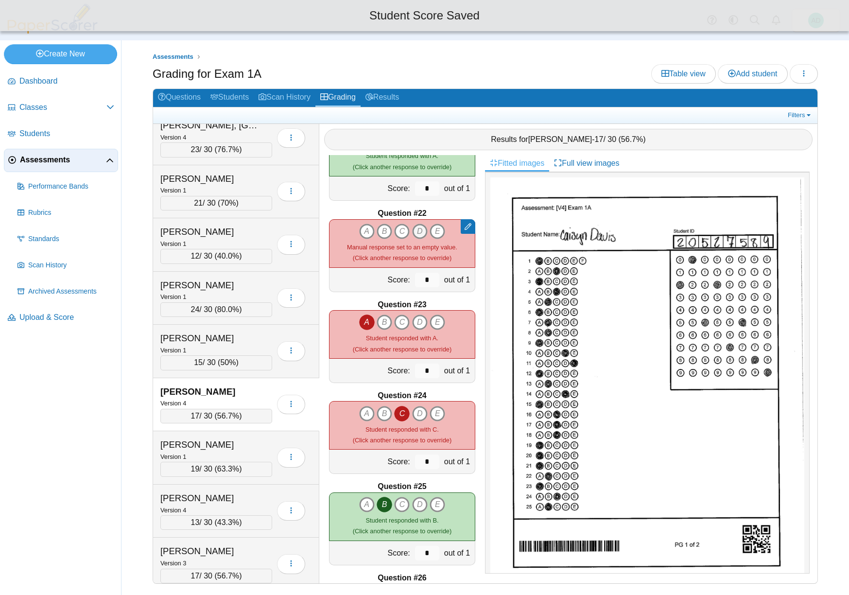
click at [418, 229] on icon "D" at bounding box center [420, 231] width 16 height 16
type input "*"
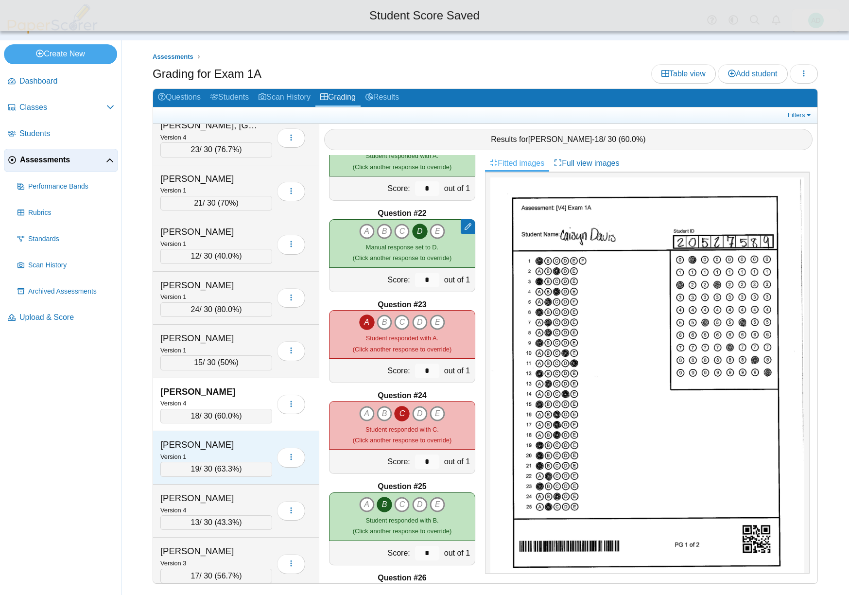
click at [245, 444] on div "Davis, Hadley" at bounding box center [208, 444] width 97 height 13
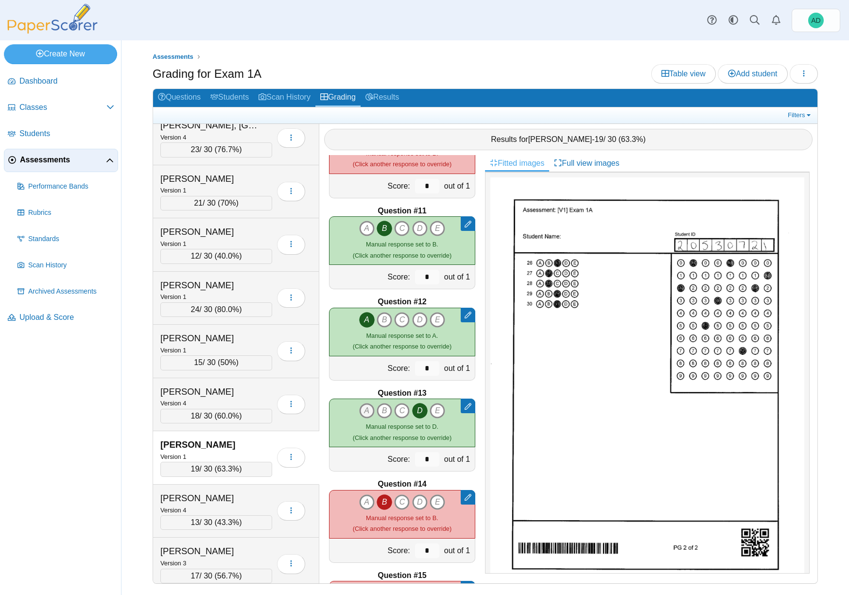
scroll to position [632, 0]
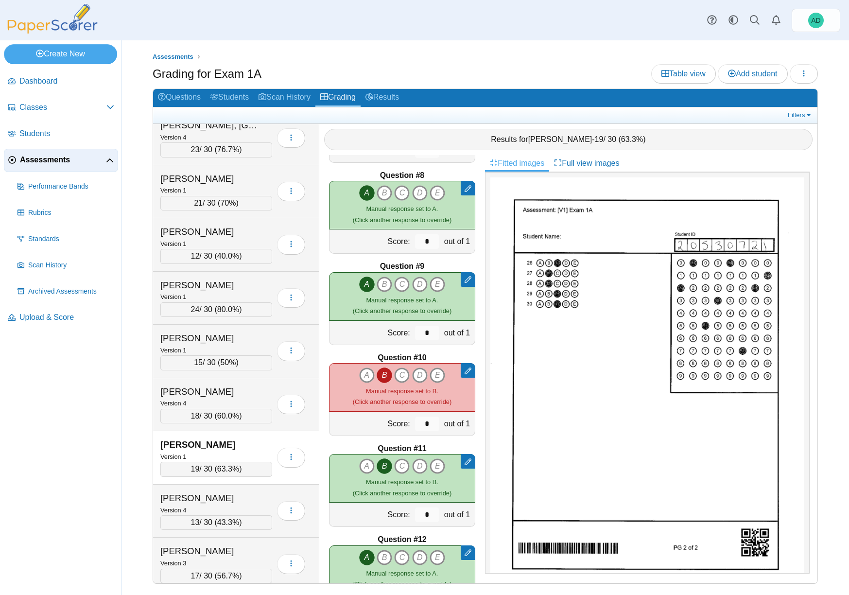
click at [382, 374] on icon "B" at bounding box center [384, 375] width 16 height 16
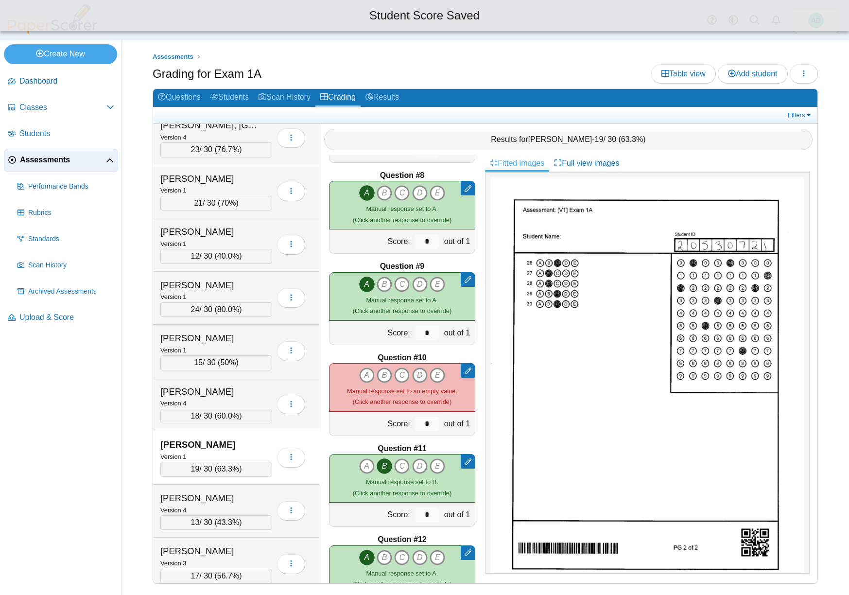
click at [418, 374] on icon "D" at bounding box center [420, 375] width 16 height 16
type input "*"
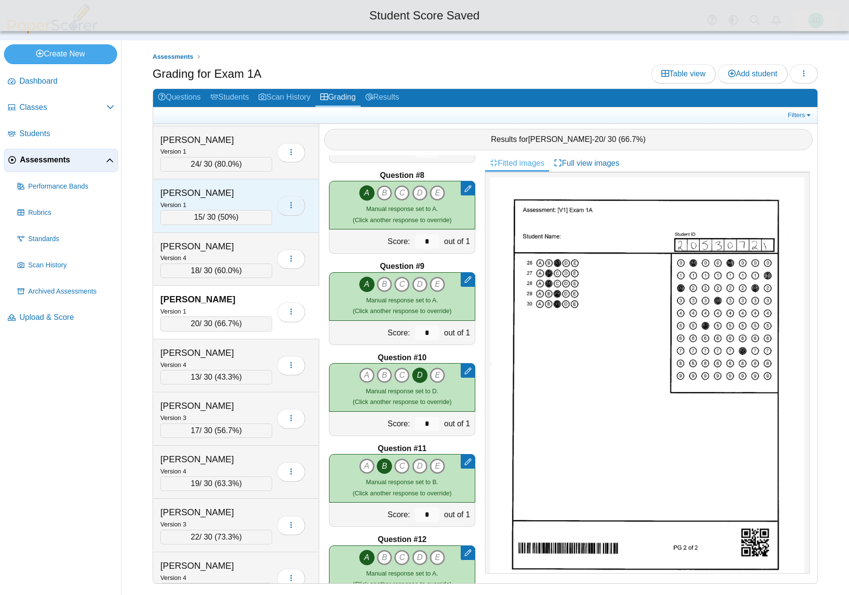
scroll to position [1698, 0]
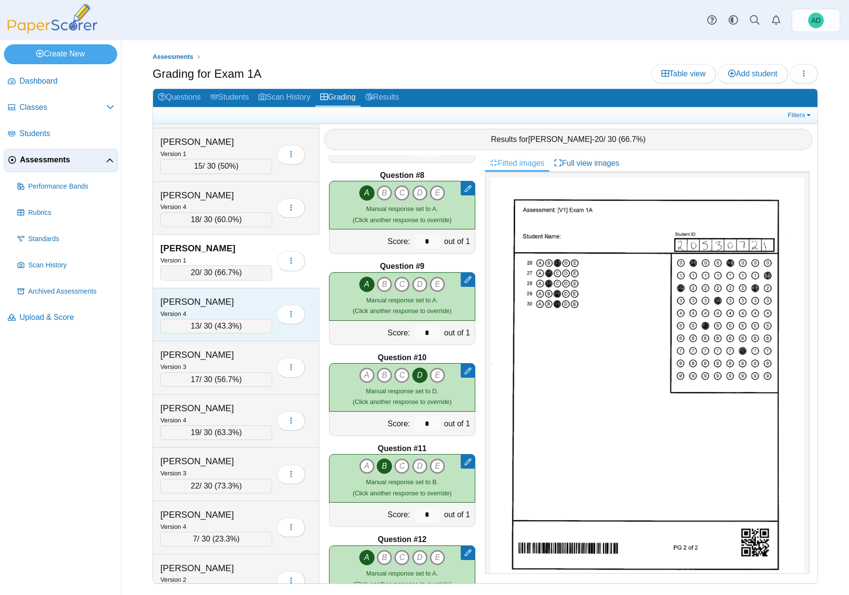
click at [245, 307] on div "Denwalt, Gabriella" at bounding box center [208, 301] width 97 height 13
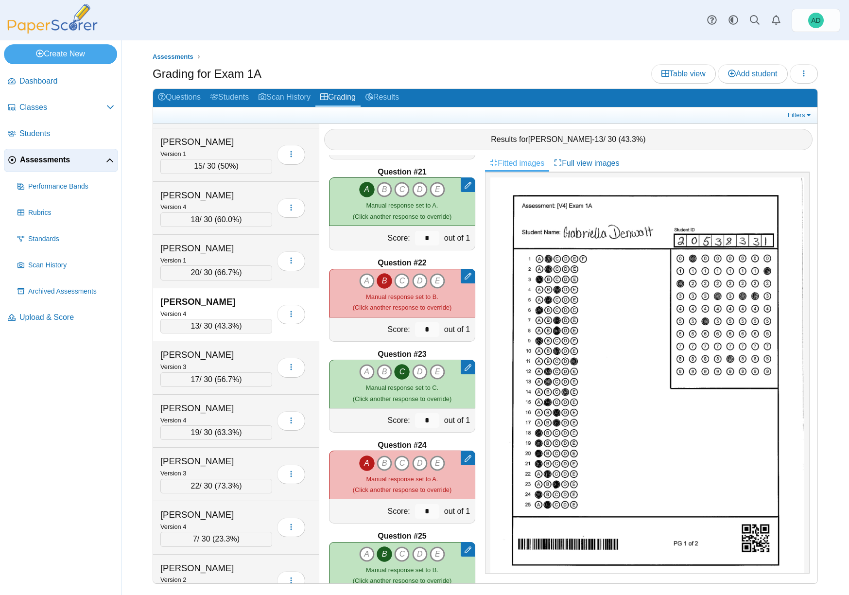
scroll to position [1818, 0]
drag, startPoint x: 379, startPoint y: 277, endPoint x: 396, endPoint y: 280, distance: 16.8
click at [379, 277] on icon "B" at bounding box center [384, 282] width 16 height 16
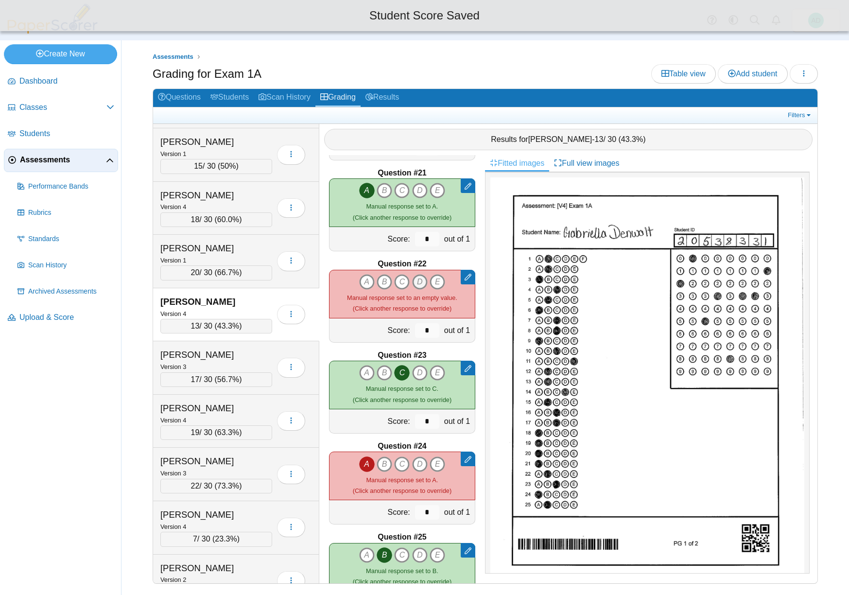
click at [415, 282] on icon "D" at bounding box center [420, 282] width 16 height 16
type input "*"
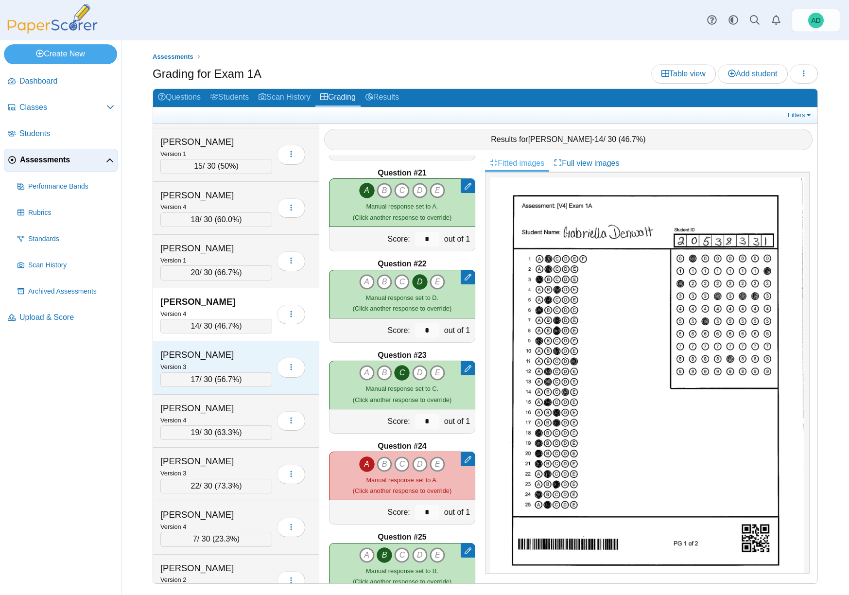
click at [242, 352] on div "Dever, Kaylee" at bounding box center [208, 354] width 97 height 13
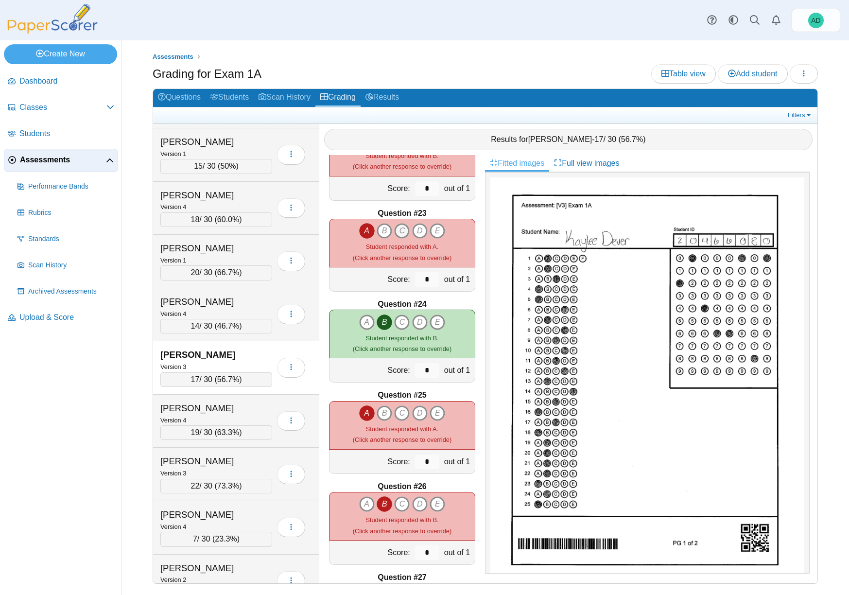
scroll to position [1965, 0]
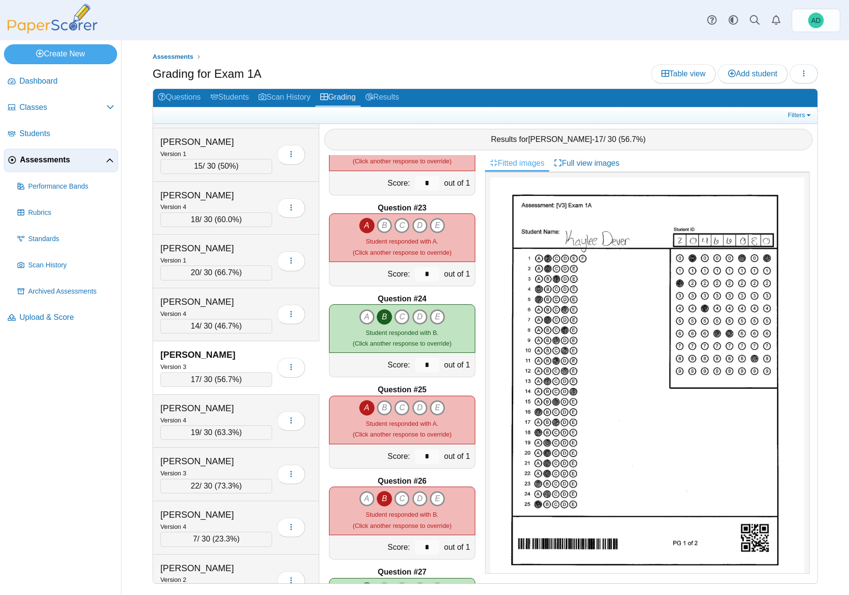
drag, startPoint x: 379, startPoint y: 498, endPoint x: 386, endPoint y: 498, distance: 6.8
click at [379, 498] on icon "B" at bounding box center [384, 499] width 16 height 16
click at [416, 497] on icon "D" at bounding box center [420, 499] width 16 height 16
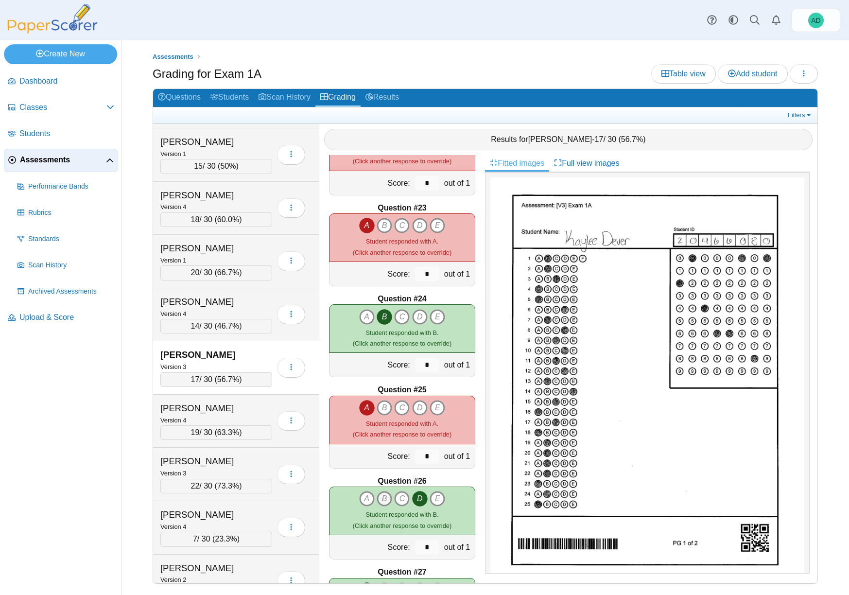
click at [380, 498] on icon "B" at bounding box center [384, 499] width 16 height 16
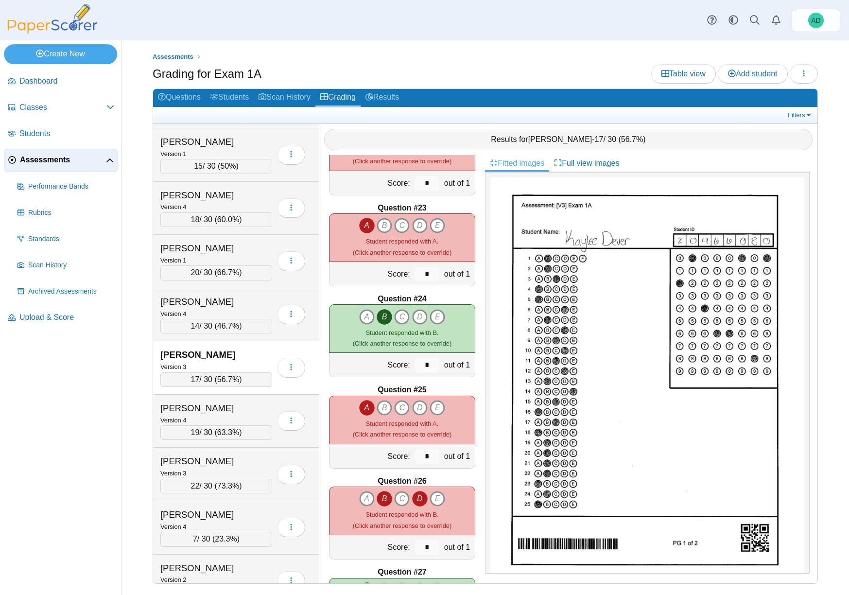
click at [418, 497] on icon "D" at bounding box center [420, 499] width 16 height 16
drag, startPoint x: 381, startPoint y: 501, endPoint x: 386, endPoint y: 500, distance: 5.0
click at [381, 501] on icon "B" at bounding box center [384, 499] width 16 height 16
click at [385, 498] on icon "B" at bounding box center [384, 499] width 16 height 16
click at [383, 498] on icon "B" at bounding box center [384, 499] width 16 height 16
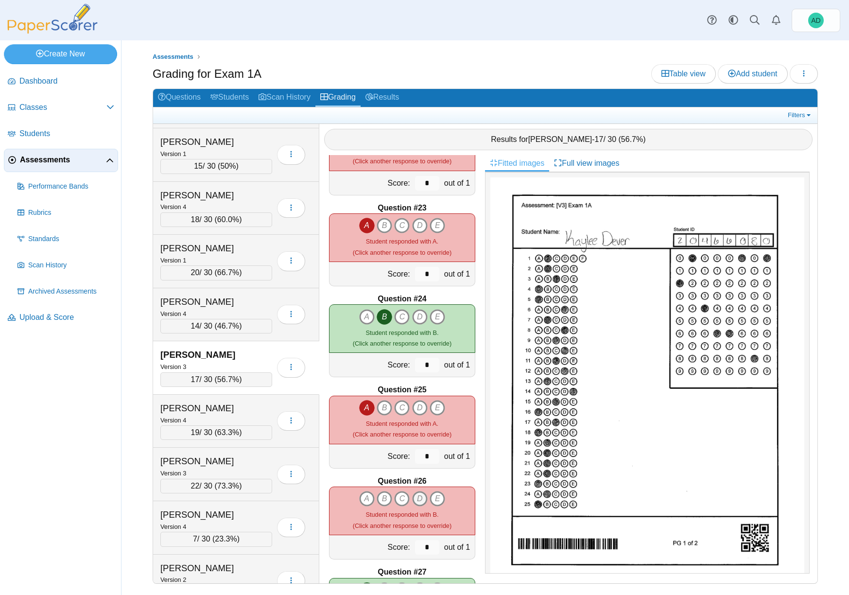
click at [417, 496] on icon "D" at bounding box center [420, 499] width 16 height 16
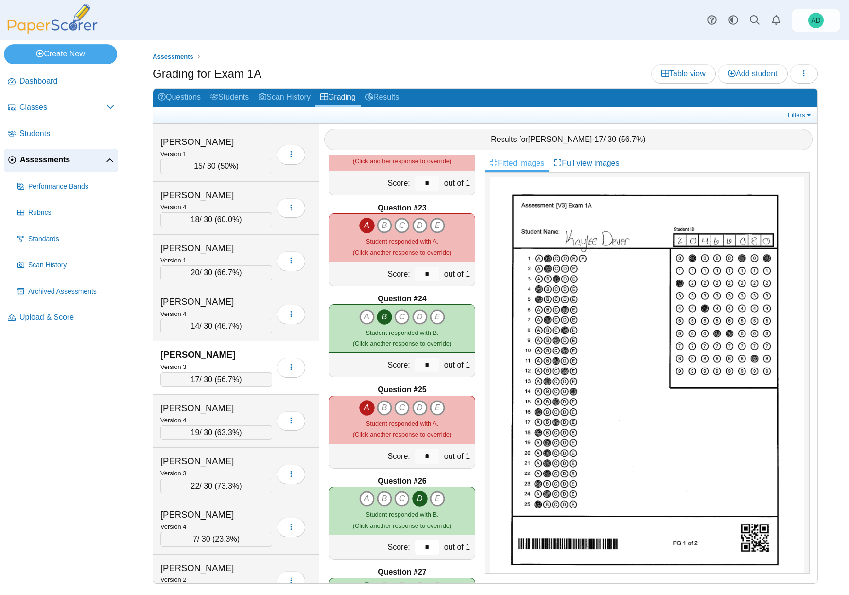
click at [421, 550] on input "*" at bounding box center [427, 547] width 24 height 15
click at [417, 546] on input "*" at bounding box center [427, 547] width 24 height 15
click at [422, 546] on input "*" at bounding box center [427, 547] width 24 height 15
type input "*"
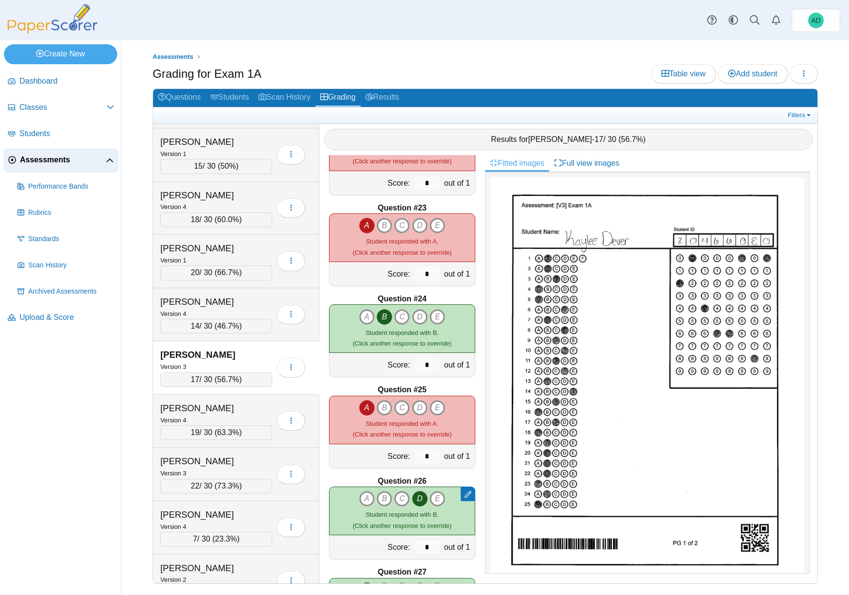
click at [252, 361] on div "Version 3" at bounding box center [216, 366] width 112 height 11
click at [241, 410] on div "Diaz, Ammy" at bounding box center [208, 408] width 97 height 13
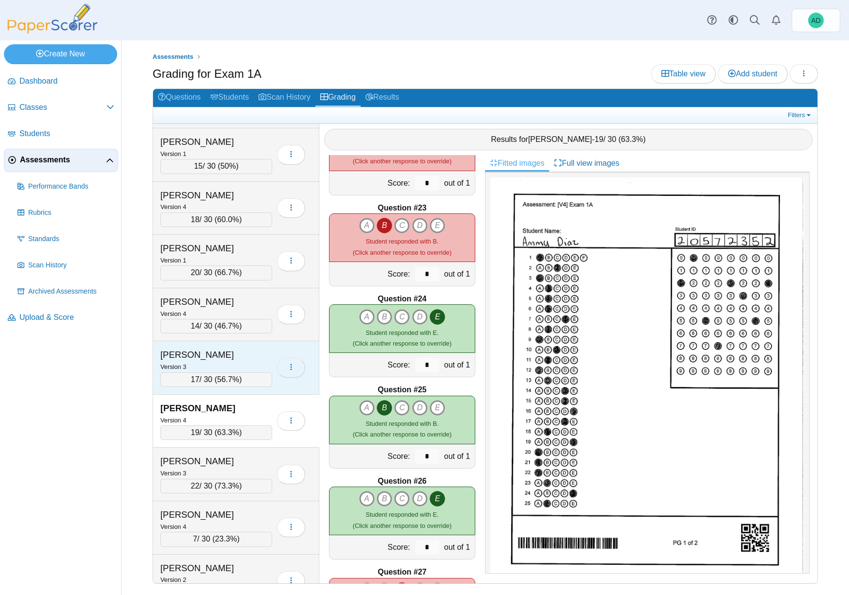
click at [289, 367] on icon "button" at bounding box center [291, 367] width 8 height 8
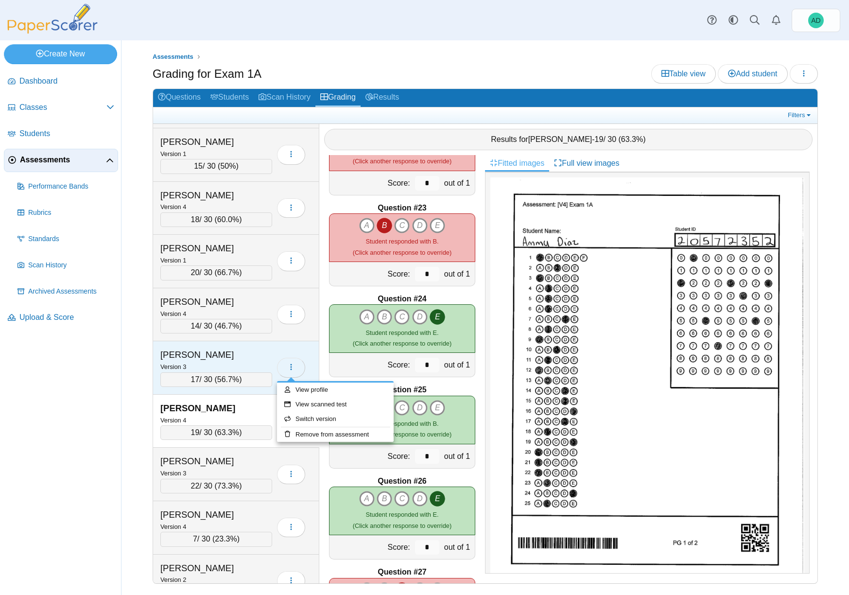
click at [297, 367] on button "button" at bounding box center [291, 367] width 28 height 19
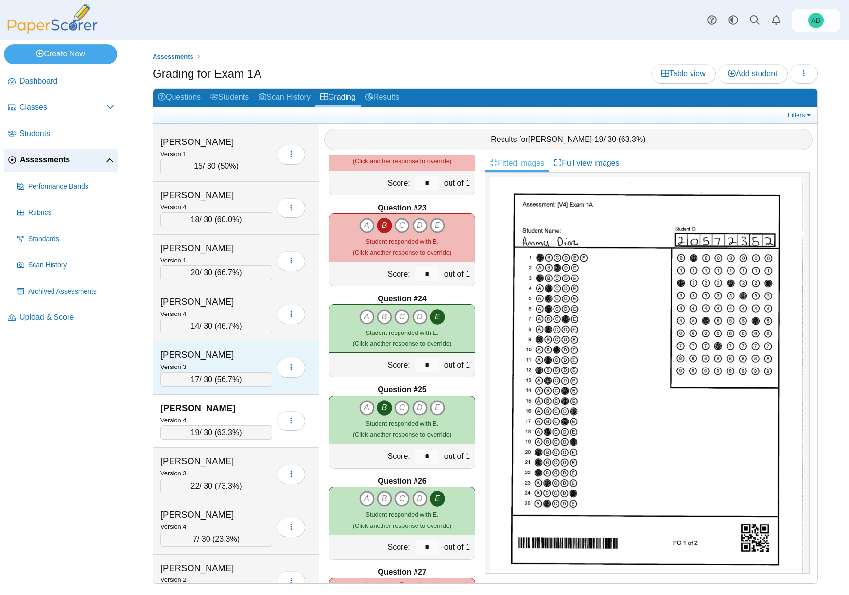
click at [244, 362] on div "Version 3" at bounding box center [216, 366] width 112 height 11
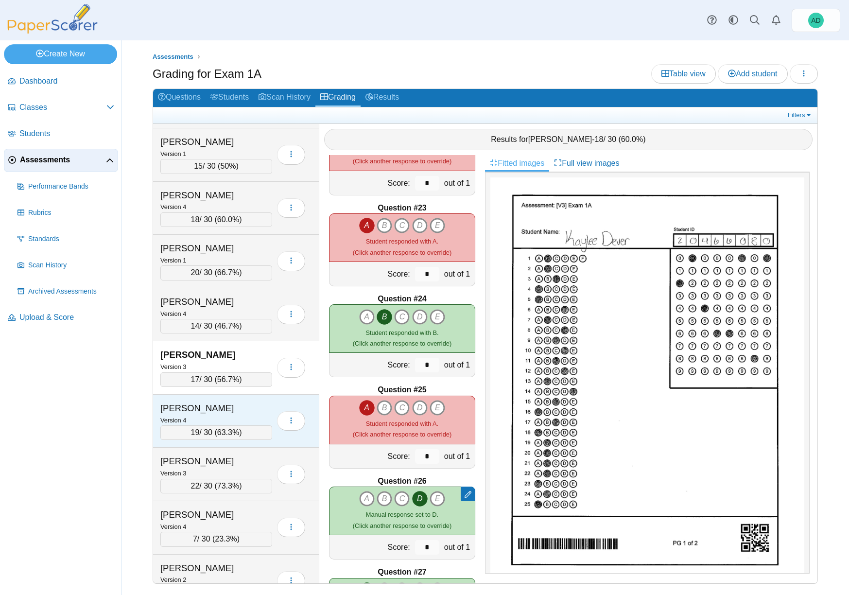
click at [231, 403] on div "Diaz, Ammy" at bounding box center [208, 408] width 97 height 13
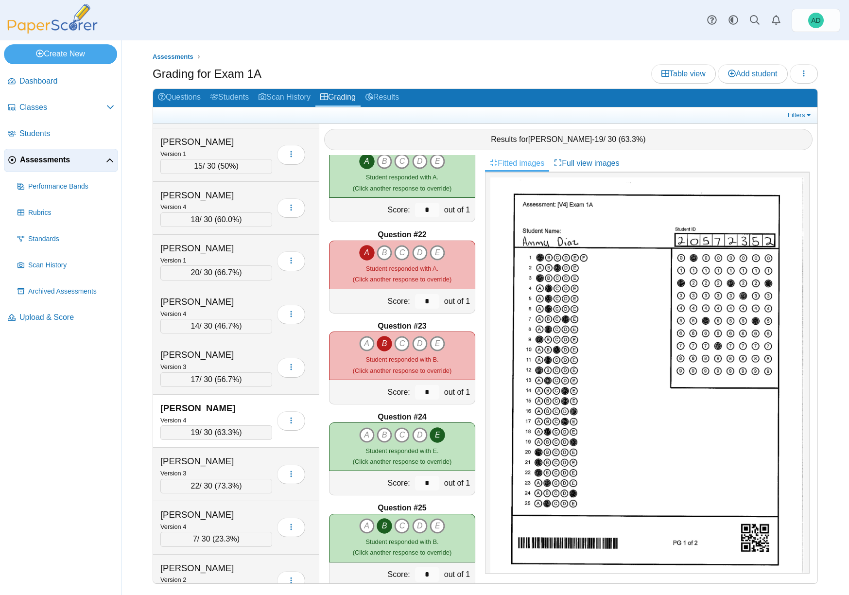
scroll to position [1846, 0]
click at [380, 254] on icon "B" at bounding box center [384, 254] width 16 height 16
click at [365, 253] on icon "A" at bounding box center [367, 254] width 16 height 16
click at [379, 253] on icon "B" at bounding box center [384, 254] width 16 height 16
click at [418, 251] on icon "D" at bounding box center [420, 254] width 16 height 16
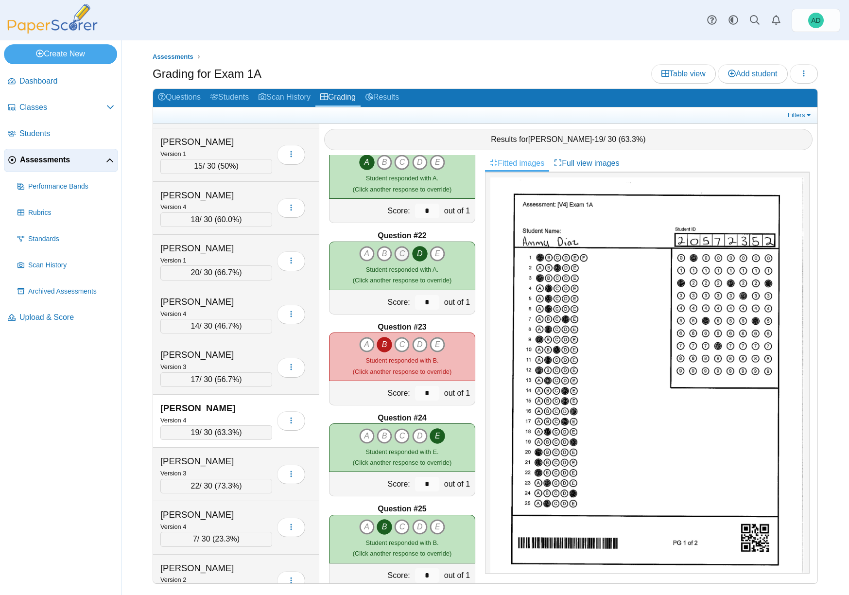
drag, startPoint x: 396, startPoint y: 253, endPoint x: 403, endPoint y: 253, distance: 7.3
click at [396, 253] on icon "C" at bounding box center [402, 254] width 16 height 16
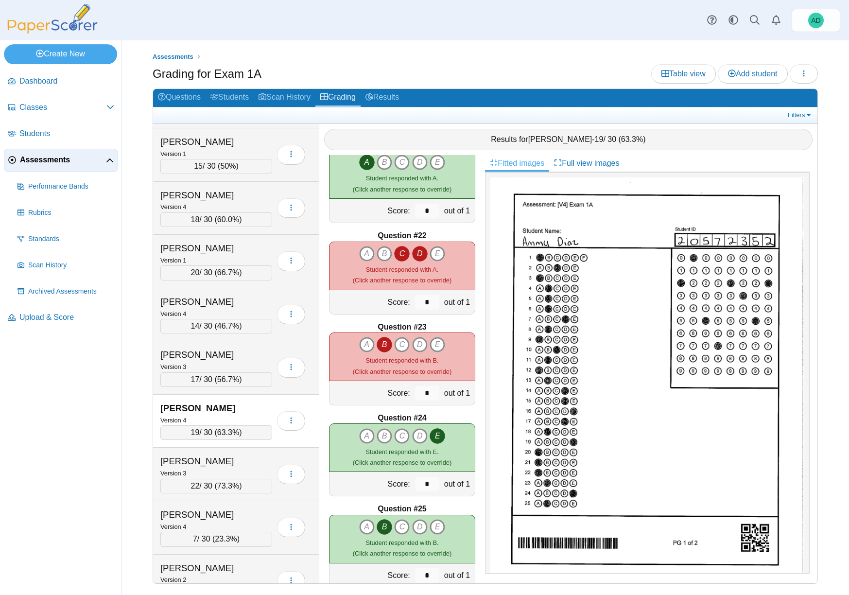
click at [414, 253] on icon "D" at bounding box center [420, 254] width 16 height 16
click at [398, 252] on icon "C" at bounding box center [402, 254] width 16 height 16
click at [416, 252] on icon "D" at bounding box center [420, 254] width 16 height 16
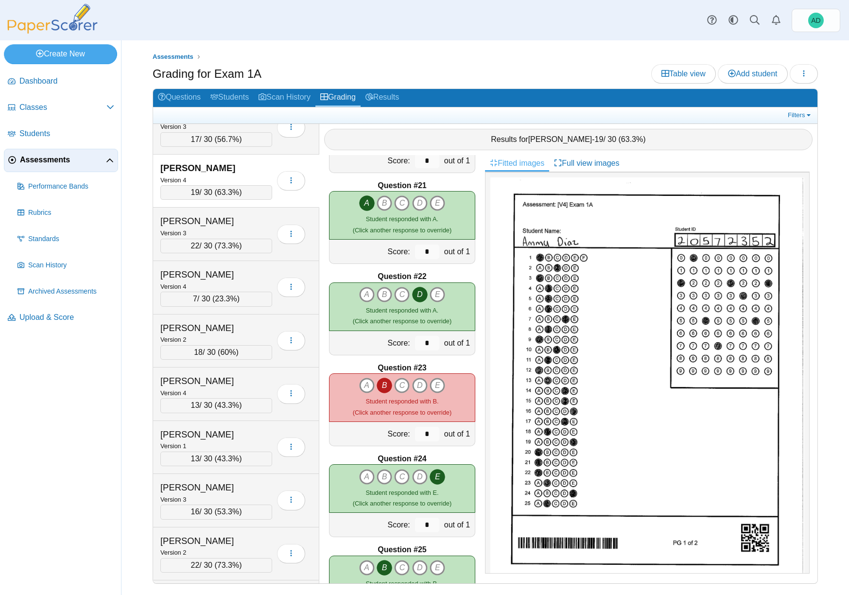
scroll to position [1939, 0]
click at [250, 220] on div "Dingman, Olivia" at bounding box center [208, 220] width 97 height 13
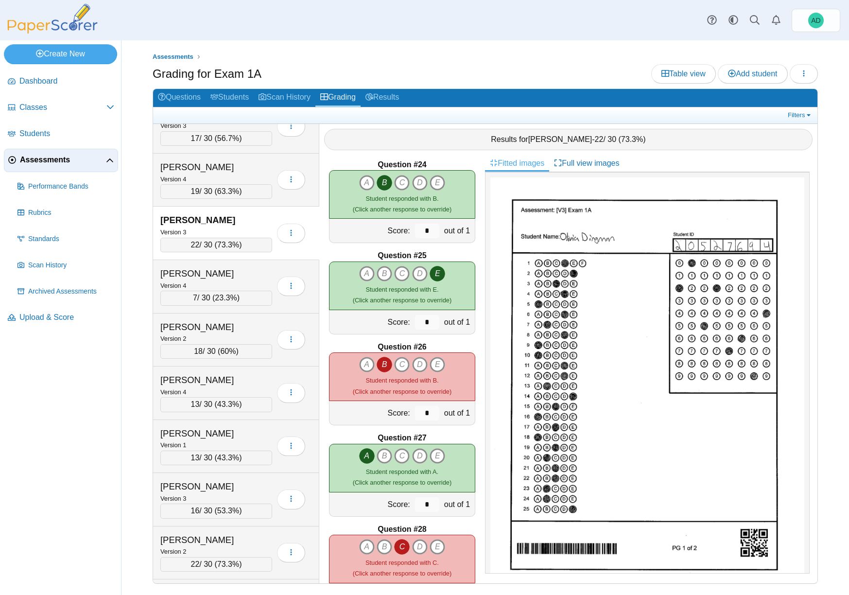
scroll to position [2100, 0]
click at [381, 363] on icon "B" at bounding box center [384, 363] width 16 height 16
click at [417, 362] on icon "D" at bounding box center [420, 363] width 16 height 16
type input "*"
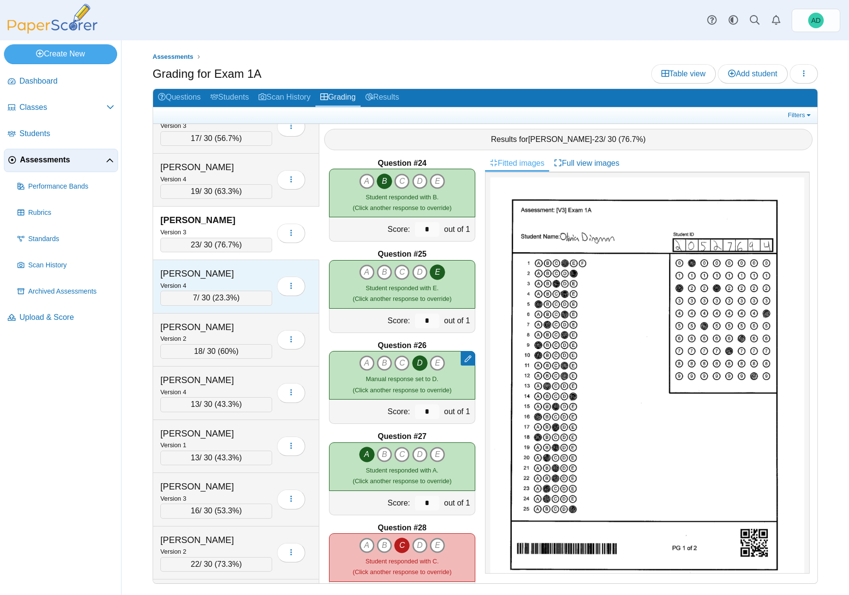
click at [230, 275] on div "Doolin, Mya" at bounding box center [208, 273] width 97 height 13
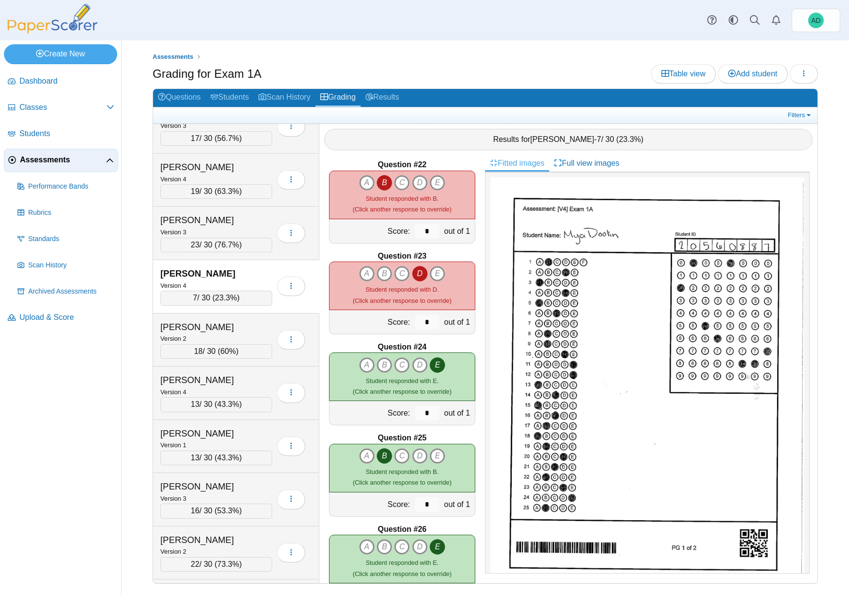
scroll to position [1872, 0]
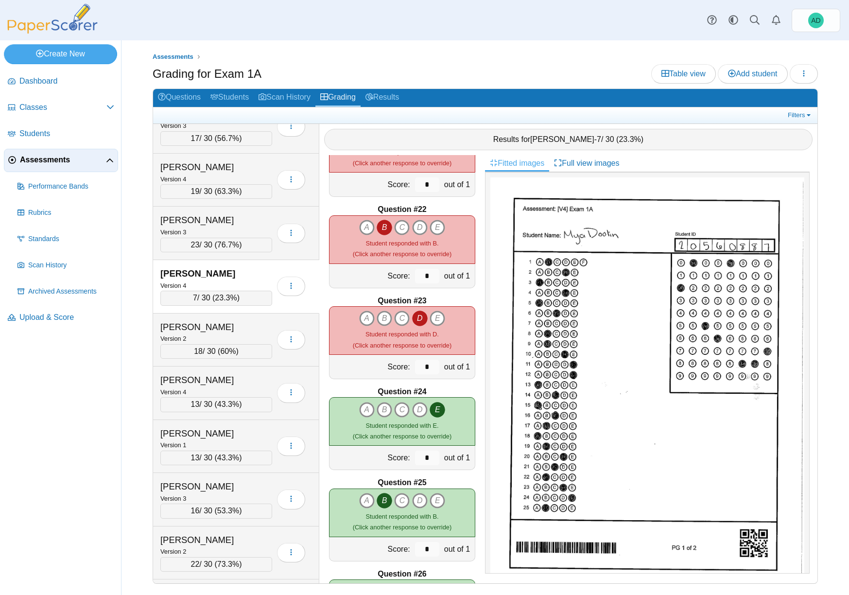
click at [381, 228] on icon "B" at bounding box center [384, 228] width 16 height 16
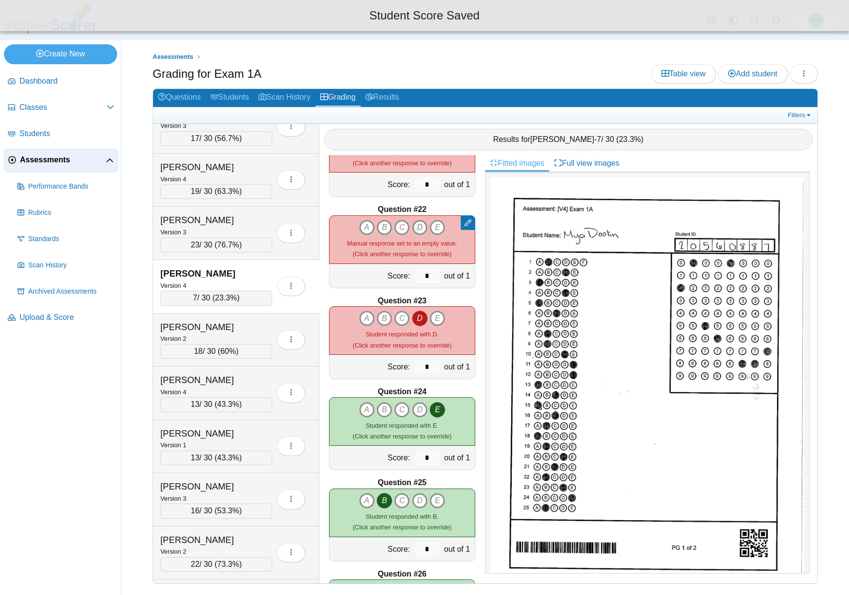
click at [416, 227] on icon "D" at bounding box center [420, 228] width 16 height 16
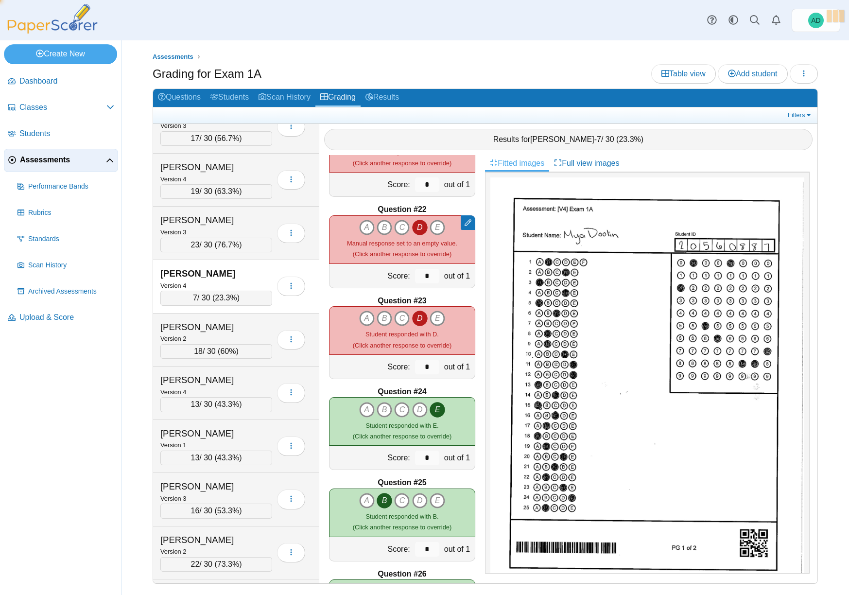
type input "*"
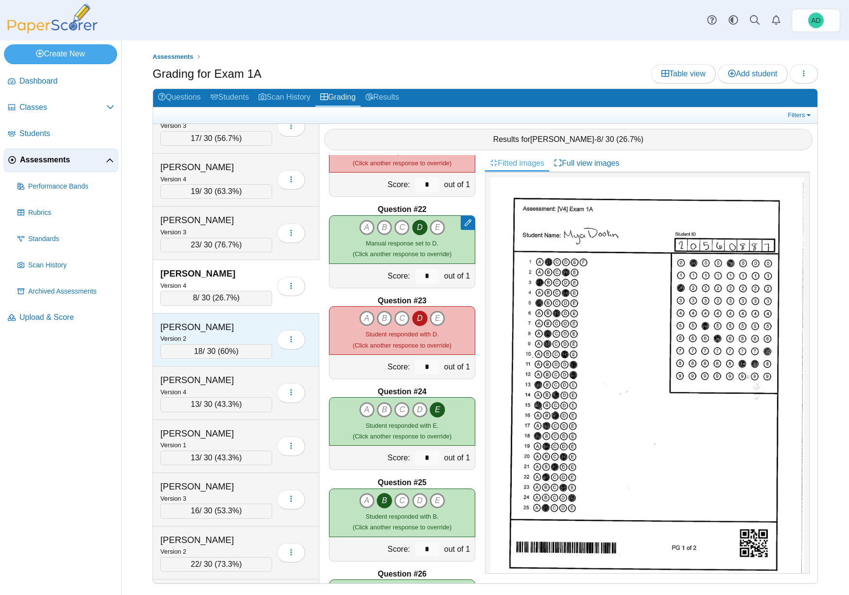
click at [241, 327] on div "Duque, Briana" at bounding box center [208, 327] width 97 height 13
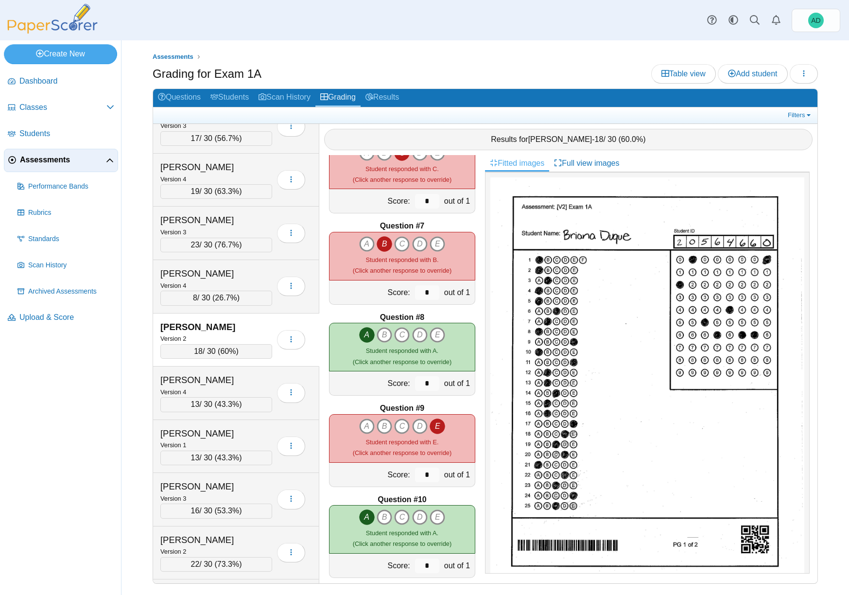
scroll to position [491, 0]
click at [381, 240] on icon "B" at bounding box center [384, 244] width 16 height 16
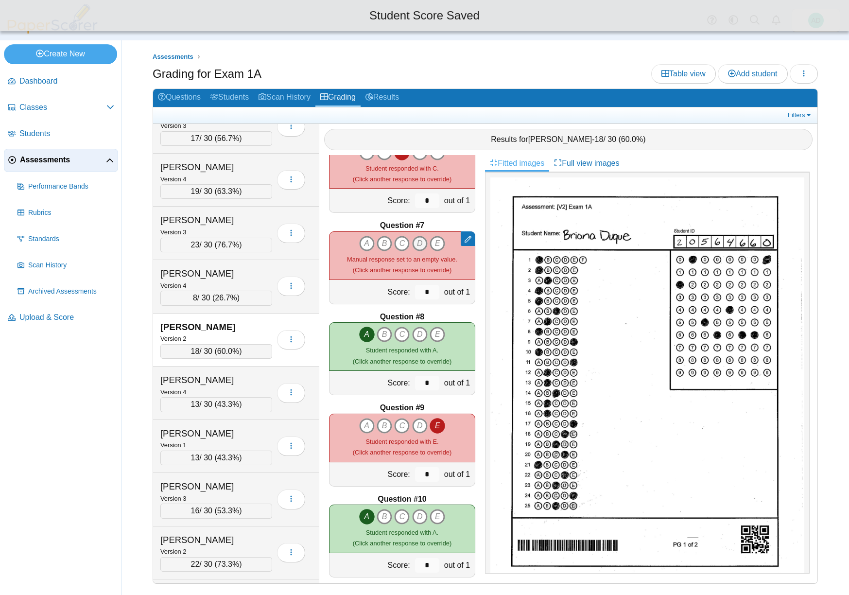
click at [418, 240] on icon "D" at bounding box center [420, 244] width 16 height 16
type input "*"
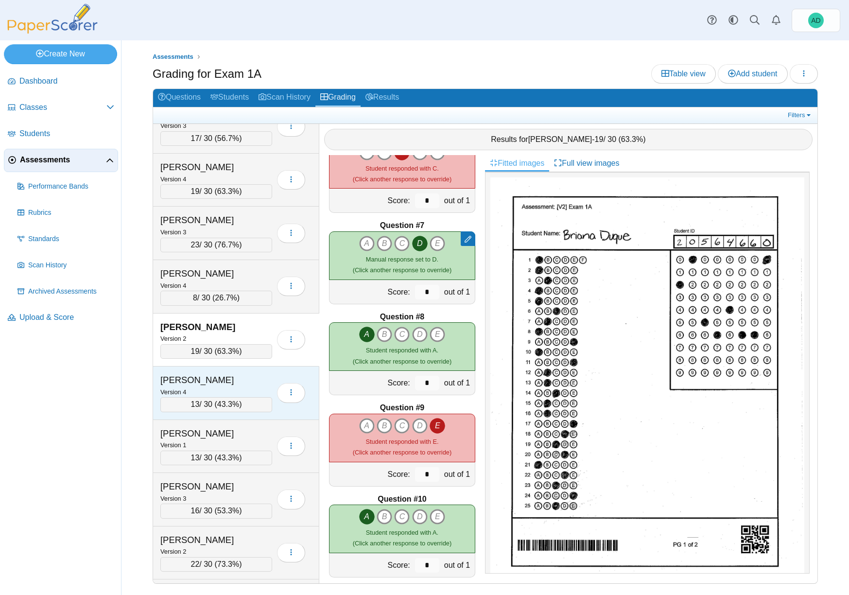
click at [250, 375] on div "Durfey, Landon" at bounding box center [208, 380] width 97 height 13
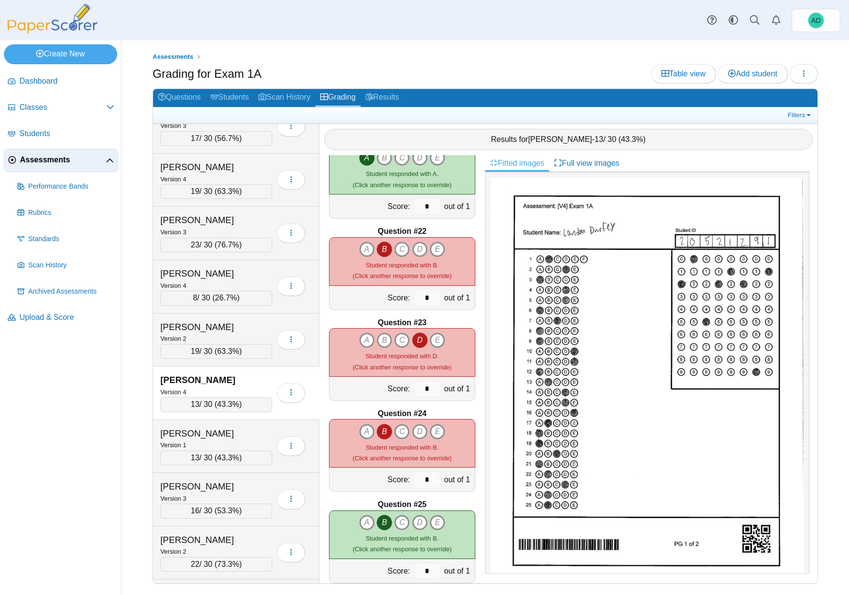
scroll to position [1850, 0]
click at [381, 250] on icon "B" at bounding box center [384, 250] width 16 height 16
click at [378, 249] on icon "B" at bounding box center [384, 250] width 16 height 16
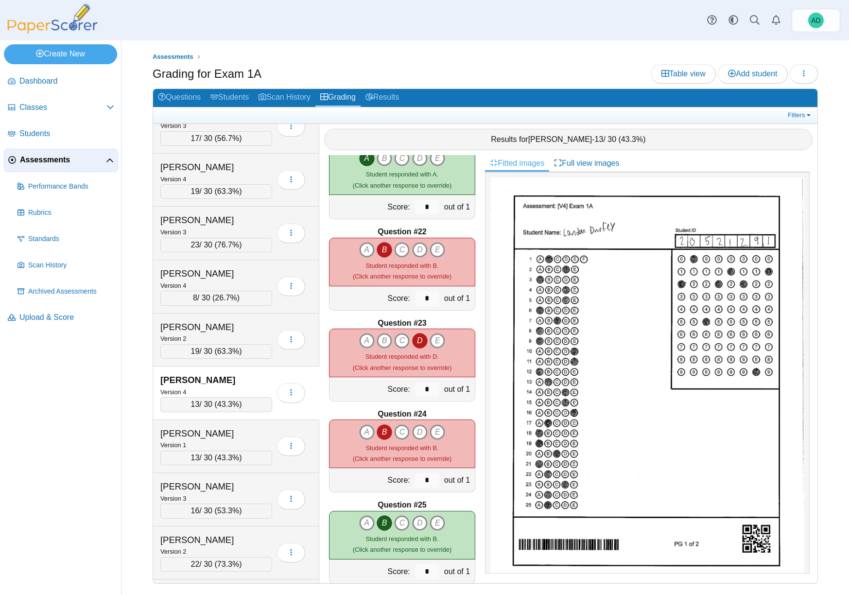
click at [378, 249] on icon "B" at bounding box center [384, 250] width 16 height 16
click at [361, 248] on icon "A" at bounding box center [367, 250] width 16 height 16
click at [379, 248] on icon "B" at bounding box center [384, 250] width 16 height 16
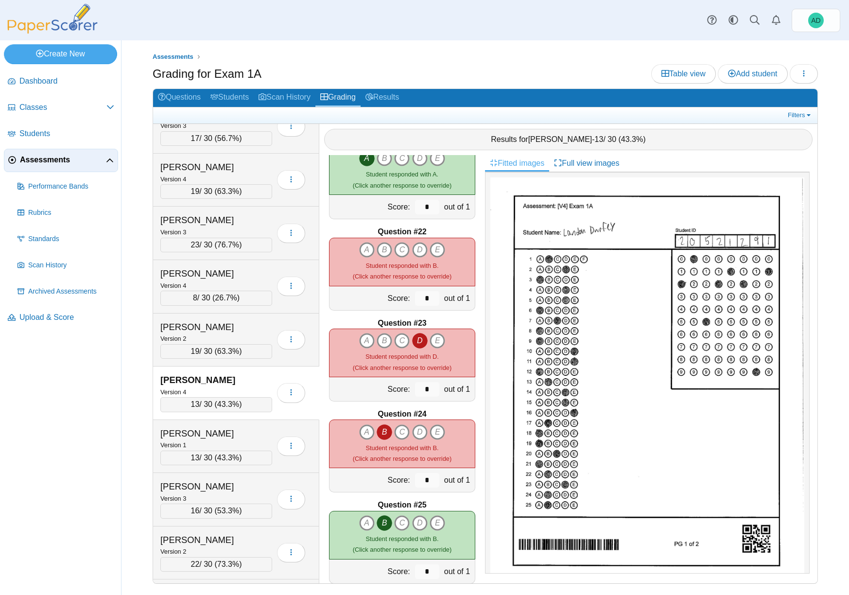
click at [384, 262] on span "Student responded with B." at bounding box center [401, 265] width 73 height 7
click at [384, 269] on span "Student responded with B." at bounding box center [401, 265] width 73 height 7
click at [381, 250] on icon "B" at bounding box center [384, 250] width 16 height 16
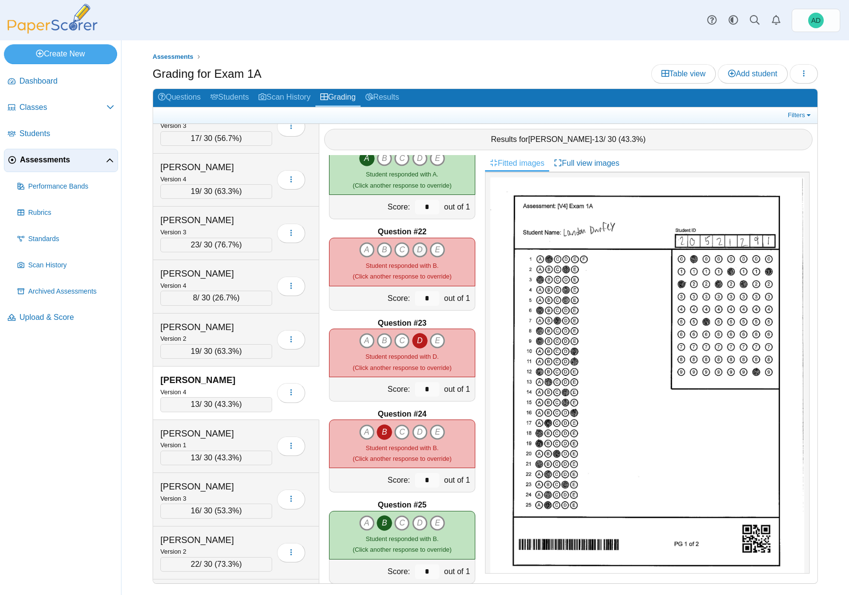
click at [420, 248] on icon "D" at bounding box center [420, 250] width 16 height 16
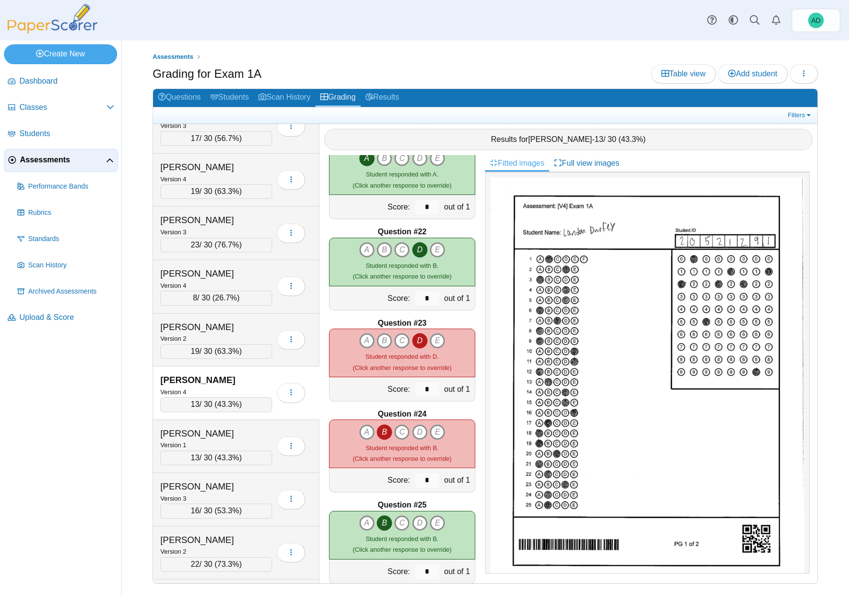
click at [197, 403] on span "13" at bounding box center [195, 404] width 9 height 8
click at [290, 391] on icon "button" at bounding box center [291, 392] width 8 height 8
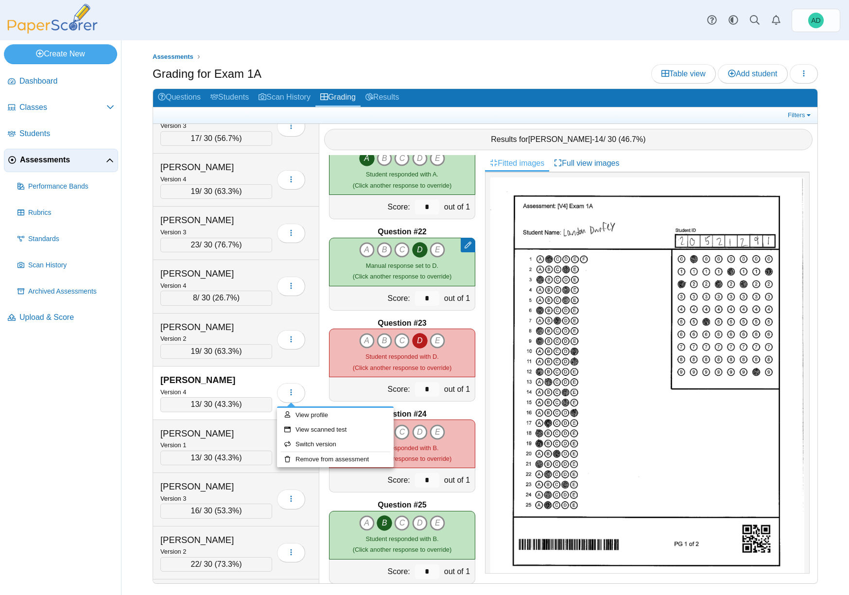
click at [261, 384] on div "Durfey, Landon" at bounding box center [216, 380] width 112 height 13
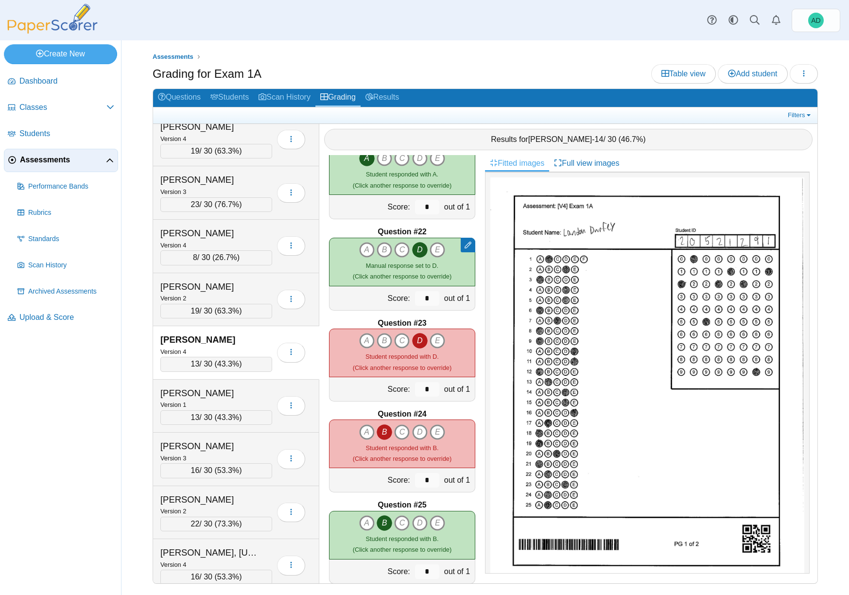
scroll to position [1986, 0]
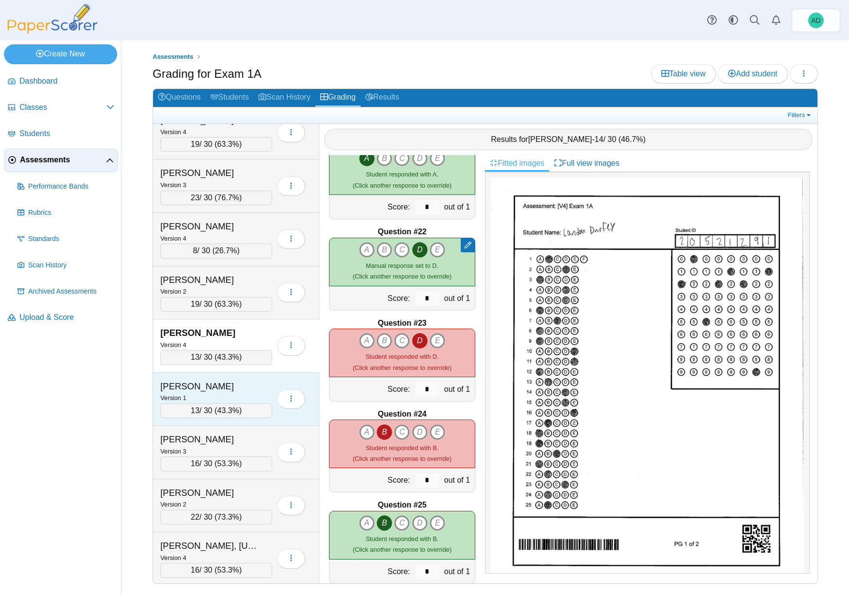
click at [238, 386] on div "Eckert, Michael" at bounding box center [208, 386] width 97 height 13
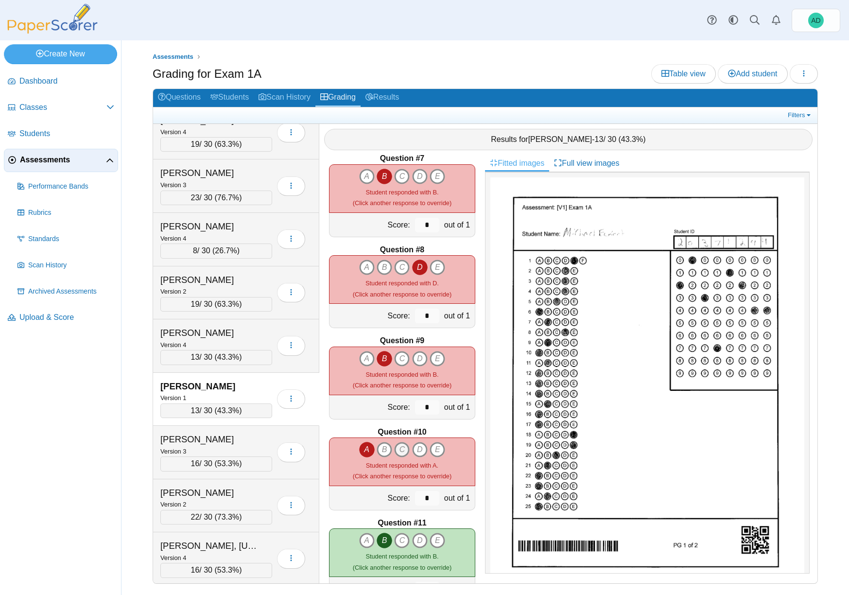
scroll to position [560, 0]
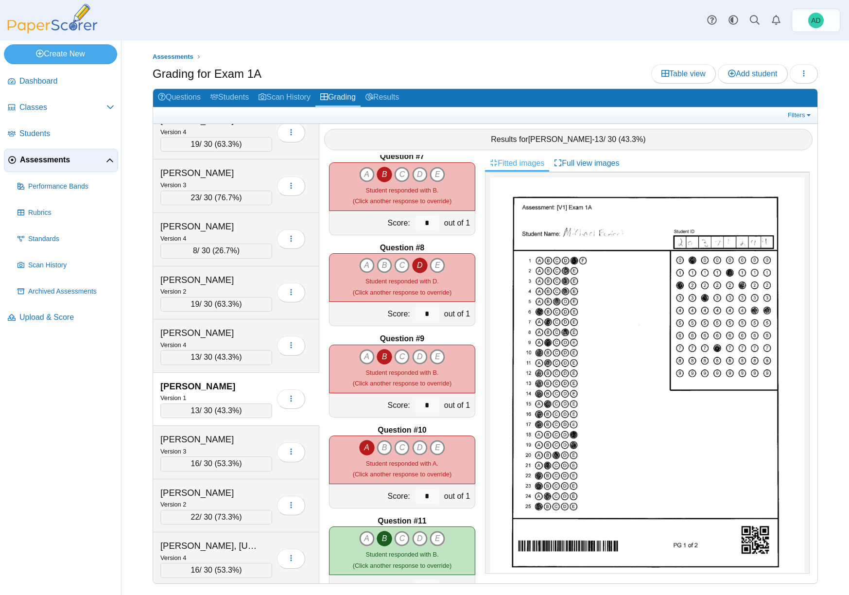
click at [363, 445] on icon "A" at bounding box center [367, 448] width 16 height 16
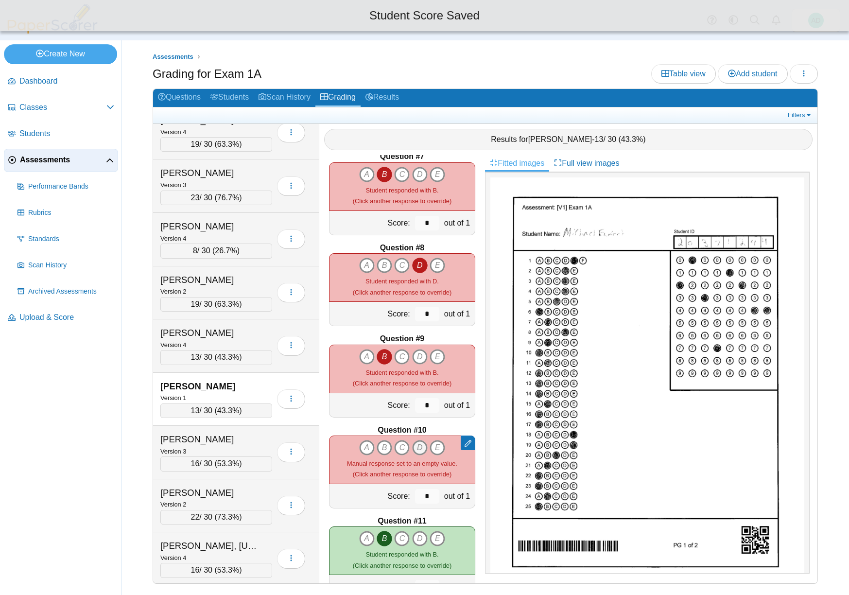
click at [418, 445] on icon "D" at bounding box center [420, 448] width 16 height 16
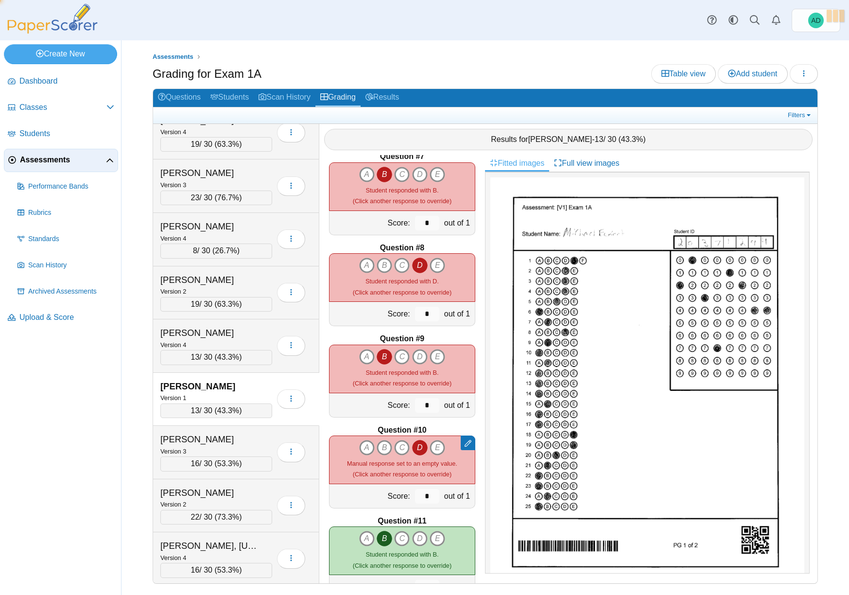
type input "*"
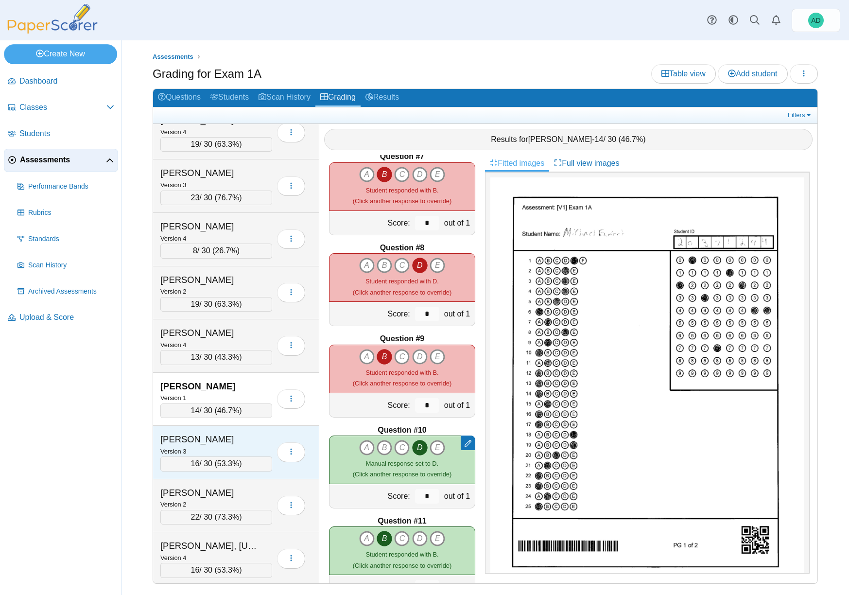
click at [258, 439] on div "Edwards, Kamari" at bounding box center [216, 439] width 112 height 13
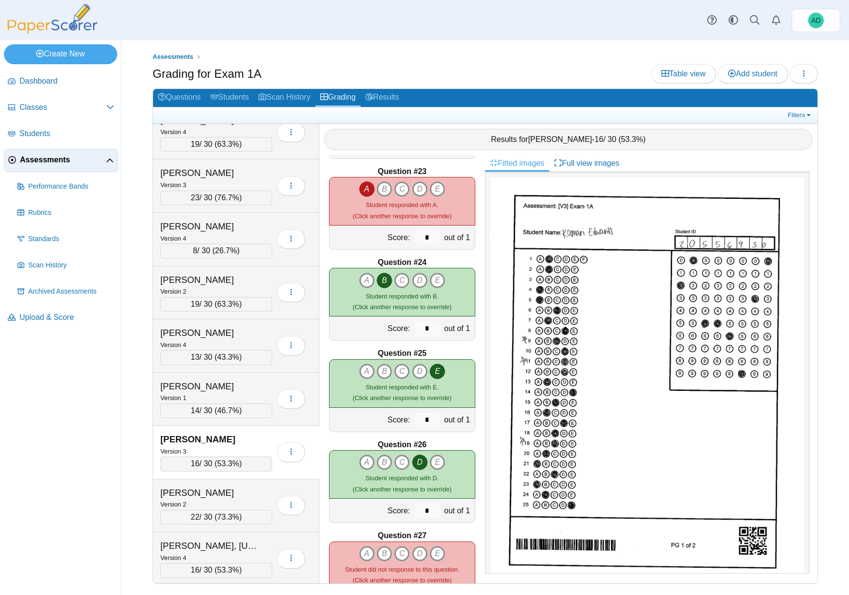
scroll to position [2009, 0]
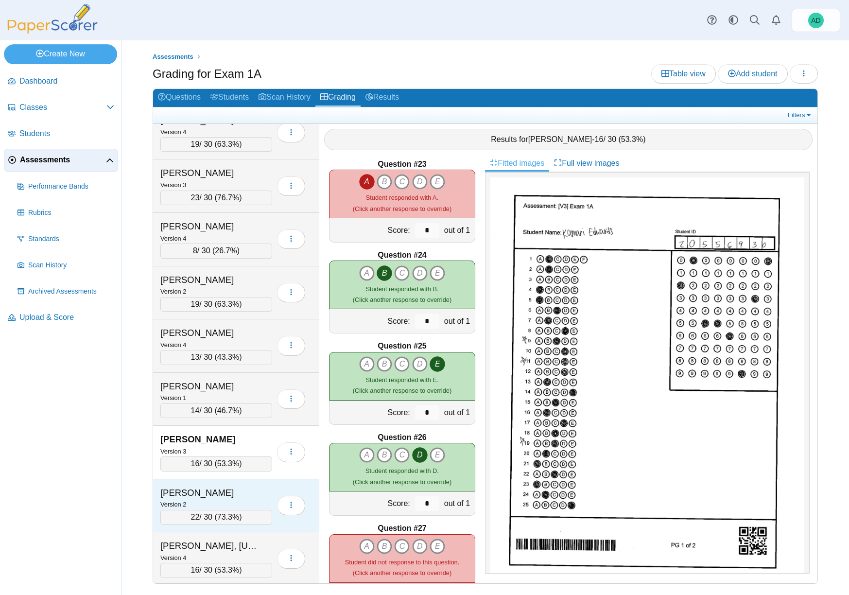
click at [245, 497] on div "Feigenbaum, Ashlee" at bounding box center [208, 492] width 97 height 13
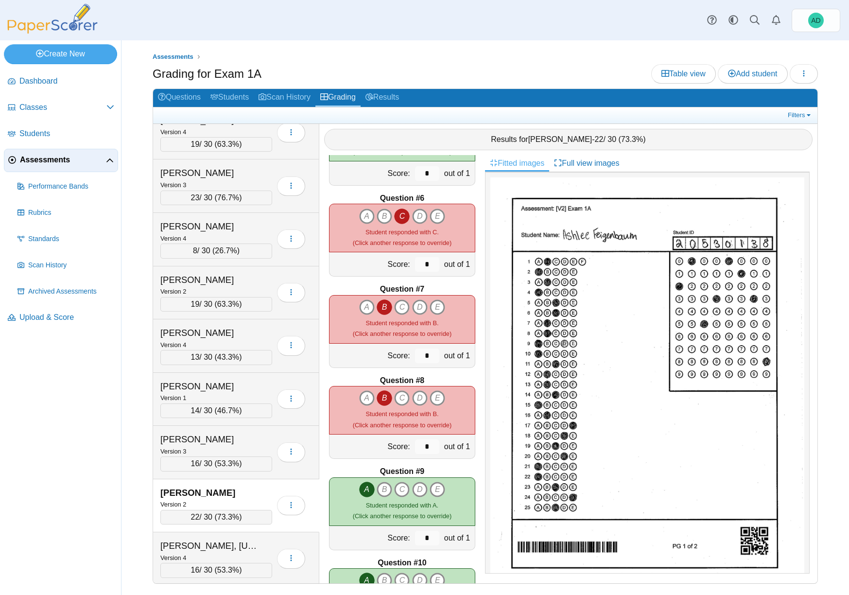
scroll to position [421, 0]
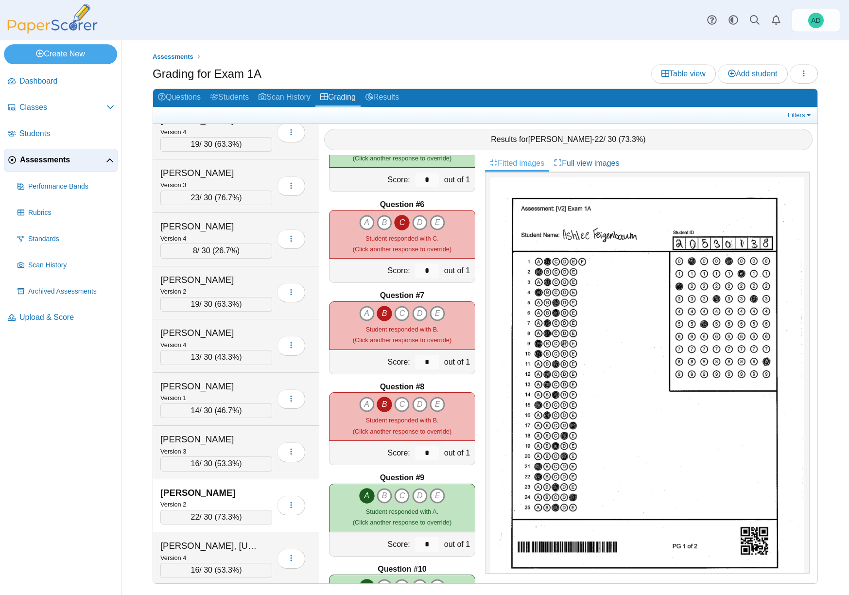
click at [380, 311] on icon "B" at bounding box center [384, 314] width 16 height 16
click at [417, 312] on icon "D" at bounding box center [420, 314] width 16 height 16
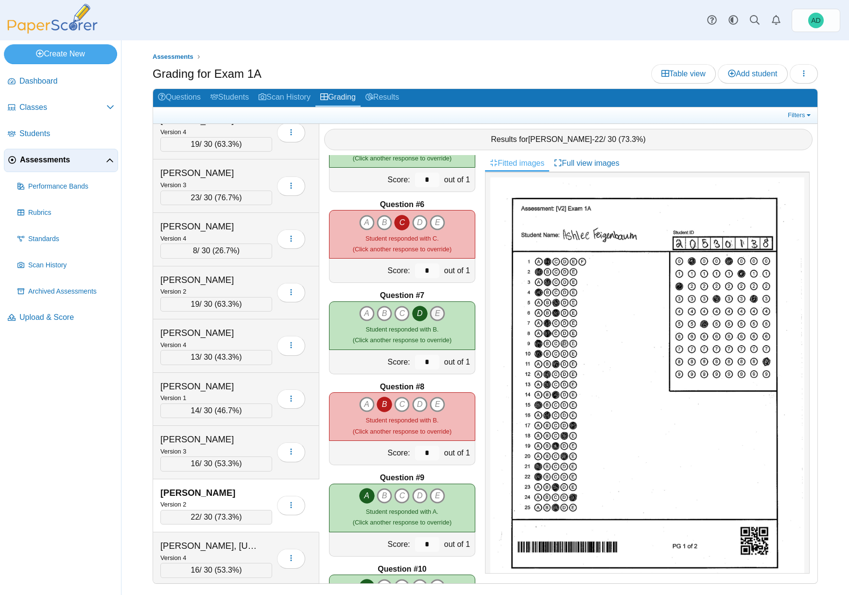
click at [436, 311] on icon "E" at bounding box center [437, 314] width 16 height 16
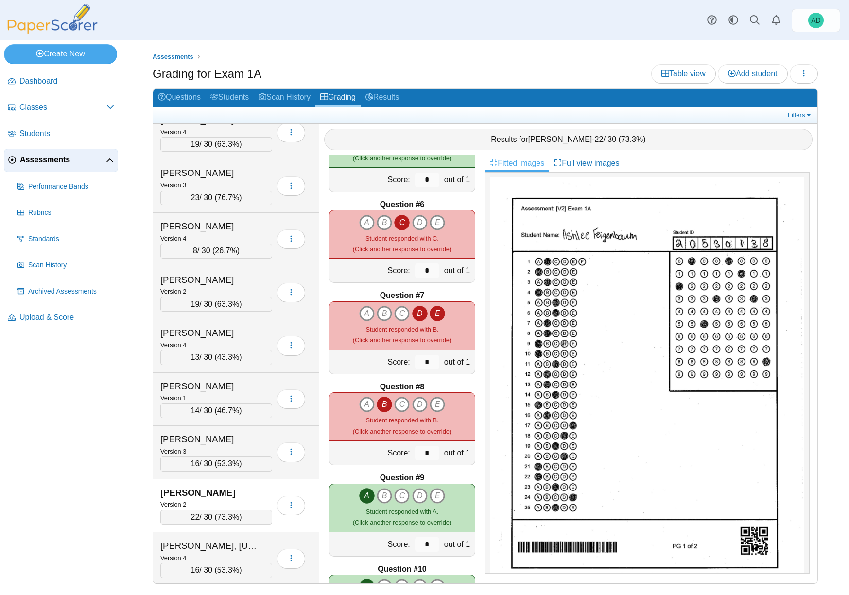
click at [416, 313] on icon "D" at bounding box center [420, 314] width 16 height 16
drag, startPoint x: 415, startPoint y: 313, endPoint x: 399, endPoint y: 312, distance: 16.1
click at [415, 313] on icon "D" at bounding box center [420, 314] width 16 height 16
click at [395, 312] on icon "C" at bounding box center [402, 314] width 16 height 16
click at [381, 312] on icon "B" at bounding box center [384, 314] width 16 height 16
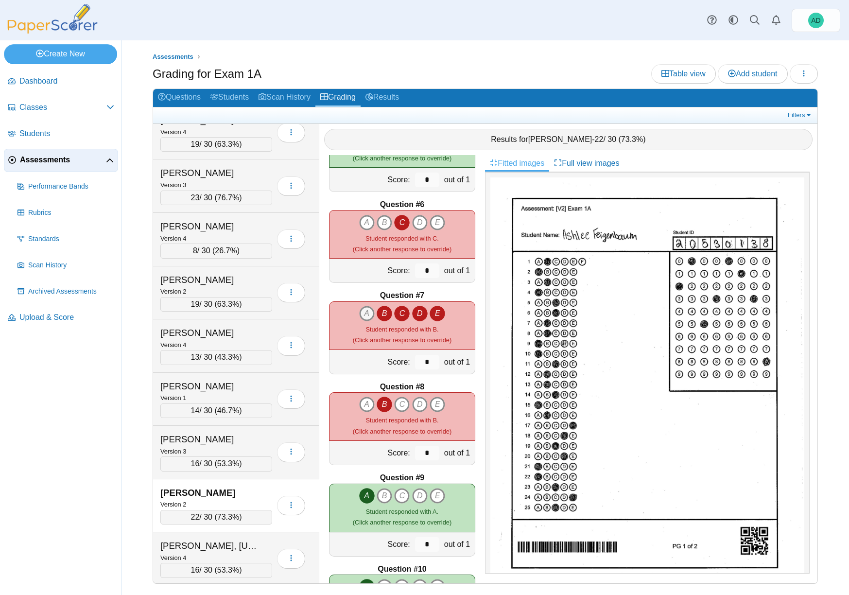
click at [361, 312] on icon "A" at bounding box center [367, 314] width 16 height 16
click at [345, 320] on div "A B C D" at bounding box center [402, 325] width 146 height 49
click at [393, 330] on span "Student responded with B." at bounding box center [401, 328] width 73 height 7
click at [366, 311] on icon "A" at bounding box center [367, 314] width 16 height 16
drag, startPoint x: 382, startPoint y: 311, endPoint x: 401, endPoint y: 311, distance: 19.4
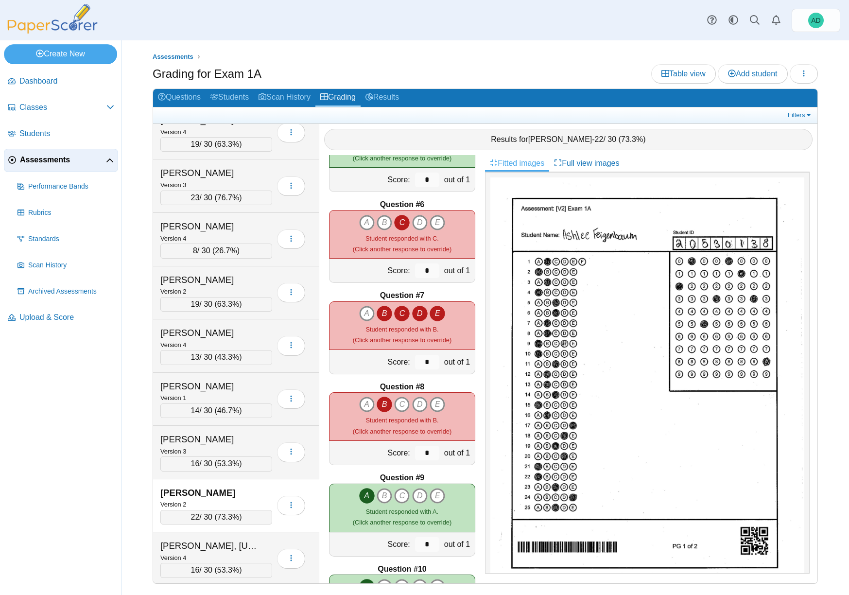
click at [383, 310] on icon "B" at bounding box center [384, 314] width 16 height 16
drag, startPoint x: 403, startPoint y: 311, endPoint x: 410, endPoint y: 312, distance: 6.8
click at [404, 311] on icon "C" at bounding box center [402, 314] width 16 height 16
drag, startPoint x: 414, startPoint y: 312, endPoint x: 424, endPoint y: 311, distance: 10.2
click at [414, 312] on icon "D" at bounding box center [420, 314] width 16 height 16
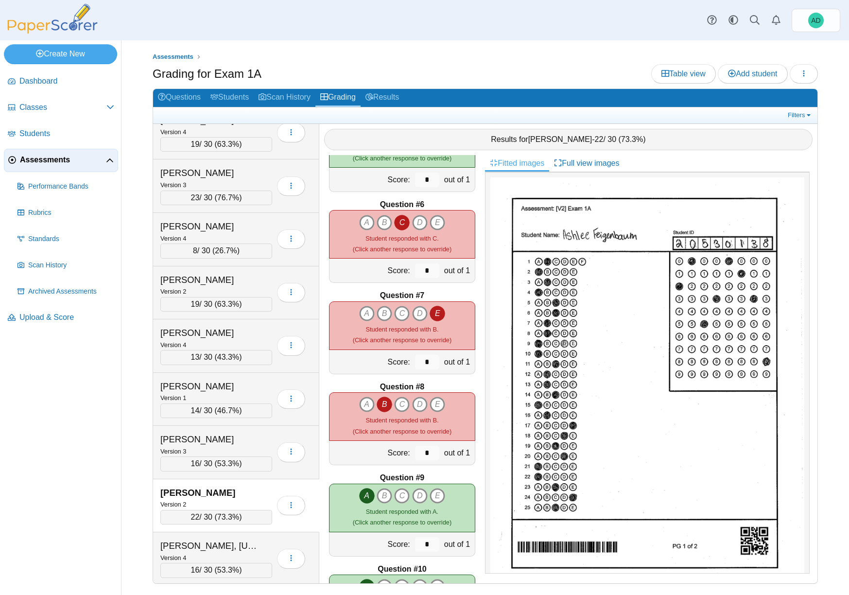
click at [437, 311] on icon "E" at bounding box center [437, 314] width 16 height 16
click at [415, 312] on icon "D" at bounding box center [420, 314] width 16 height 16
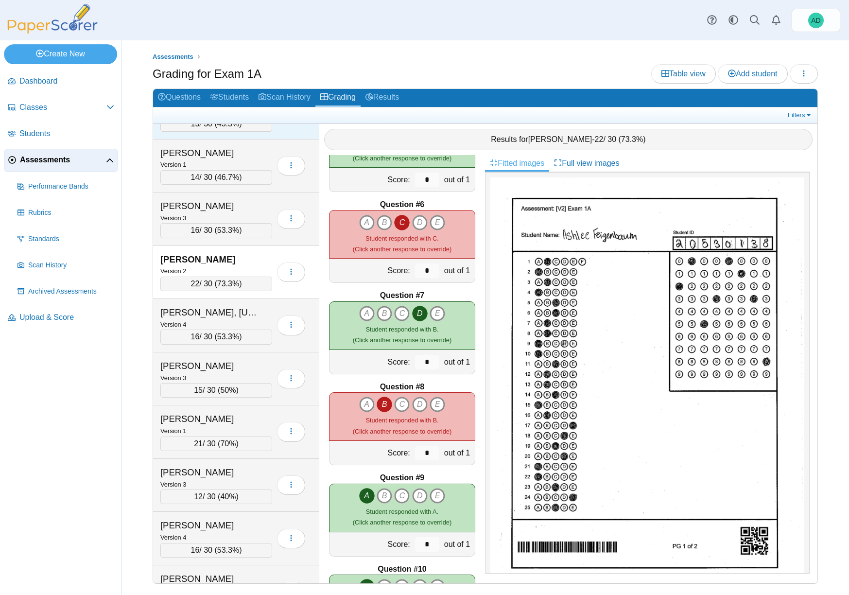
scroll to position [2197, 0]
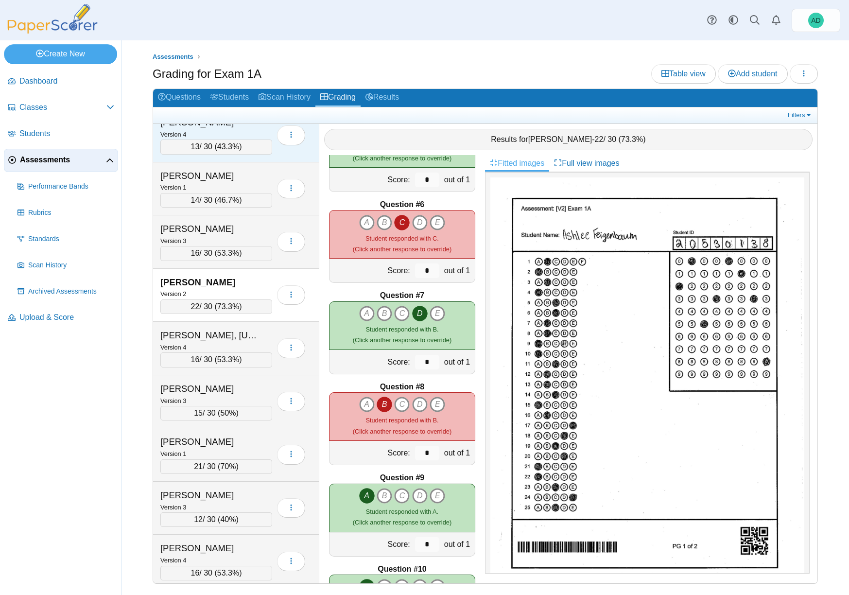
click at [245, 349] on div "Version 4" at bounding box center [216, 346] width 112 height 11
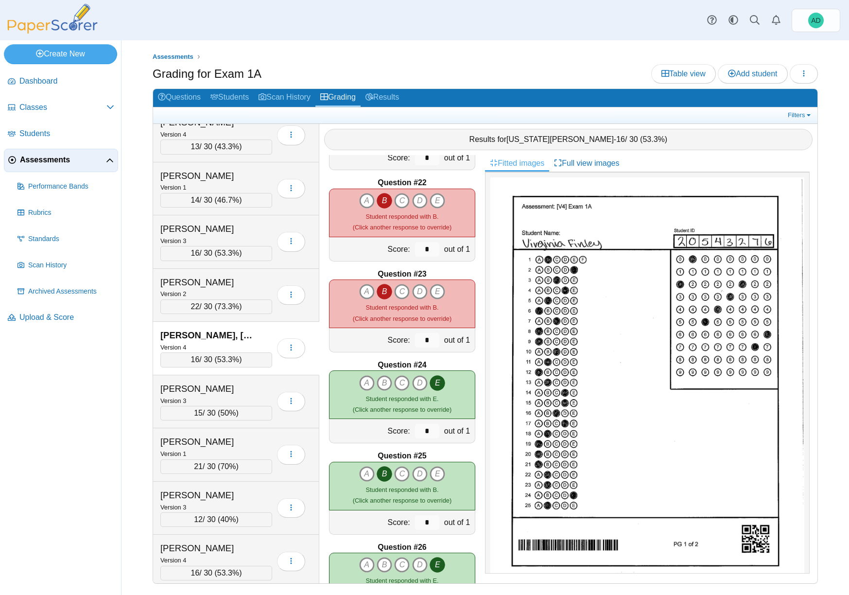
scroll to position [1821, 0]
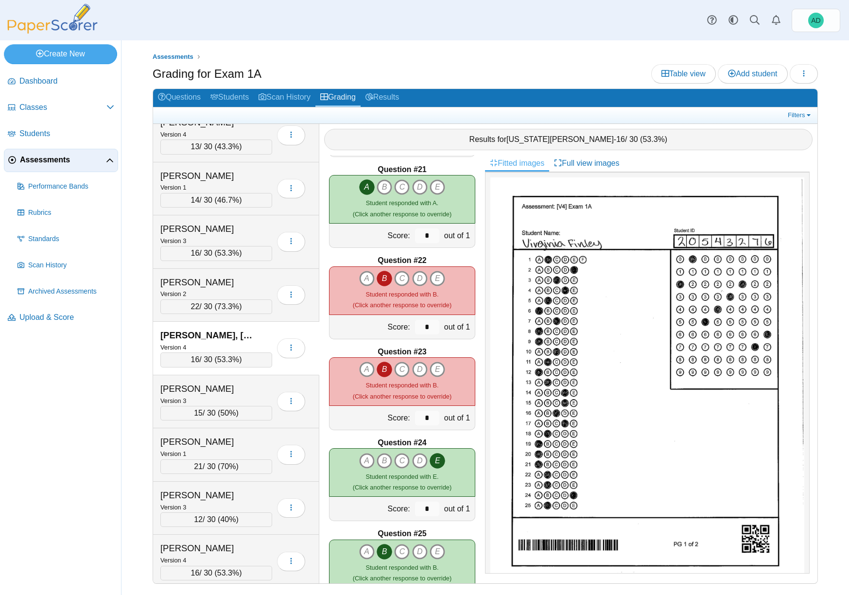
click at [384, 278] on icon "B" at bounding box center [384, 279] width 16 height 16
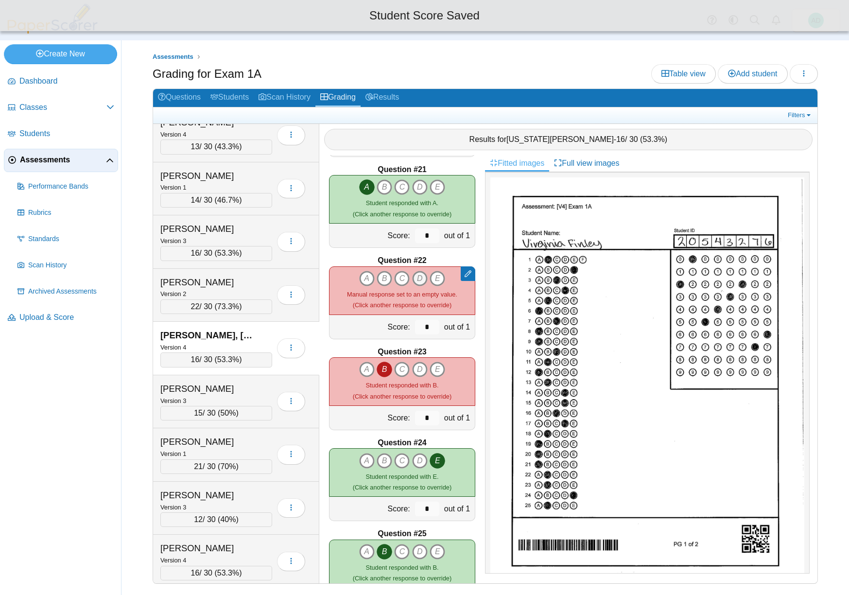
click at [419, 278] on icon "D" at bounding box center [420, 279] width 16 height 16
type input "*"
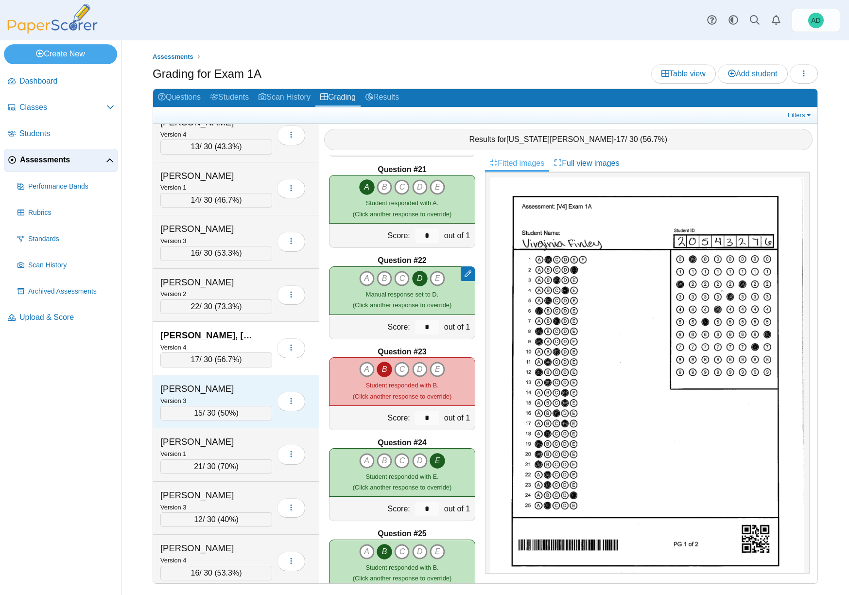
click at [261, 392] on div "Folsom, Randon" at bounding box center [216, 388] width 112 height 13
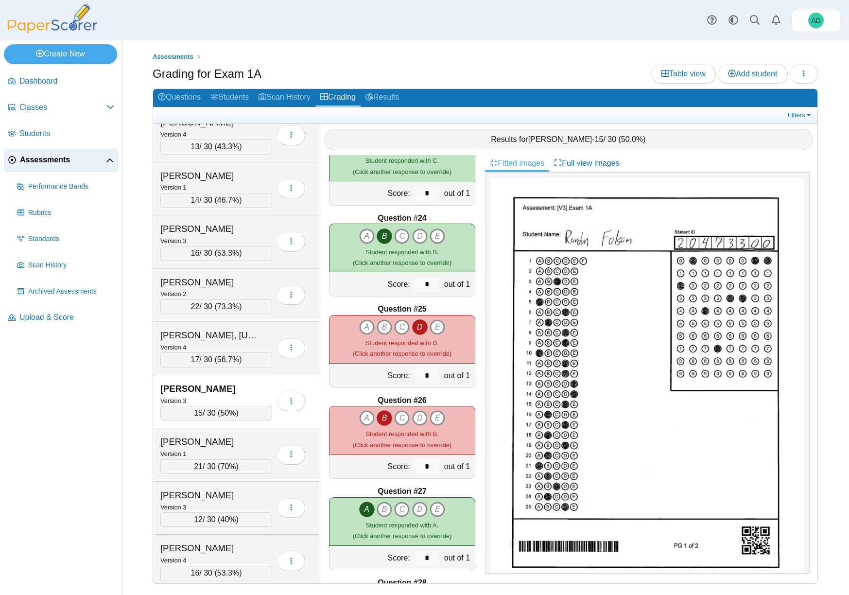
scroll to position [2048, 0]
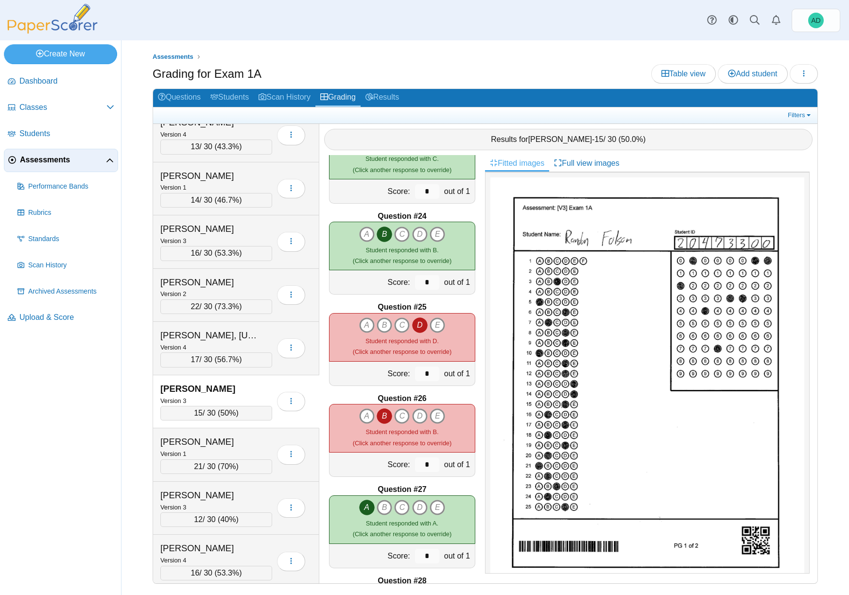
click at [380, 416] on icon "B" at bounding box center [384, 416] width 16 height 16
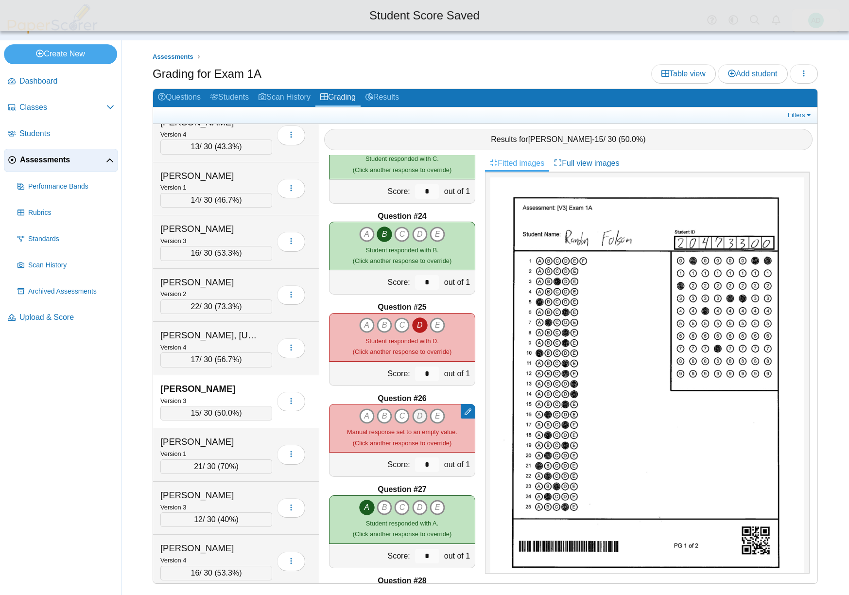
click at [418, 414] on icon "D" at bounding box center [420, 416] width 16 height 16
type input "*"
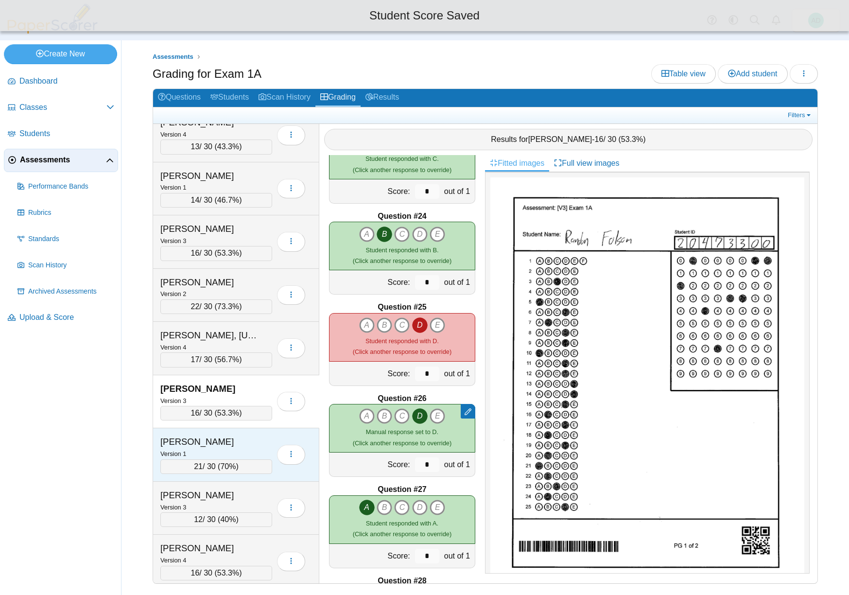
click at [246, 436] on div "Frenzel, Bella" at bounding box center [208, 441] width 97 height 13
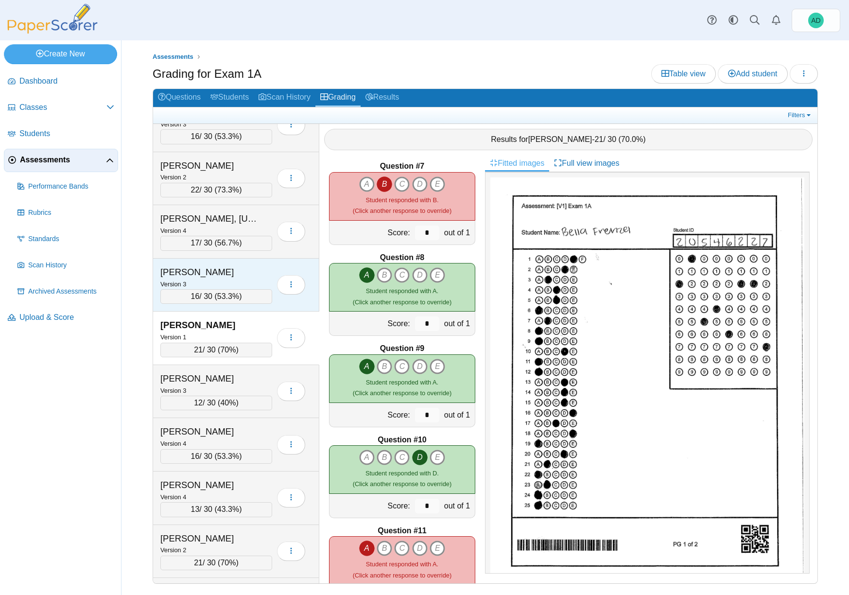
scroll to position [2339, 0]
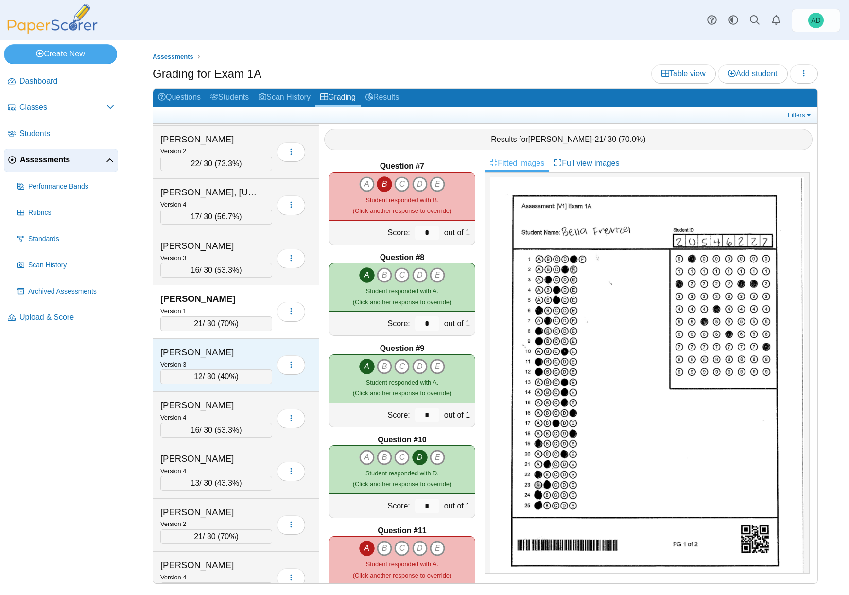
click at [245, 359] on div "Version 3" at bounding box center [216, 364] width 112 height 11
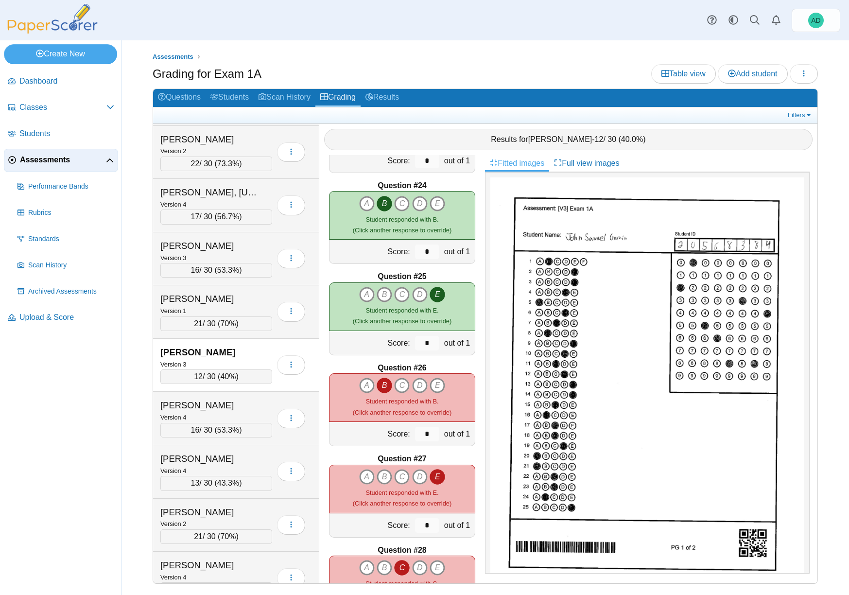
scroll to position [2106, 0]
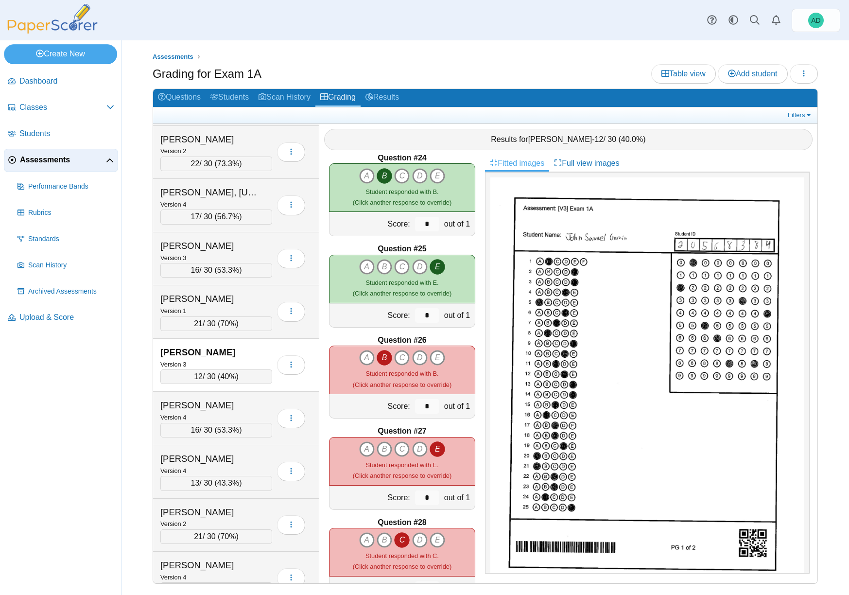
click at [381, 354] on icon "B" at bounding box center [384, 358] width 16 height 16
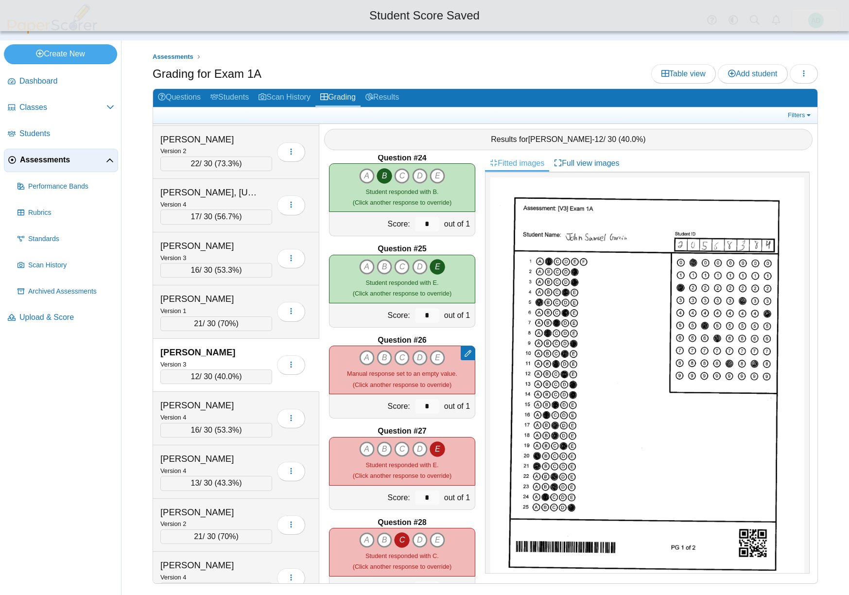
click at [420, 356] on icon "D" at bounding box center [420, 358] width 16 height 16
type input "*"
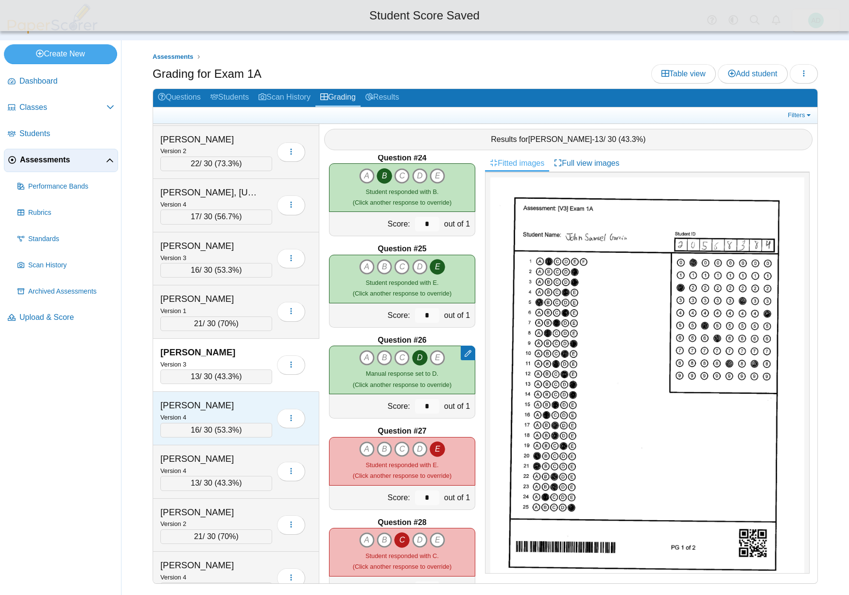
click at [244, 405] on div "Garrett, Natalie" at bounding box center [208, 405] width 97 height 13
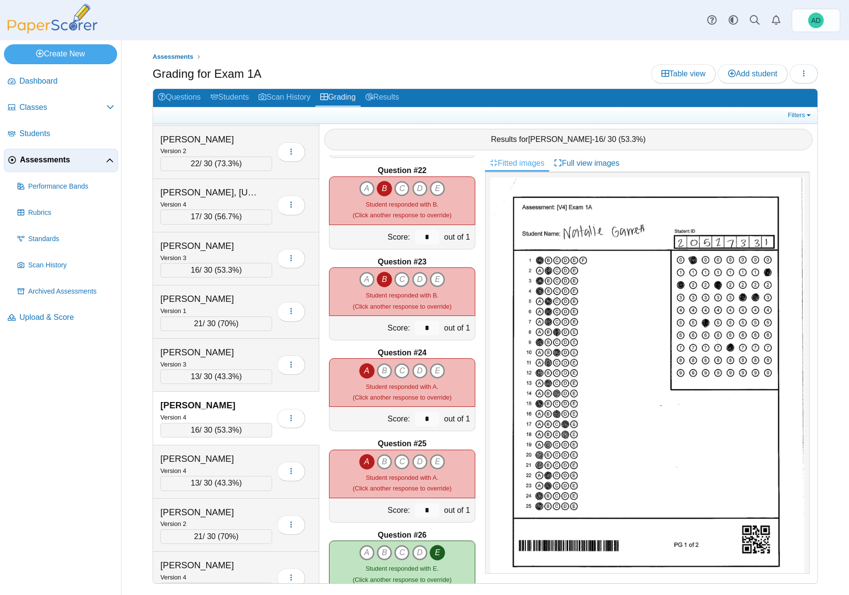
scroll to position [1906, 0]
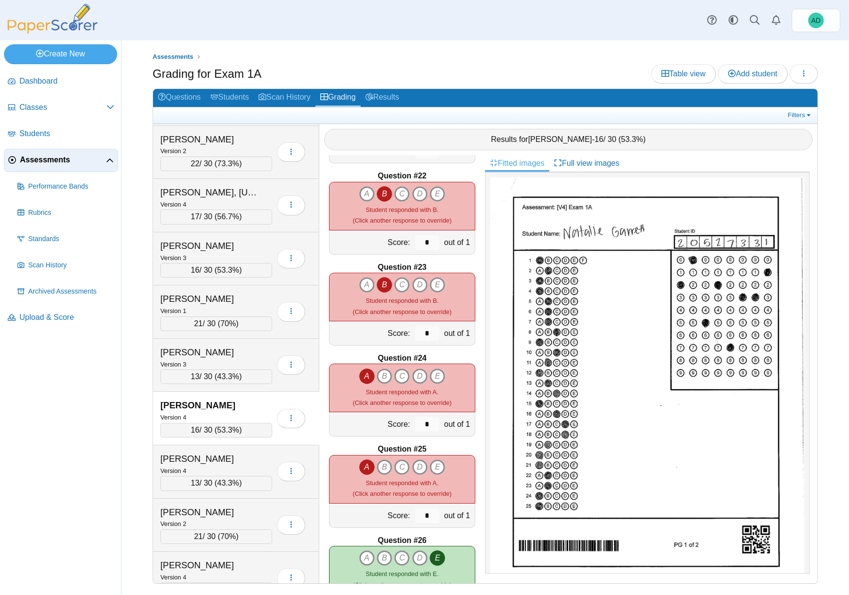
click at [383, 189] on icon "B" at bounding box center [384, 194] width 16 height 16
click at [415, 191] on icon "D" at bounding box center [420, 194] width 16 height 16
click at [383, 193] on icon "B" at bounding box center [384, 194] width 16 height 16
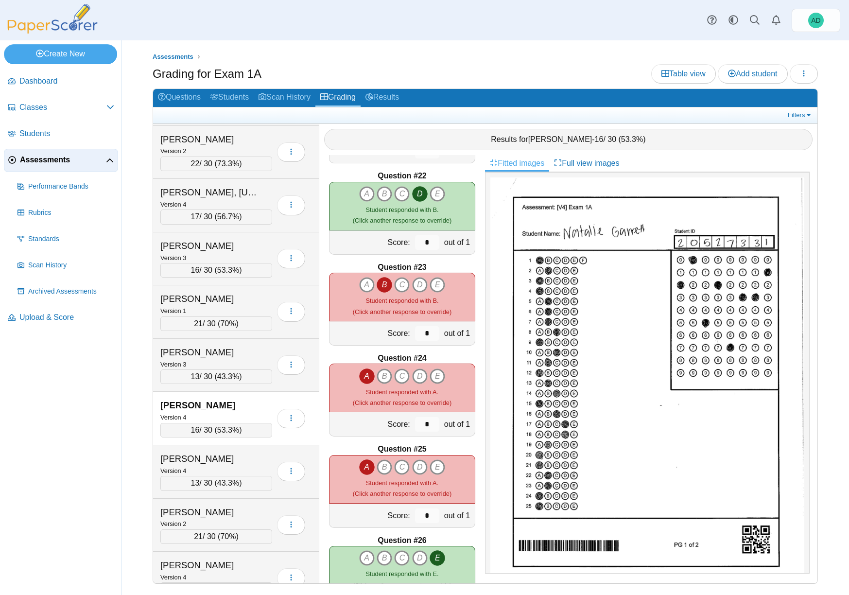
click at [253, 399] on div "Garrett, Natalie Version 4 16 / 30 ( 53.3% )" at bounding box center [236, 418] width 166 height 53
click at [249, 461] on div "Gibson, William" at bounding box center [208, 458] width 97 height 13
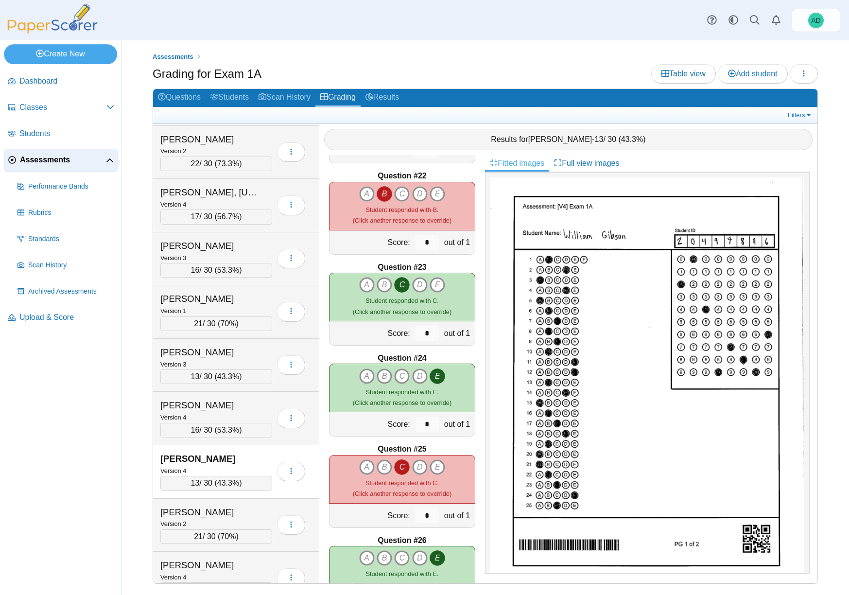
click at [385, 193] on icon "B" at bounding box center [384, 194] width 16 height 16
click at [416, 192] on icon "D" at bounding box center [420, 194] width 16 height 16
type input "*"
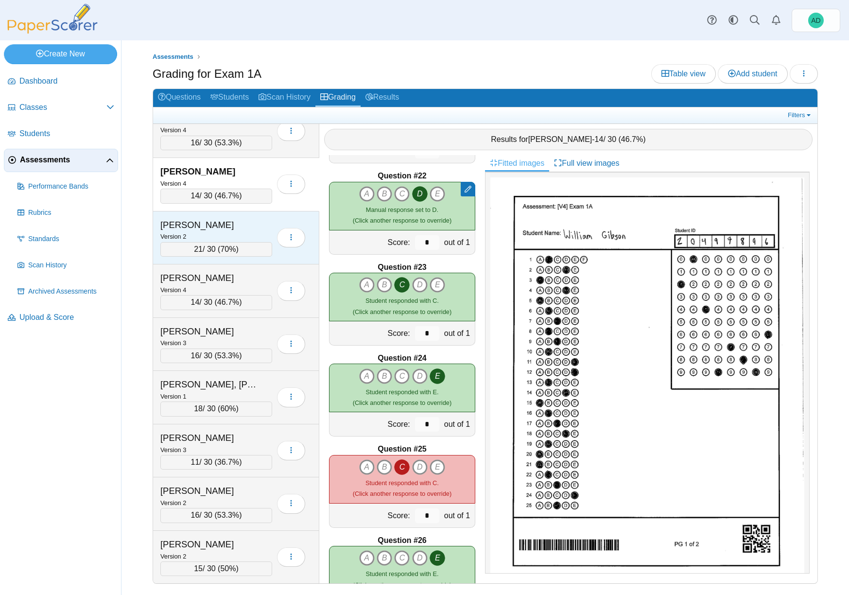
scroll to position [2634, 0]
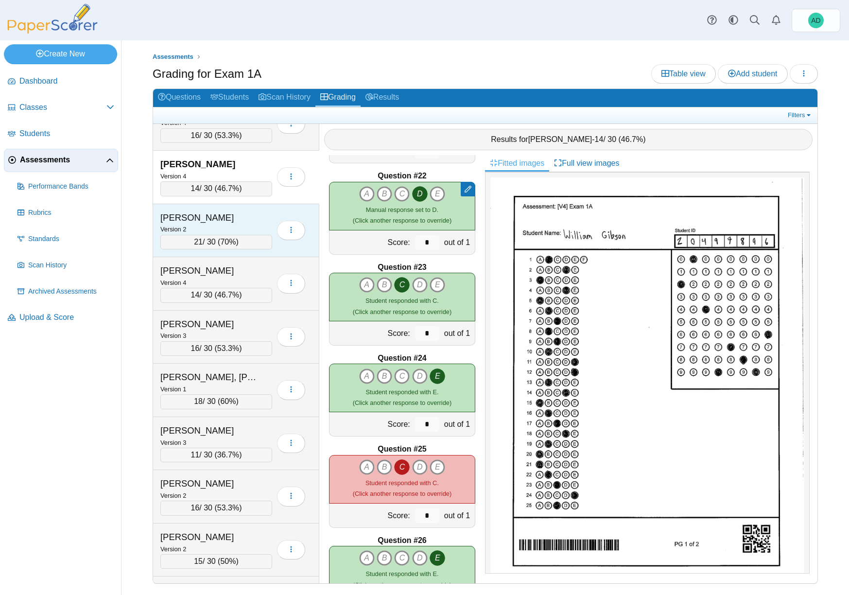
click at [245, 221] on div "Gonzalez, Giuliana" at bounding box center [208, 217] width 97 height 13
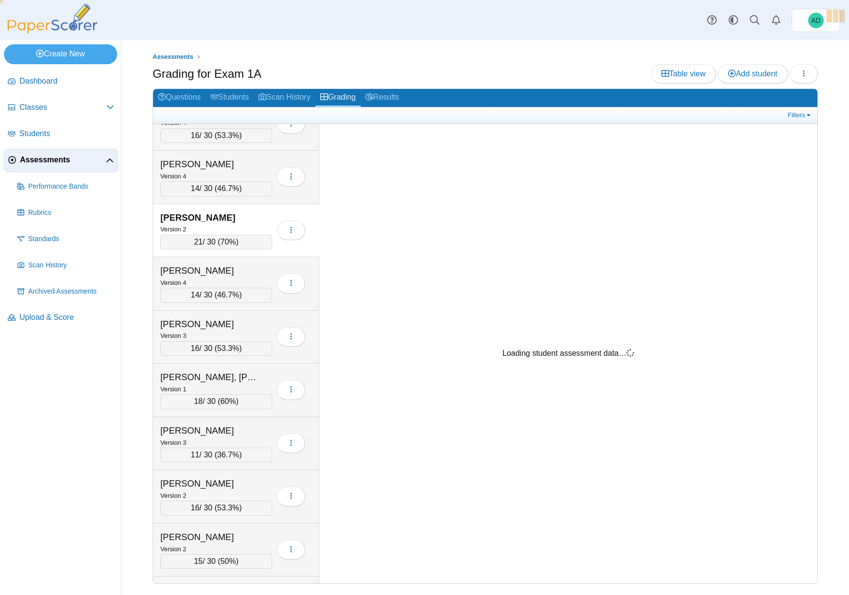
scroll to position [1906, 0]
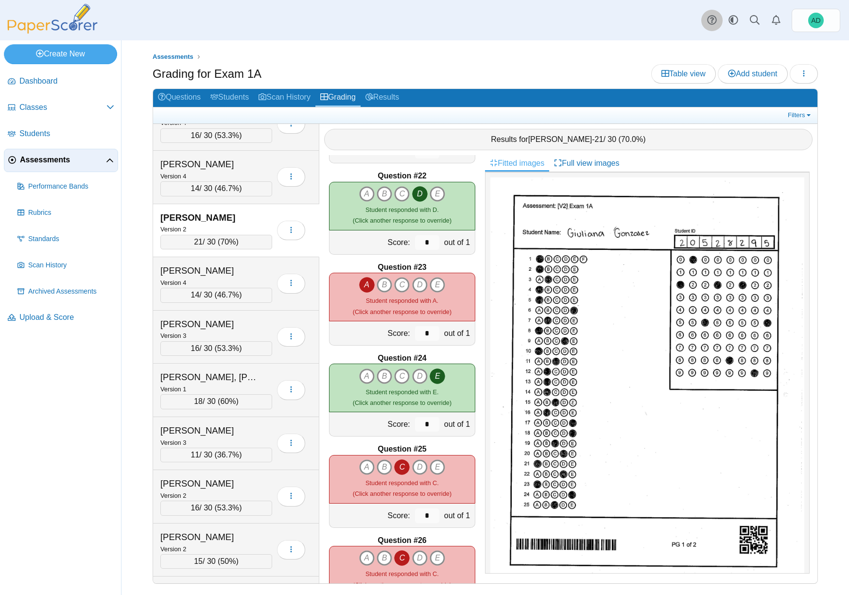
click at [713, 21] on icon at bounding box center [712, 20] width 10 height 10
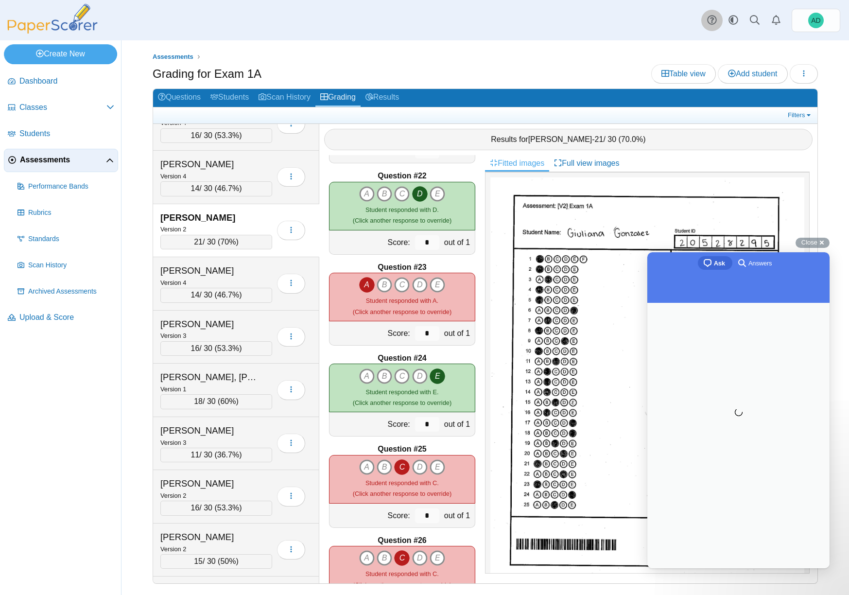
scroll to position [0, 0]
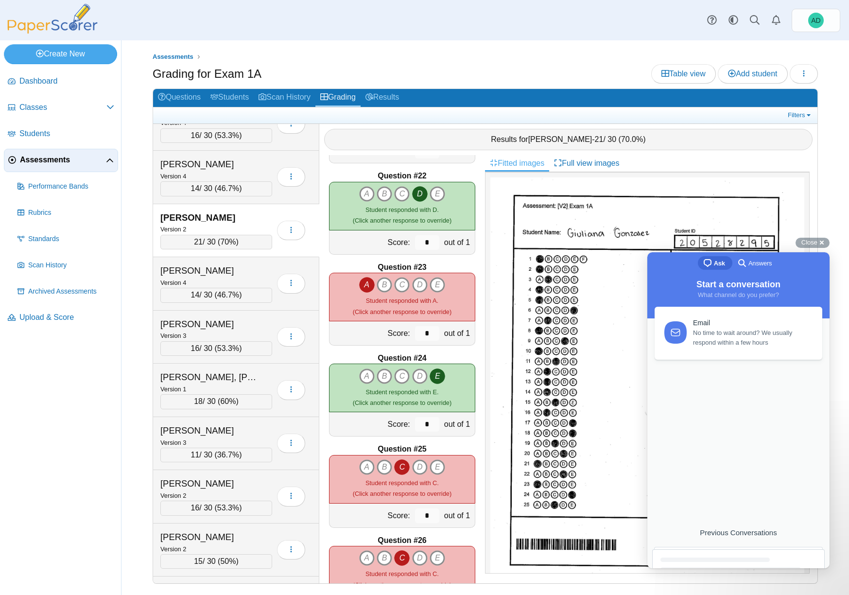
drag, startPoint x: 789, startPoint y: 366, endPoint x: 784, endPoint y: 361, distance: 7.2
click at [789, 365] on div "Email No time to wait around? We usually respond within a few hours Previous Co…" at bounding box center [738, 428] width 176 height 240
click at [737, 327] on div "Email No time to wait around? We usually respond within a few hours" at bounding box center [752, 335] width 118 height 29
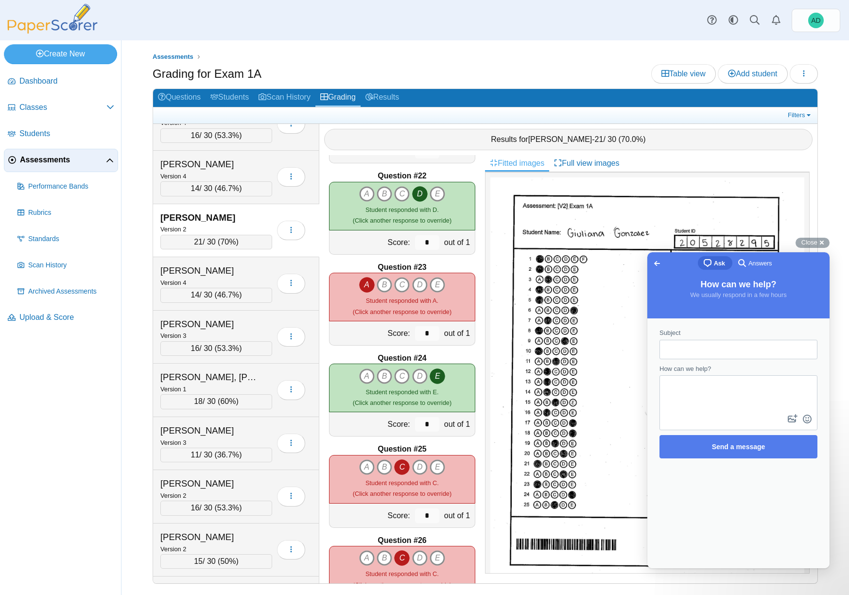
click at [708, 352] on input "Subject" at bounding box center [738, 349] width 142 height 17
type input "**********"
click at [695, 384] on textarea "How can we help?" at bounding box center [738, 394] width 156 height 36
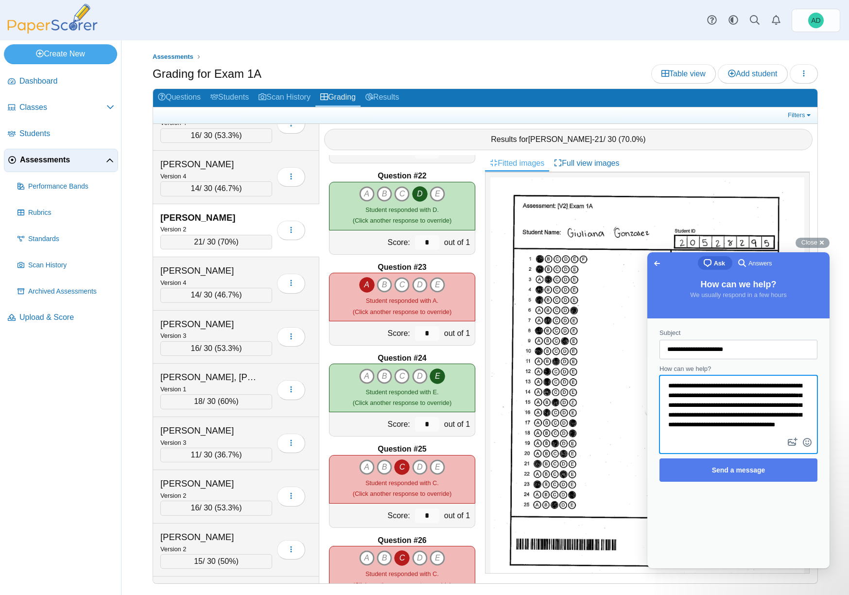
scroll to position [14, 0]
type textarea "**********"
click at [724, 470] on span "Send a message" at bounding box center [738, 470] width 53 height 8
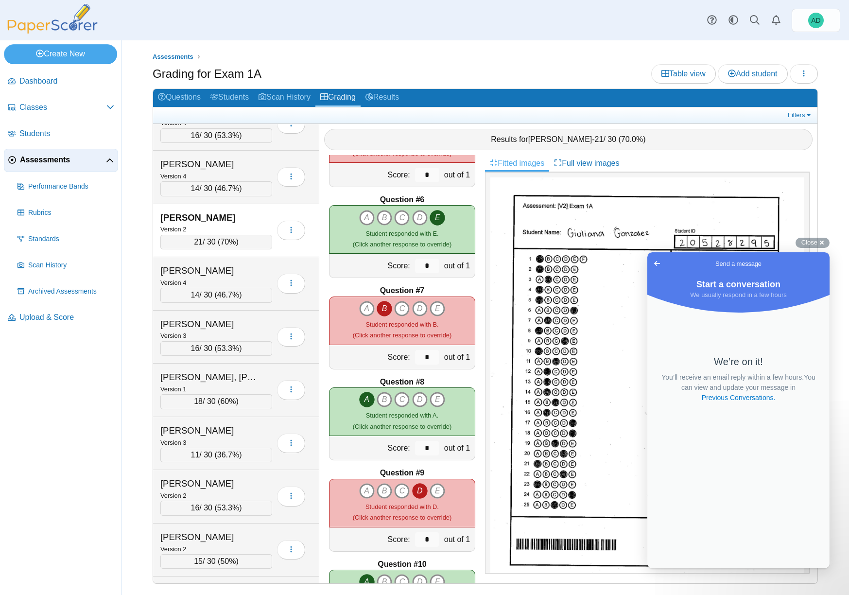
scroll to position [398, 0]
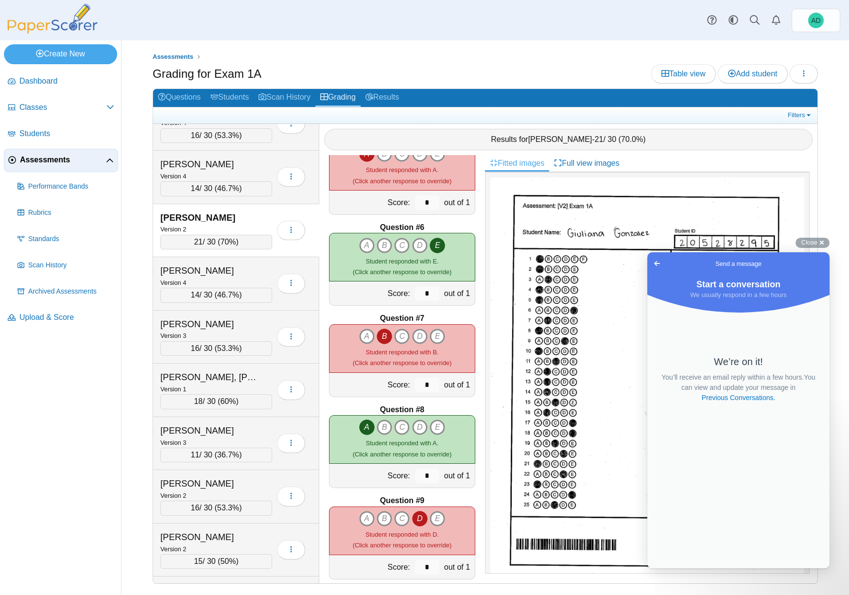
click at [379, 335] on icon "B" at bounding box center [384, 336] width 16 height 16
click at [417, 336] on icon "D" at bounding box center [420, 336] width 16 height 16
type input "*"
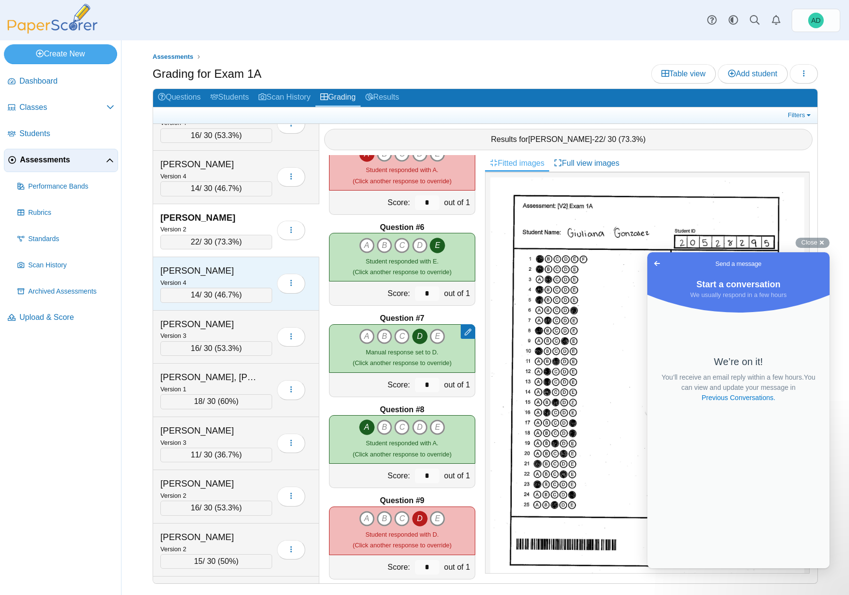
click at [261, 273] on div "Guardiola, Lindsey" at bounding box center [216, 270] width 112 height 13
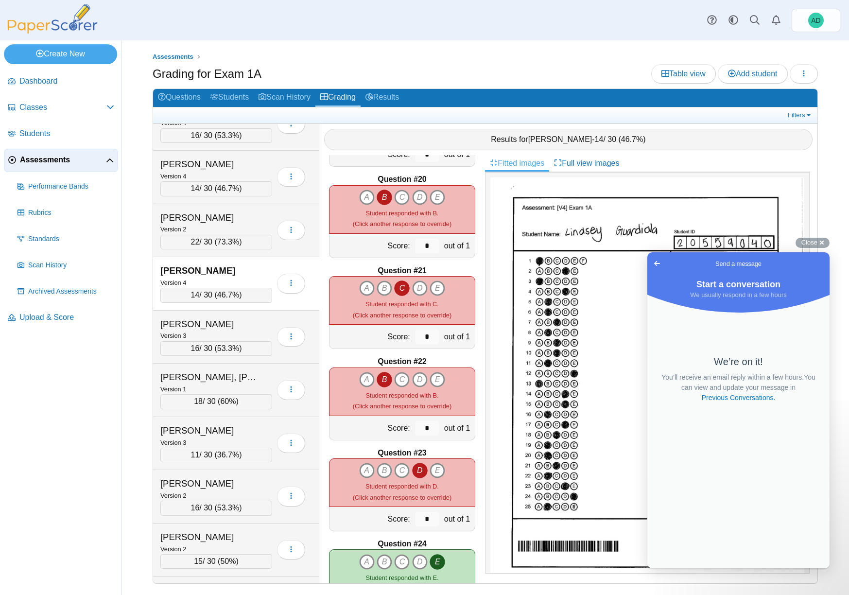
scroll to position [1682, 0]
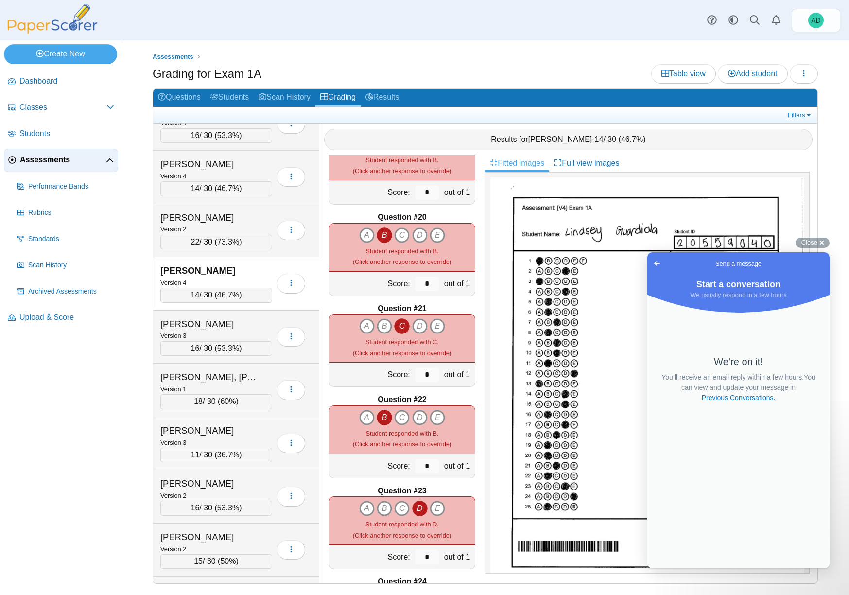
click at [381, 417] on icon "B" at bounding box center [384, 418] width 16 height 16
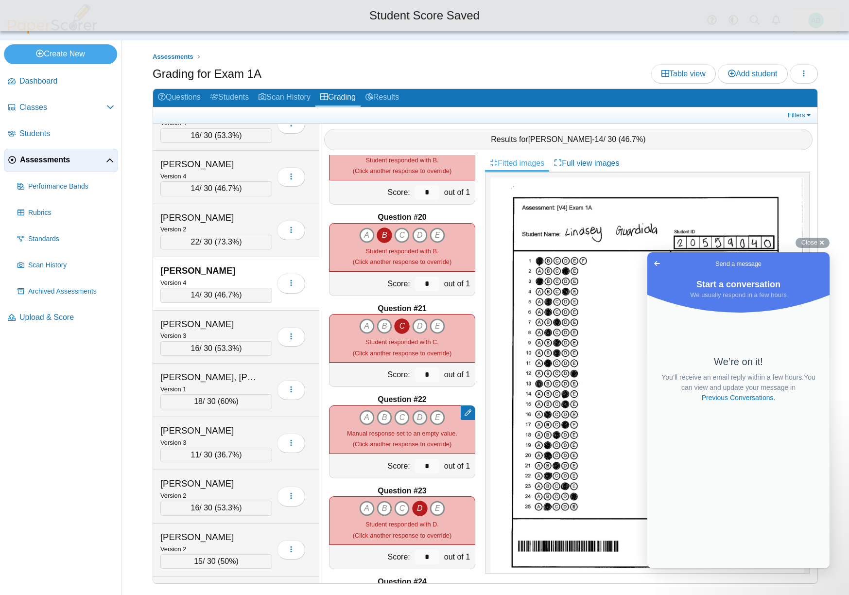
click at [415, 413] on icon "D" at bounding box center [420, 418] width 16 height 16
type input "*"
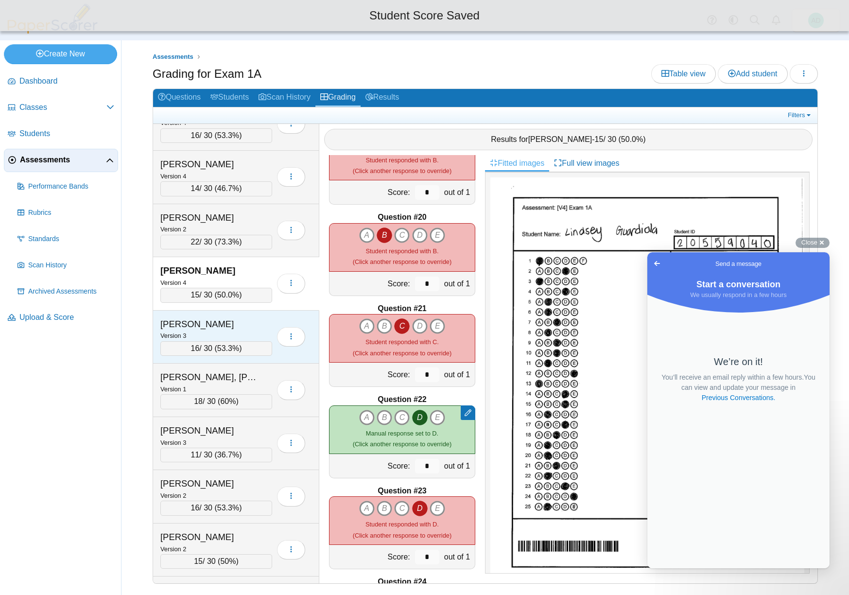
click at [241, 323] on div "Guevara, Tirzah" at bounding box center [208, 324] width 97 height 13
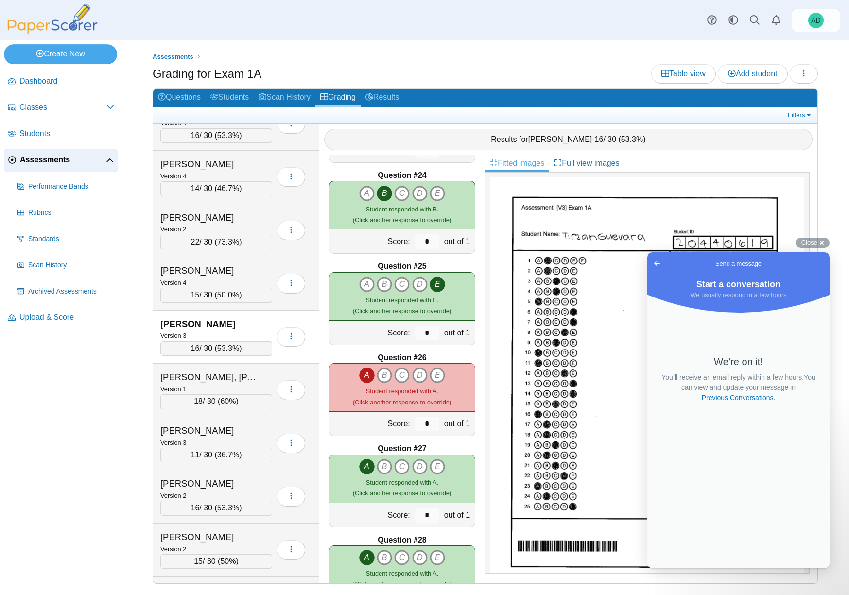
scroll to position [2088, 0]
click at [364, 375] on icon "A" at bounding box center [367, 376] width 16 height 16
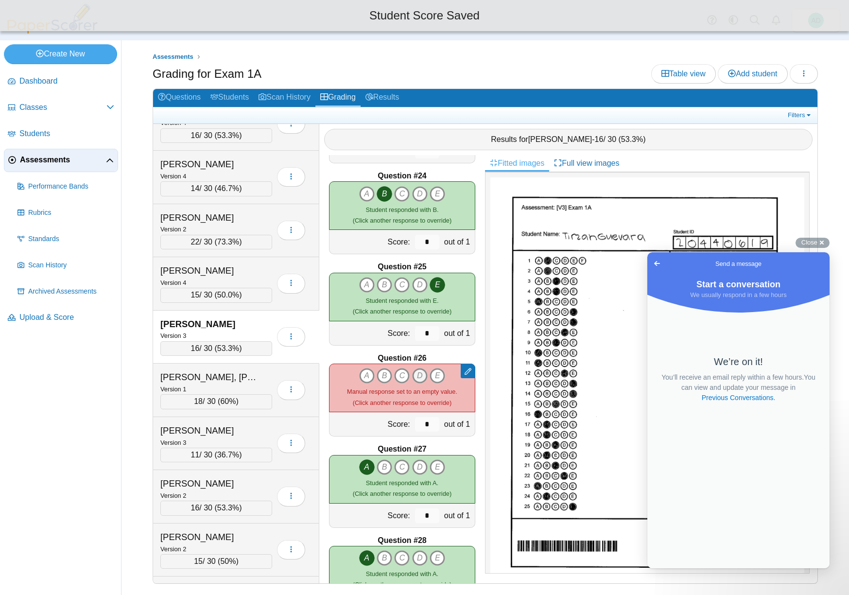
click at [416, 374] on icon "D" at bounding box center [420, 376] width 16 height 16
type input "*"
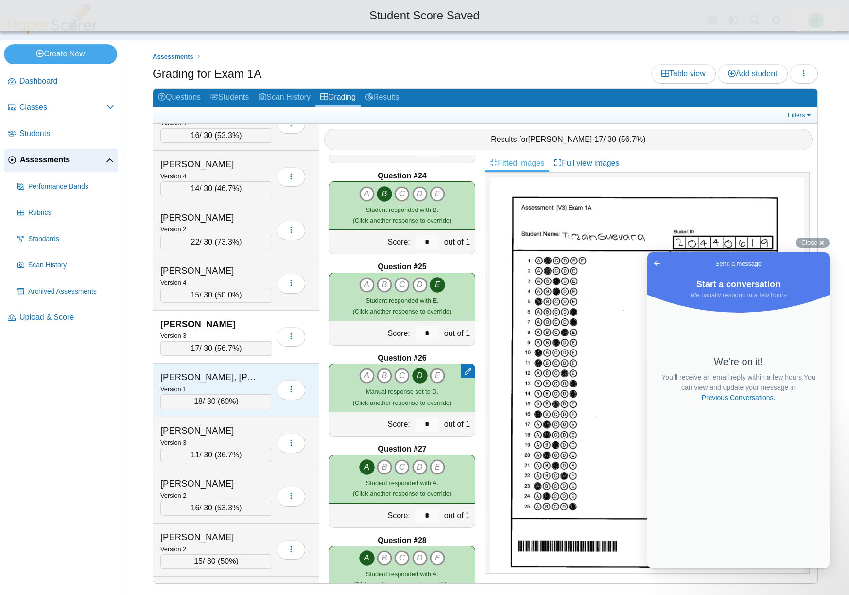
click at [266, 374] on div "Gusella, Camryn" at bounding box center [216, 377] width 112 height 13
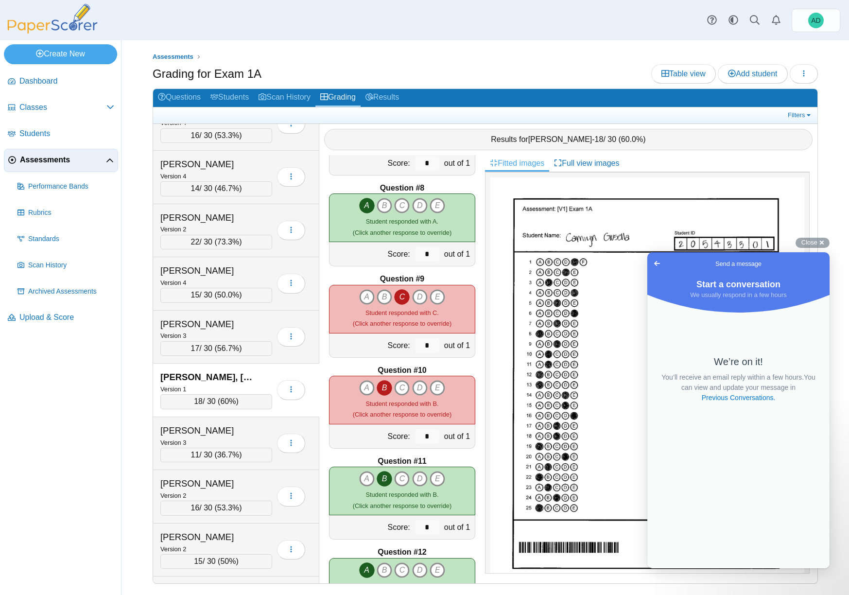
scroll to position [555, 0]
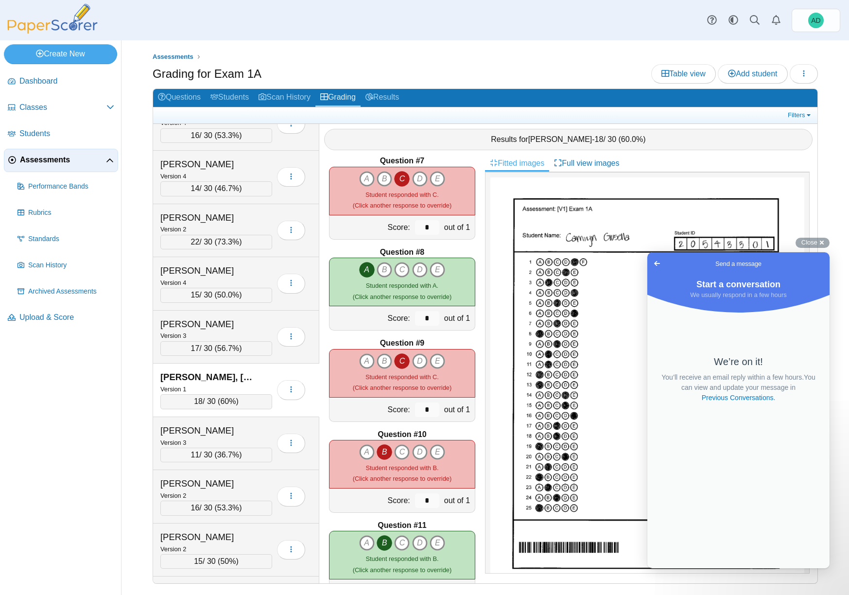
click at [382, 449] on icon "B" at bounding box center [384, 452] width 16 height 16
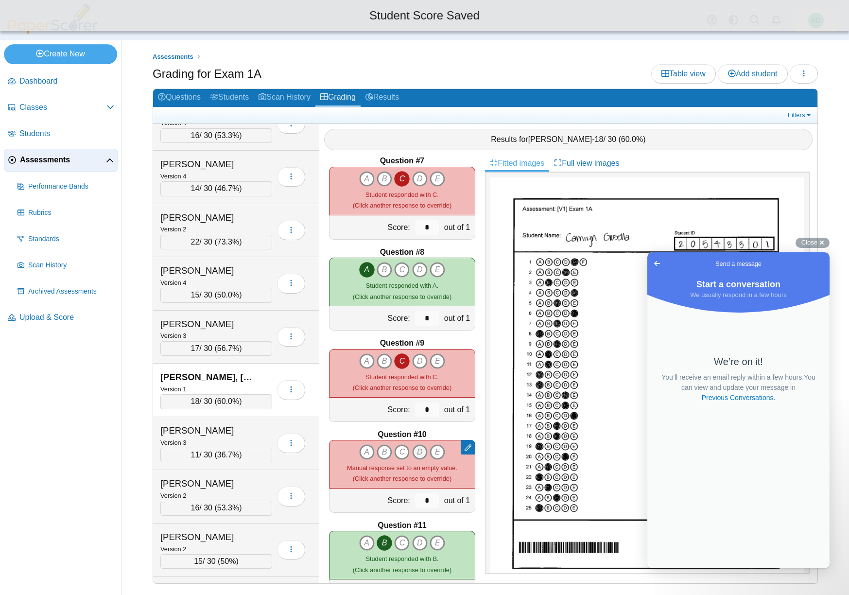
click at [419, 449] on icon "D" at bounding box center [420, 452] width 16 height 16
type input "*"
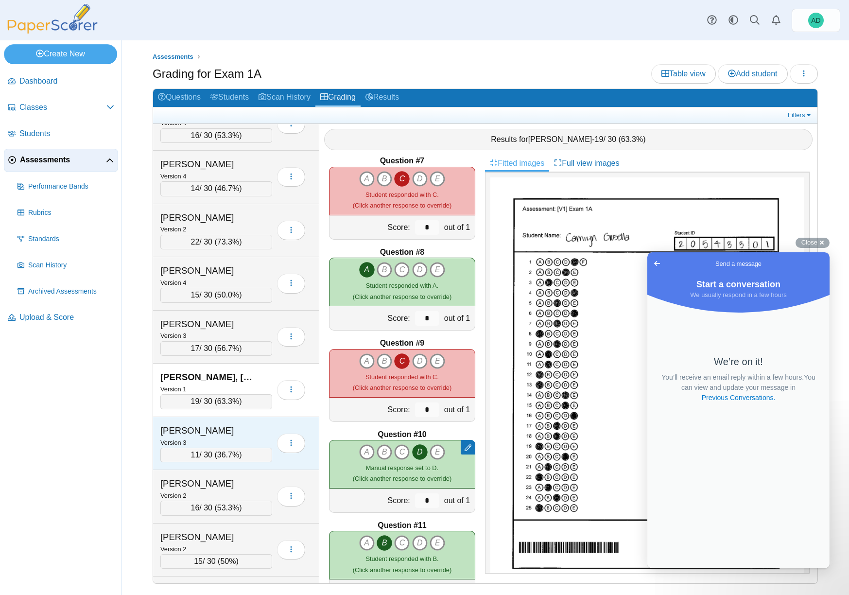
click at [237, 433] on div "Gutierrez, Jasmine" at bounding box center [208, 430] width 97 height 13
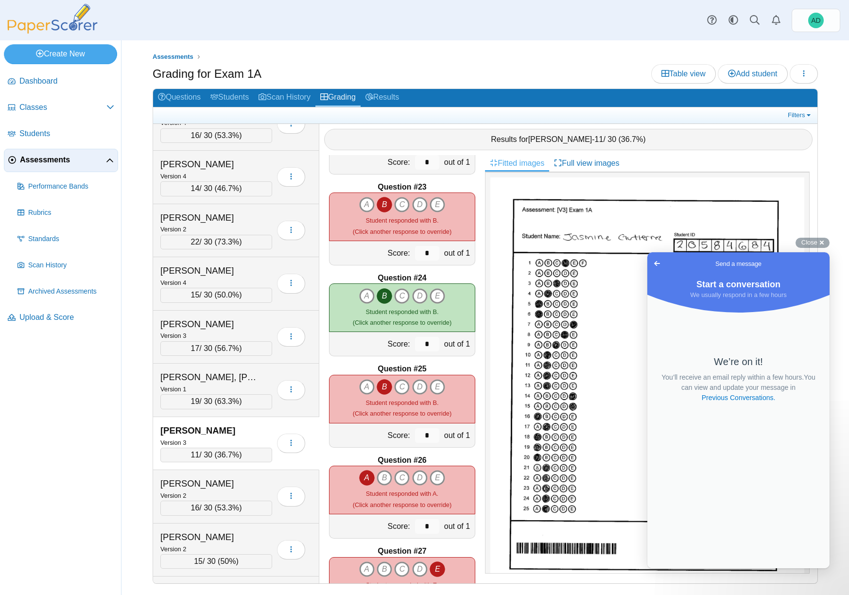
scroll to position [1986, 0]
click at [365, 476] on icon "A" at bounding box center [367, 477] width 16 height 16
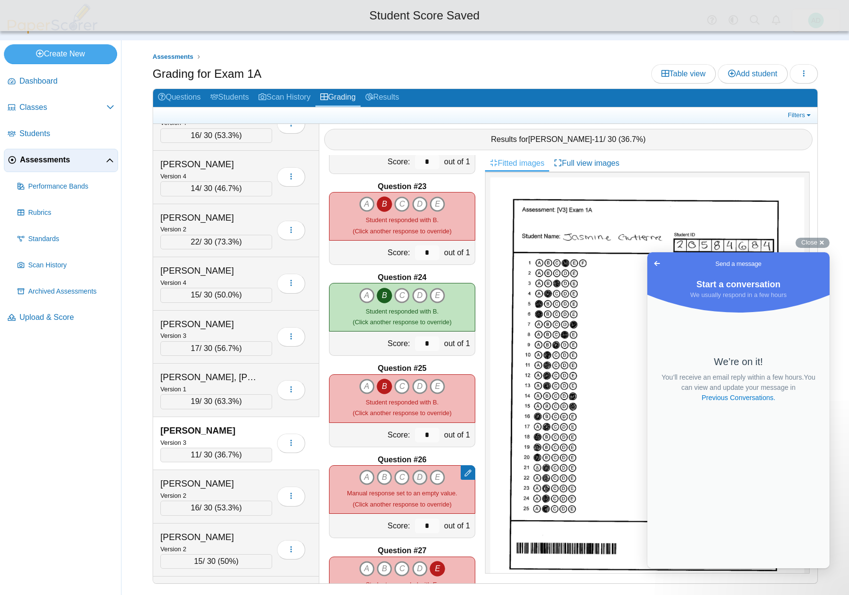
click at [415, 475] on icon "D" at bounding box center [420, 477] width 16 height 16
type input "*"
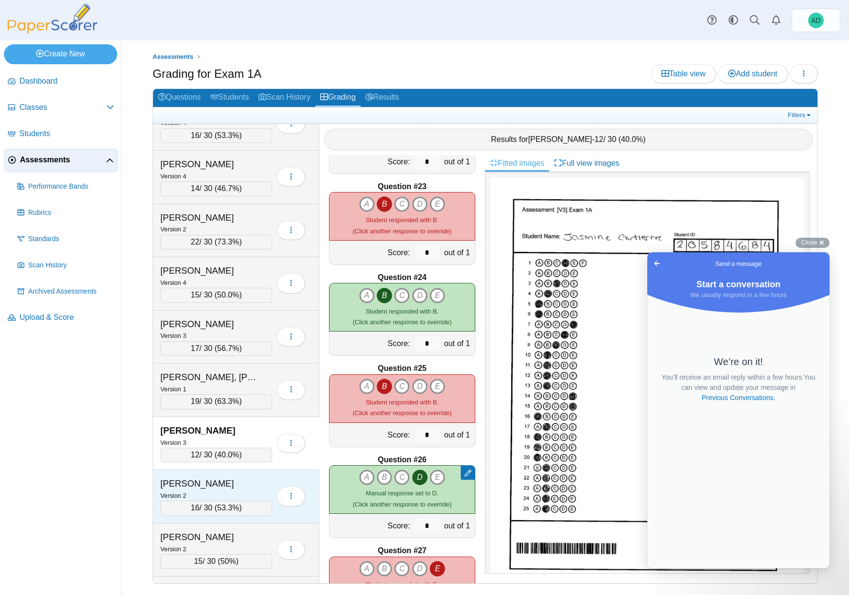
click at [250, 482] on div "Hamlin, Hannah" at bounding box center [208, 483] width 97 height 13
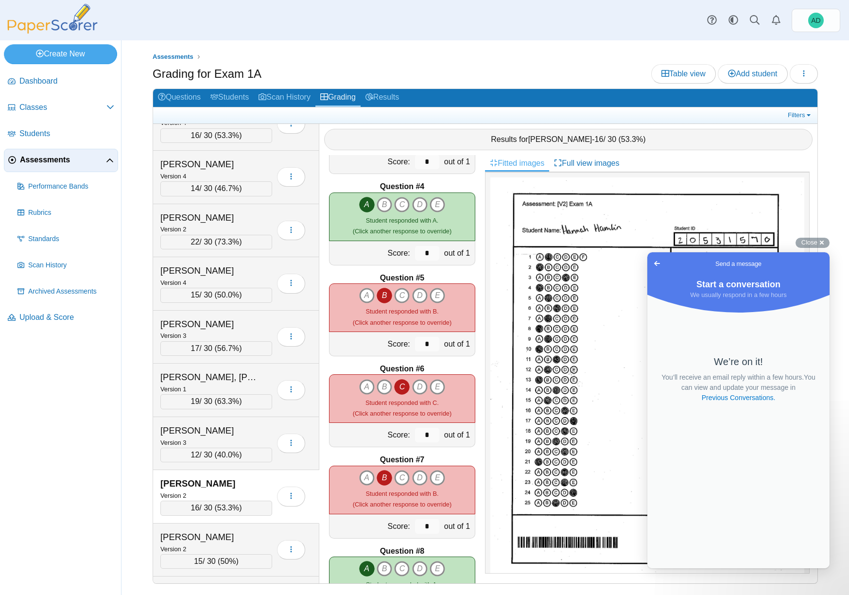
scroll to position [252, 0]
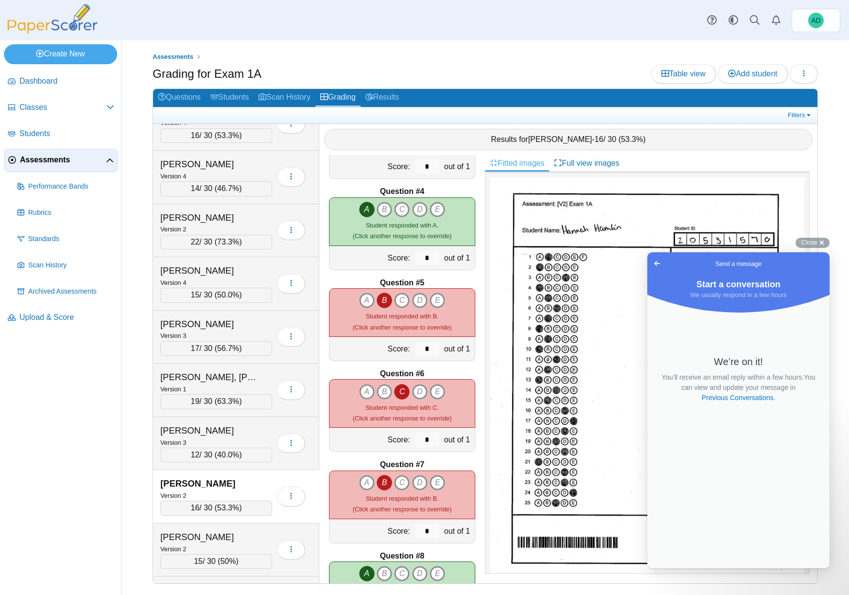
click at [381, 480] on icon "B" at bounding box center [384, 483] width 16 height 16
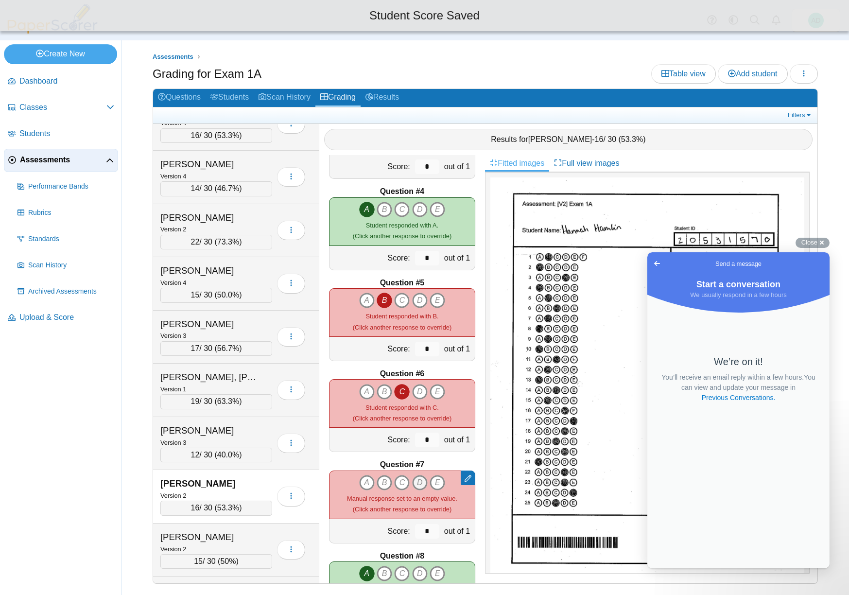
click at [415, 481] on icon "D" at bounding box center [420, 483] width 16 height 16
type input "*"
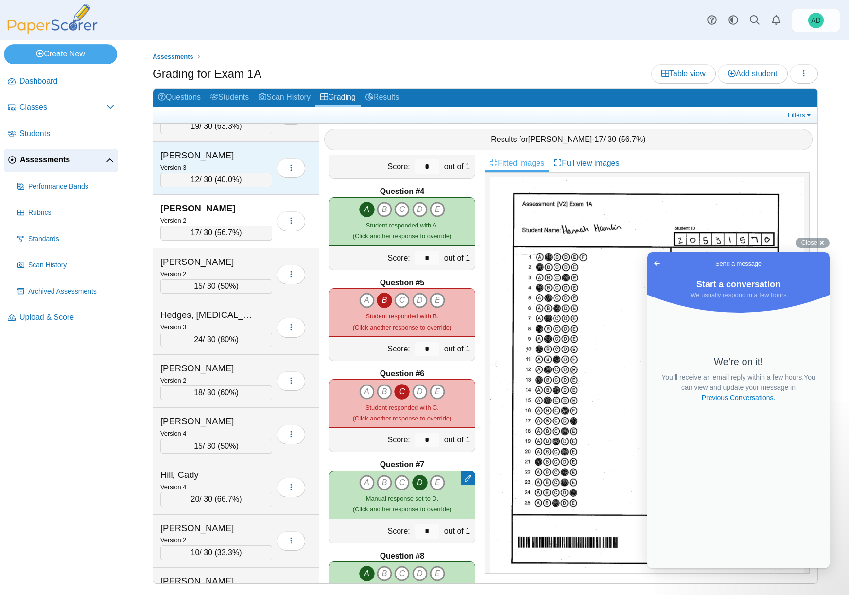
scroll to position [2910, 0]
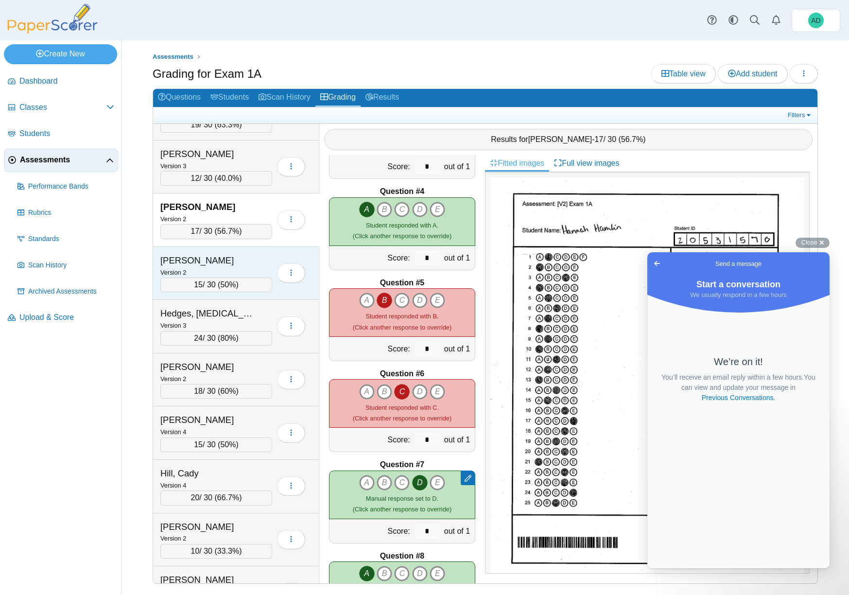
click at [242, 260] on div "Haskin, Bryson" at bounding box center [208, 260] width 97 height 13
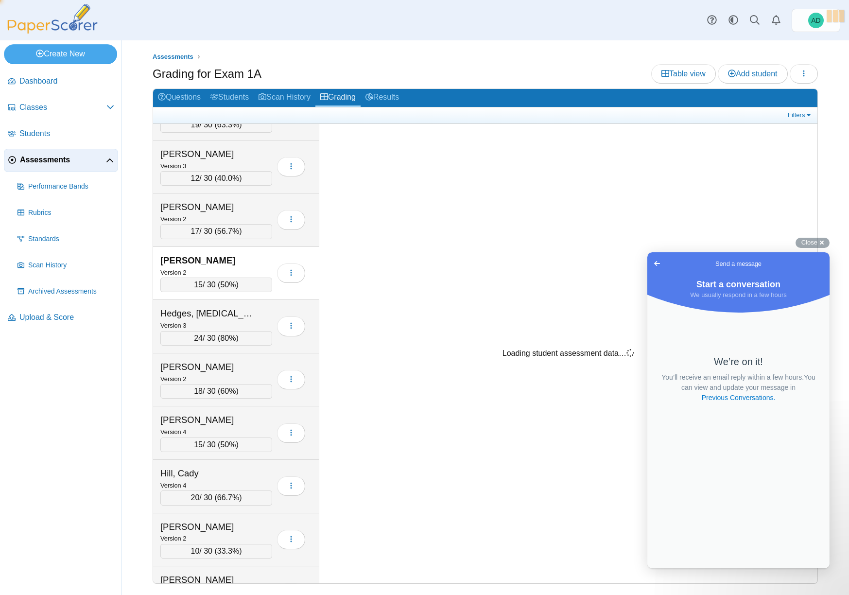
scroll to position [252, 0]
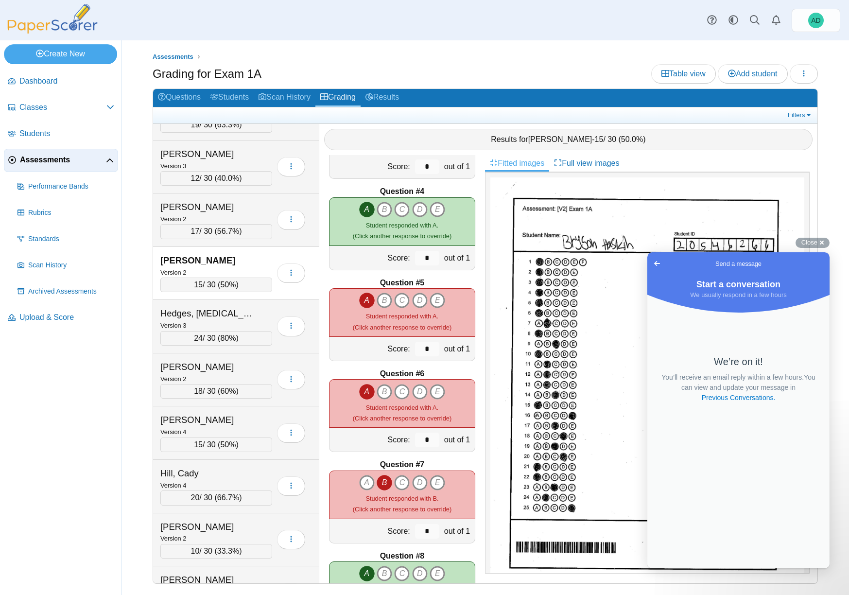
click at [382, 478] on icon "B" at bounding box center [384, 483] width 16 height 16
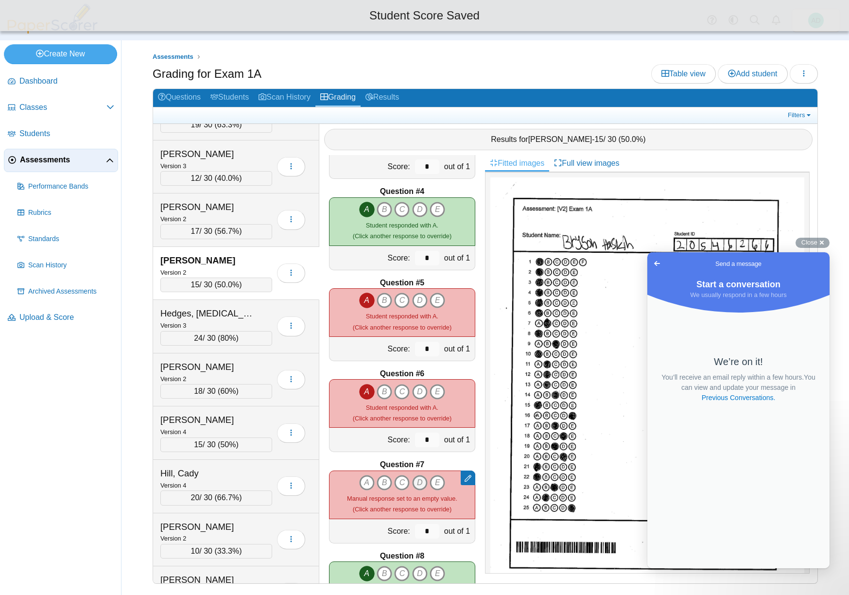
click at [416, 480] on icon "D" at bounding box center [420, 483] width 16 height 16
type input "*"
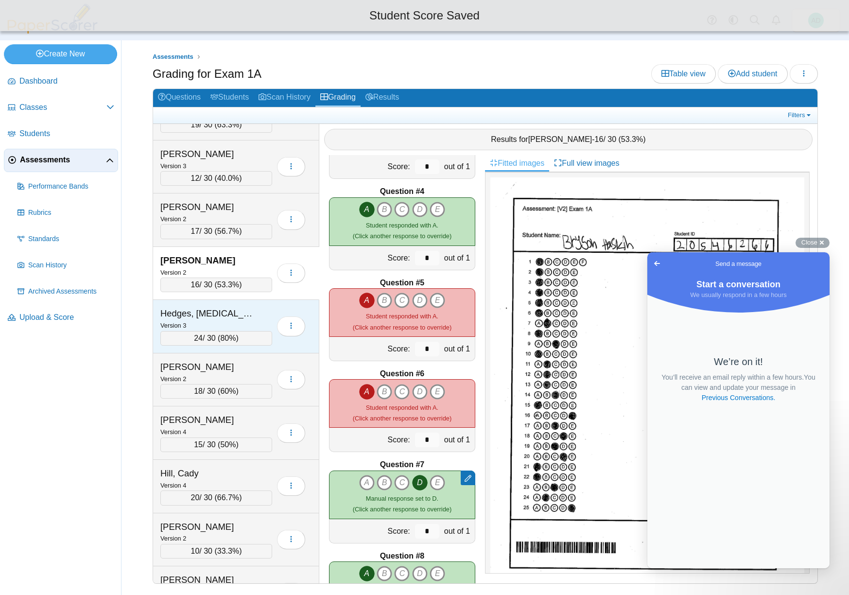
click at [212, 310] on div "Hedges, Alli" at bounding box center [208, 313] width 97 height 13
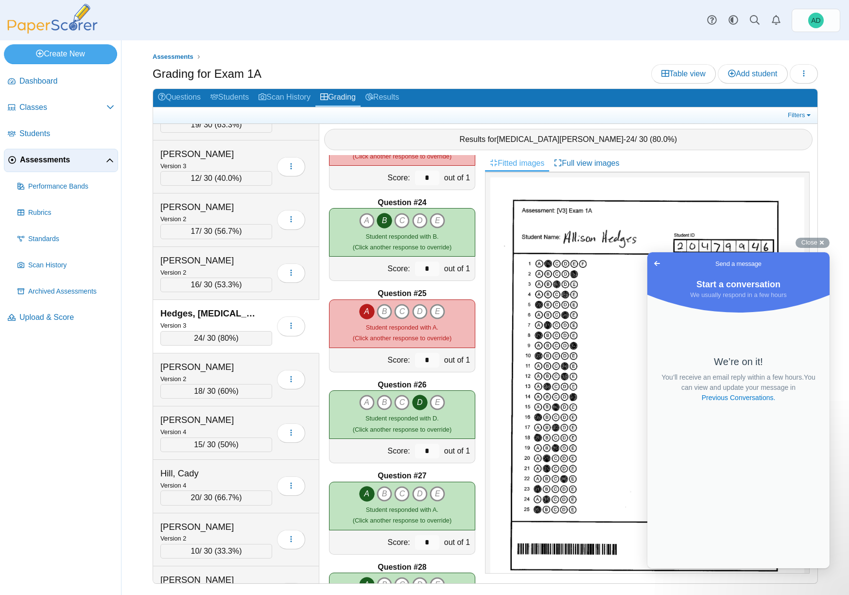
scroll to position [2062, 0]
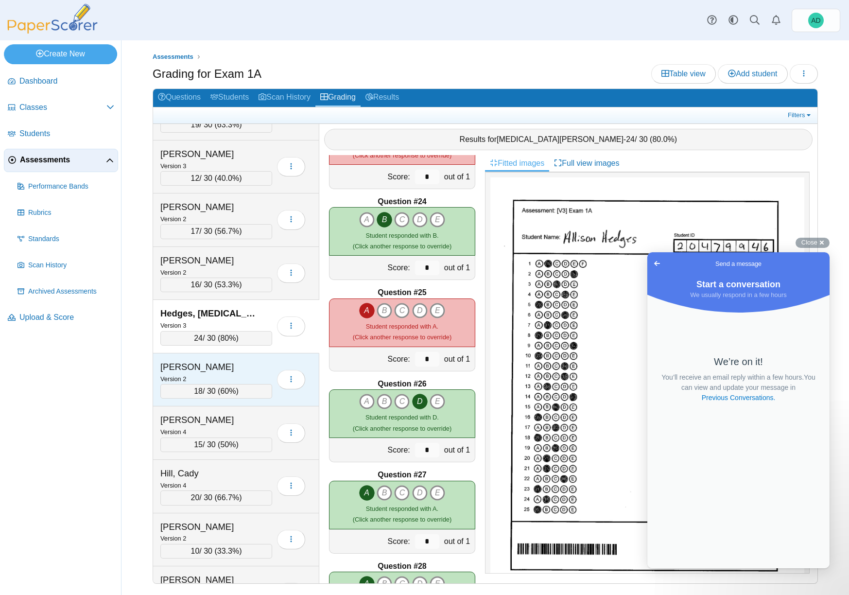
click at [254, 372] on div "Hickey, Olivia" at bounding box center [208, 366] width 97 height 13
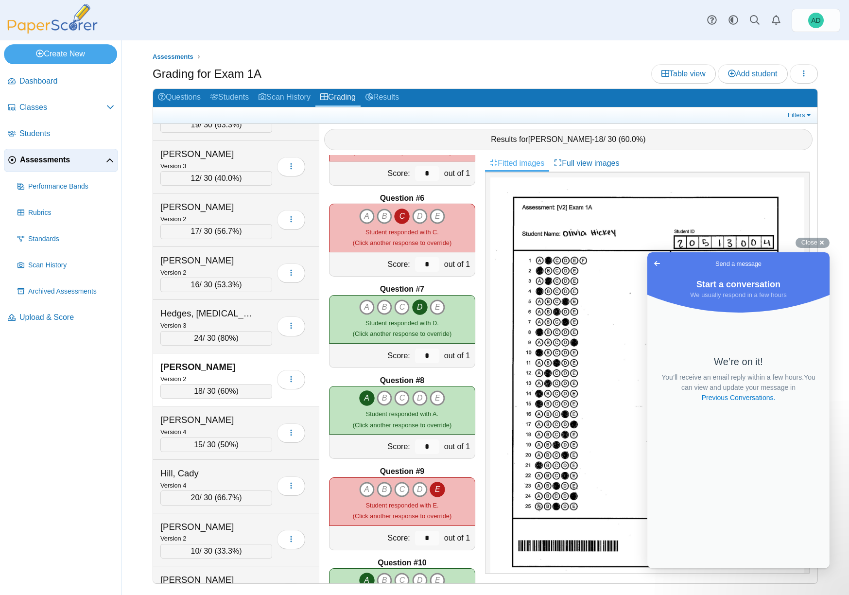
scroll to position [451, 0]
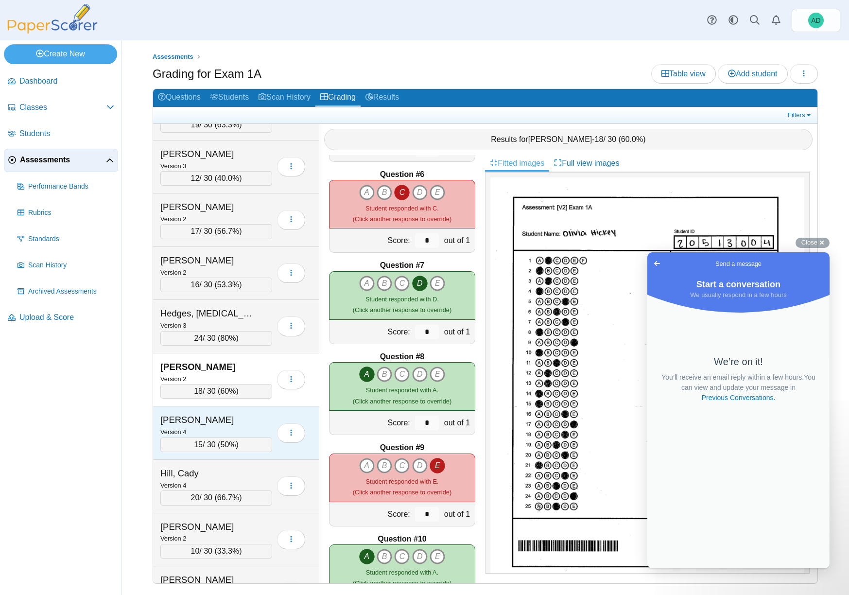
click at [249, 419] on div "Higgs, Allie" at bounding box center [208, 419] width 97 height 13
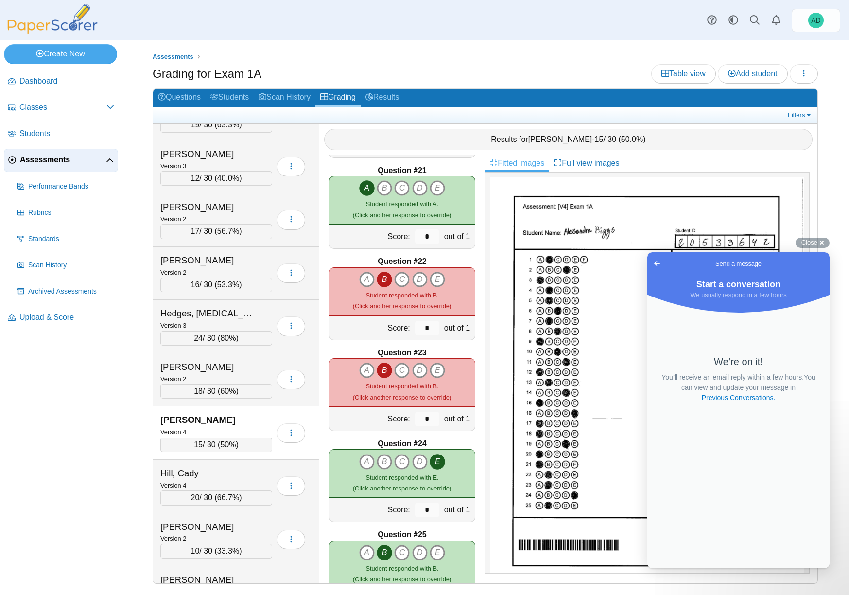
scroll to position [1819, 0]
click at [380, 279] on icon "B" at bounding box center [384, 281] width 16 height 16
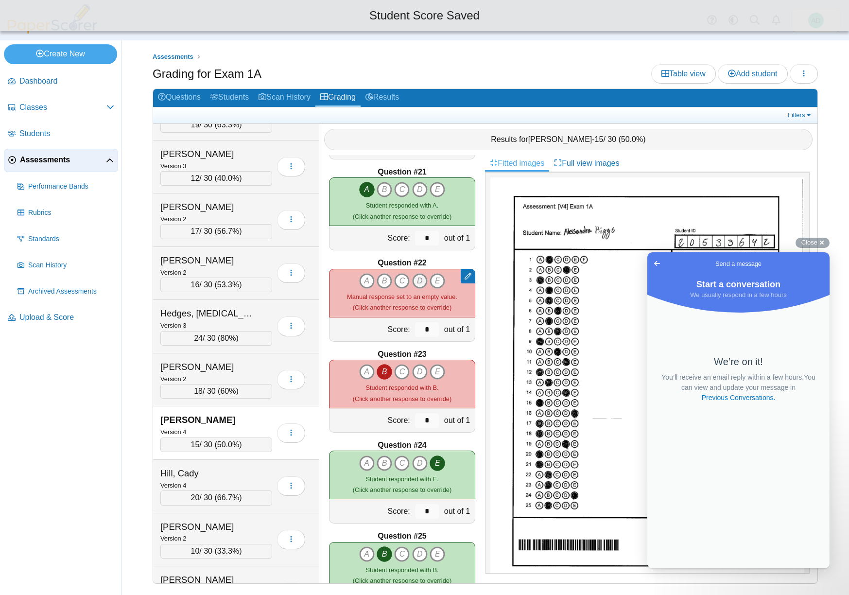
click at [420, 277] on icon "D" at bounding box center [420, 281] width 16 height 16
type input "*"
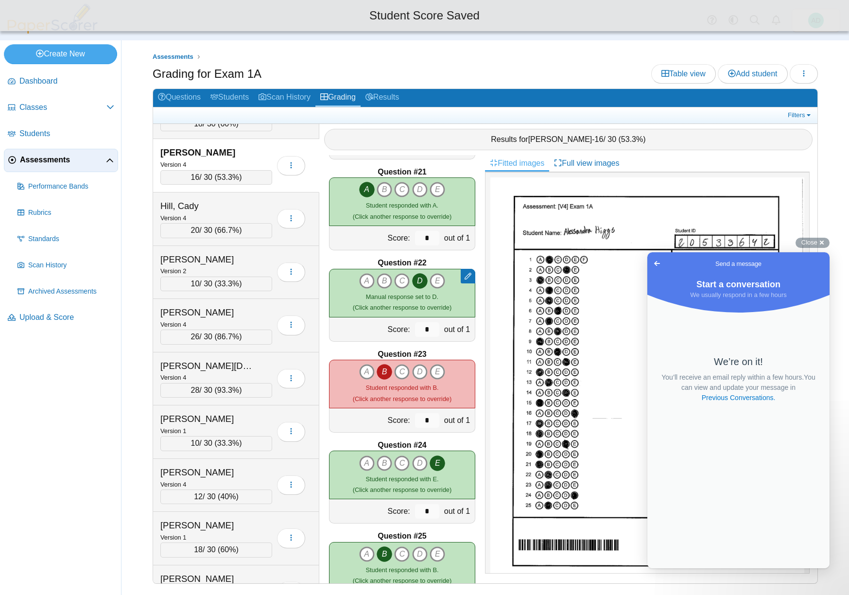
scroll to position [3175, 0]
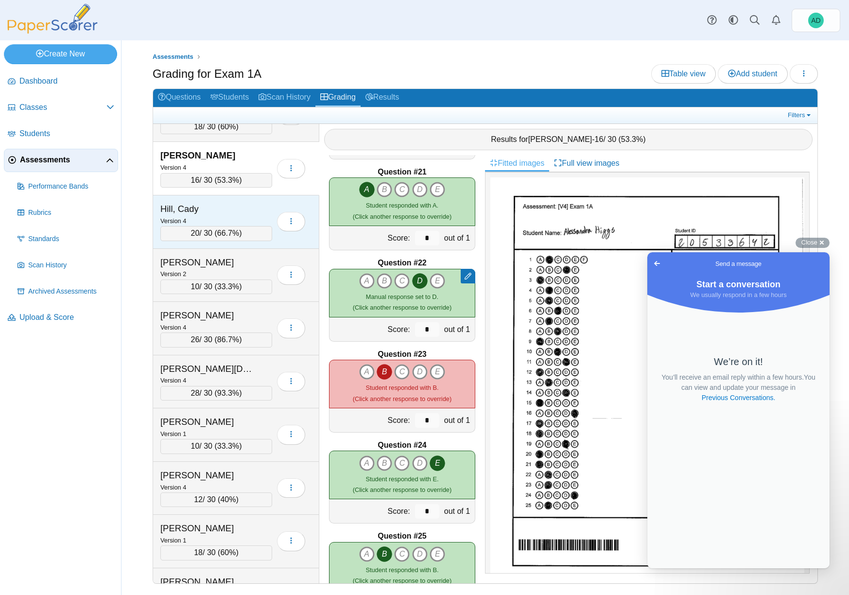
click at [245, 209] on div "Hill, Cady" at bounding box center [208, 209] width 97 height 13
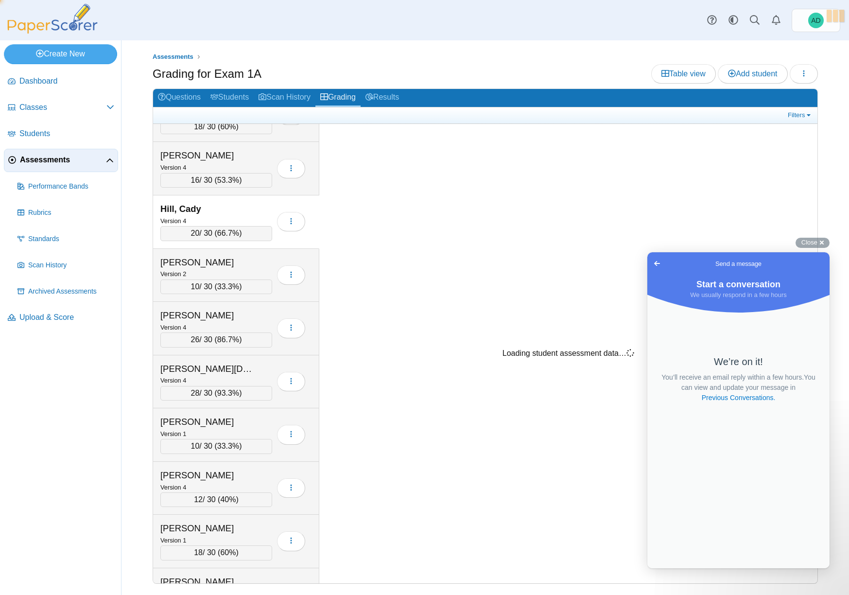
scroll to position [1819, 0]
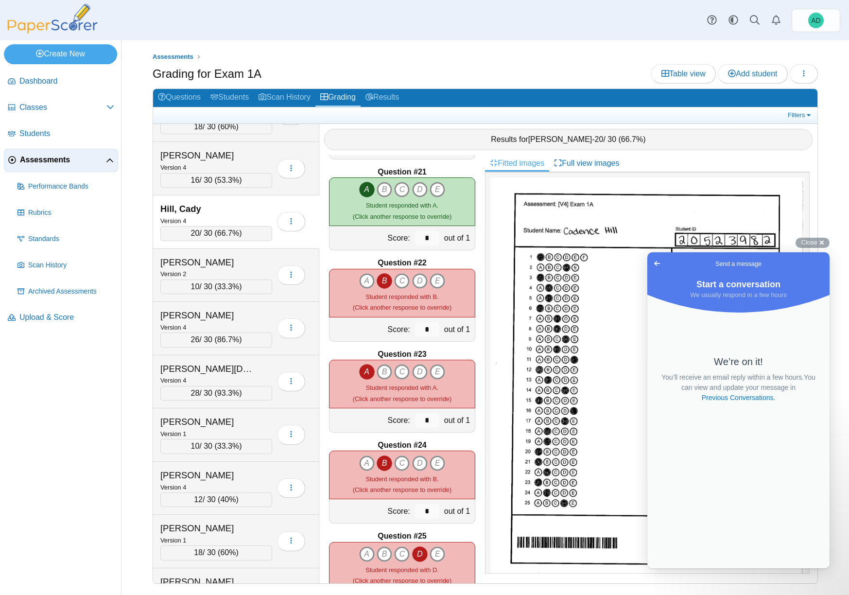
click at [381, 277] on icon "B" at bounding box center [384, 281] width 16 height 16
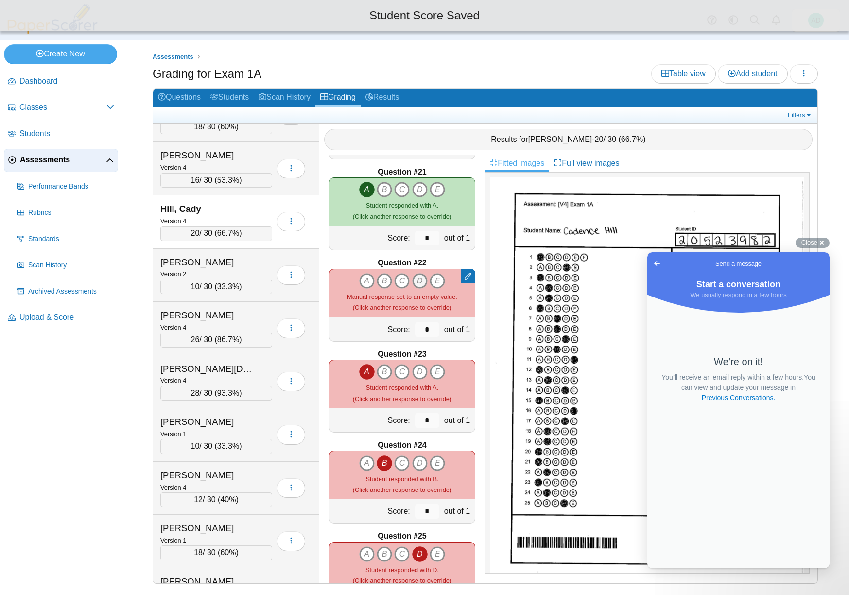
click at [415, 279] on icon "D" at bounding box center [420, 281] width 16 height 16
type input "*"
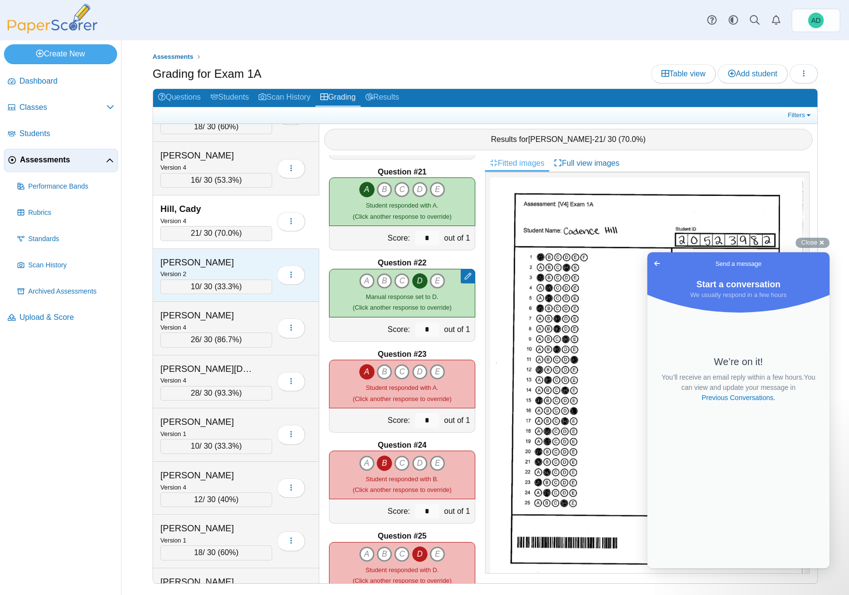
click at [242, 267] on div "Hinton, Tyler" at bounding box center [208, 262] width 97 height 13
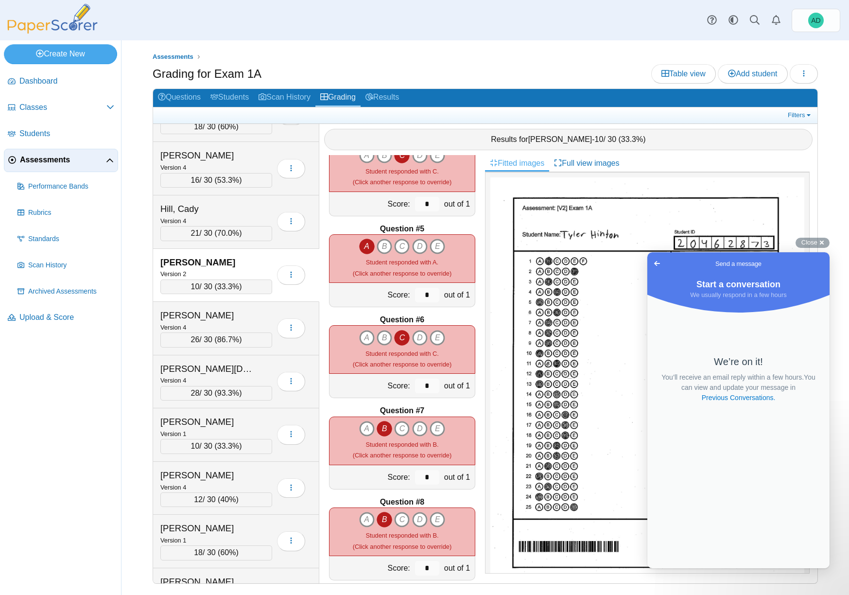
scroll to position [314, 0]
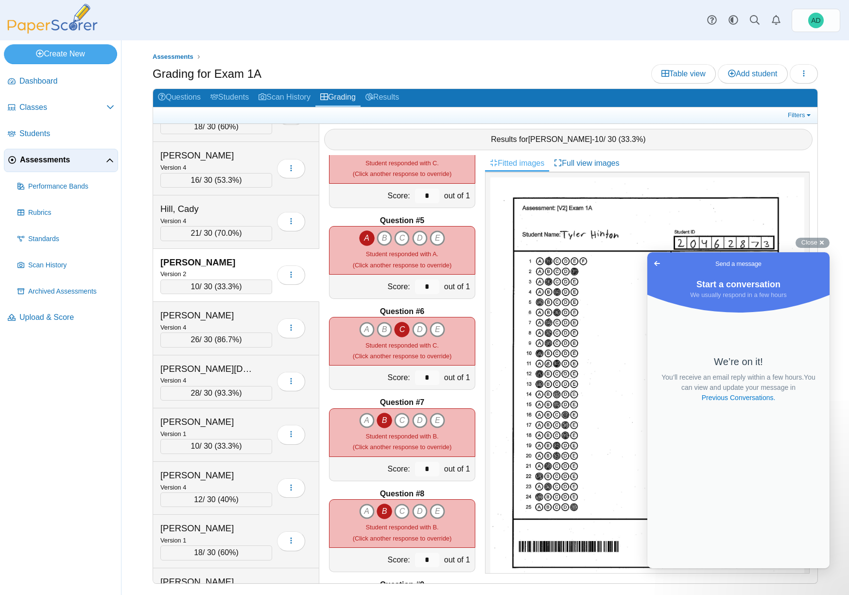
click at [380, 421] on icon "B" at bounding box center [384, 420] width 16 height 16
click at [383, 510] on icon "B" at bounding box center [384, 511] width 16 height 16
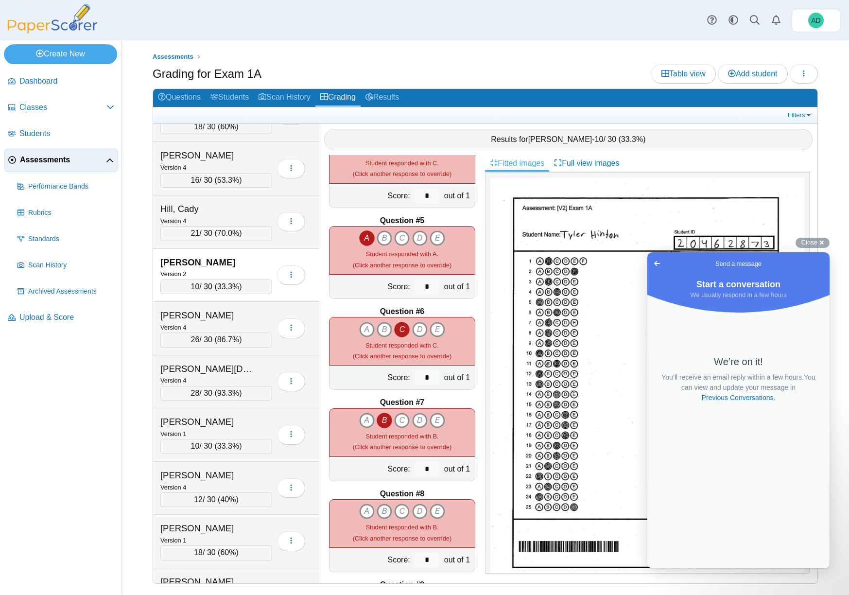
click at [383, 510] on icon "B" at bounding box center [384, 511] width 16 height 16
click at [364, 237] on icon "A" at bounding box center [367, 238] width 16 height 16
click at [606, 337] on img at bounding box center [647, 379] width 314 height 405
click at [823, 241] on div "Close cross-small" at bounding box center [812, 243] width 34 height 10
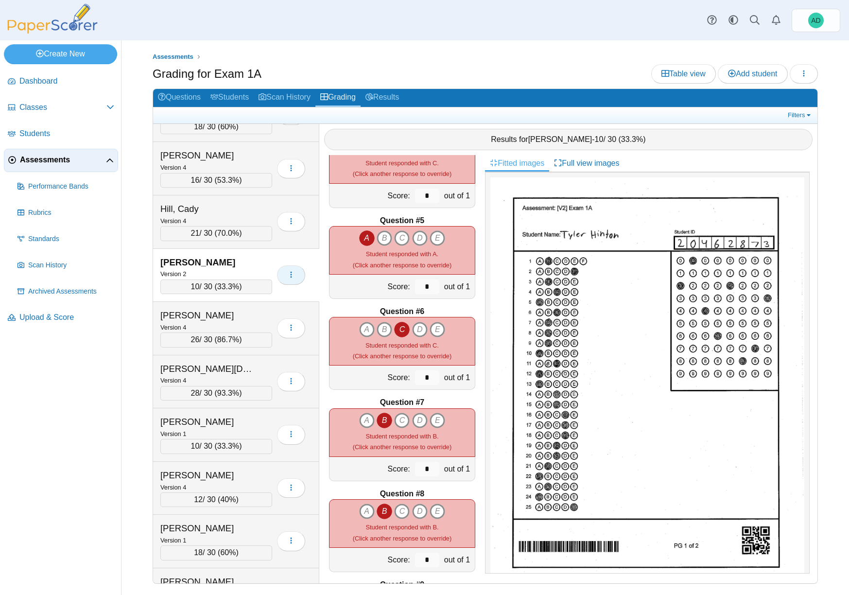
click at [292, 277] on icon "button" at bounding box center [291, 275] width 8 height 8
click at [297, 221] on button "button" at bounding box center [291, 221] width 28 height 19
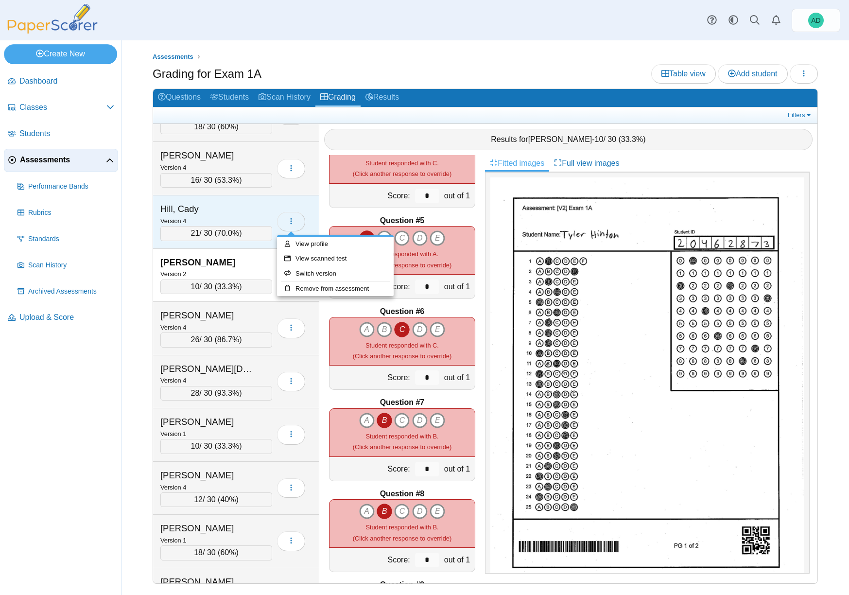
click at [297, 221] on button "button" at bounding box center [291, 221] width 28 height 19
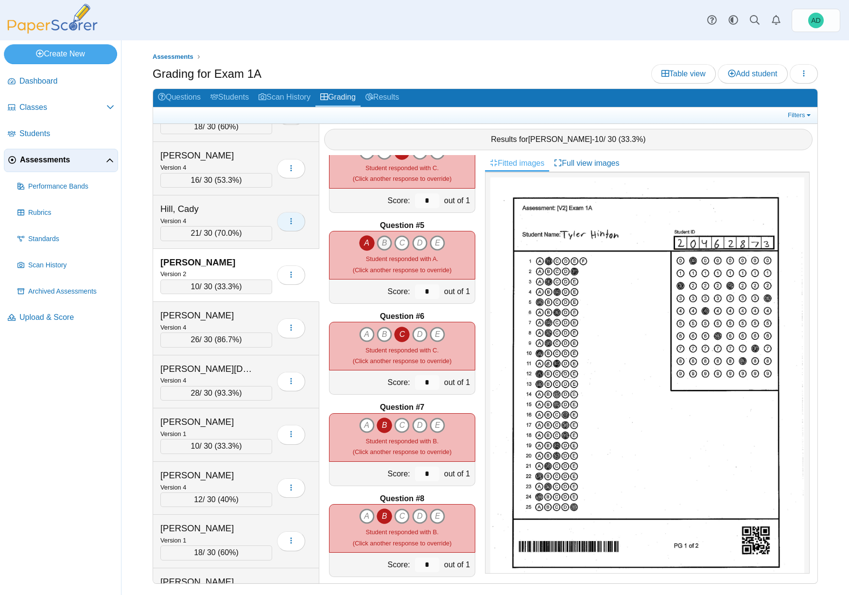
scroll to position [308, 0]
click at [255, 261] on div "Hinton, Tyler" at bounding box center [208, 262] width 97 height 13
click at [382, 426] on icon "B" at bounding box center [384, 426] width 16 height 16
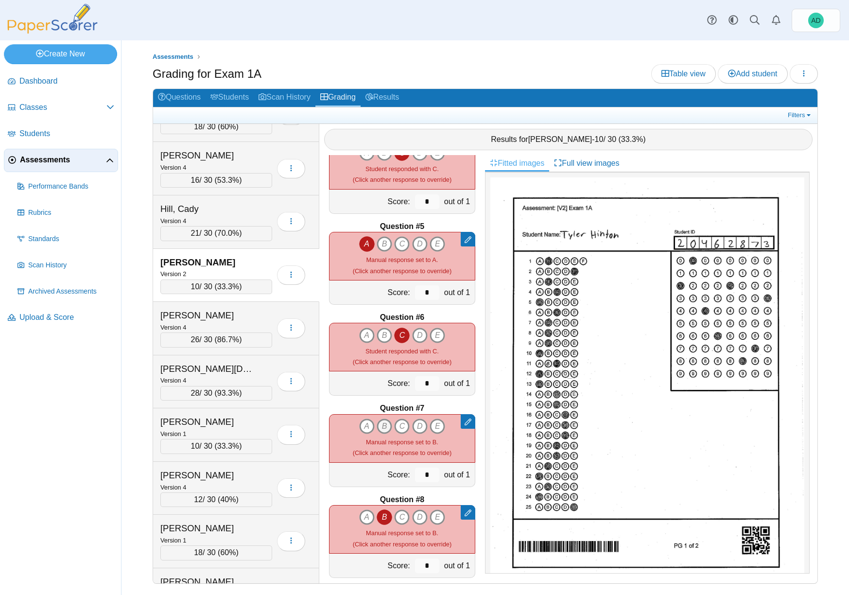
click at [382, 426] on icon "B" at bounding box center [384, 426] width 16 height 16
click at [253, 316] on div "Hofstetter, Raegen" at bounding box center [208, 315] width 97 height 13
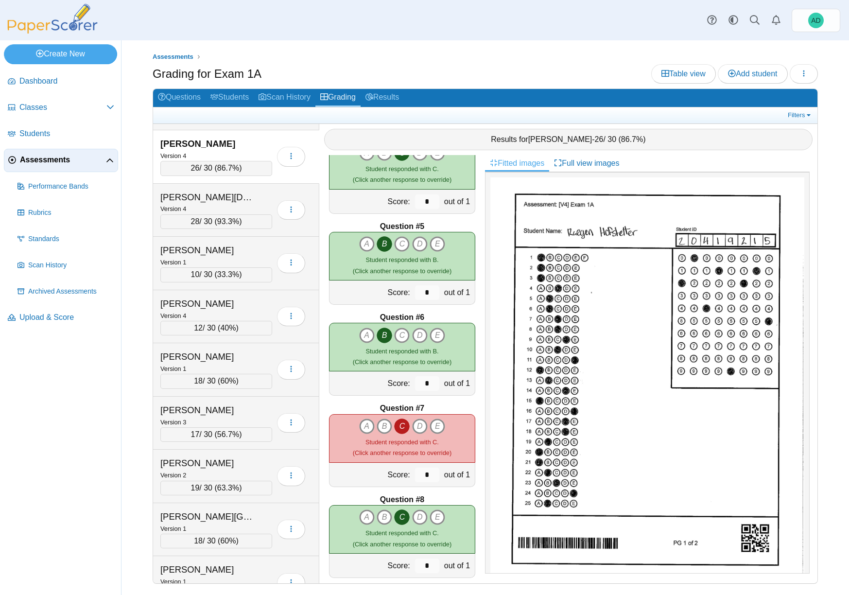
scroll to position [3345, 0]
click at [245, 202] on div "Holland, Christian" at bounding box center [208, 198] width 97 height 13
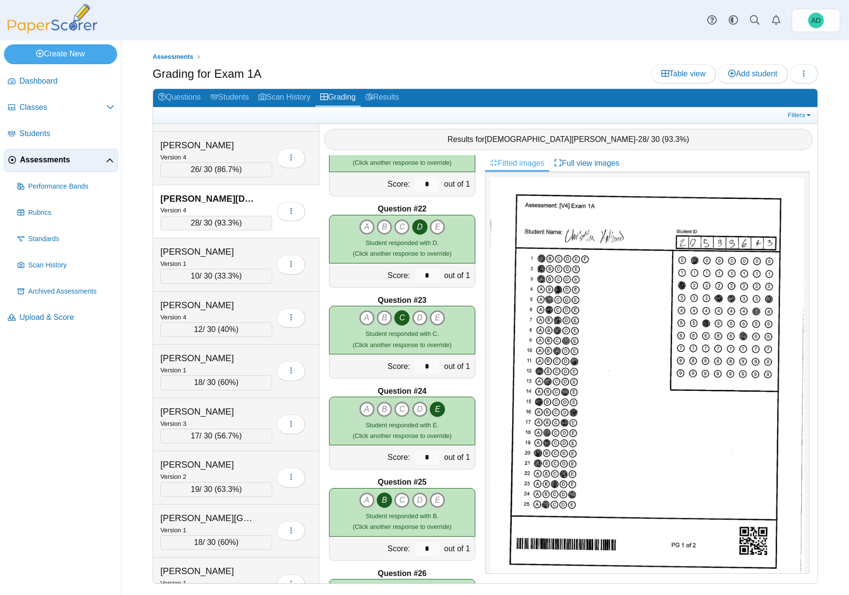
scroll to position [1932, 0]
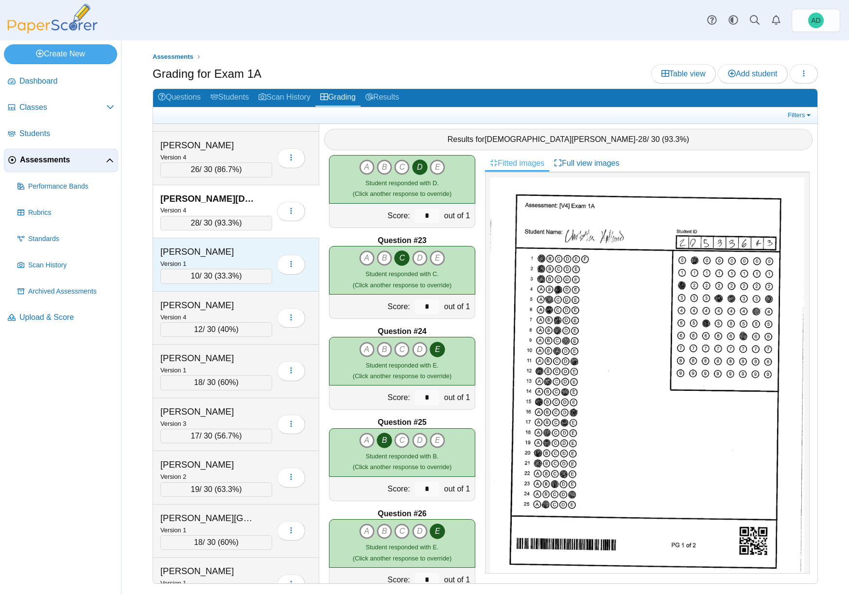
click at [241, 257] on div "Houchins, Ryleigh" at bounding box center [208, 251] width 97 height 13
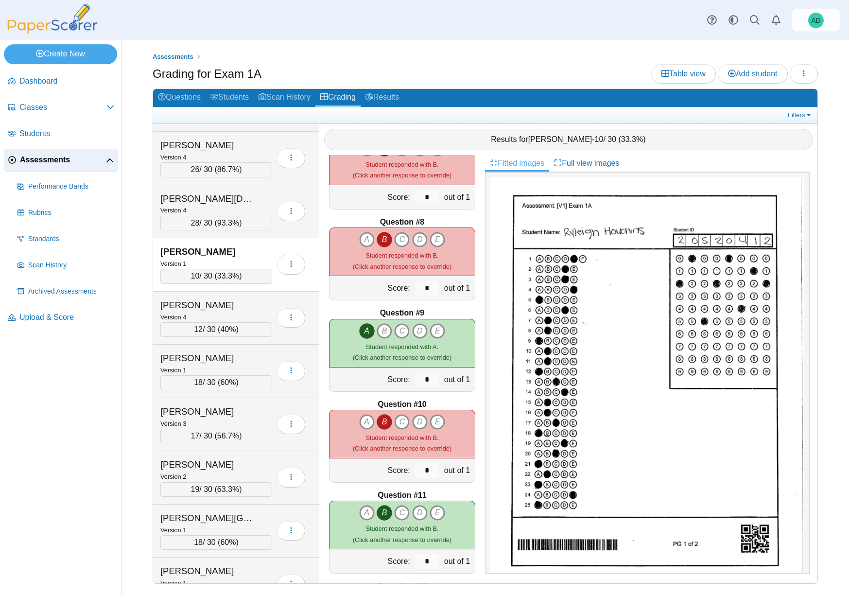
scroll to position [568, 0]
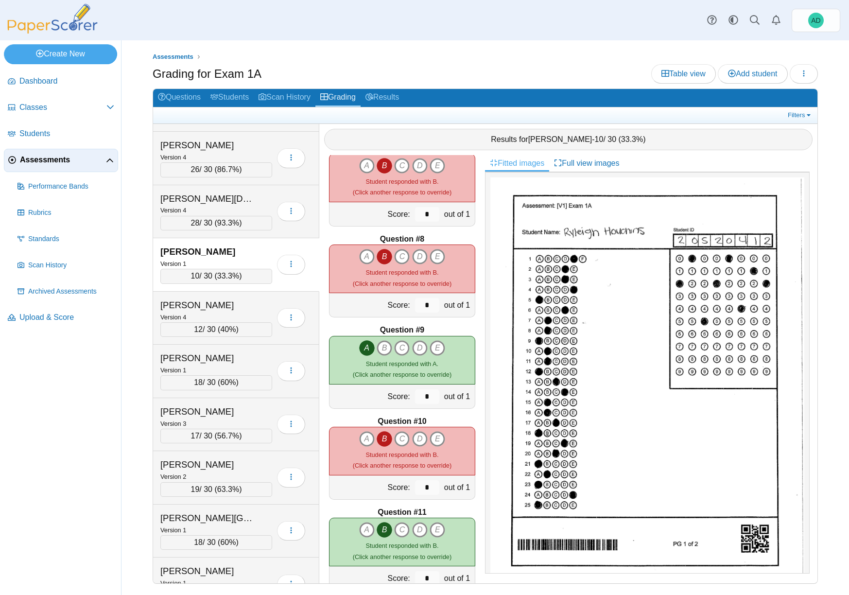
click at [381, 440] on icon "B" at bounding box center [384, 439] width 16 height 16
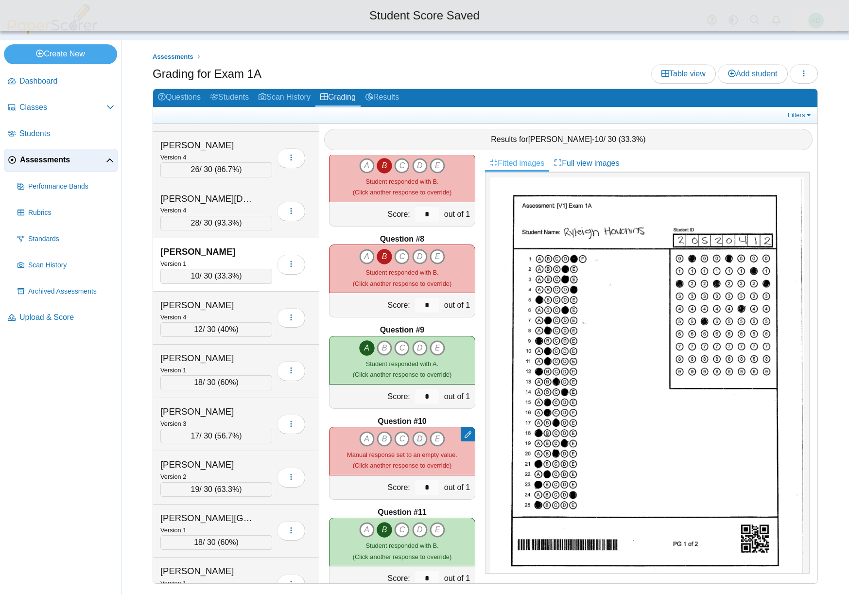
click at [416, 438] on icon "D" at bounding box center [420, 439] width 16 height 16
type input "*"
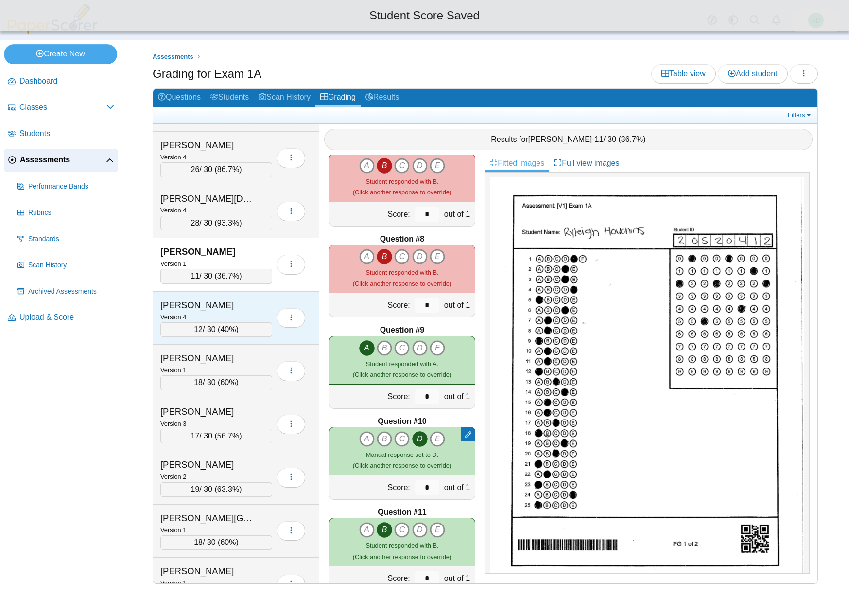
click at [237, 304] on div "Huckaby, Ella" at bounding box center [208, 305] width 97 height 13
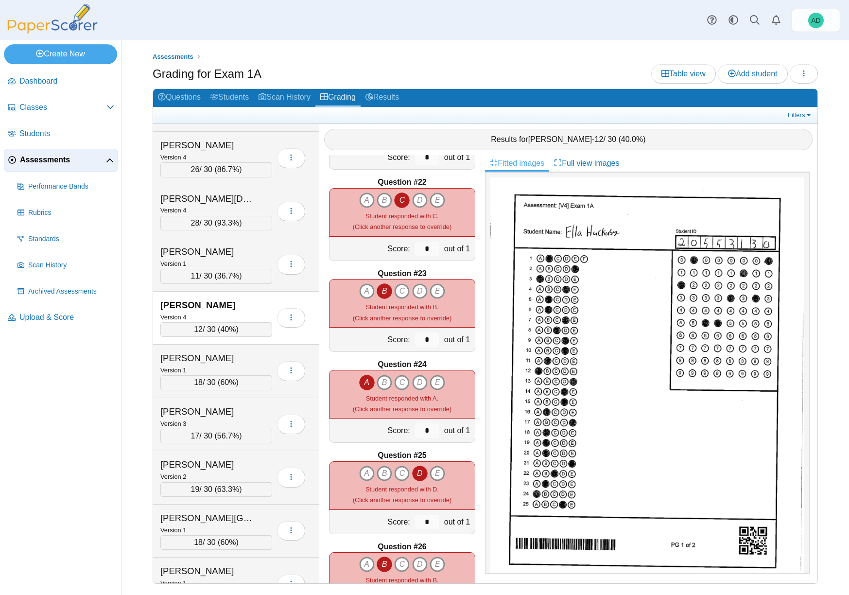
scroll to position [1897, 0]
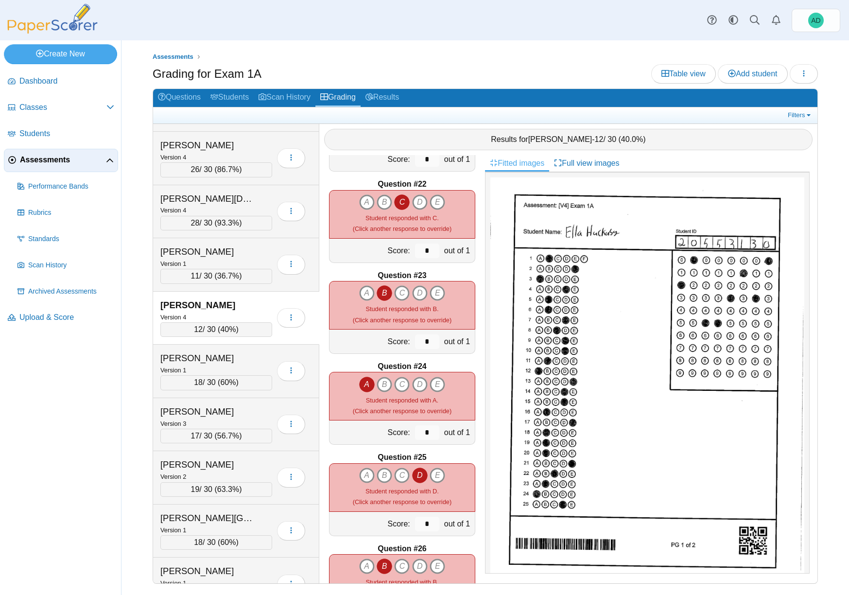
click at [399, 201] on icon "C" at bounding box center [402, 202] width 16 height 16
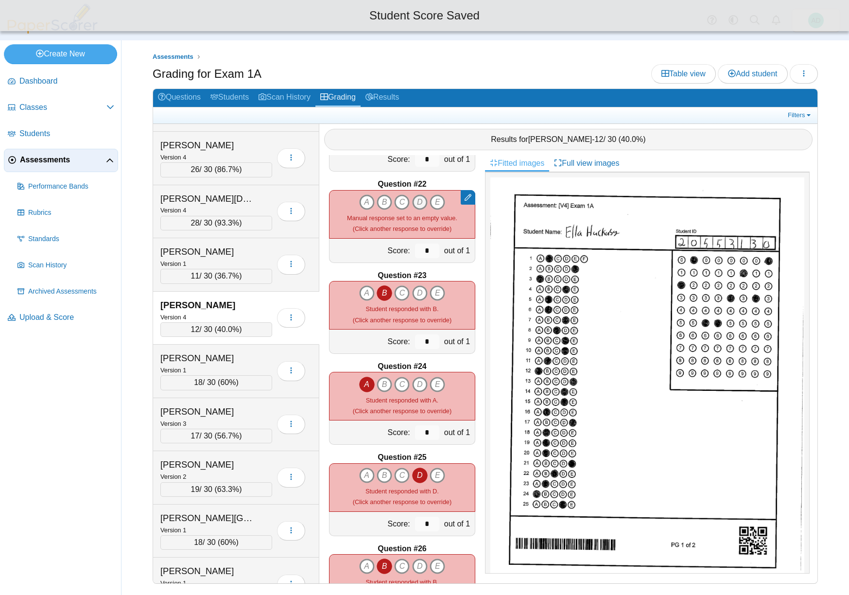
click at [416, 202] on icon "D" at bounding box center [420, 202] width 16 height 16
type input "*"
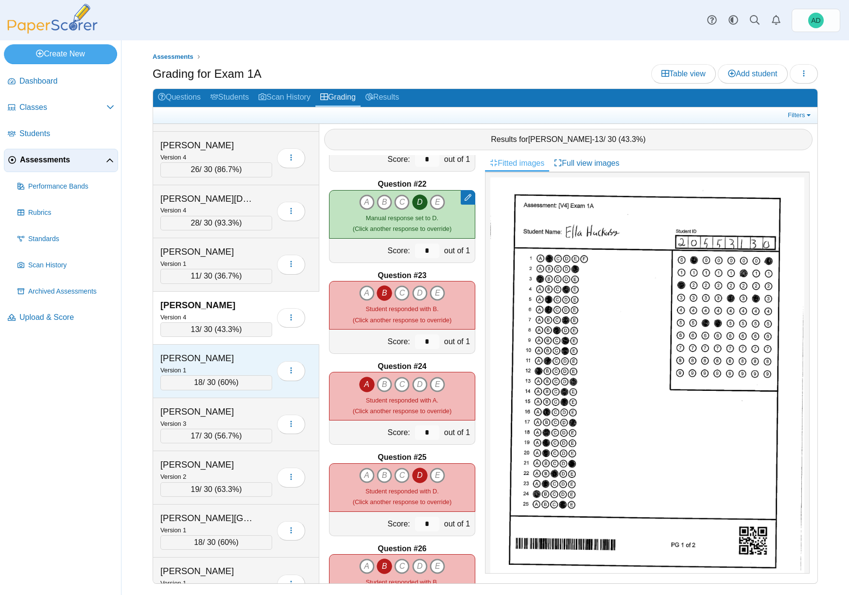
click at [249, 357] on div "Hughes, Addy" at bounding box center [208, 358] width 97 height 13
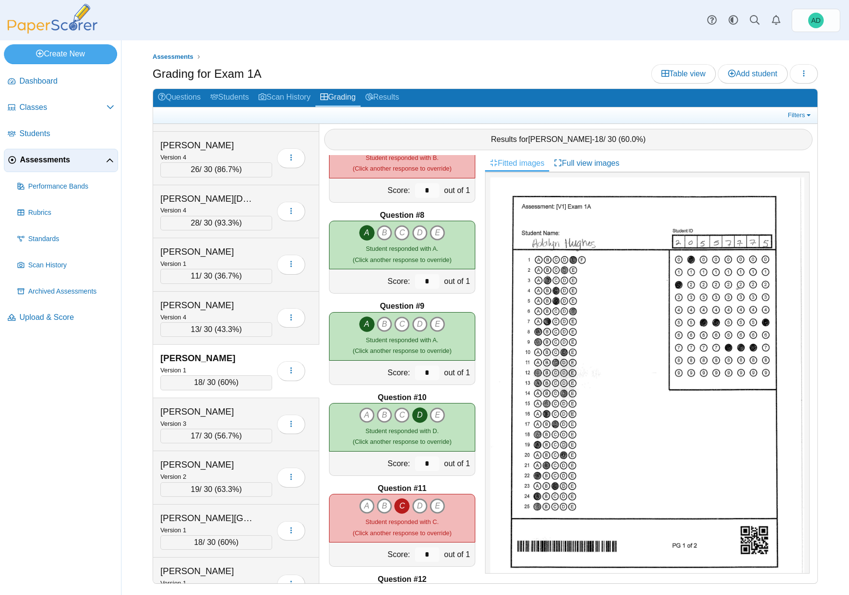
scroll to position [593, 0]
click at [249, 409] on div "Intrieri, Ryan" at bounding box center [208, 411] width 97 height 13
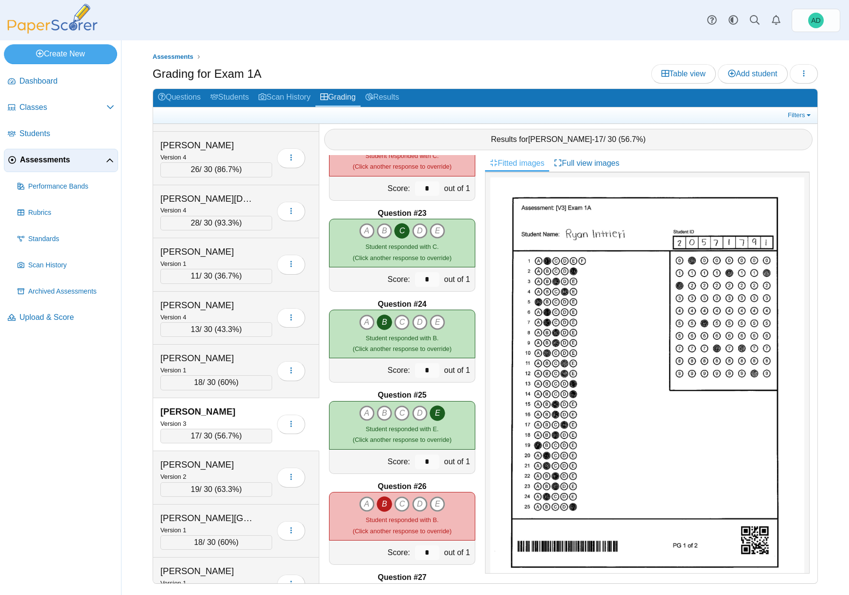
scroll to position [2216, 0]
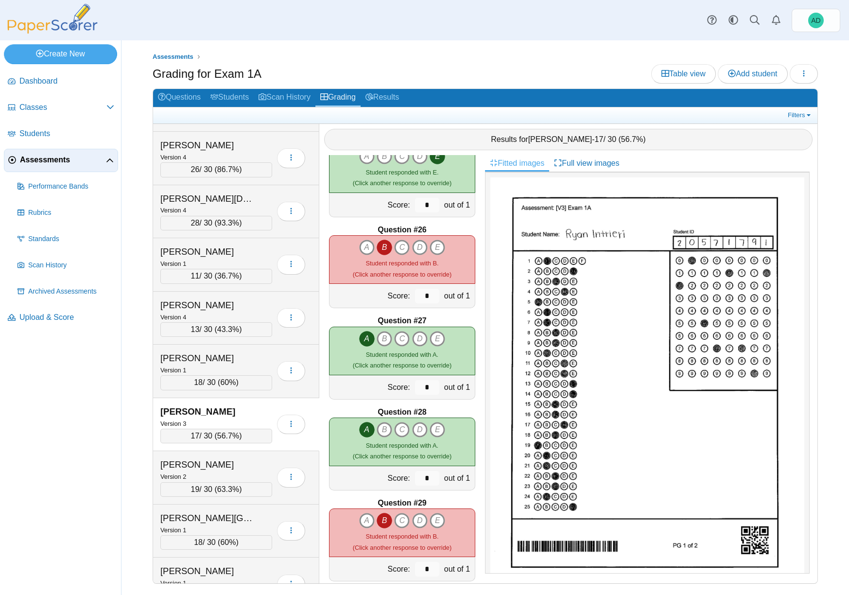
click at [383, 244] on icon "B" at bounding box center [384, 247] width 16 height 16
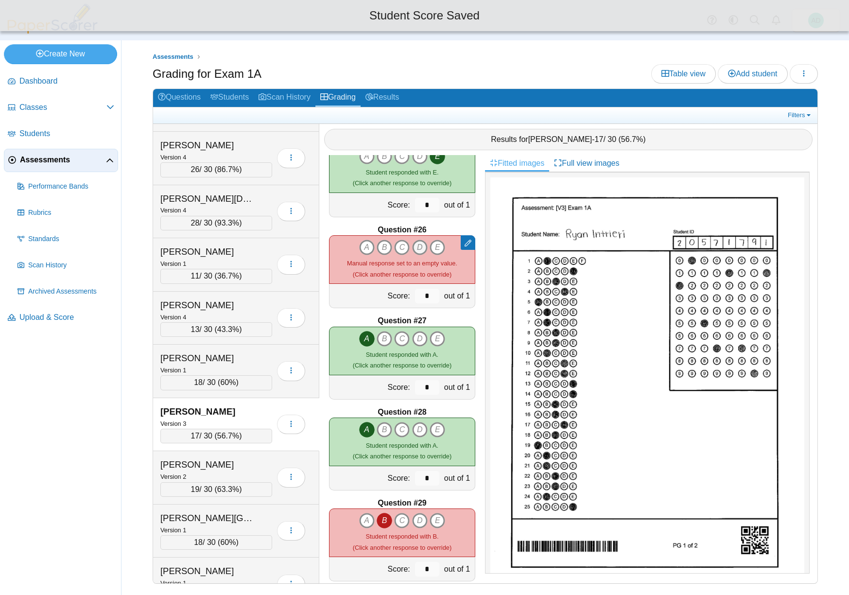
click at [418, 246] on icon "D" at bounding box center [420, 247] width 16 height 16
type input "*"
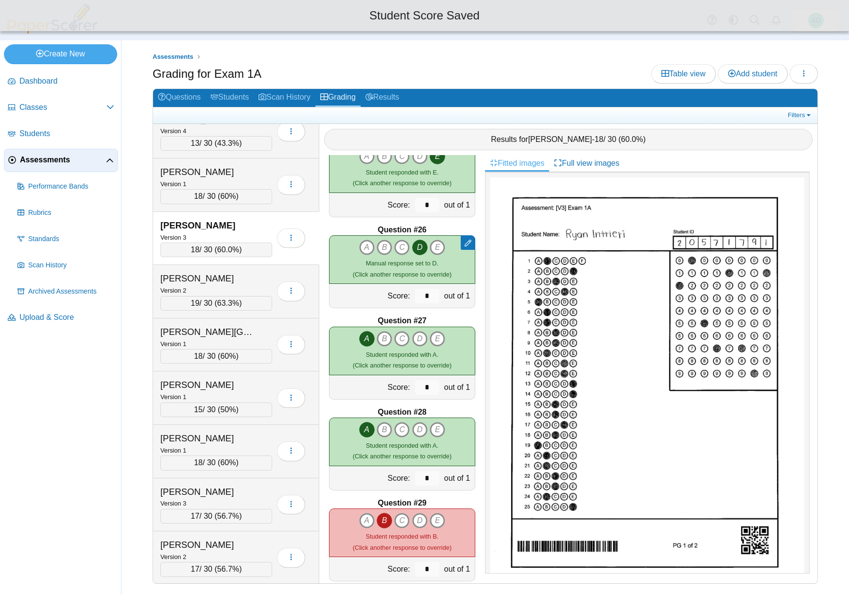
scroll to position [3544, 0]
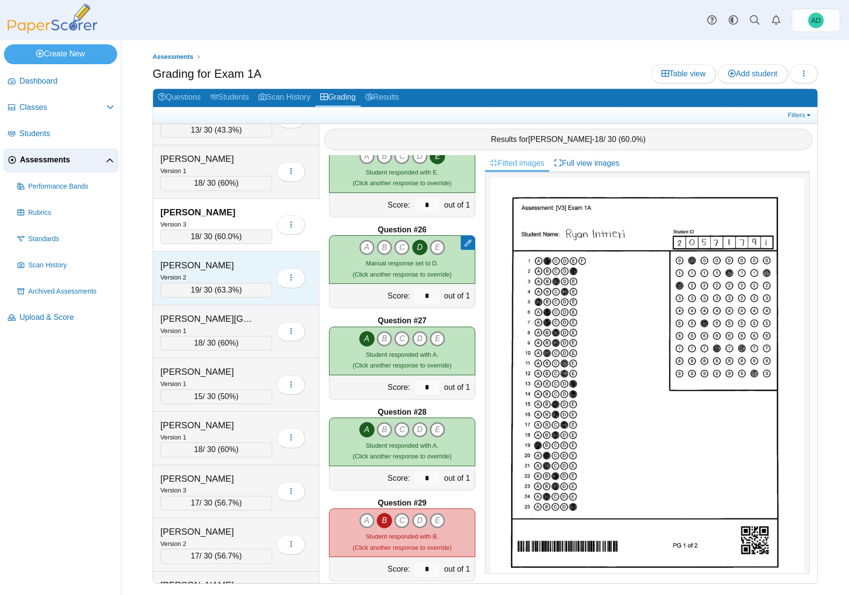
click at [244, 268] on div "Jackson, Mylee" at bounding box center [208, 265] width 97 height 13
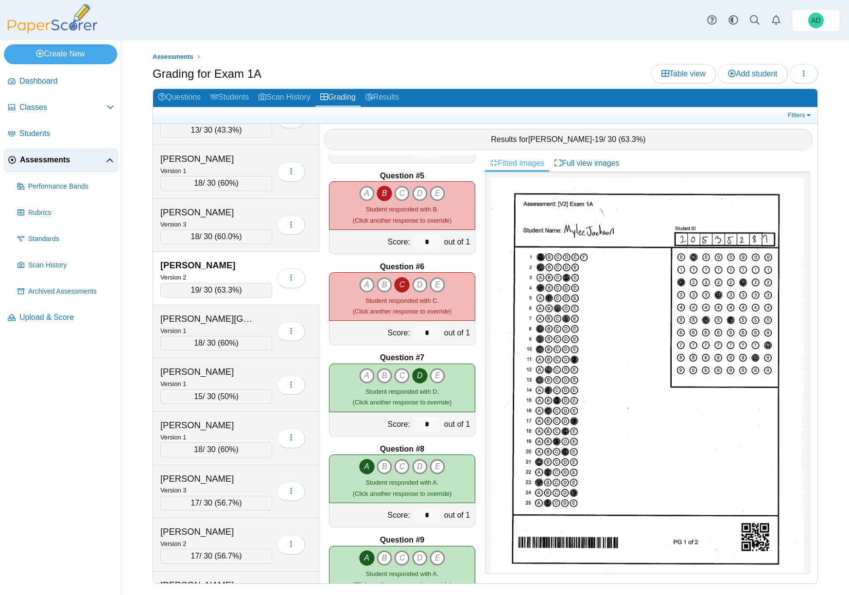
scroll to position [359, 0]
click at [254, 324] on div "Jackson, Savannah" at bounding box center [208, 318] width 97 height 13
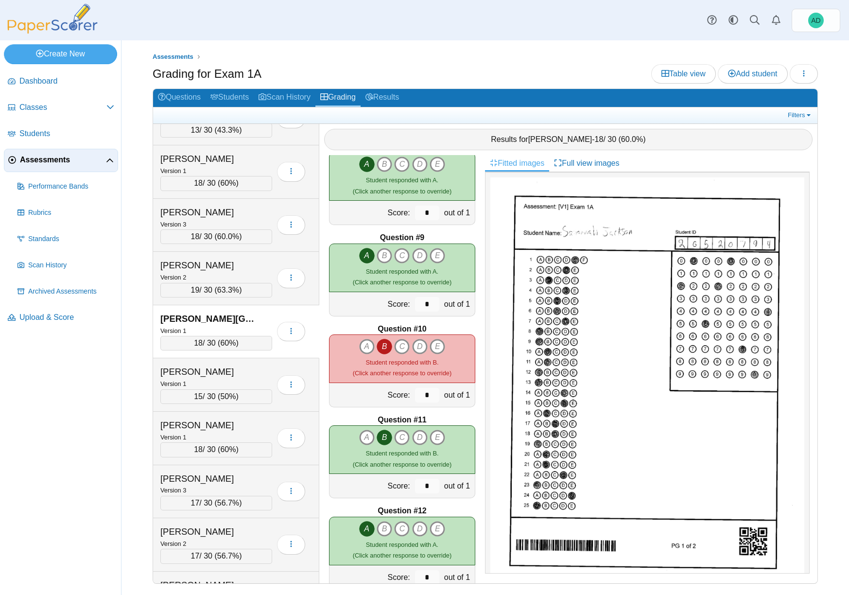
scroll to position [710, 0]
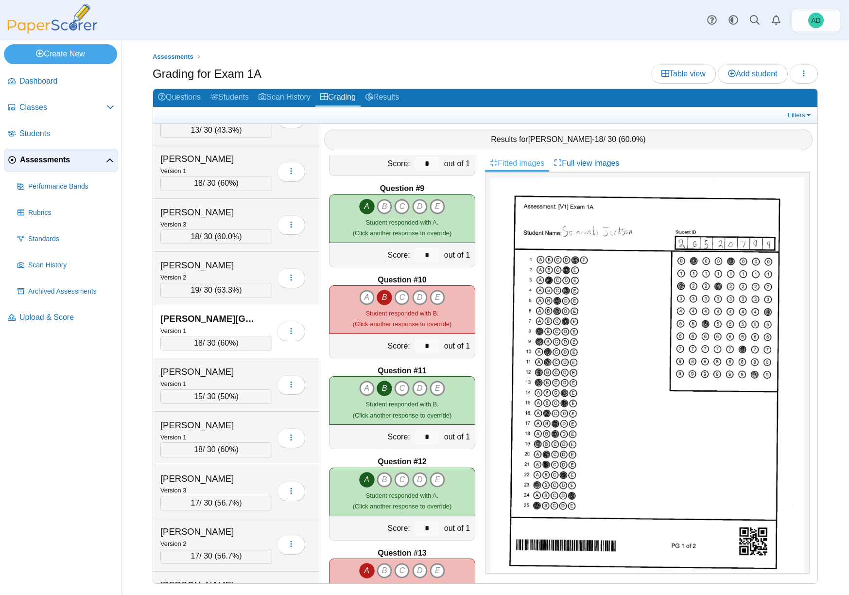
click at [378, 295] on icon "B" at bounding box center [384, 298] width 16 height 16
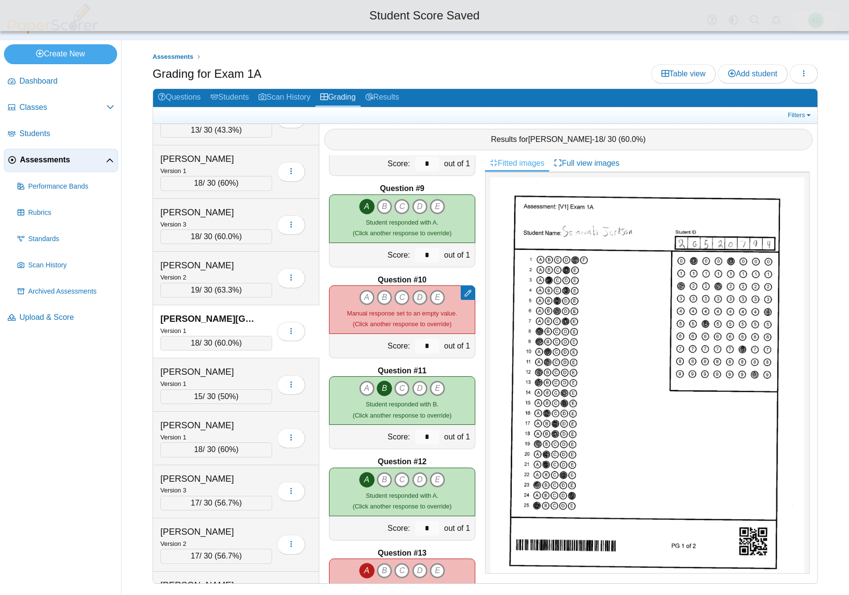
click at [418, 294] on icon "D" at bounding box center [420, 298] width 16 height 16
type input "*"
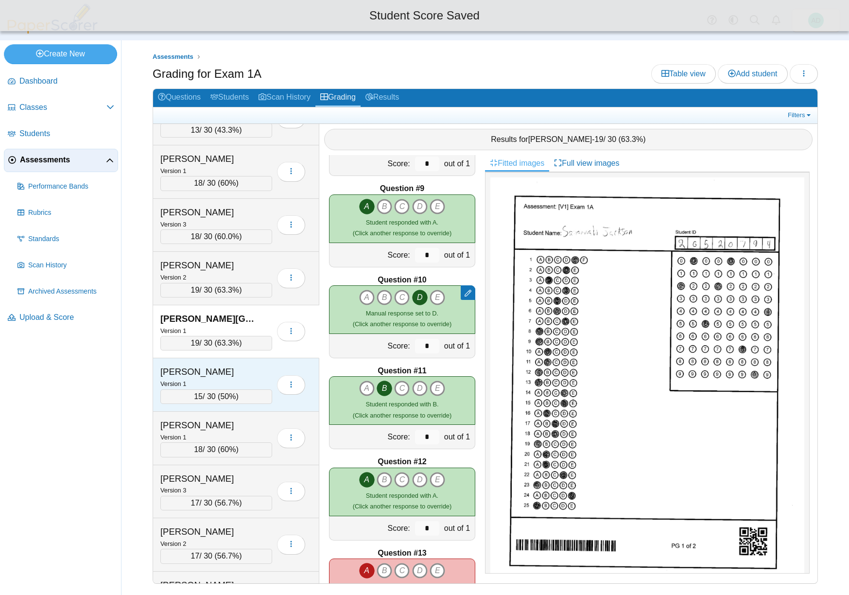
click at [243, 369] on div "Jenkins, Maece" at bounding box center [208, 371] width 97 height 13
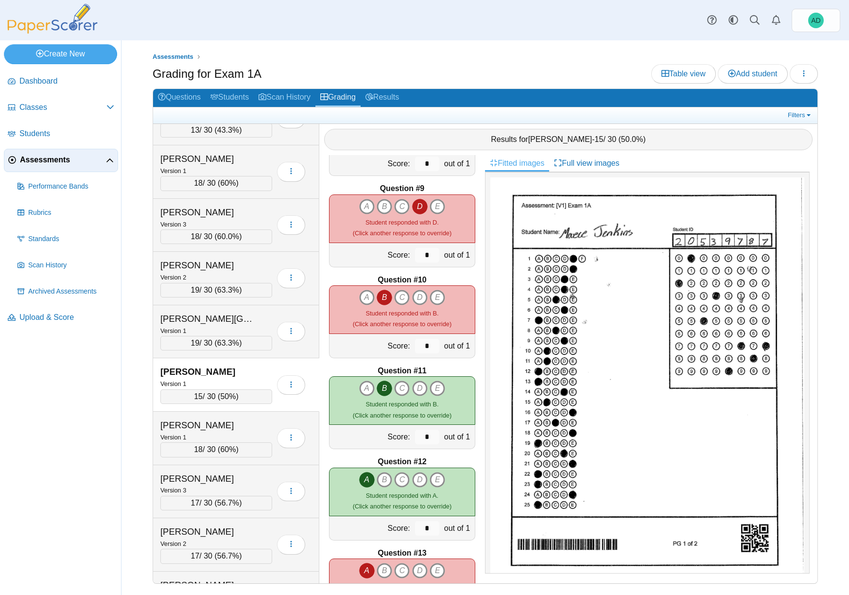
click at [383, 295] on icon "B" at bounding box center [384, 298] width 16 height 16
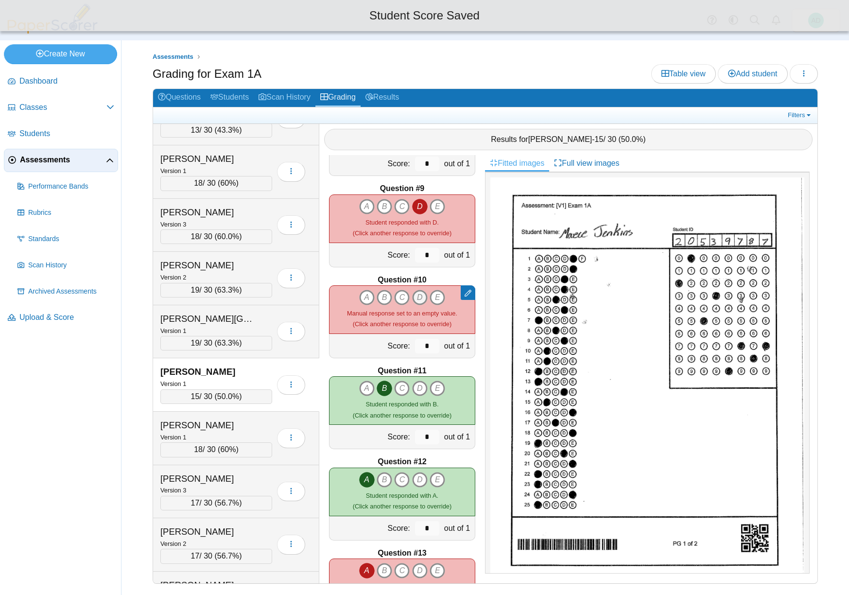
click at [415, 295] on icon "D" at bounding box center [420, 298] width 16 height 16
type input "*"
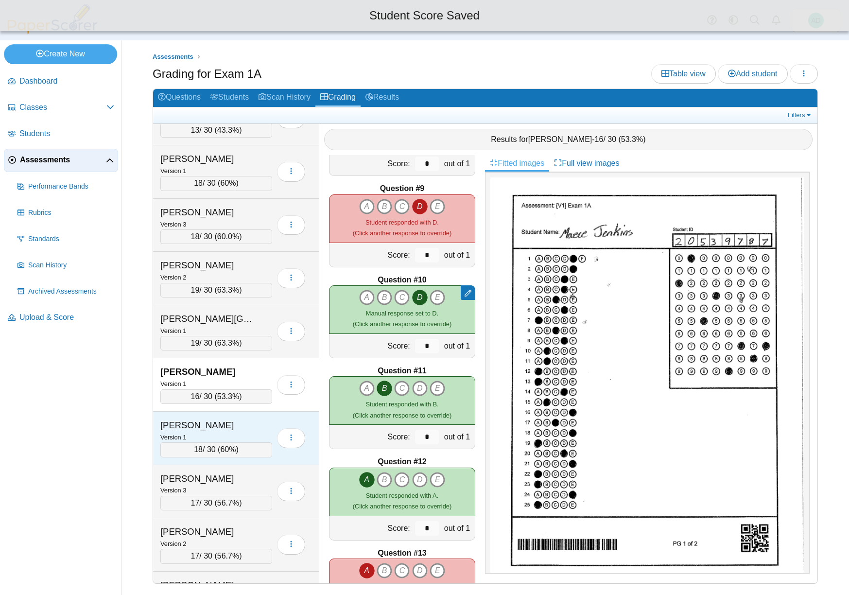
click at [247, 427] on div "Jennings, Jett" at bounding box center [208, 425] width 97 height 13
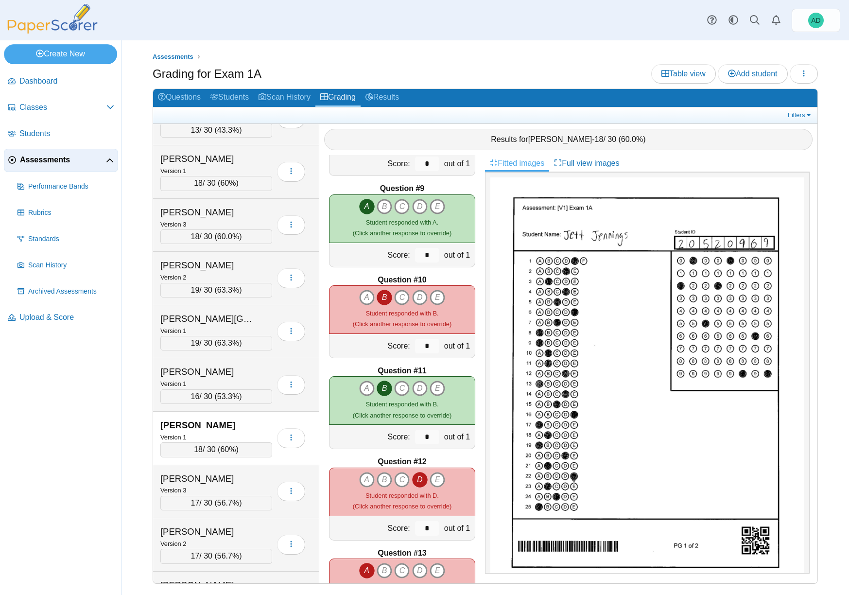
click at [379, 295] on icon "B" at bounding box center [384, 298] width 16 height 16
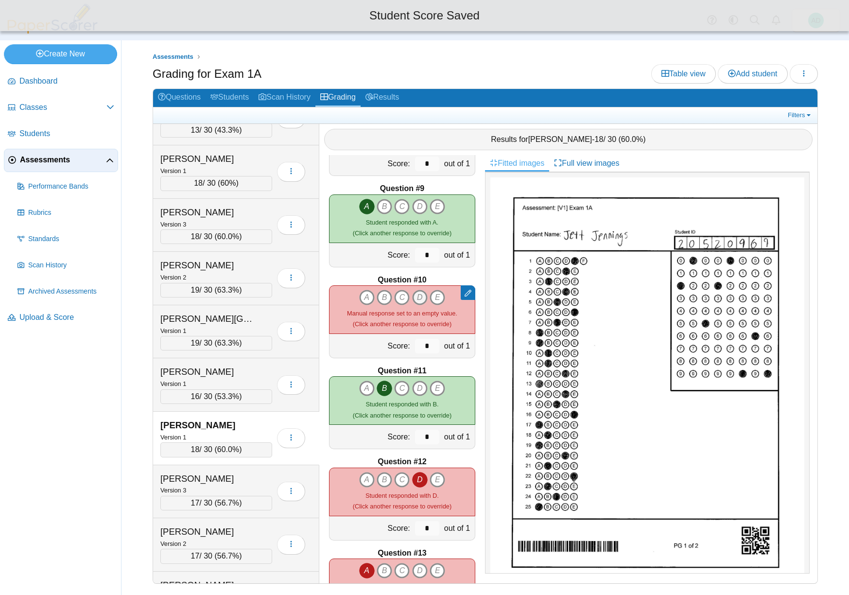
click at [420, 294] on icon "D" at bounding box center [420, 298] width 16 height 16
type input "*"
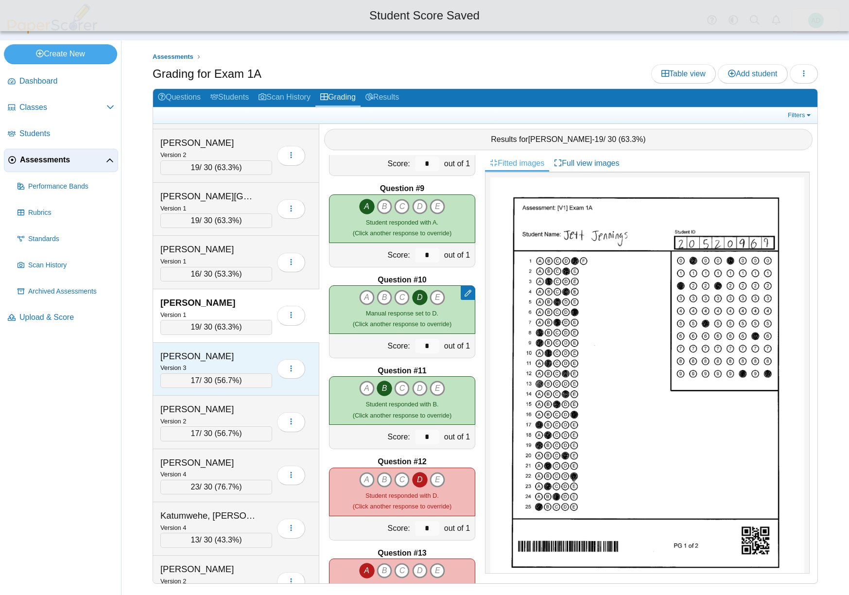
scroll to position [3667, 0]
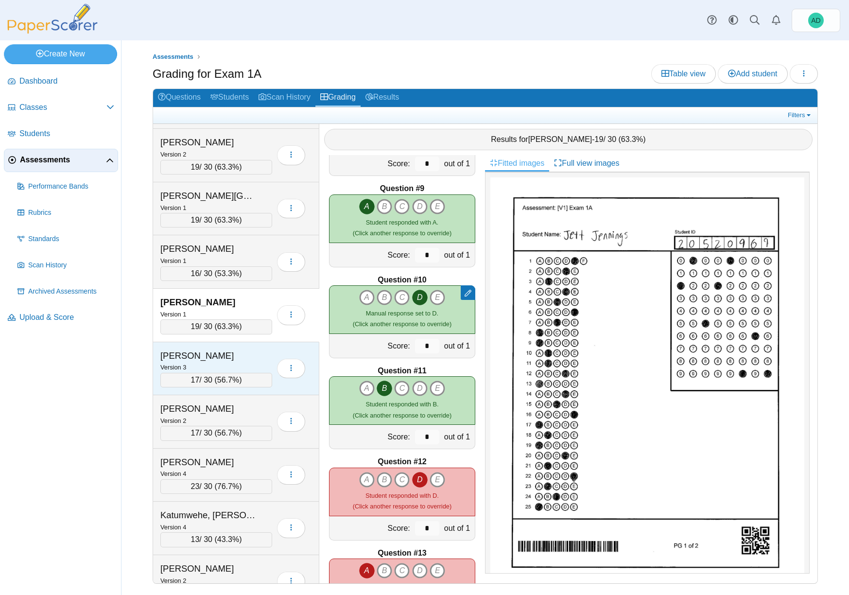
click at [242, 359] on div "Jones, Alyshea" at bounding box center [208, 355] width 97 height 13
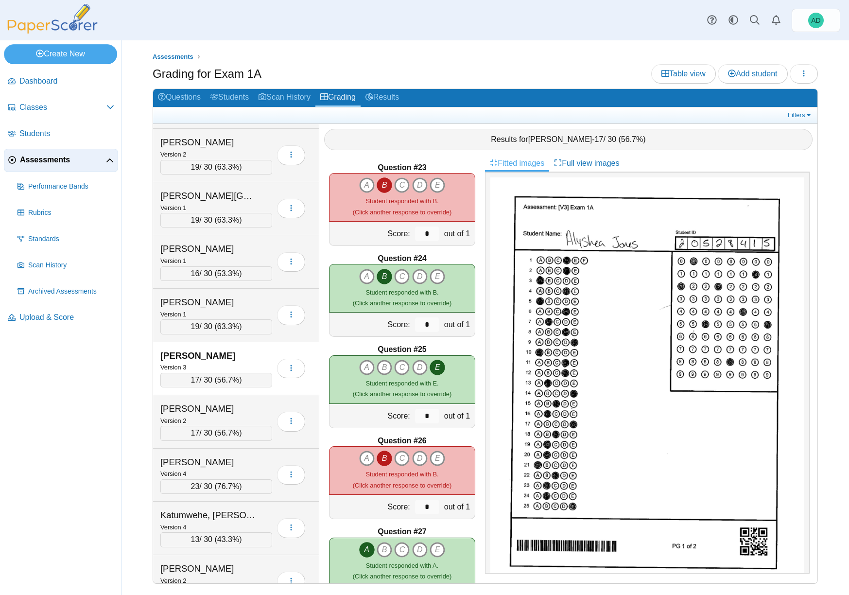
scroll to position [2016, 0]
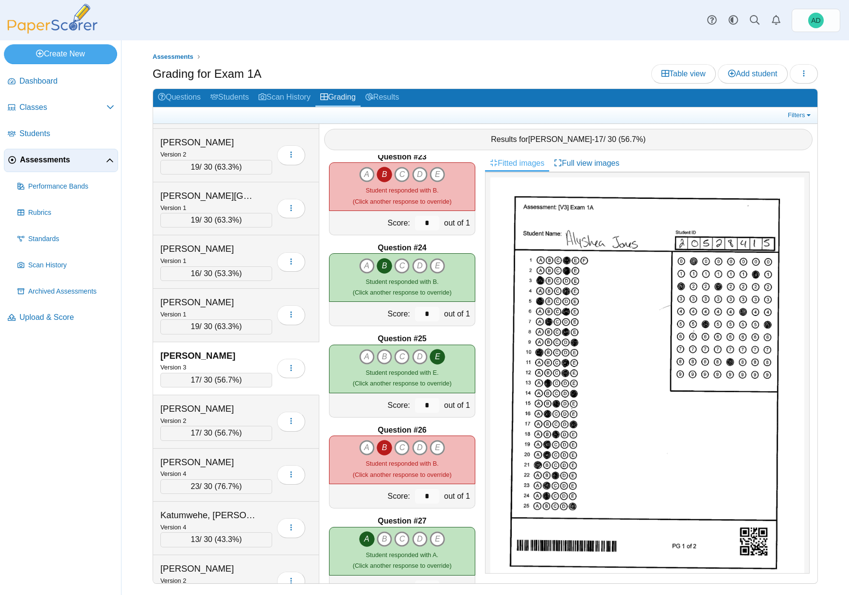
click at [382, 447] on icon "B" at bounding box center [384, 448] width 16 height 16
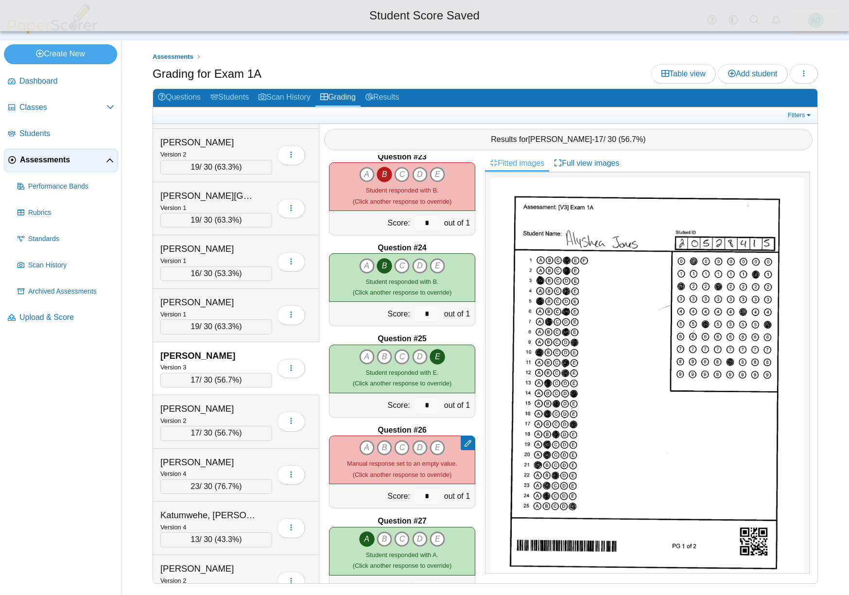
click at [418, 446] on icon "D" at bounding box center [420, 448] width 16 height 16
type input "*"
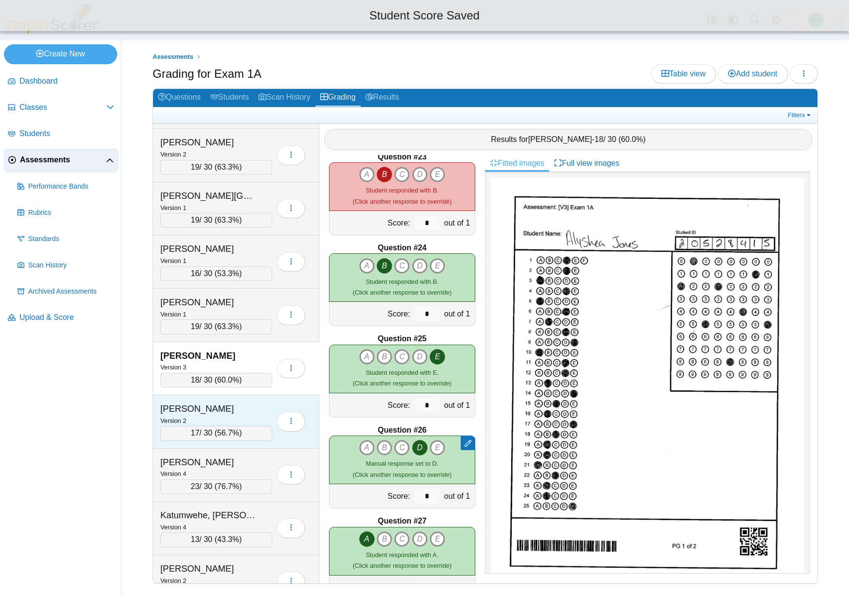
click at [243, 409] on div "Jones, Landri" at bounding box center [208, 408] width 97 height 13
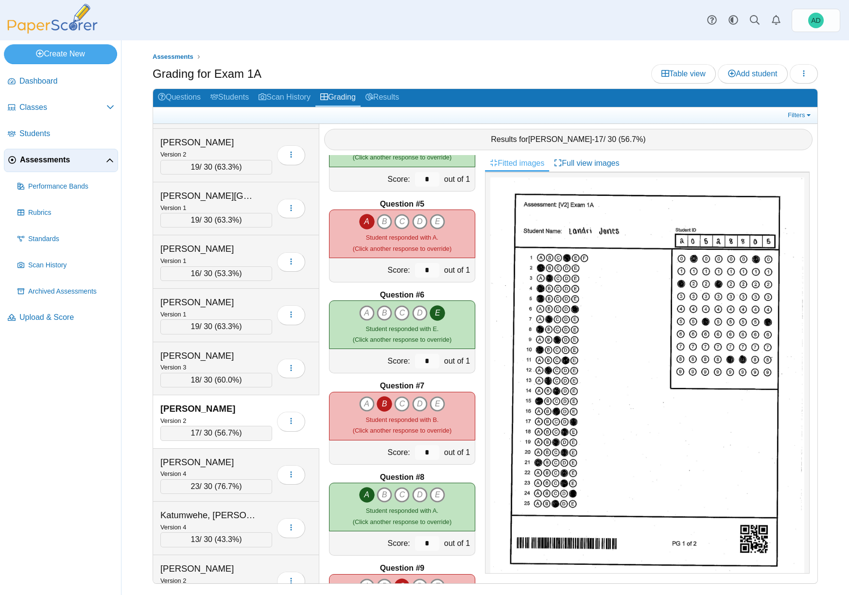
scroll to position [326, 0]
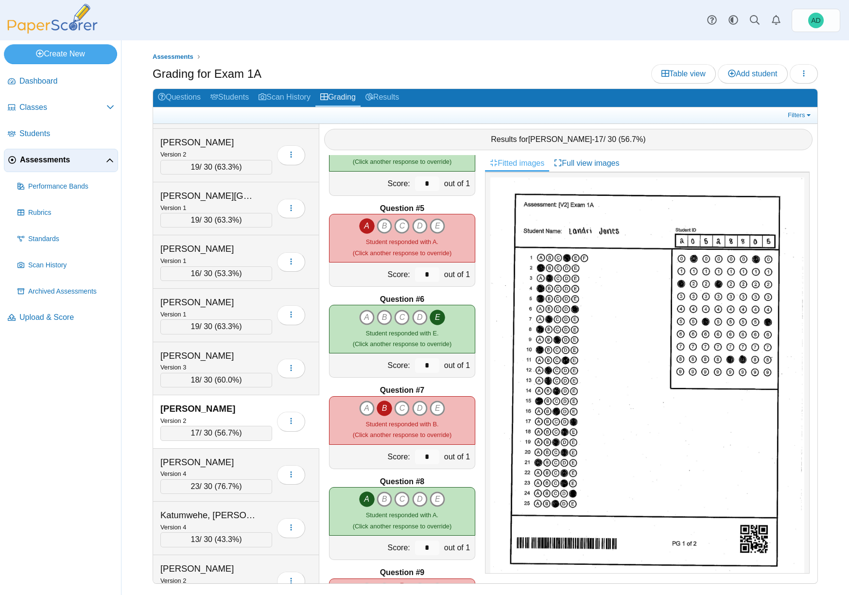
drag, startPoint x: 383, startPoint y: 406, endPoint x: 388, endPoint y: 406, distance: 5.4
click at [383, 406] on icon "B" at bounding box center [384, 408] width 16 height 16
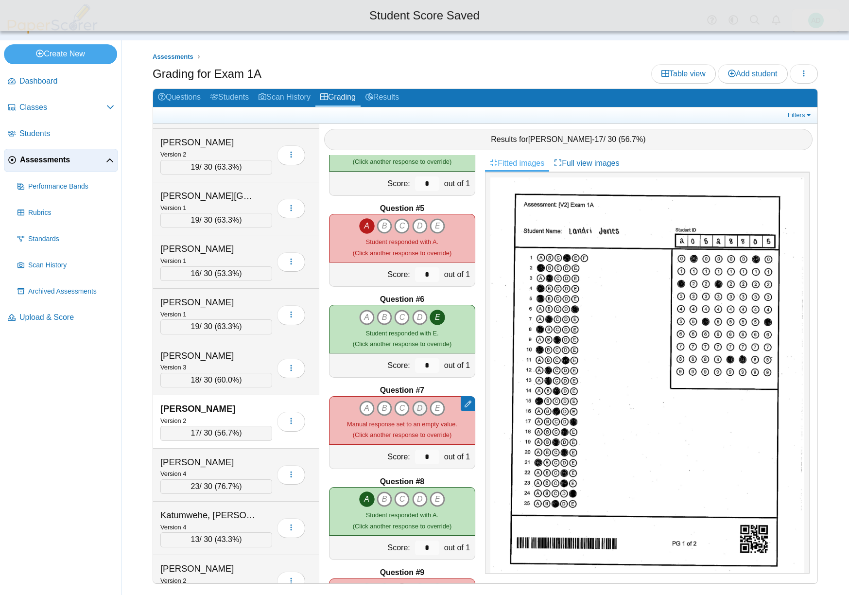
click at [421, 407] on icon "D" at bounding box center [420, 408] width 16 height 16
type input "*"
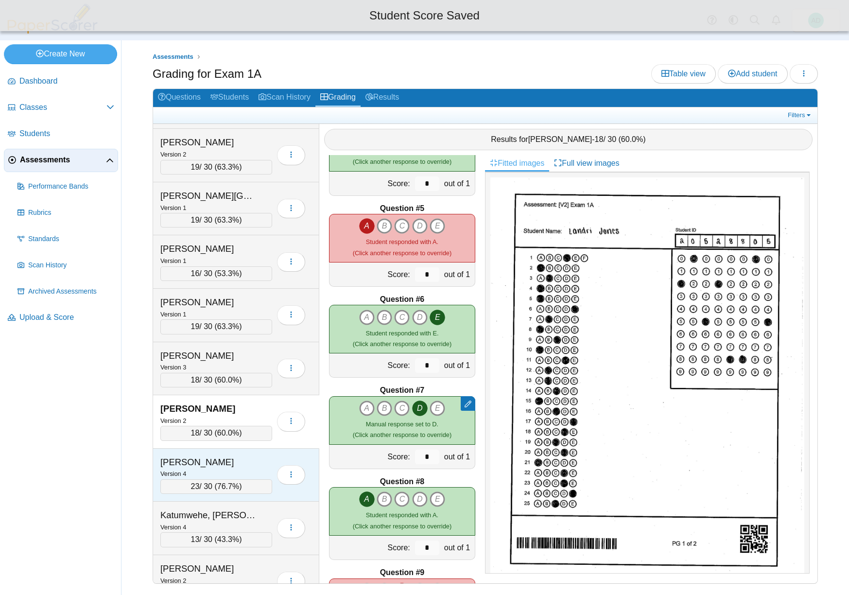
click at [247, 464] on div "Jones, Riley" at bounding box center [208, 462] width 97 height 13
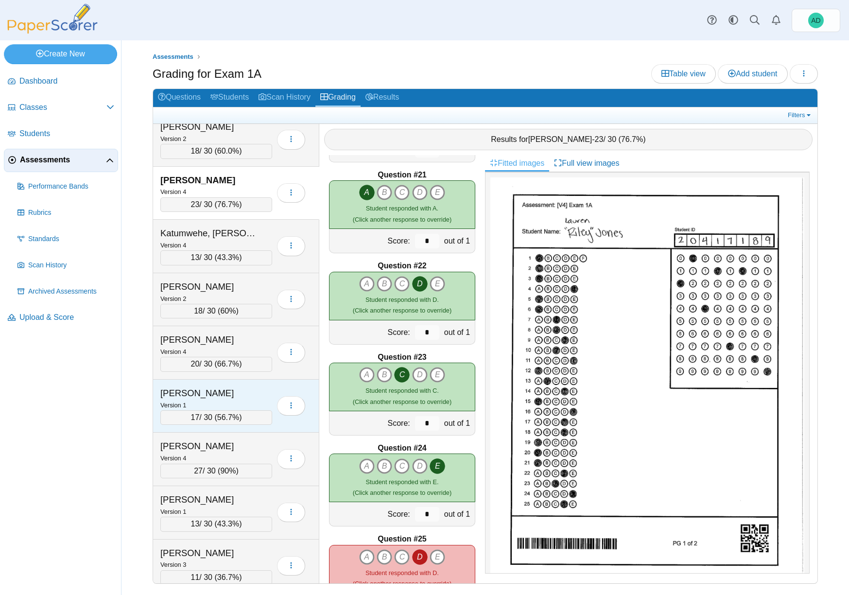
scroll to position [3986, 0]
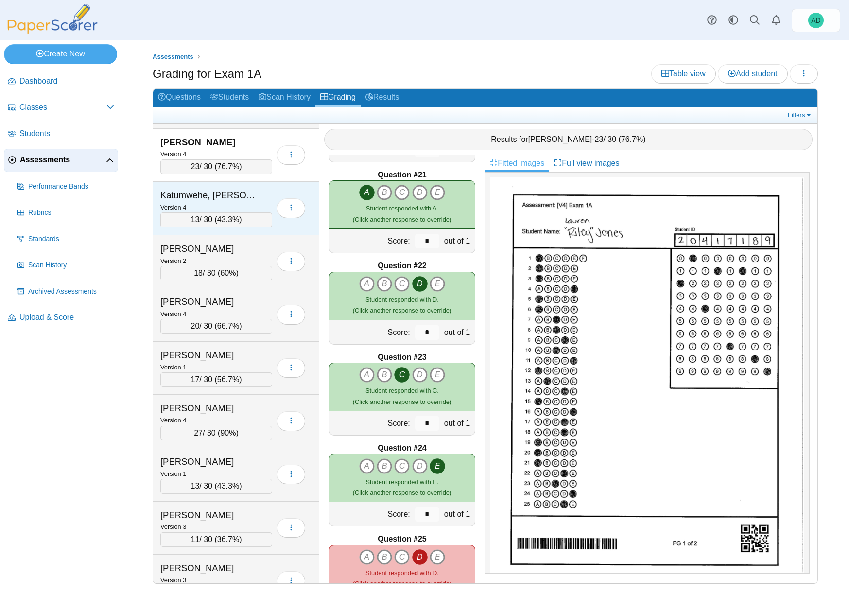
click at [254, 196] on div "Katumwehe, Stacy" at bounding box center [208, 195] width 97 height 13
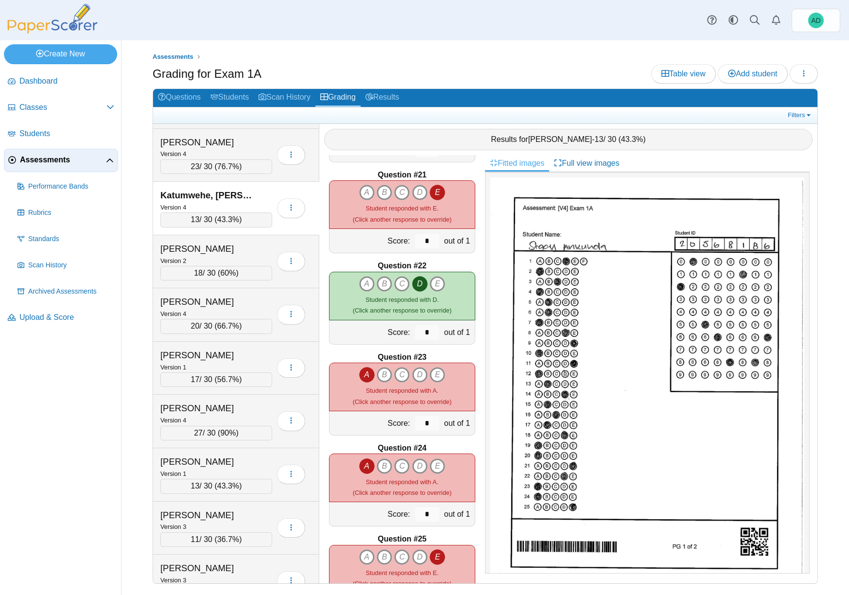
scroll to position [1816, 0]
click at [242, 250] on div "Keener, Emily" at bounding box center [208, 248] width 97 height 13
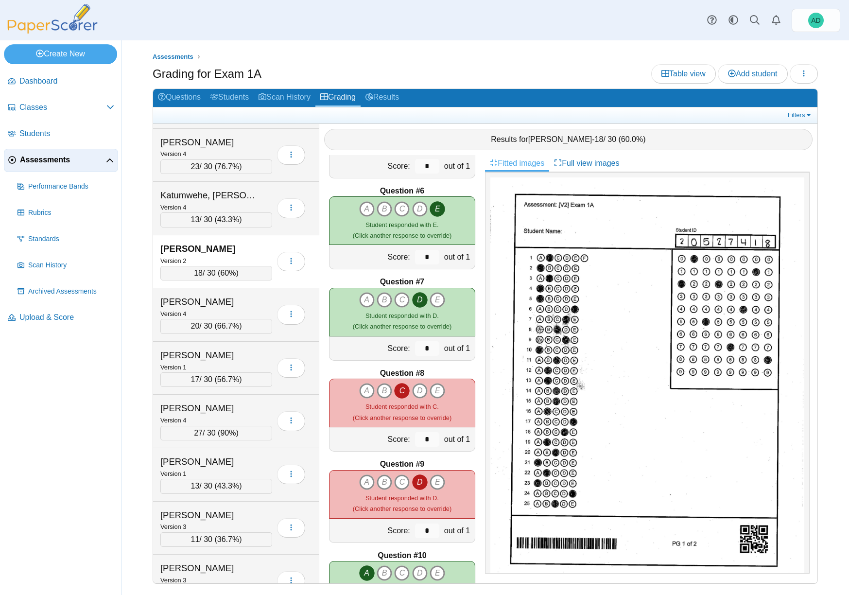
scroll to position [439, 0]
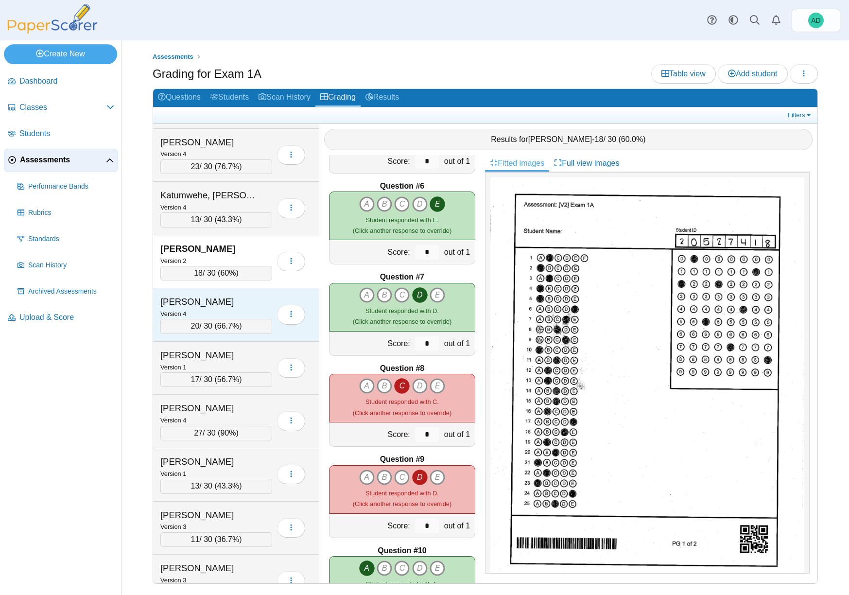
click at [249, 304] on div "Kellough, Sean" at bounding box center [208, 301] width 97 height 13
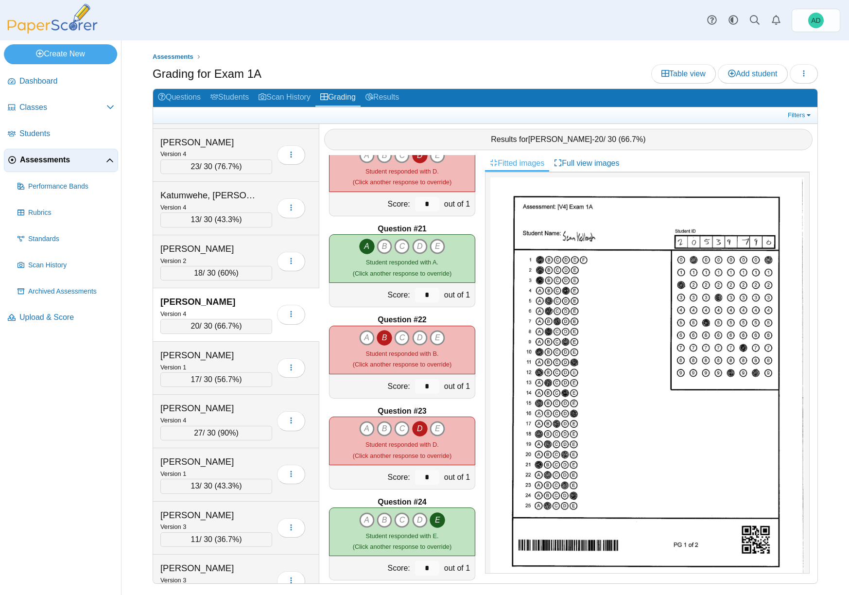
scroll to position [1765, 0]
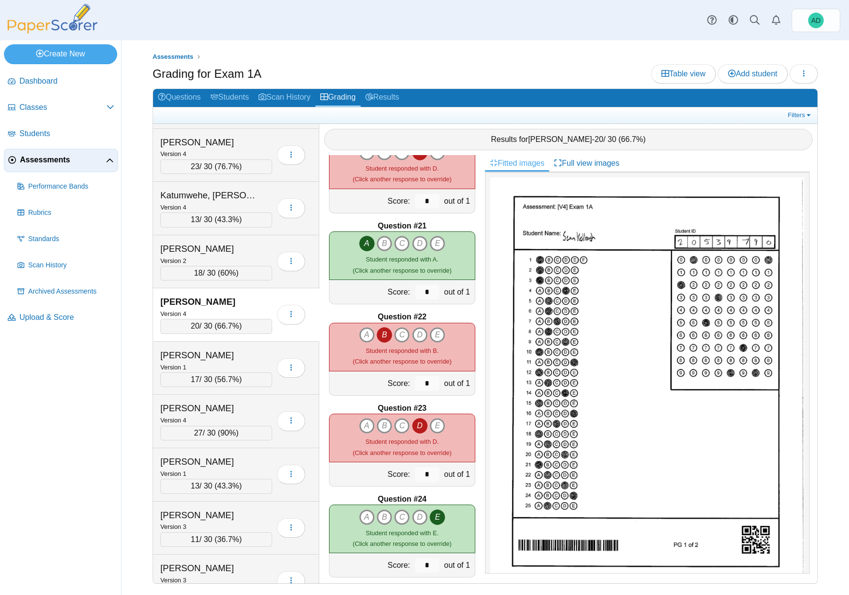
click at [379, 335] on icon "B" at bounding box center [384, 335] width 16 height 16
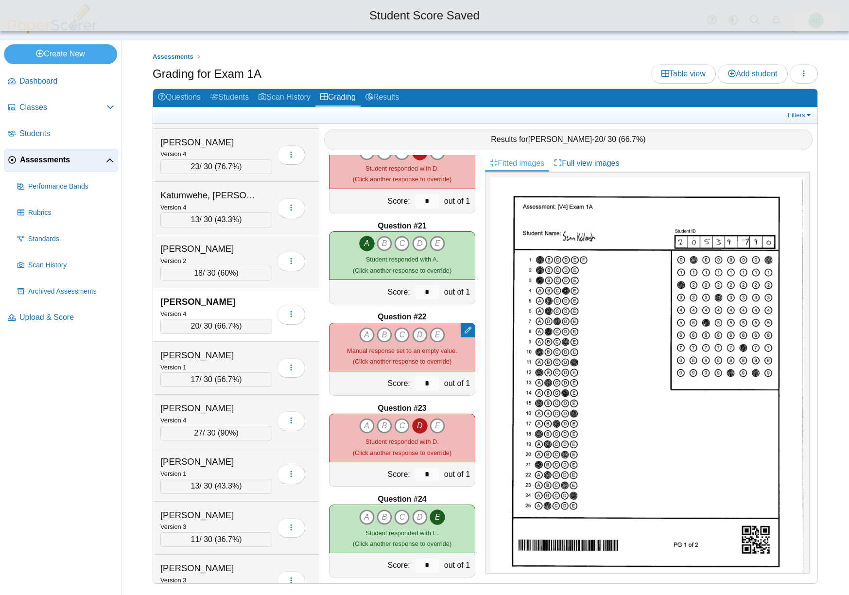
click at [416, 332] on icon "D" at bounding box center [420, 335] width 16 height 16
type input "*"
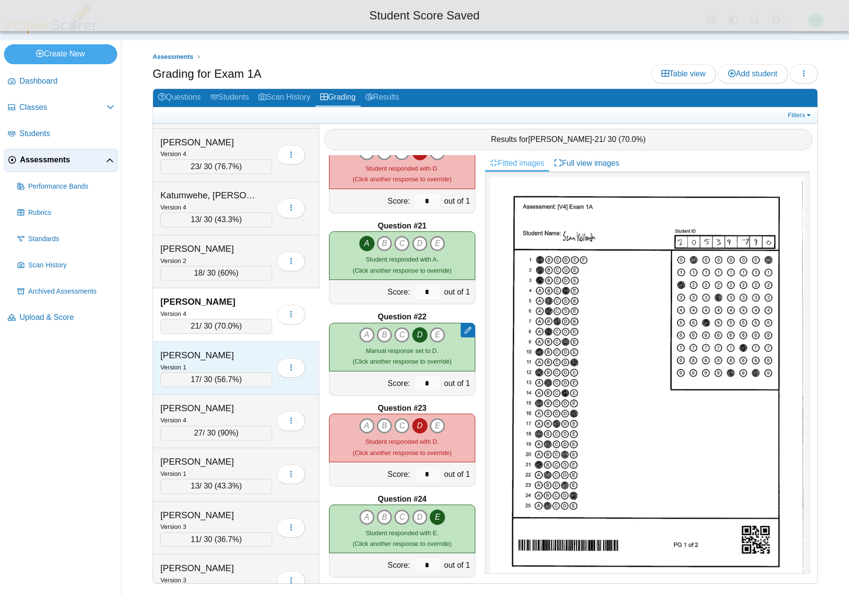
click at [242, 358] on div "Khajavi, Sahra" at bounding box center [208, 355] width 97 height 13
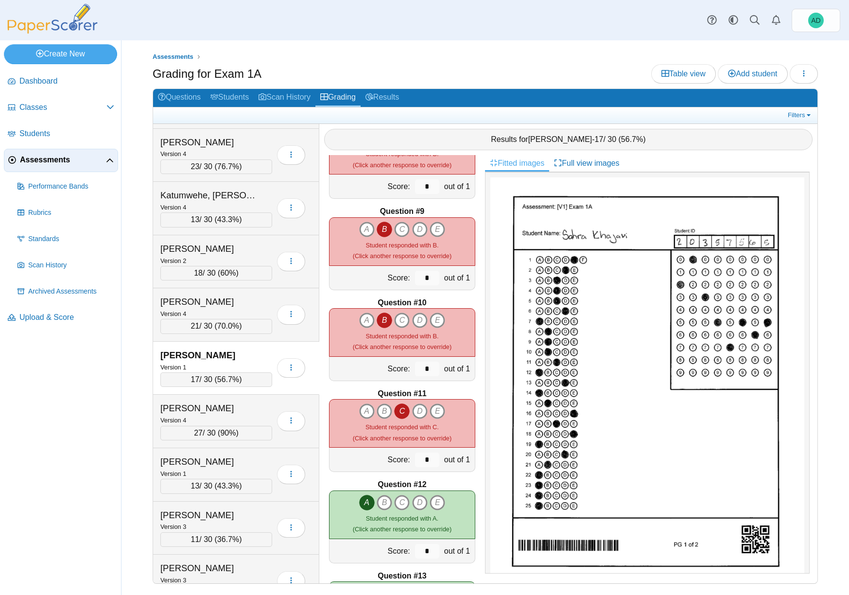
scroll to position [679, 0]
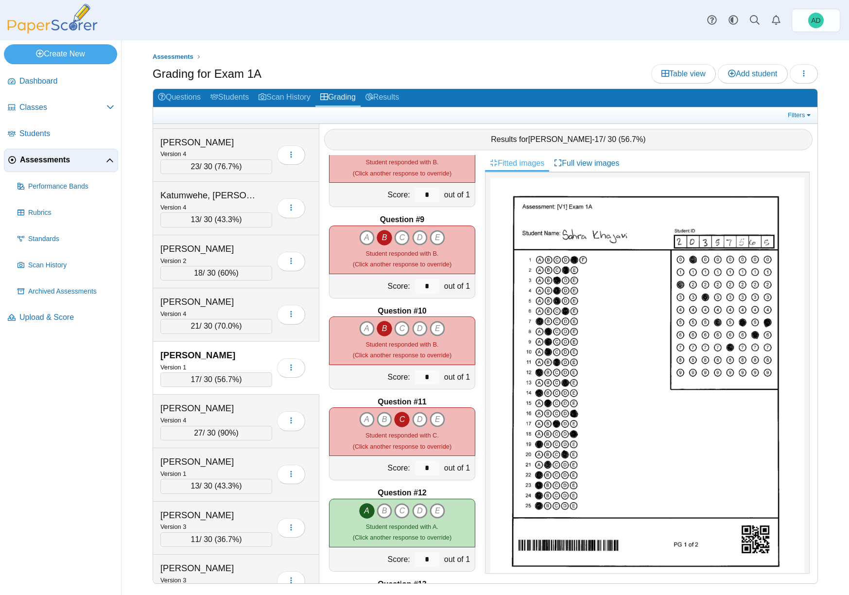
click at [378, 330] on icon "B" at bounding box center [384, 329] width 16 height 16
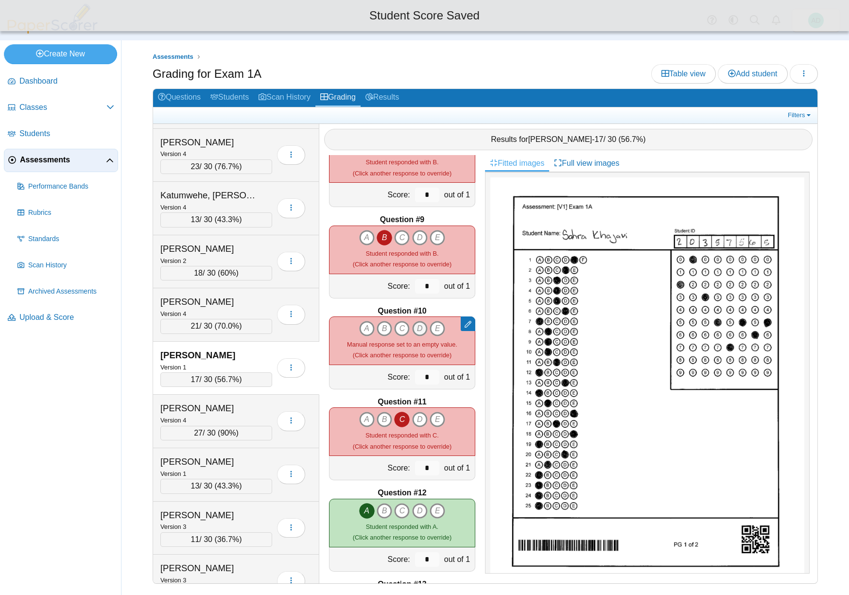
click at [420, 324] on icon "D" at bounding box center [420, 329] width 16 height 16
type input "*"
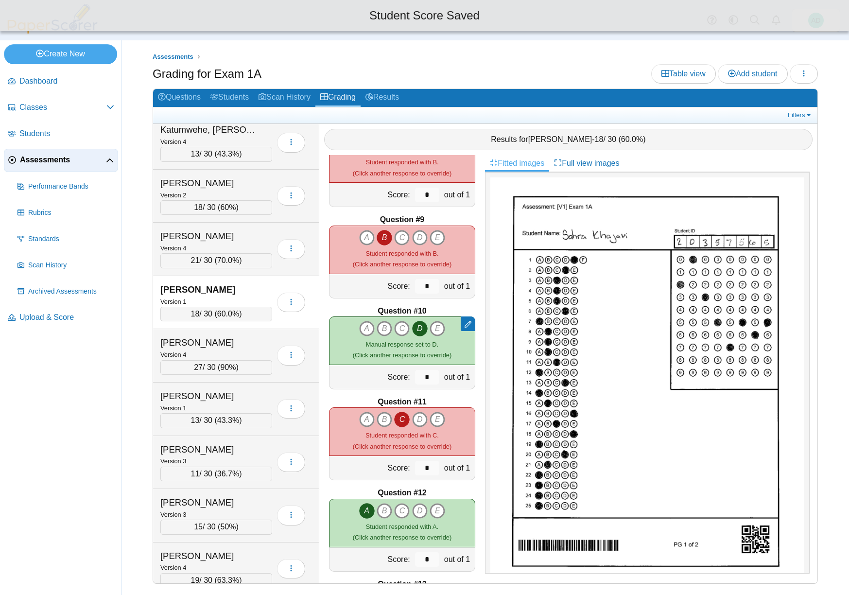
scroll to position [4061, 0]
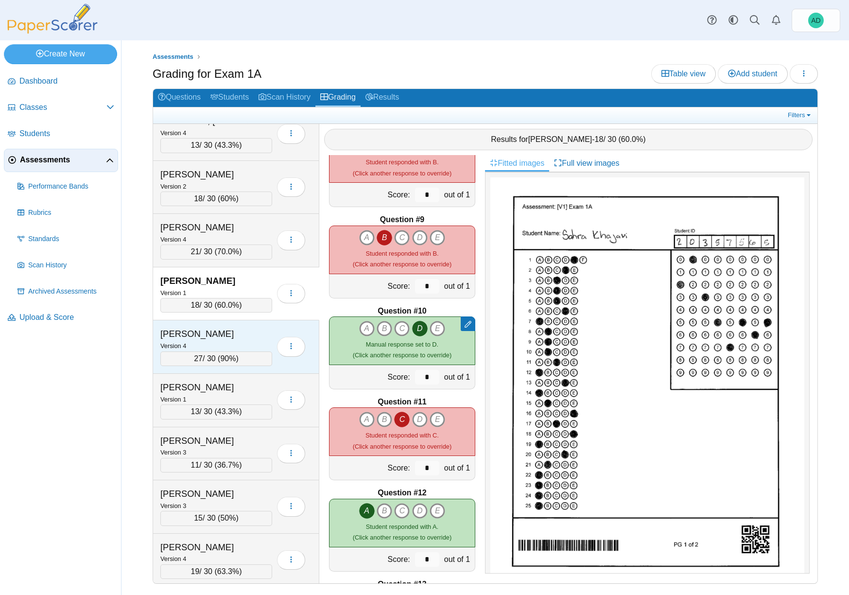
click at [242, 333] on div "Kroupa, Karsen" at bounding box center [208, 333] width 97 height 13
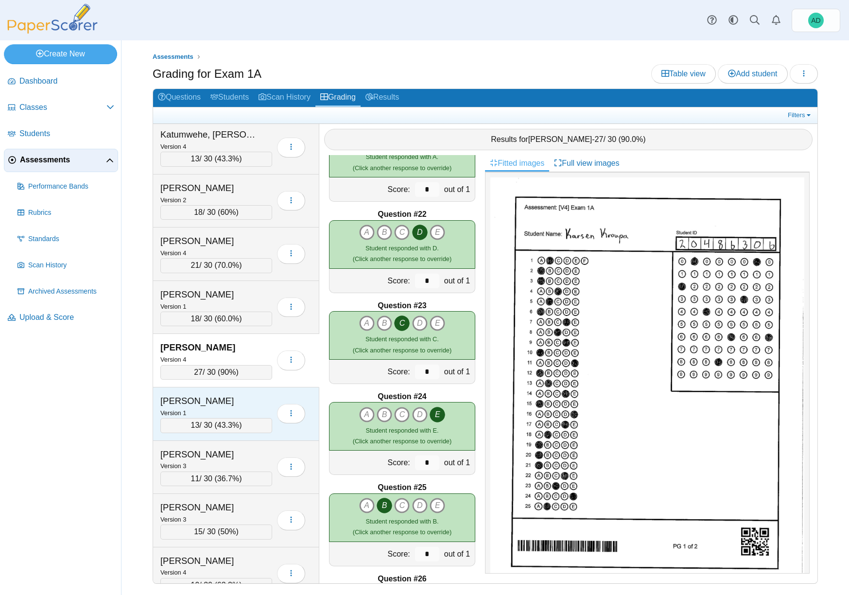
scroll to position [4047, 0]
click at [244, 400] on div "Landers, Jacy" at bounding box center [208, 400] width 97 height 13
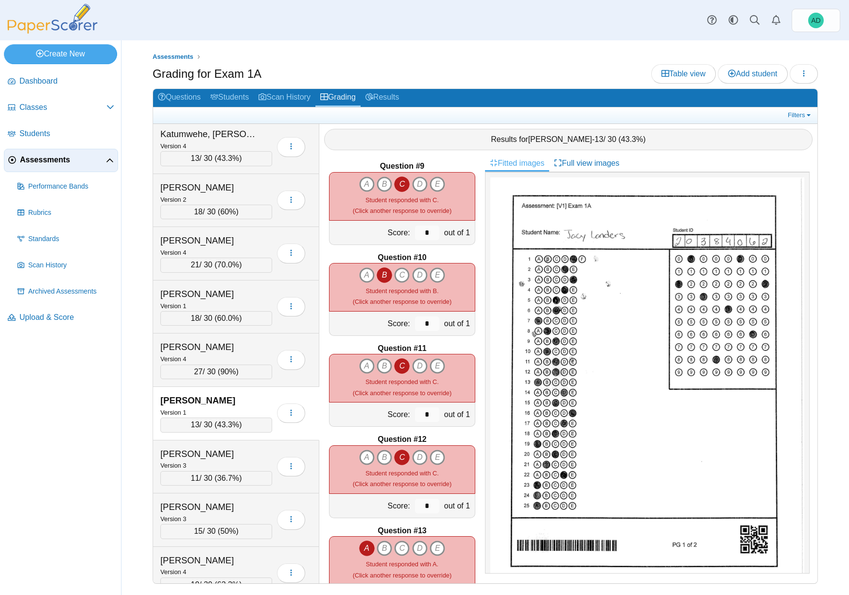
scroll to position [699, 0]
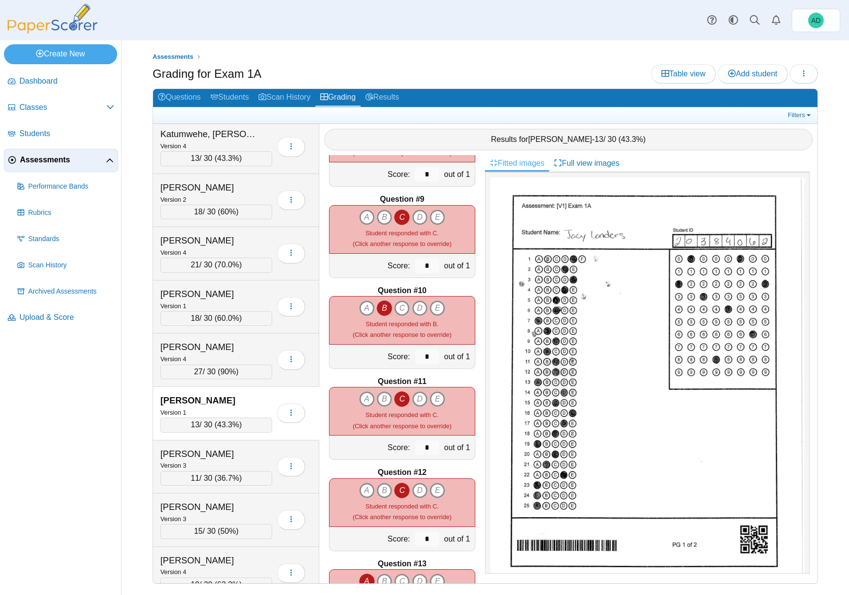
click at [383, 309] on icon "B" at bounding box center [384, 308] width 16 height 16
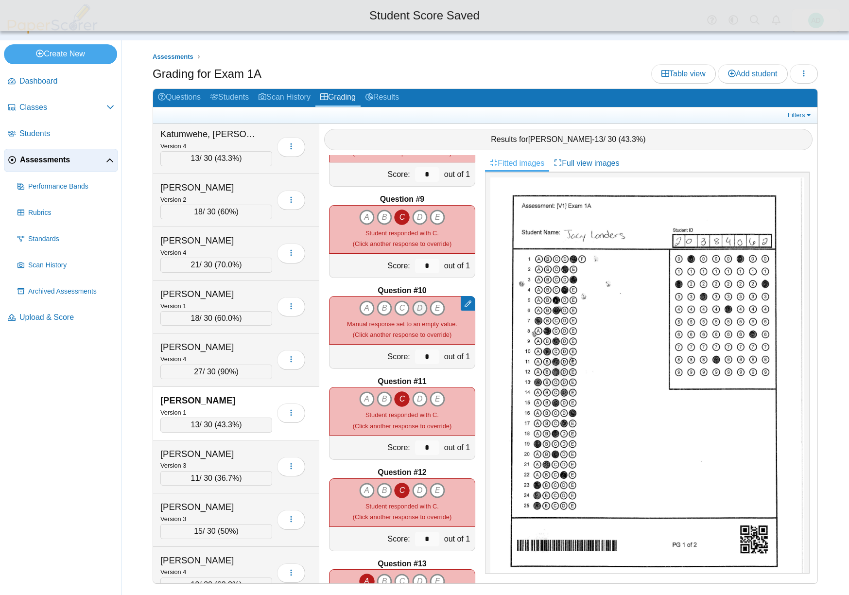
click at [416, 307] on icon "D" at bounding box center [420, 308] width 16 height 16
type input "*"
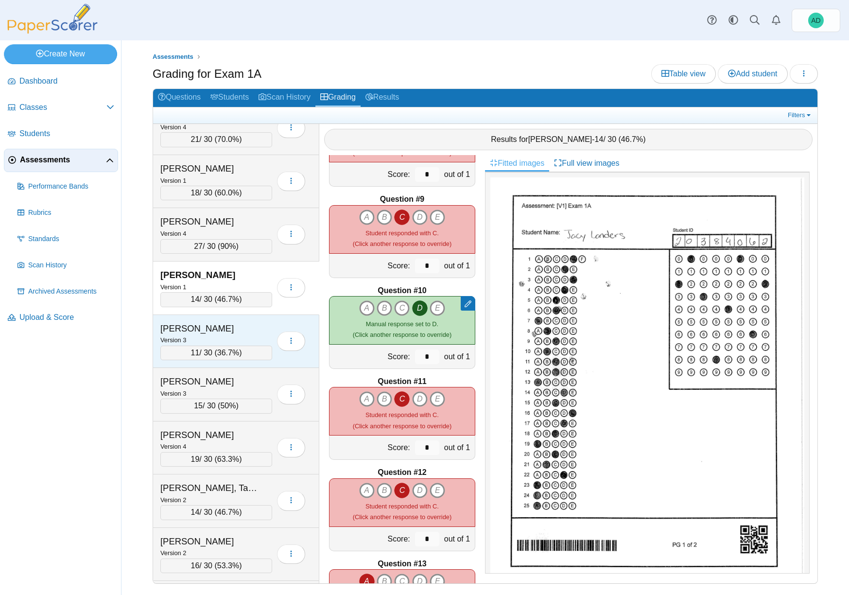
scroll to position [4170, 0]
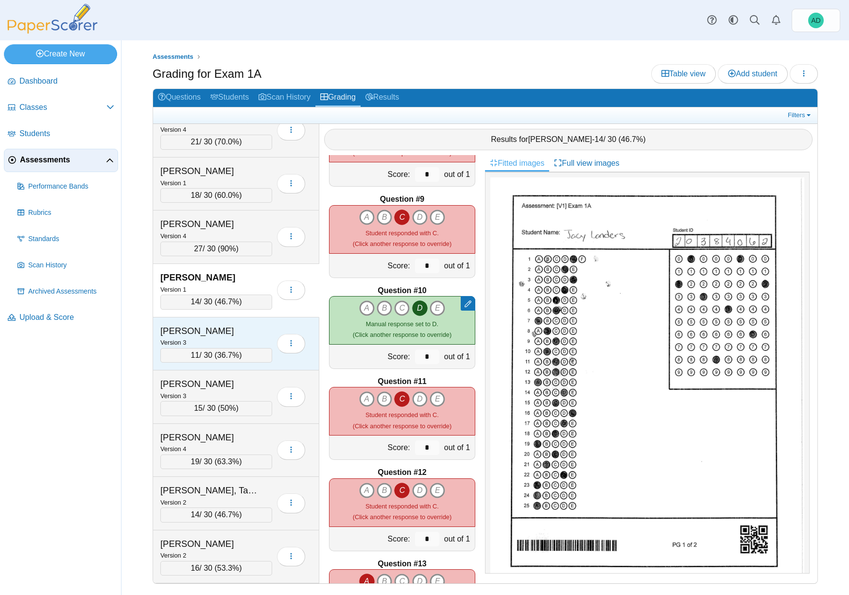
click at [249, 333] on div "LaPean, Blake" at bounding box center [208, 330] width 97 height 13
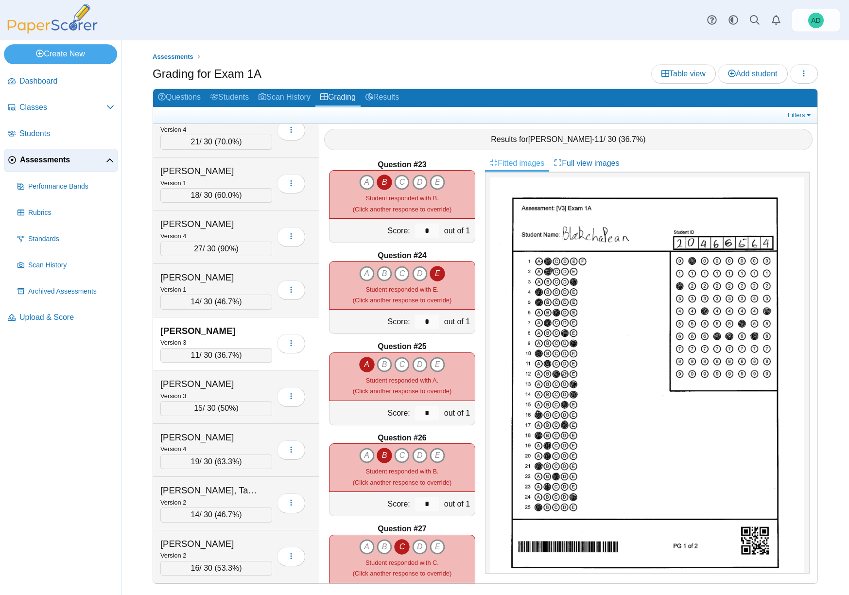
scroll to position [2031, 0]
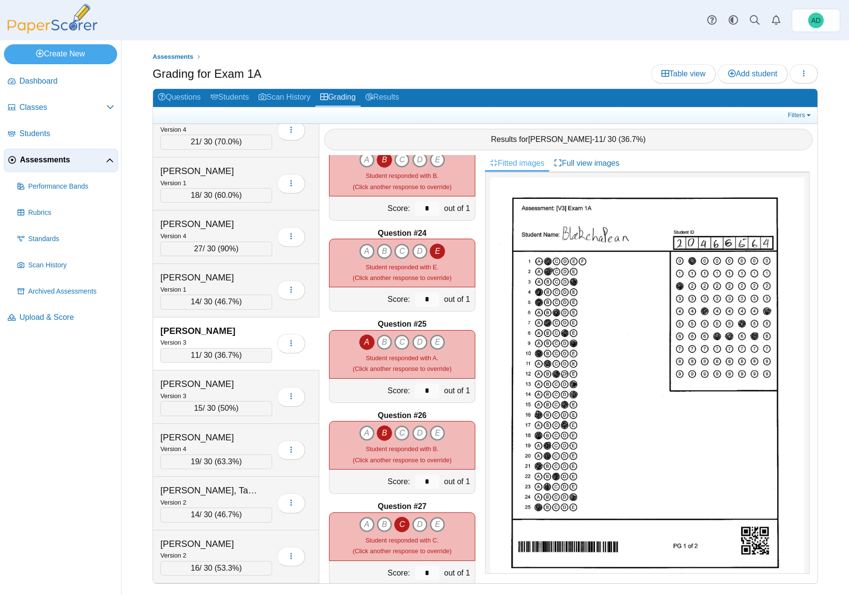
drag, startPoint x: 382, startPoint y: 433, endPoint x: 391, endPoint y: 435, distance: 8.4
click at [382, 433] on icon "B" at bounding box center [384, 433] width 16 height 16
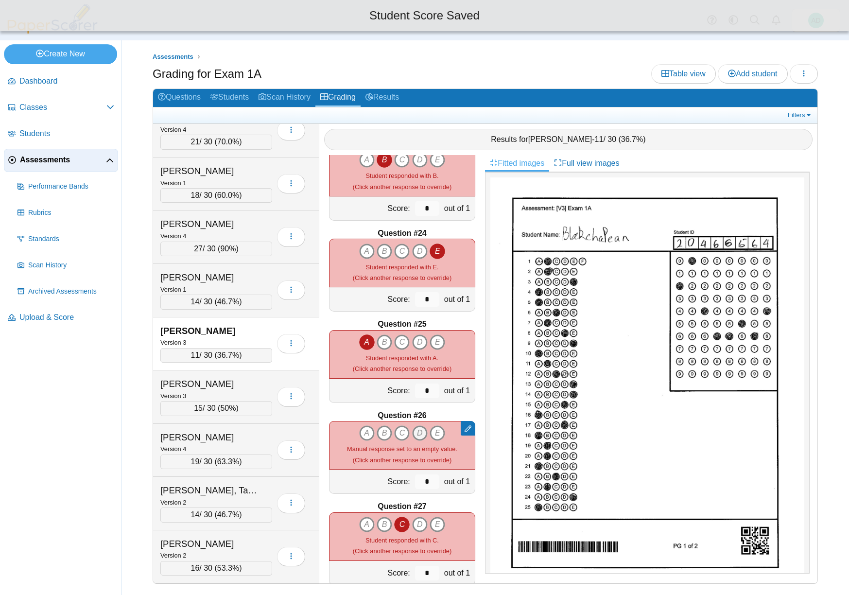
click at [418, 432] on icon "D" at bounding box center [420, 433] width 16 height 16
type input "*"
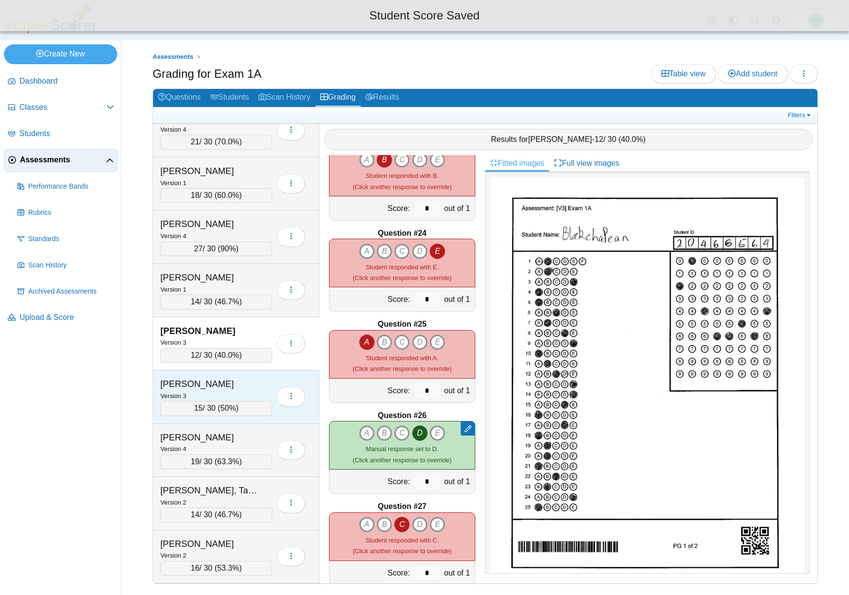
click at [241, 386] on div "Ledbetter, Ruby" at bounding box center [208, 383] width 97 height 13
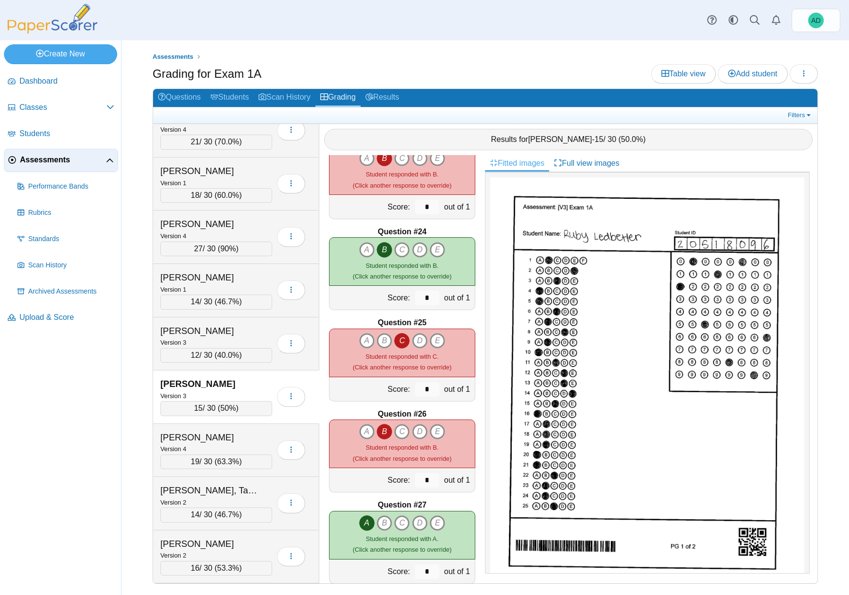
scroll to position [2035, 0]
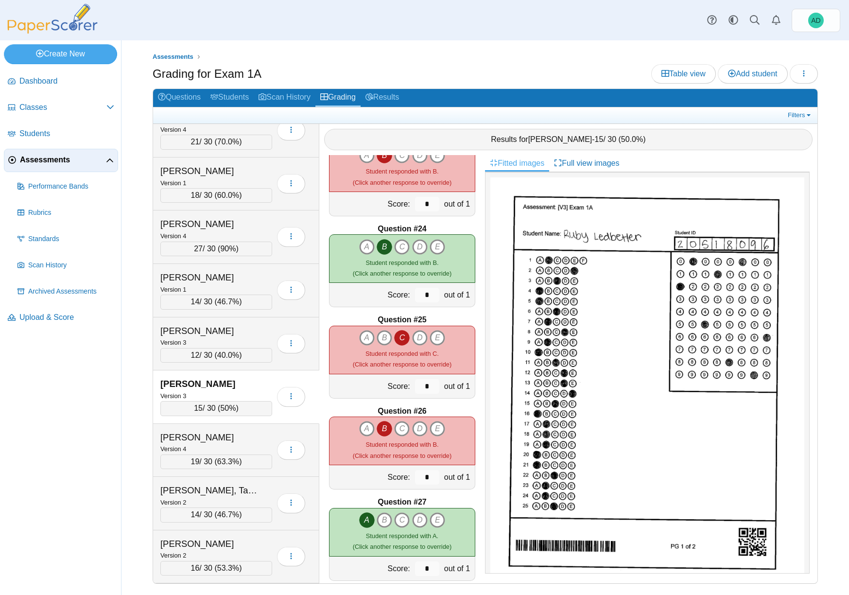
click at [383, 430] on icon "B" at bounding box center [384, 429] width 16 height 16
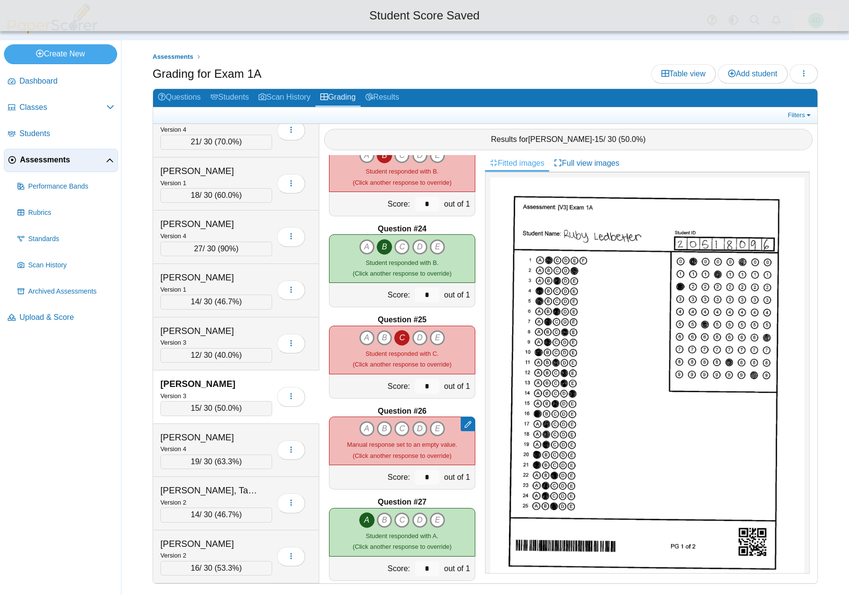
click at [418, 428] on icon "D" at bounding box center [420, 429] width 16 height 16
type input "*"
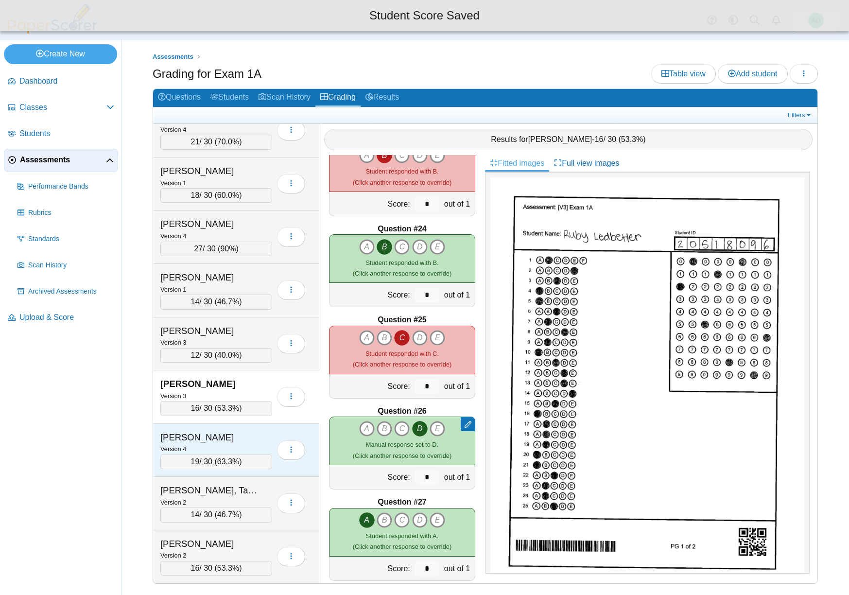
click at [251, 432] on div "Lee, Jacob" at bounding box center [208, 437] width 97 height 13
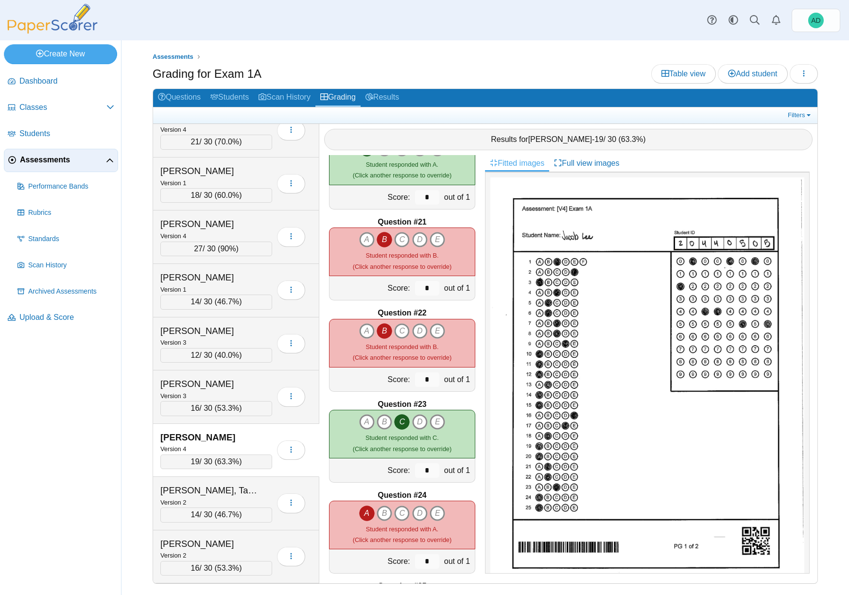
scroll to position [1768, 0]
click at [378, 330] on icon "B" at bounding box center [384, 332] width 16 height 16
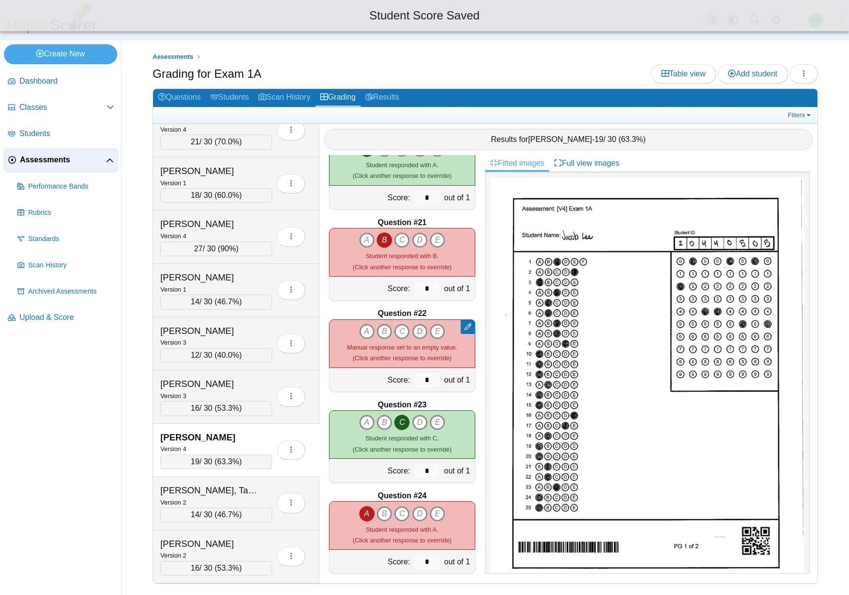
click at [419, 330] on icon "D" at bounding box center [420, 332] width 16 height 16
type input "*"
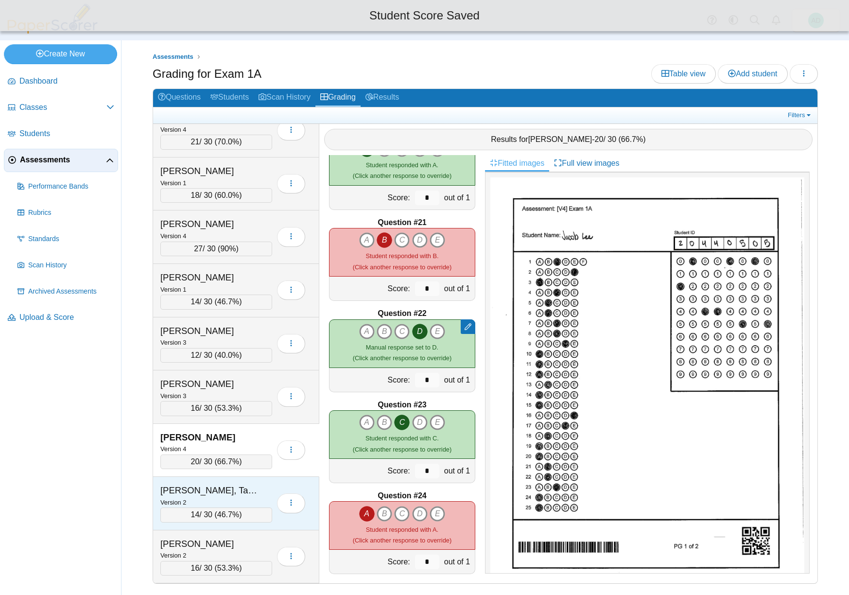
click at [248, 488] on div "Lesney, Taylaer" at bounding box center [208, 490] width 97 height 13
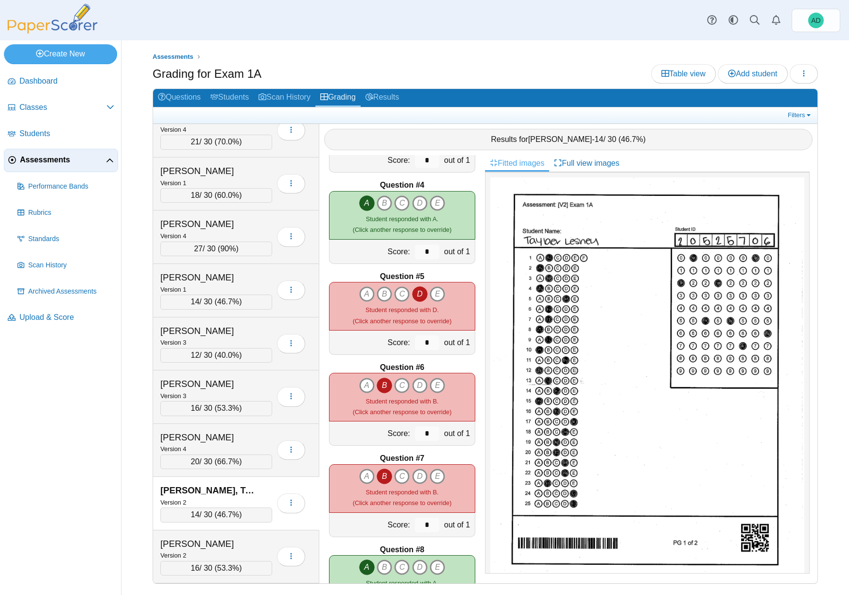
scroll to position [253, 0]
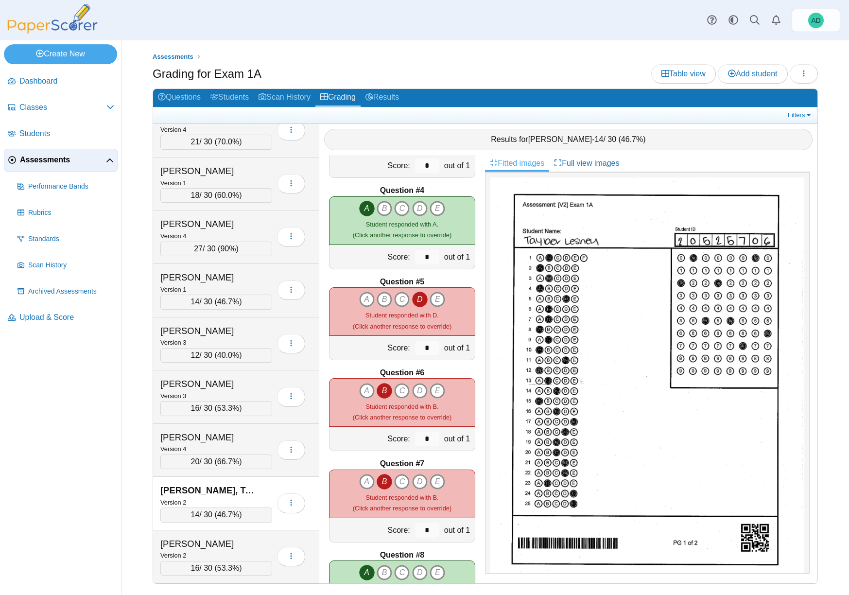
click at [385, 482] on icon "B" at bounding box center [384, 482] width 16 height 16
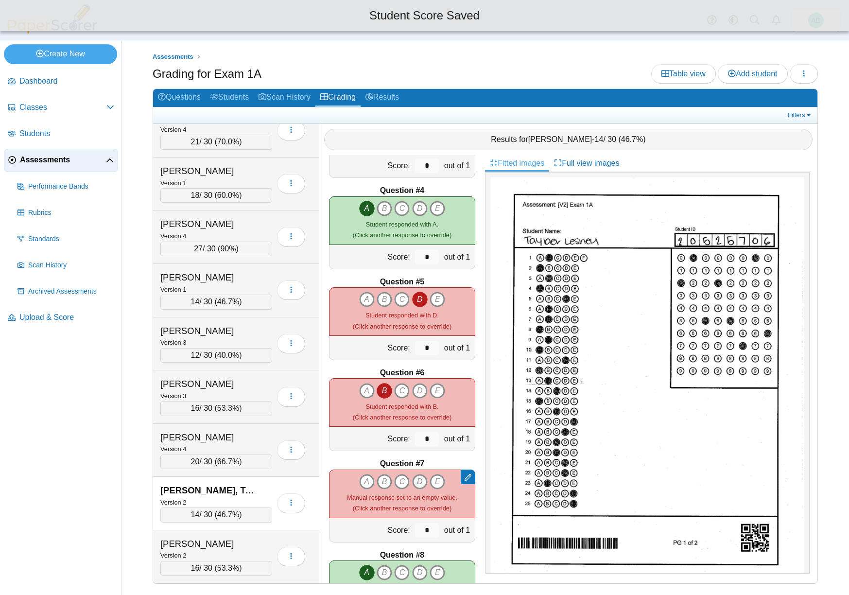
click at [417, 482] on icon "D" at bounding box center [420, 482] width 16 height 16
type input "*"
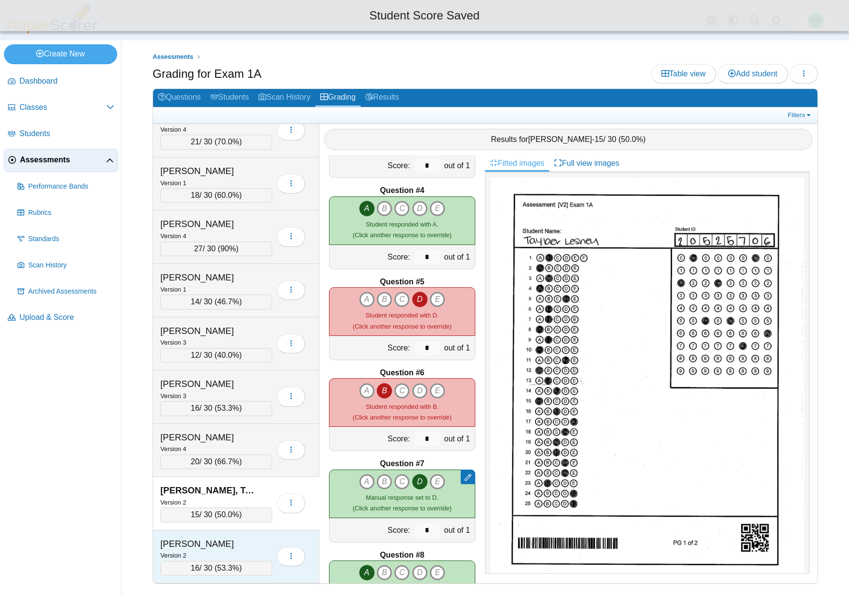
click at [237, 539] on div "Li, Daniel" at bounding box center [208, 543] width 97 height 13
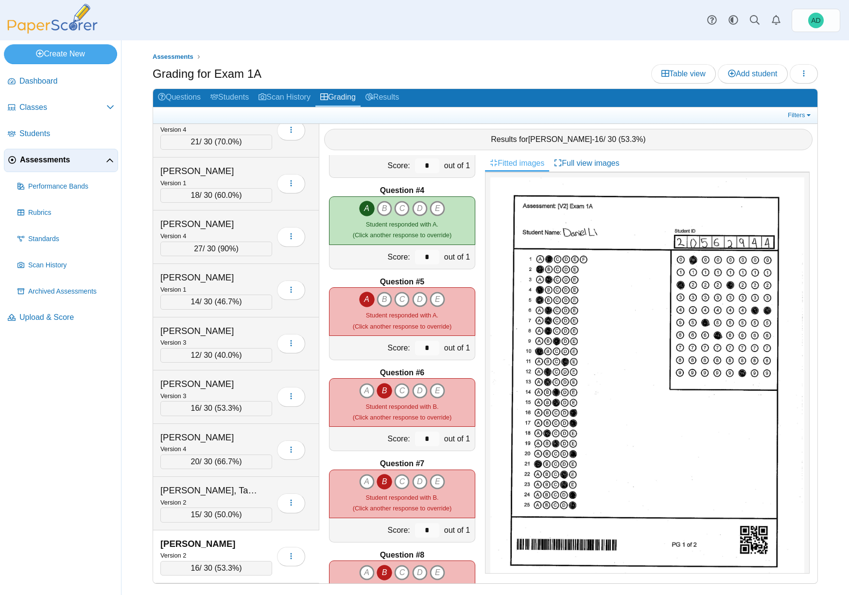
click at [381, 481] on icon "B" at bounding box center [384, 482] width 16 height 16
click at [380, 480] on icon "B" at bounding box center [384, 482] width 16 height 16
click at [382, 481] on icon "B" at bounding box center [384, 482] width 16 height 16
click at [383, 391] on icon "B" at bounding box center [384, 391] width 16 height 16
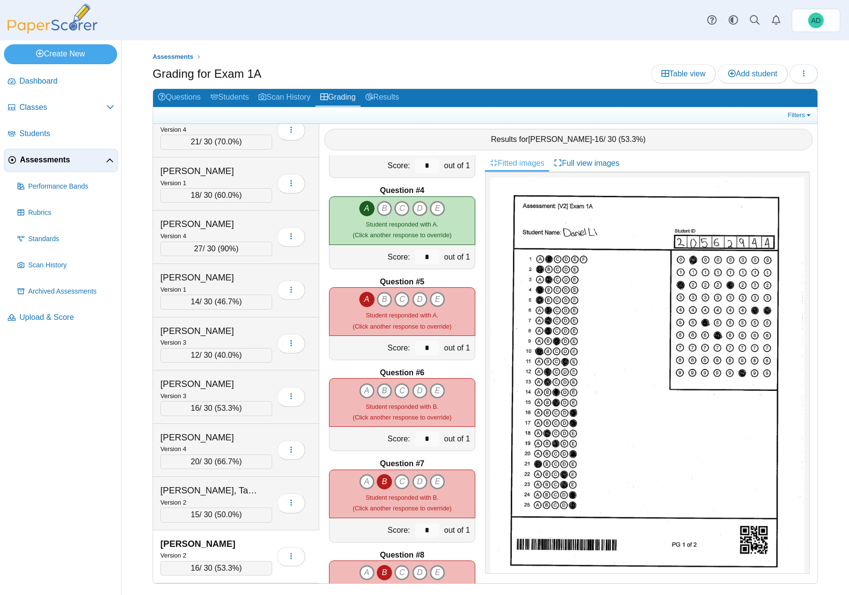
click at [383, 391] on icon "B" at bounding box center [384, 391] width 16 height 16
click at [379, 478] on icon "B" at bounding box center [384, 482] width 16 height 16
click at [381, 479] on icon "B" at bounding box center [384, 482] width 16 height 16
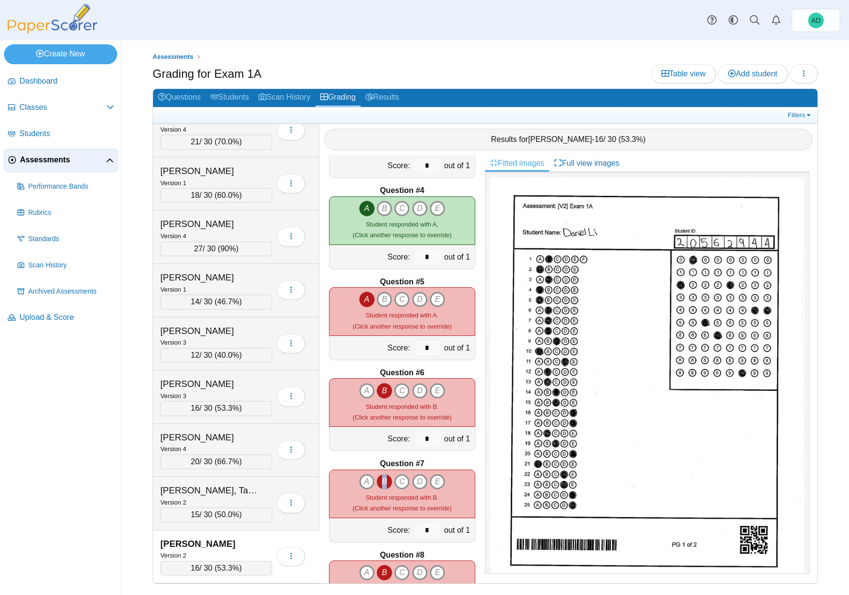
click at [381, 479] on icon "B" at bounding box center [384, 482] width 16 height 16
click at [416, 478] on icon "D" at bounding box center [420, 482] width 16 height 16
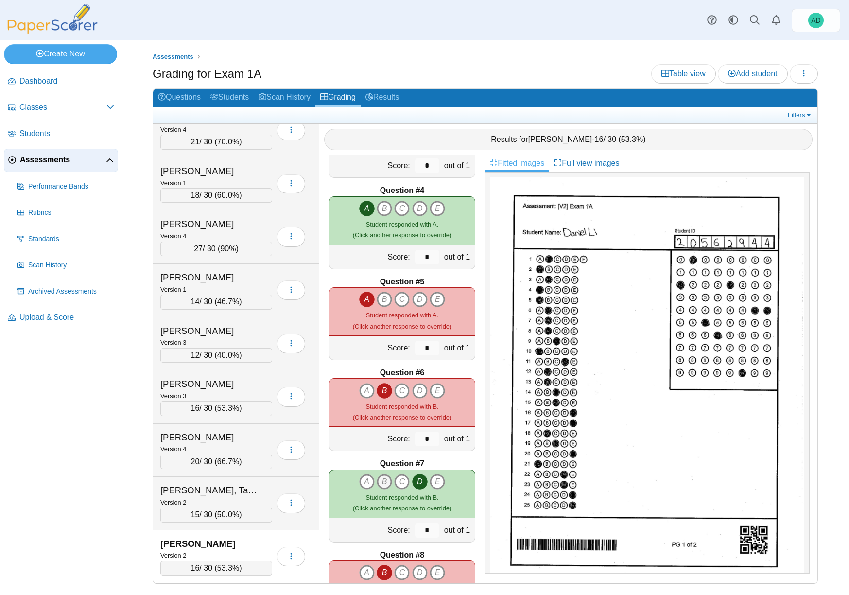
click at [383, 481] on icon "B" at bounding box center [384, 482] width 16 height 16
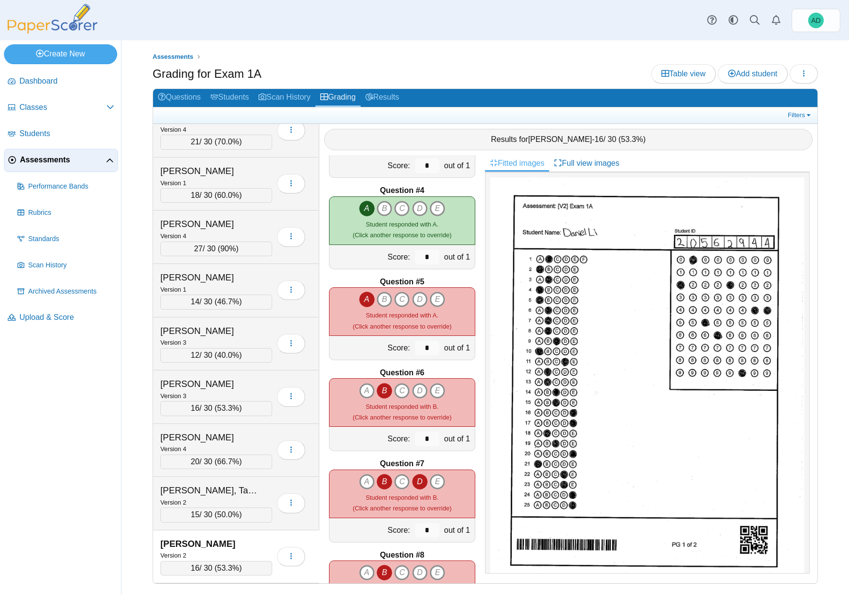
click at [381, 481] on icon "B" at bounding box center [384, 482] width 16 height 16
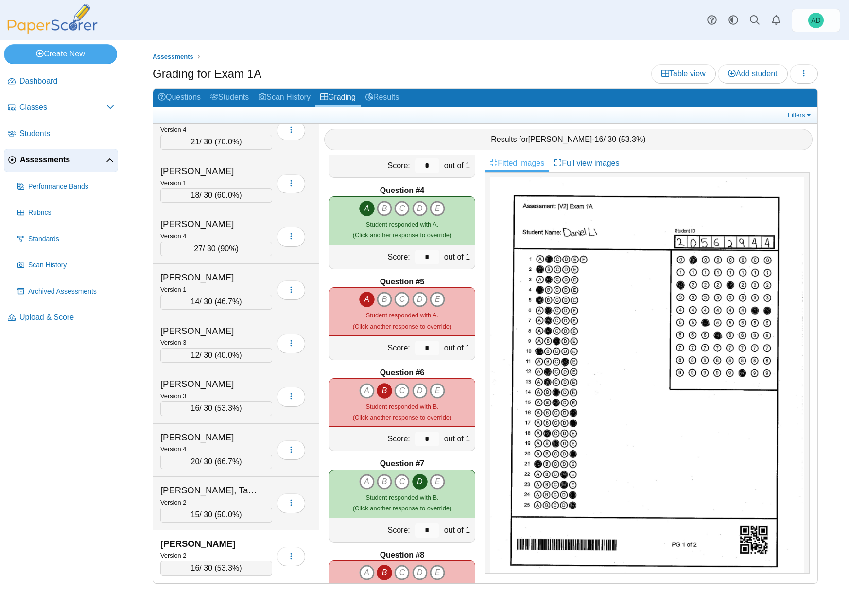
click at [413, 481] on icon "D" at bounding box center [420, 482] width 16 height 16
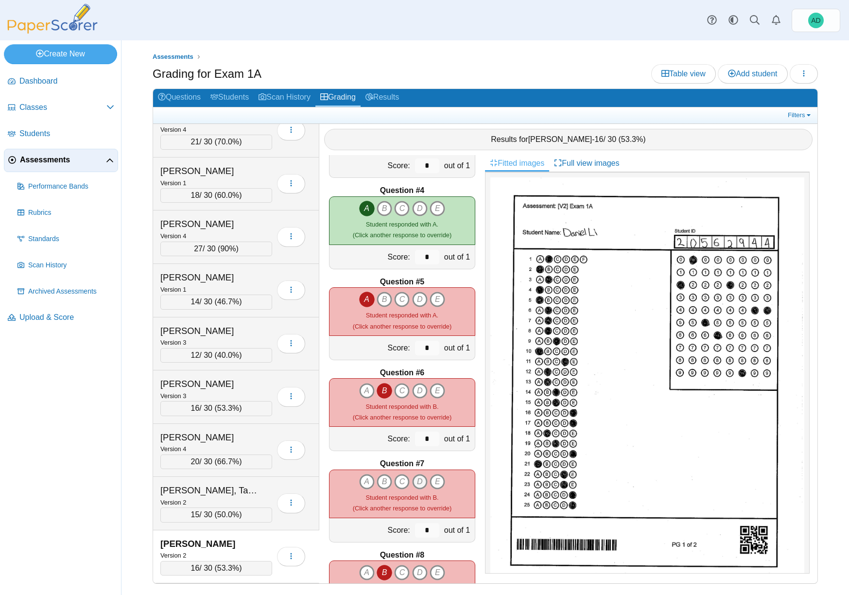
click at [413, 481] on icon "D" at bounding box center [420, 482] width 16 height 16
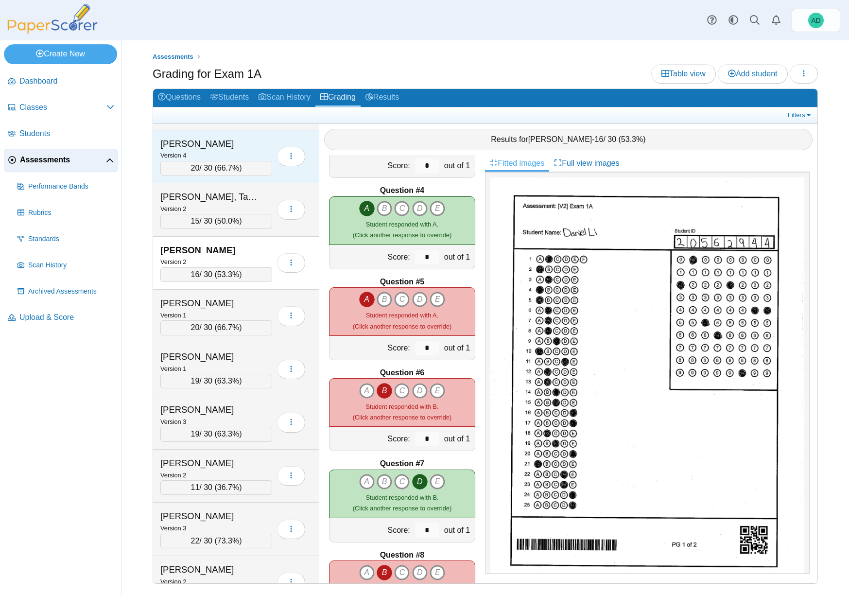
scroll to position [4468, 0]
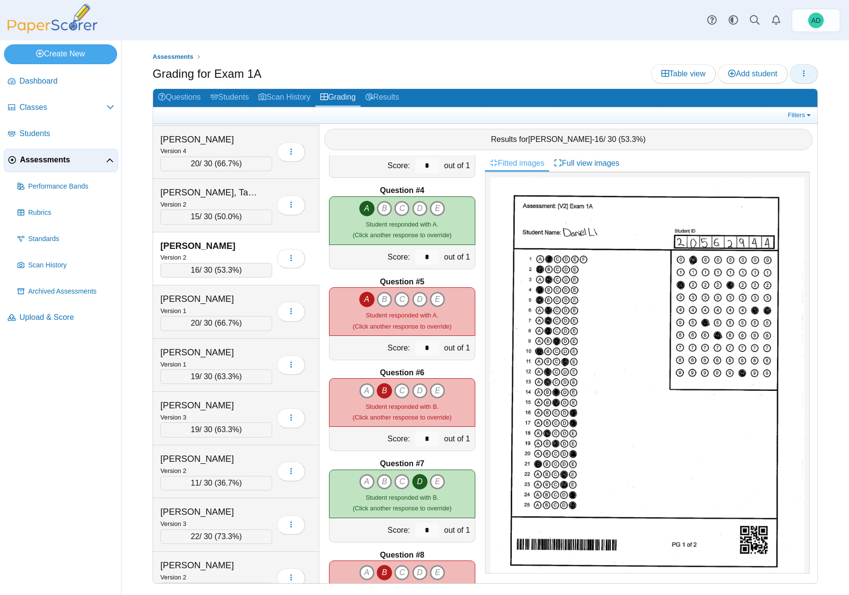
click at [802, 75] on icon "button" at bounding box center [804, 73] width 8 height 8
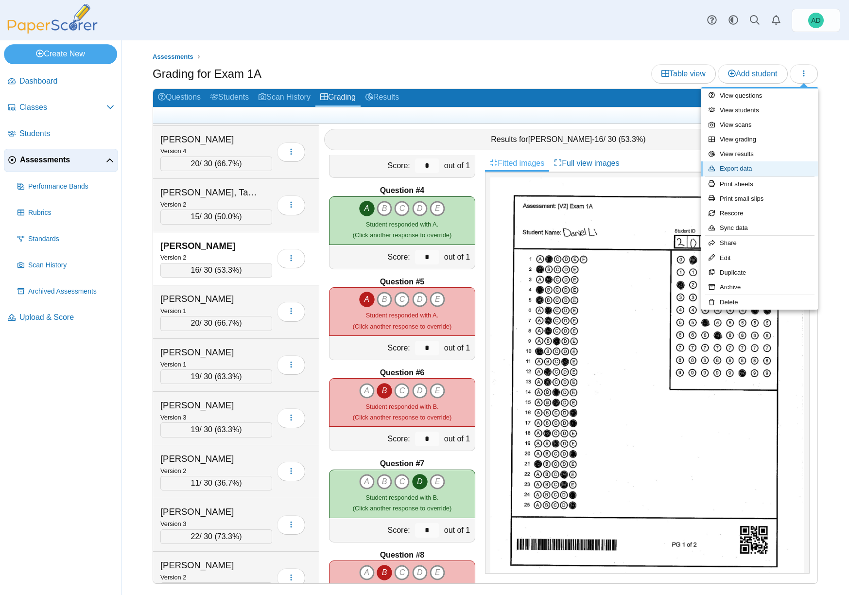
click at [750, 170] on link "Export data" at bounding box center [759, 168] width 117 height 15
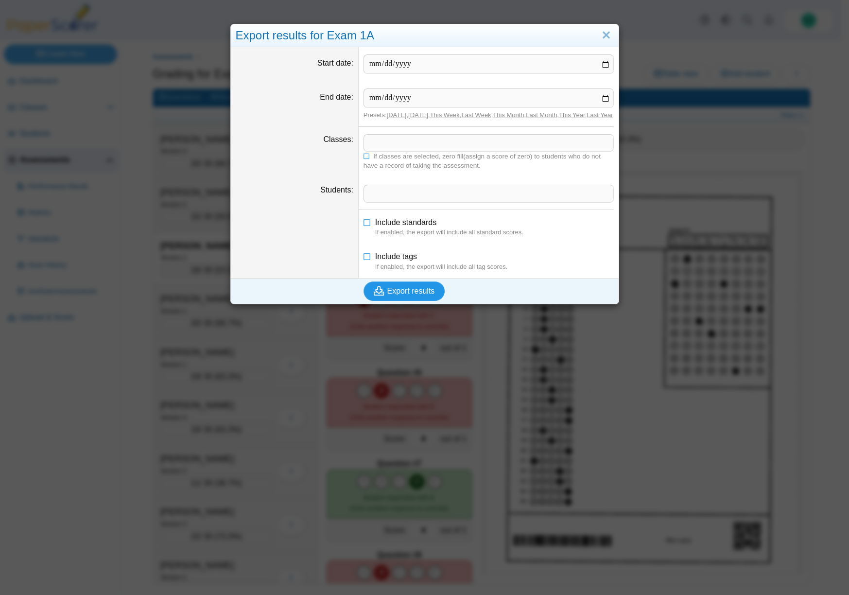
click at [395, 295] on span "Export results" at bounding box center [411, 291] width 48 height 8
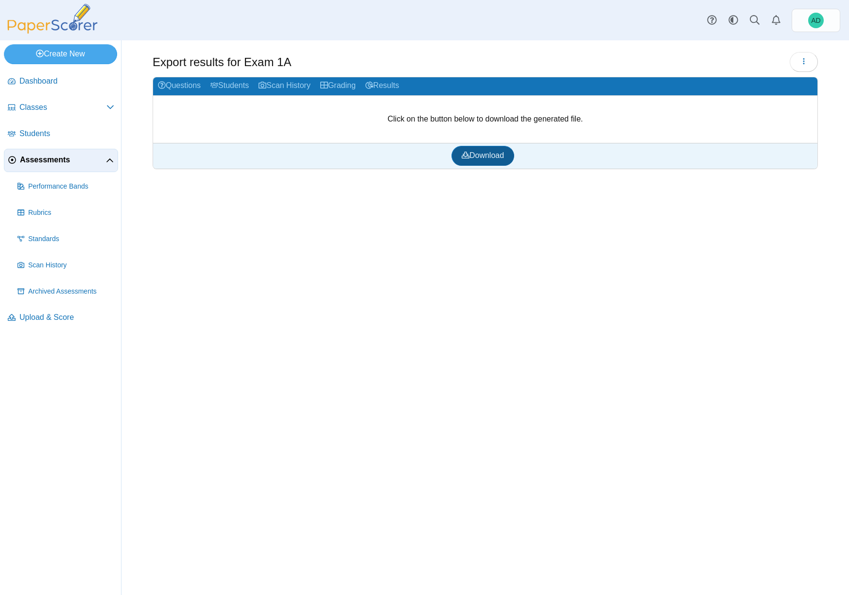
click at [469, 154] on span "Download" at bounding box center [482, 155] width 42 height 8
click at [186, 85] on link "Questions" at bounding box center [179, 86] width 52 height 18
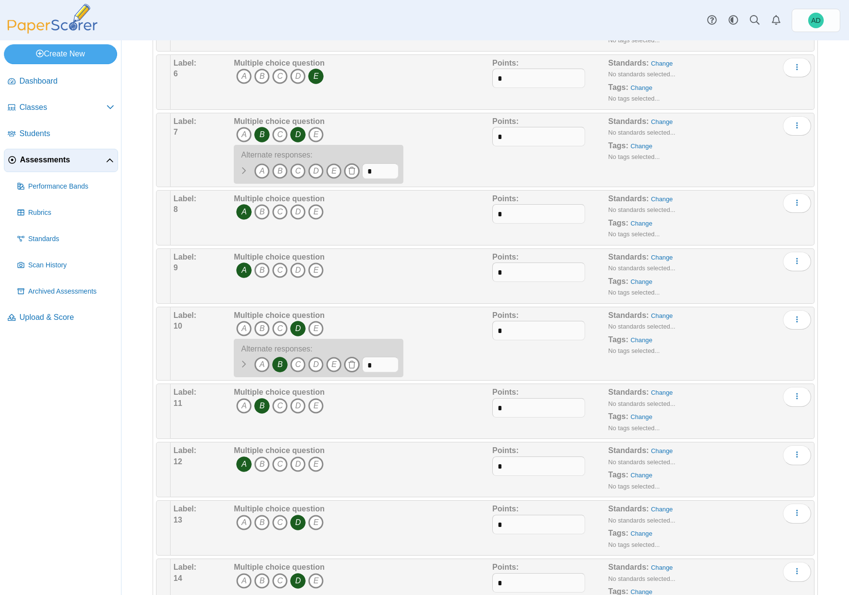
scroll to position [428, 0]
drag, startPoint x: 501, startPoint y: 332, endPoint x: 492, endPoint y: 332, distance: 9.7
click at [492, 332] on input "*" at bounding box center [538, 329] width 93 height 19
type input "*"
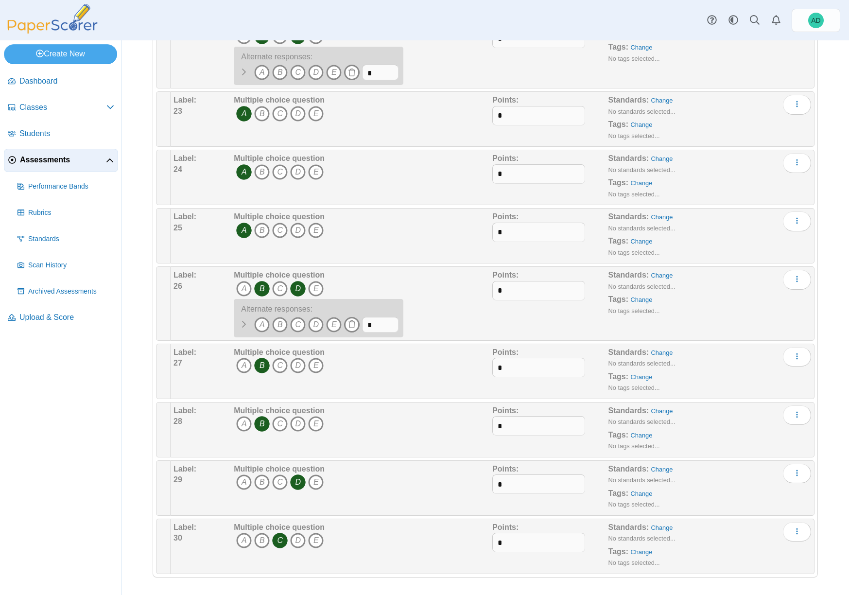
scroll to position [1440, 0]
drag, startPoint x: 507, startPoint y: 482, endPoint x: 491, endPoint y: 484, distance: 15.6
click at [492, 484] on input "*" at bounding box center [538, 481] width 93 height 19
type input "*"
drag, startPoint x: 503, startPoint y: 171, endPoint x: 491, endPoint y: 172, distance: 12.3
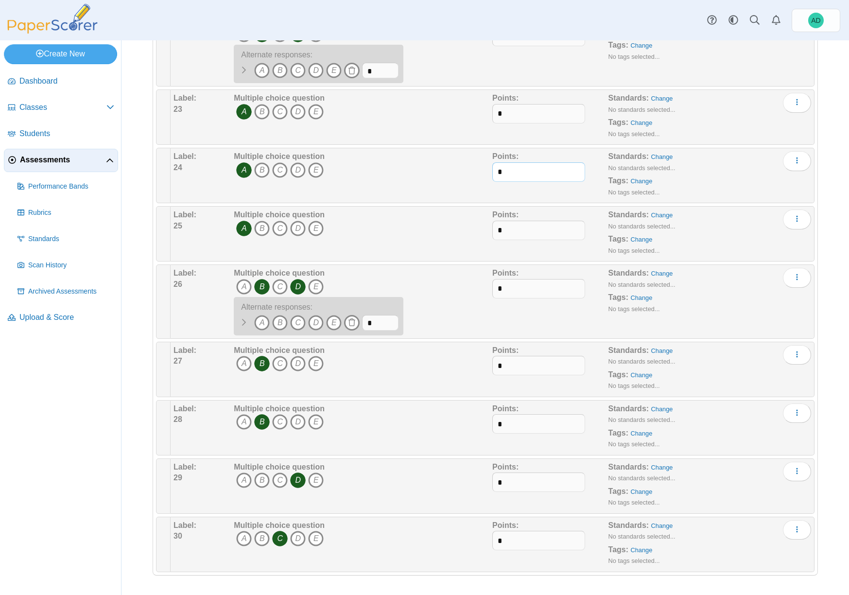
click at [492, 172] on input "*" at bounding box center [538, 171] width 93 height 19
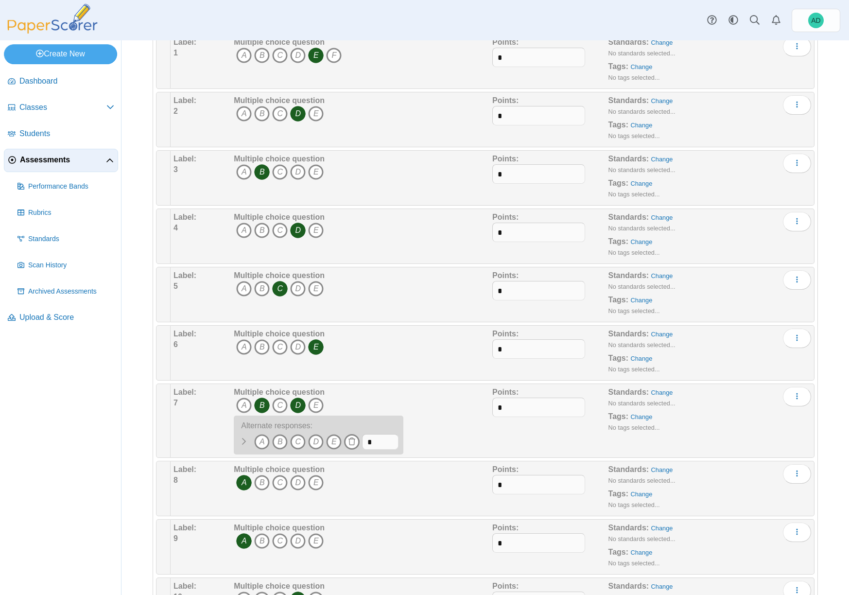
scroll to position [0, 0]
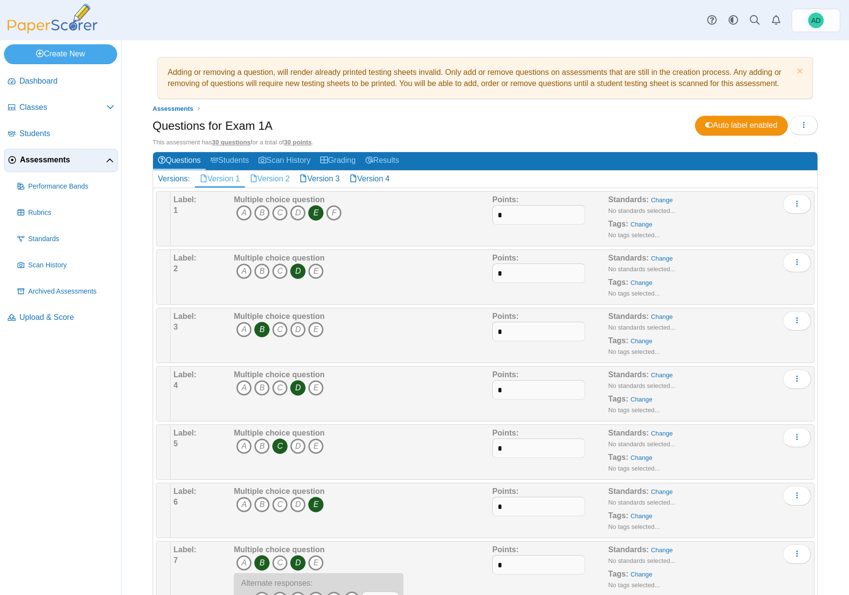
type input "*"
click at [285, 180] on link "Version 2" at bounding box center [270, 179] width 50 height 17
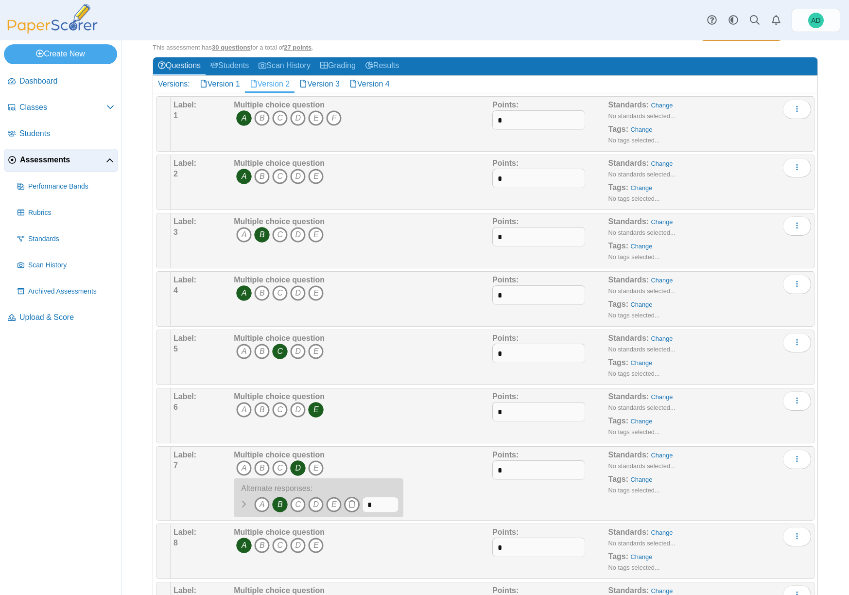
scroll to position [106, 0]
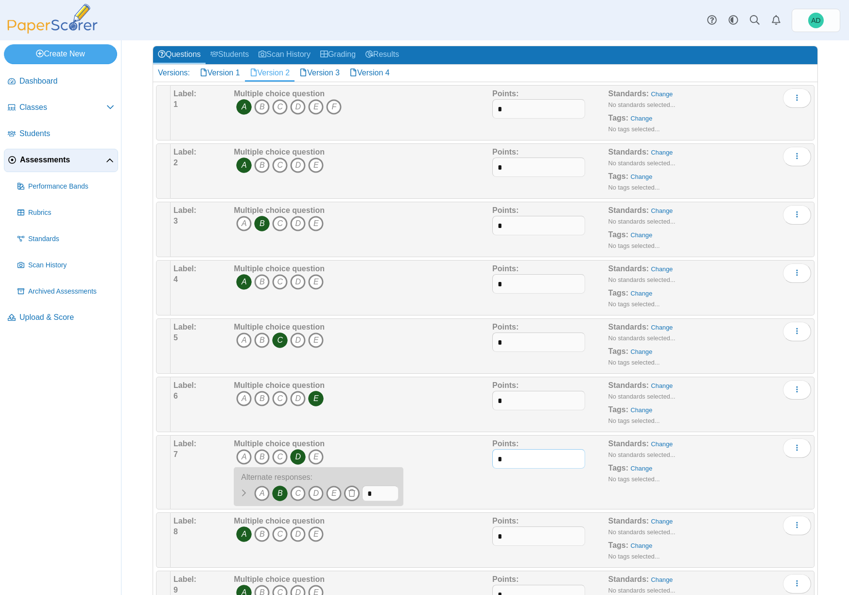
drag, startPoint x: 502, startPoint y: 454, endPoint x: 489, endPoint y: 458, distance: 14.1
click at [492, 458] on input "*" at bounding box center [538, 458] width 93 height 19
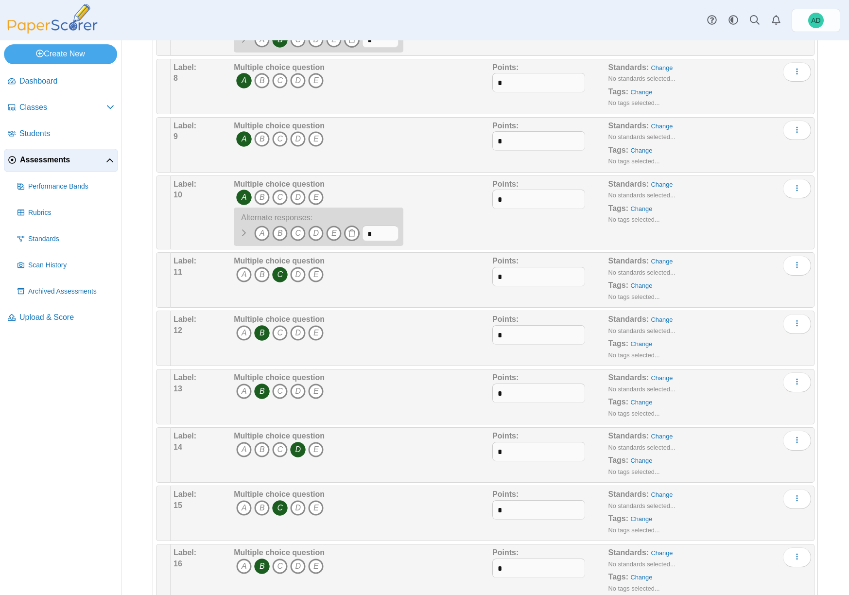
scroll to position [563, 0]
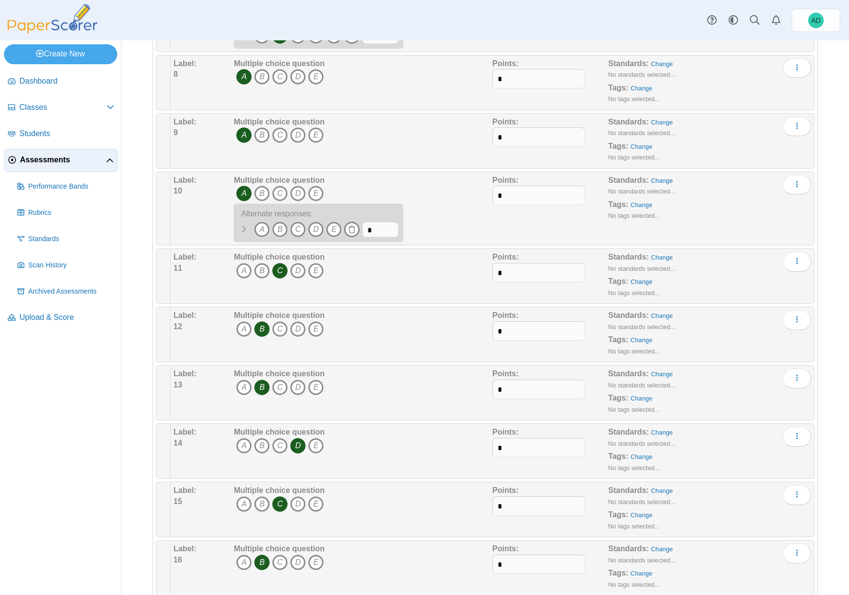
type input "*"
drag, startPoint x: 511, startPoint y: 447, endPoint x: 493, endPoint y: 449, distance: 17.7
click at [493, 449] on input "*" at bounding box center [538, 447] width 93 height 19
type input "*"
drag, startPoint x: 500, startPoint y: 136, endPoint x: 491, endPoint y: 137, distance: 9.2
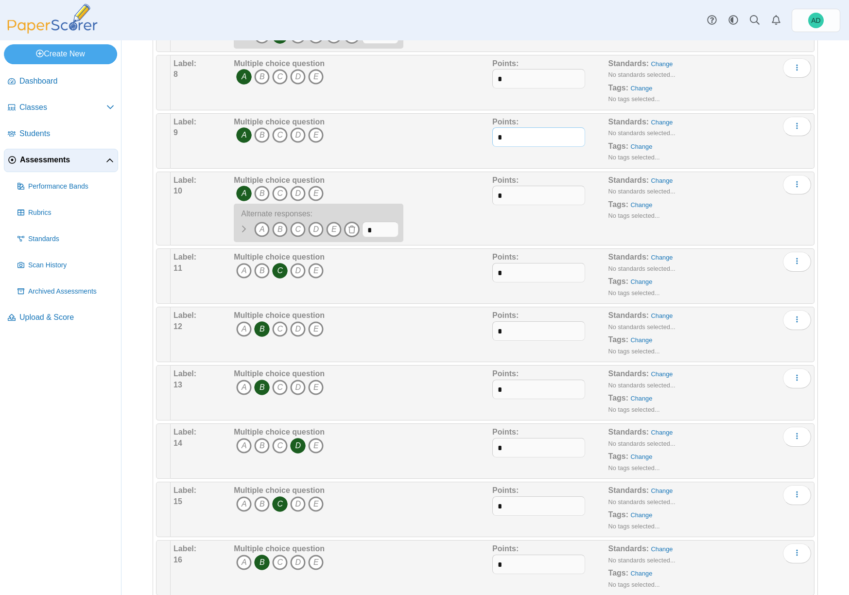
click at [492, 137] on input "*" at bounding box center [538, 136] width 93 height 19
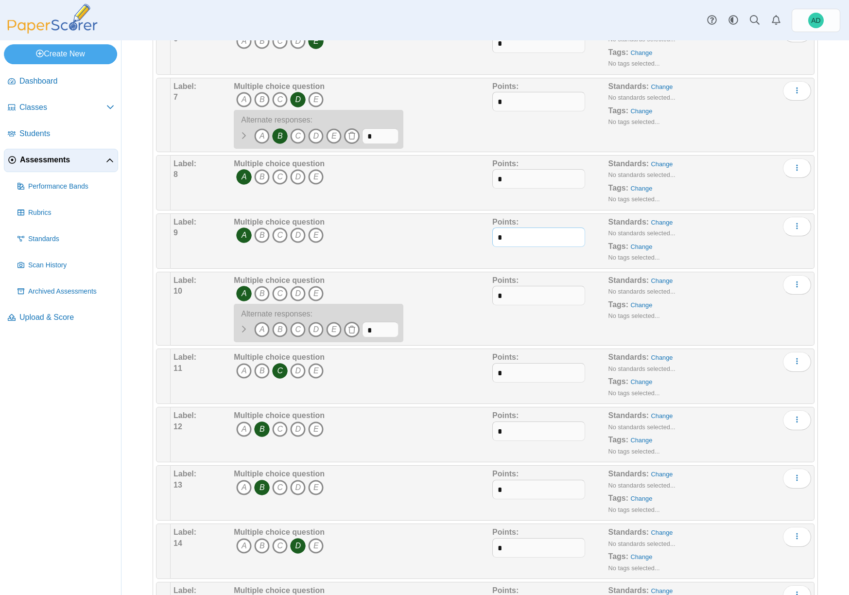
scroll to position [466, 0]
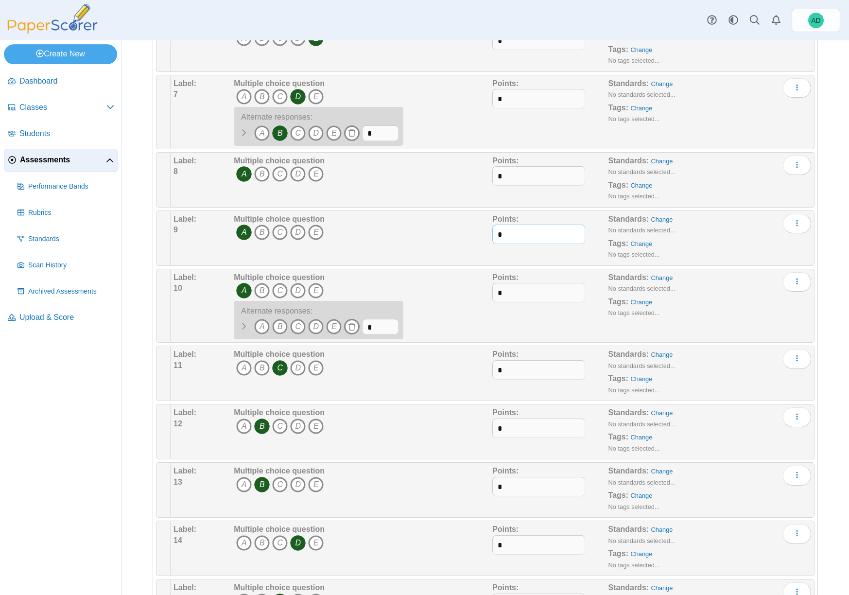
type input "*"
click at [507, 291] on input "*" at bounding box center [538, 292] width 93 height 19
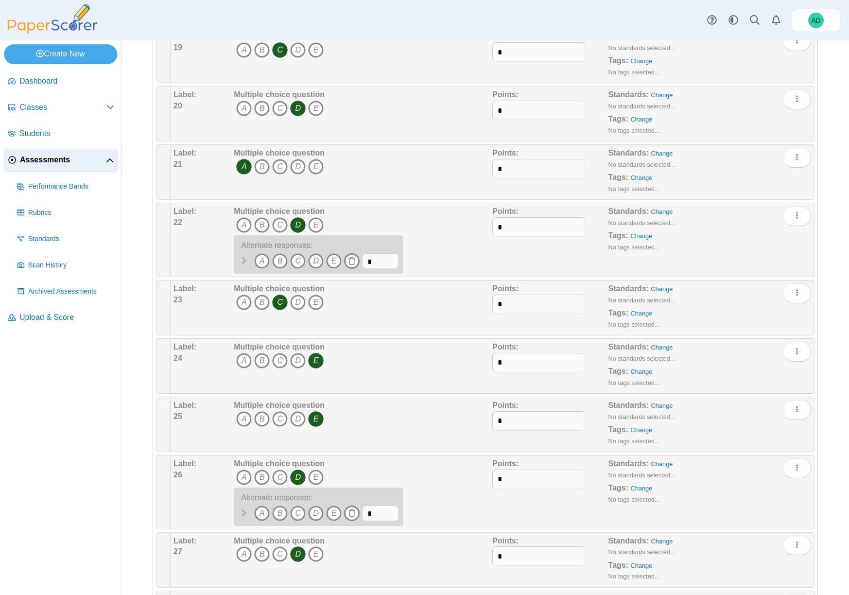
scroll to position [1251, 0]
type input "*"
click at [493, 362] on input "*" at bounding box center [538, 361] width 93 height 19
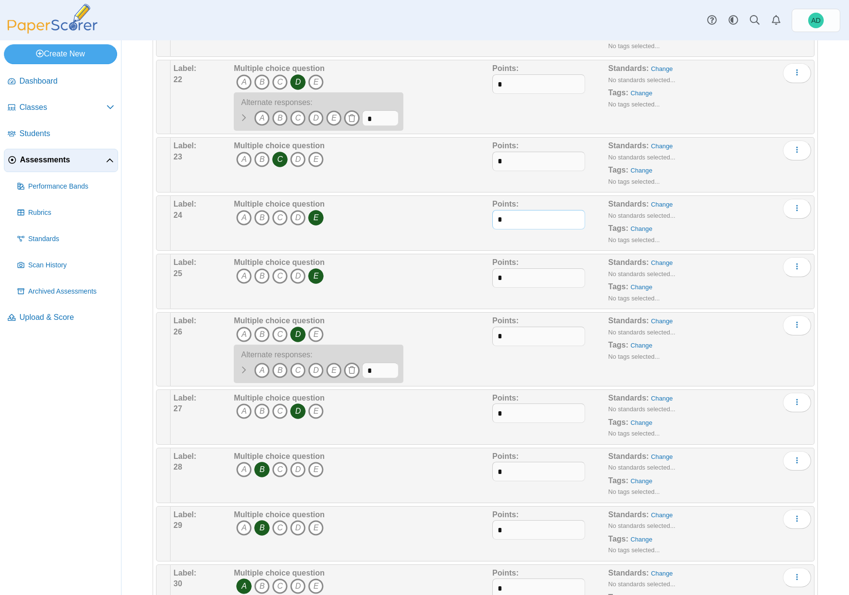
scroll to position [1440, 0]
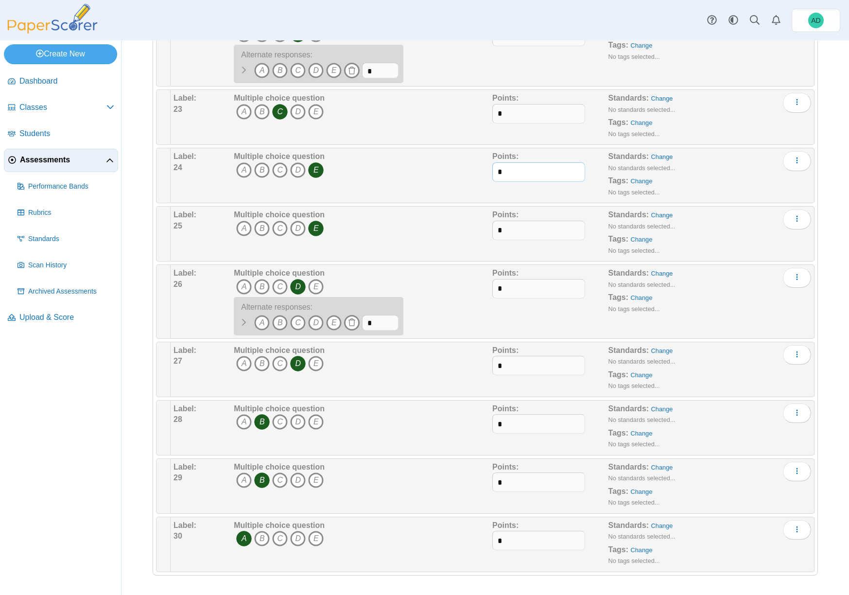
type input "*"
click at [492, 482] on input "*" at bounding box center [538, 481] width 93 height 19
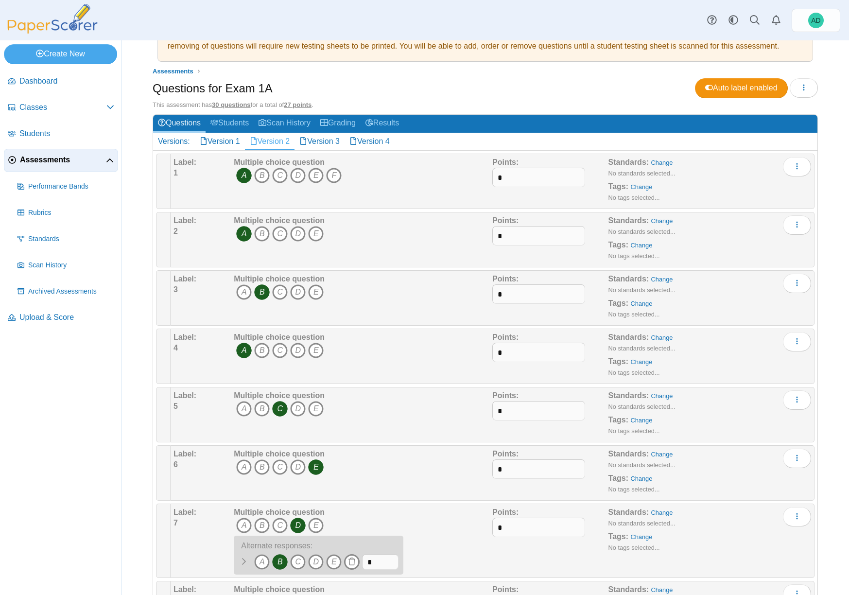
scroll to position [0, 0]
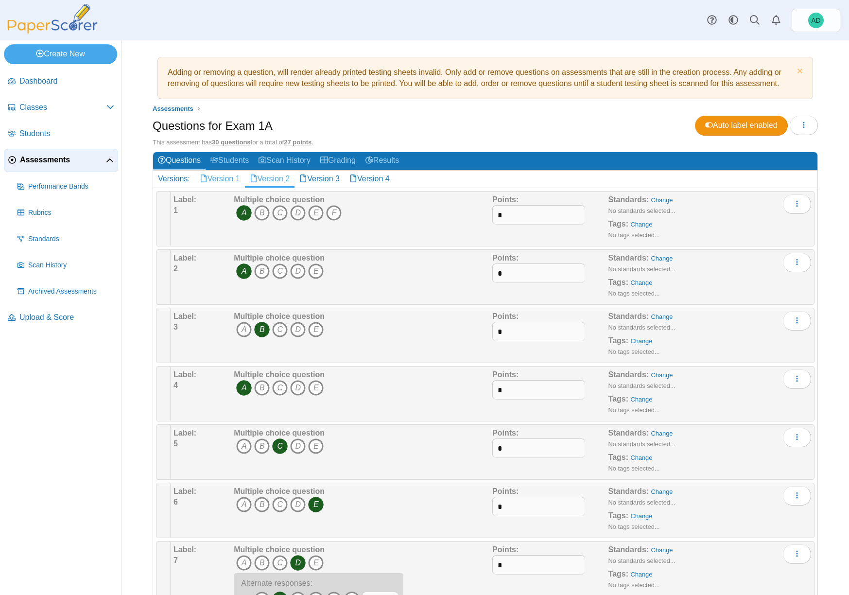
type input "*"
click at [230, 177] on link "Version 1" at bounding box center [220, 179] width 50 height 17
click at [368, 179] on link "Version 4" at bounding box center [369, 179] width 50 height 17
click at [327, 179] on link "Version 3" at bounding box center [319, 179] width 50 height 17
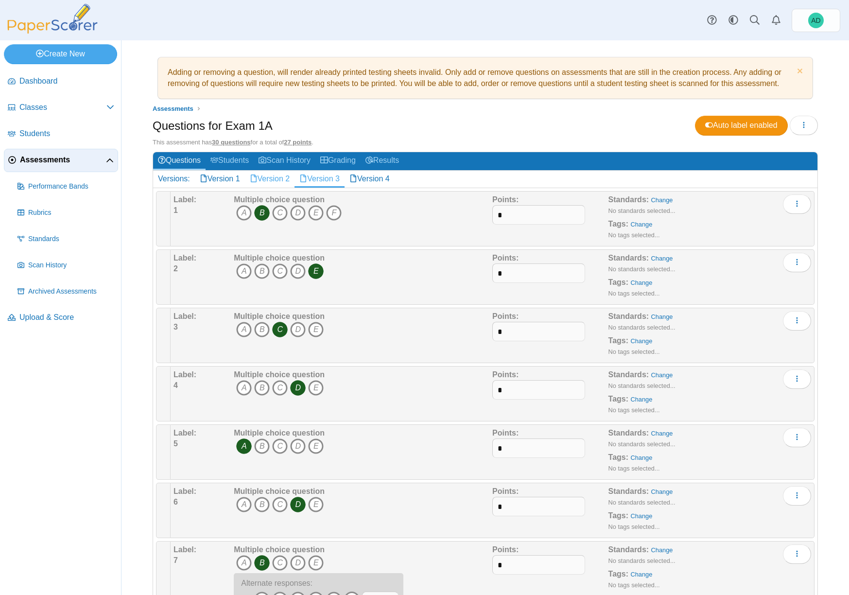
click at [276, 178] on link "Version 2" at bounding box center [270, 179] width 50 height 17
